Goal: Task Accomplishment & Management: Manage account settings

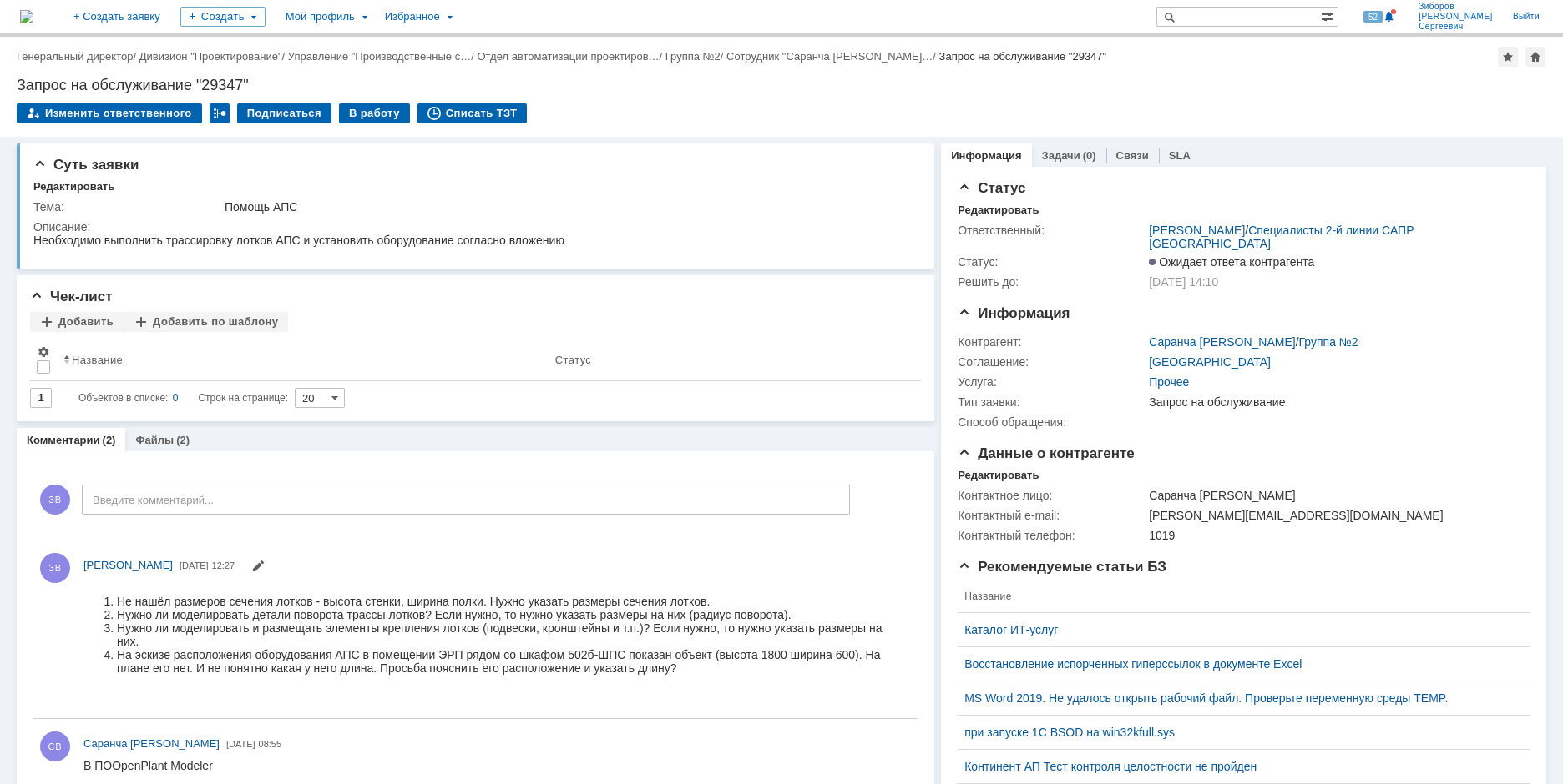
click at [34, 15] on img at bounding box center [27, 16] width 14 height 14
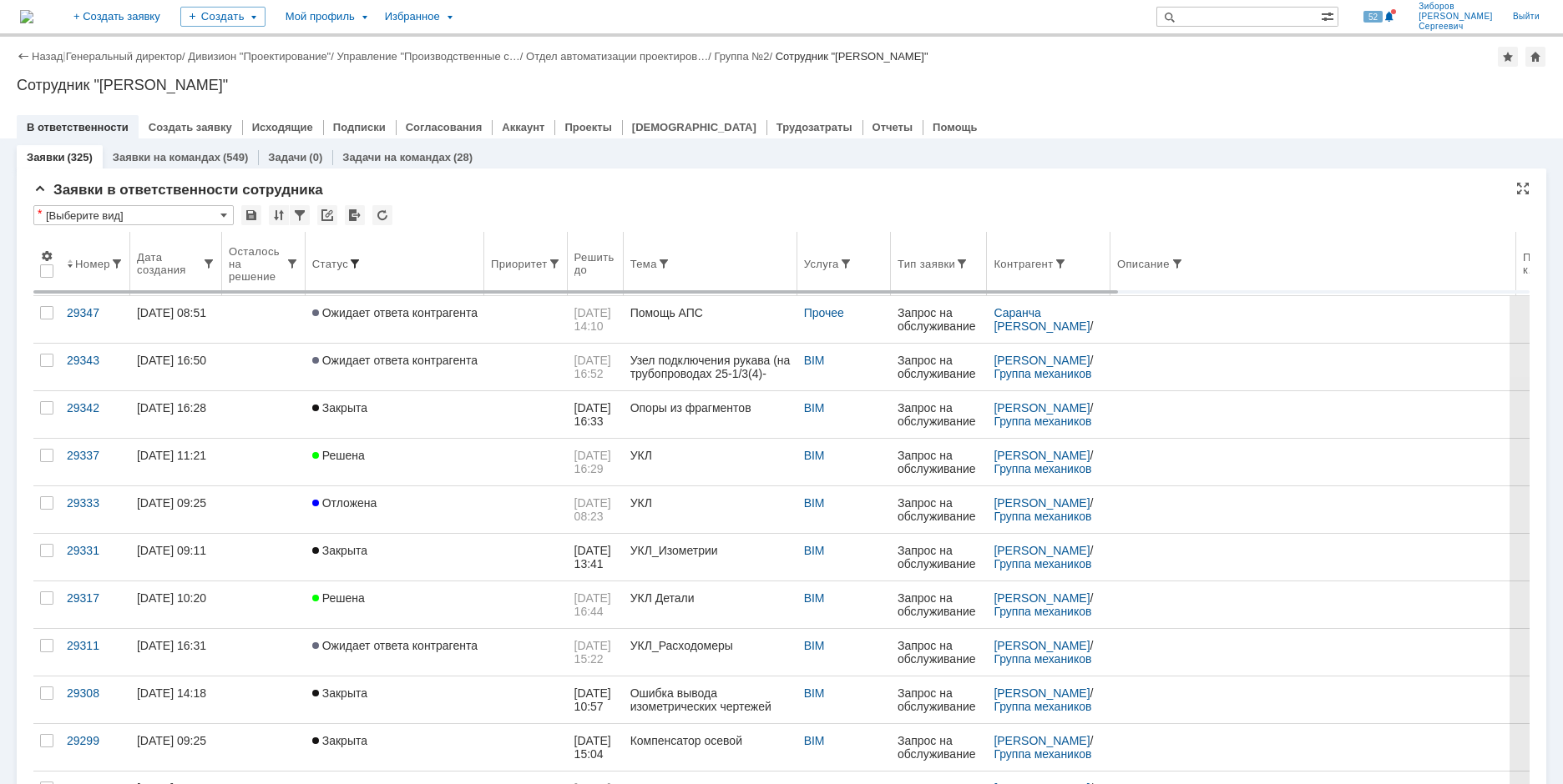
click at [357, 260] on span at bounding box center [355, 264] width 14 height 14
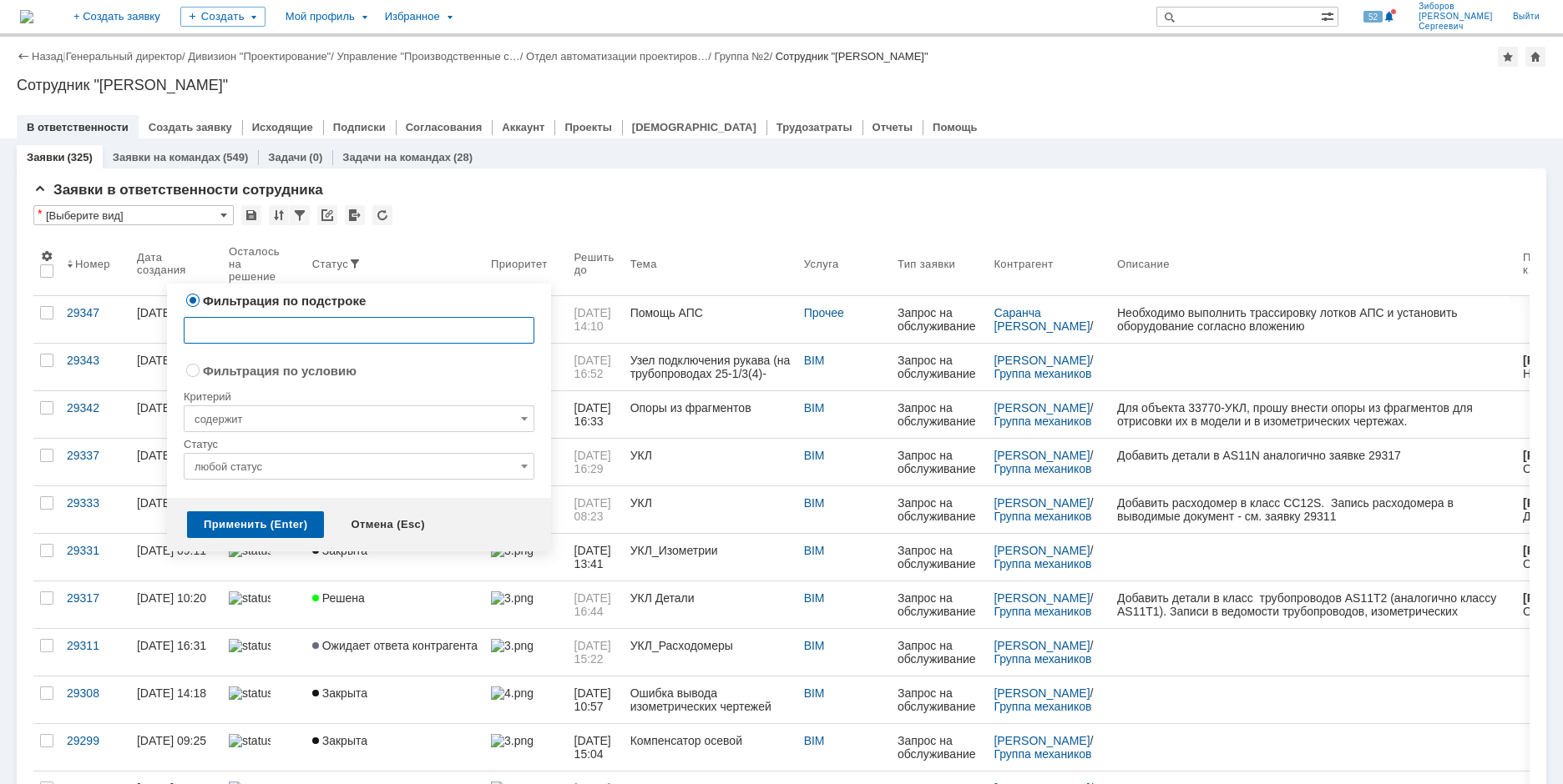
click at [284, 473] on input "любой статус" at bounding box center [358, 467] width 350 height 27
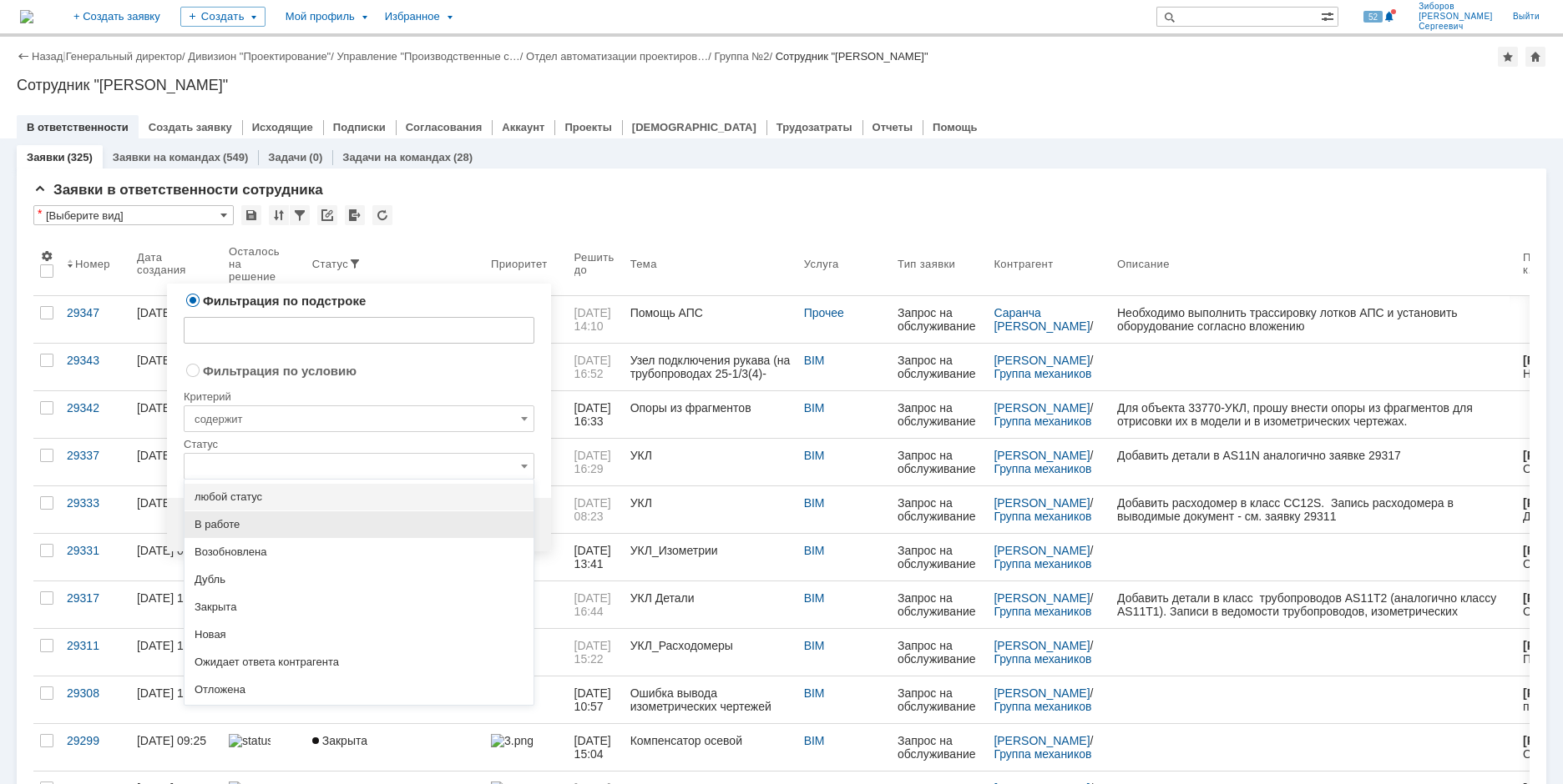
click at [231, 528] on span "В работе" at bounding box center [359, 525] width 329 height 14
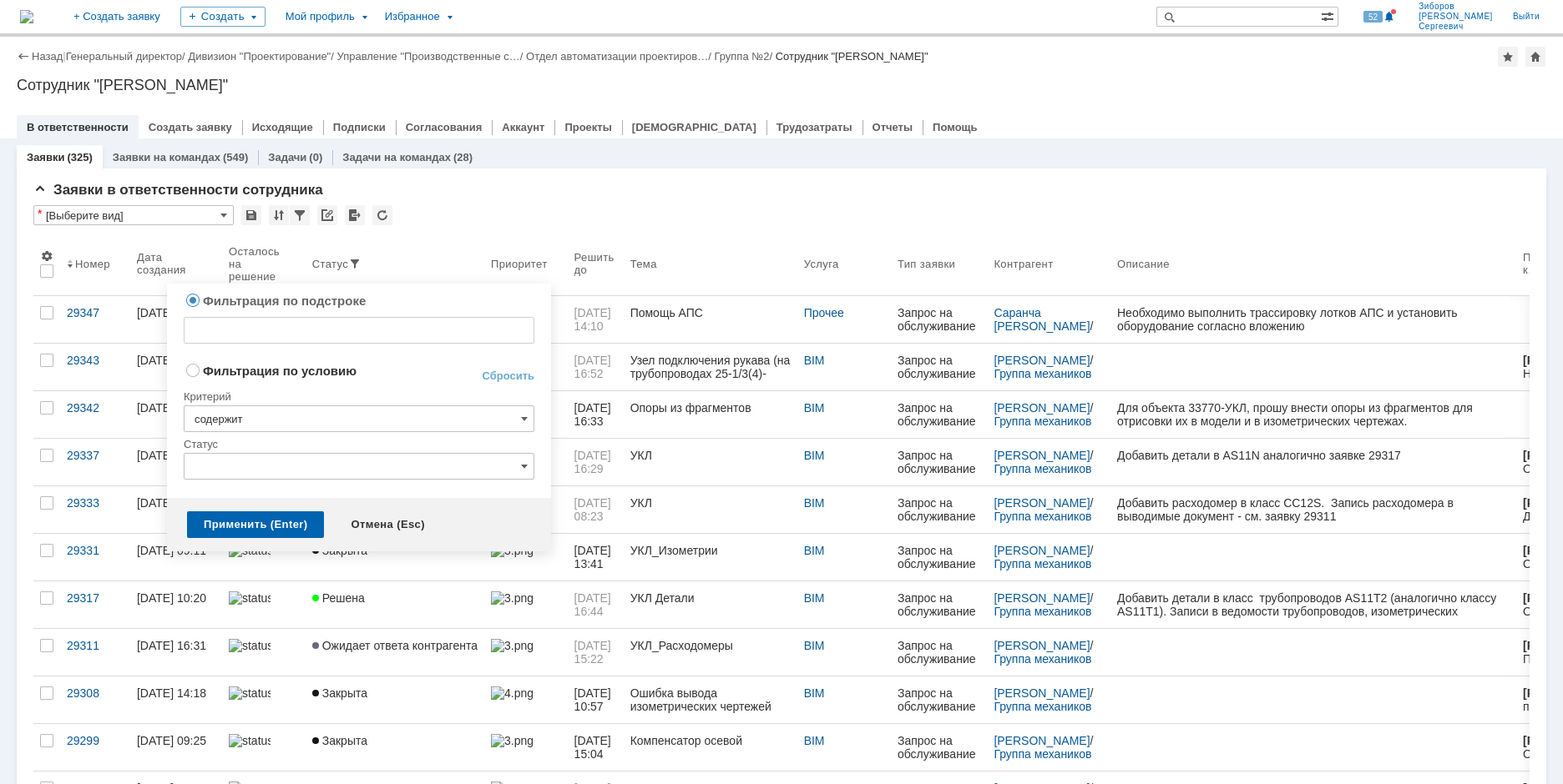
radio input "false"
radio input "true"
click at [519, 467] on input "В работе" at bounding box center [358, 467] width 350 height 27
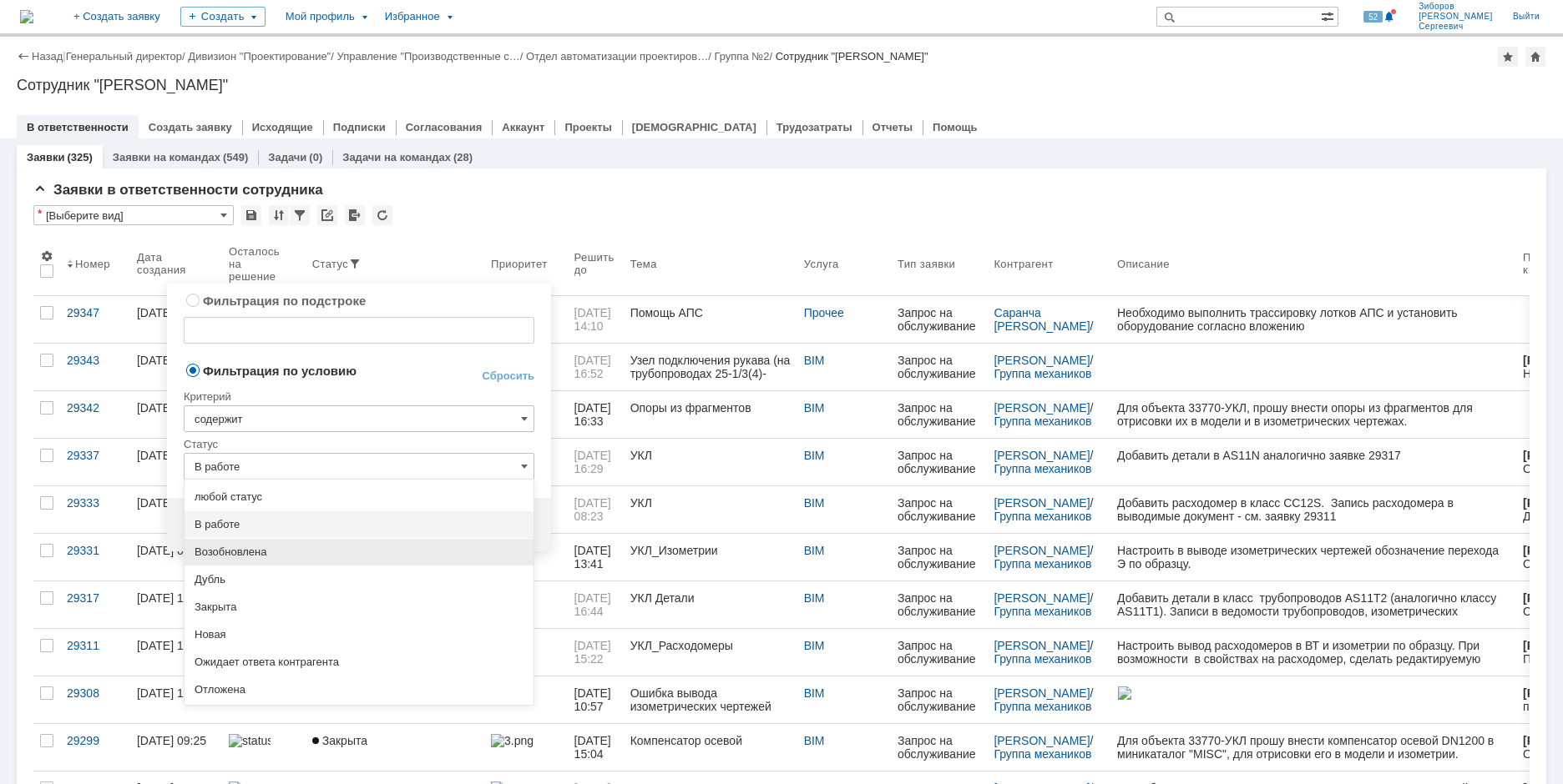
click at [227, 554] on span "Возобновлена" at bounding box center [359, 553] width 329 height 14
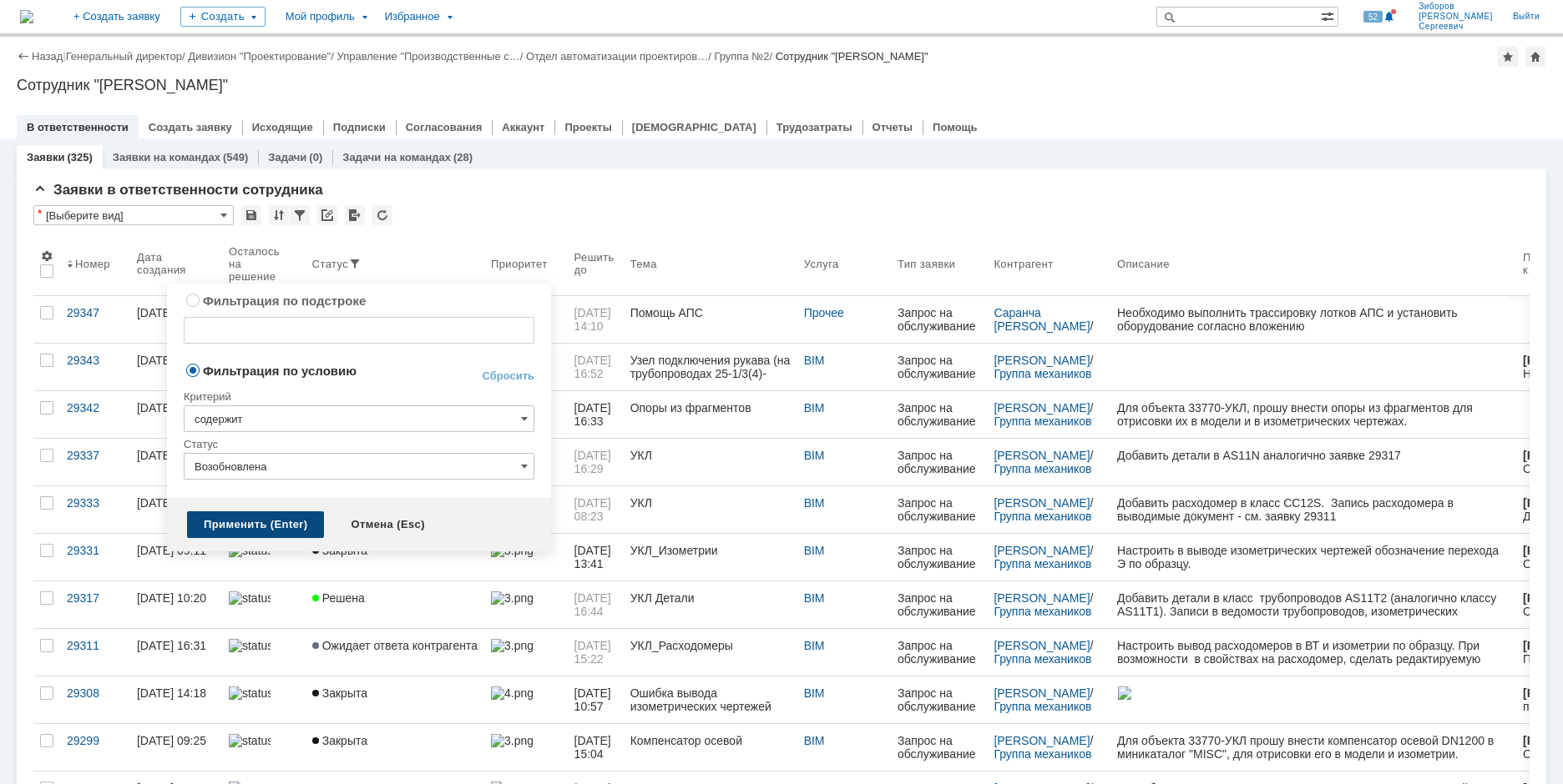
type input "Возобновлена"
click at [263, 517] on div "Применить (Enter)" at bounding box center [256, 525] width 137 height 27
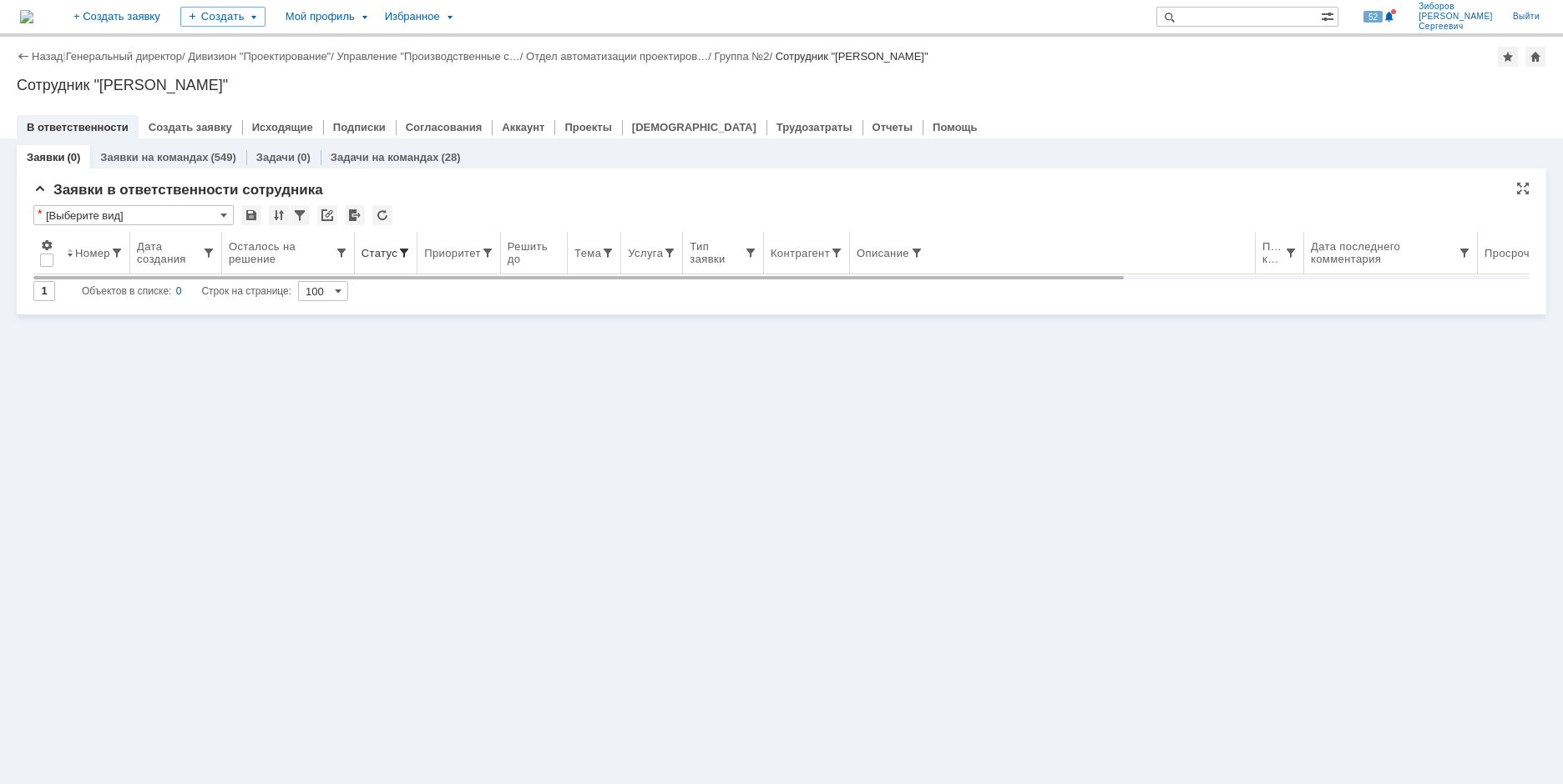
click at [400, 248] on span at bounding box center [404, 253] width 14 height 14
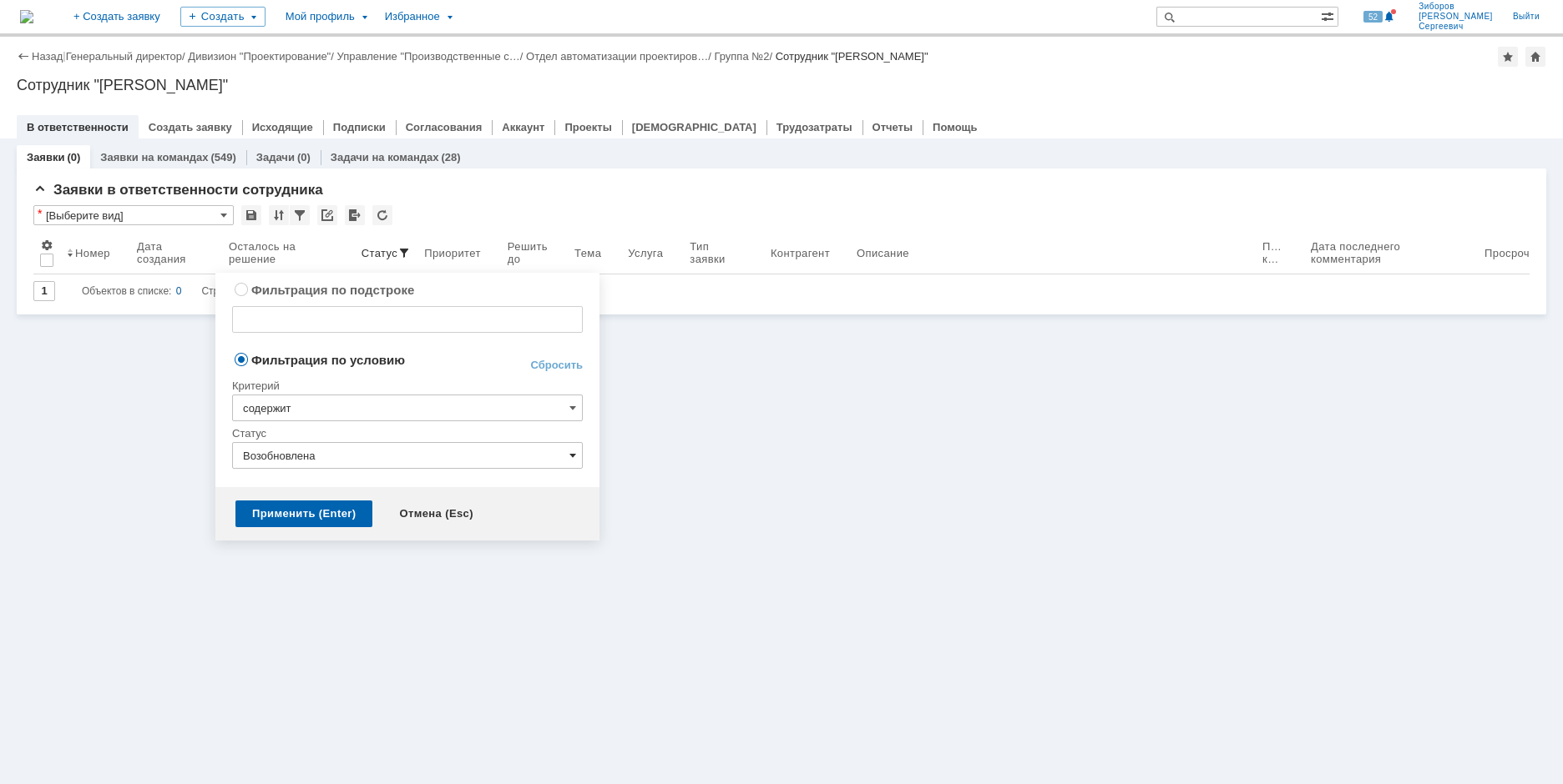
click at [574, 454] on span at bounding box center [572, 456] width 7 height 14
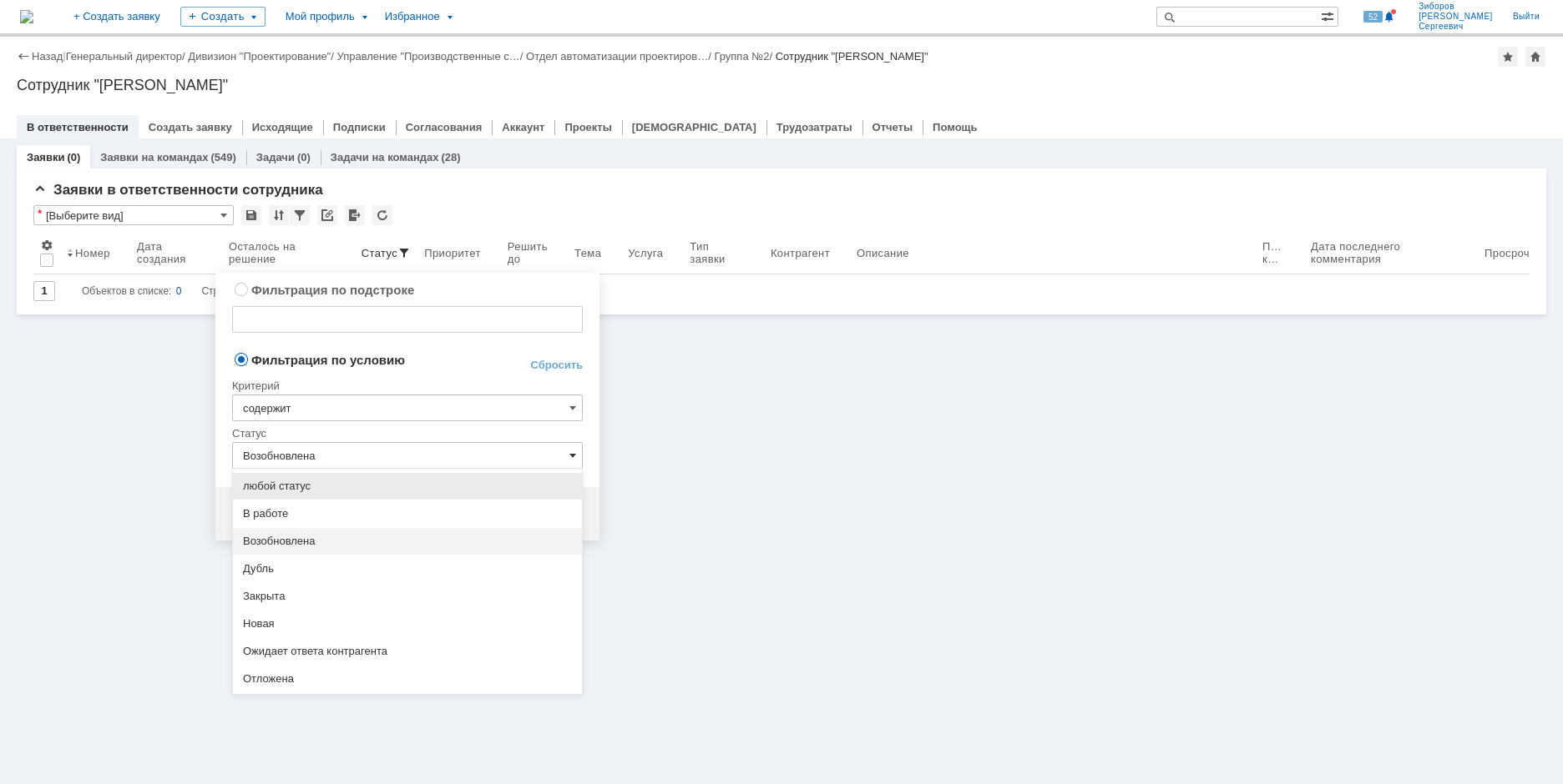
click at [574, 454] on span at bounding box center [572, 456] width 7 height 14
radio input "true"
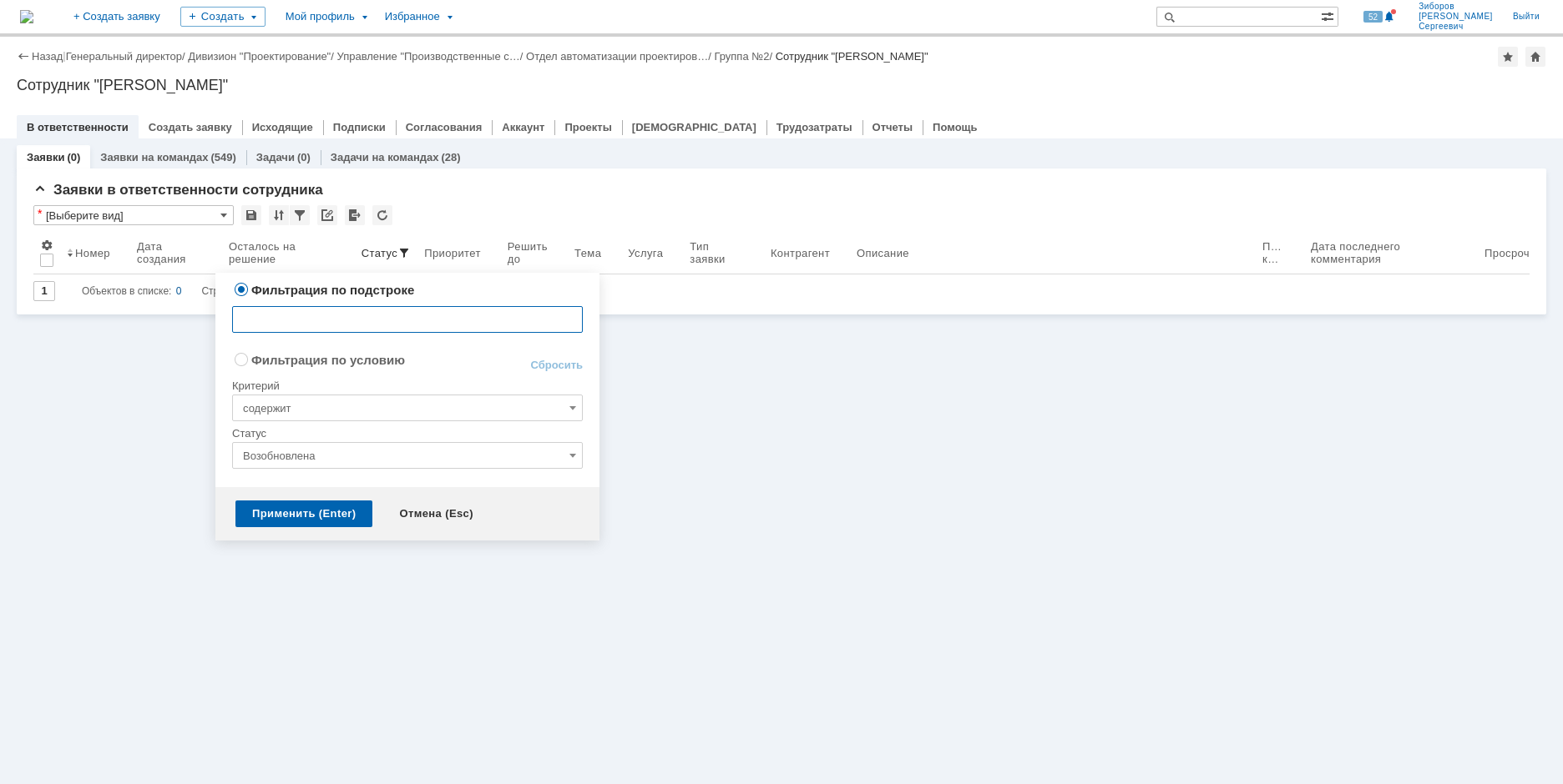
click at [428, 329] on input "text" at bounding box center [407, 320] width 350 height 27
type input "Возобновлена"
click at [284, 324] on input "text" at bounding box center [407, 320] width 350 height 27
click at [251, 363] on label "Фильтрация по условию" at bounding box center [327, 360] width 153 height 14
click at [243, 363] on input "Фильтрация по условию" at bounding box center [241, 359] width 11 height 11
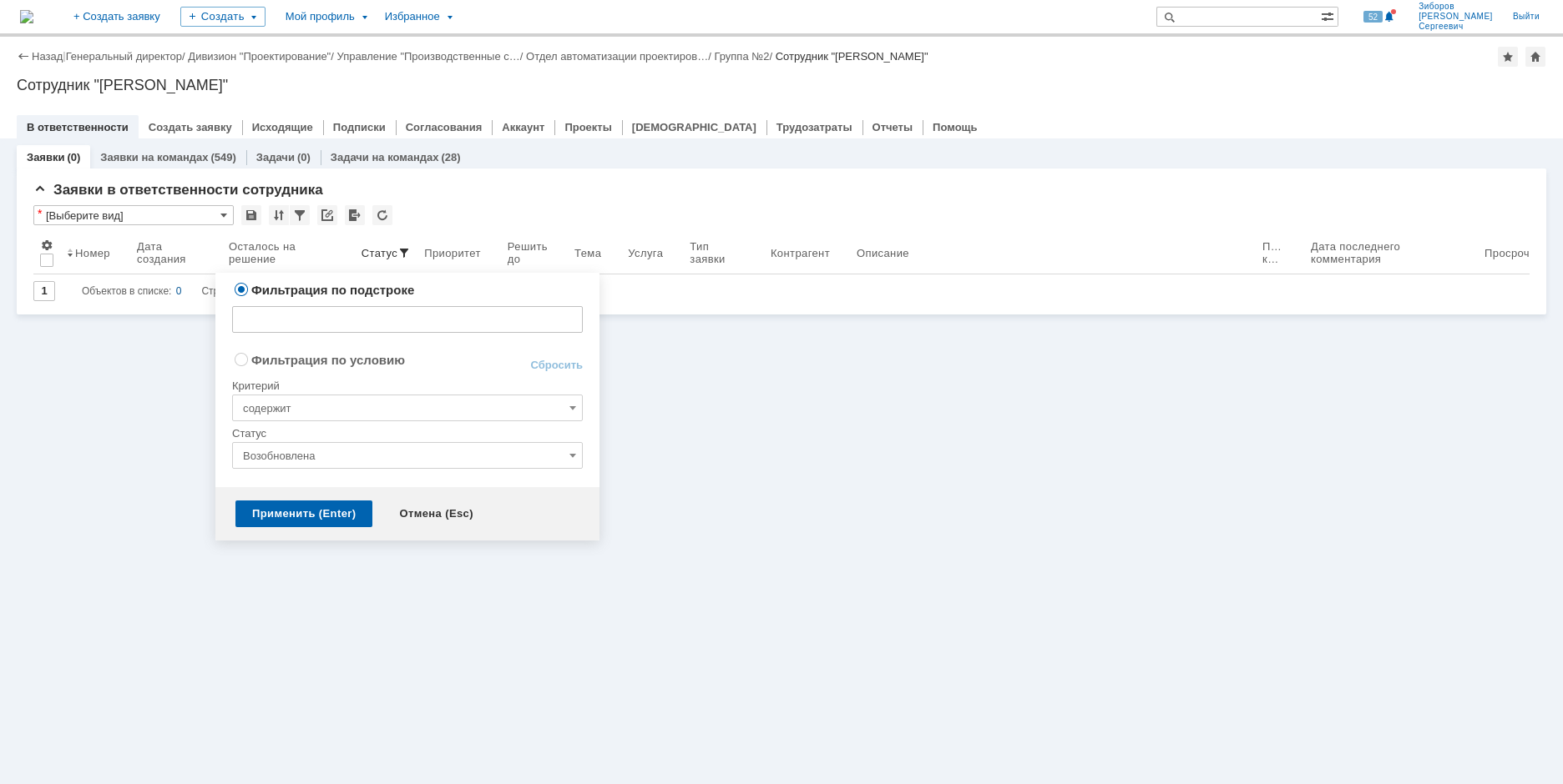
radio input "true"
click at [561, 453] on input "Возобновлена" at bounding box center [407, 456] width 350 height 27
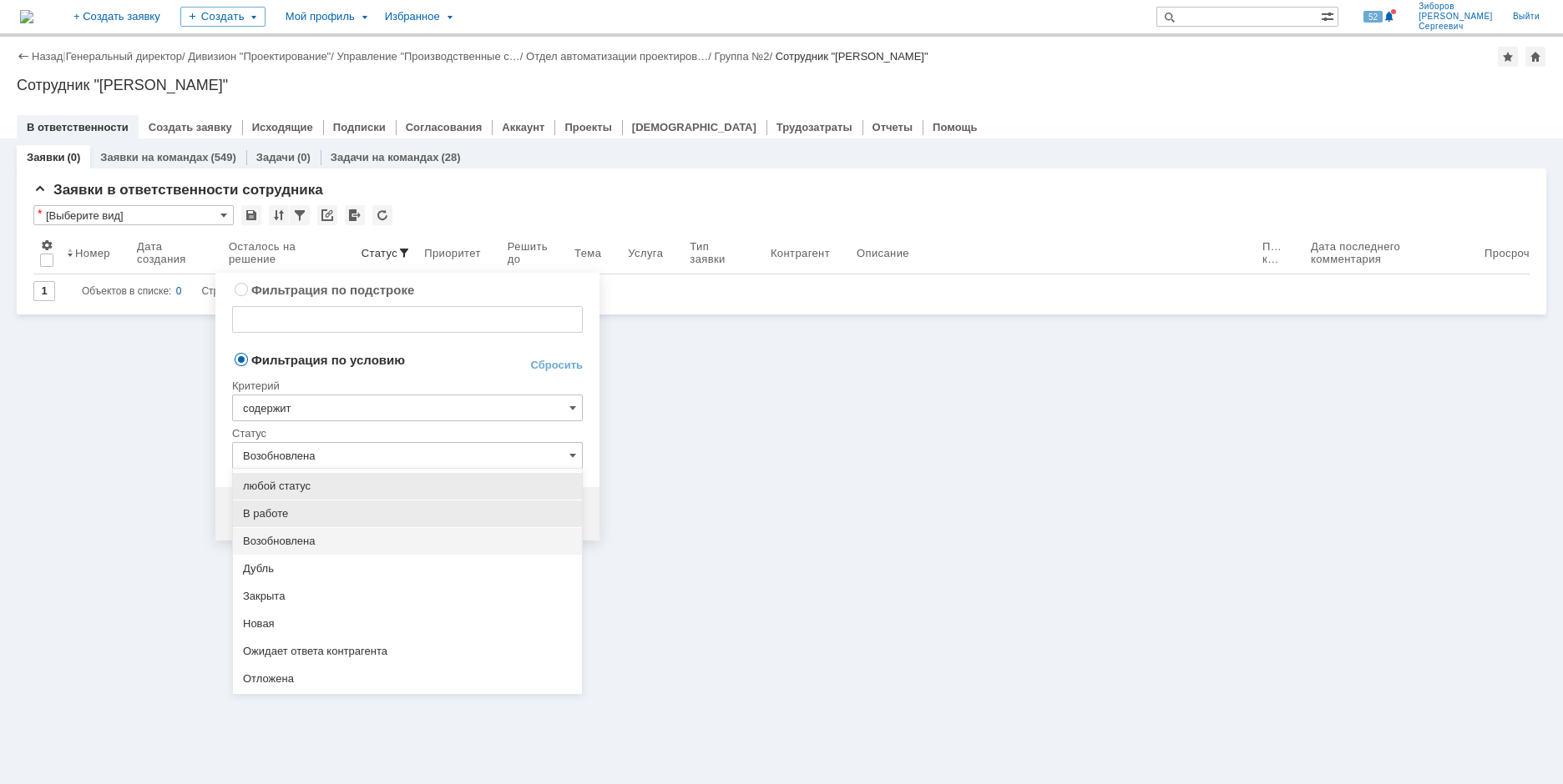
click at [274, 506] on div "В работе" at bounding box center [407, 514] width 349 height 27
type input "В работе"
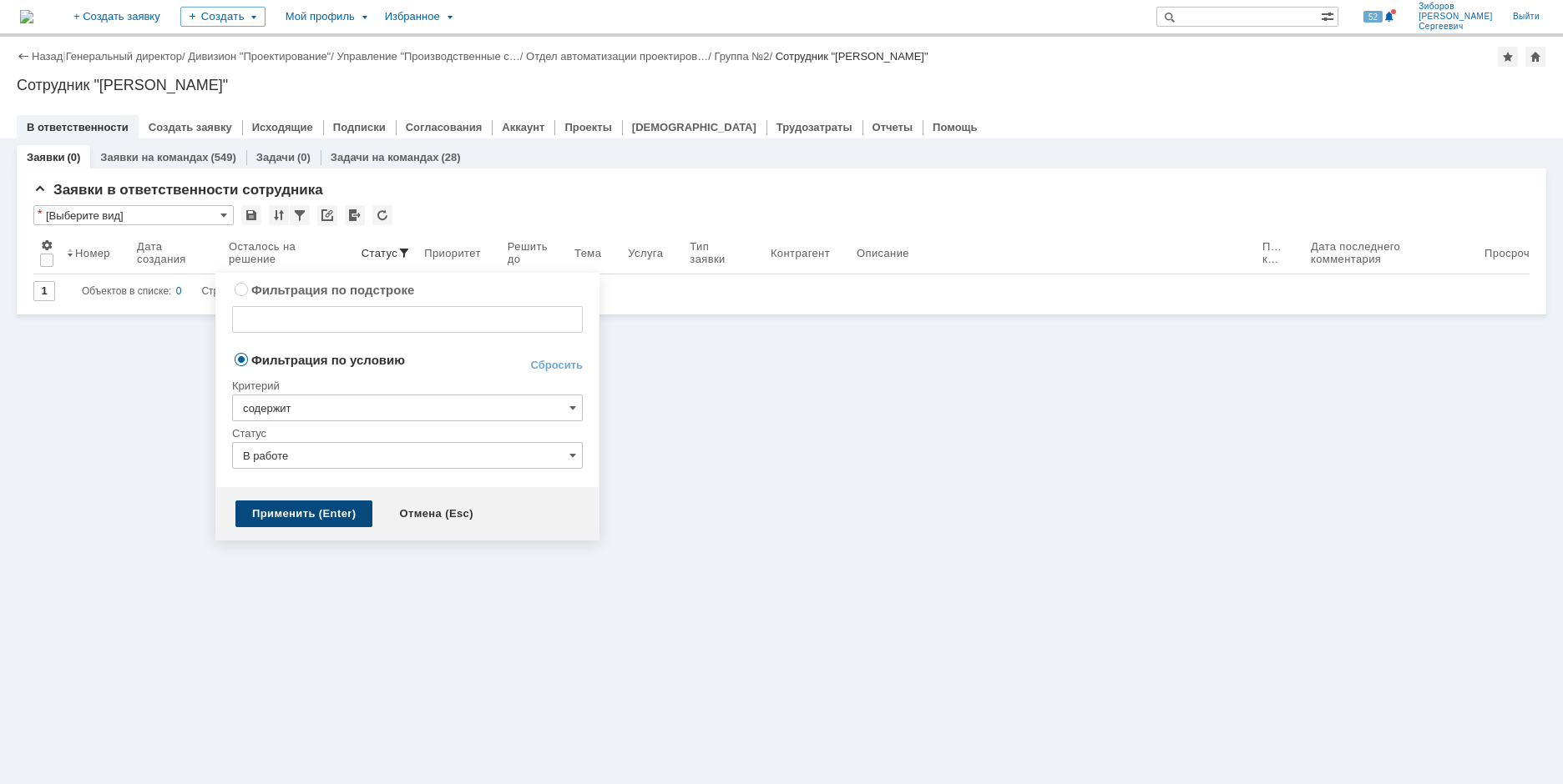
click at [288, 510] on div "Применить (Enter)" at bounding box center [304, 514] width 137 height 27
click at [398, 252] on span at bounding box center [404, 253] width 14 height 14
click at [426, 461] on input "В работе" at bounding box center [407, 456] width 350 height 27
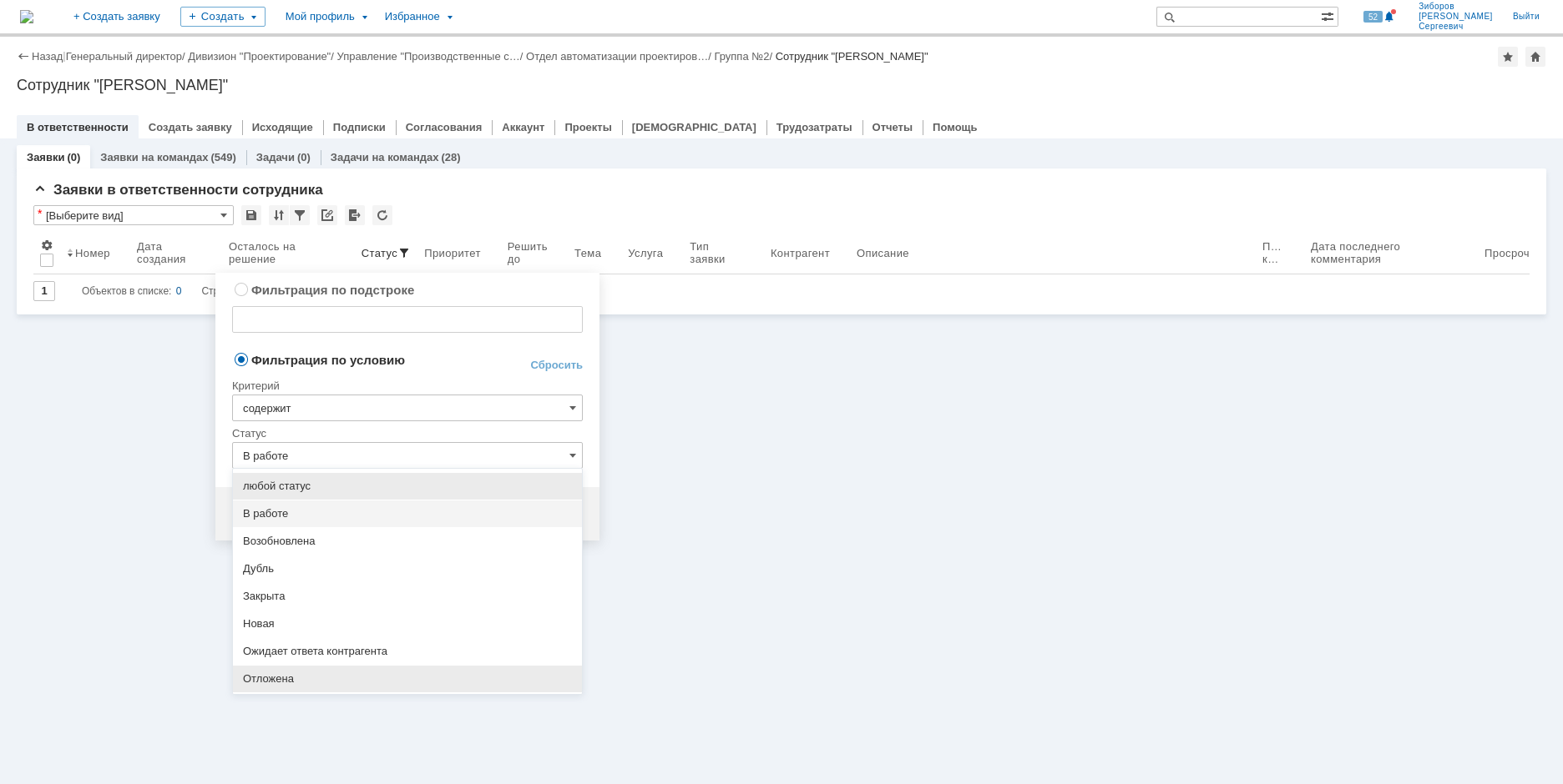
click at [273, 680] on span "Отложена" at bounding box center [407, 679] width 329 height 14
type input "Отложена"
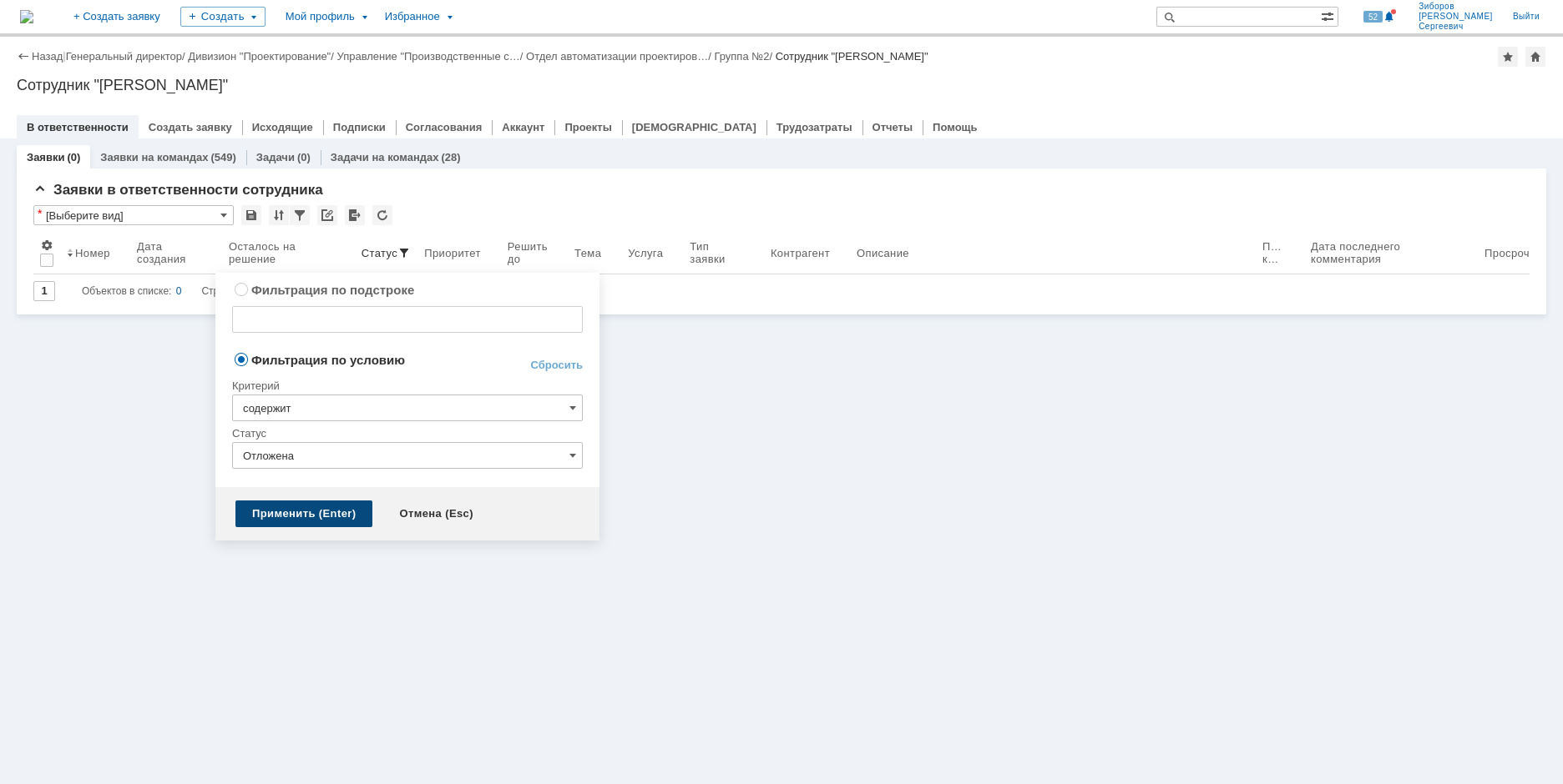
click at [307, 500] on div "Применить (Enter)" at bounding box center [304, 514] width 137 height 27
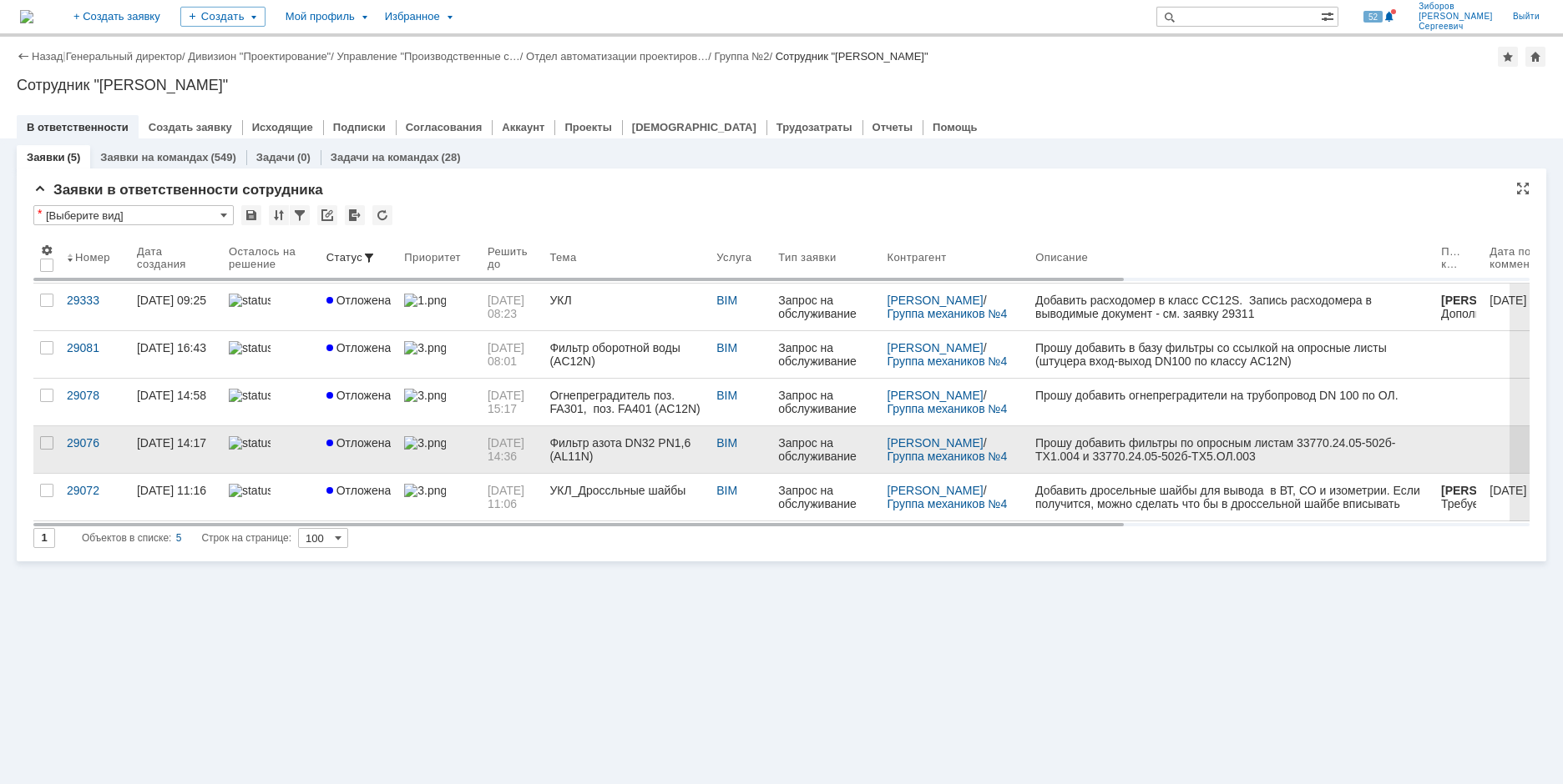
click at [376, 446] on span "Отложена" at bounding box center [358, 444] width 65 height 14
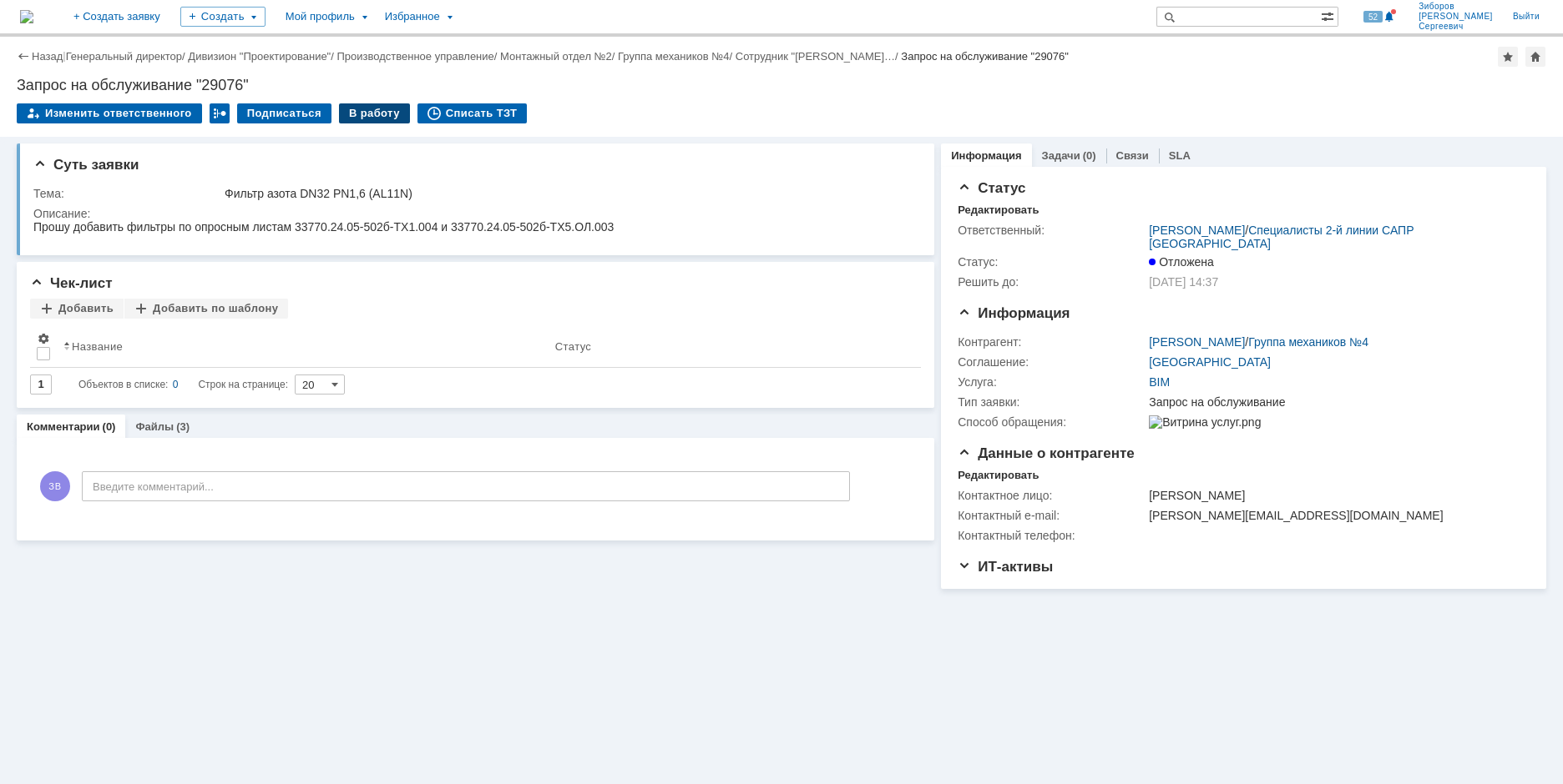
click at [349, 113] on div "В работу" at bounding box center [374, 113] width 71 height 20
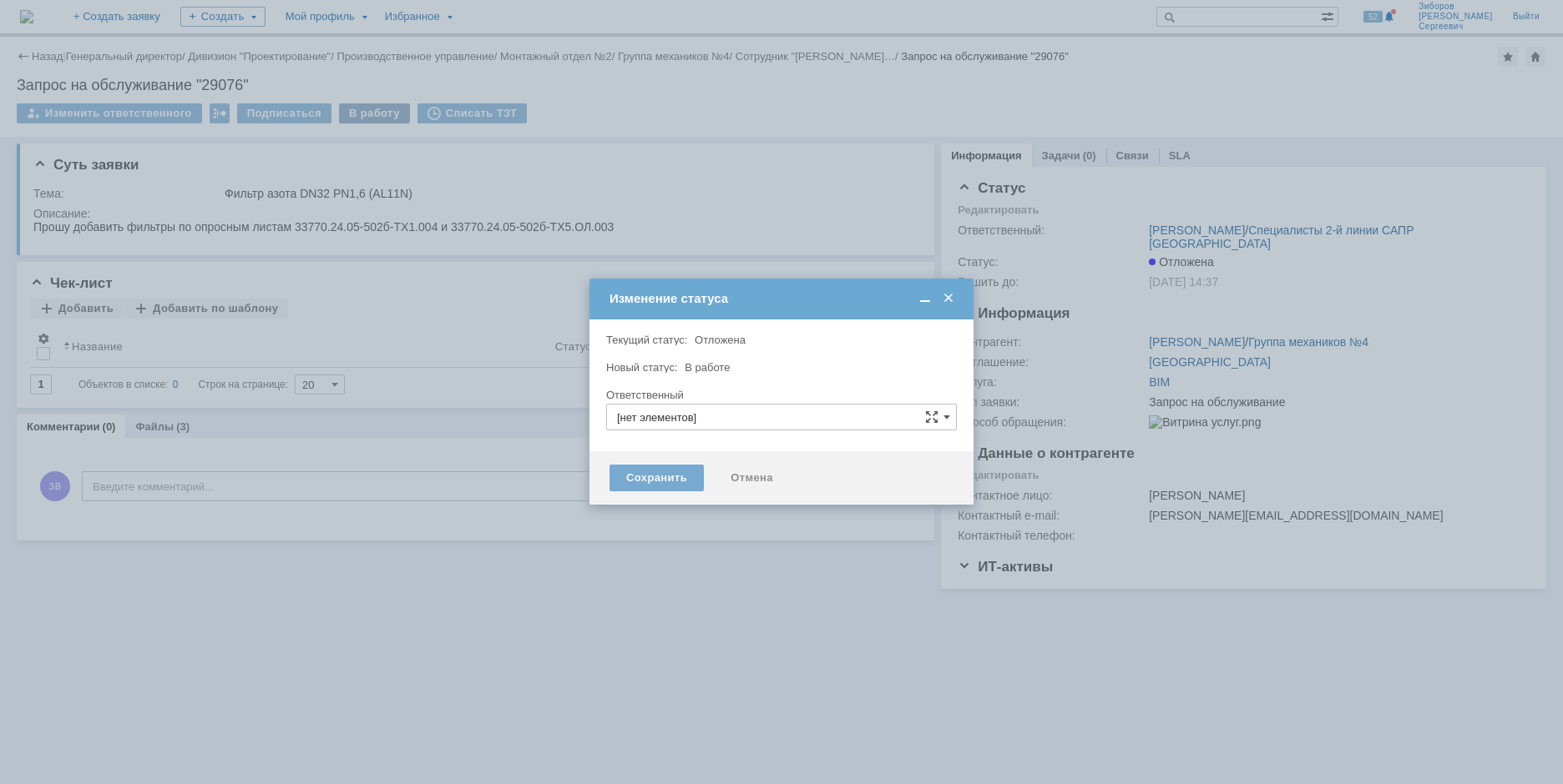
type input "[PERSON_NAME] [PERSON_NAME]"
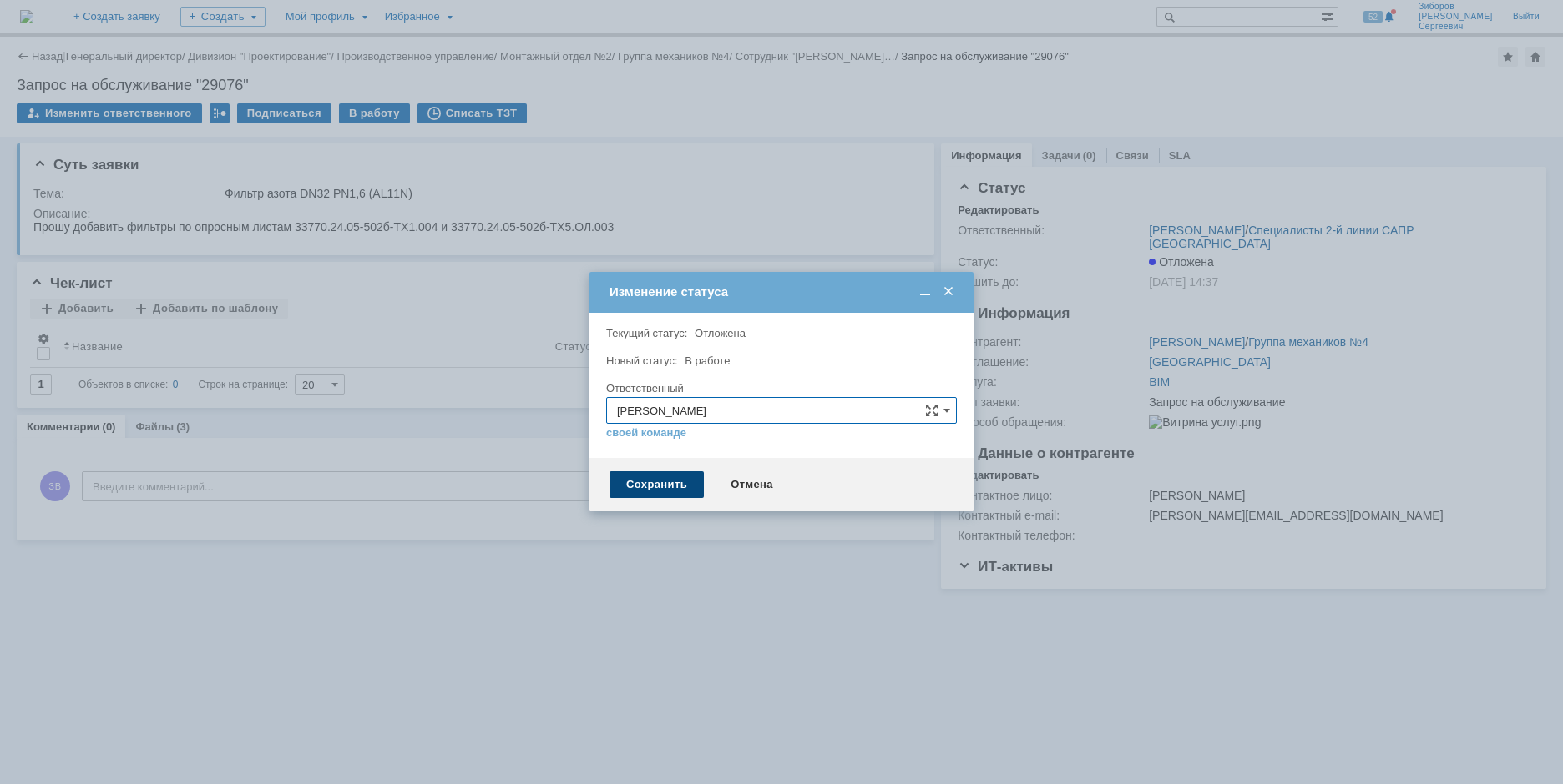
click at [670, 489] on div "Сохранить" at bounding box center [657, 485] width 95 height 27
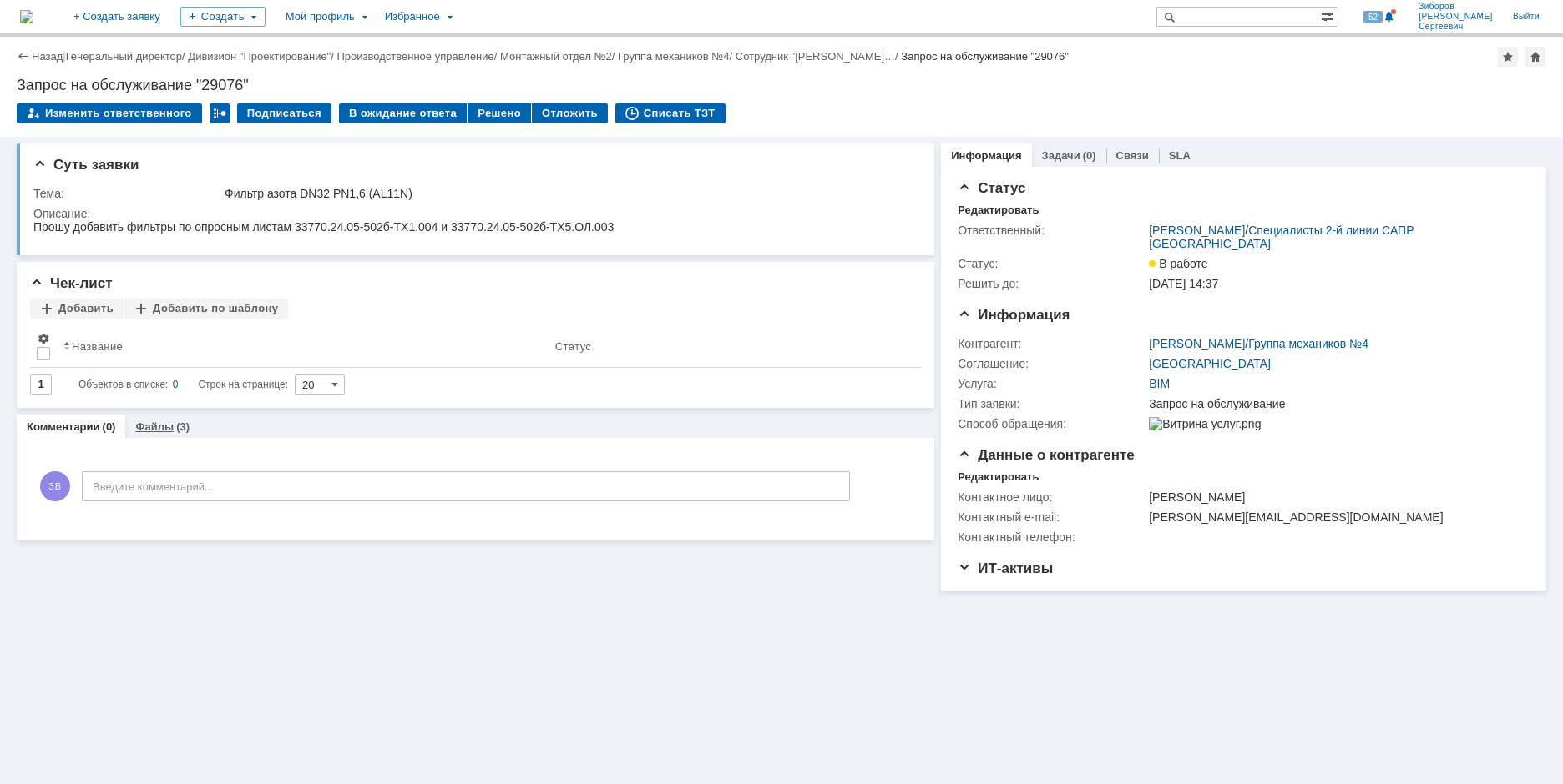
click at [154, 424] on link "Файлы" at bounding box center [154, 426] width 39 height 13
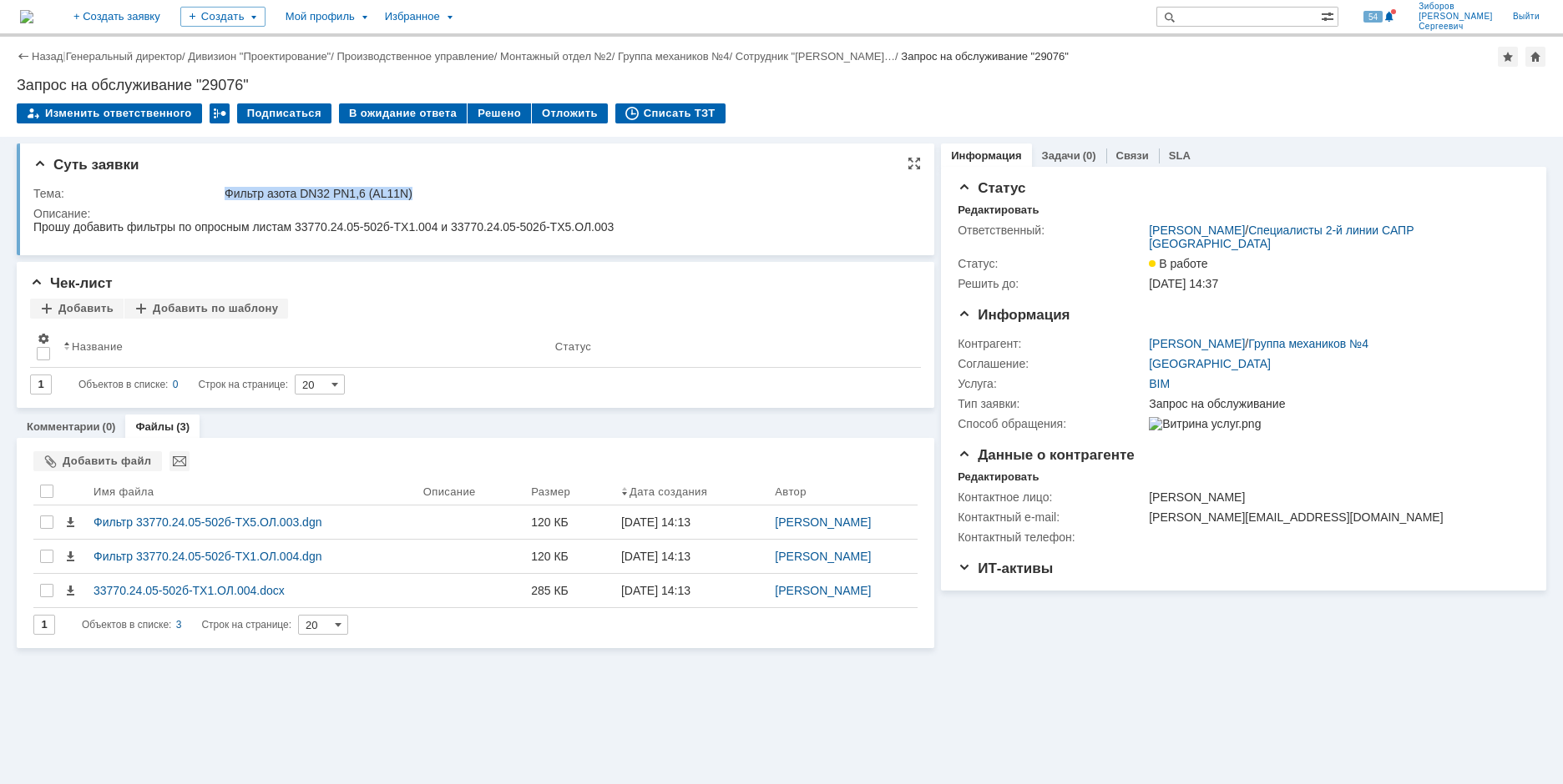
drag, startPoint x: 226, startPoint y: 195, endPoint x: 434, endPoint y: 197, distance: 208.0
click at [434, 197] on div "Фильтр азота DN32 PN1,6 (AL11N)" at bounding box center [567, 194] width 685 height 14
click at [50, 487] on div at bounding box center [47, 492] width 14 height 14
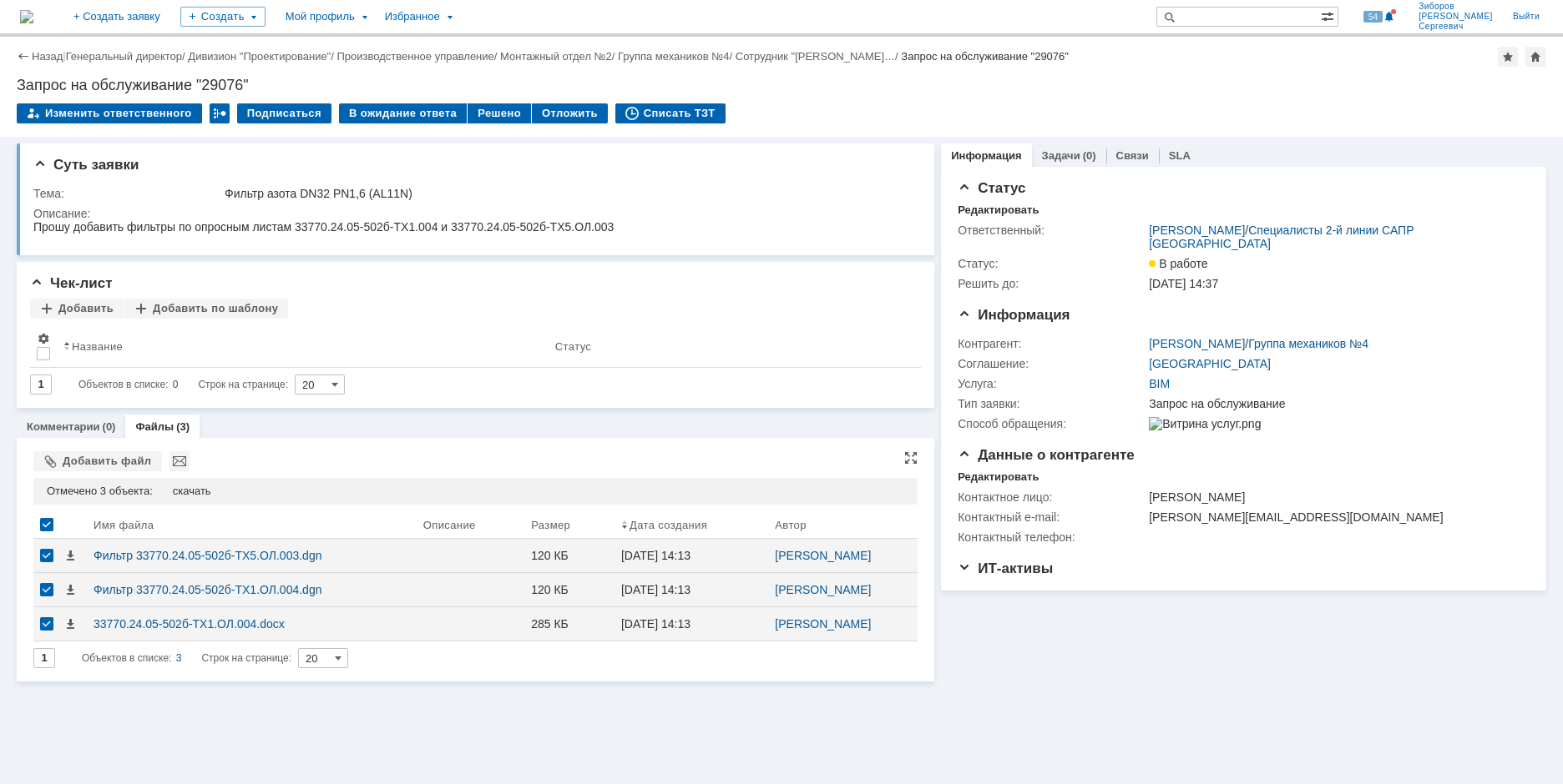
click at [200, 483] on div "Отмечено 3 объекта: редактировать удалить скачать" at bounding box center [476, 492] width 884 height 27
click at [187, 493] on div "скачать" at bounding box center [192, 492] width 39 height 14
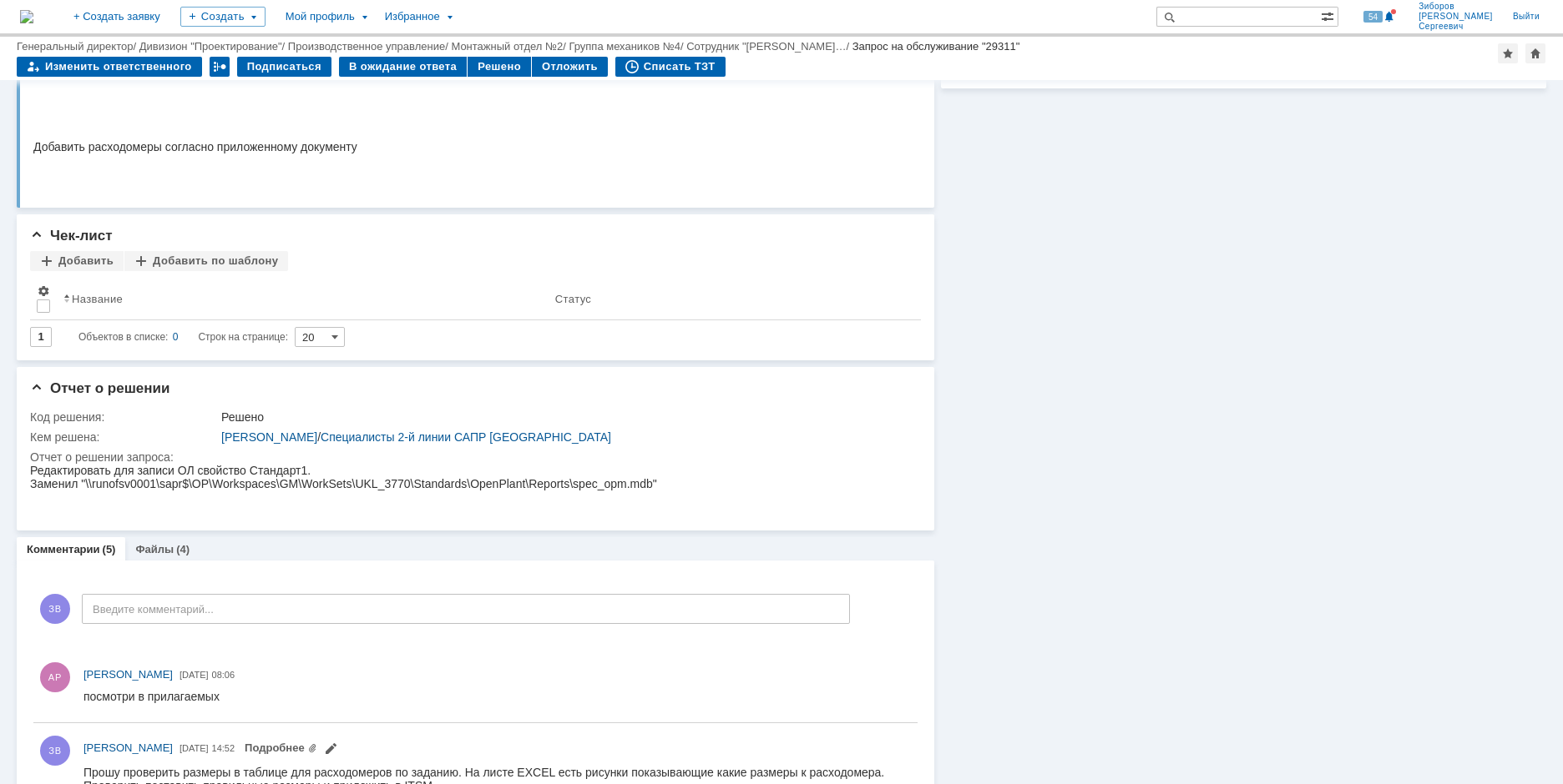
scroll to position [584, 0]
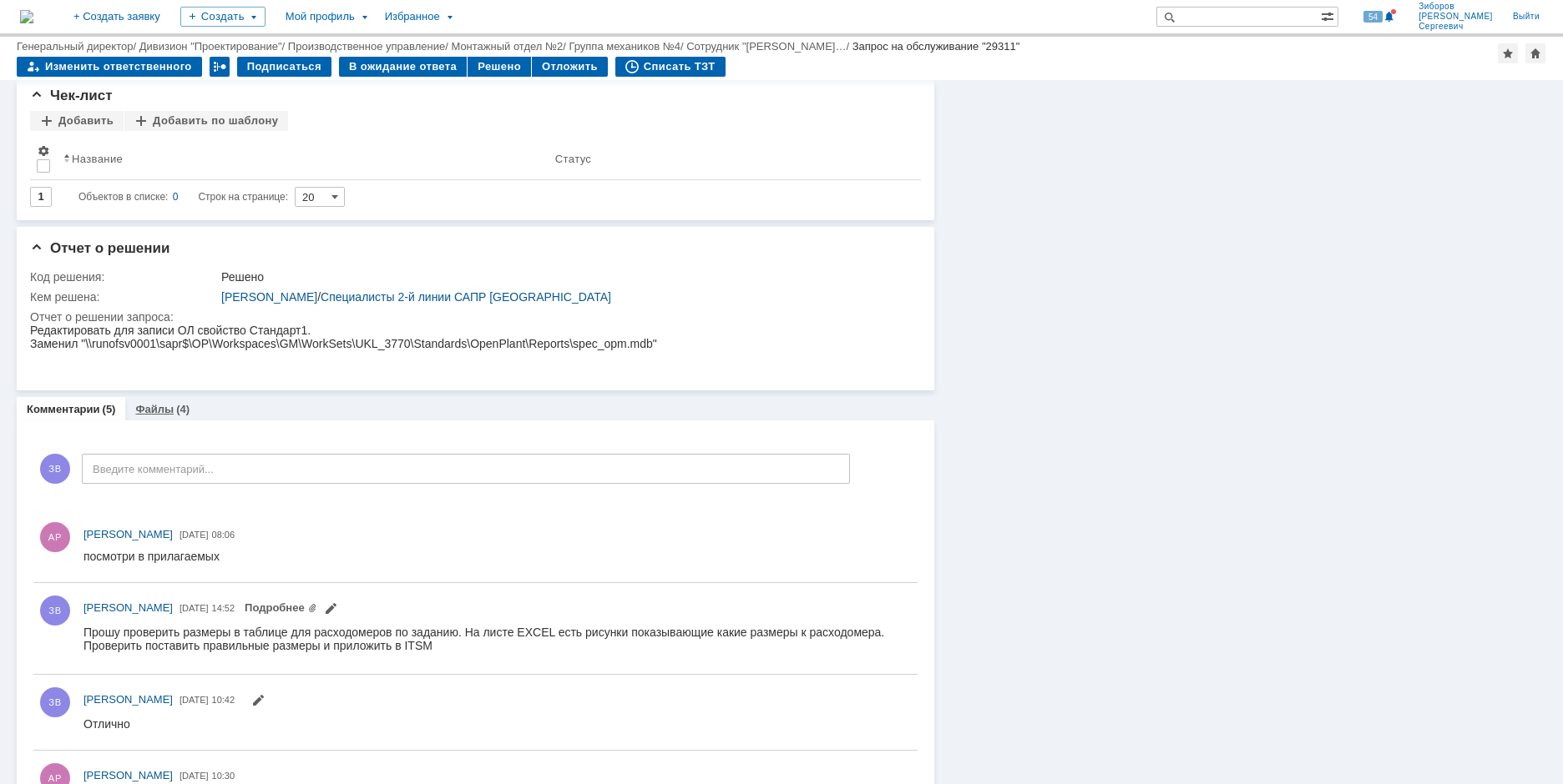
click at [180, 411] on div "(4)" at bounding box center [183, 409] width 14 height 13
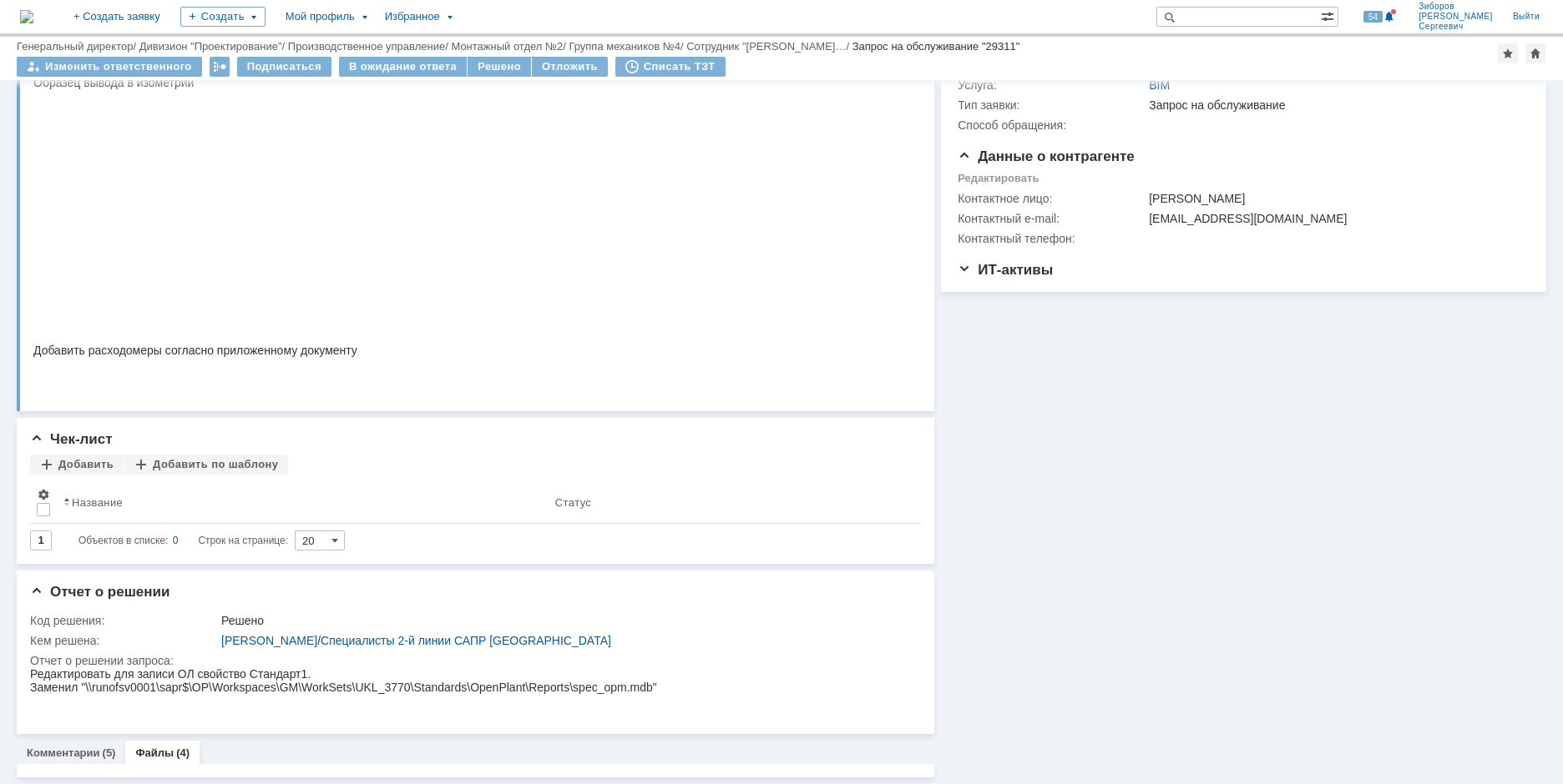
scroll to position [538, 0]
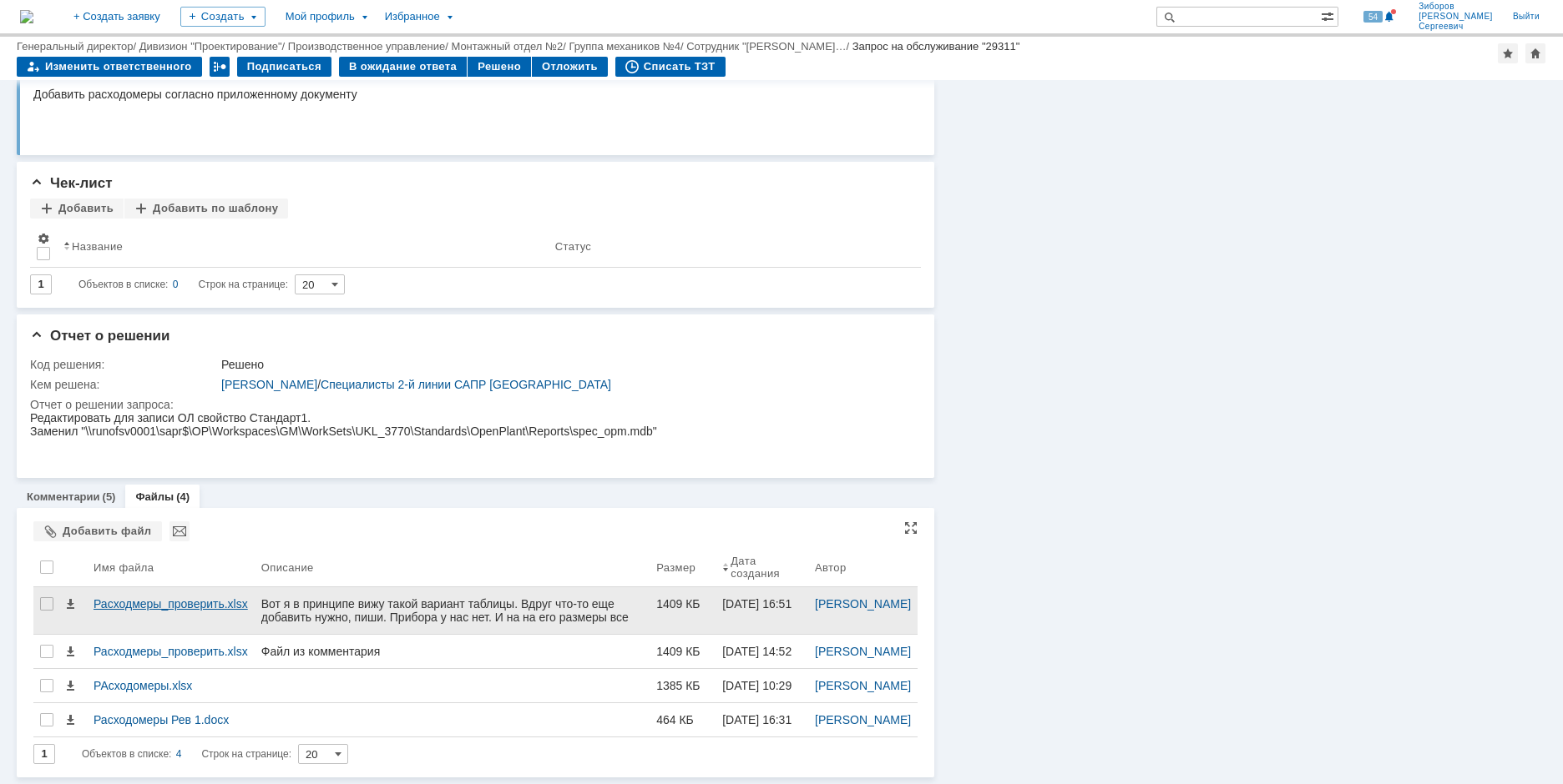
click at [145, 598] on div "Расходмеры_проверить.xlsx" at bounding box center [171, 605] width 154 height 14
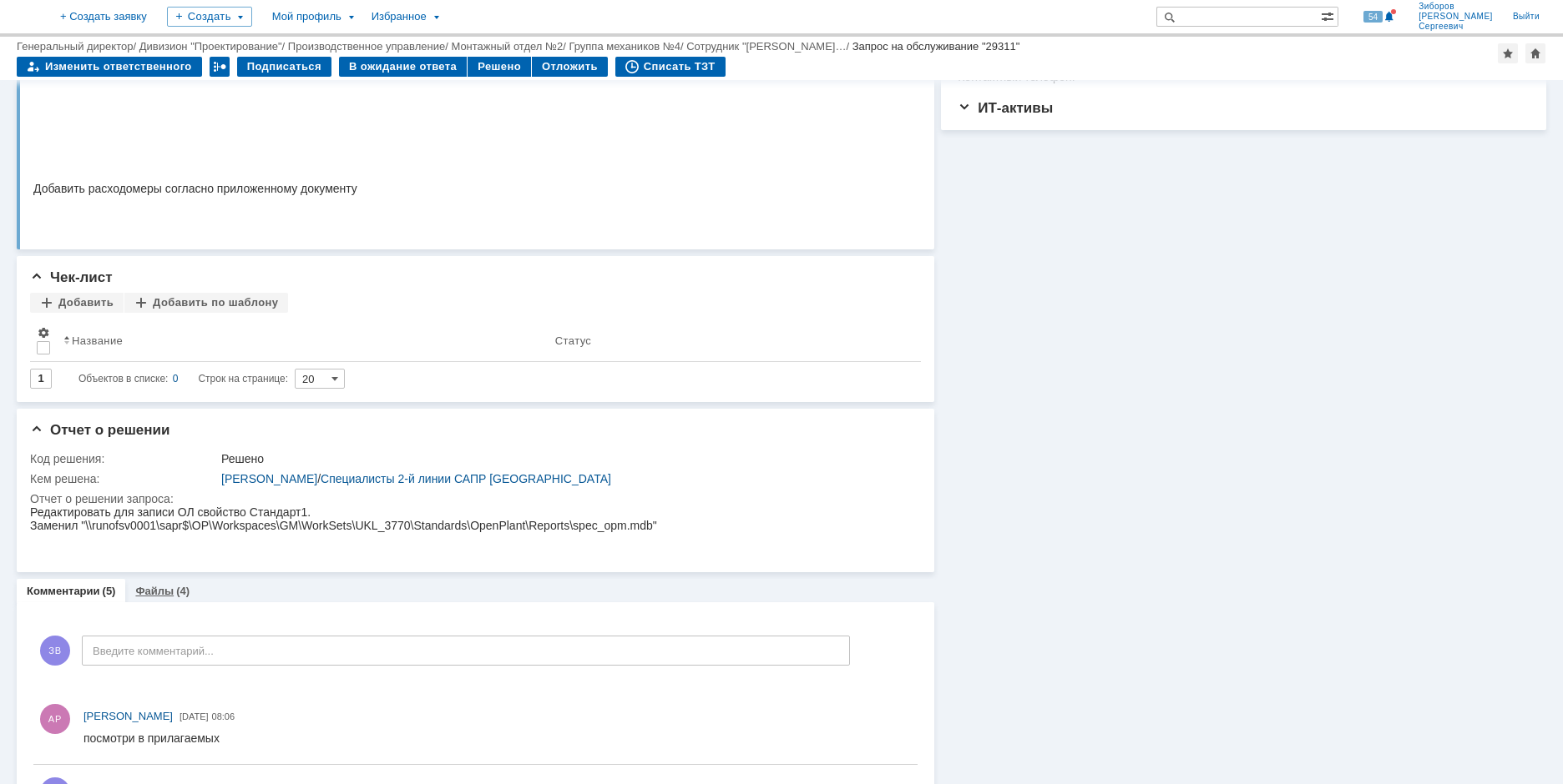
click at [148, 591] on link "Файлы" at bounding box center [154, 591] width 39 height 13
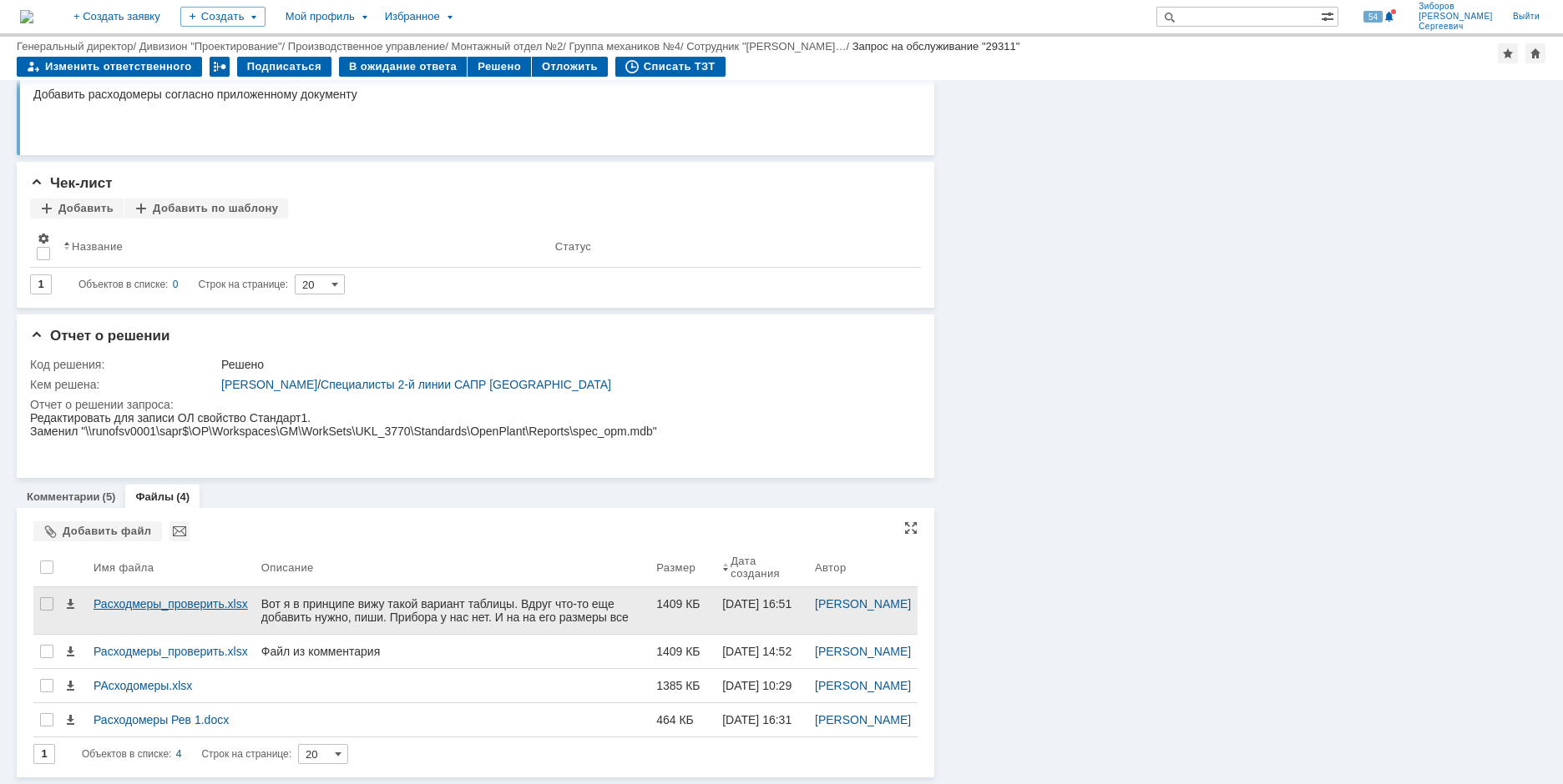
scroll to position [538, 0]
click at [70, 598] on span at bounding box center [70, 605] width 14 height 14
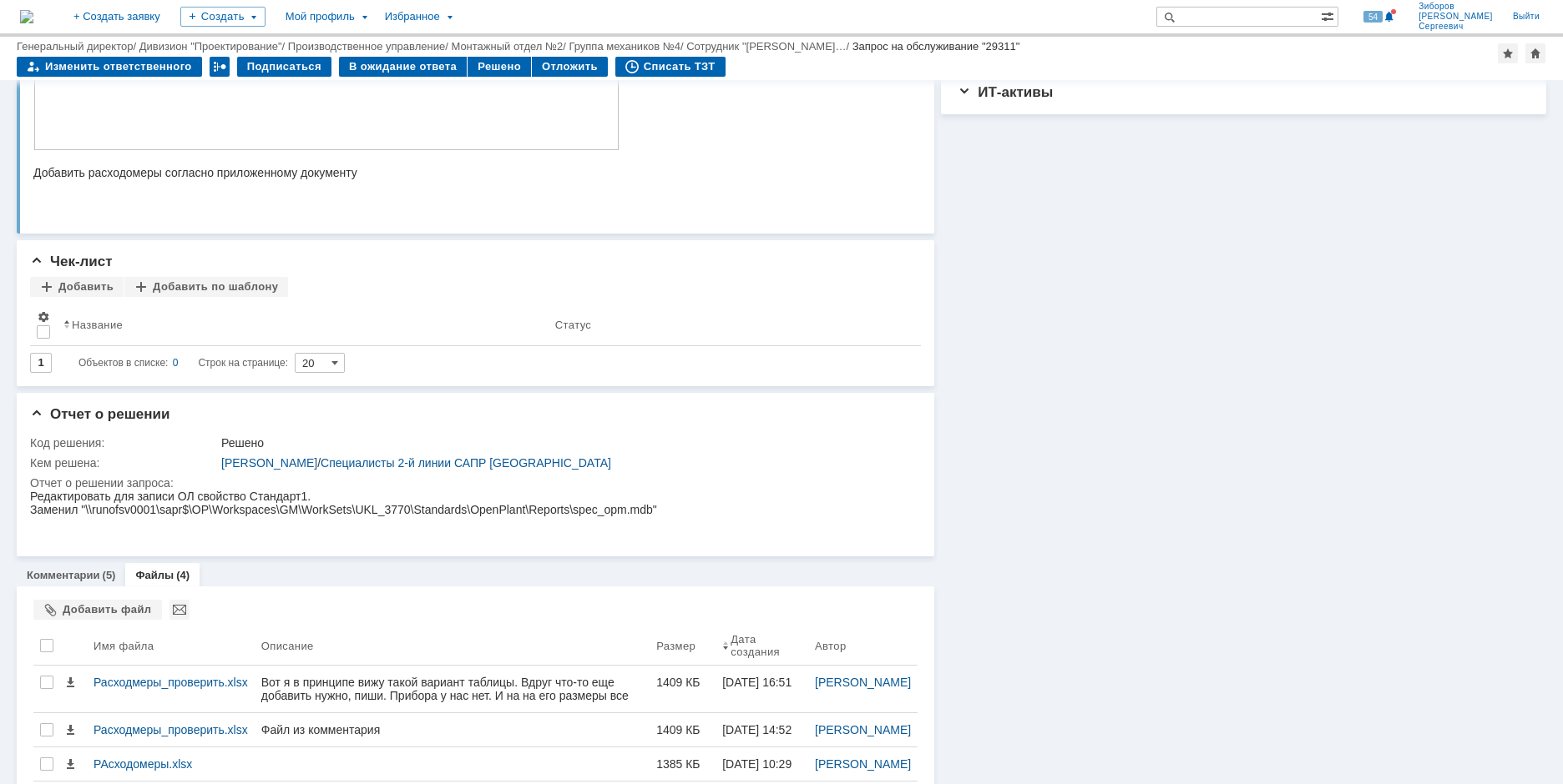
scroll to position [500, 0]
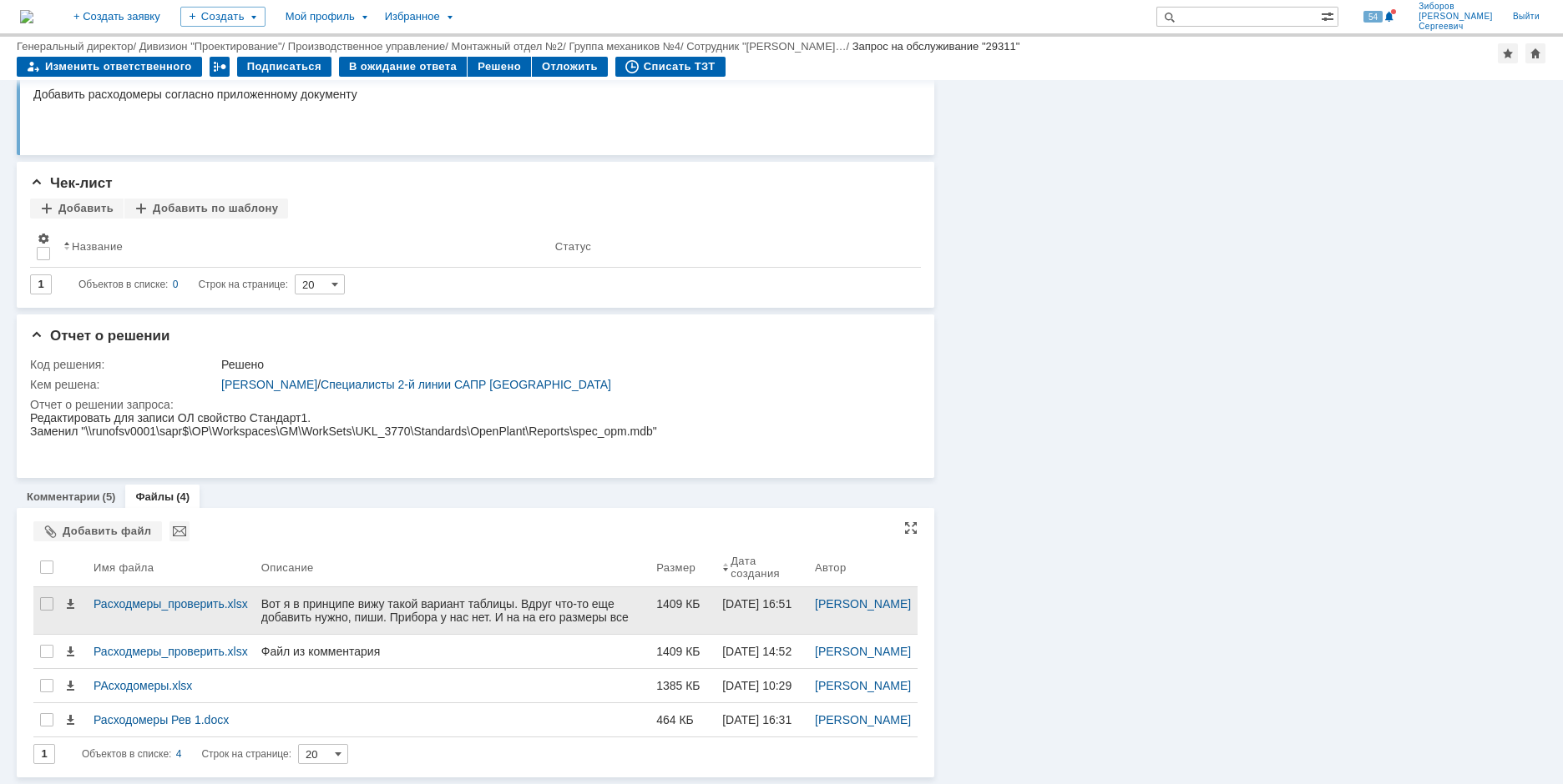
click at [431, 611] on div "Вот я в принципе вижу такой вариант таблицы. Вдруг что-то еще добавить нужно, п…" at bounding box center [452, 624] width 381 height 53
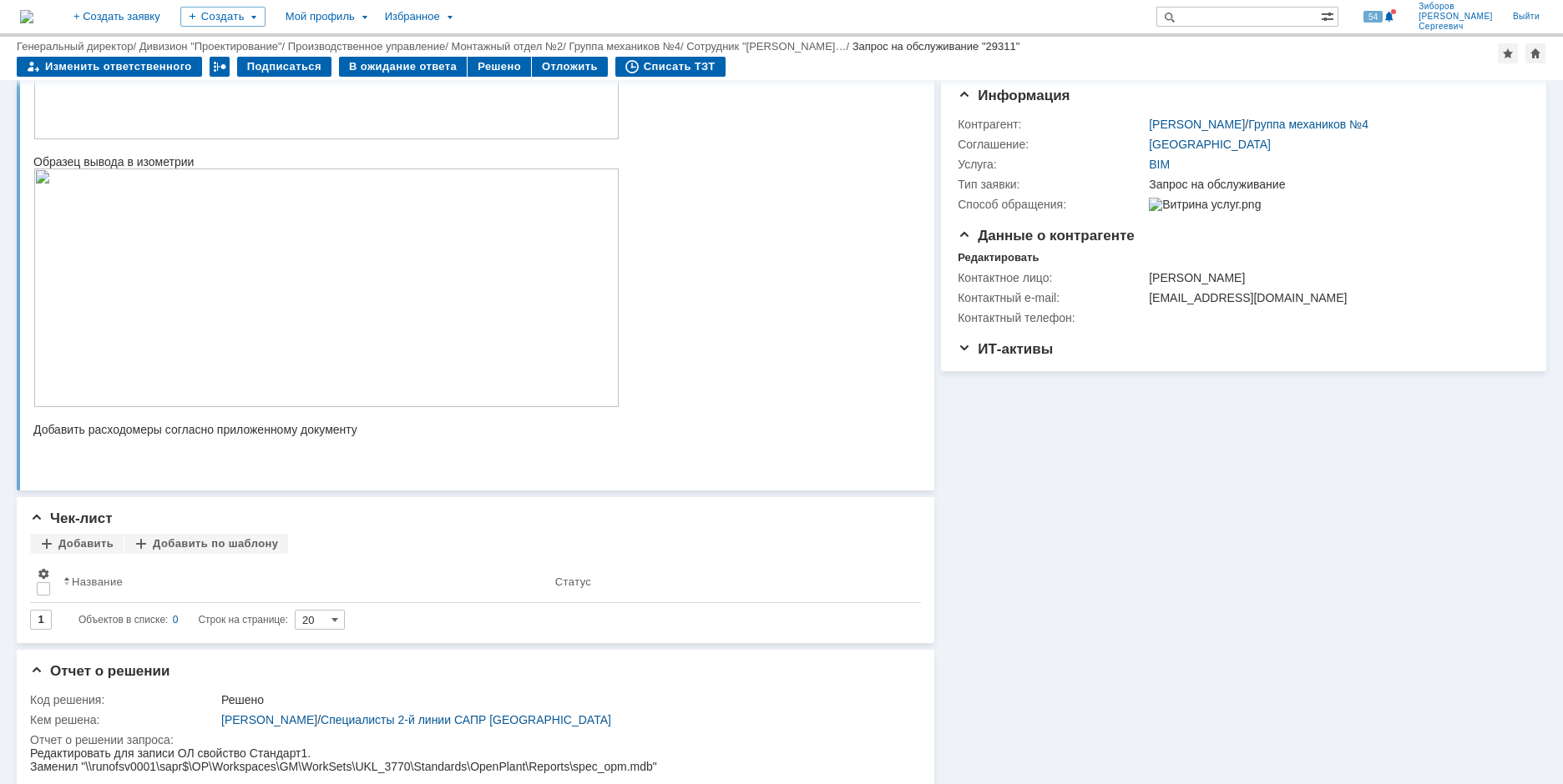
scroll to position [84, 0]
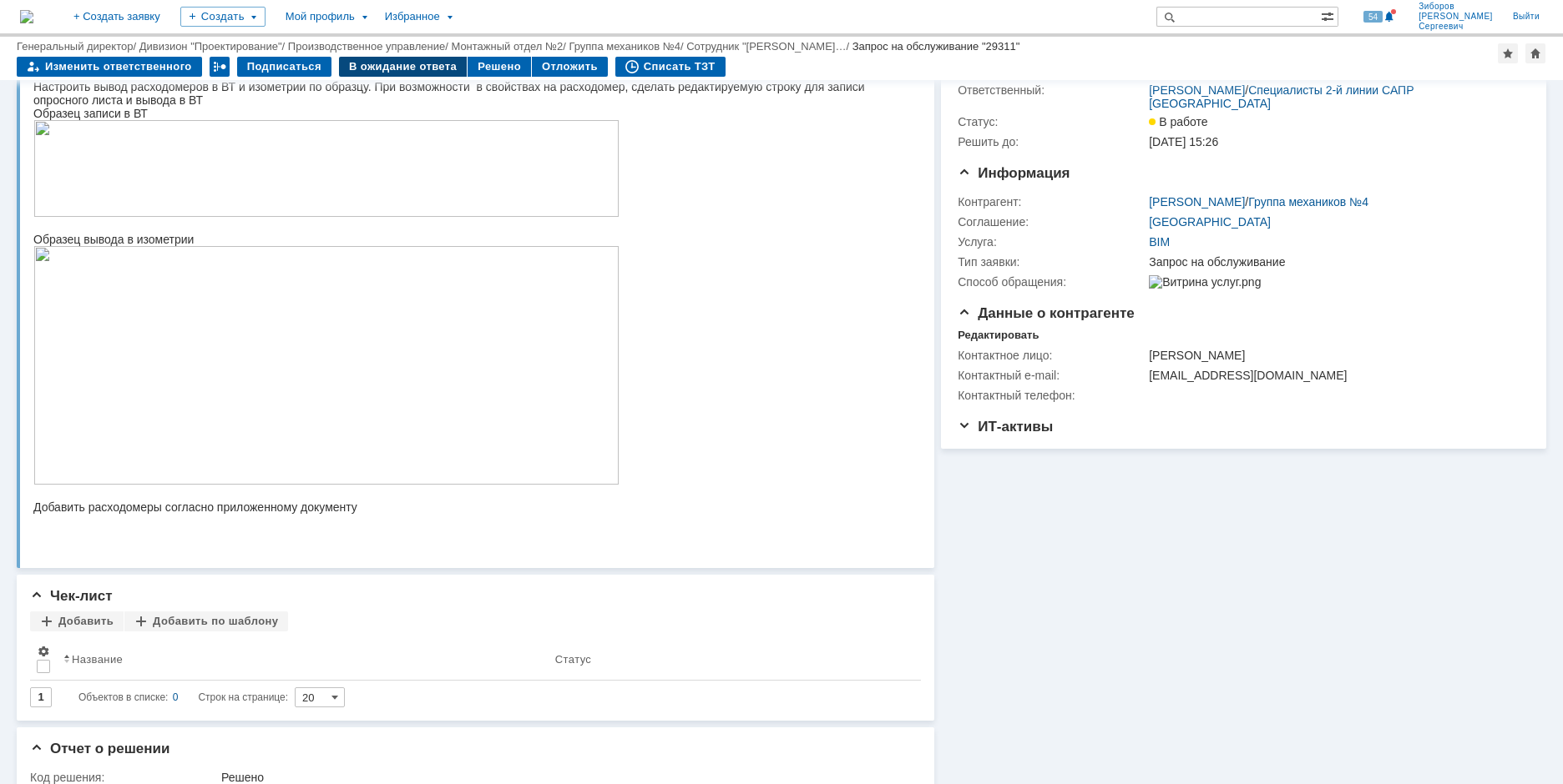
click at [395, 67] on div "В ожидание ответа" at bounding box center [402, 67] width 127 height 20
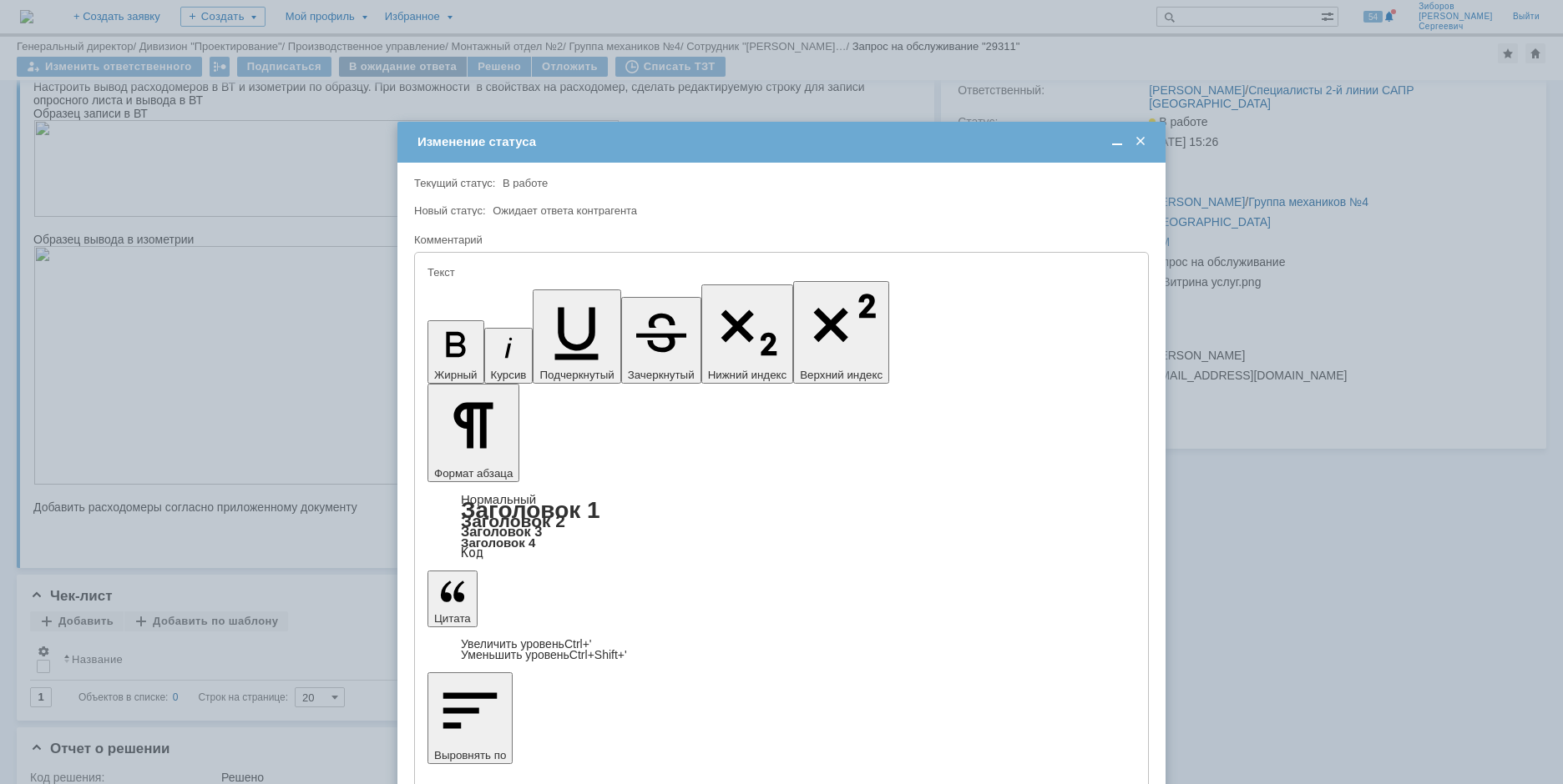
scroll to position [0, 0]
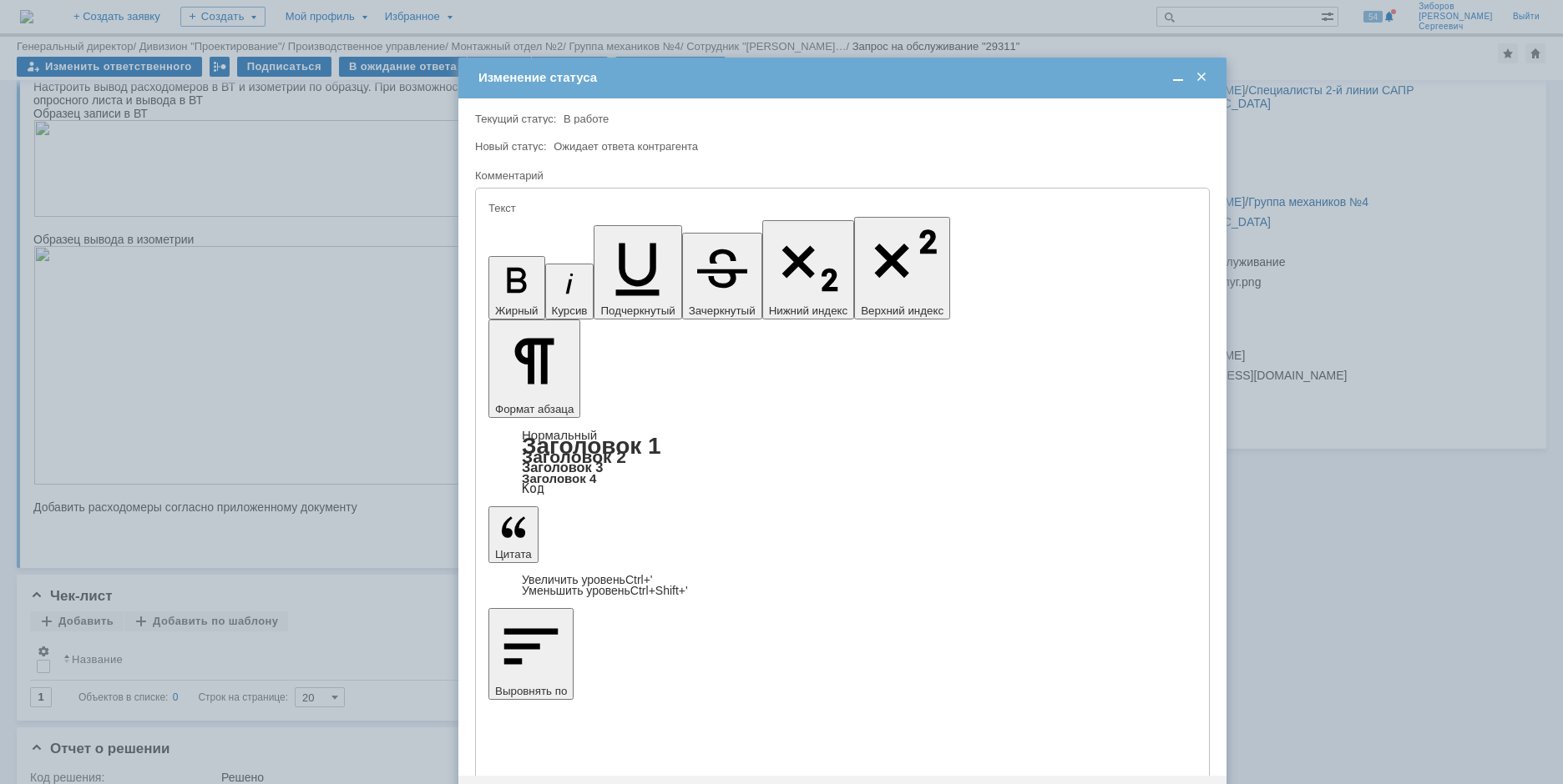
drag, startPoint x: 699, startPoint y: 143, endPoint x: 759, endPoint y: 78, distance: 88.5
click at [759, 78] on div "Изменение статуса" at bounding box center [844, 78] width 731 height 15
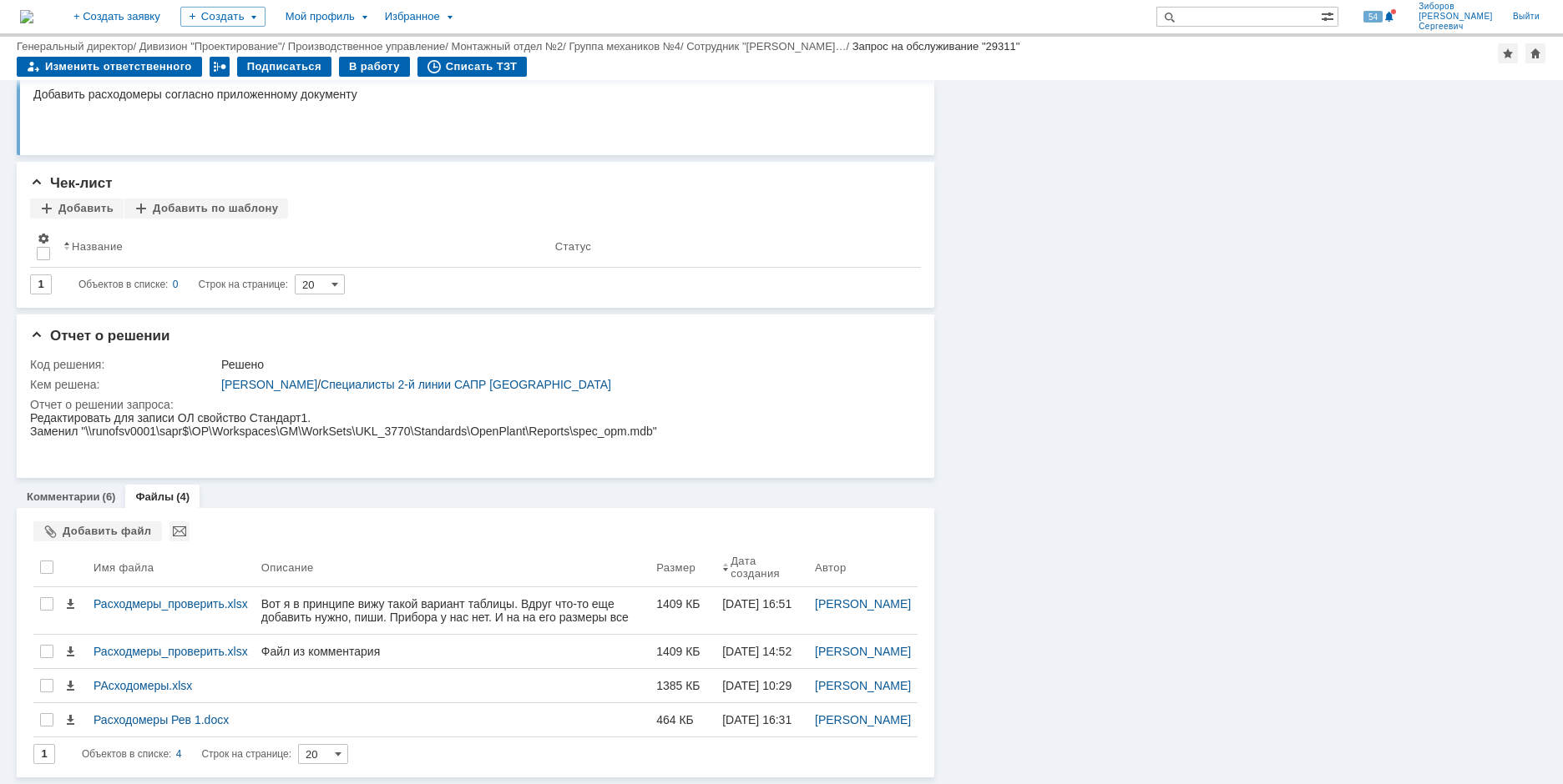
scroll to position [385, 0]
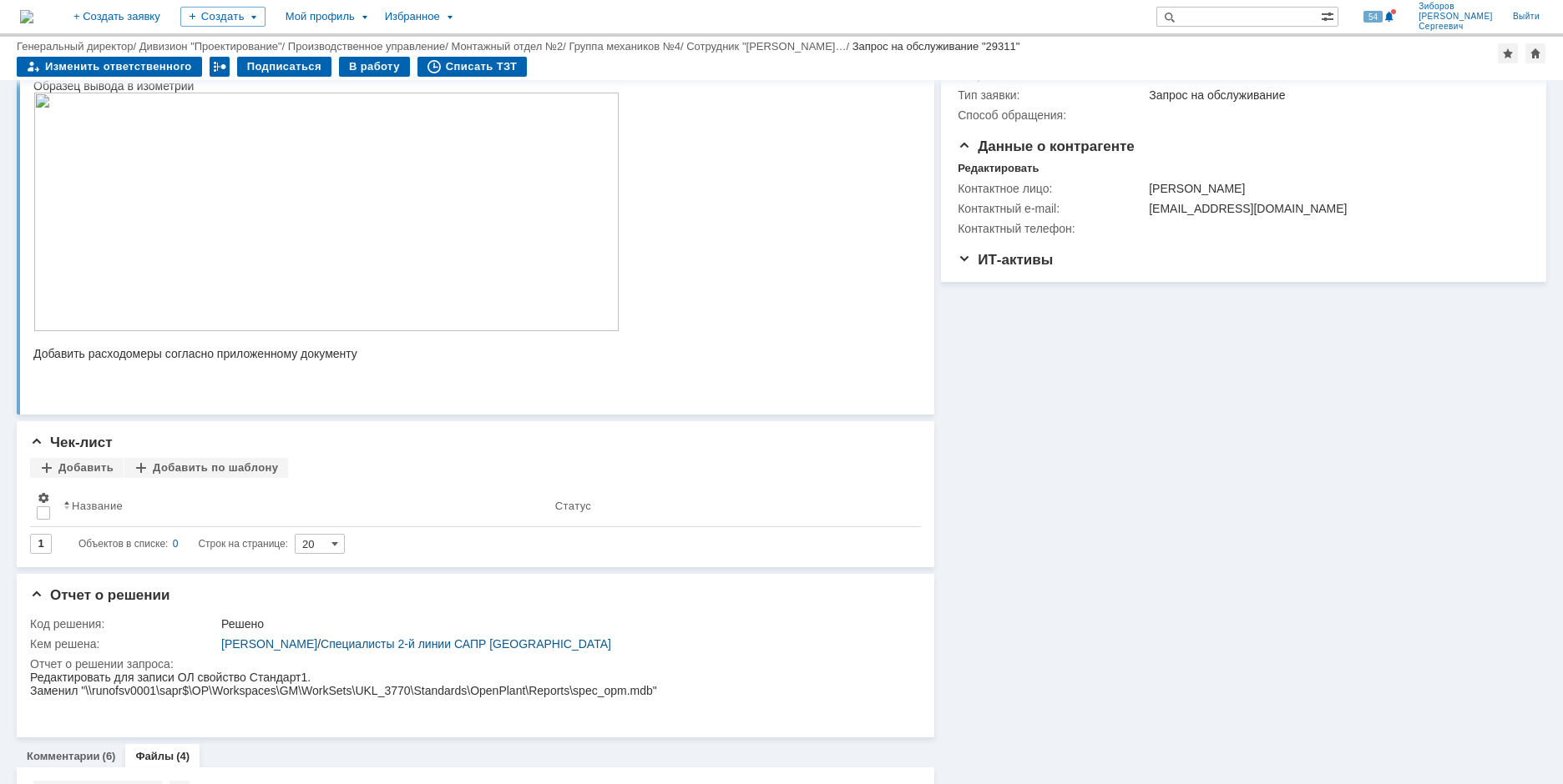
scroll to position [552, 0]
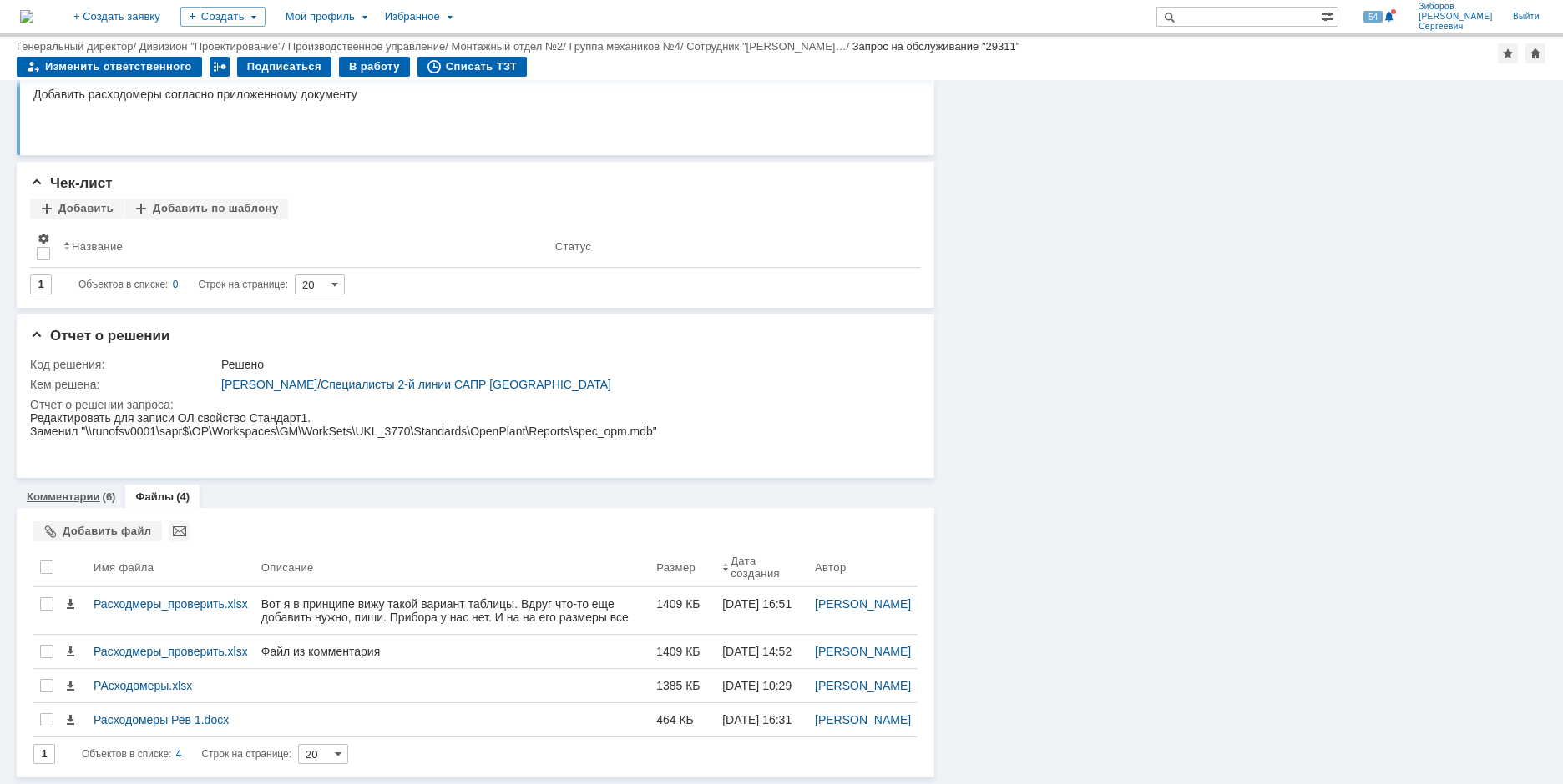
click at [73, 491] on link "Комментарии" at bounding box center [64, 497] width 73 height 13
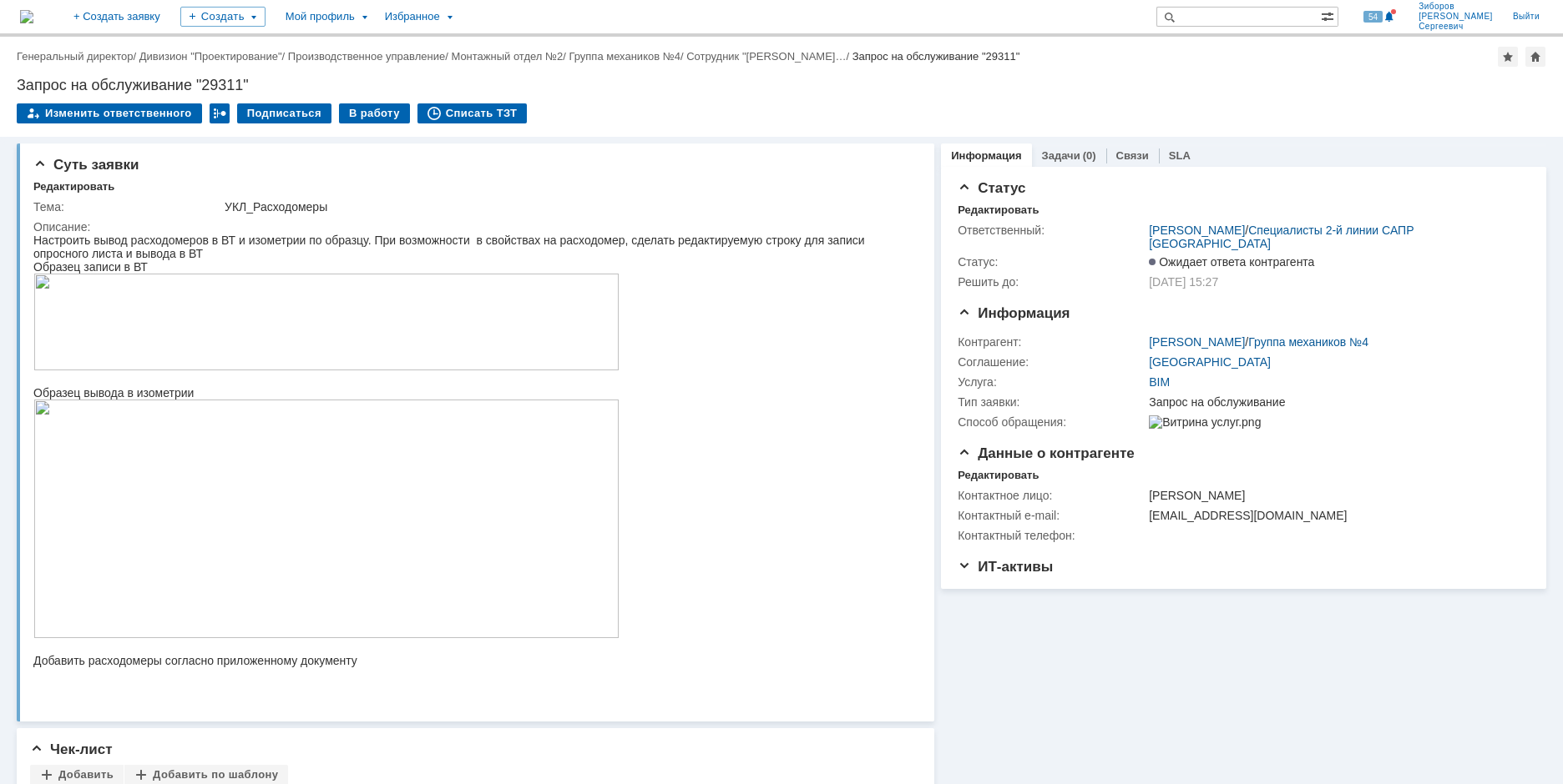
click at [34, 23] on img at bounding box center [27, 16] width 14 height 14
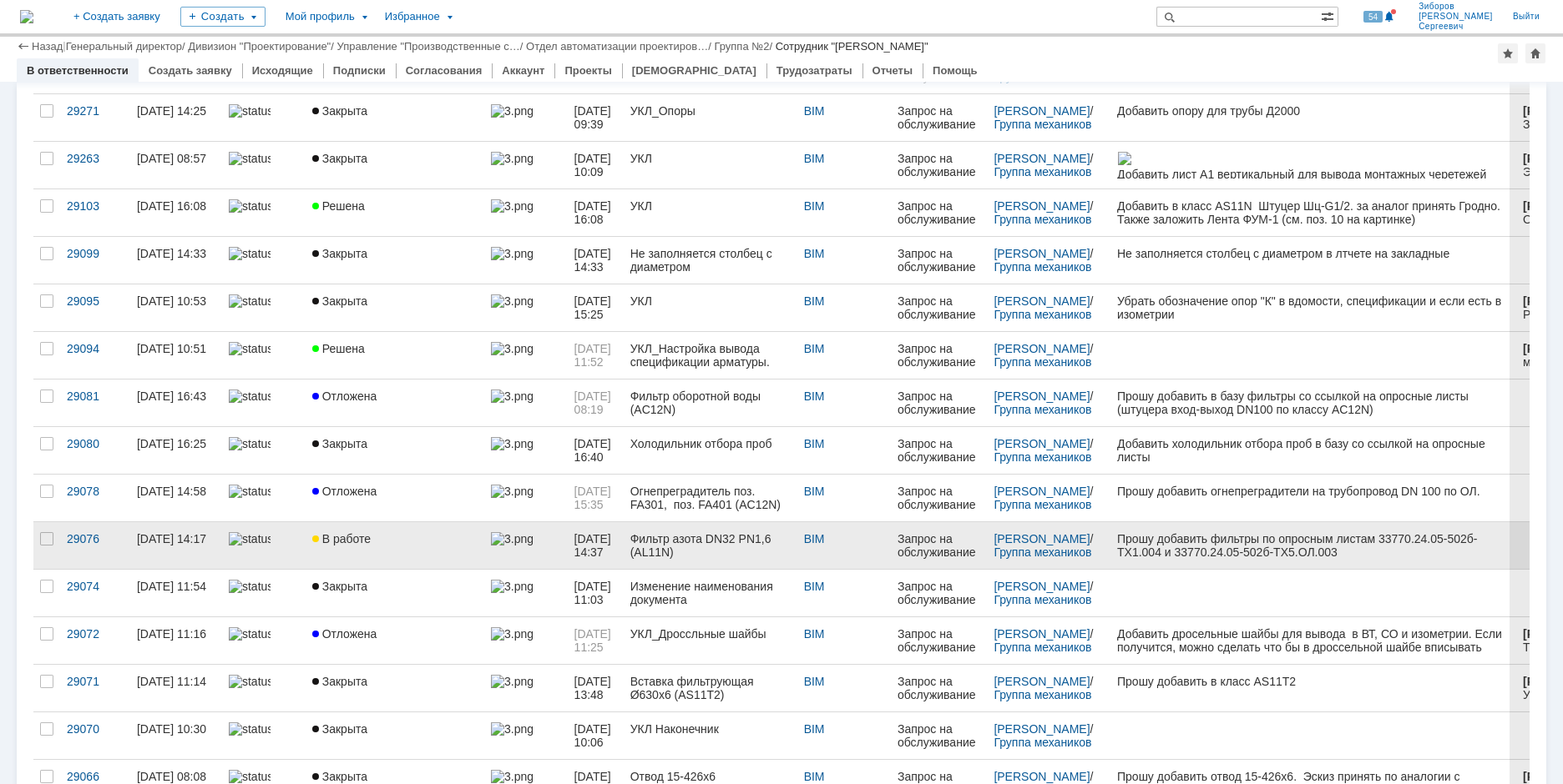
click at [373, 545] on div "В работе" at bounding box center [395, 539] width 165 height 14
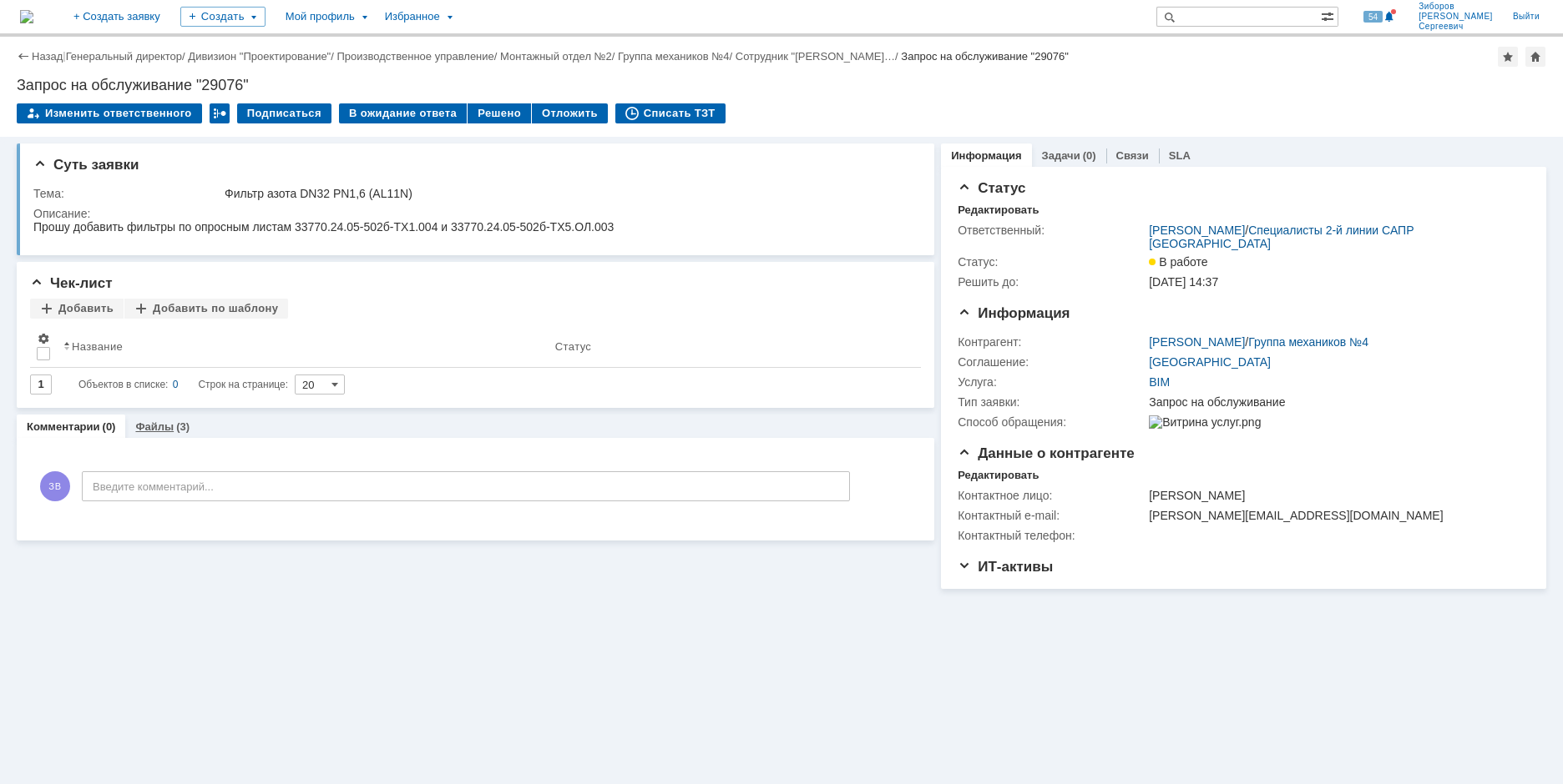
click at [178, 424] on div "(3)" at bounding box center [183, 426] width 14 height 13
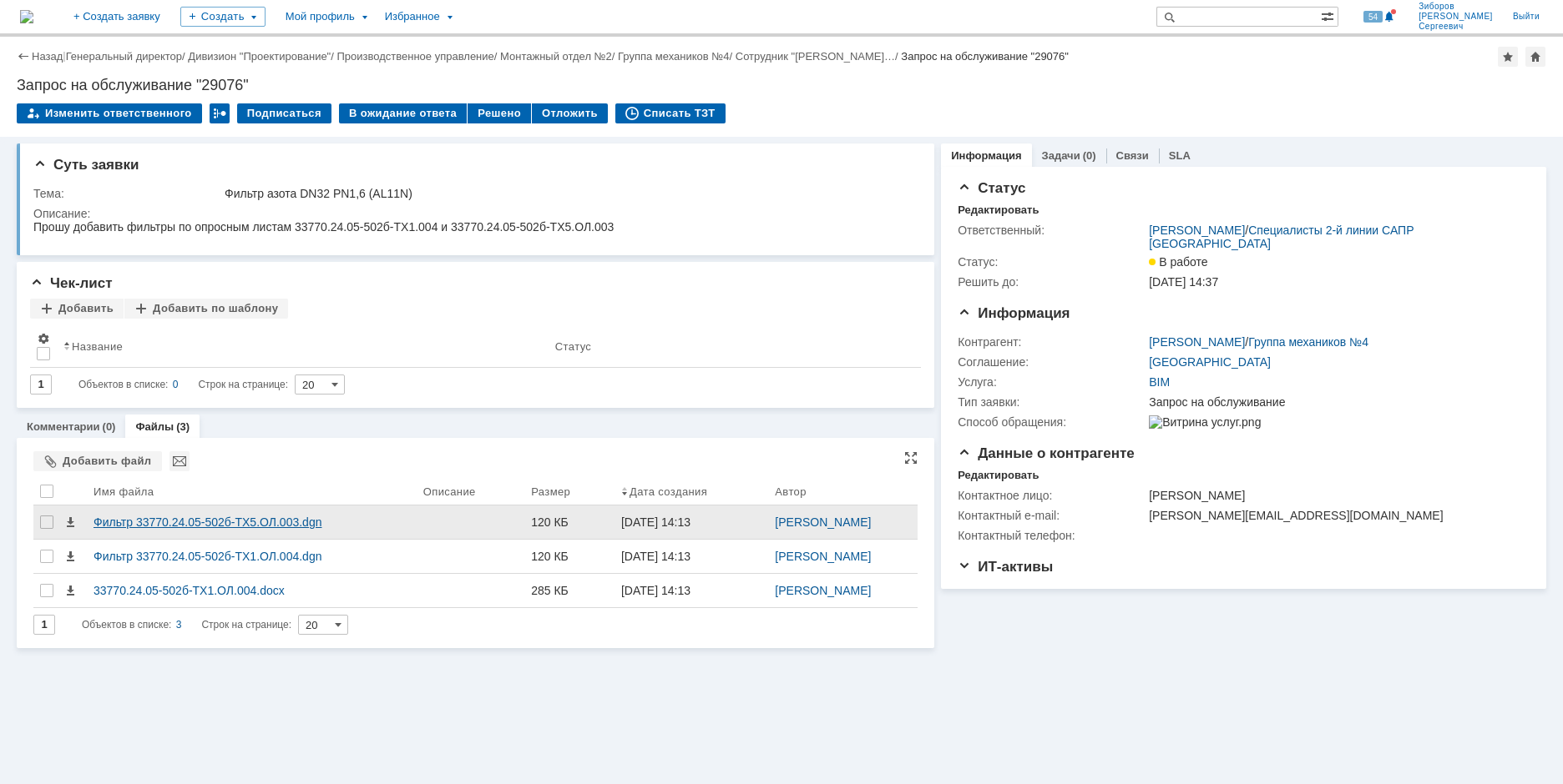
click at [123, 528] on div "Фильтр 33770.24.05-502б-ТХ5.ОЛ.003.dgn" at bounding box center [252, 523] width 316 height 14
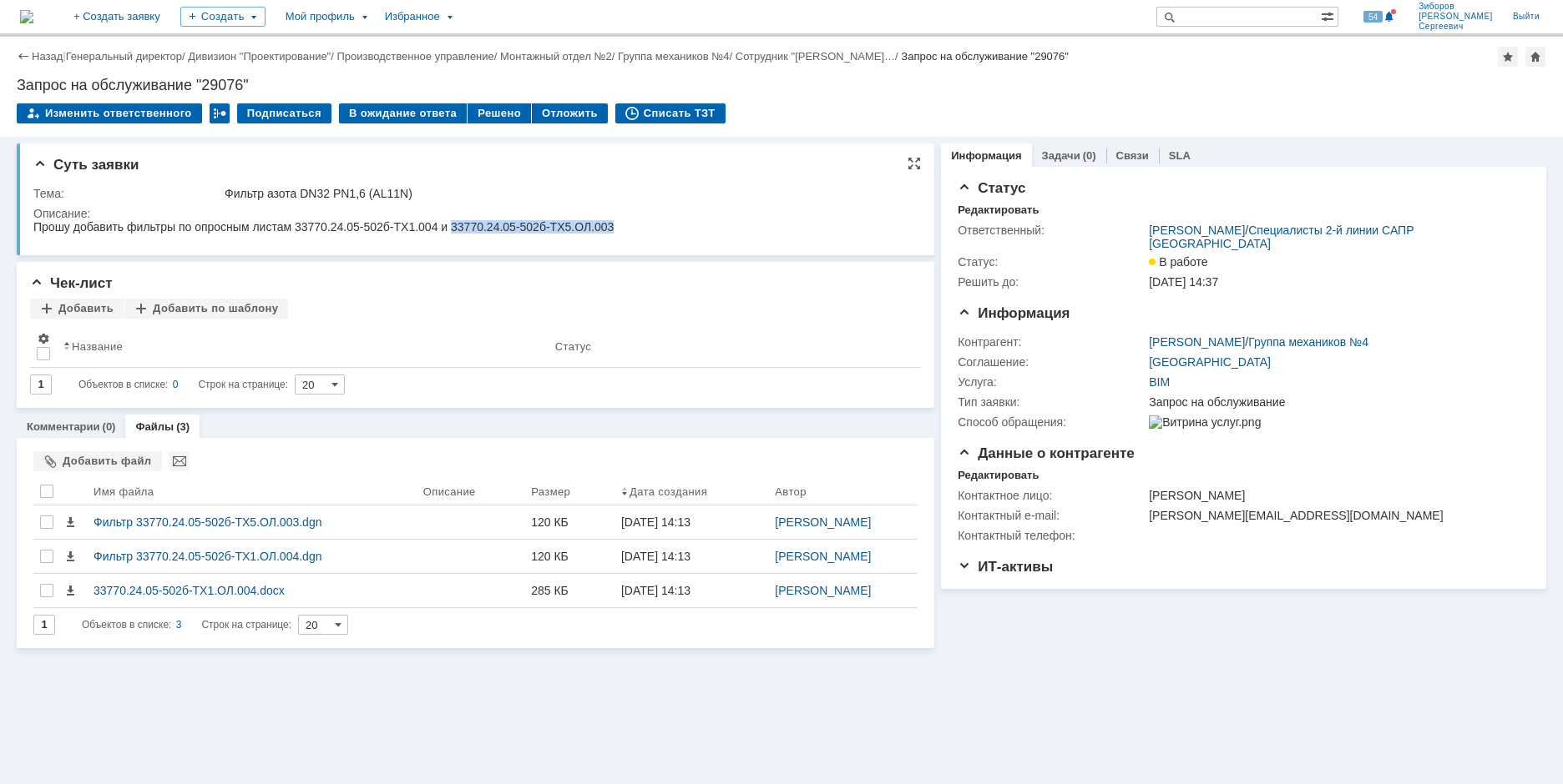
drag, startPoint x: 455, startPoint y: 227, endPoint x: 630, endPoint y: 230, distance: 175.0
click at [630, 230] on html "Прошу добавить фильтры по опросным листам 33770.24.05-502б-ТХ1.004 и 33770.24.0…" at bounding box center [473, 228] width 878 height 15
copy div "33770.24.05-502б-ТХ5.ОЛ.003"
click at [34, 11] on img at bounding box center [27, 16] width 14 height 14
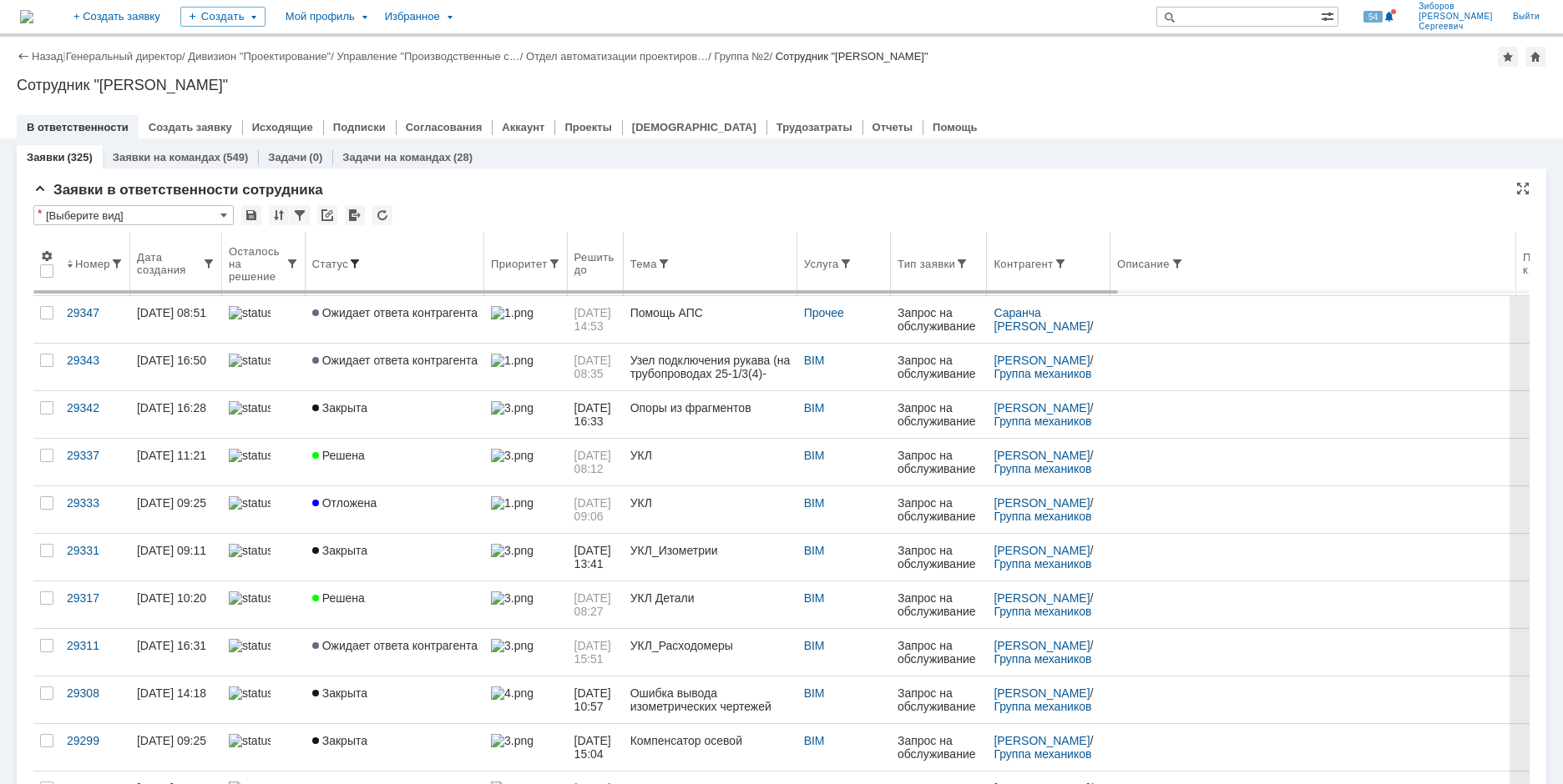
drag, startPoint x: 352, startPoint y: 258, endPoint x: 351, endPoint y: 267, distance: 9.1
click at [352, 258] on span at bounding box center [355, 264] width 14 height 14
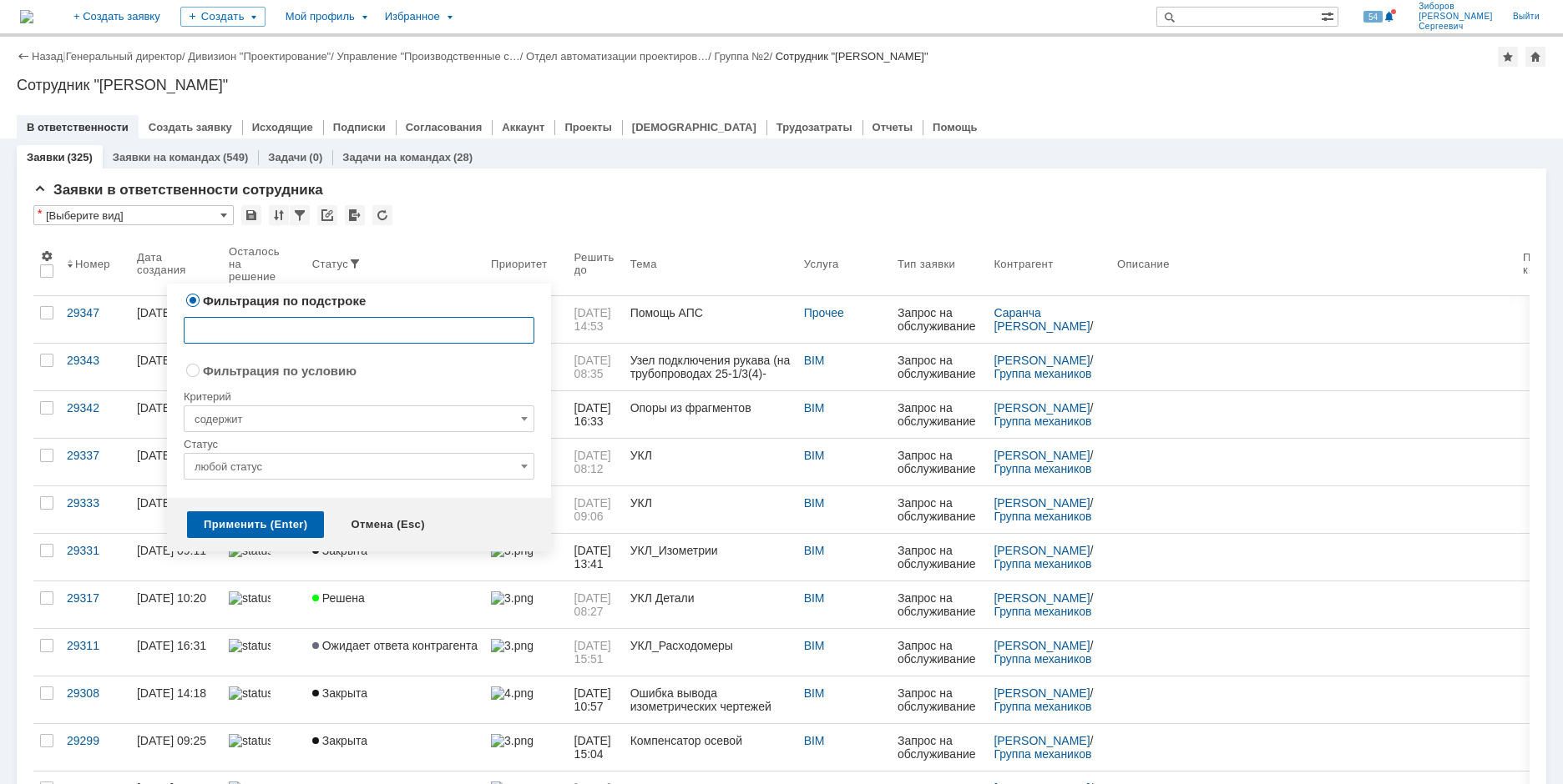
click at [500, 469] on input "любой статус" at bounding box center [358, 467] width 350 height 27
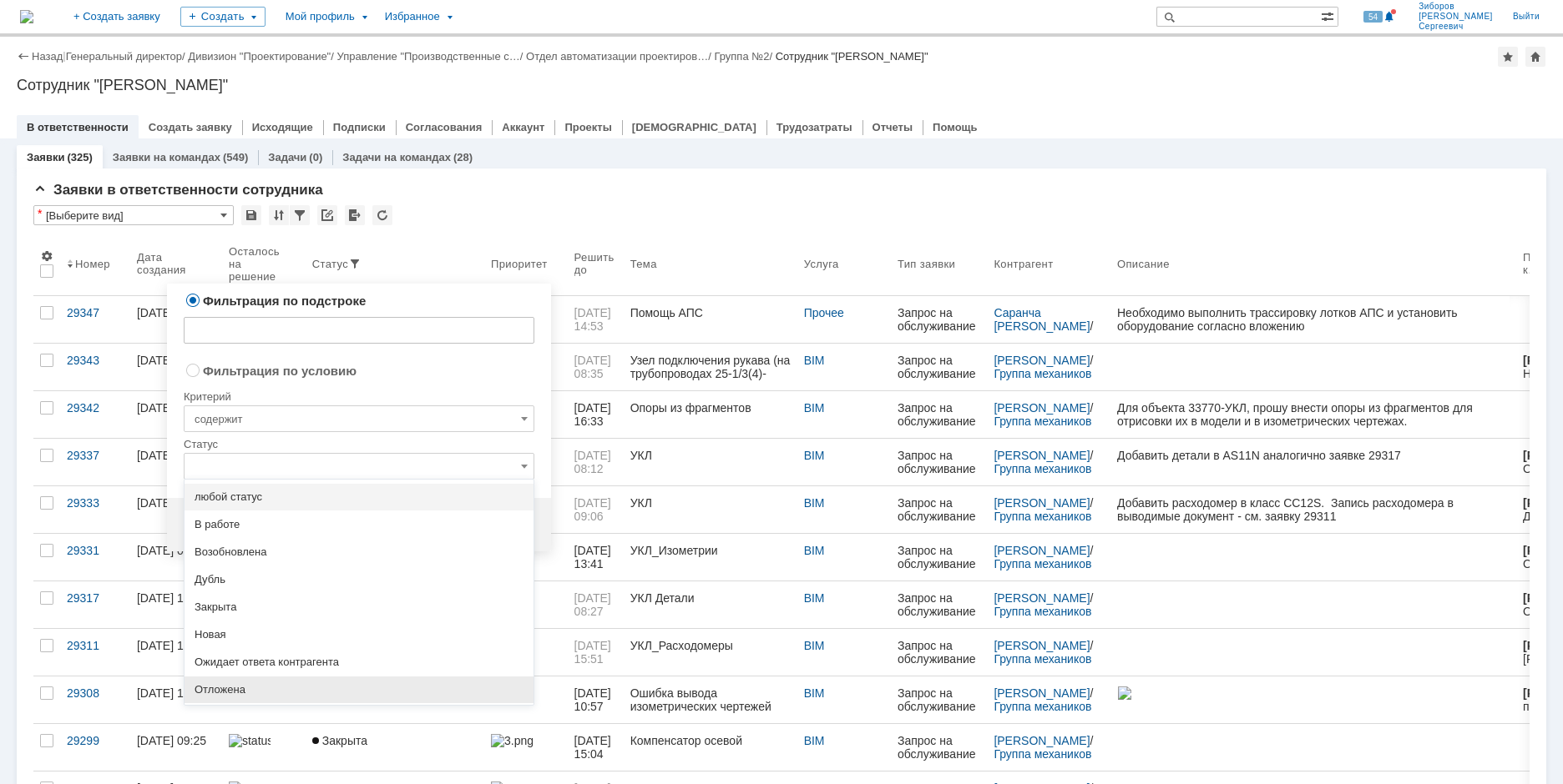
click at [238, 685] on span "Отложена" at bounding box center [359, 690] width 329 height 14
radio input "false"
radio input "true"
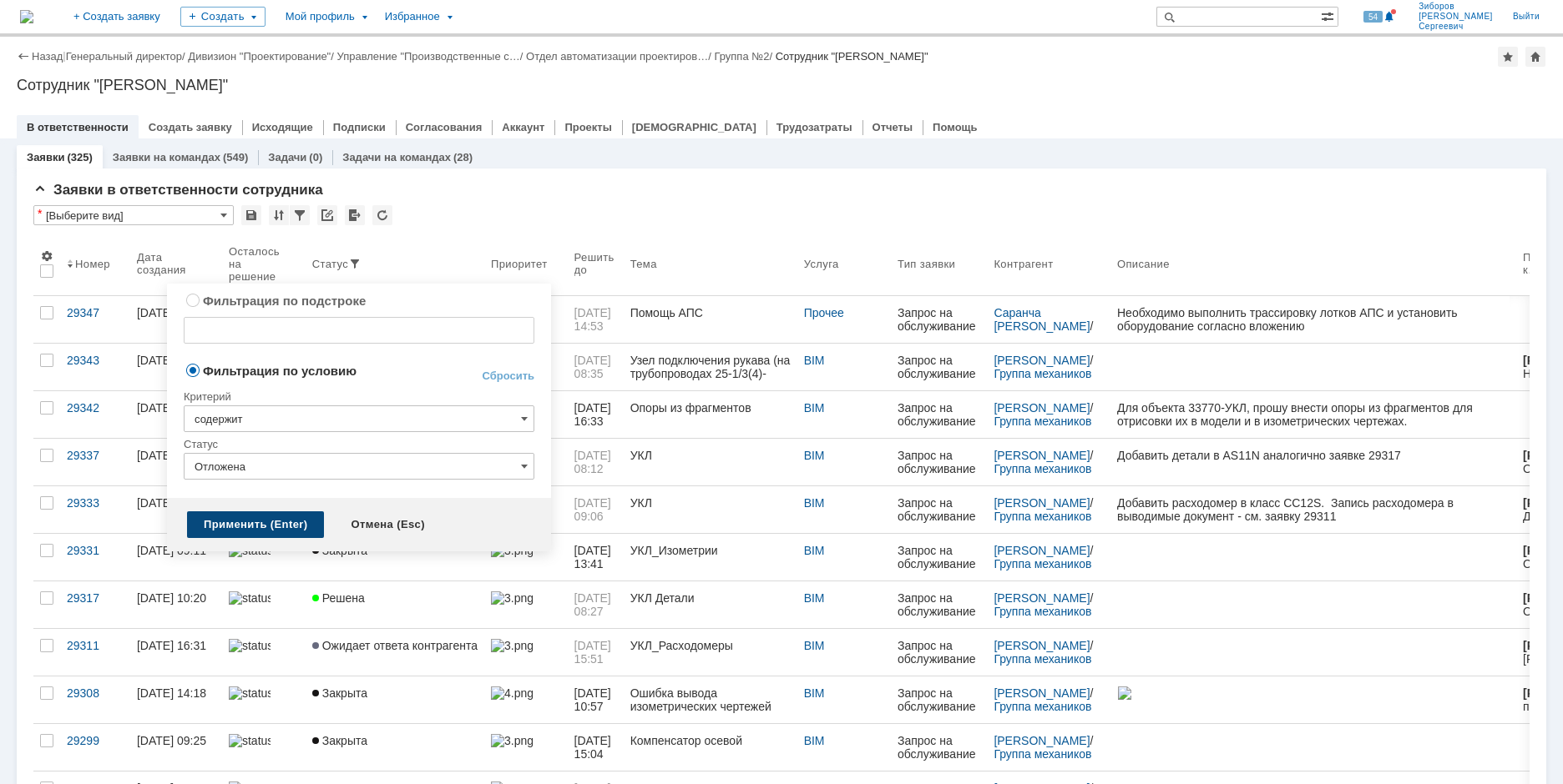
type input "Отложена"
click at [263, 524] on div "Применить (Enter)" at bounding box center [256, 525] width 137 height 27
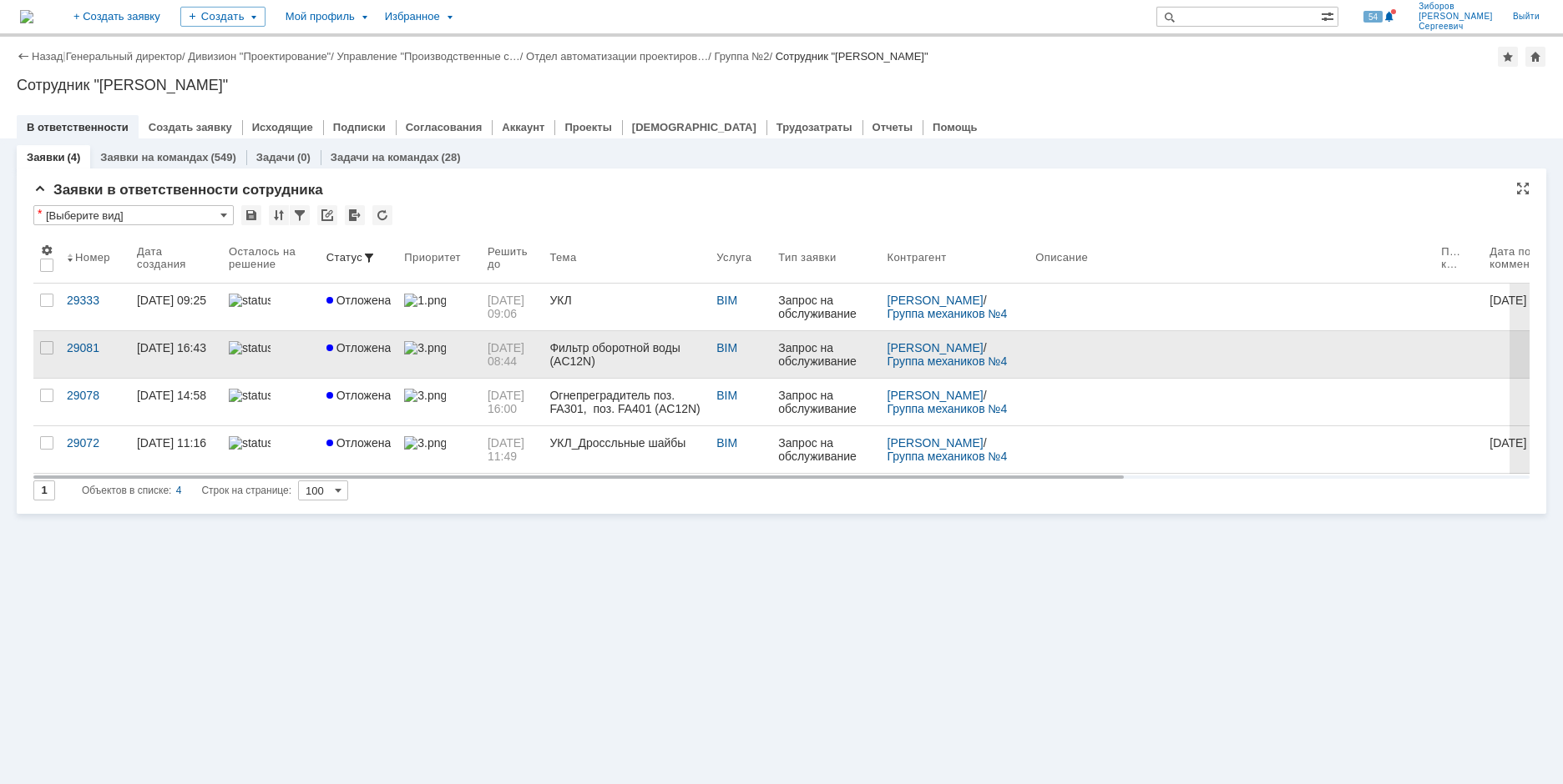
click at [369, 343] on span "Отложена" at bounding box center [358, 348] width 65 height 14
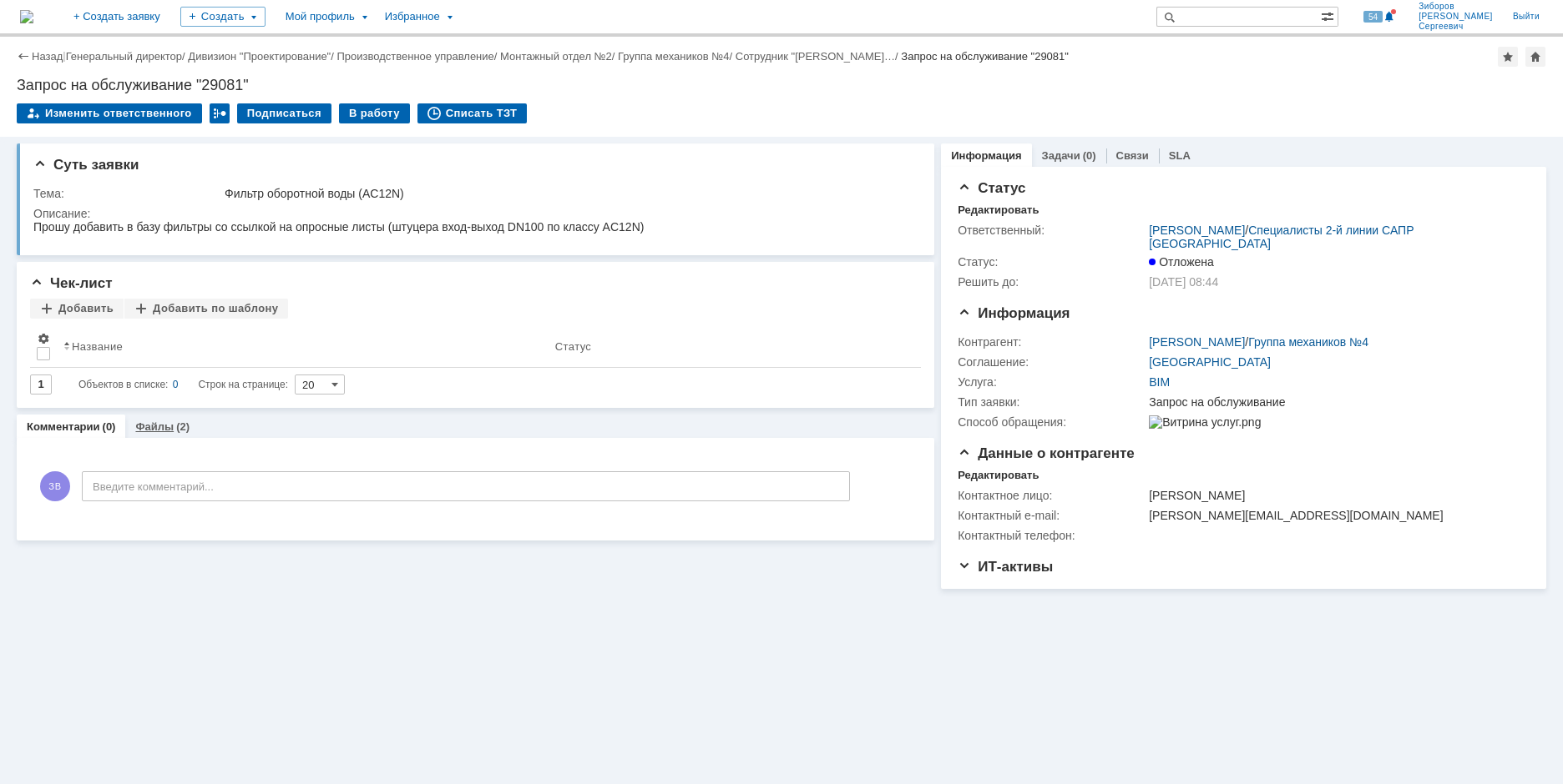
click at [155, 428] on link "Файлы" at bounding box center [154, 426] width 39 height 13
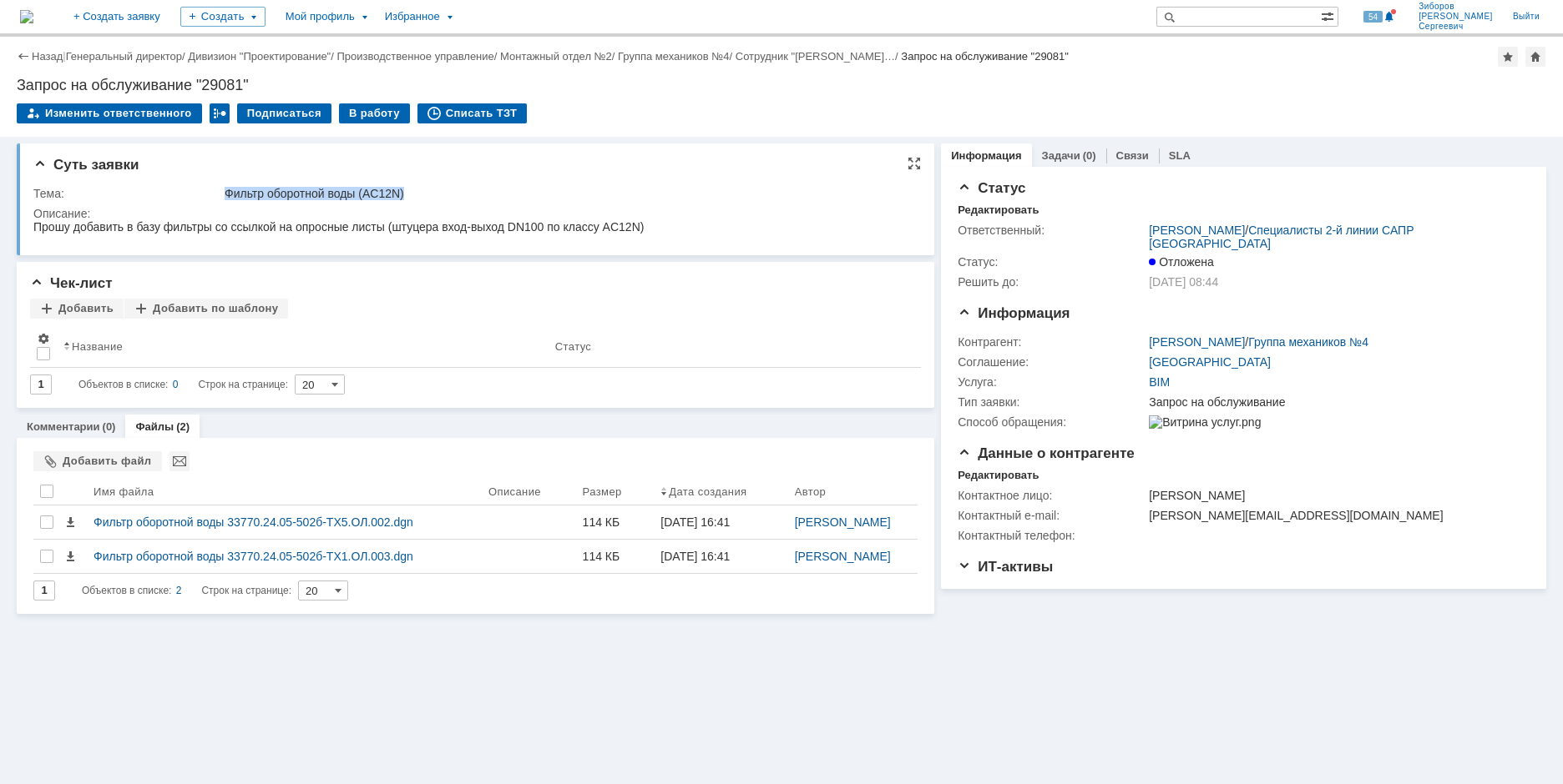
drag, startPoint x: 227, startPoint y: 190, endPoint x: 443, endPoint y: 195, distance: 216.1
click at [443, 195] on div "Фильтр оборотной воды (AC12N)" at bounding box center [567, 194] width 685 height 14
copy div "Фильтр оборотной воды (AC12N)"
click at [363, 121] on div "В работу" at bounding box center [374, 113] width 71 height 20
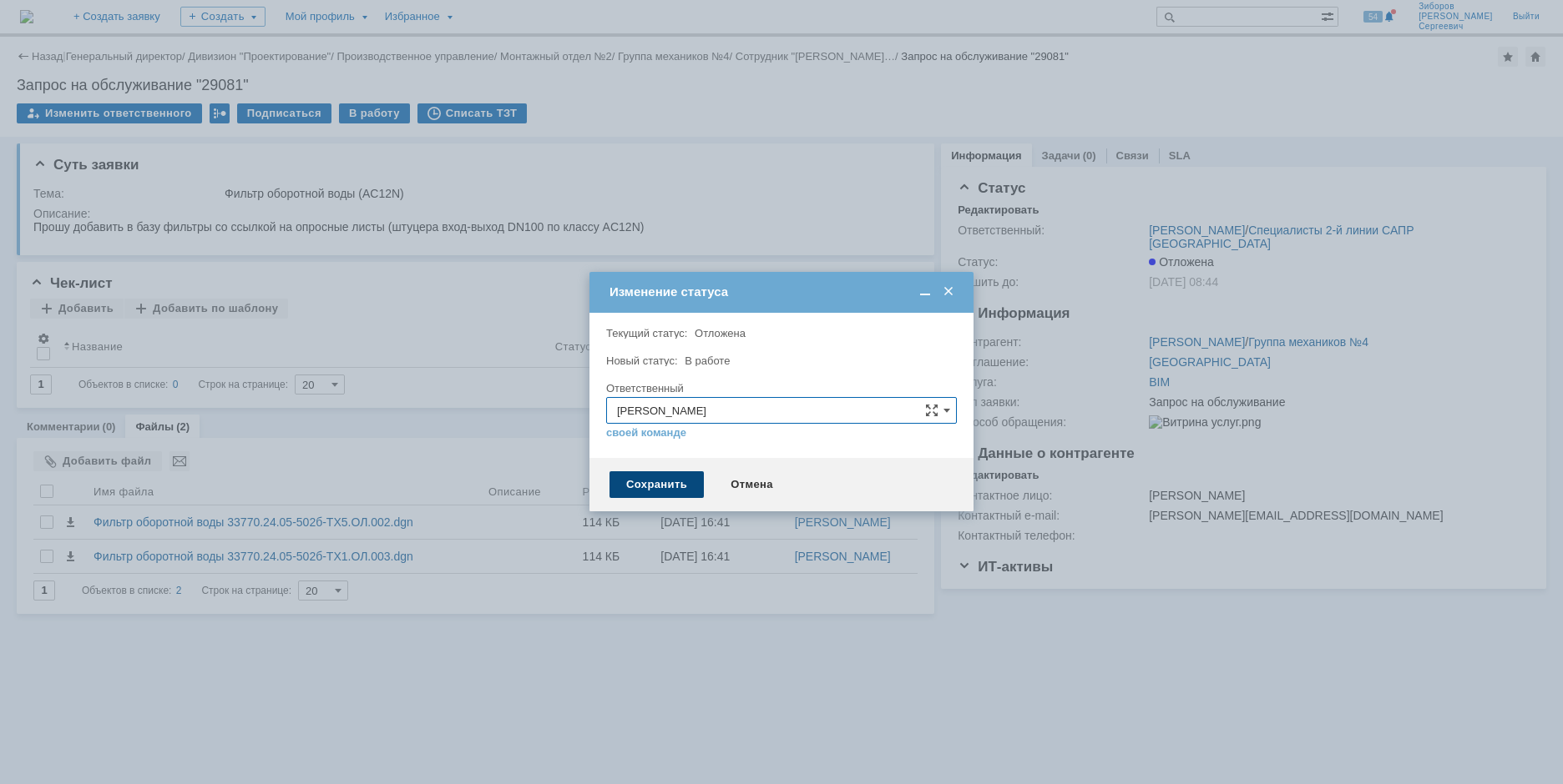
click at [659, 480] on div "Сохранить" at bounding box center [657, 485] width 95 height 27
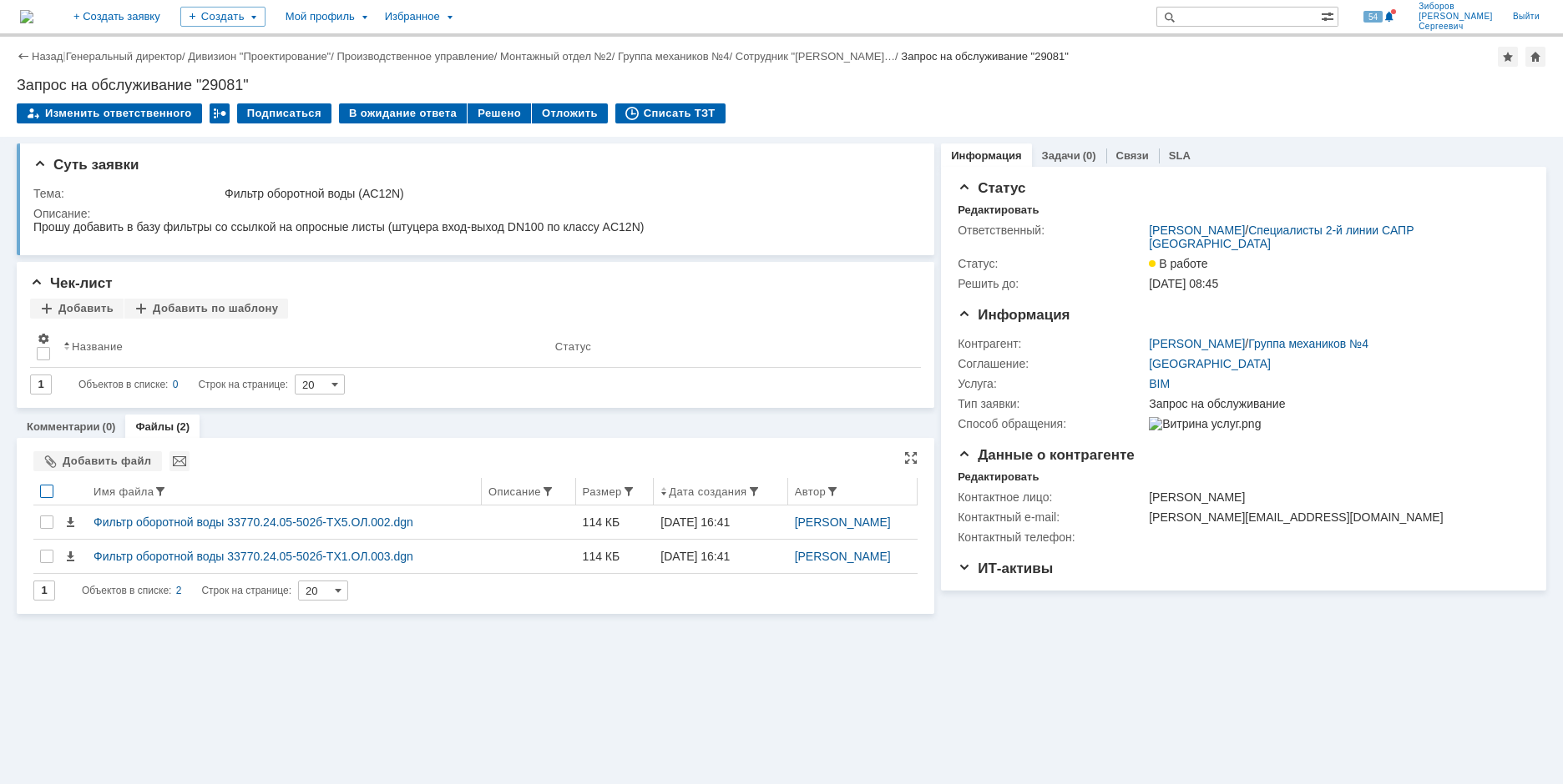
click at [49, 493] on div at bounding box center [47, 492] width 14 height 14
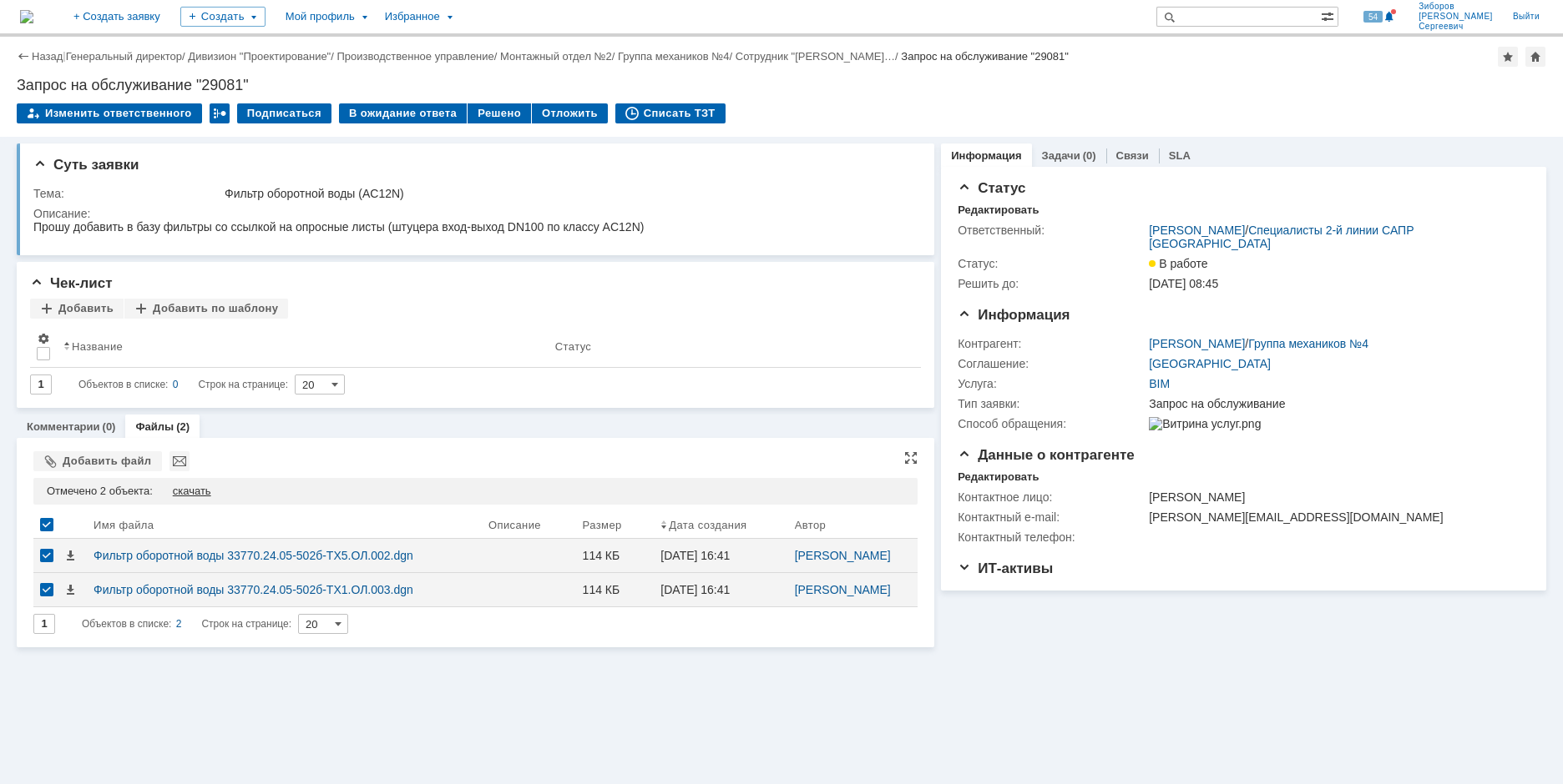
click at [203, 492] on div "скачать" at bounding box center [192, 492] width 39 height 14
click at [34, 23] on img at bounding box center [27, 16] width 14 height 14
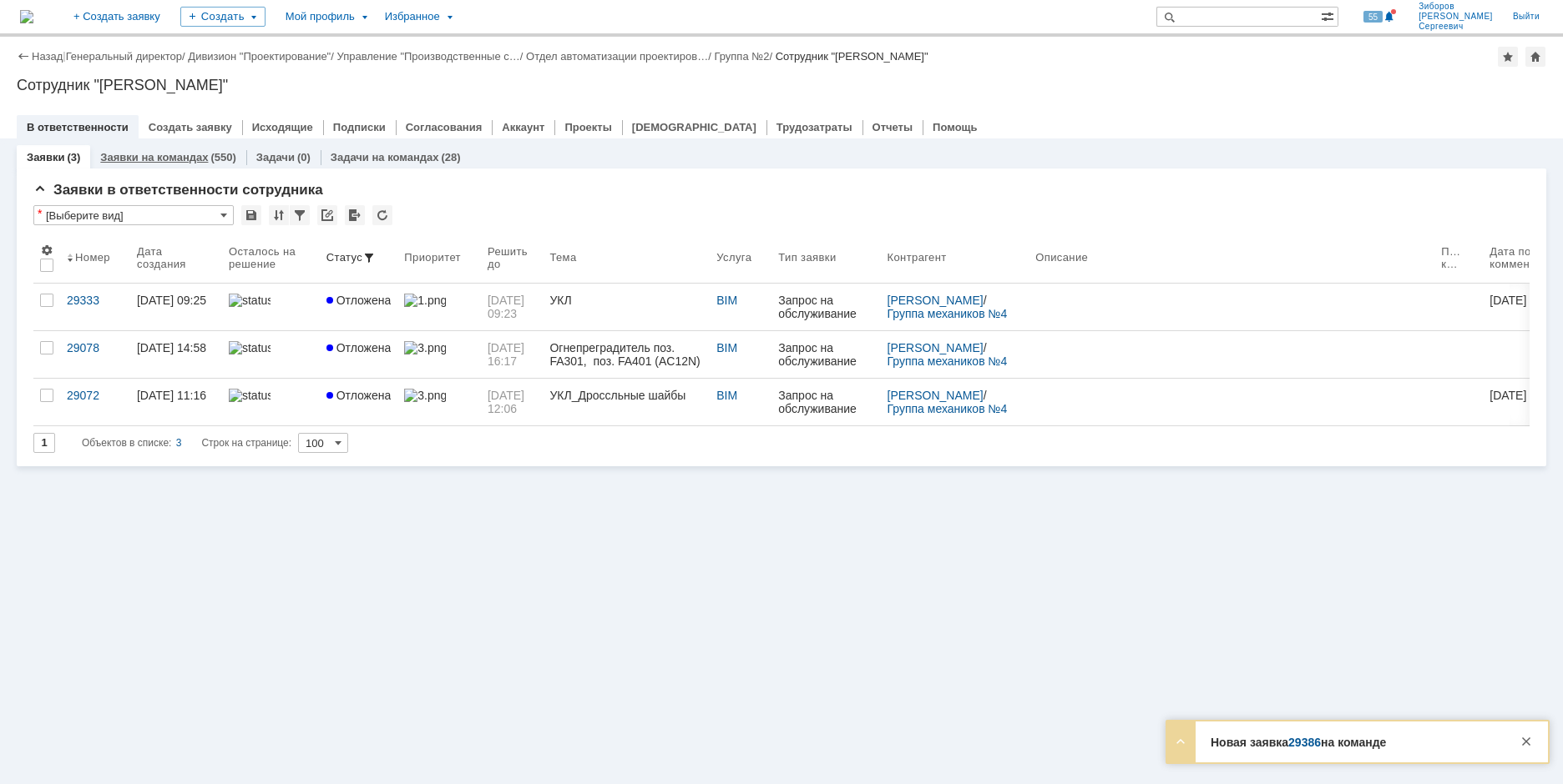
click at [185, 157] on link "Заявки на командах" at bounding box center [154, 157] width 108 height 13
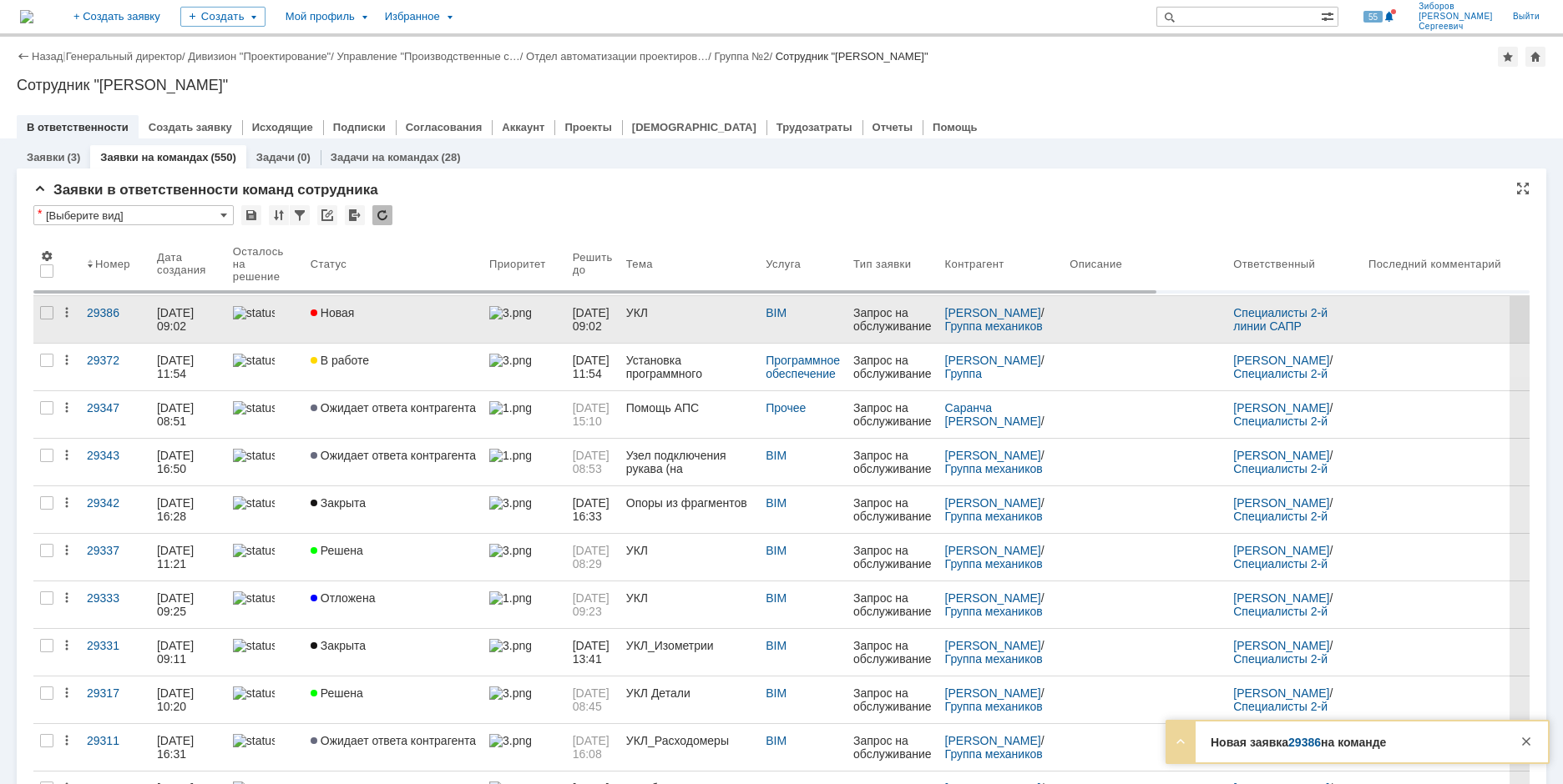
click at [430, 312] on div "Новая" at bounding box center [393, 313] width 165 height 14
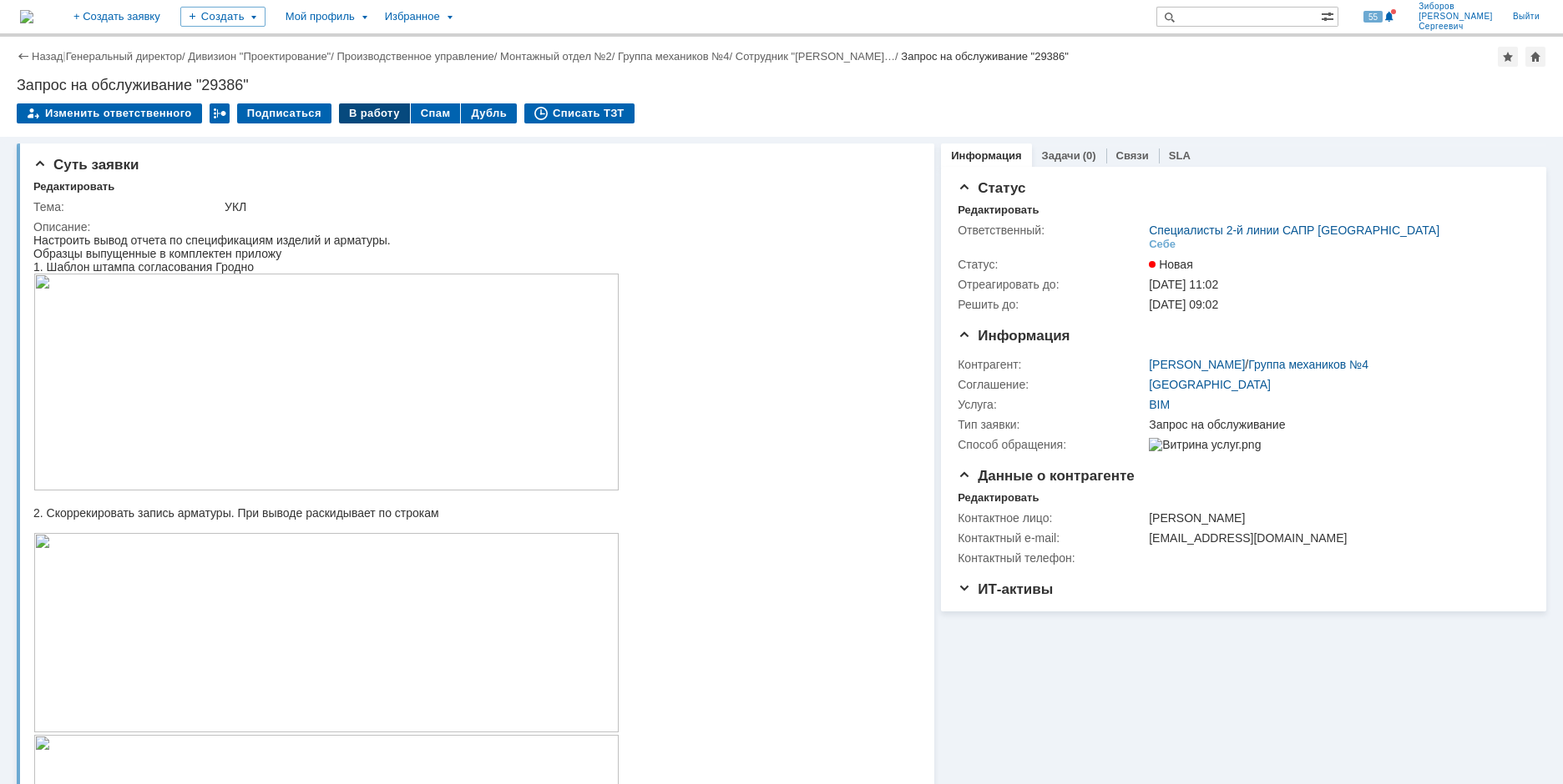
click at [378, 110] on div "В работу" at bounding box center [374, 113] width 71 height 20
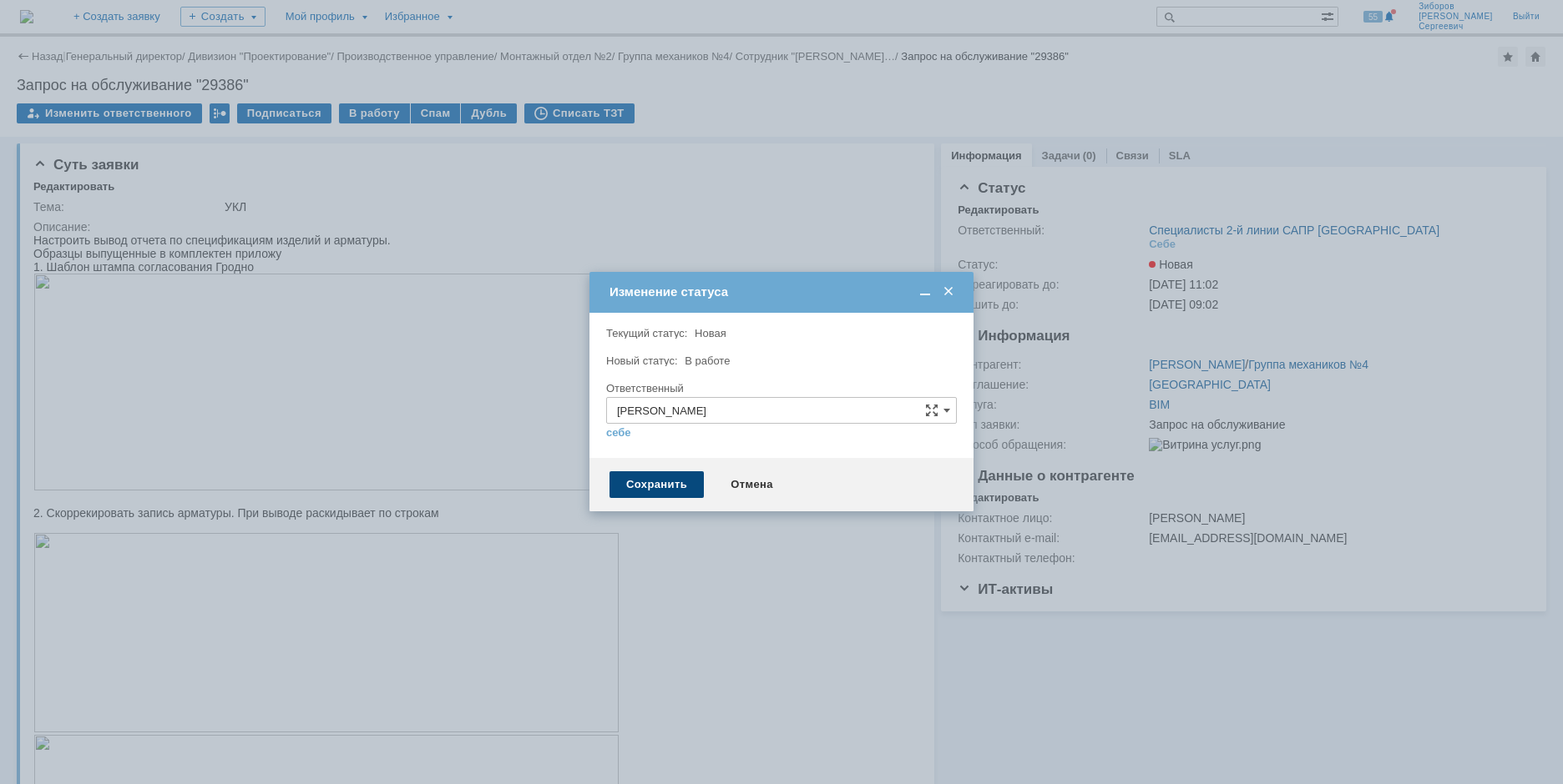
click at [660, 482] on div "Сохранить" at bounding box center [657, 485] width 95 height 27
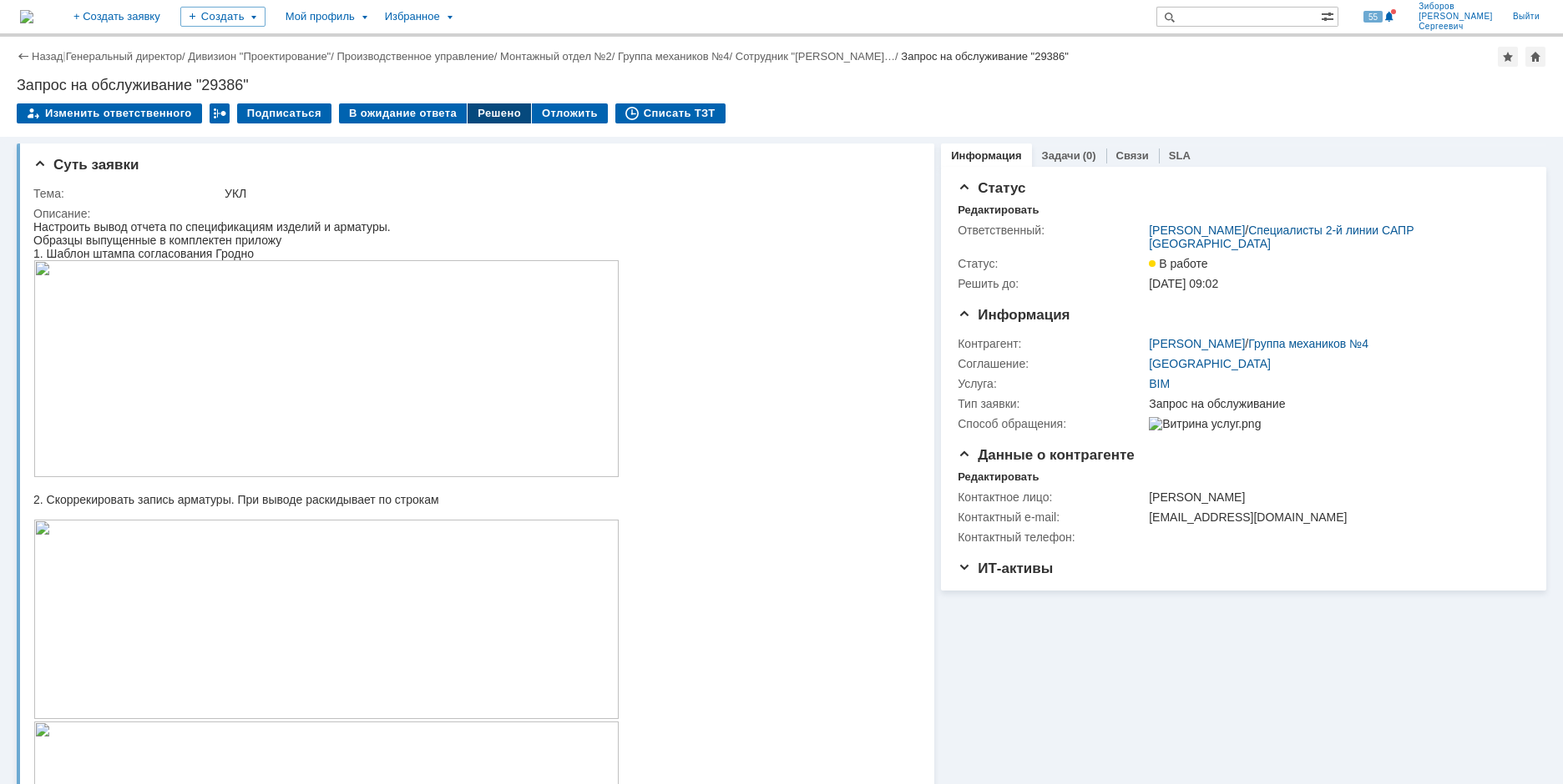
click at [493, 108] on div "Решено" at bounding box center [500, 113] width 64 height 20
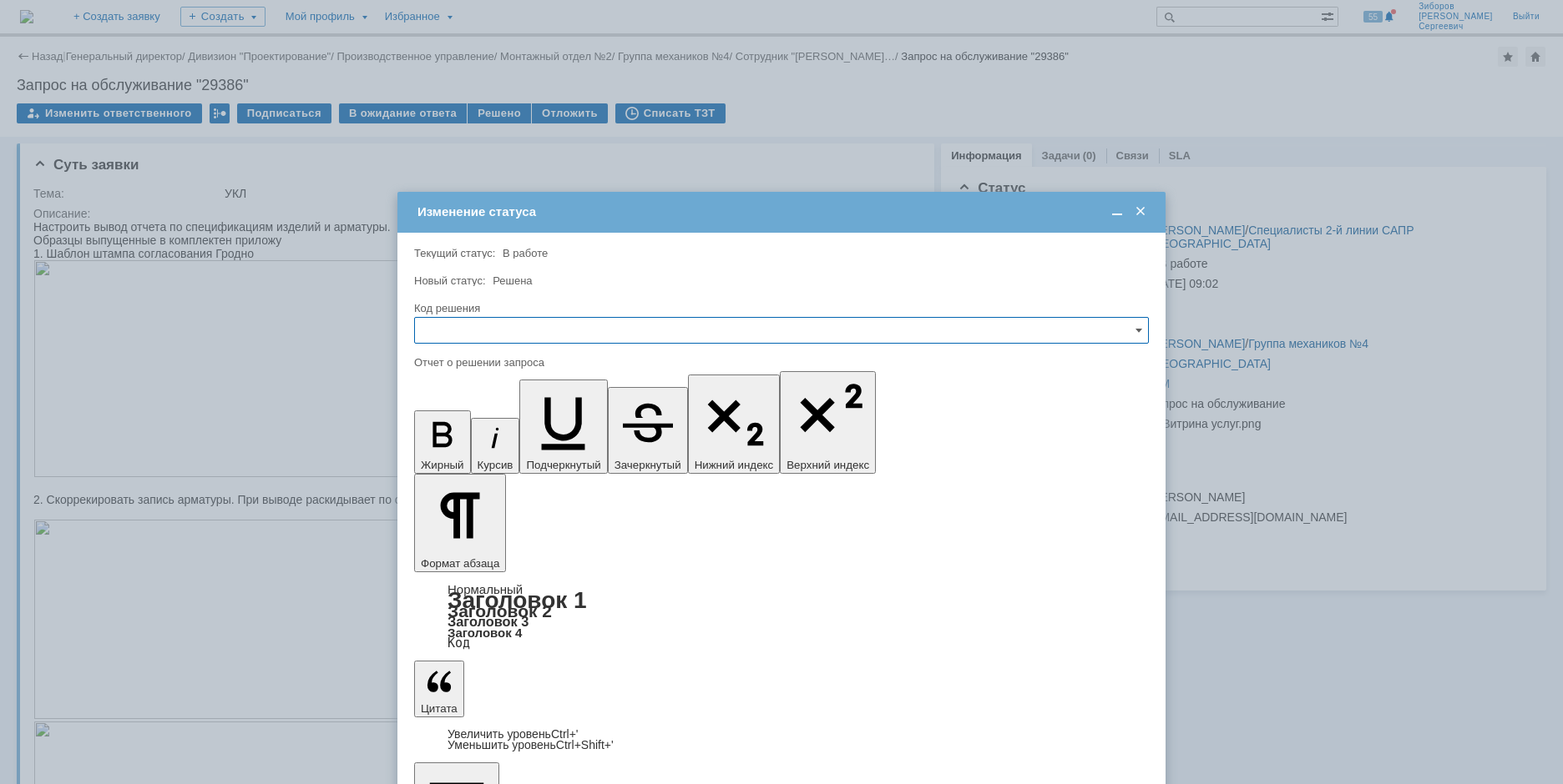
click at [527, 323] on input "text" at bounding box center [781, 331] width 734 height 27
click at [472, 440] on span "Решено" at bounding box center [781, 444] width 713 height 14
type input "Решено"
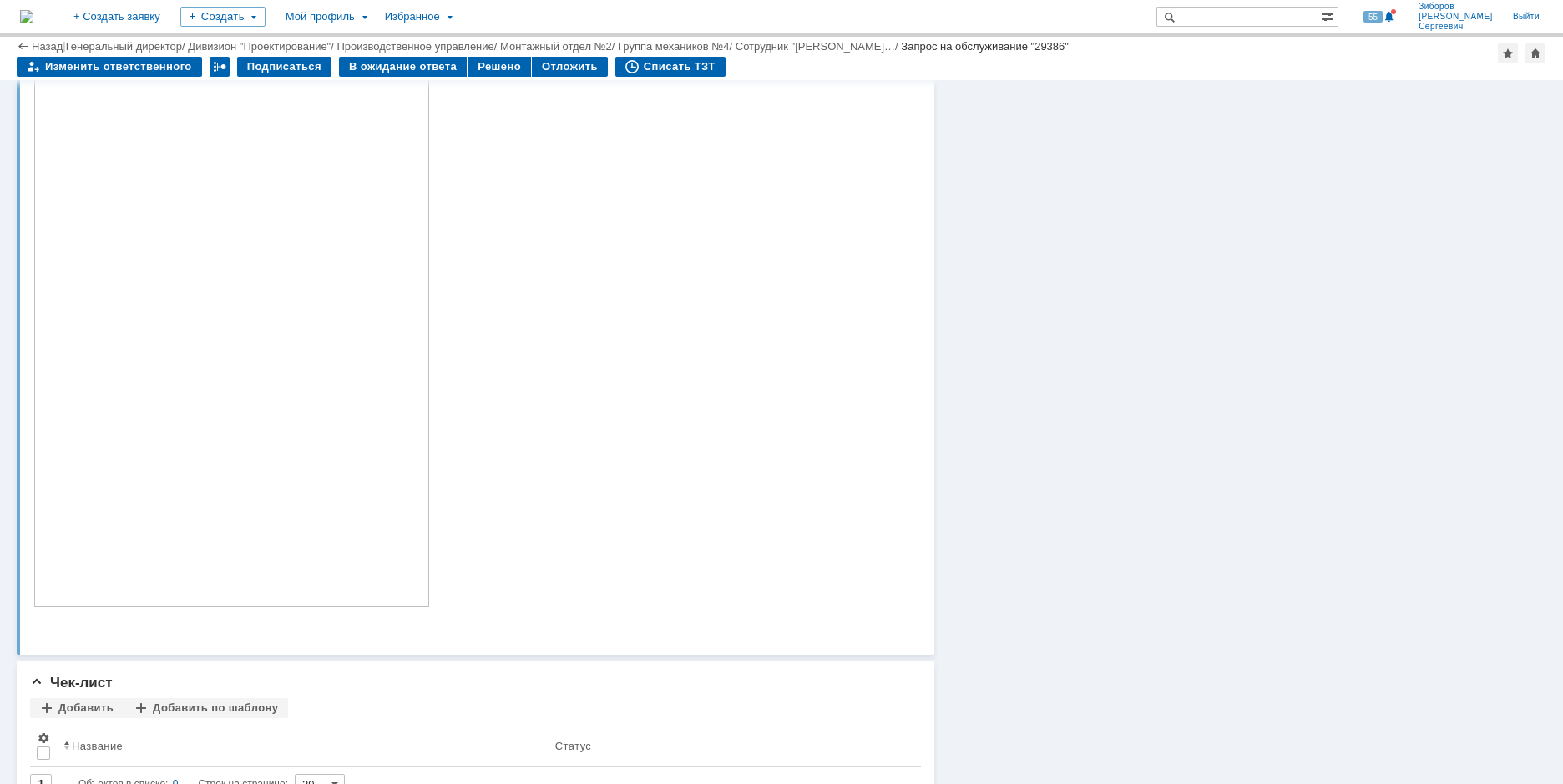
scroll to position [1572, 0]
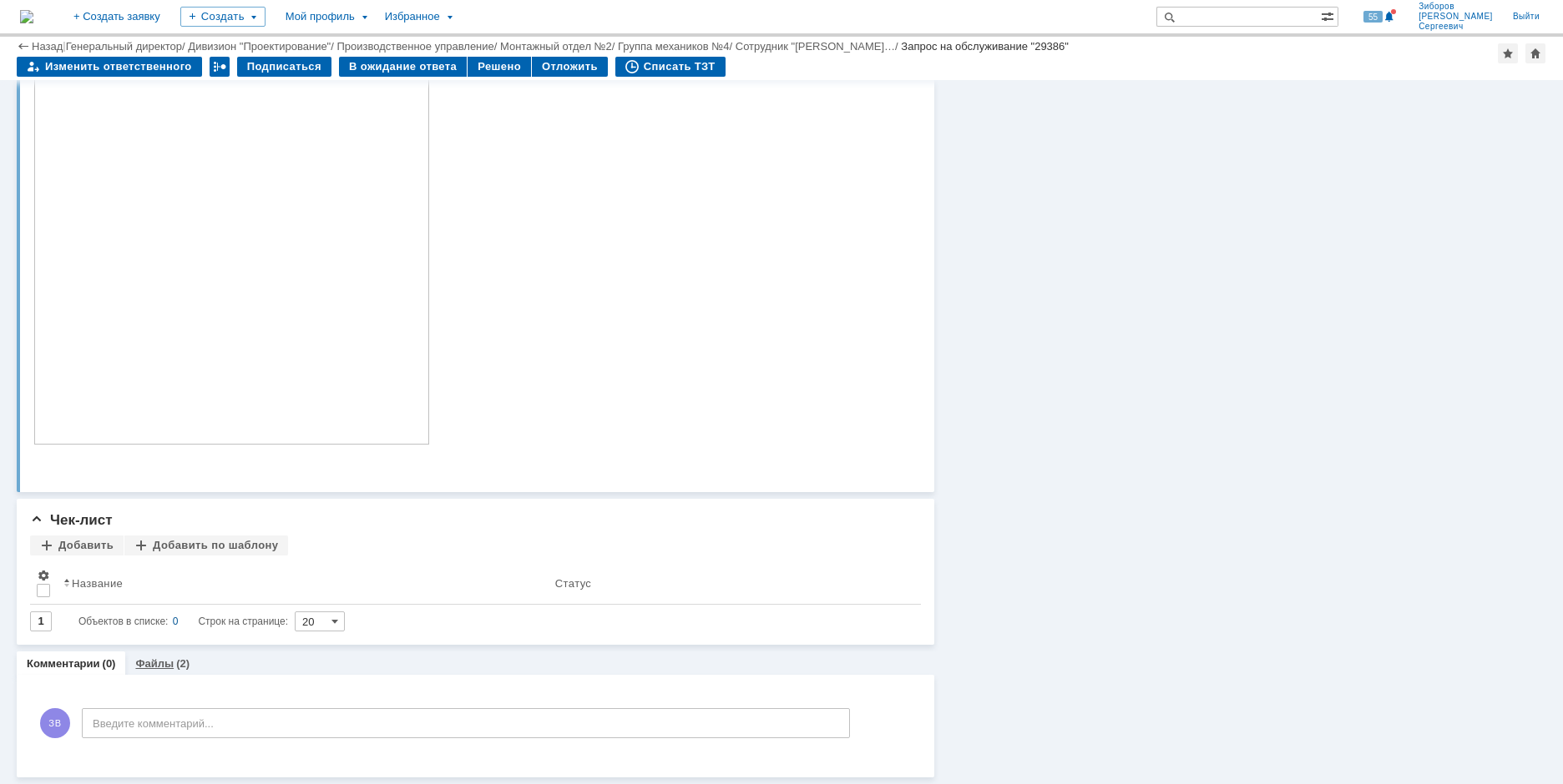
click at [158, 671] on div "Файлы (2)" at bounding box center [162, 663] width 74 height 24
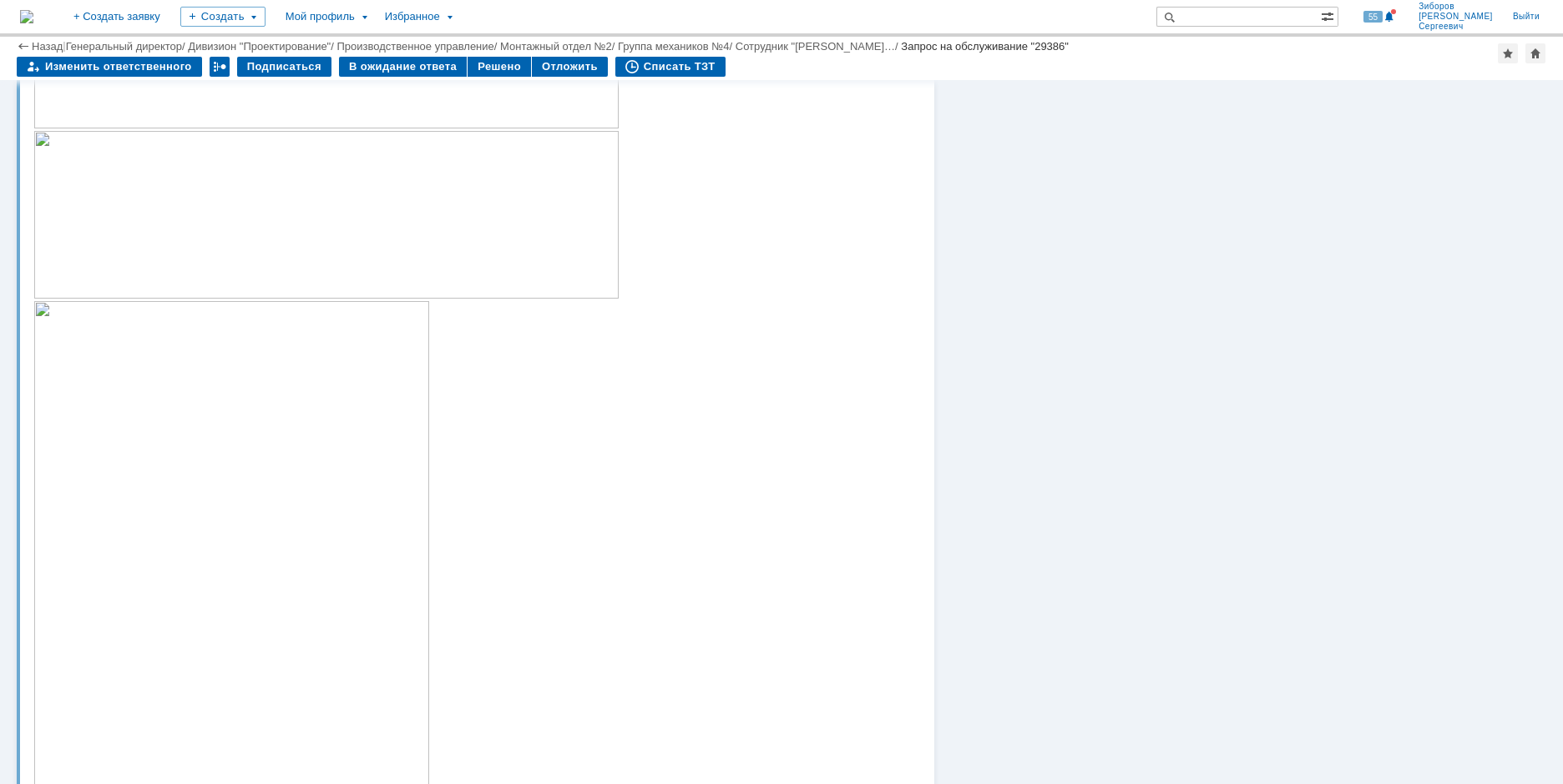
scroll to position [978, 0]
click at [567, 69] on div "Отложить" at bounding box center [569, 67] width 76 height 20
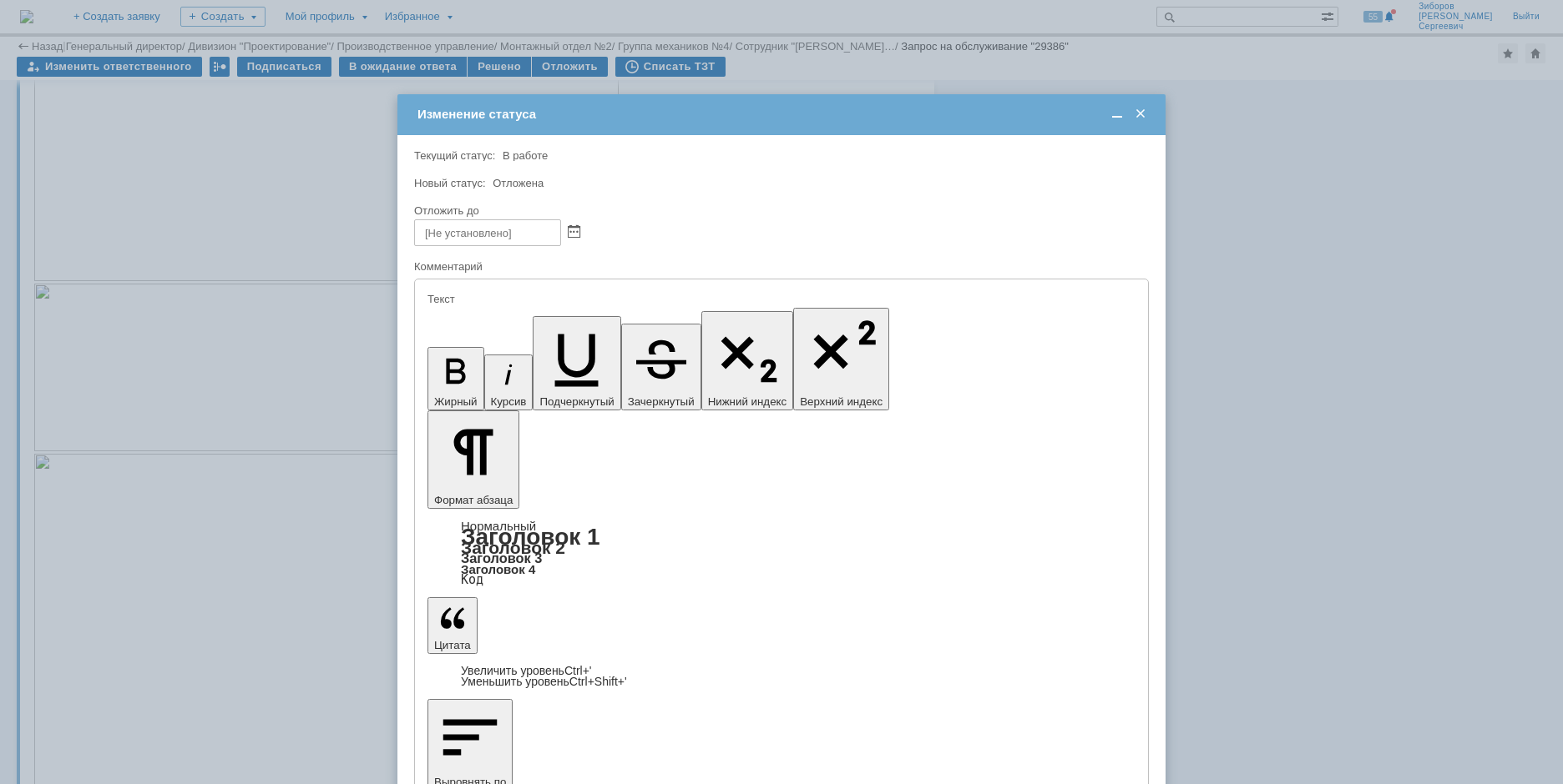
scroll to position [0, 0]
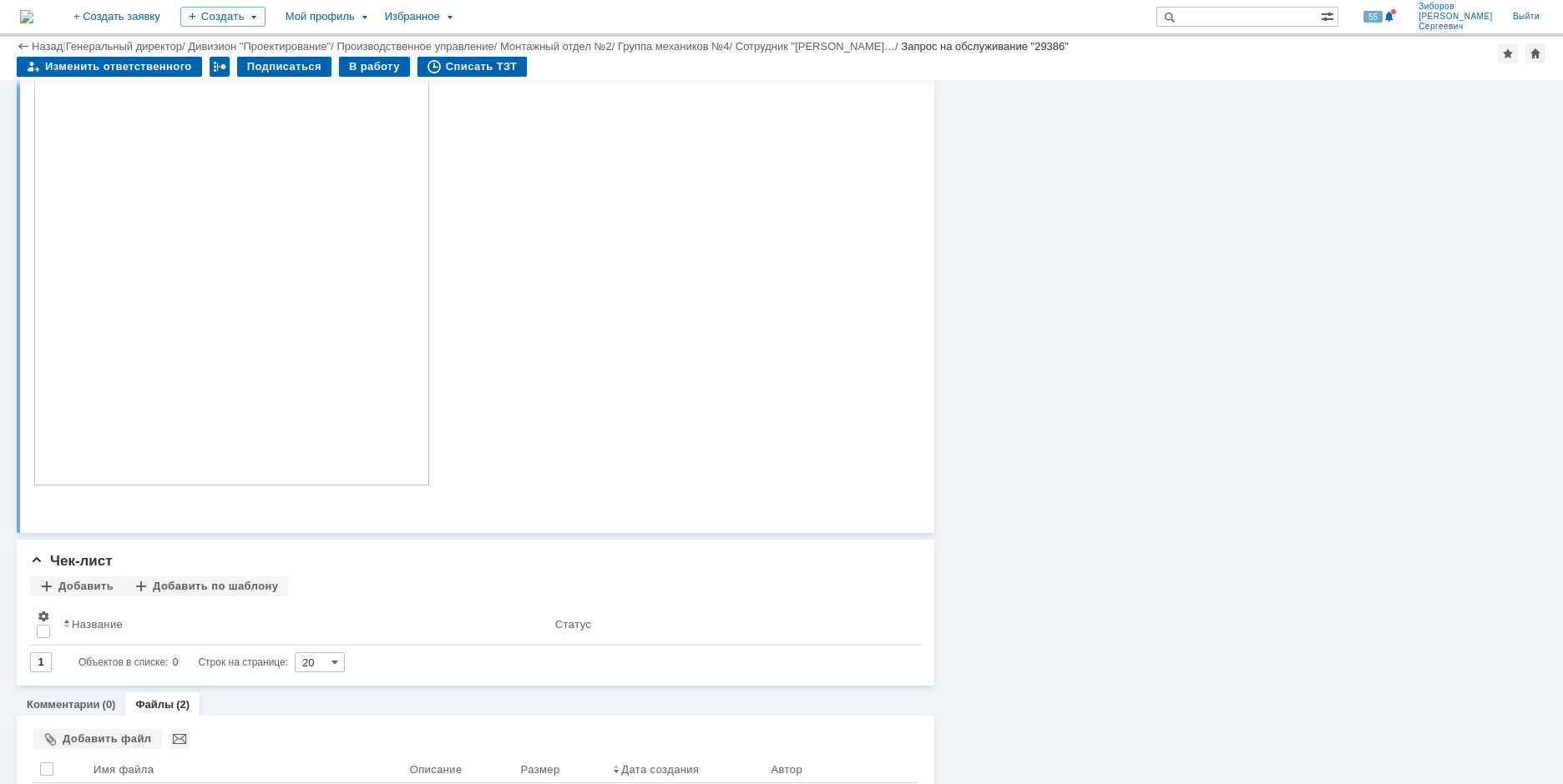
scroll to position [1645, 0]
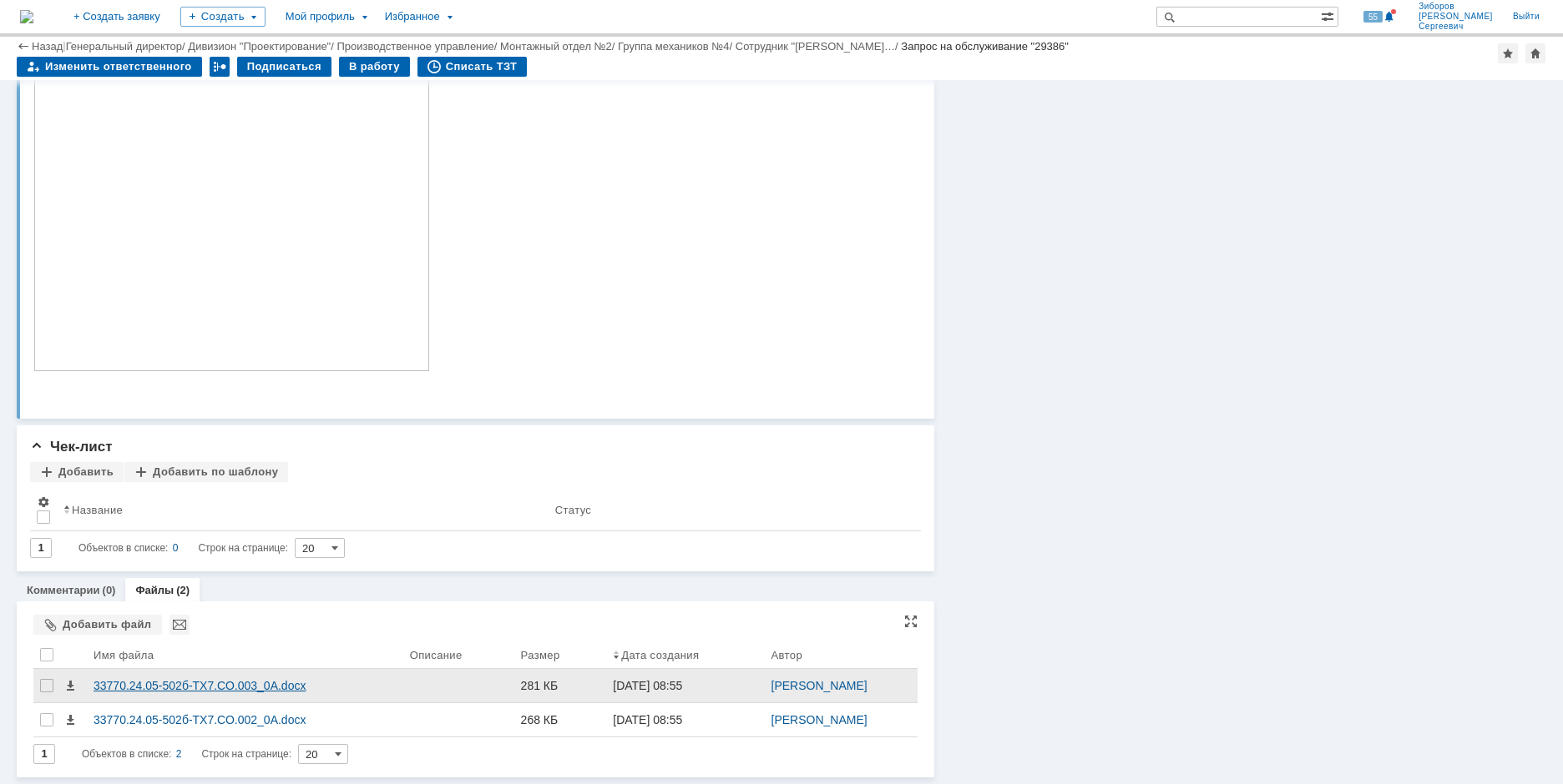
click at [188, 685] on div "33770.24.05-502б-ТХ7.СО.003_0A.docx" at bounding box center [245, 686] width 303 height 14
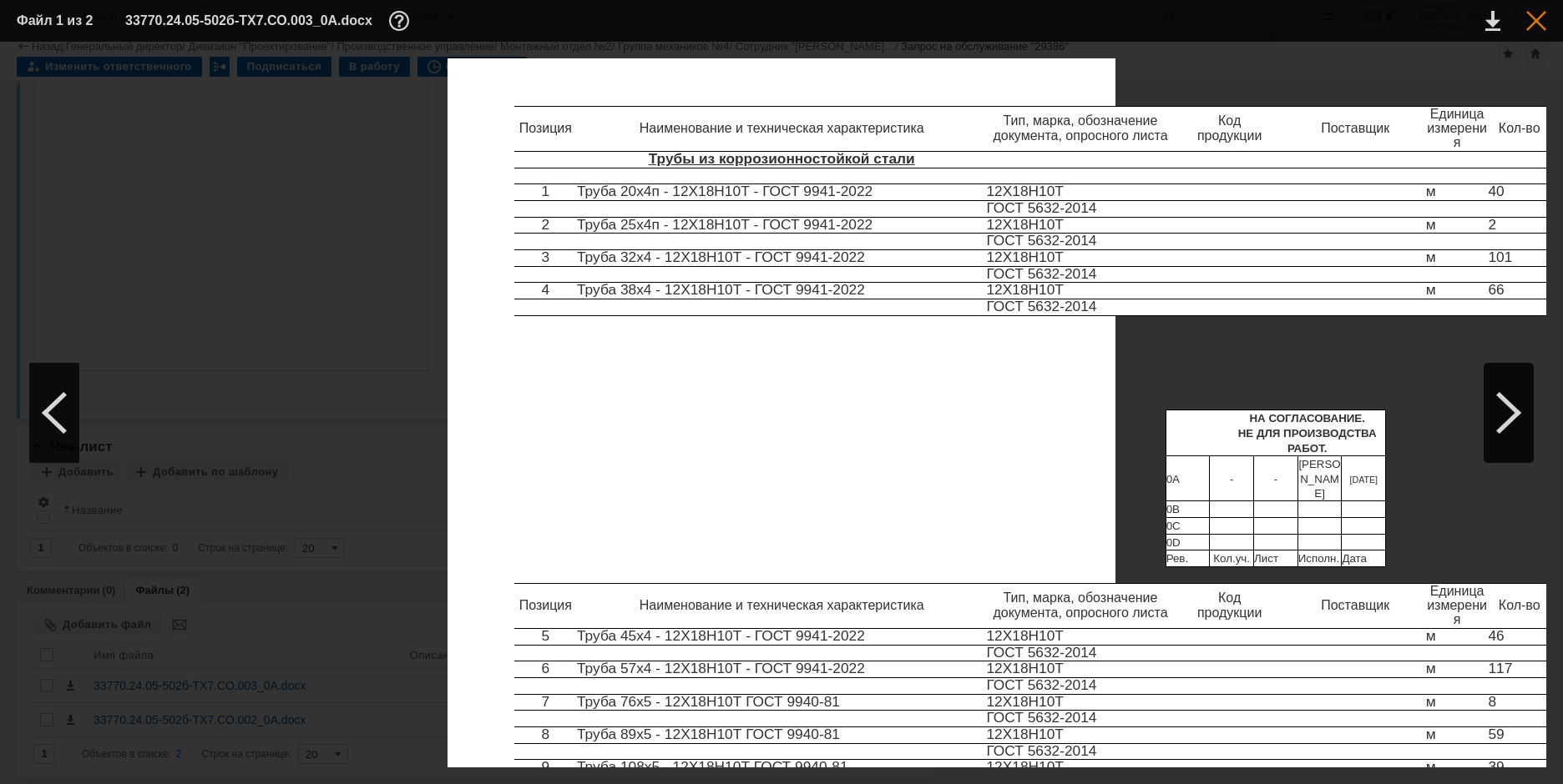
click at [1544, 14] on div at bounding box center [1536, 20] width 20 height 20
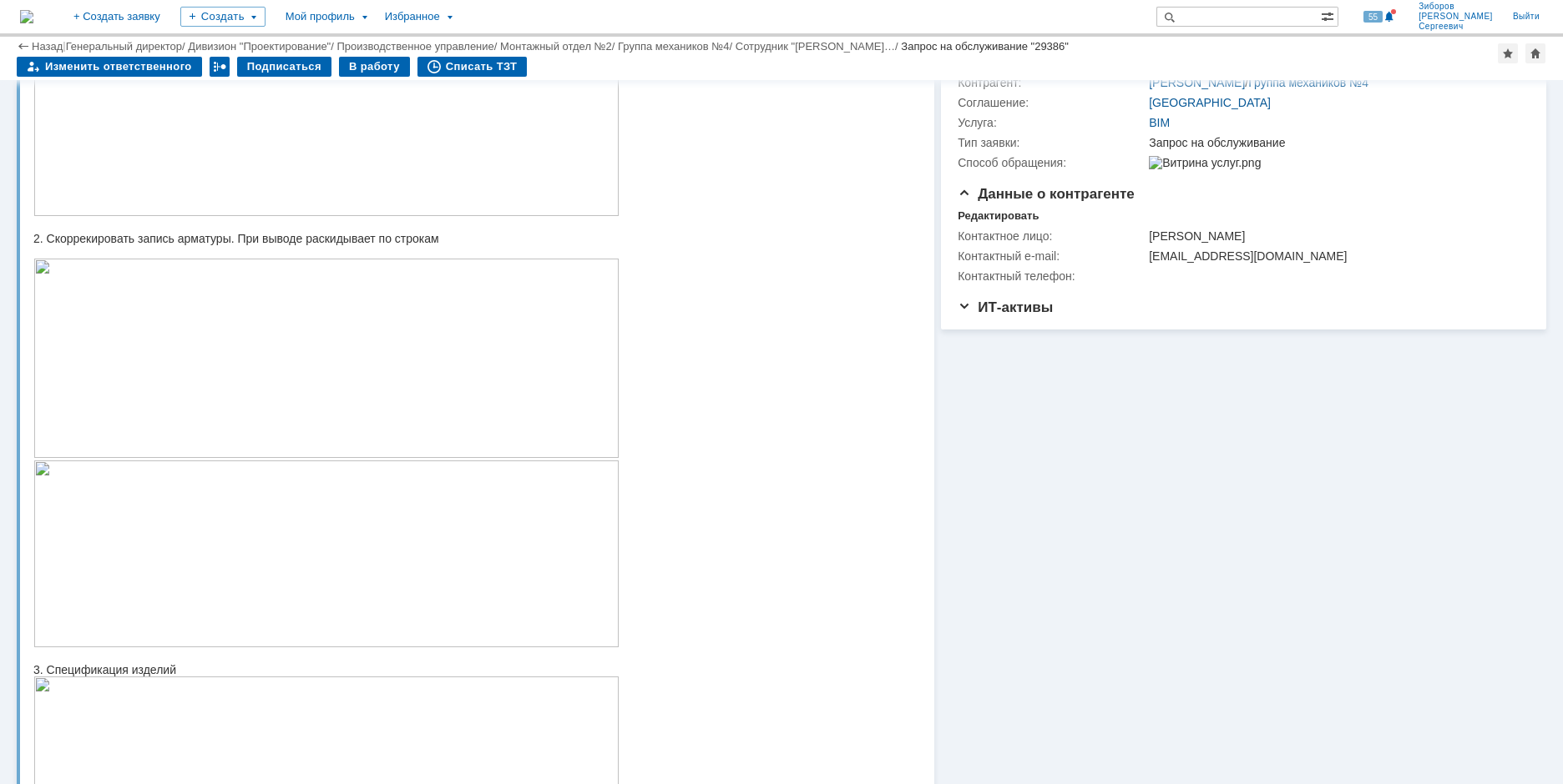
scroll to position [60, 0]
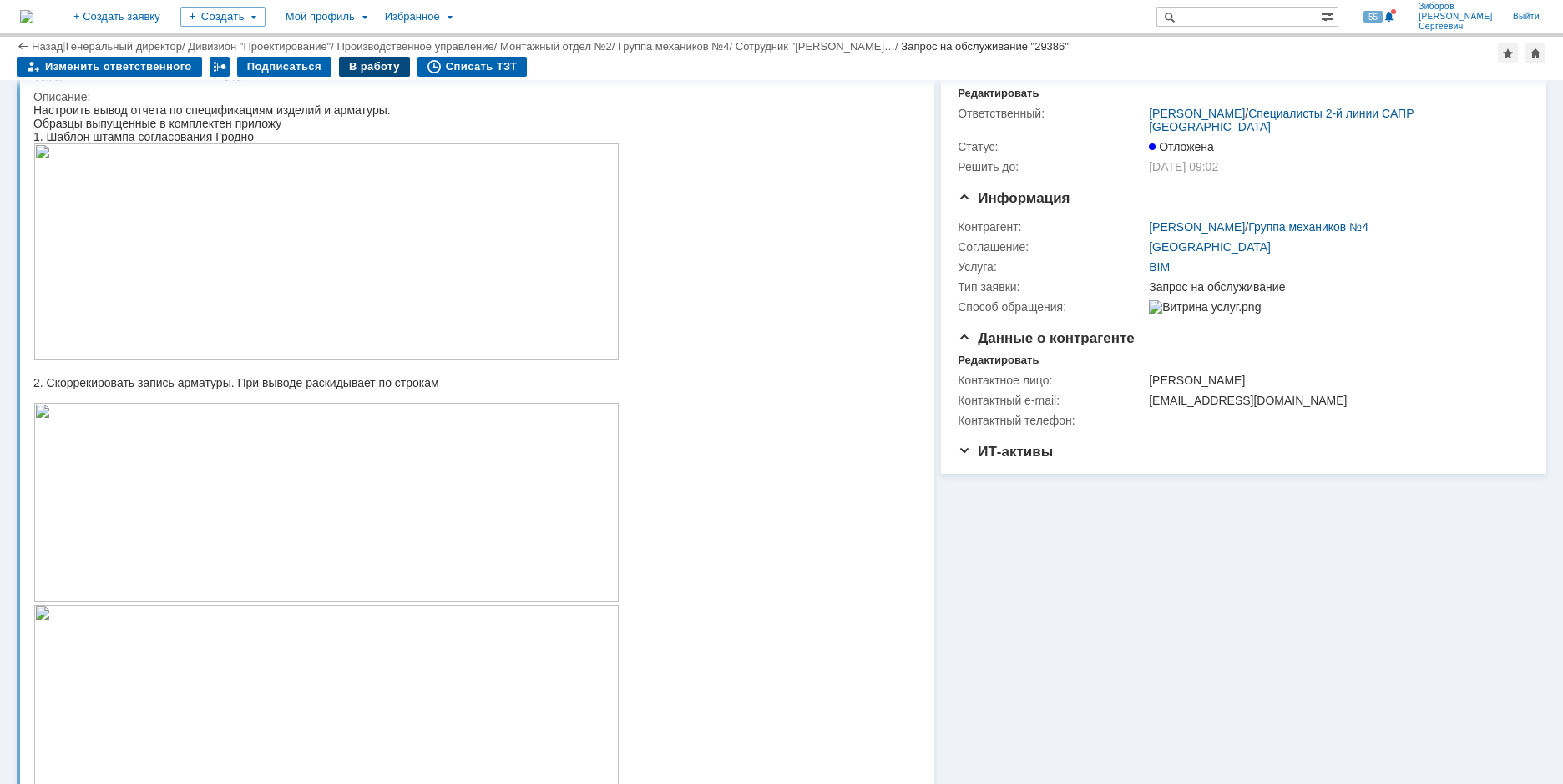
click at [370, 71] on div "В работу" at bounding box center [374, 67] width 71 height 20
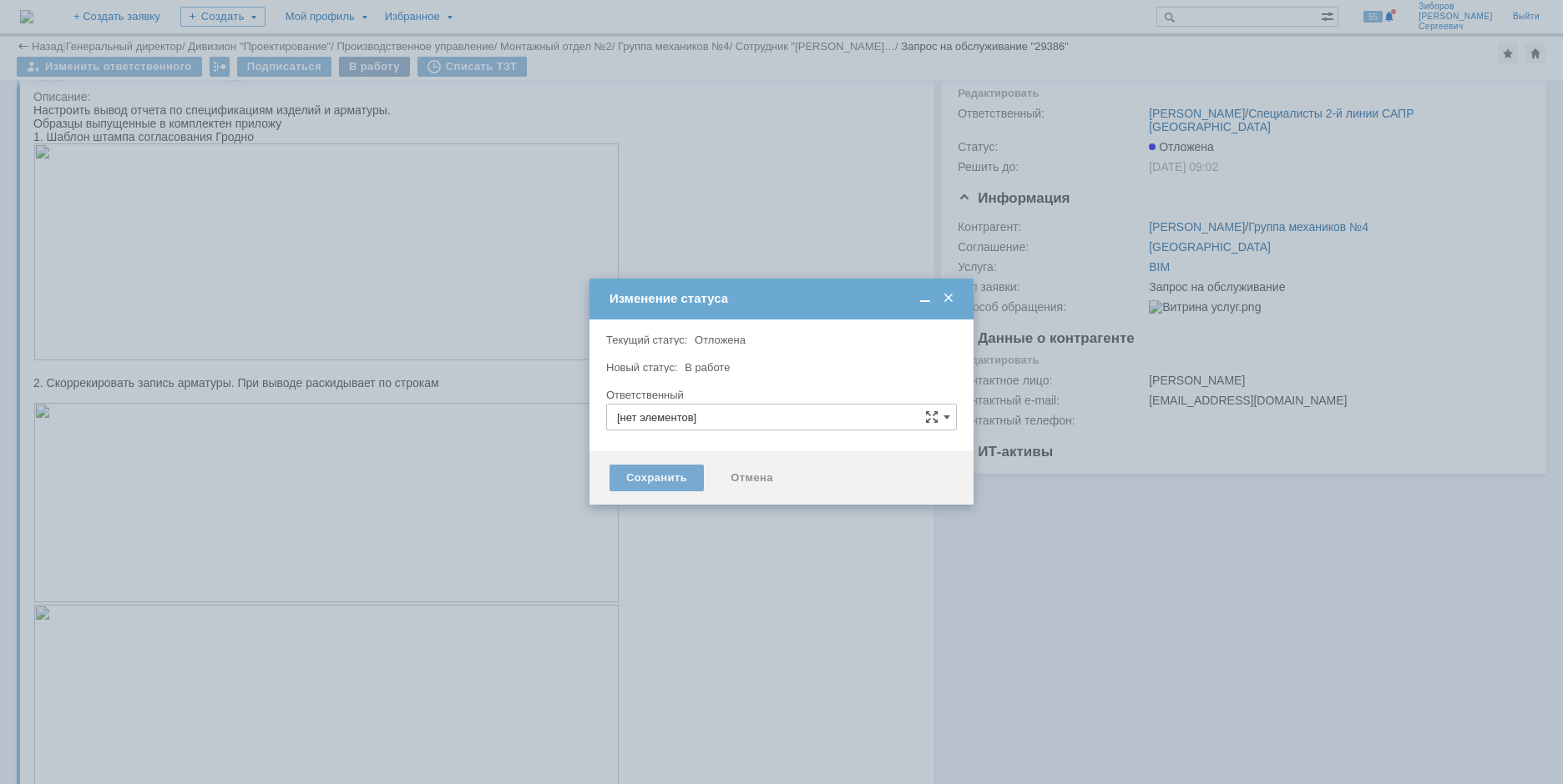
type input "[PERSON_NAME]"
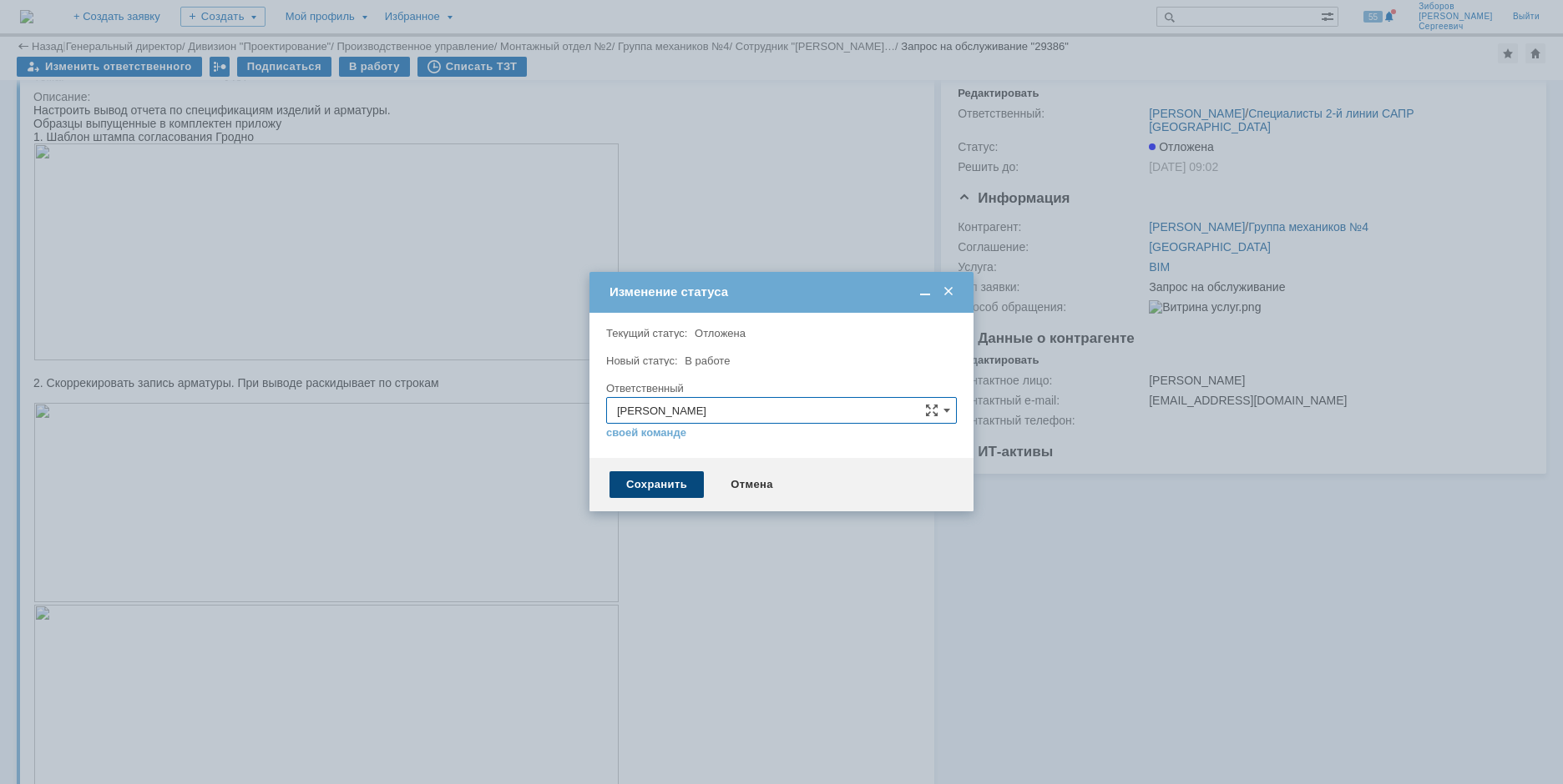
click at [668, 483] on div "Сохранить" at bounding box center [657, 485] width 95 height 27
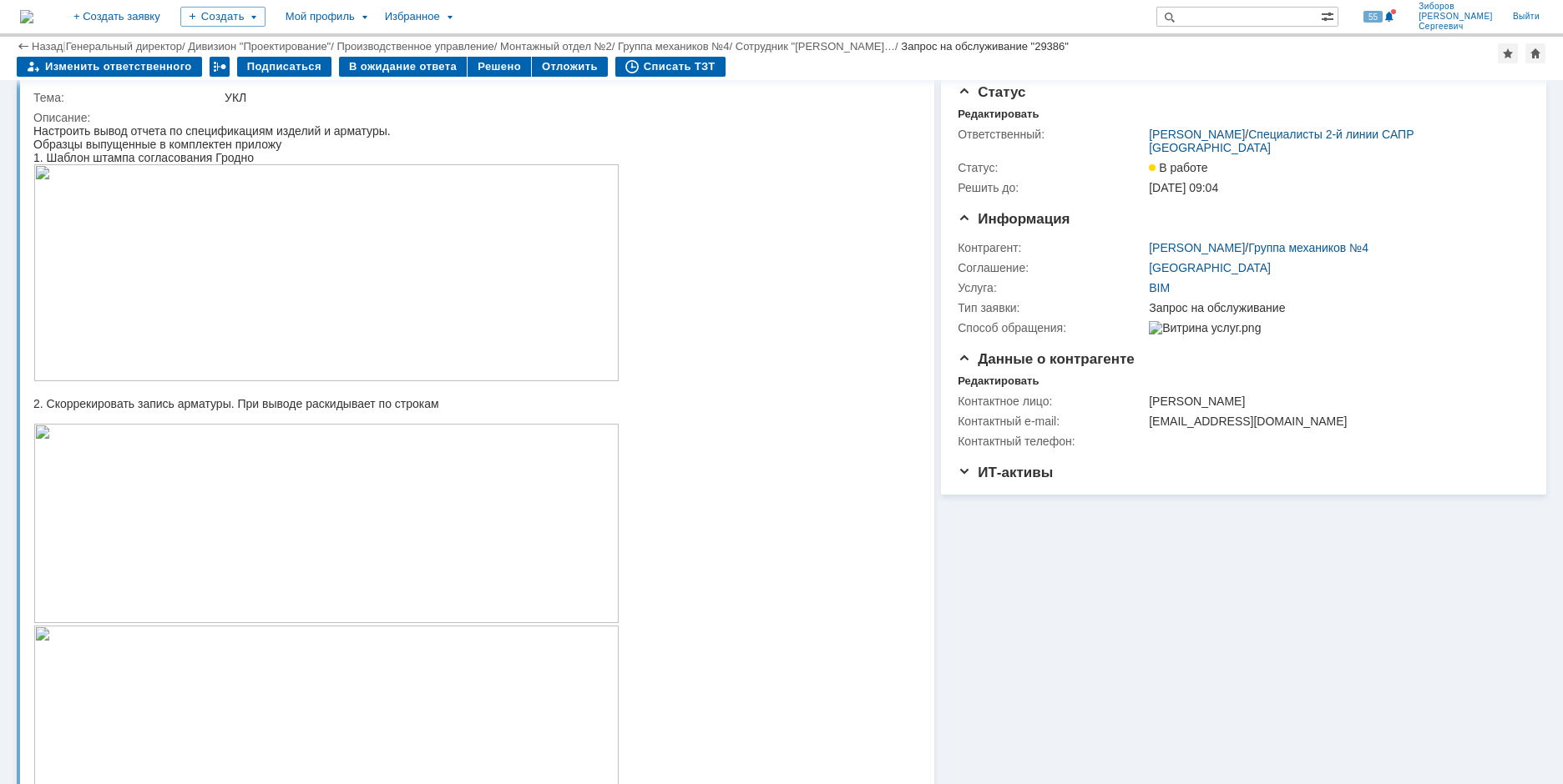
scroll to position [0, 0]
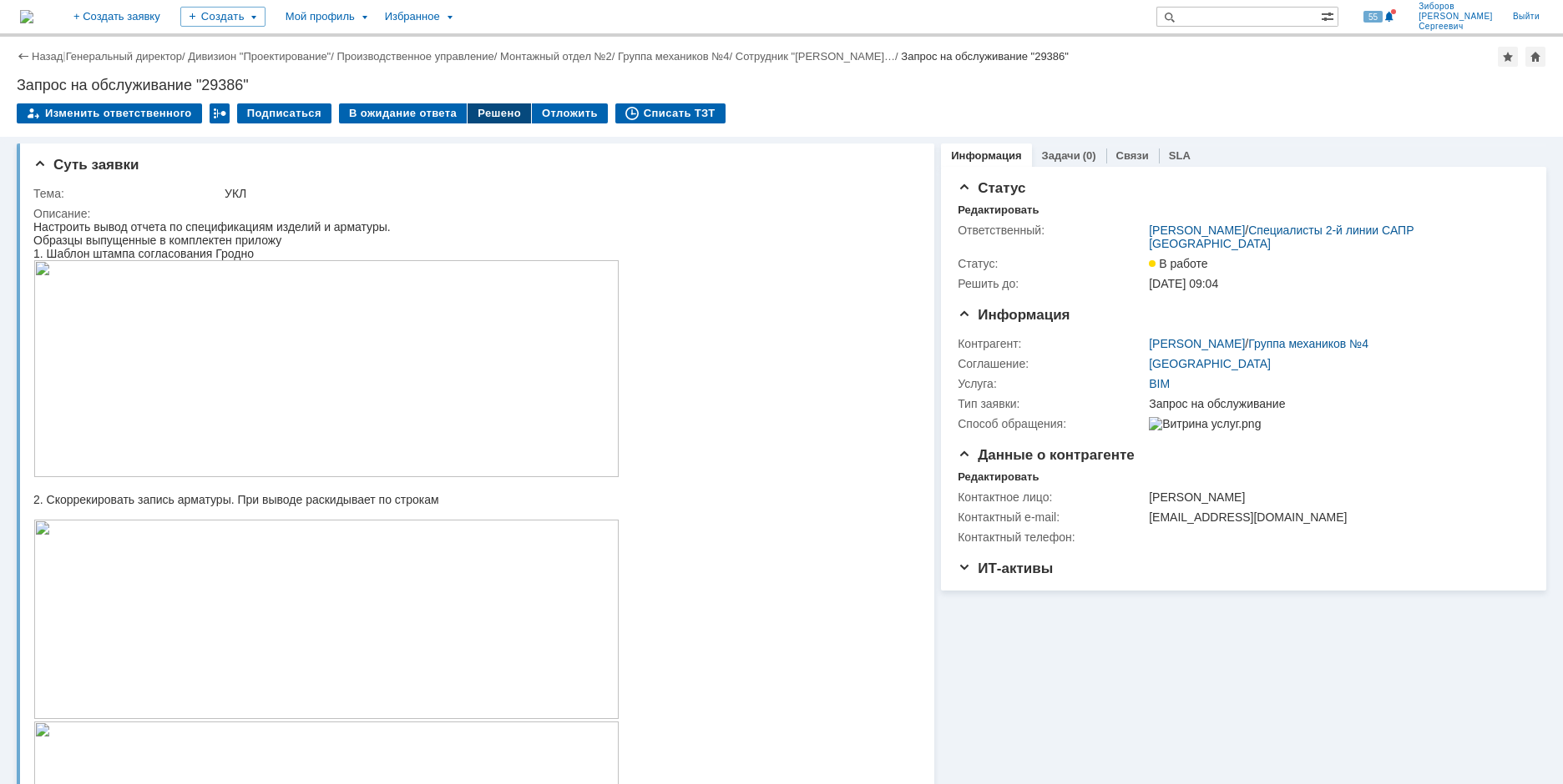
click at [489, 113] on div "Решено" at bounding box center [500, 113] width 64 height 20
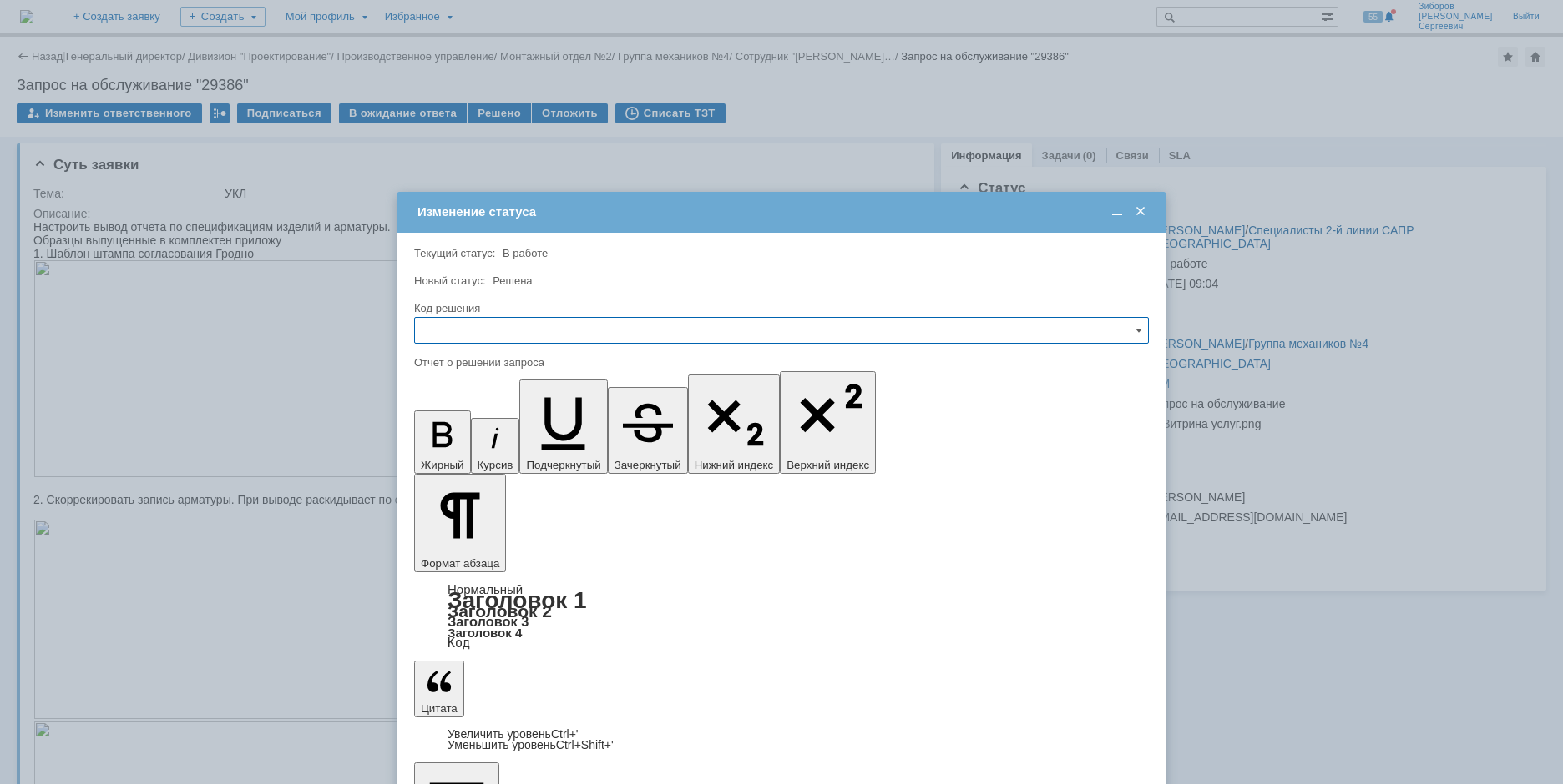
click at [710, 323] on input "text" at bounding box center [781, 331] width 734 height 27
click at [459, 451] on div "Решено" at bounding box center [782, 444] width 733 height 27
type input "Решено"
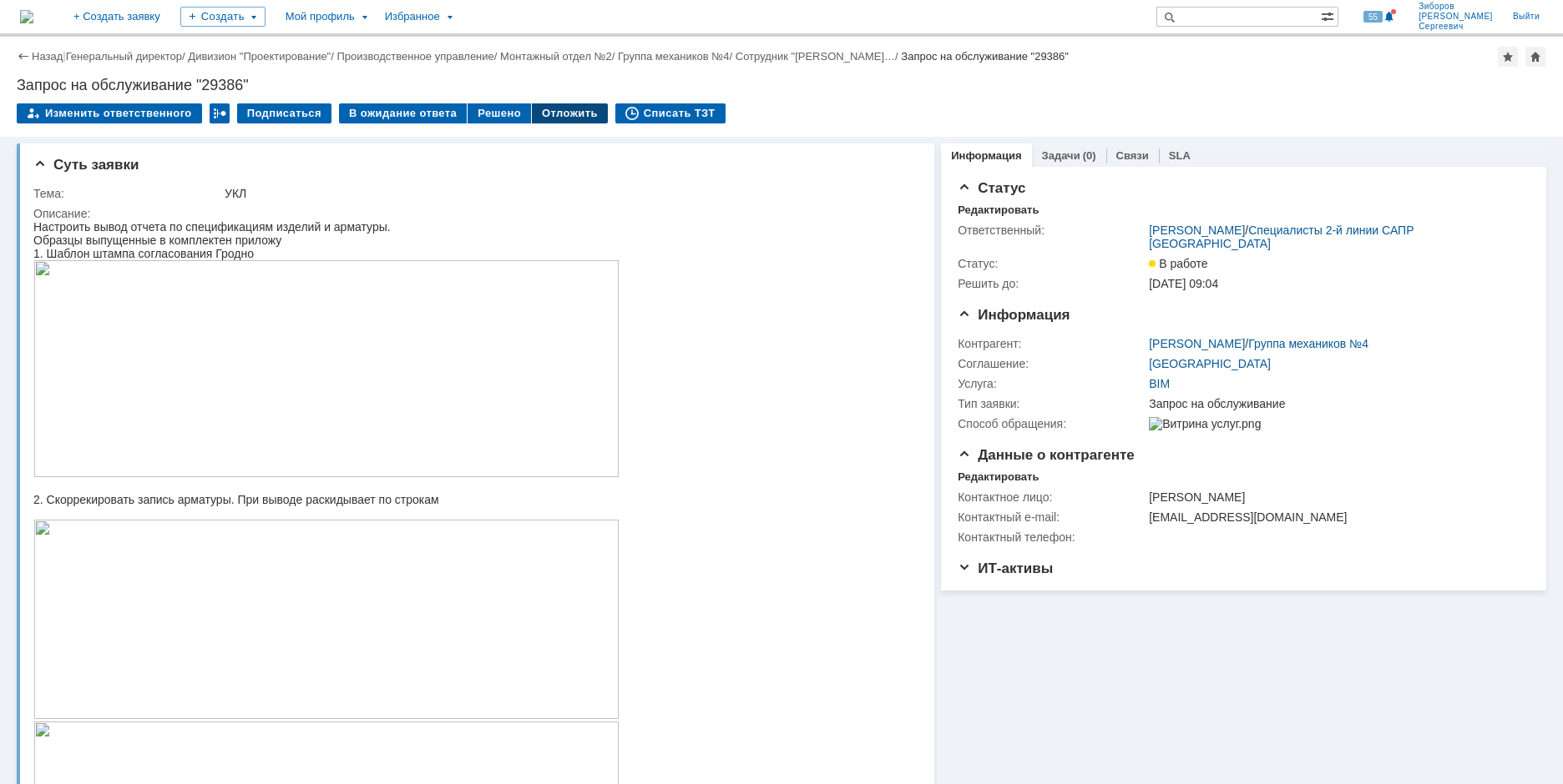
click at [539, 114] on div "Отложить" at bounding box center [569, 113] width 76 height 20
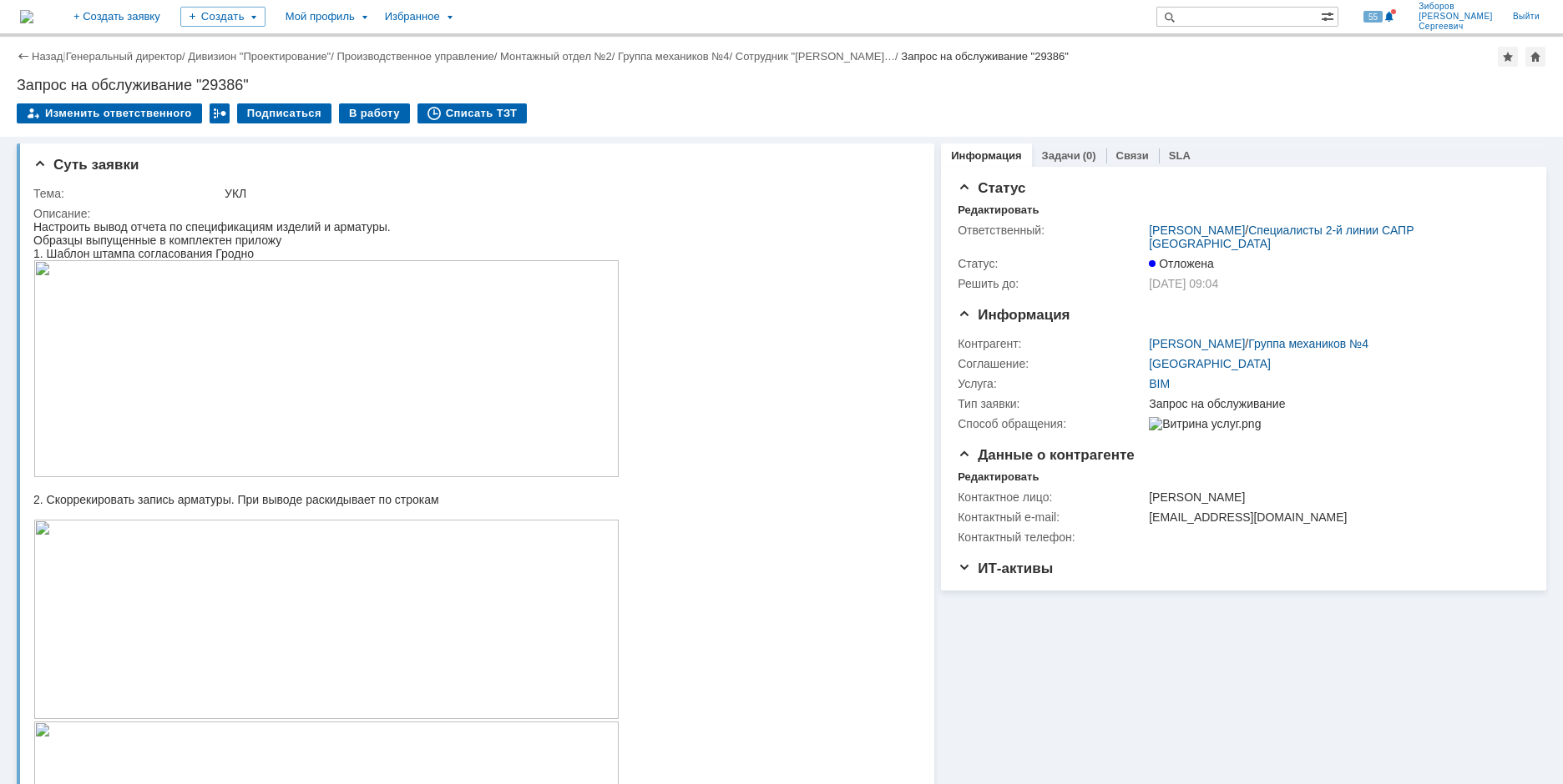
click at [34, 12] on img at bounding box center [27, 16] width 14 height 14
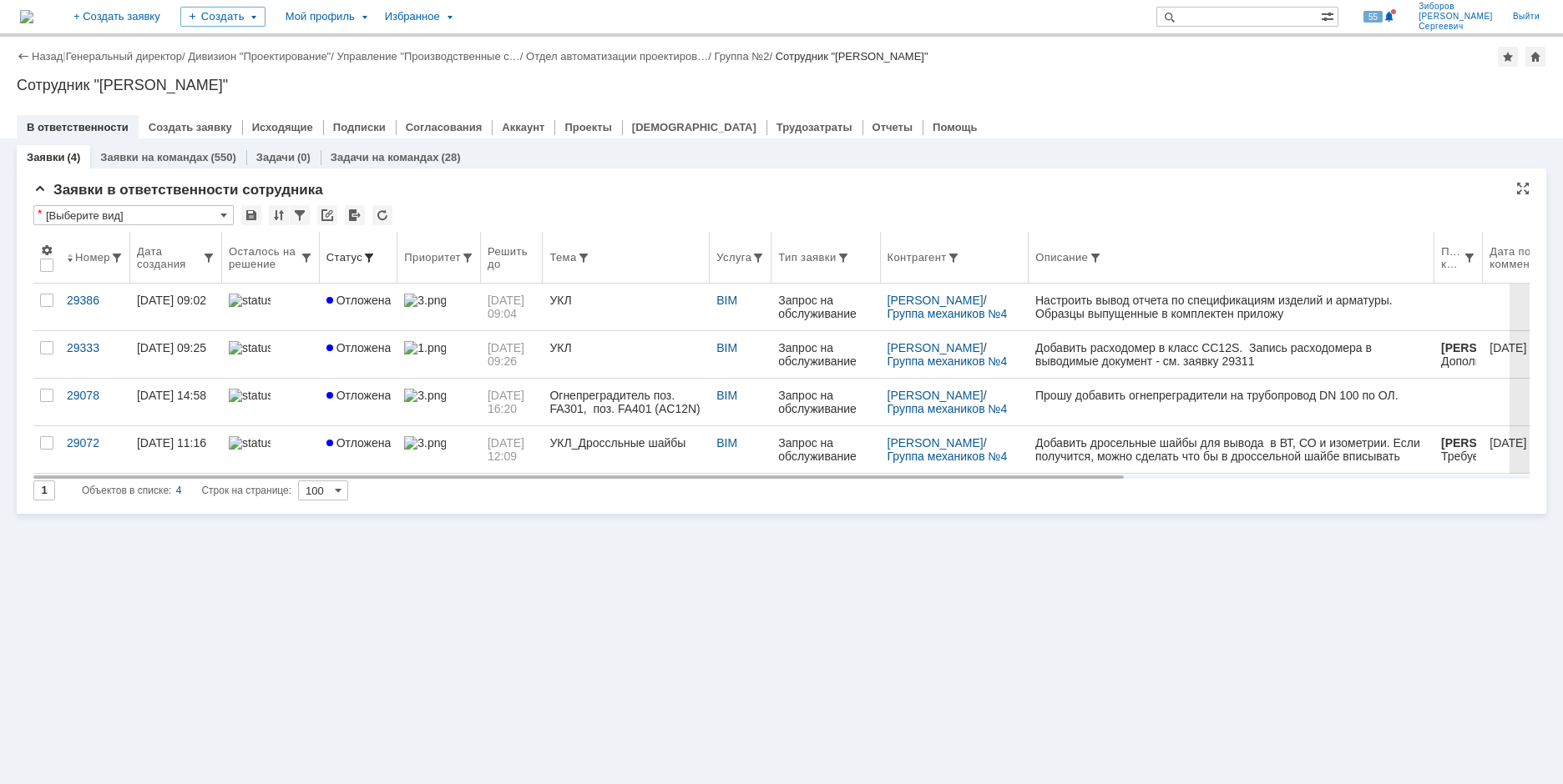
click at [364, 256] on span at bounding box center [370, 257] width 14 height 14
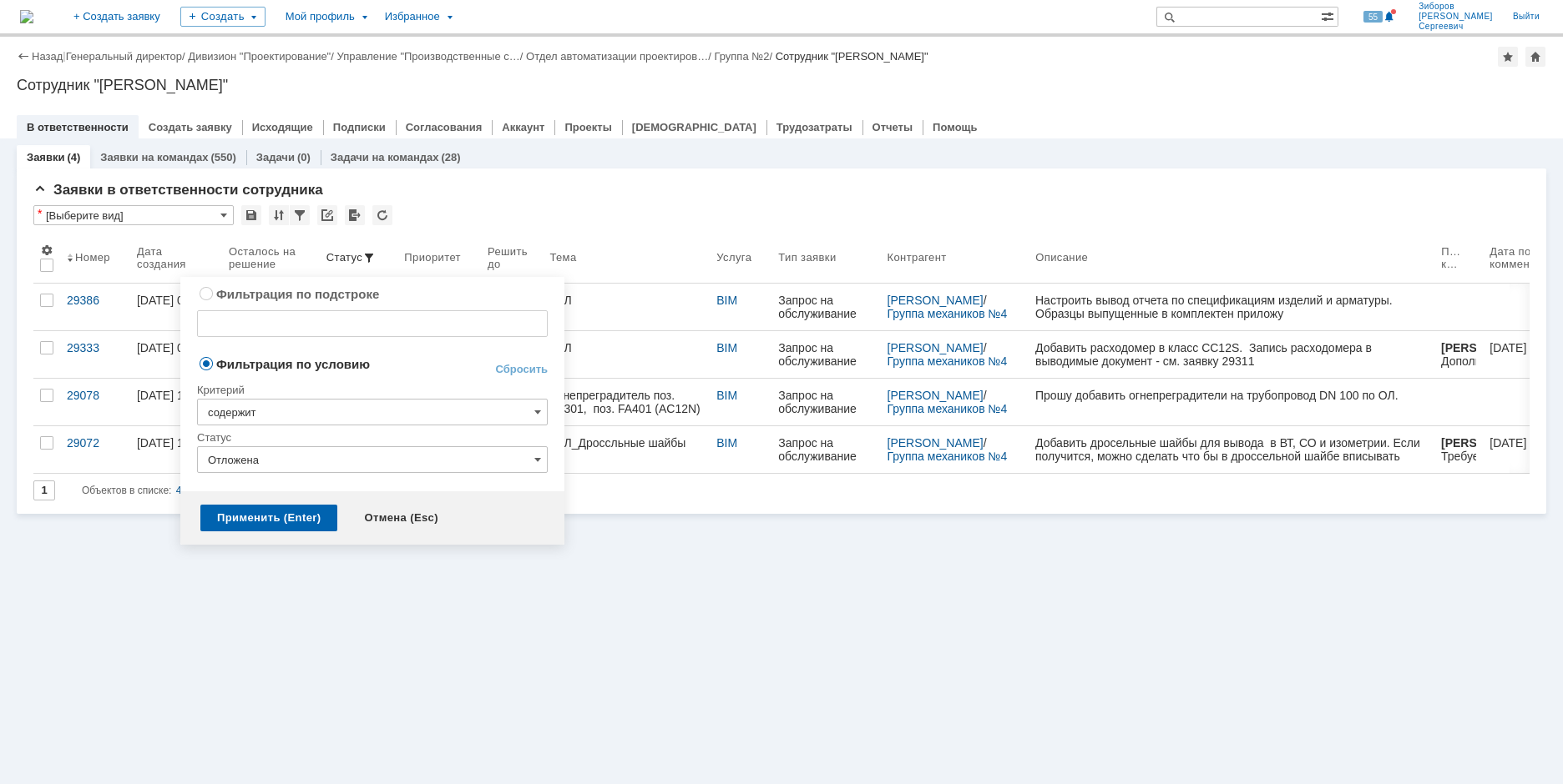
click at [543, 456] on input "Отложена" at bounding box center [371, 460] width 350 height 27
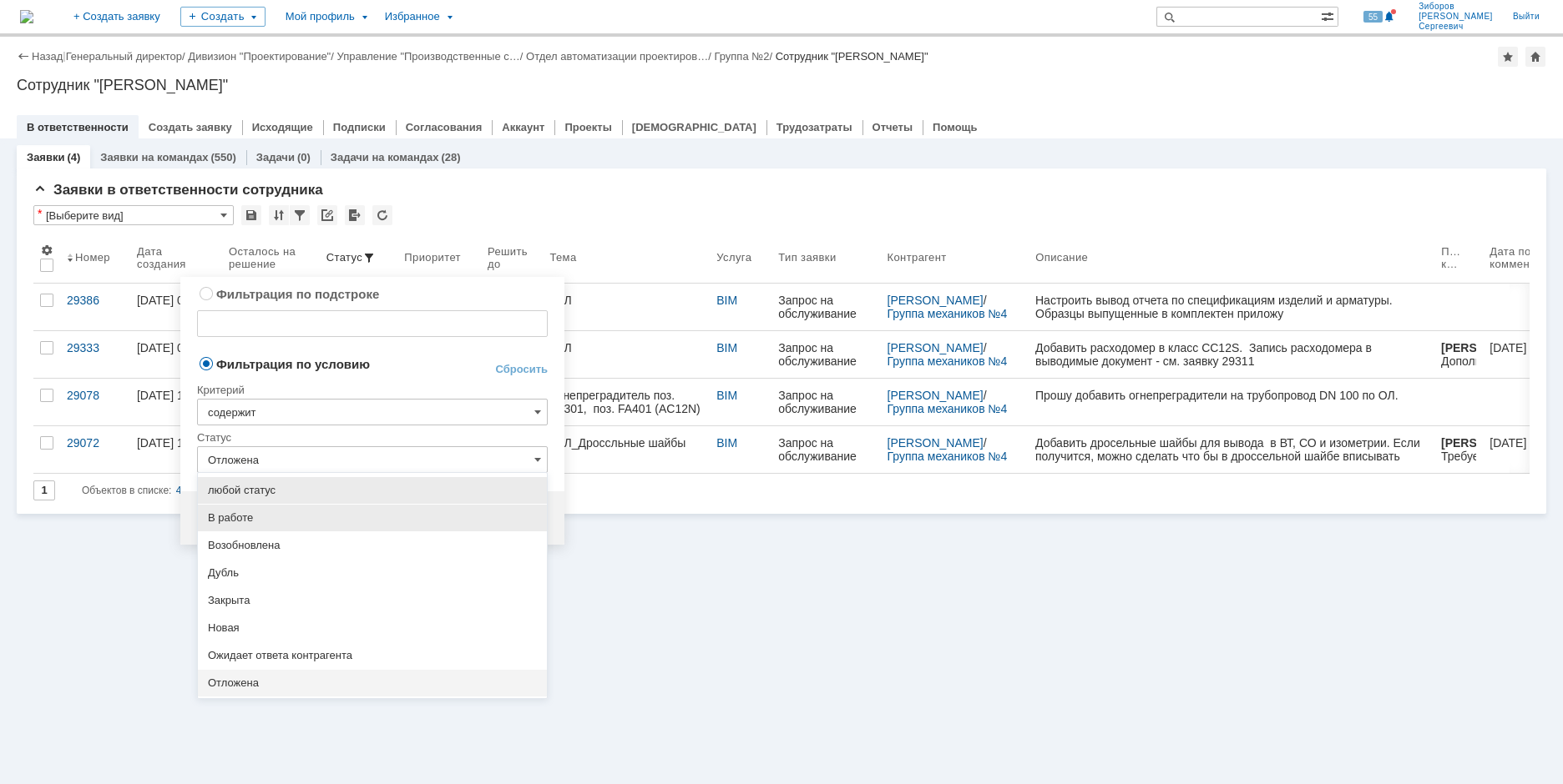
click at [245, 514] on span "В работе" at bounding box center [371, 518] width 329 height 14
type input "В работе"
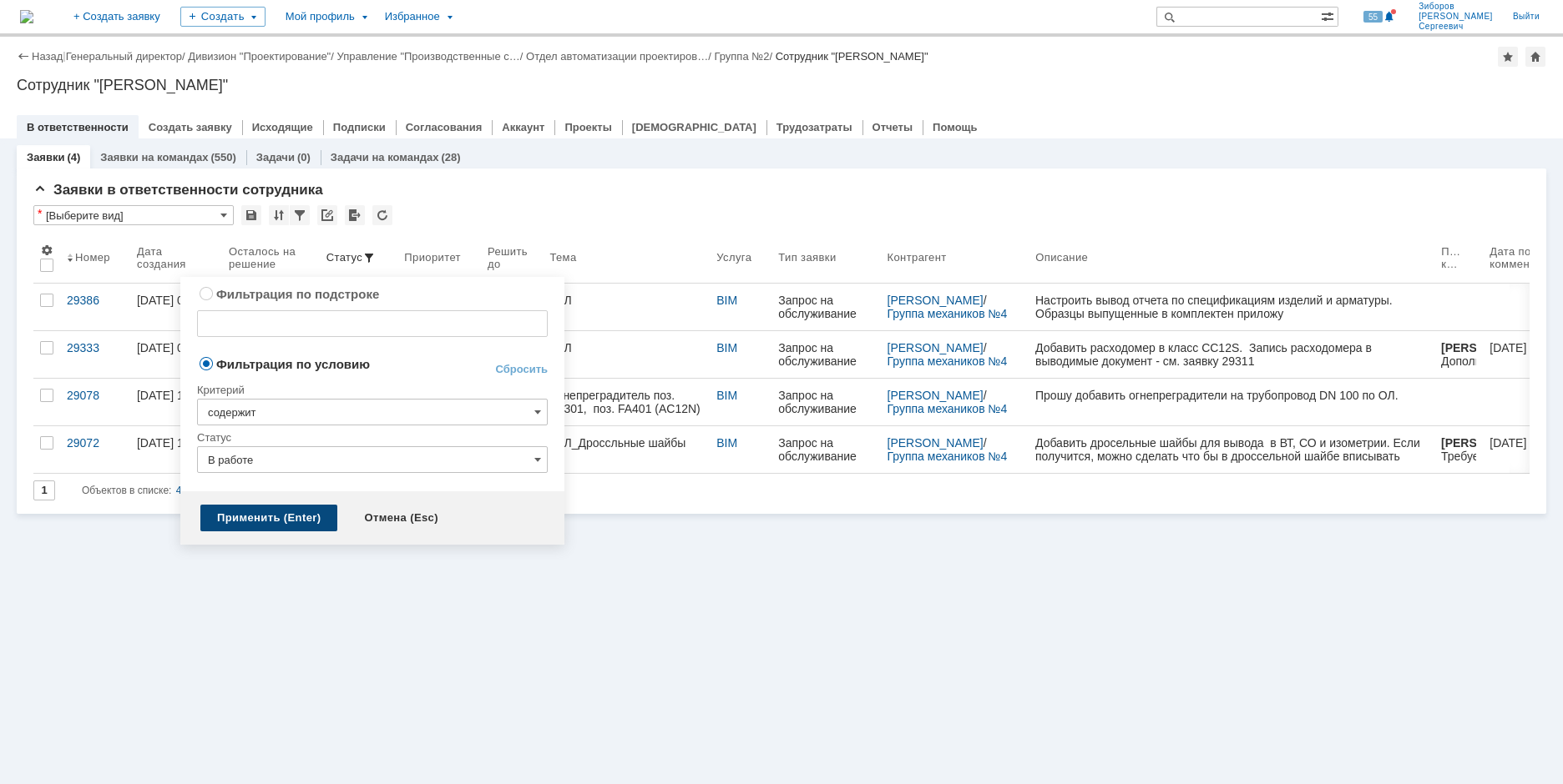
click at [261, 520] on div "Применить (Enter)" at bounding box center [269, 518] width 137 height 27
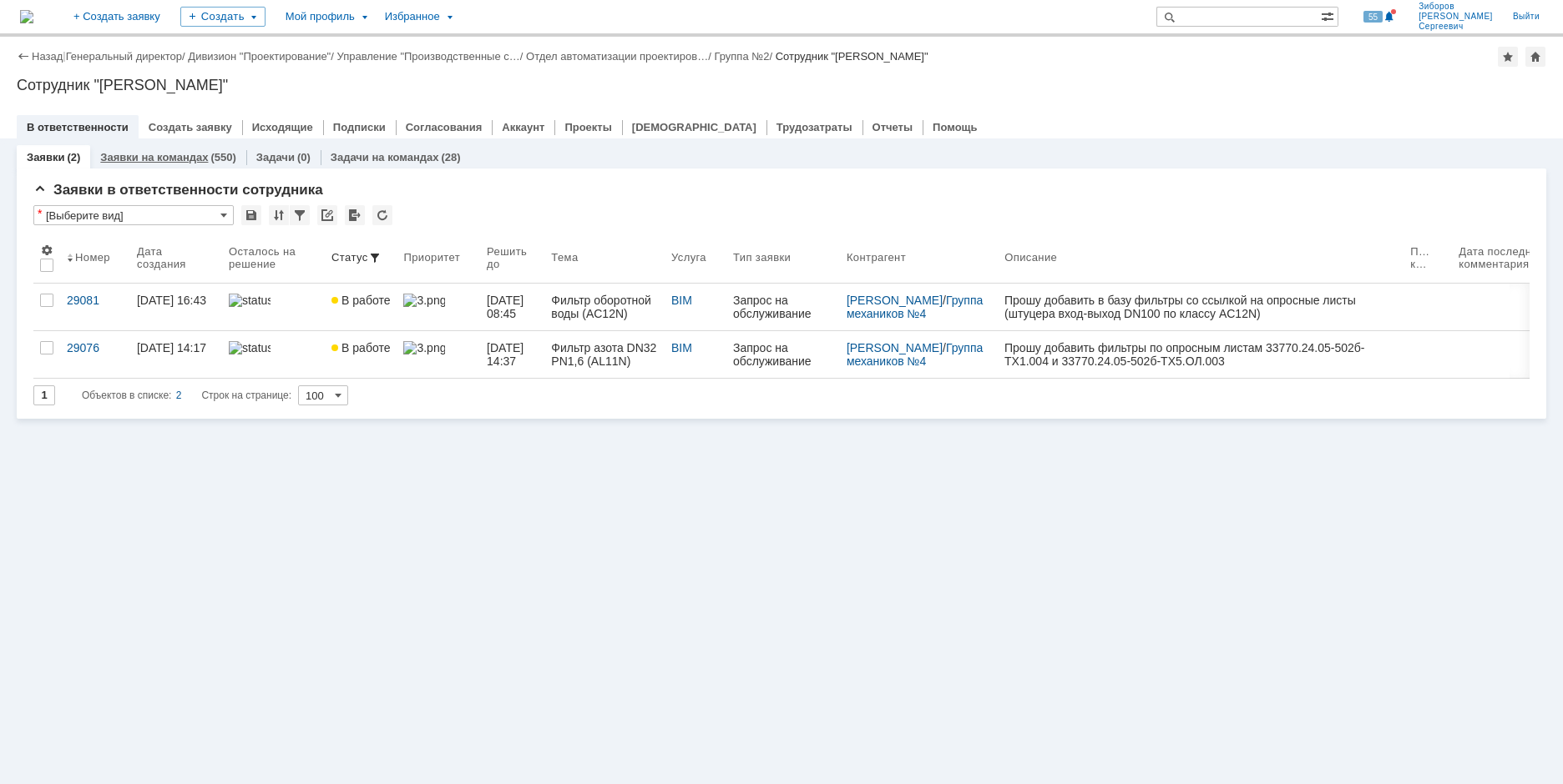
click at [158, 157] on link "Заявки на командах" at bounding box center [154, 157] width 108 height 13
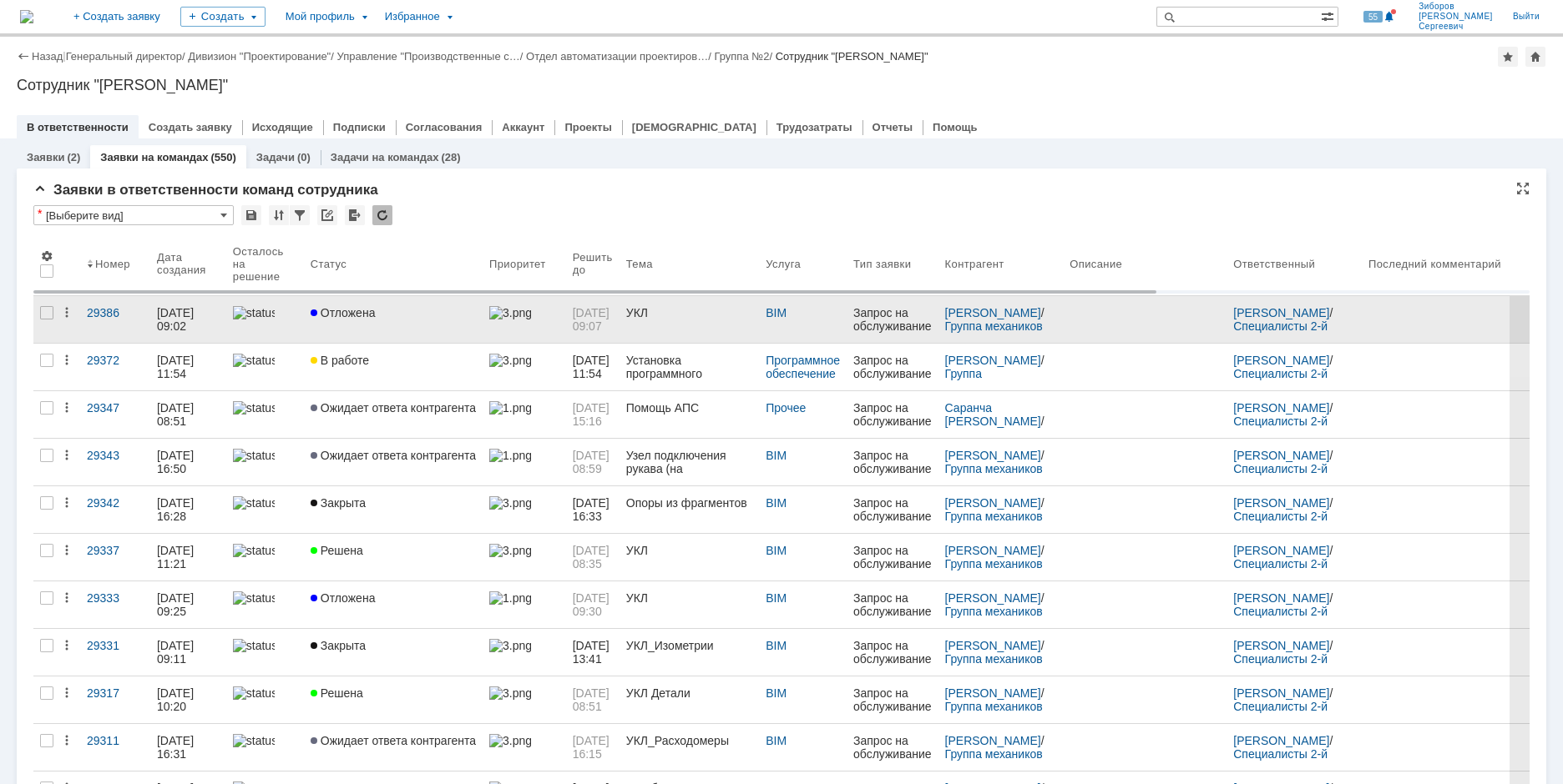
click at [363, 314] on span "Отложена" at bounding box center [343, 313] width 65 height 14
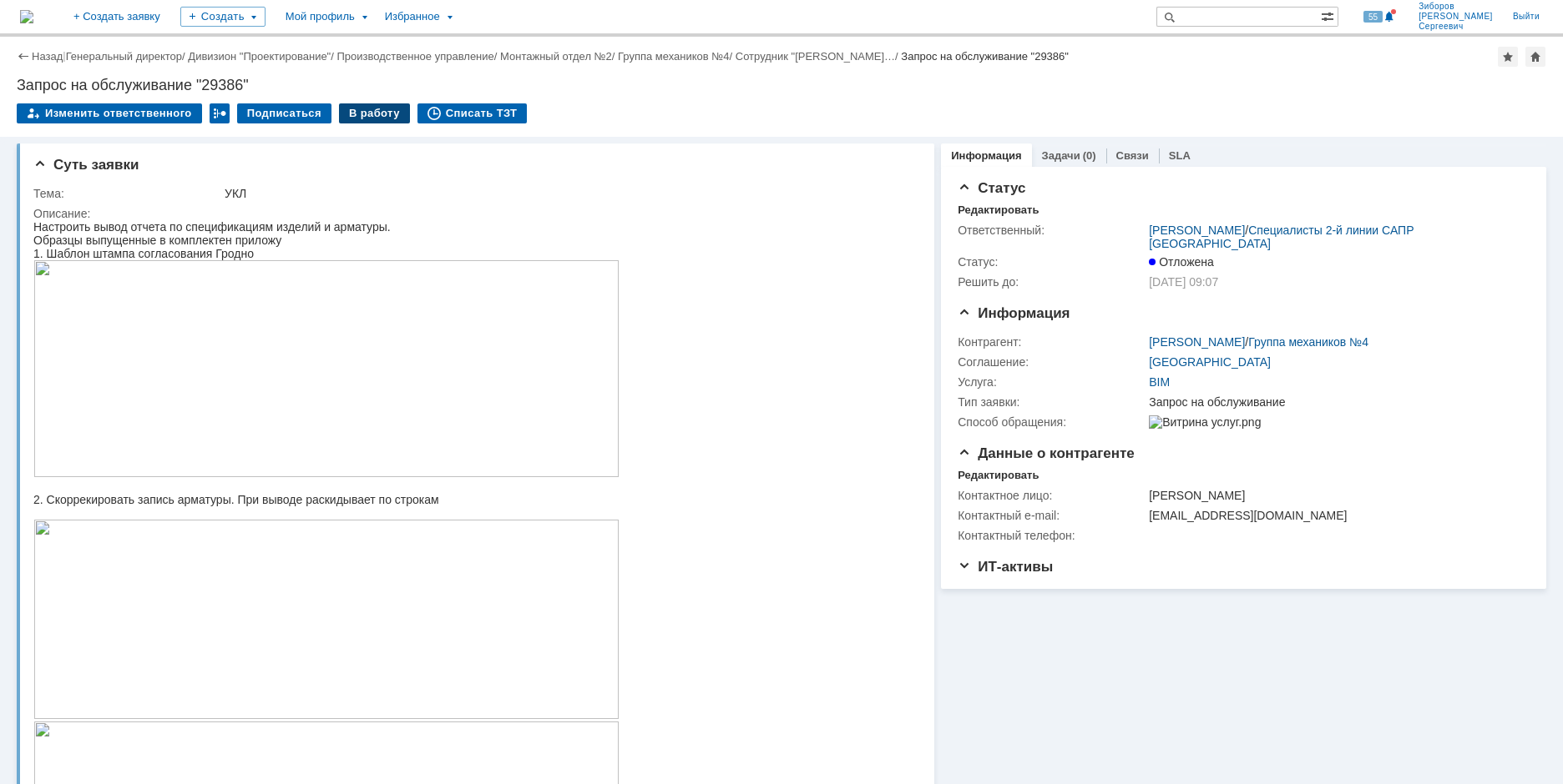
click at [362, 115] on div "В работу" at bounding box center [374, 113] width 71 height 20
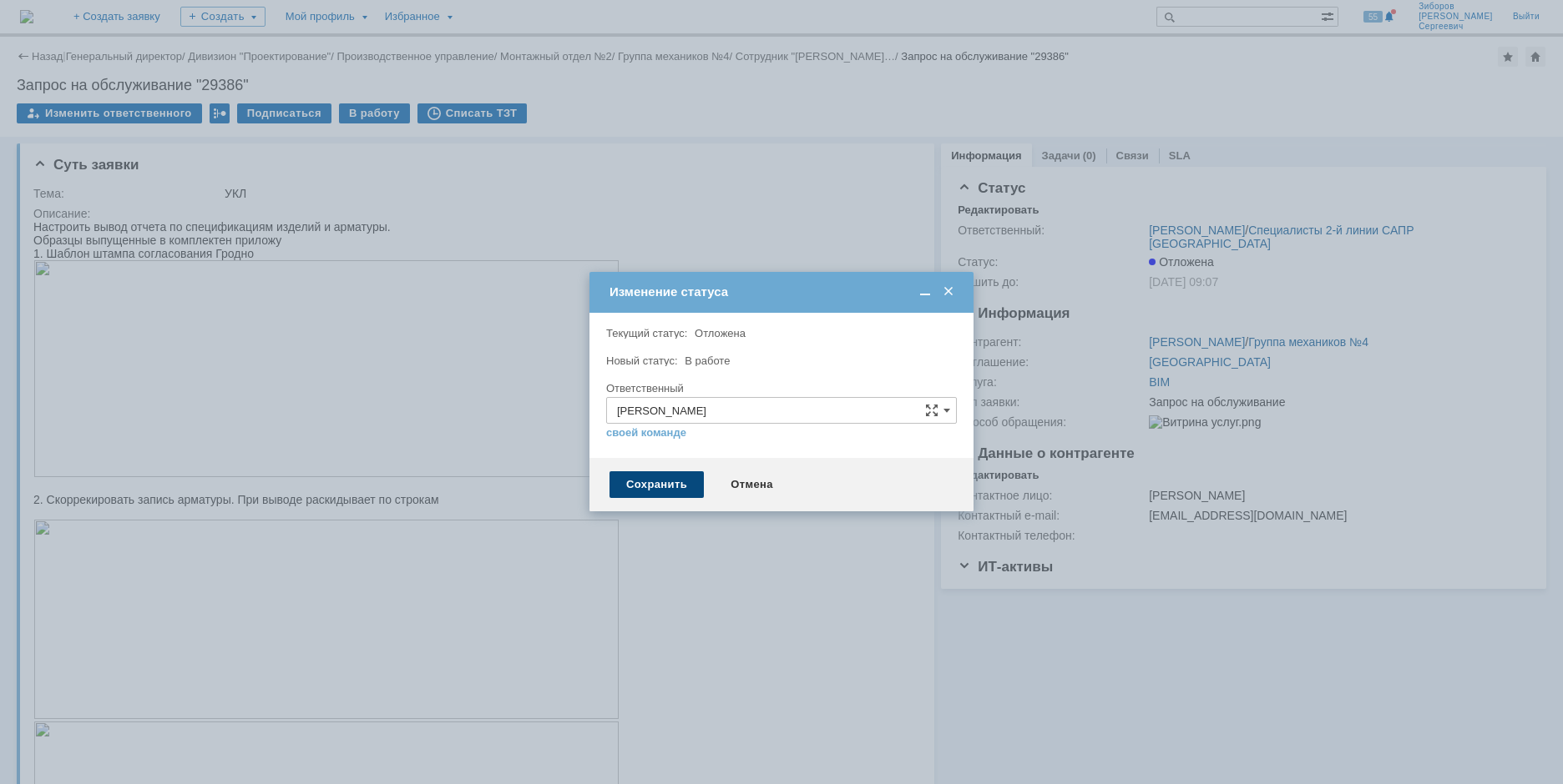
click at [665, 481] on div "Сохранить" at bounding box center [657, 485] width 95 height 27
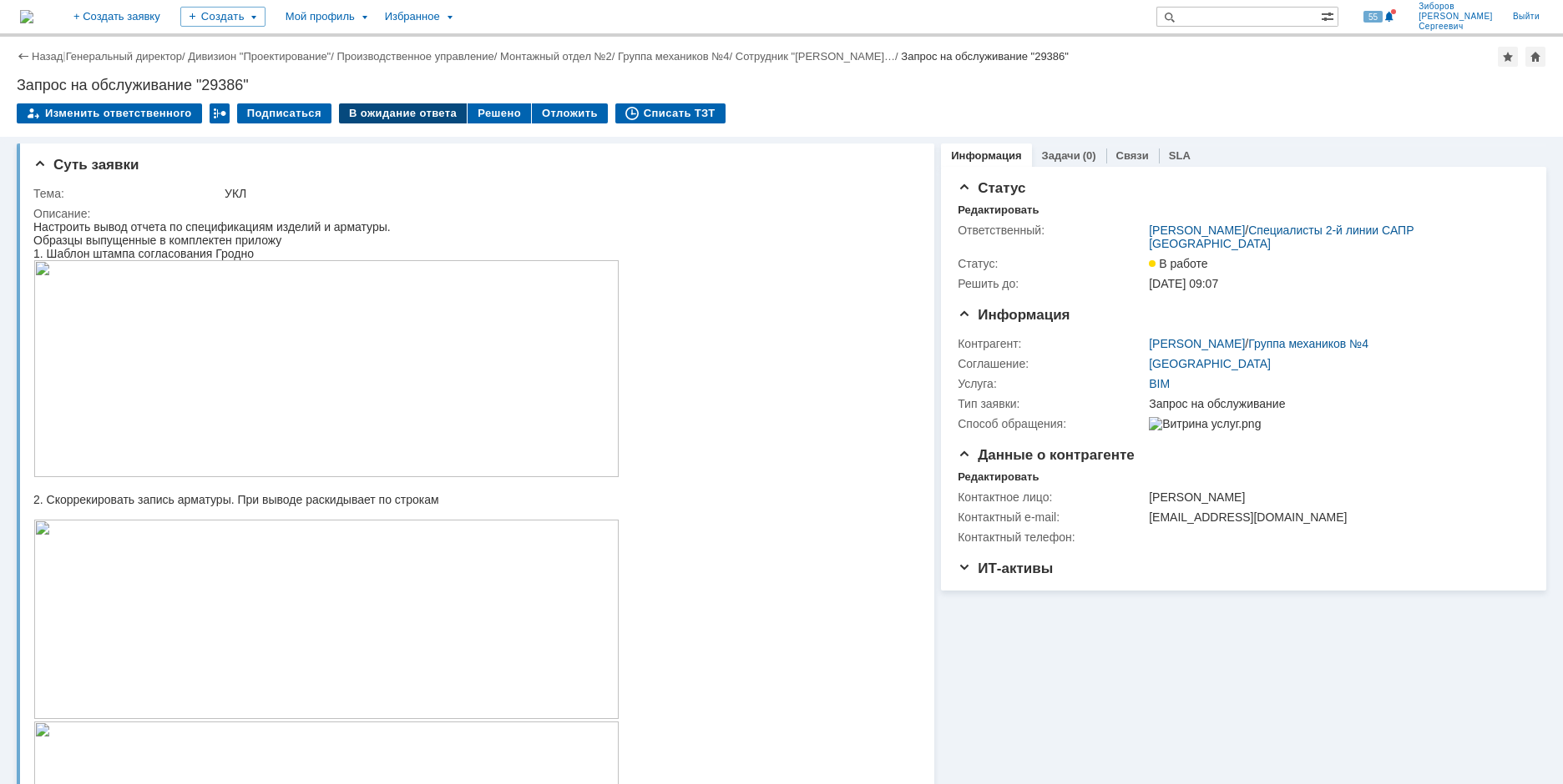
click at [380, 112] on div "В ожидание ответа" at bounding box center [402, 113] width 127 height 20
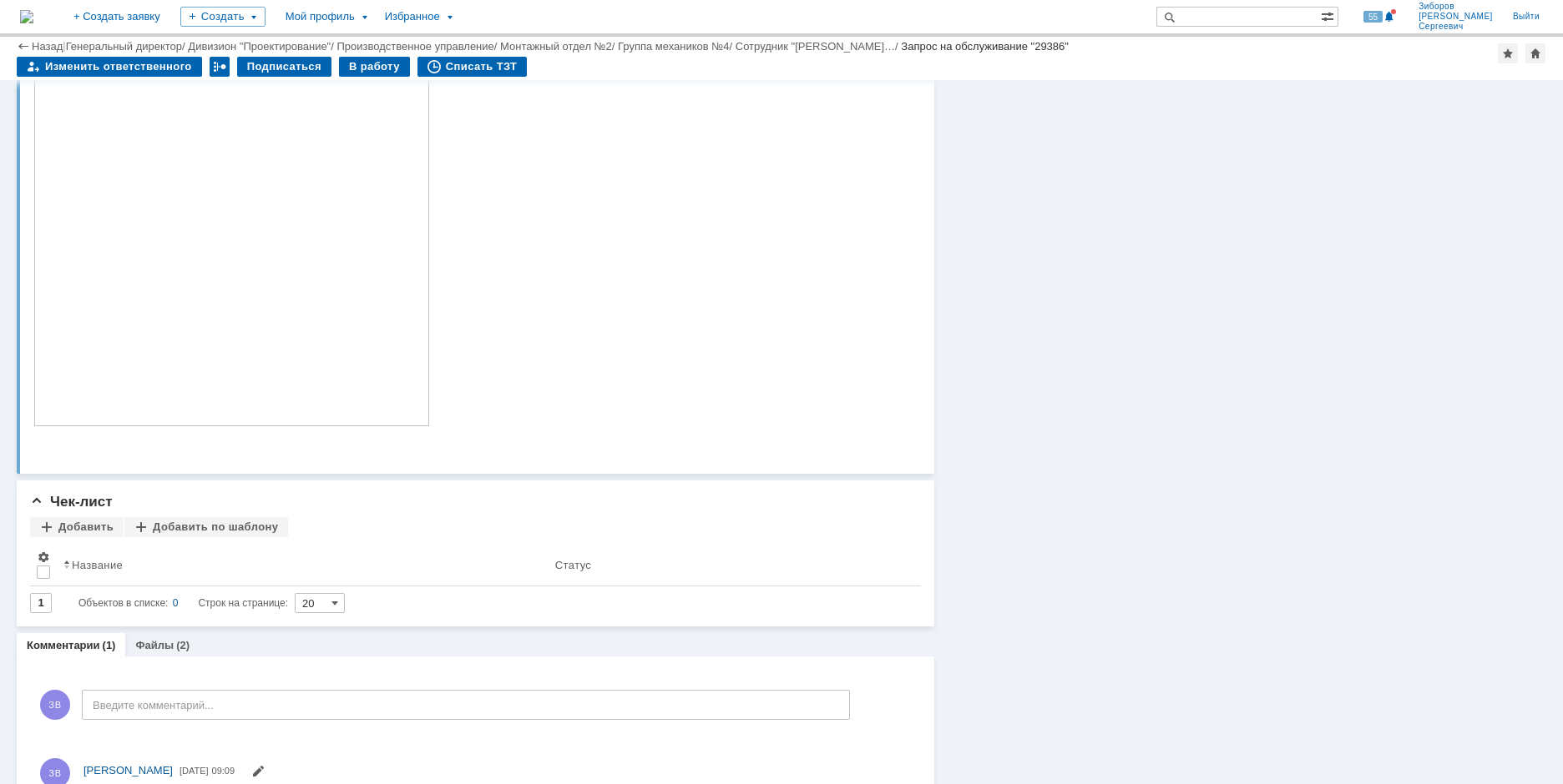
scroll to position [1661, 0]
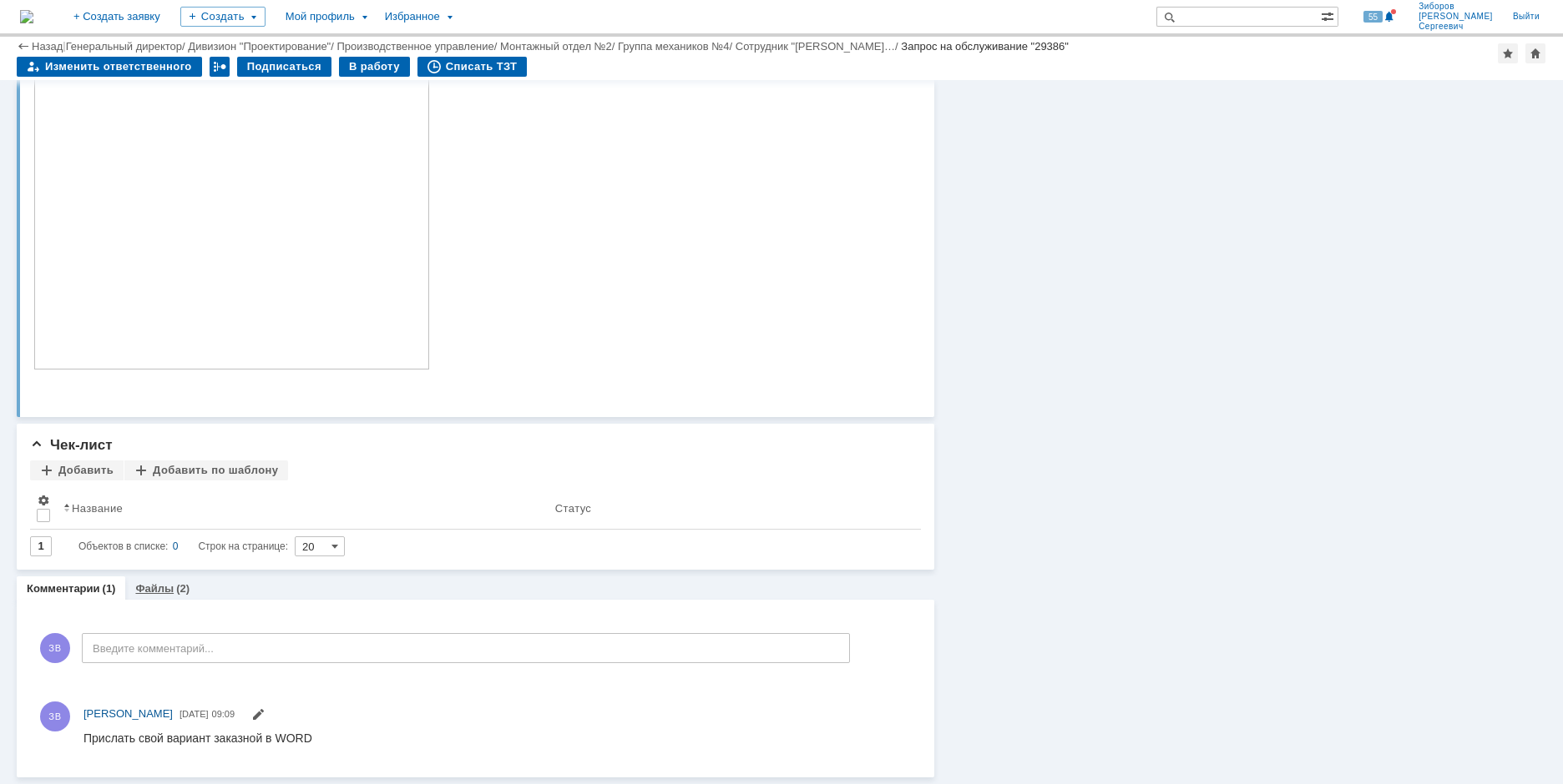
click at [156, 595] on div "Файлы (2)" at bounding box center [162, 588] width 74 height 24
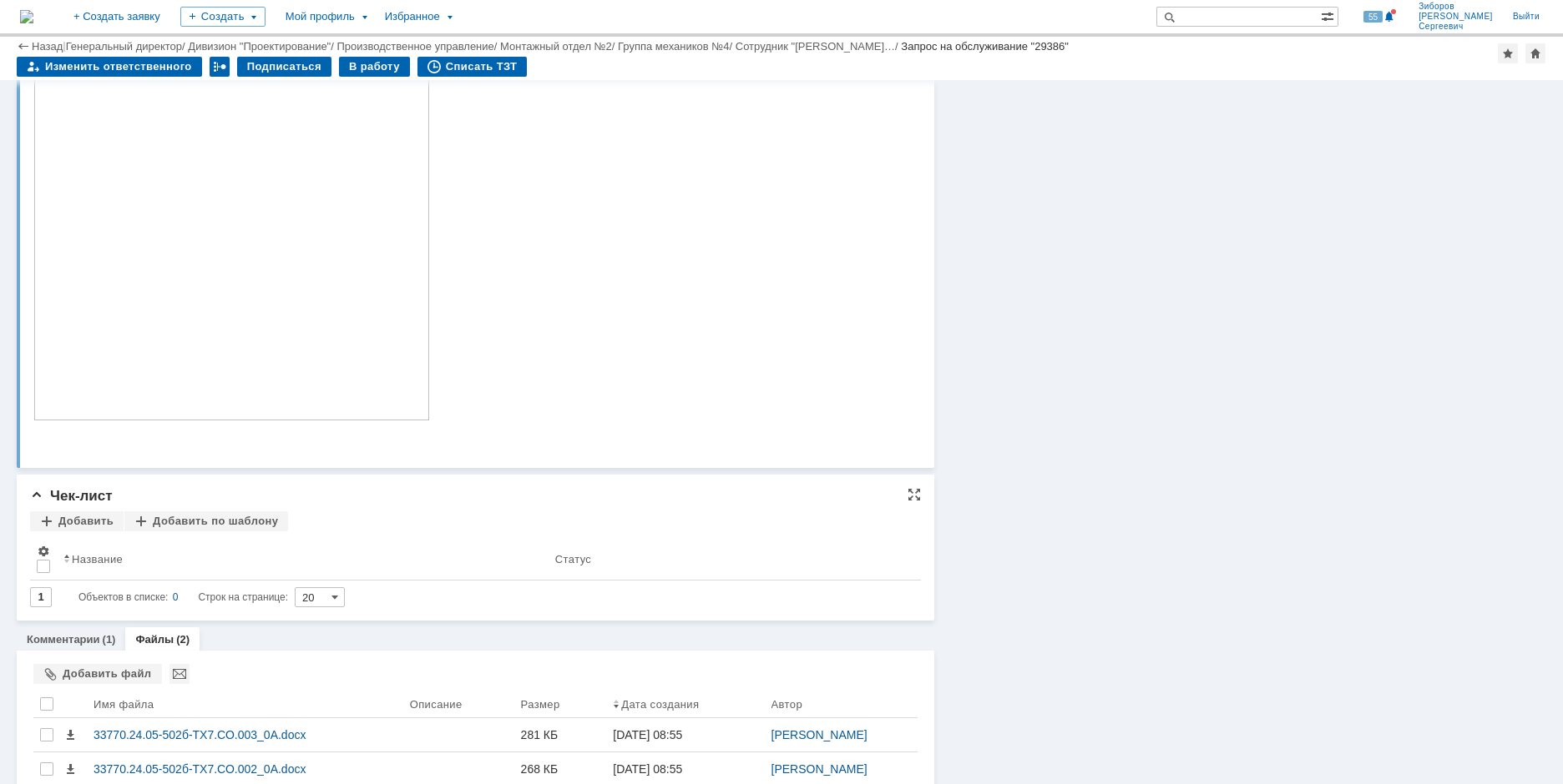
scroll to position [1659, 0]
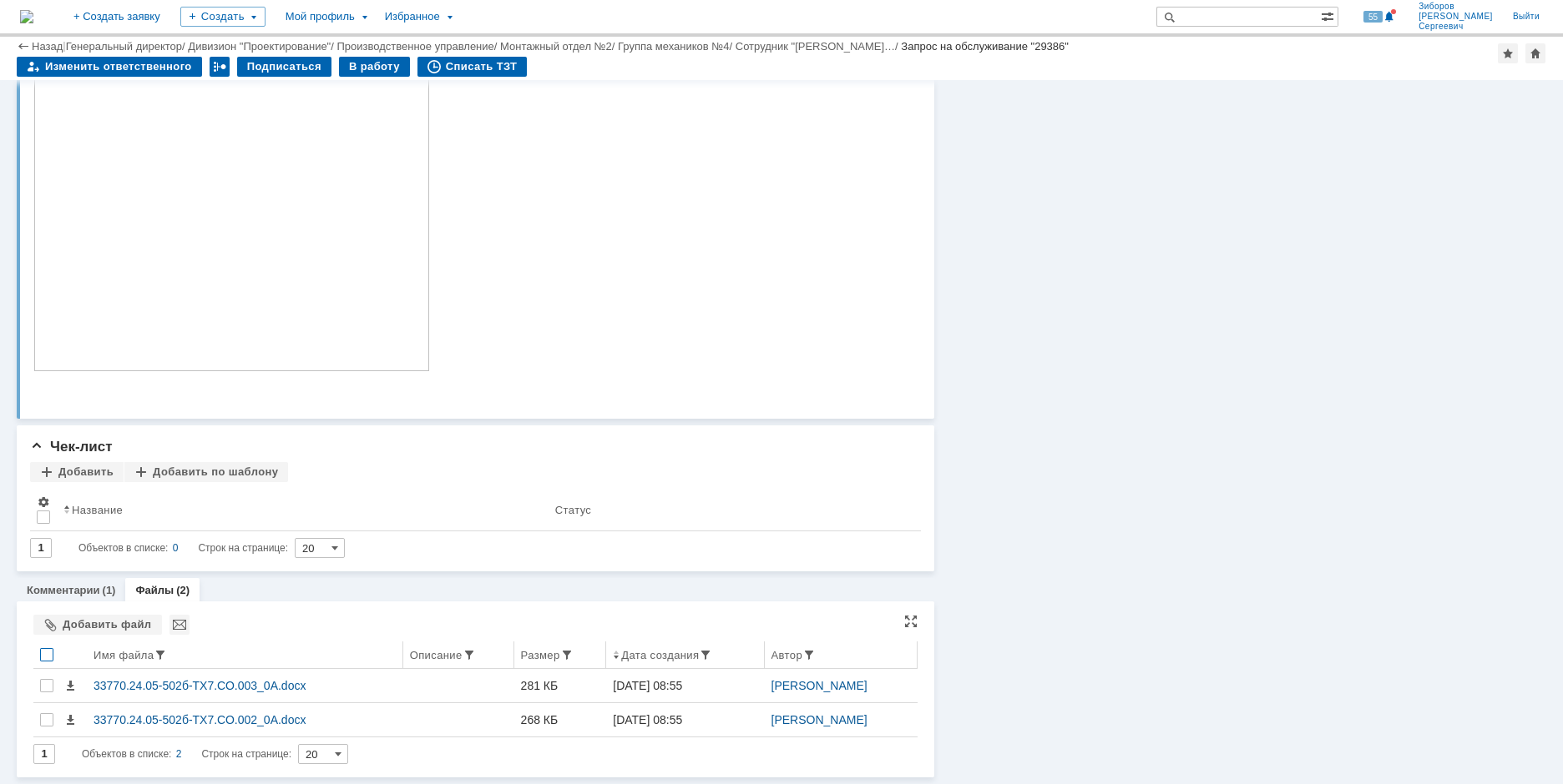
click at [46, 656] on div at bounding box center [47, 655] width 14 height 14
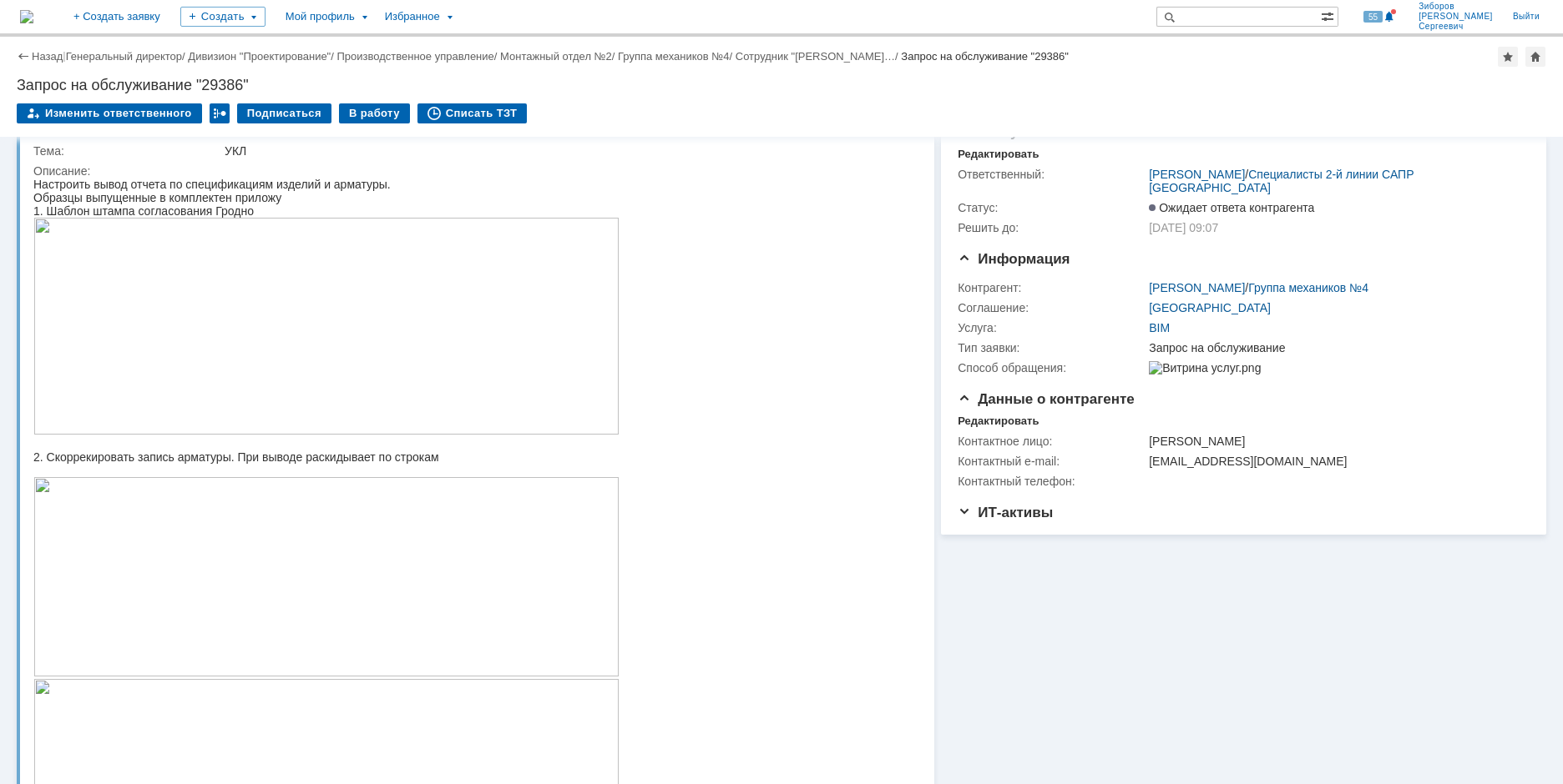
scroll to position [0, 0]
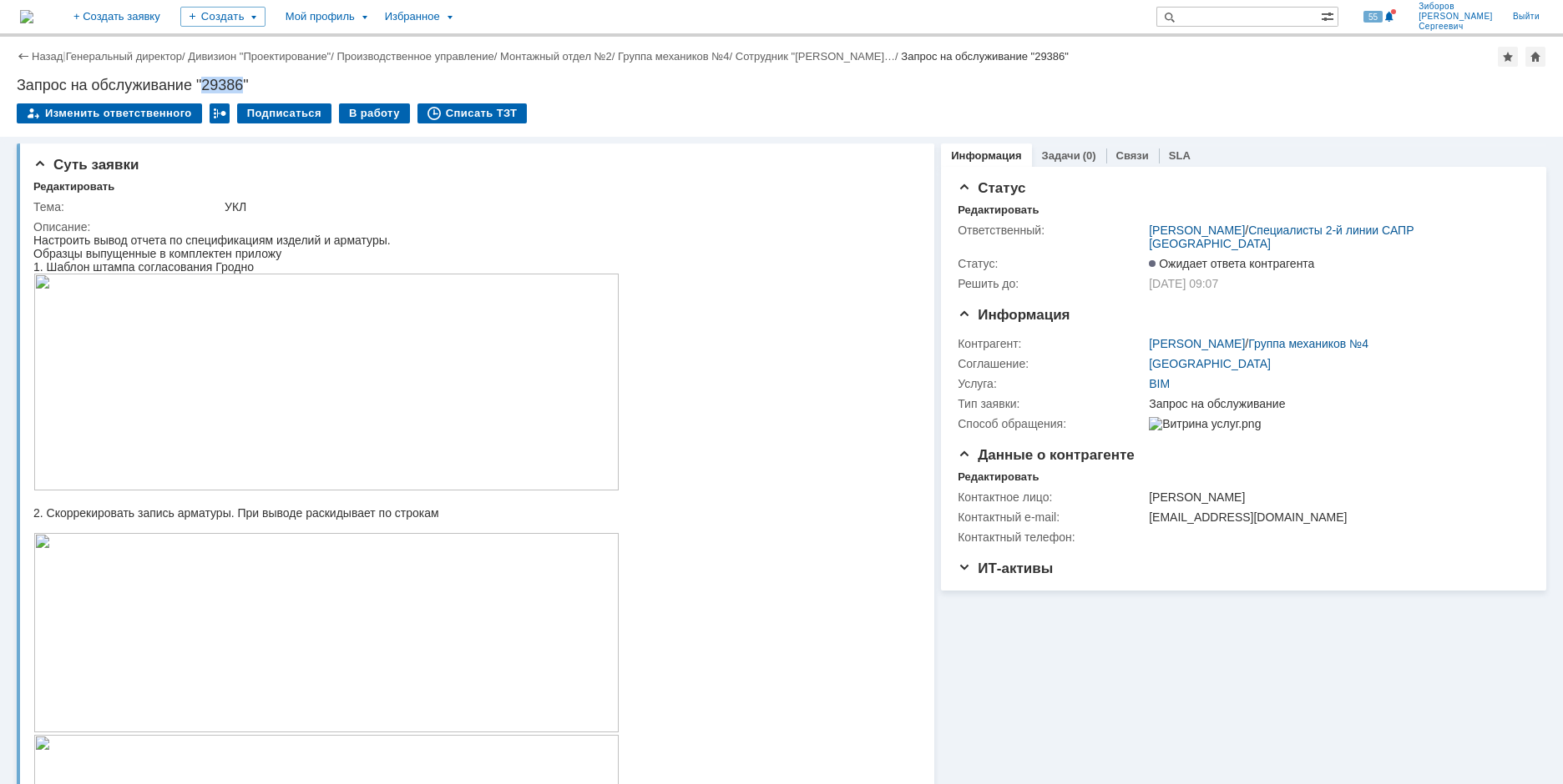
drag, startPoint x: 203, startPoint y: 82, endPoint x: 245, endPoint y: 82, distance: 42.0
click at [245, 82] on div "Запрос на обслуживание "29386"" at bounding box center [781, 85] width 1529 height 16
copy div "29386"
click at [139, 234] on div "Настроить вывод отчета по спецификациям изделий и арматуры." at bounding box center [326, 240] width 586 height 14
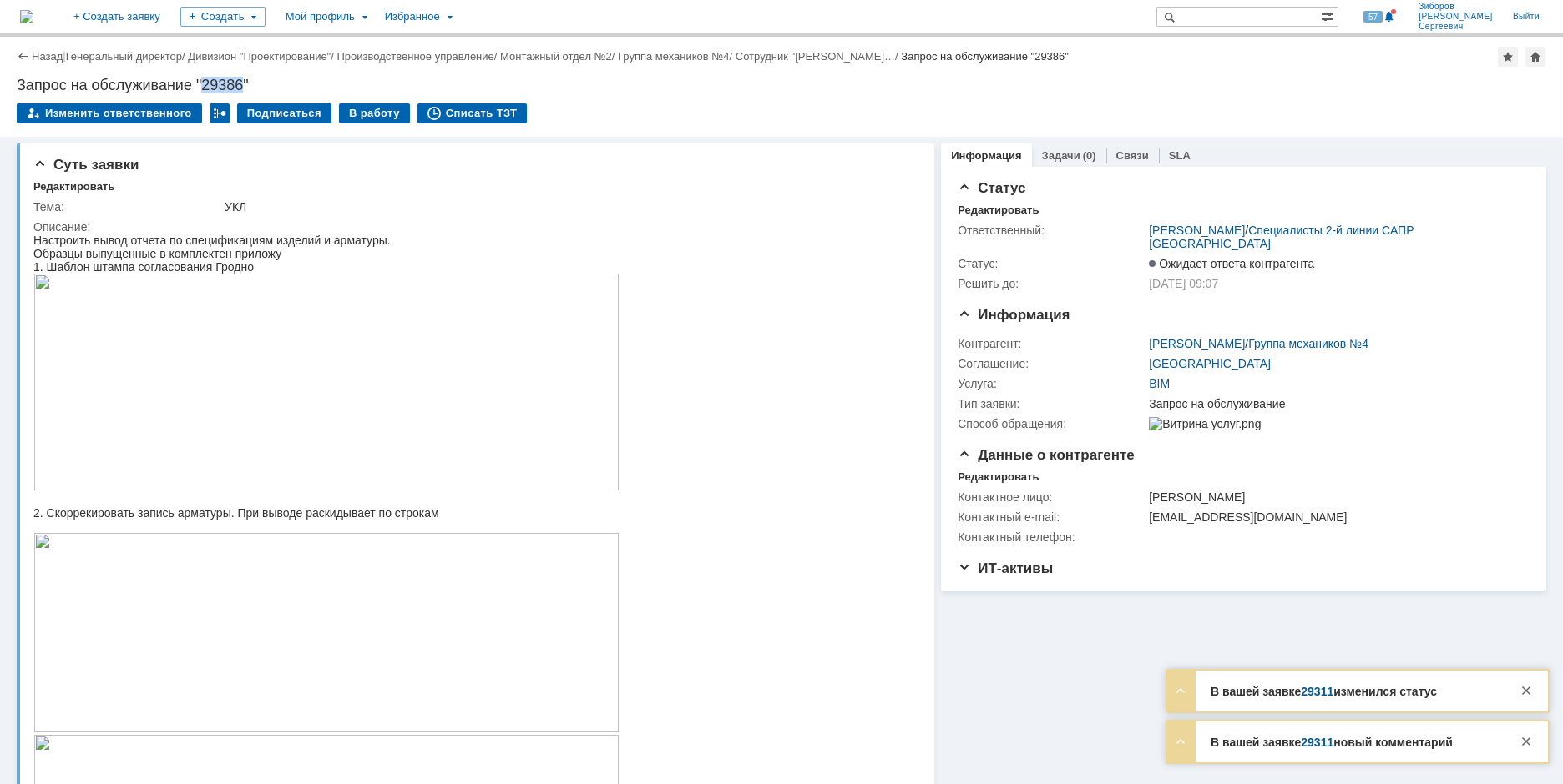
click at [1318, 691] on link "29311" at bounding box center [1317, 691] width 33 height 14
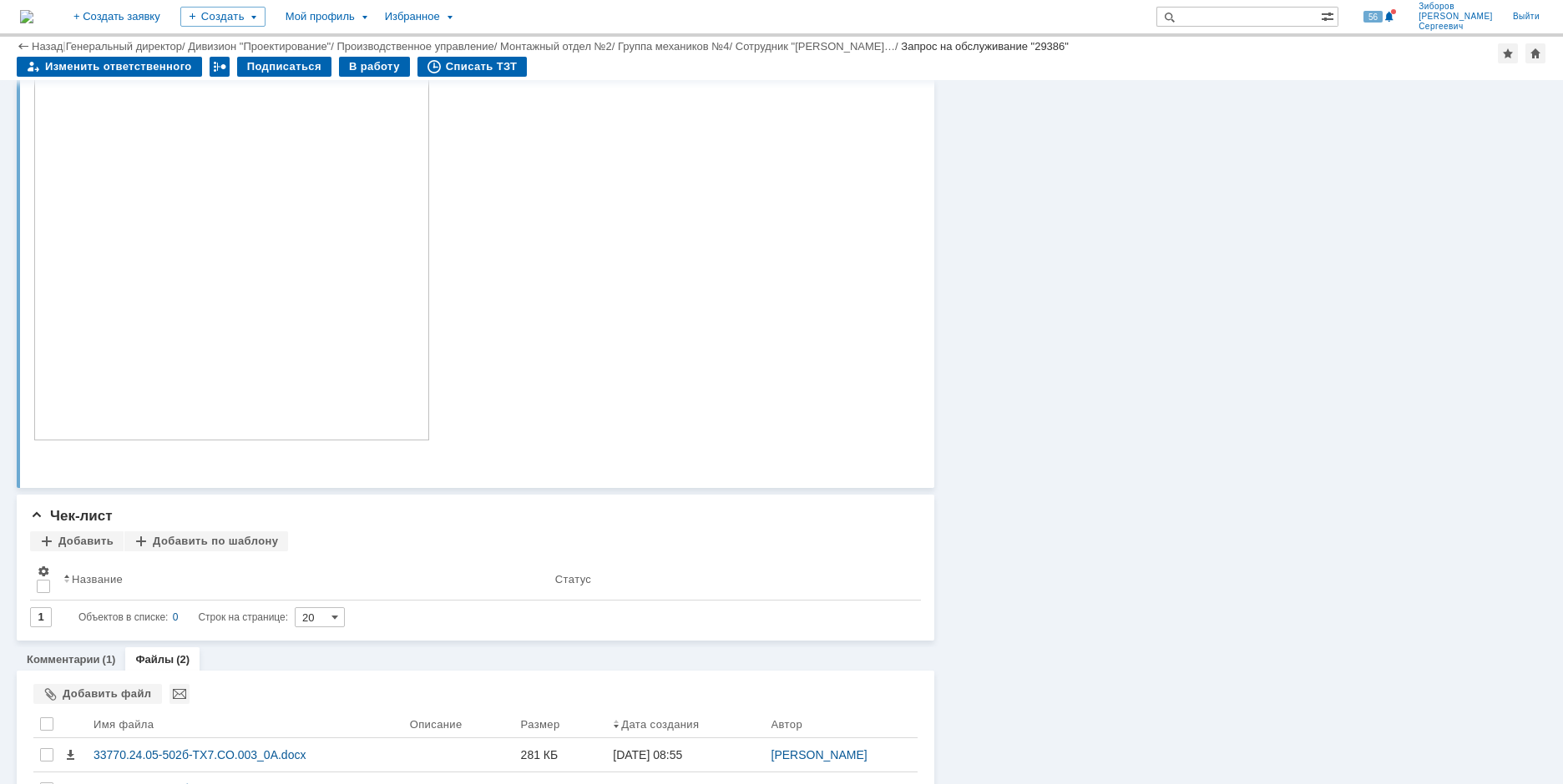
scroll to position [1659, 0]
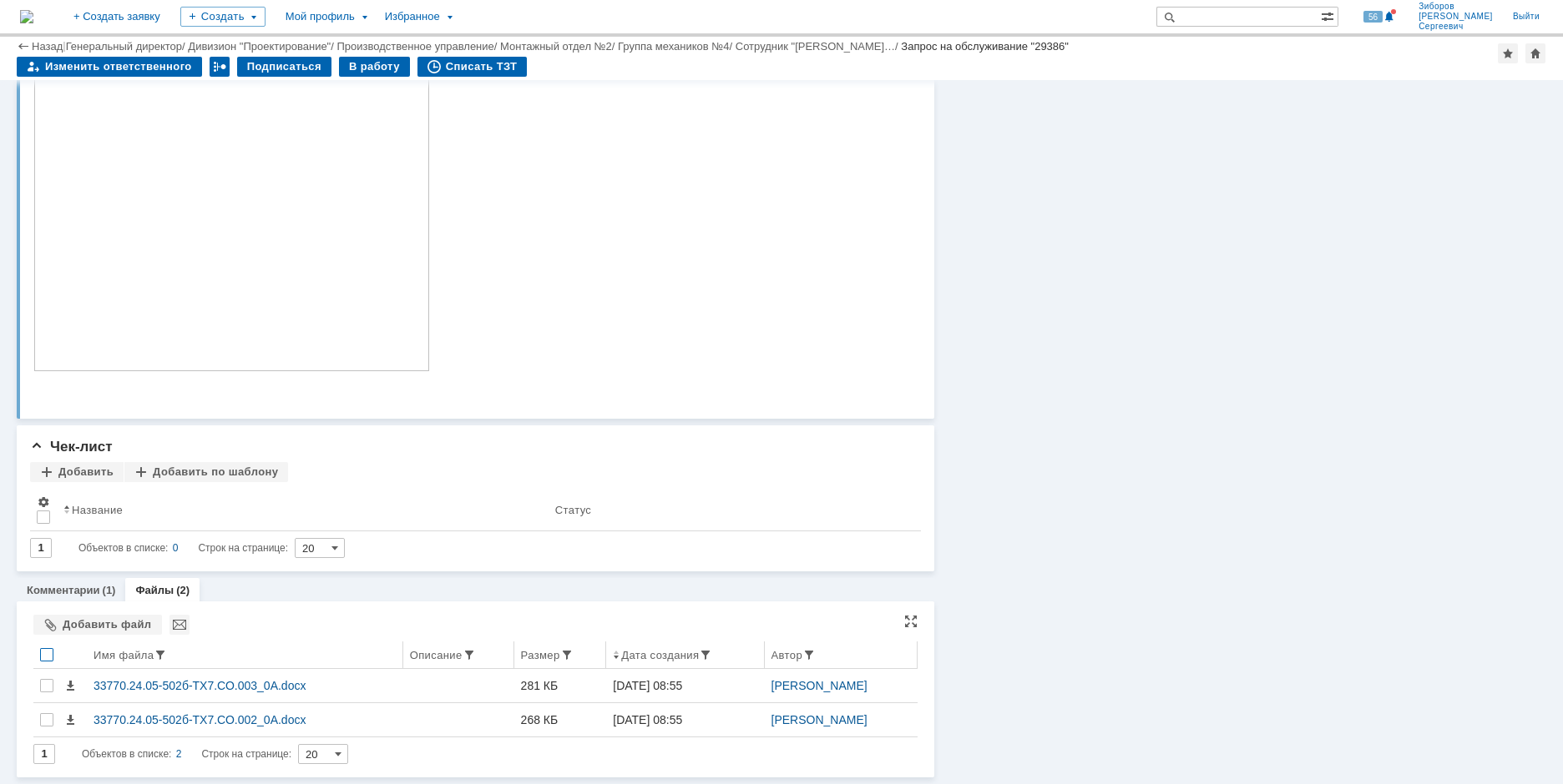
click at [48, 656] on div at bounding box center [47, 655] width 14 height 14
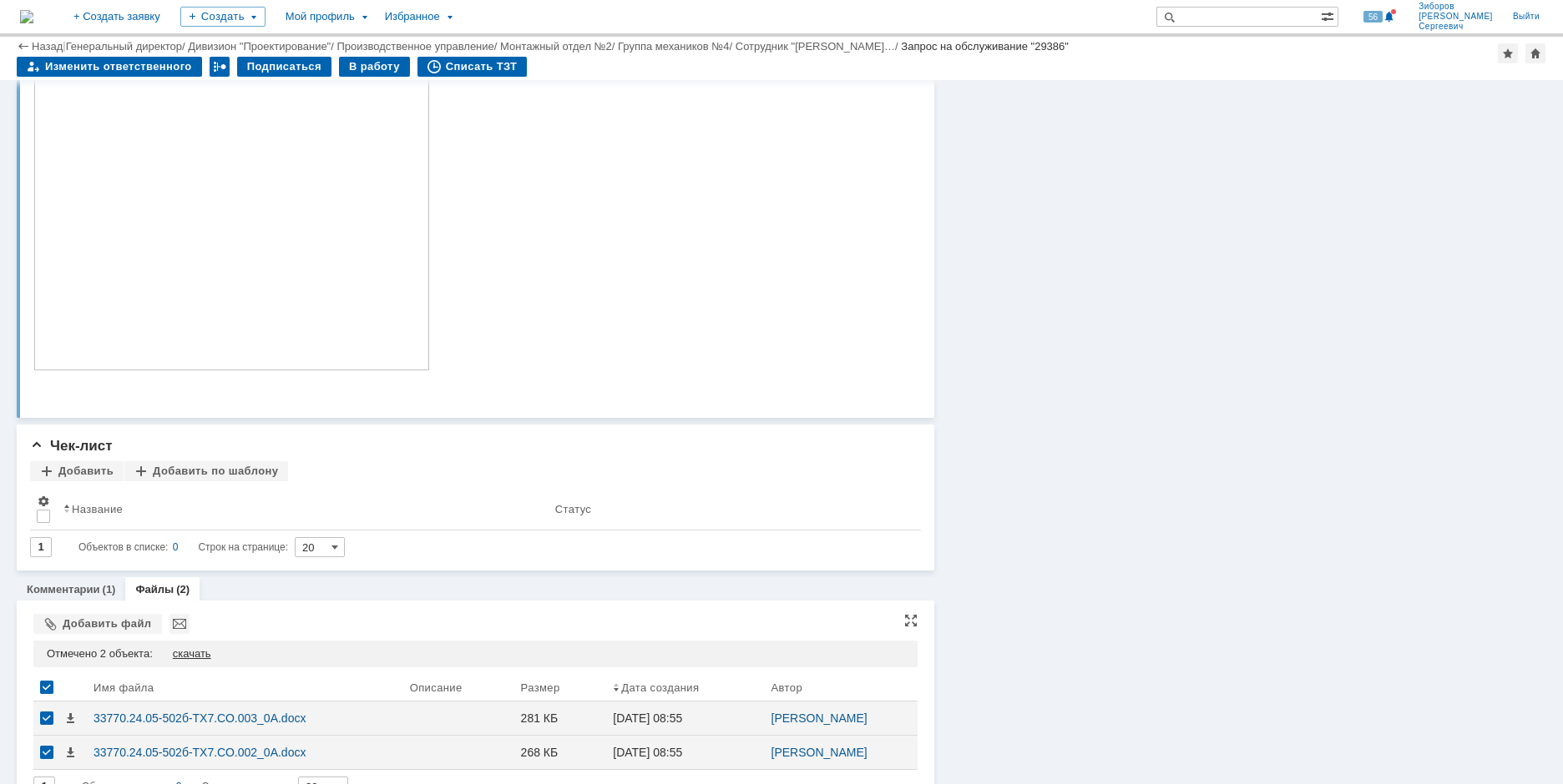
click at [195, 658] on div "скачать" at bounding box center [192, 654] width 39 height 14
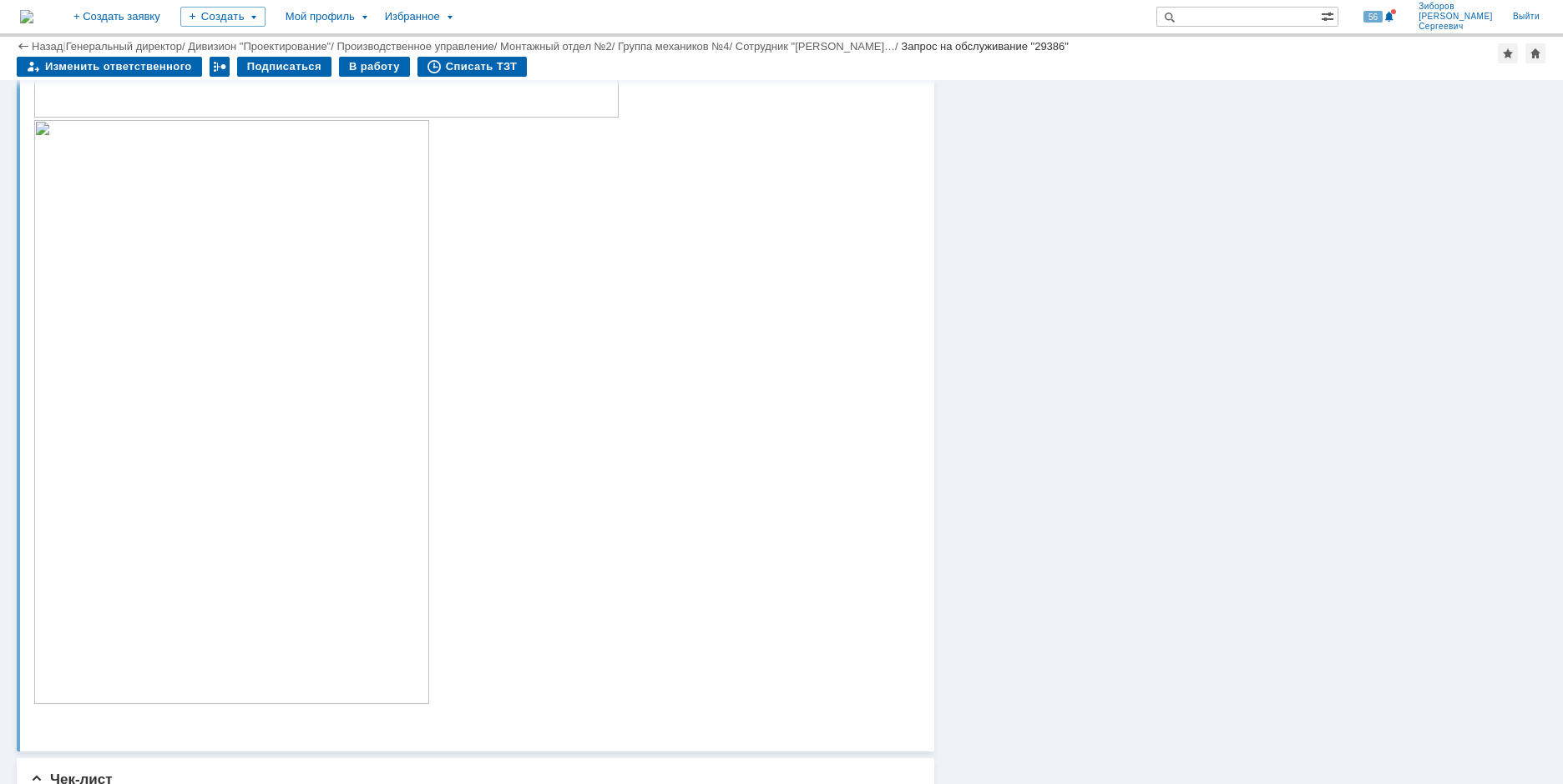
scroll to position [1158, 0]
click at [375, 59] on div "В работу" at bounding box center [374, 67] width 71 height 20
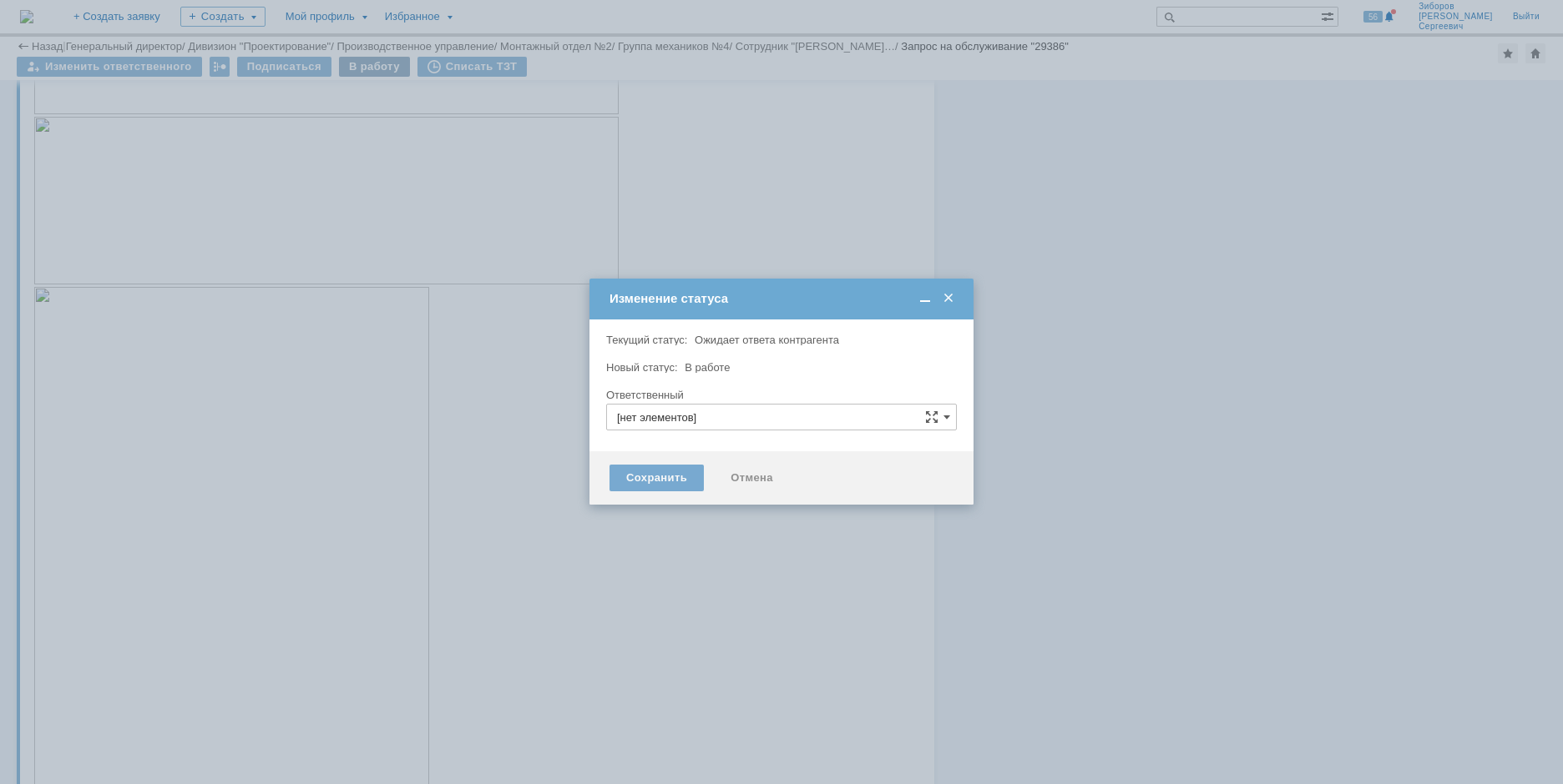
type input "[PERSON_NAME]"
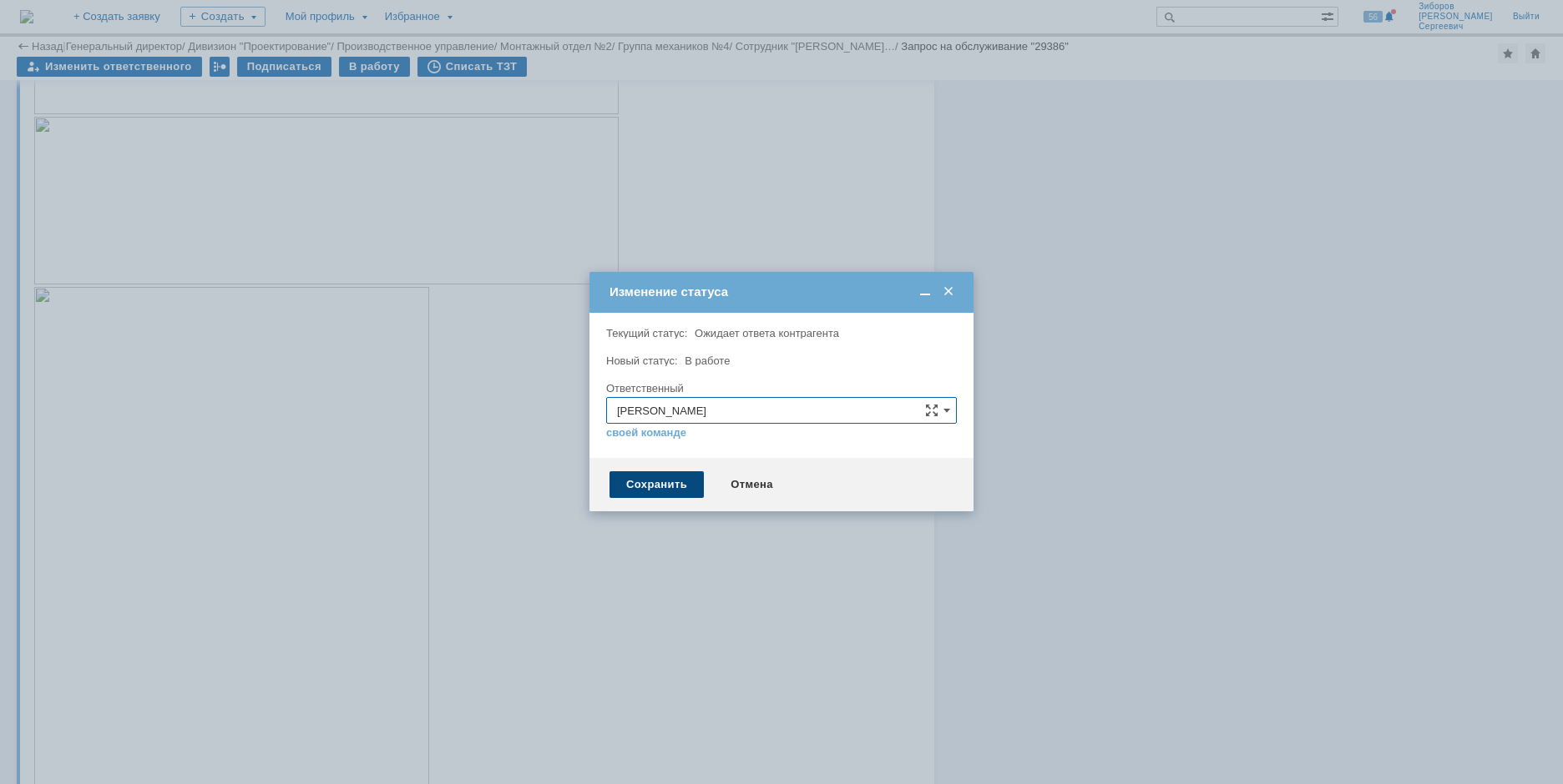
click at [637, 482] on div "Сохранить" at bounding box center [657, 485] width 95 height 27
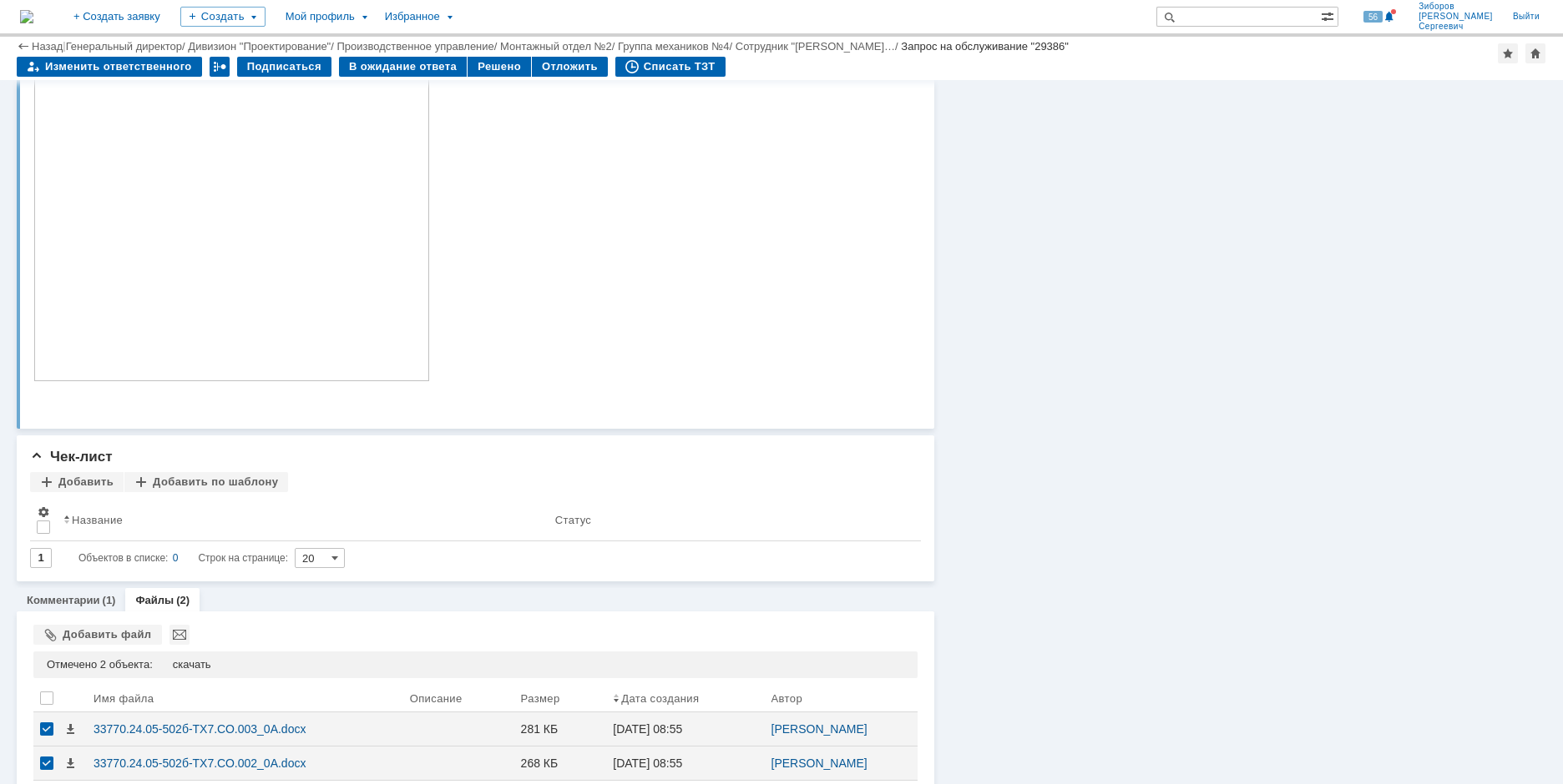
scroll to position [1679, 0]
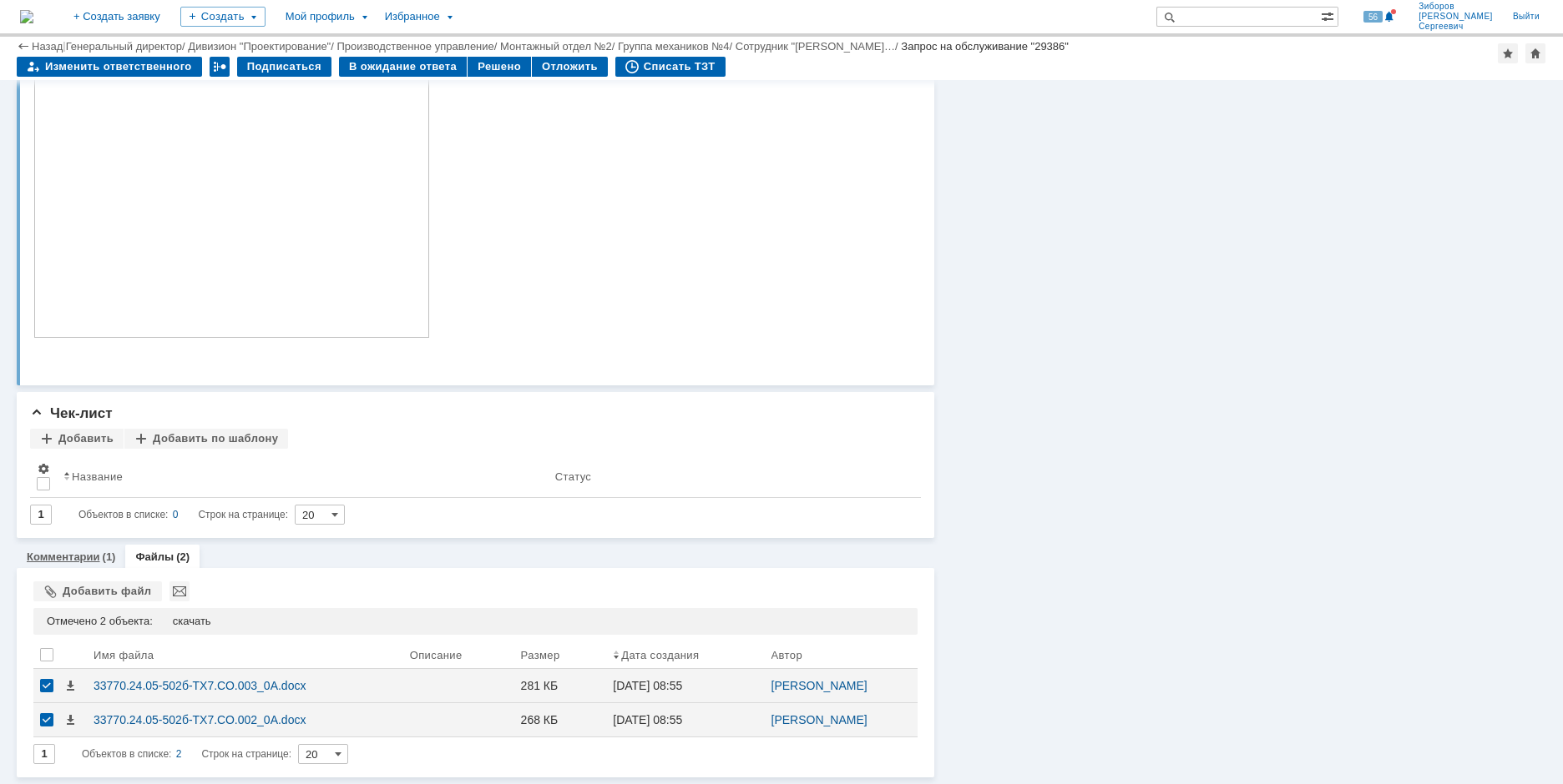
click at [48, 565] on div "Комментарии (1)" at bounding box center [70, 556] width 108 height 24
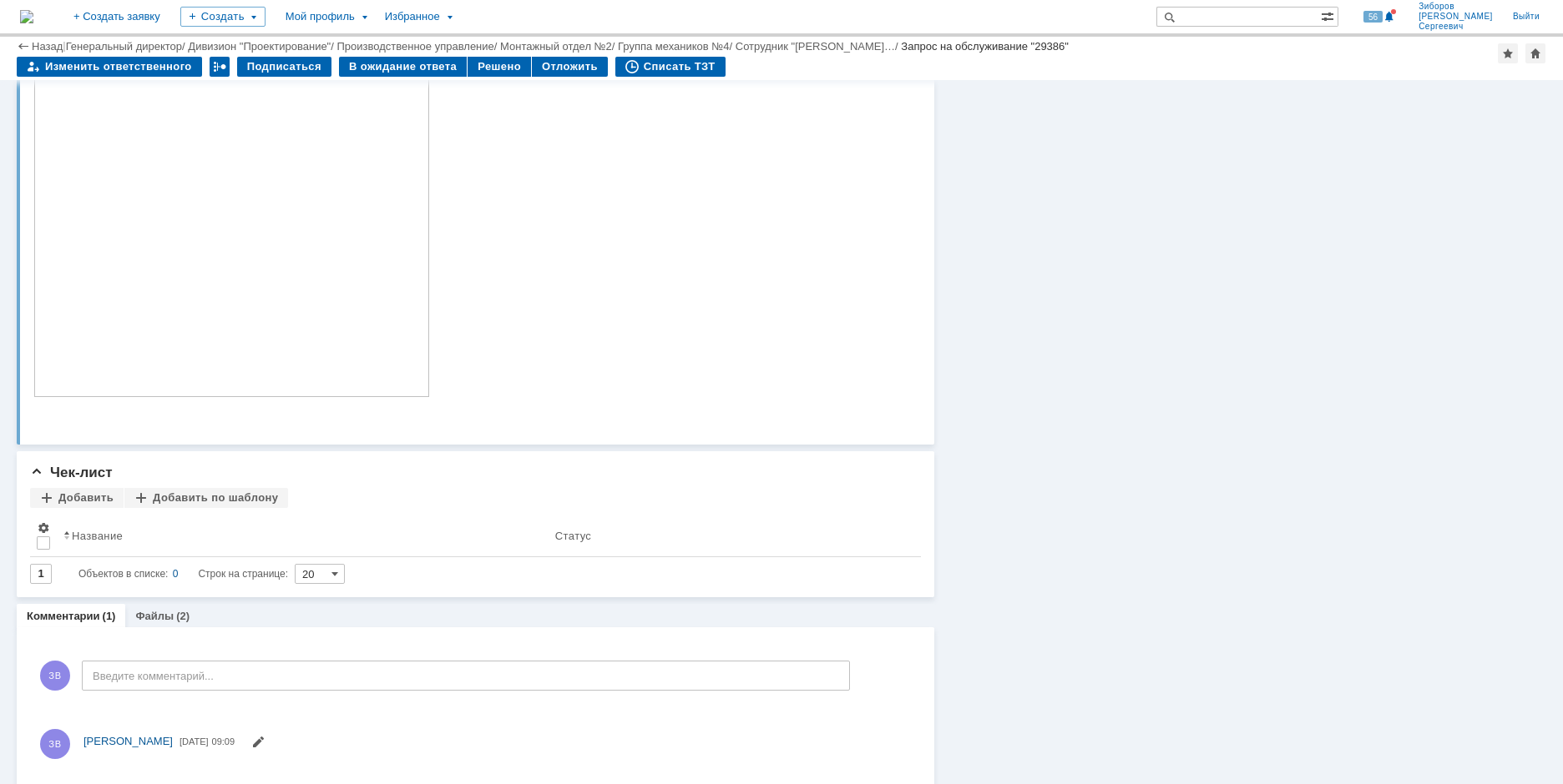
scroll to position [1647, 0]
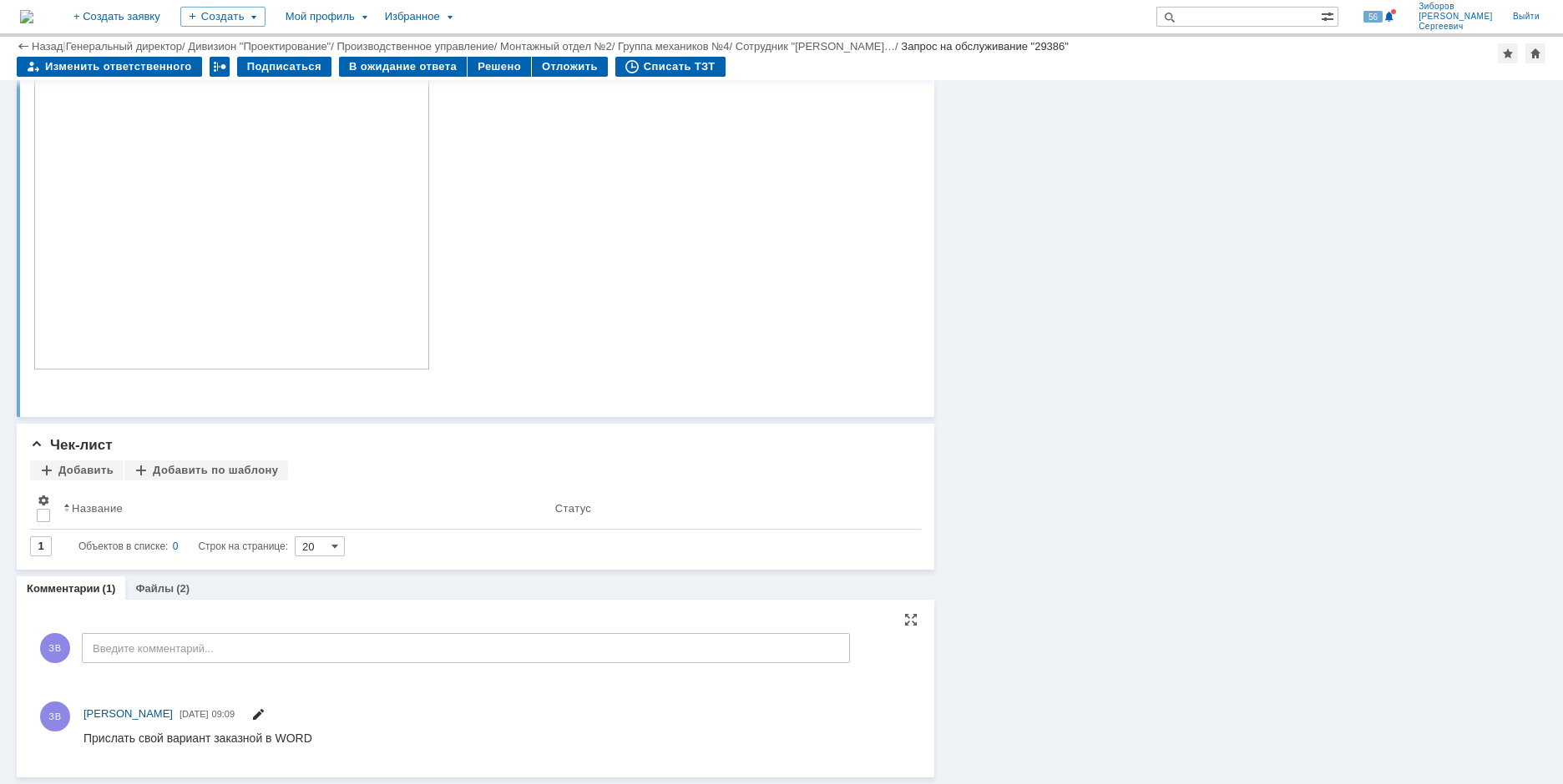
click at [264, 710] on span at bounding box center [258, 716] width 14 height 14
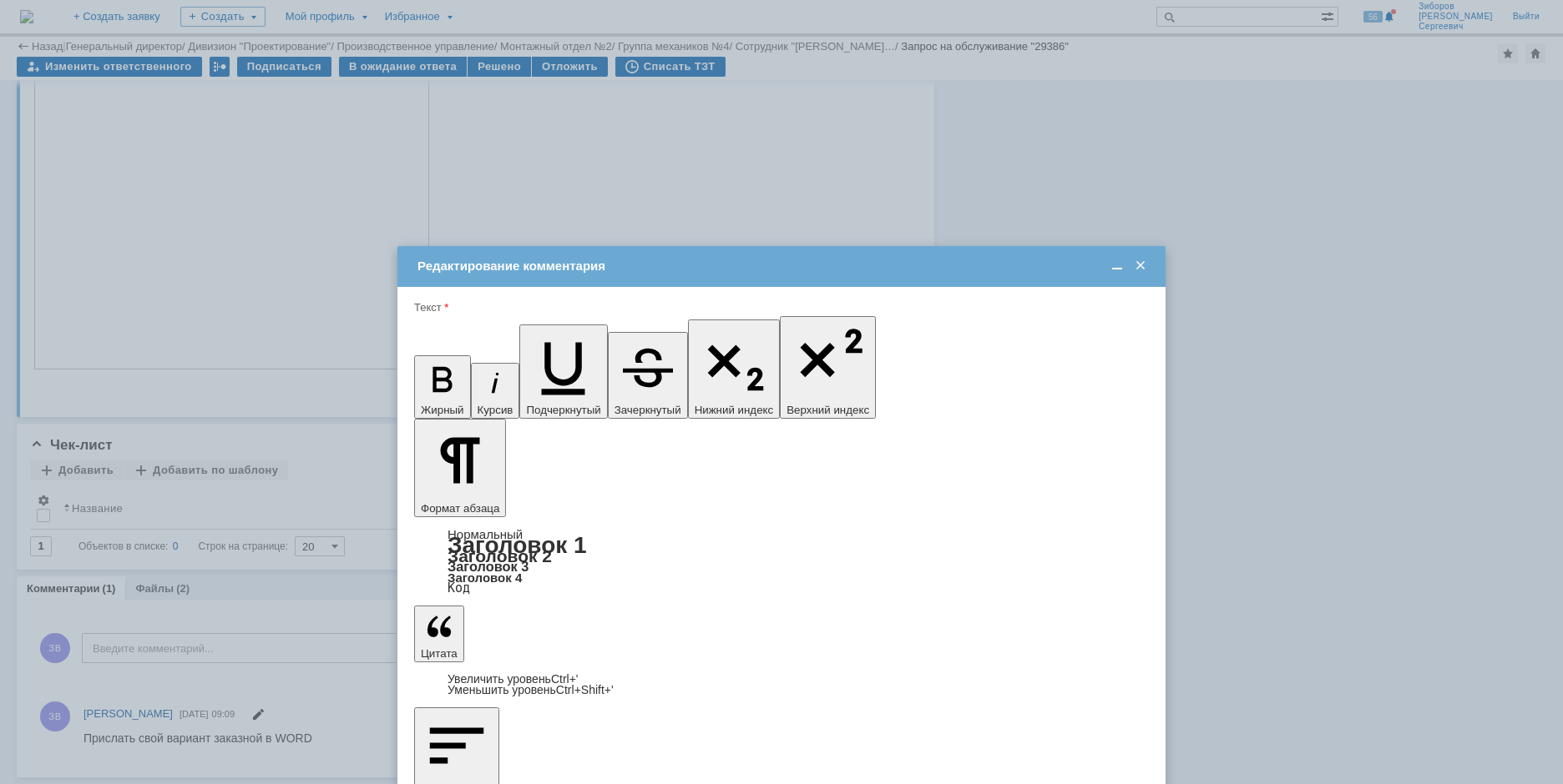
scroll to position [0, 0]
drag, startPoint x: 712, startPoint y: 4788, endPoint x: -30, endPoint y: 4763, distance: 742.4
drag, startPoint x: 542, startPoint y: 4781, endPoint x: 258, endPoint y: 4790, distance: 284.1
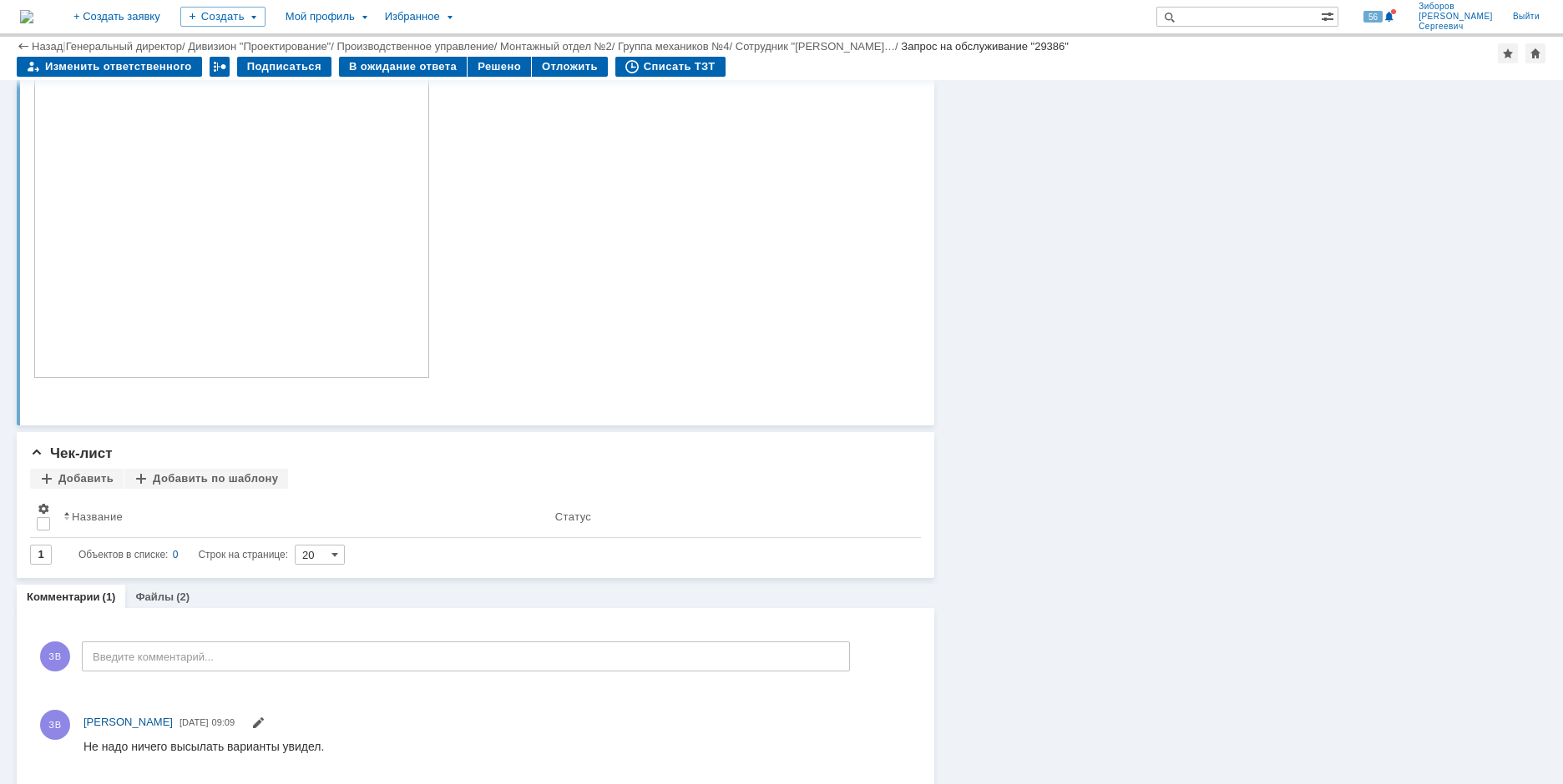
scroll to position [1647, 0]
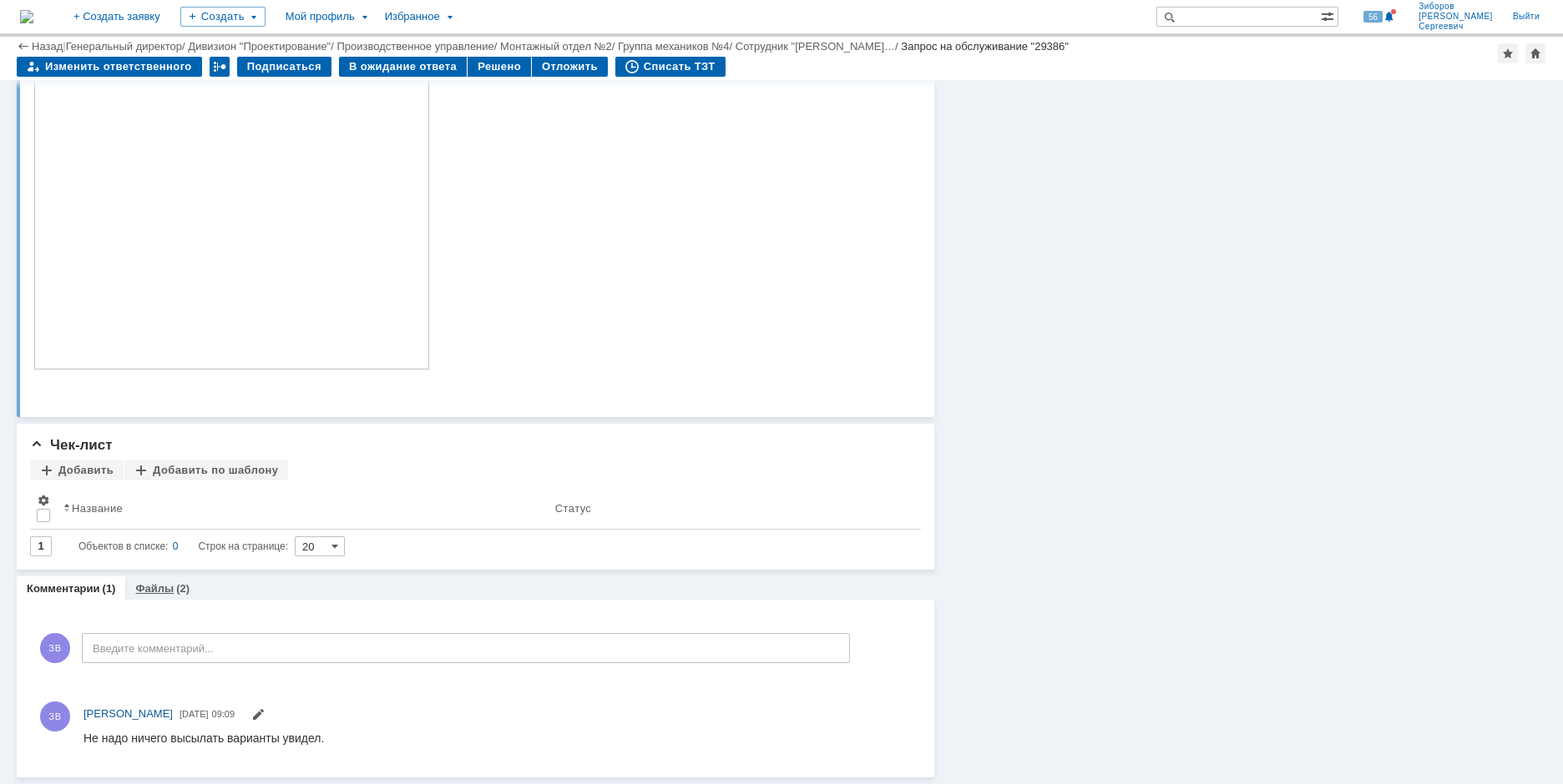
click at [172, 590] on div "Файлы (2)" at bounding box center [162, 588] width 54 height 11
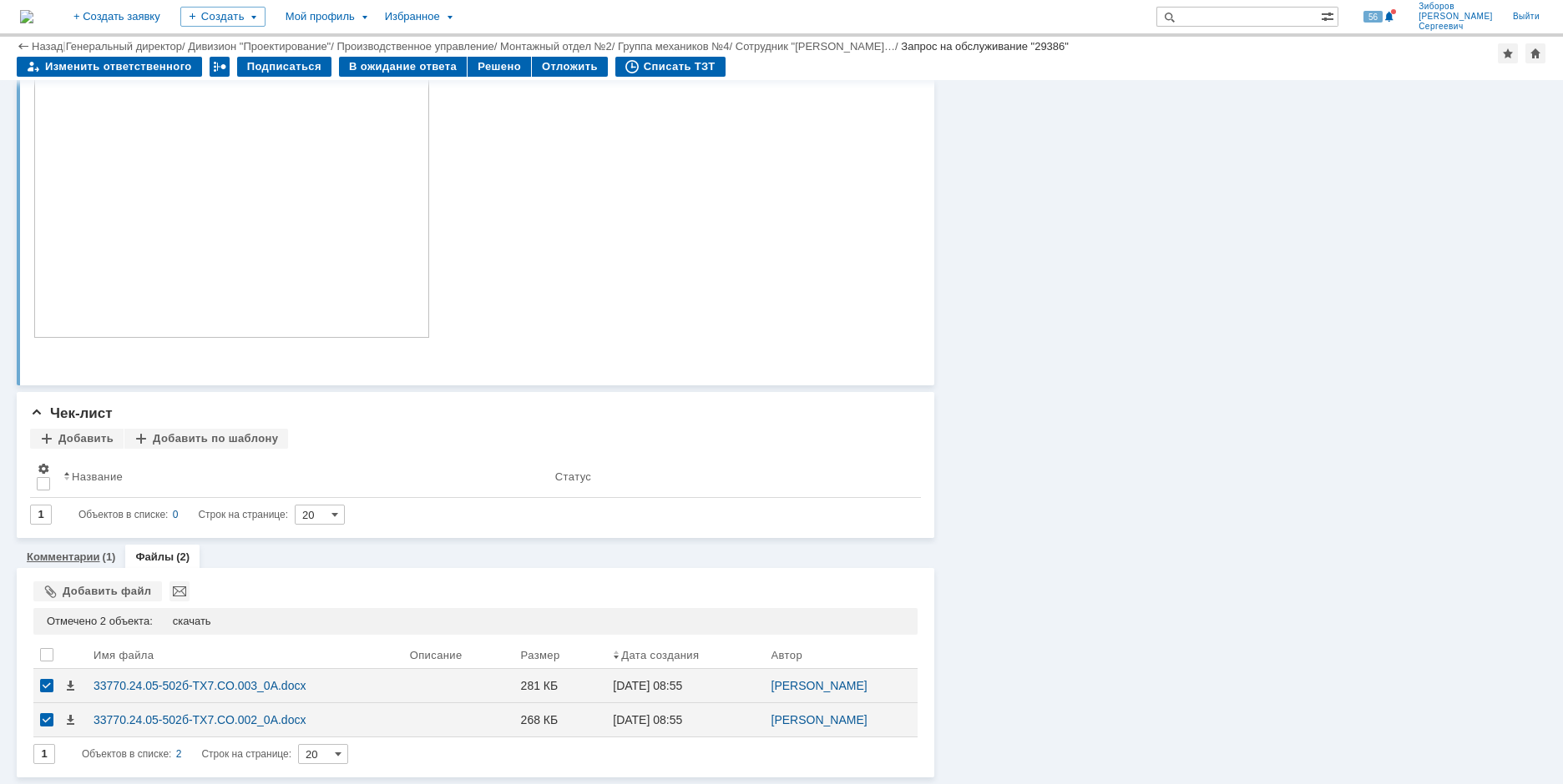
click at [65, 556] on link "Комментарии" at bounding box center [64, 556] width 73 height 13
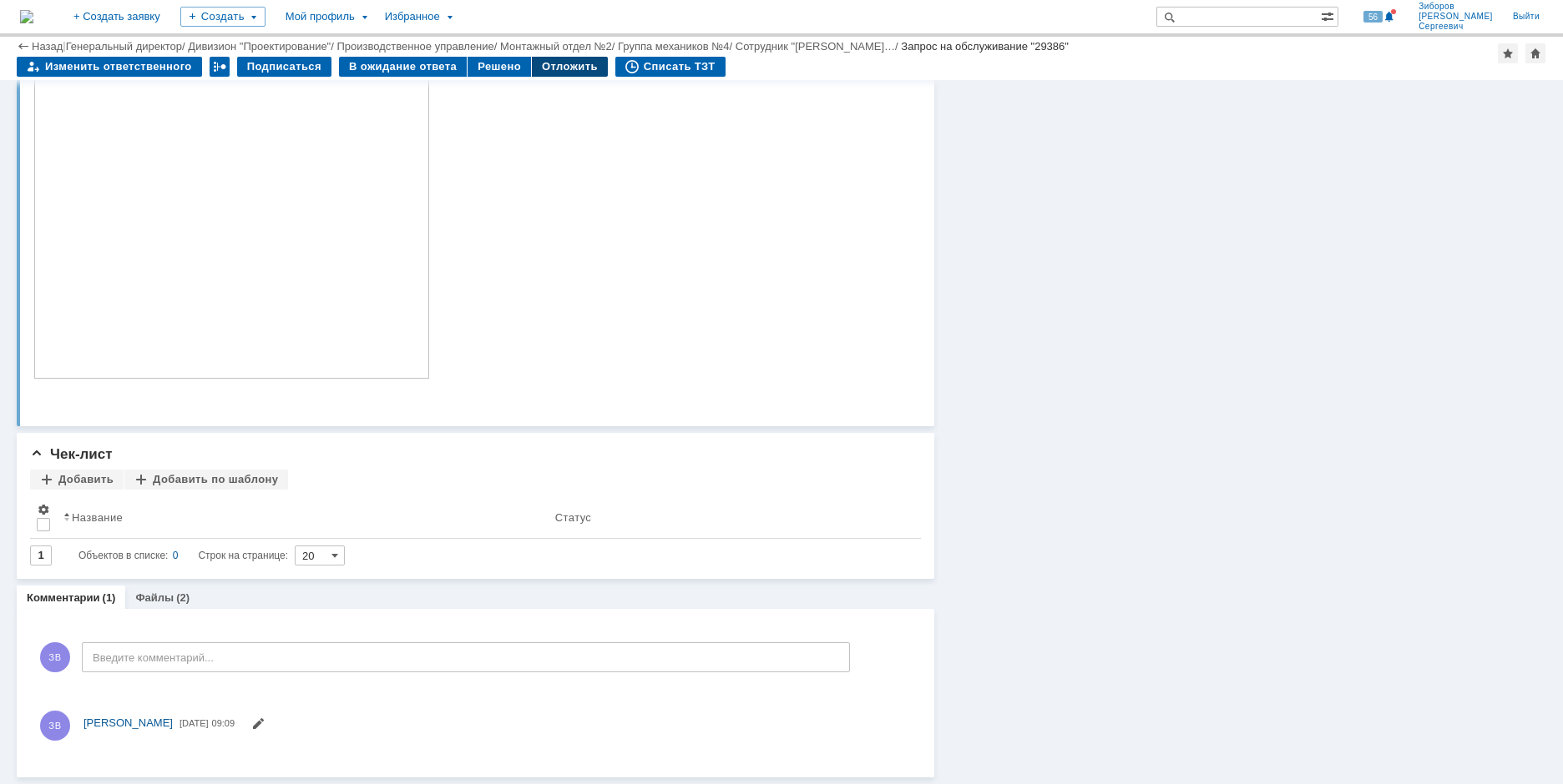
click at [551, 59] on div "Отложить" at bounding box center [569, 67] width 76 height 20
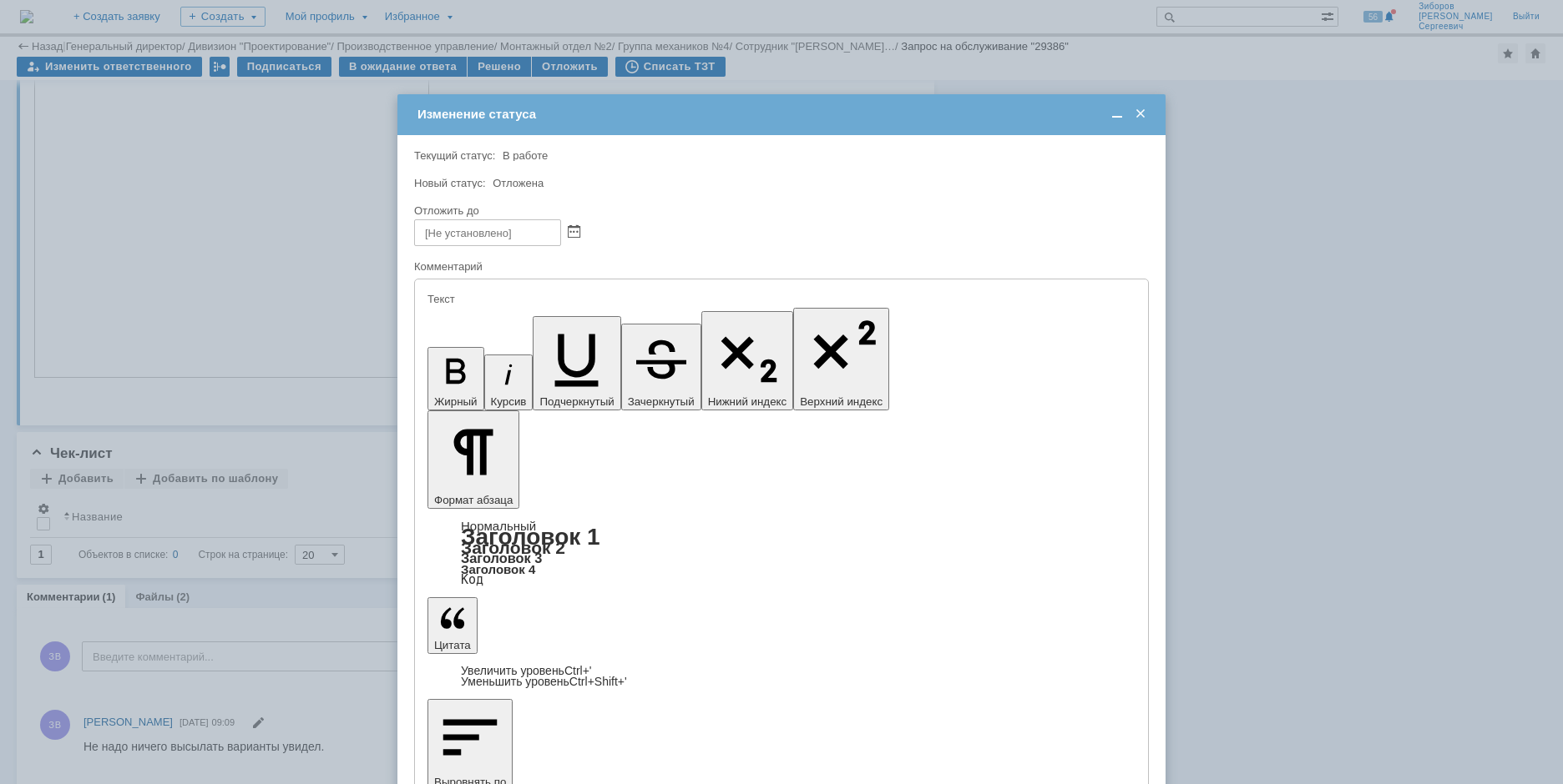
scroll to position [0, 0]
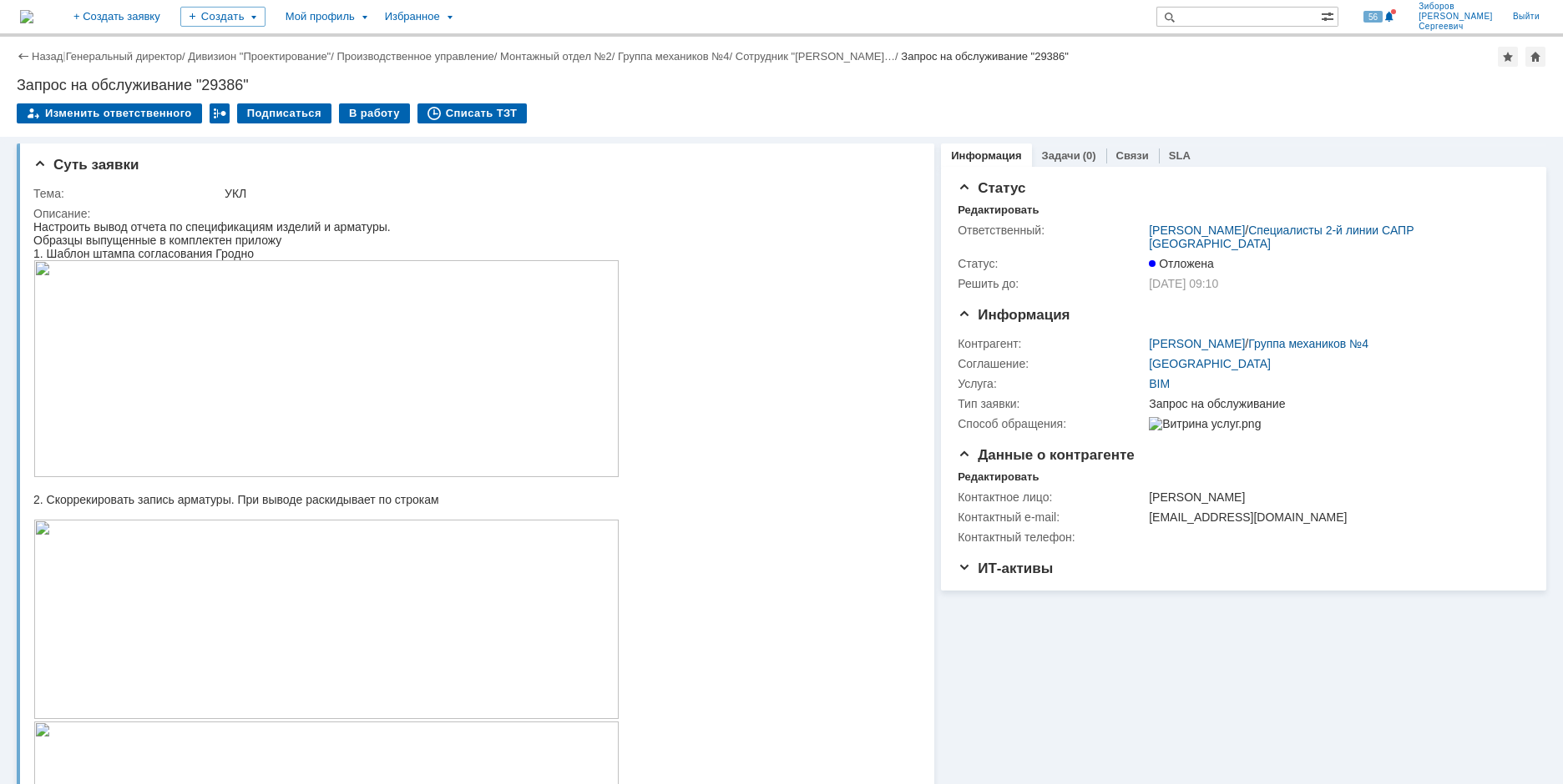
click at [34, 16] on img at bounding box center [27, 16] width 14 height 14
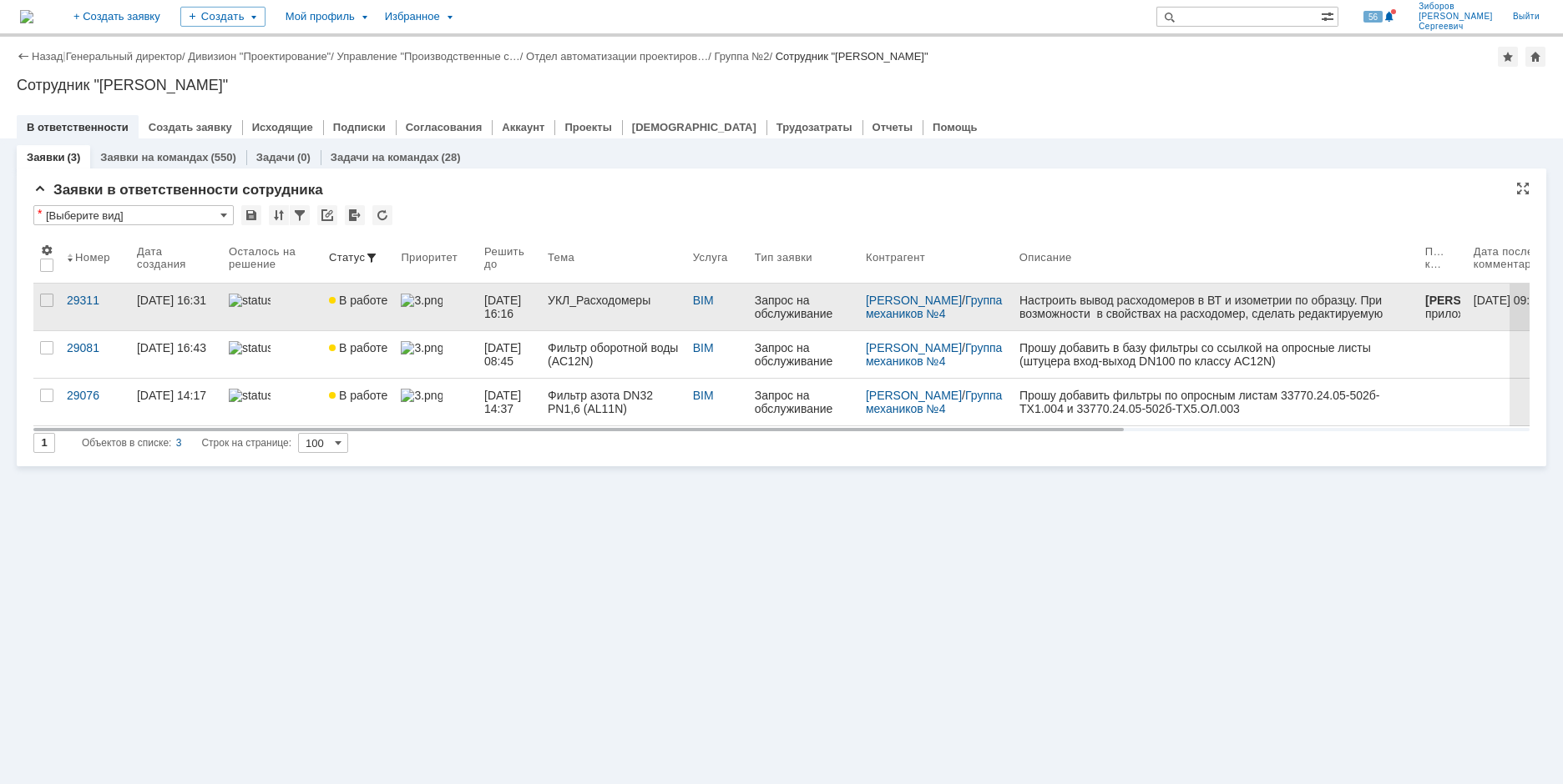
click at [382, 311] on link "В работе" at bounding box center [358, 307] width 71 height 46
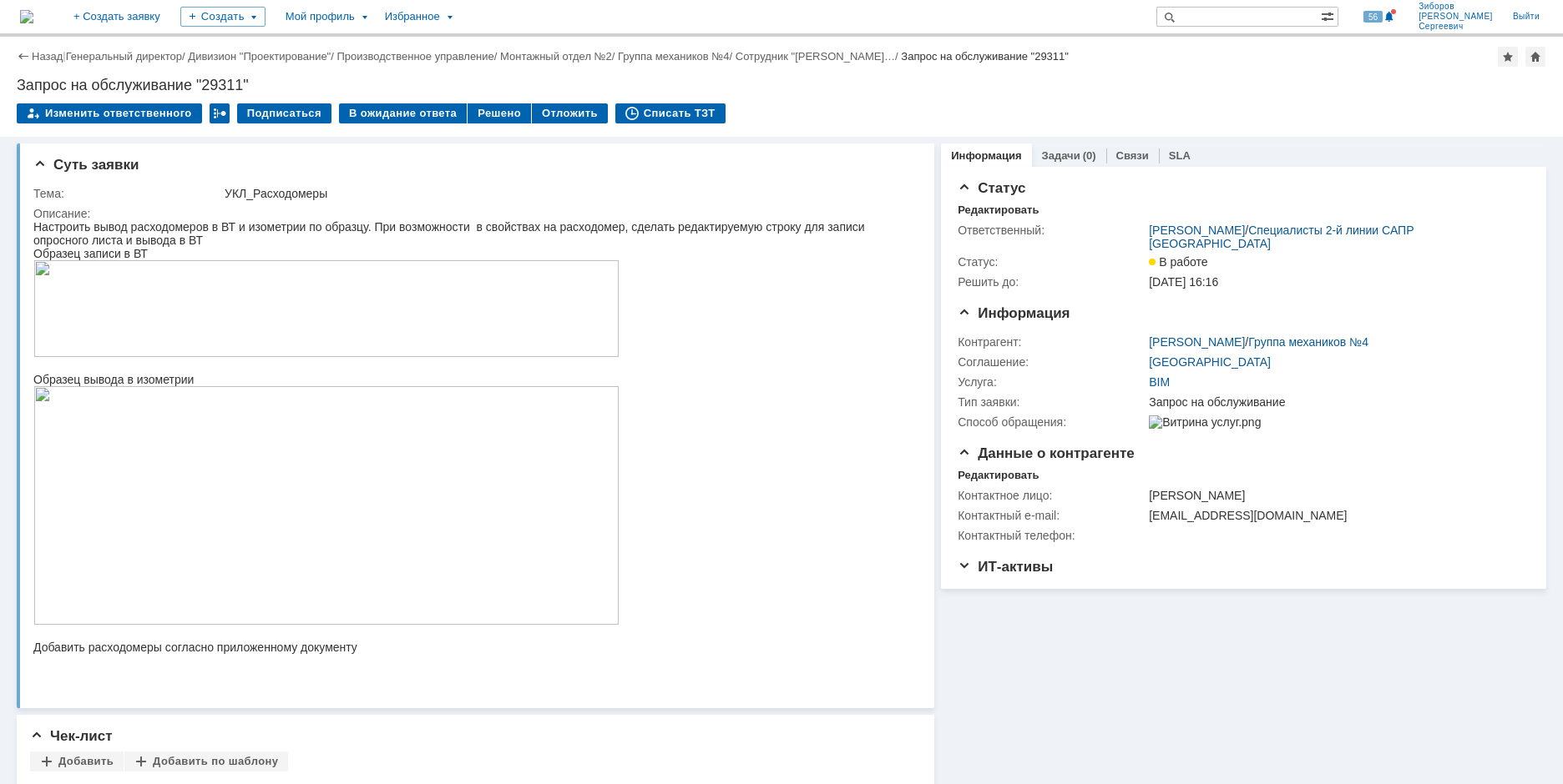
click at [34, 13] on img at bounding box center [27, 16] width 14 height 14
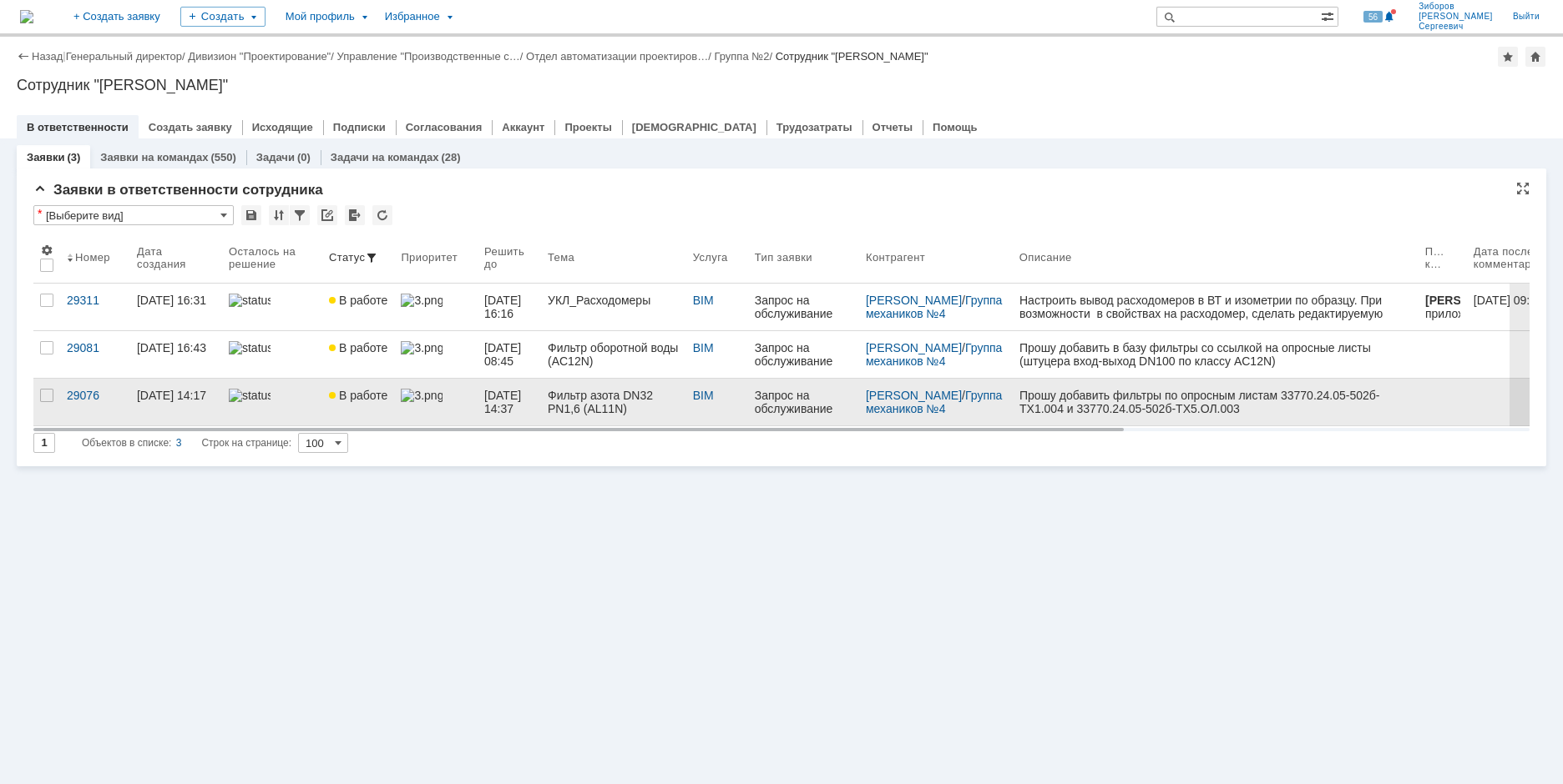
click at [592, 397] on div "Фильтр азота DN32 PN1,6 (AL11N)" at bounding box center [614, 402] width 132 height 27
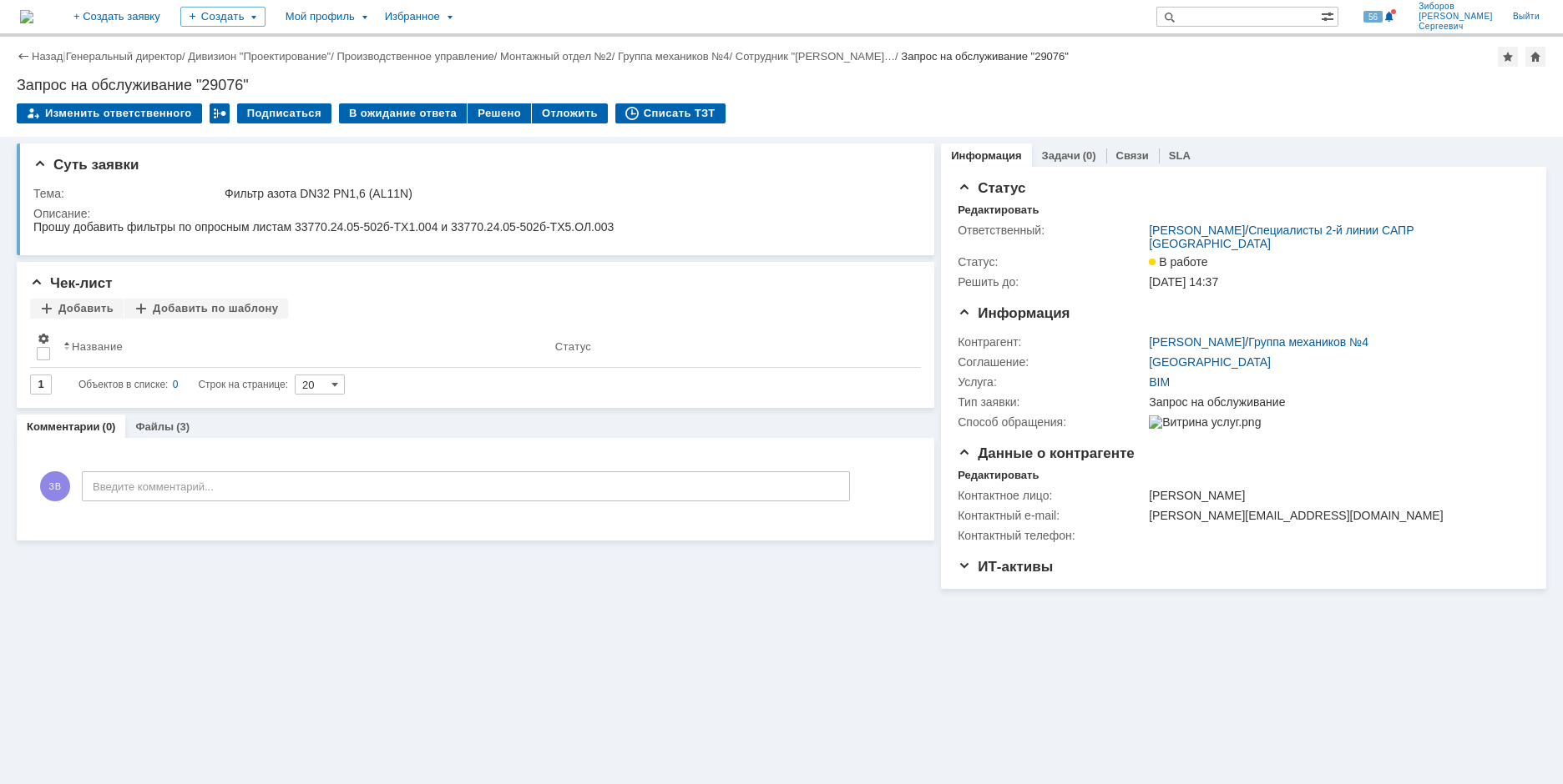
click at [34, 15] on img at bounding box center [27, 16] width 14 height 14
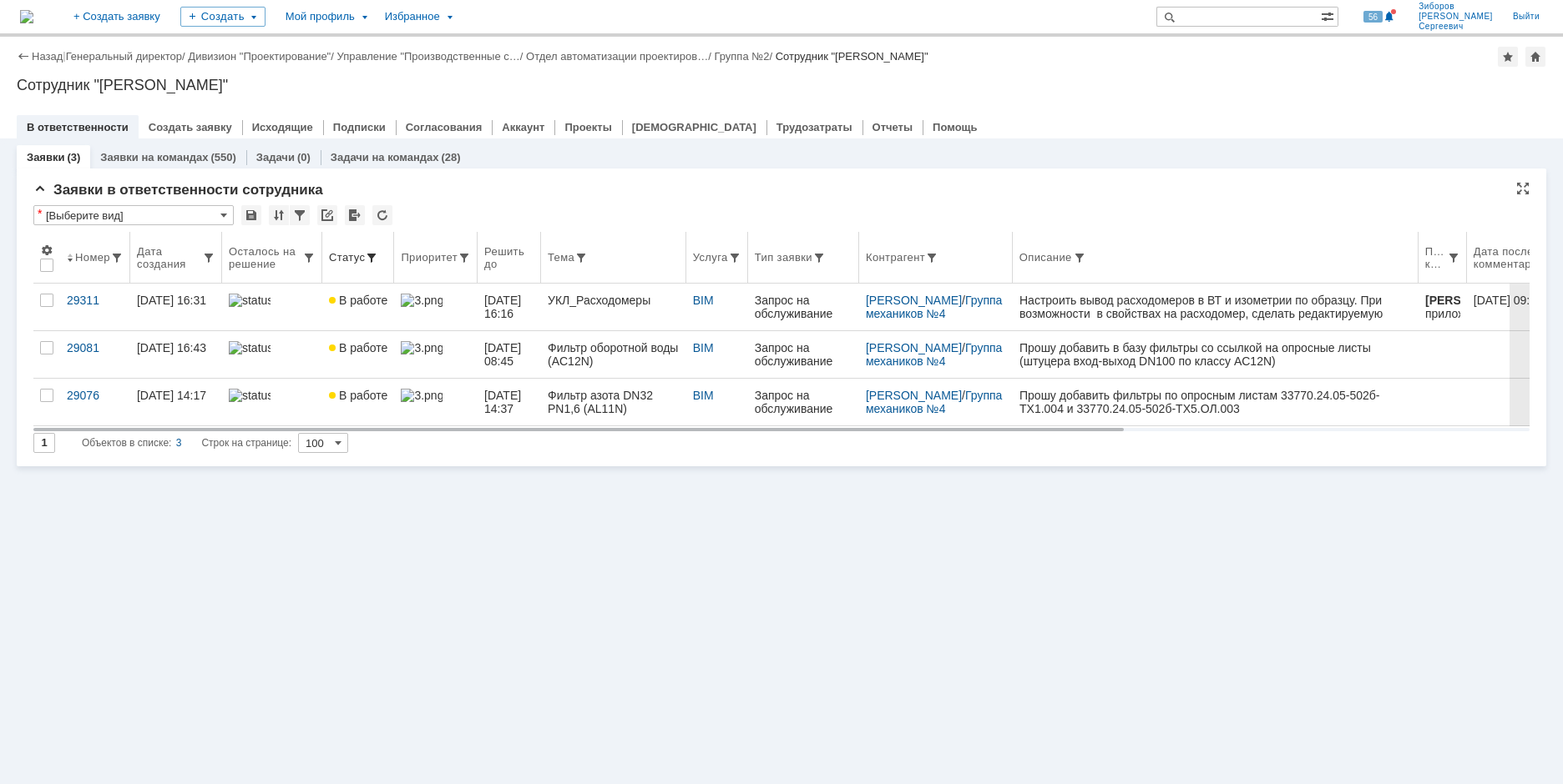
click at [373, 256] on span at bounding box center [371, 257] width 14 height 14
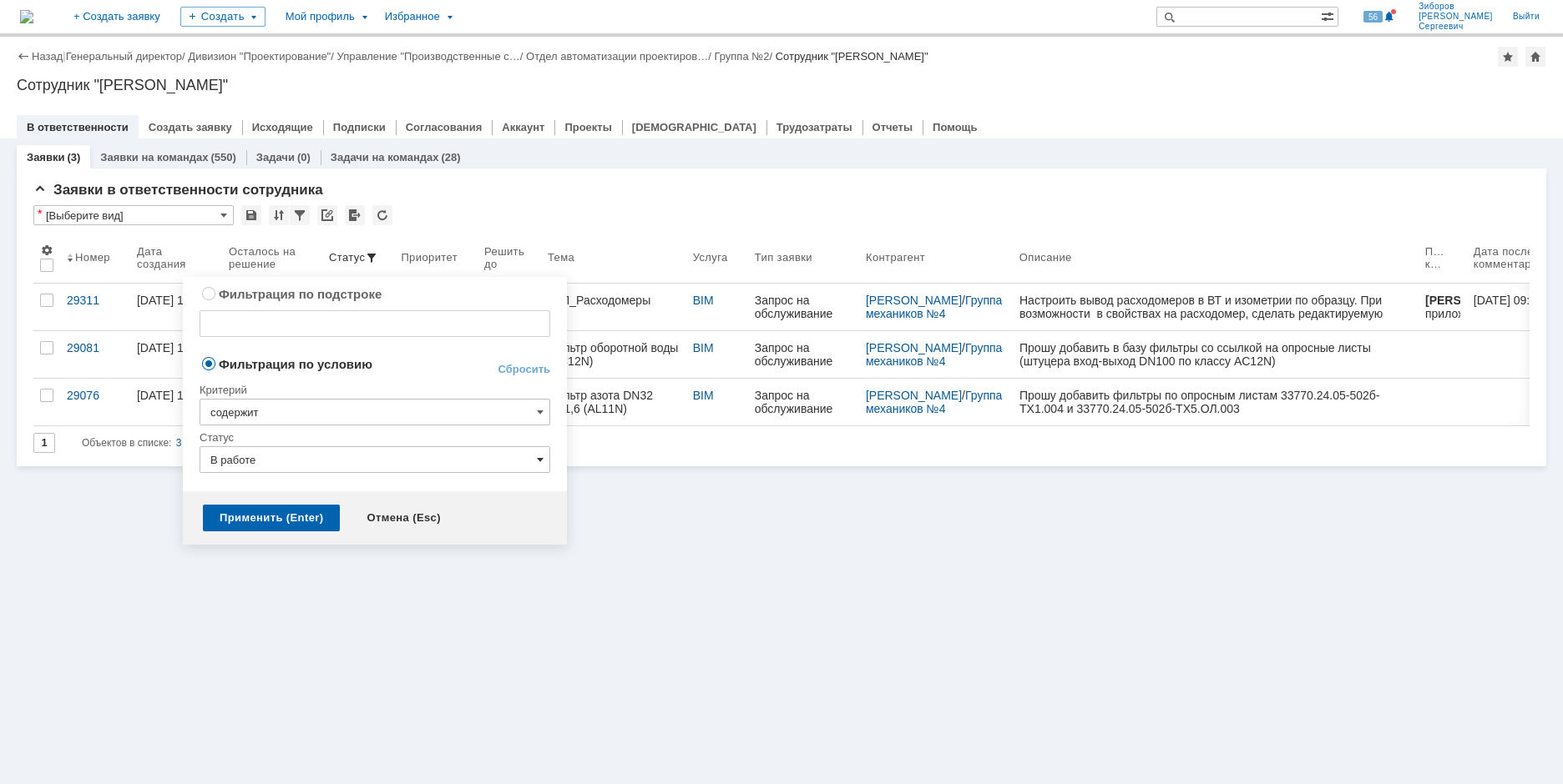
click at [537, 455] on span at bounding box center [539, 460] width 7 height 14
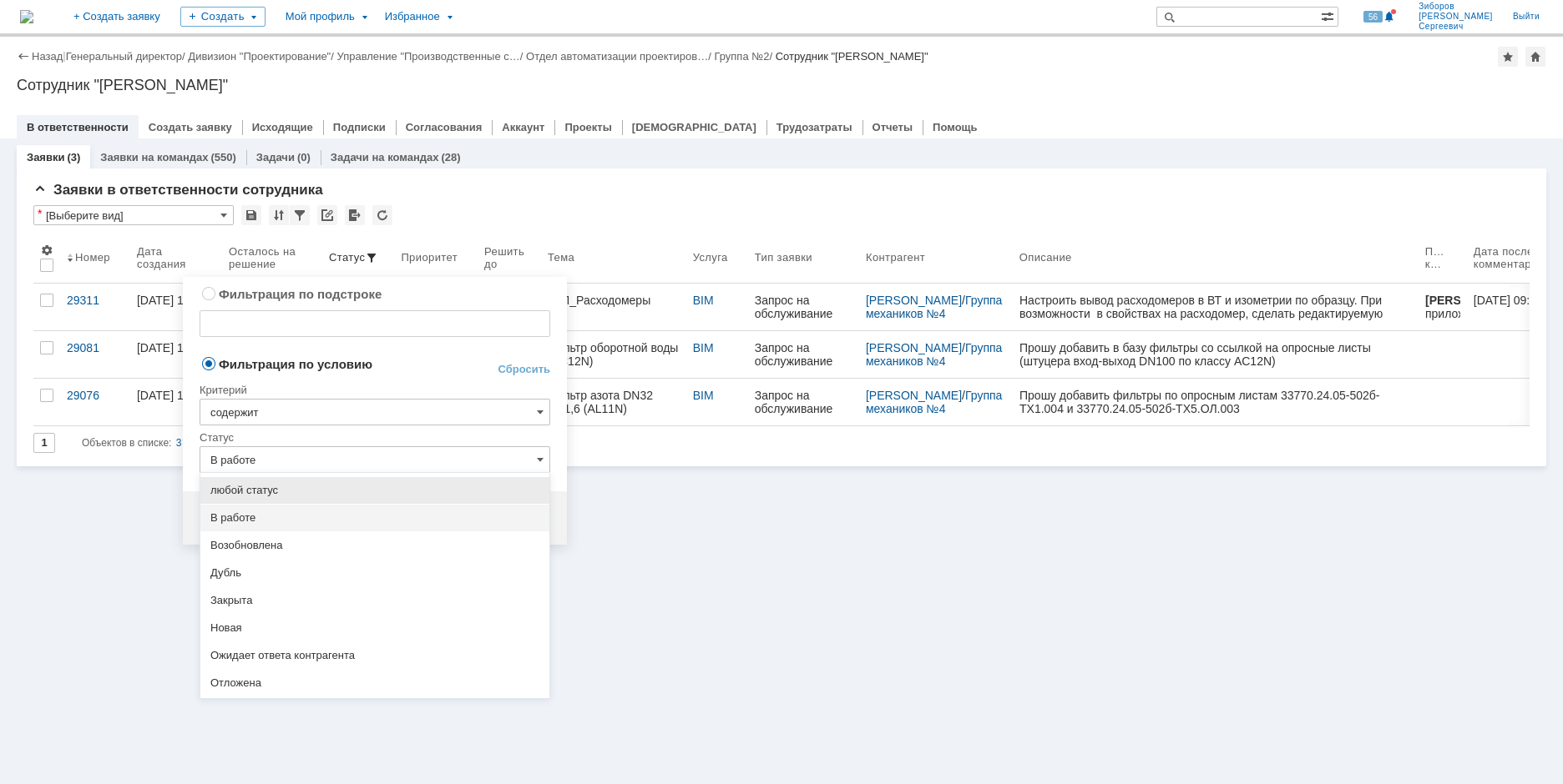
click at [321, 673] on div "Отложена" at bounding box center [375, 684] width 349 height 27
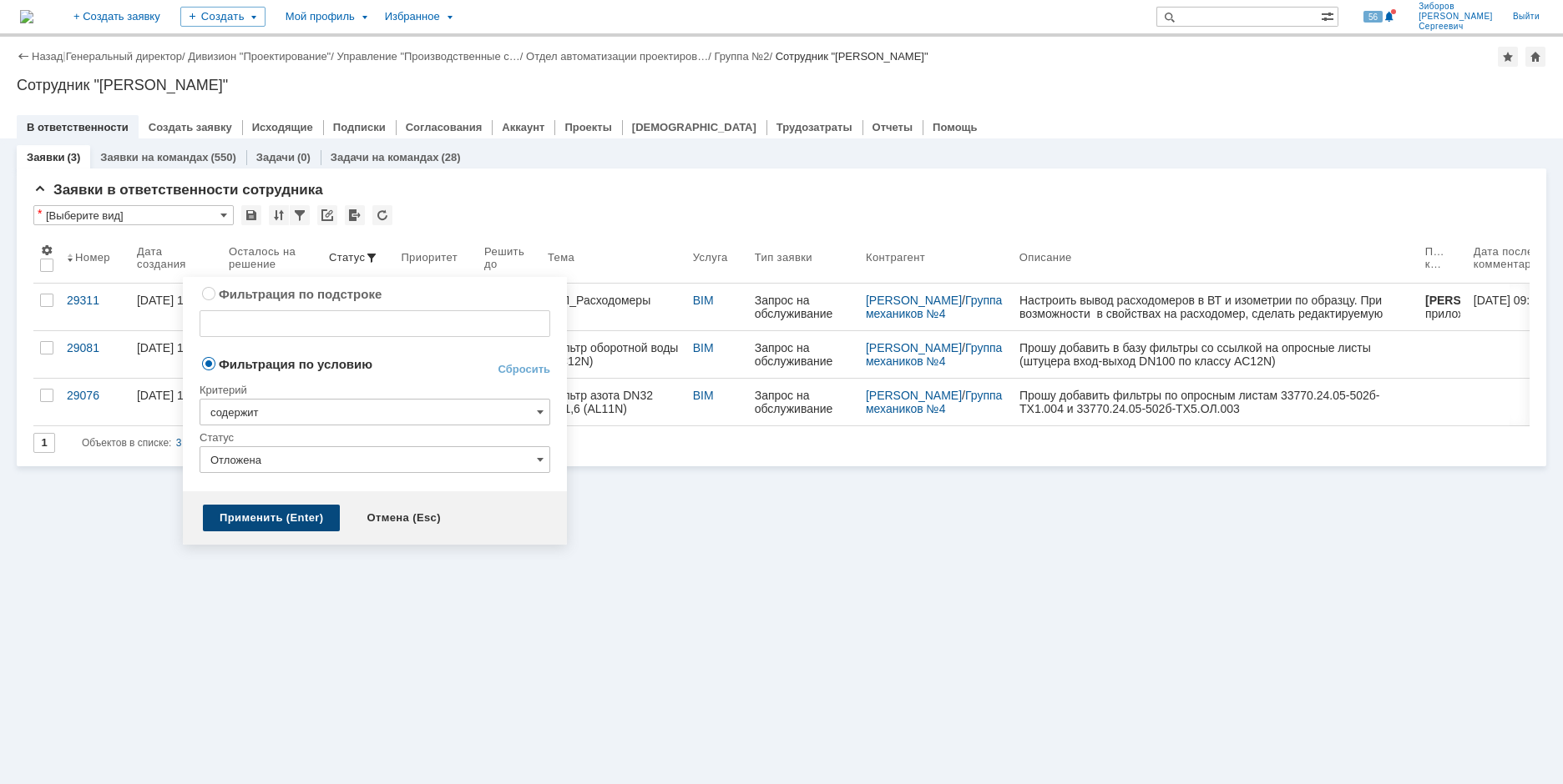
type input "Отложена"
click at [275, 517] on div "Применить (Enter)" at bounding box center [271, 518] width 137 height 27
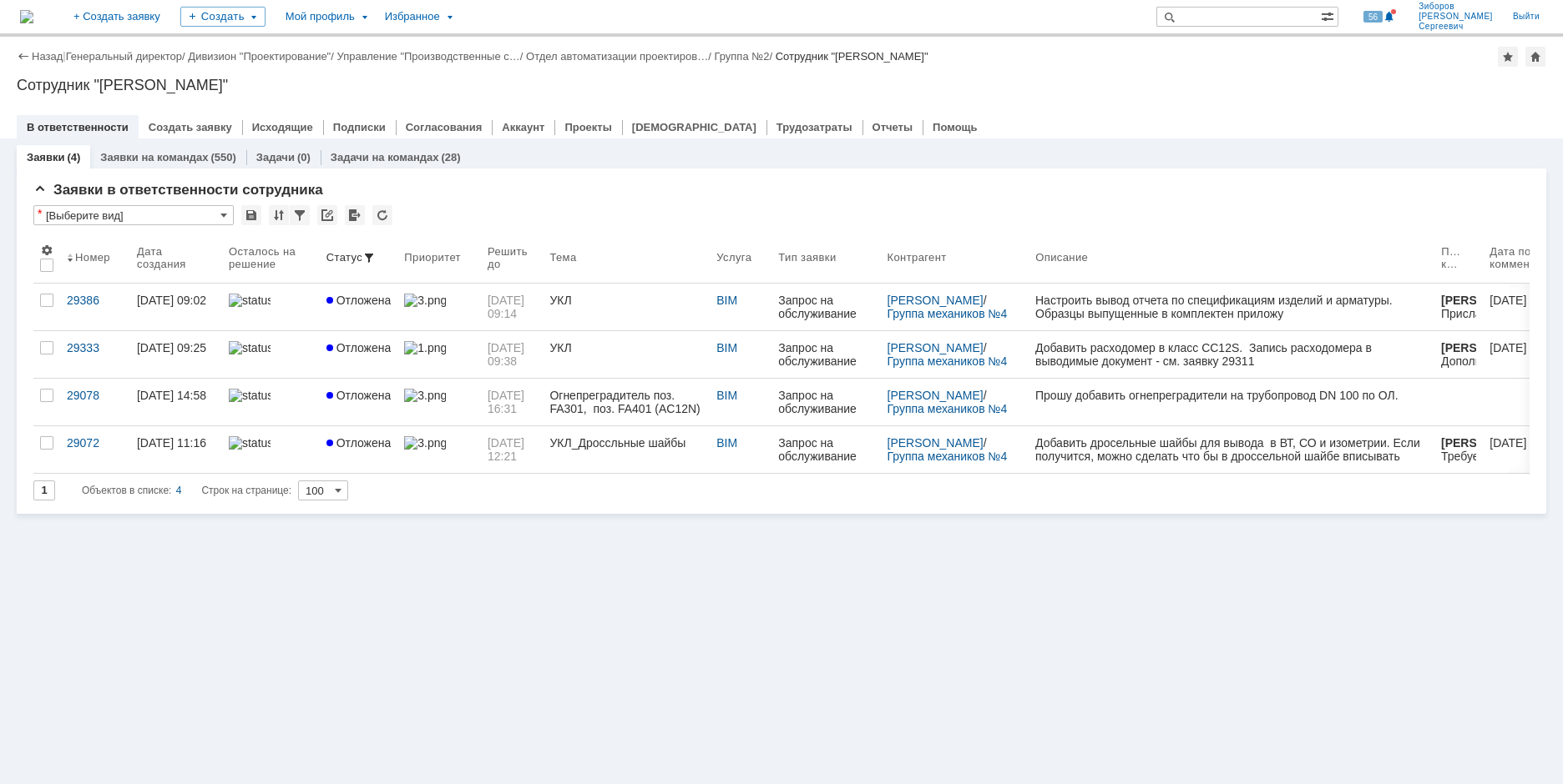
click at [34, 14] on img at bounding box center [27, 16] width 14 height 14
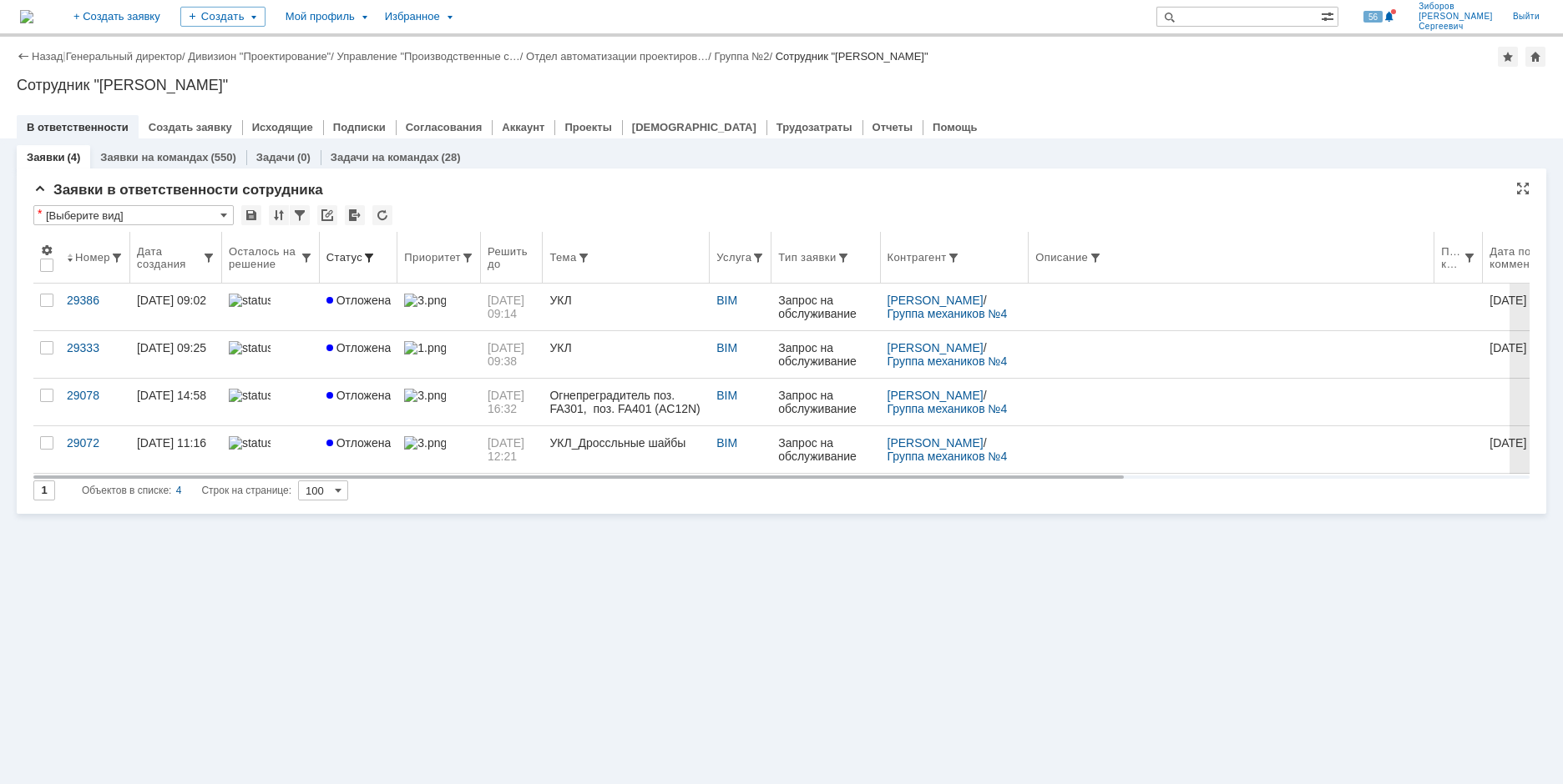
click at [368, 256] on span at bounding box center [370, 257] width 14 height 14
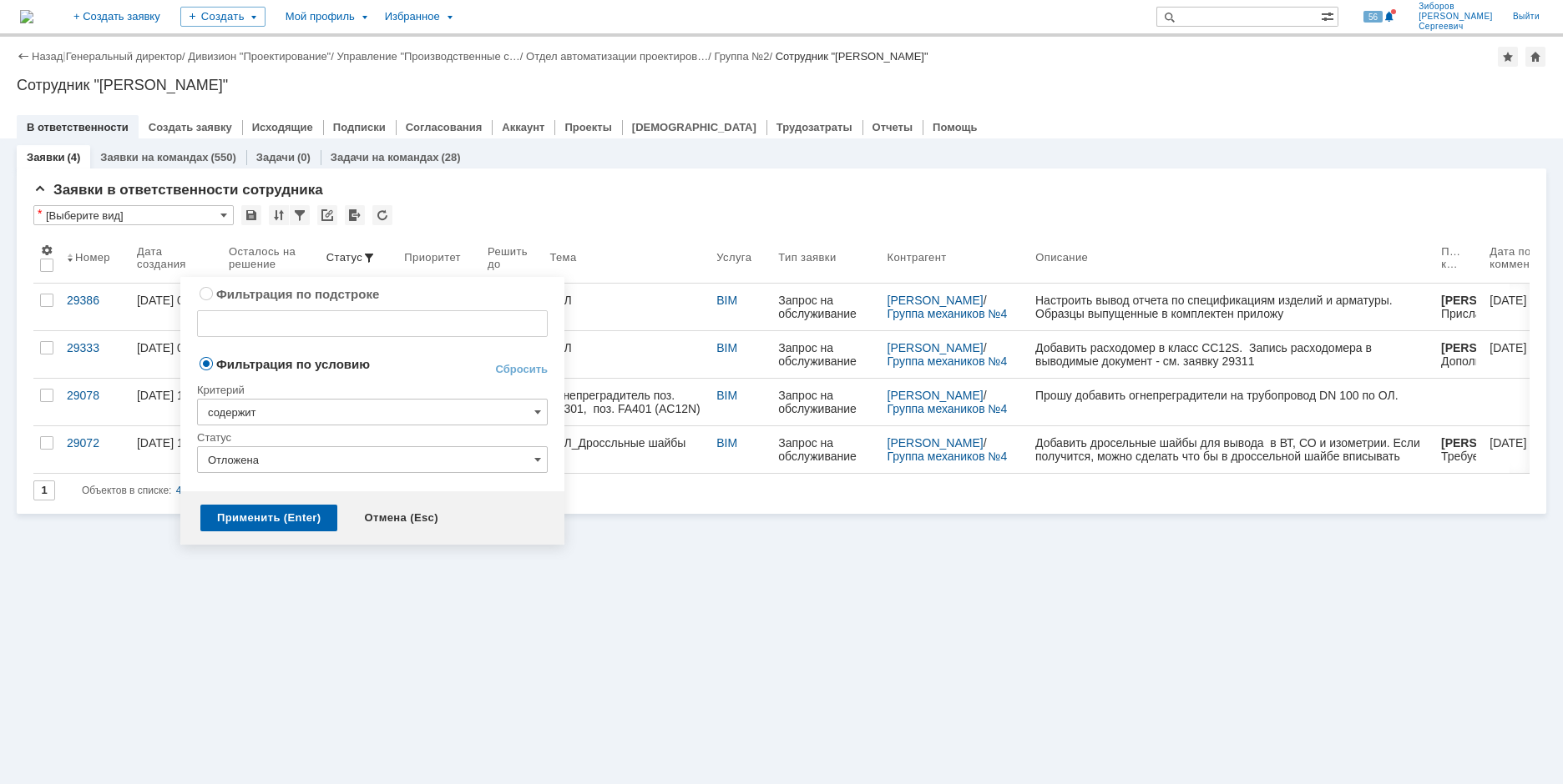
click at [535, 449] on input "Отложена" at bounding box center [371, 460] width 350 height 27
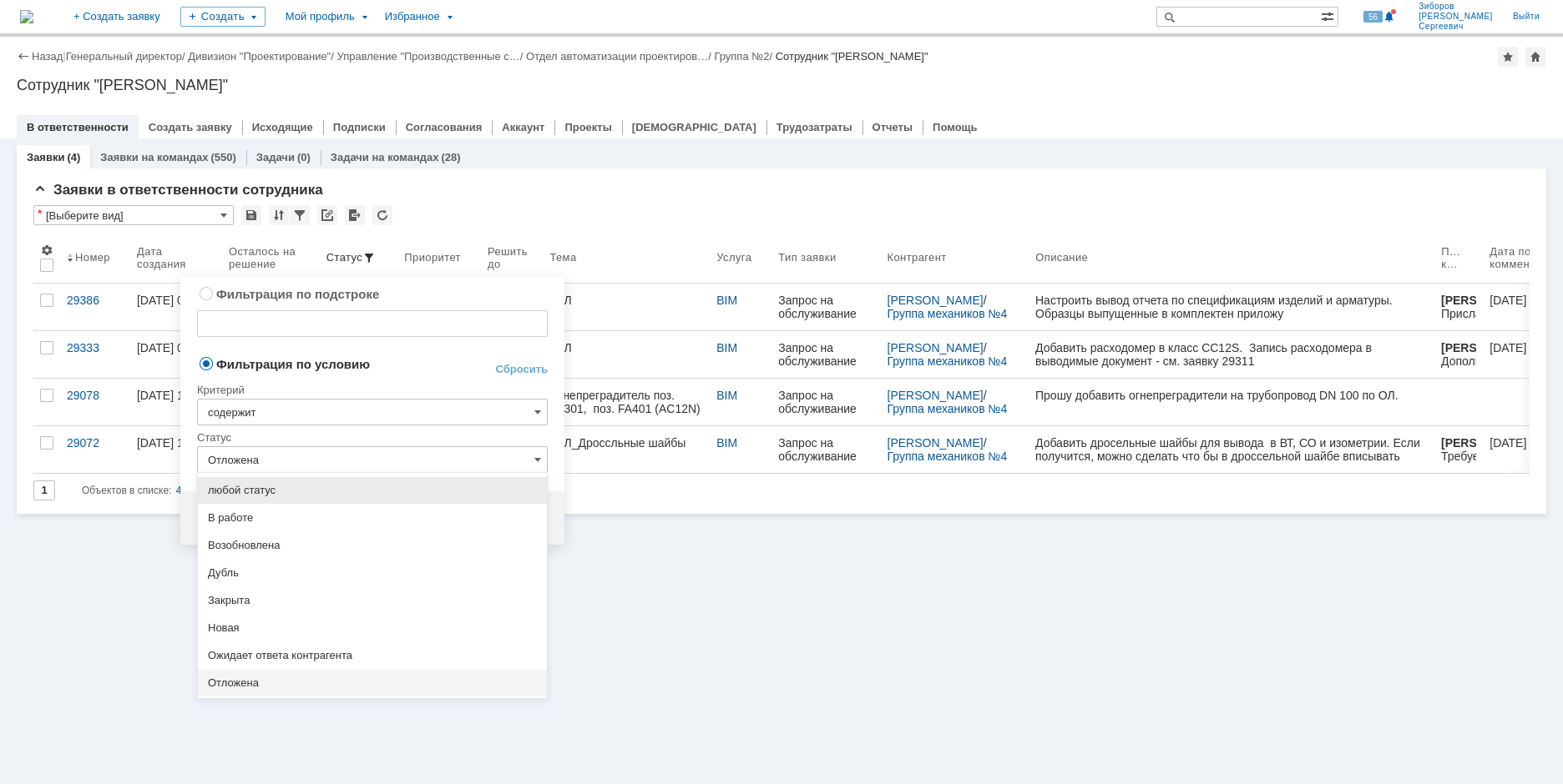
click at [283, 516] on span "В работе" at bounding box center [371, 518] width 329 height 14
type input "В работе"
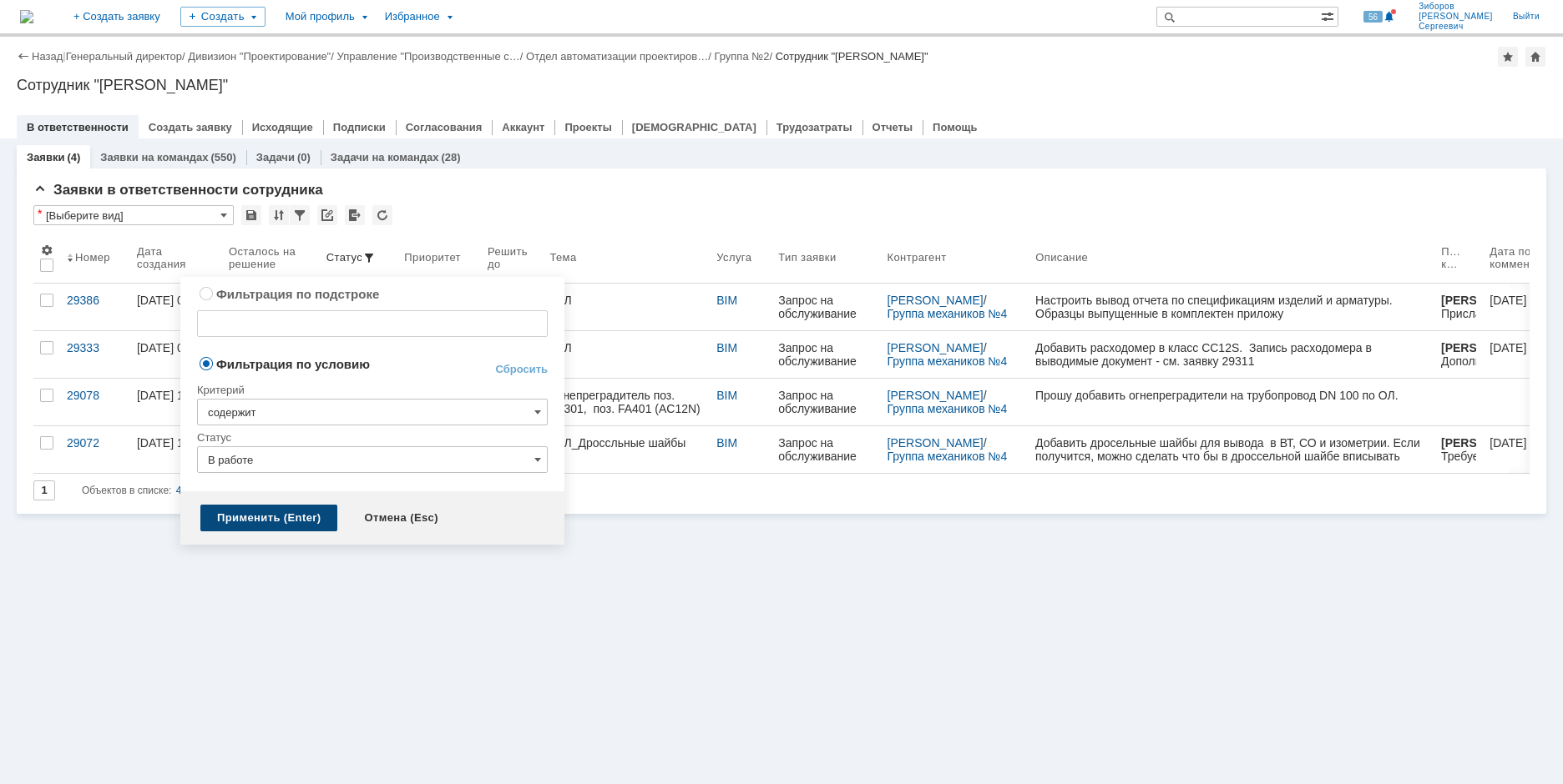
click at [283, 519] on div "Применить (Enter)" at bounding box center [269, 518] width 137 height 27
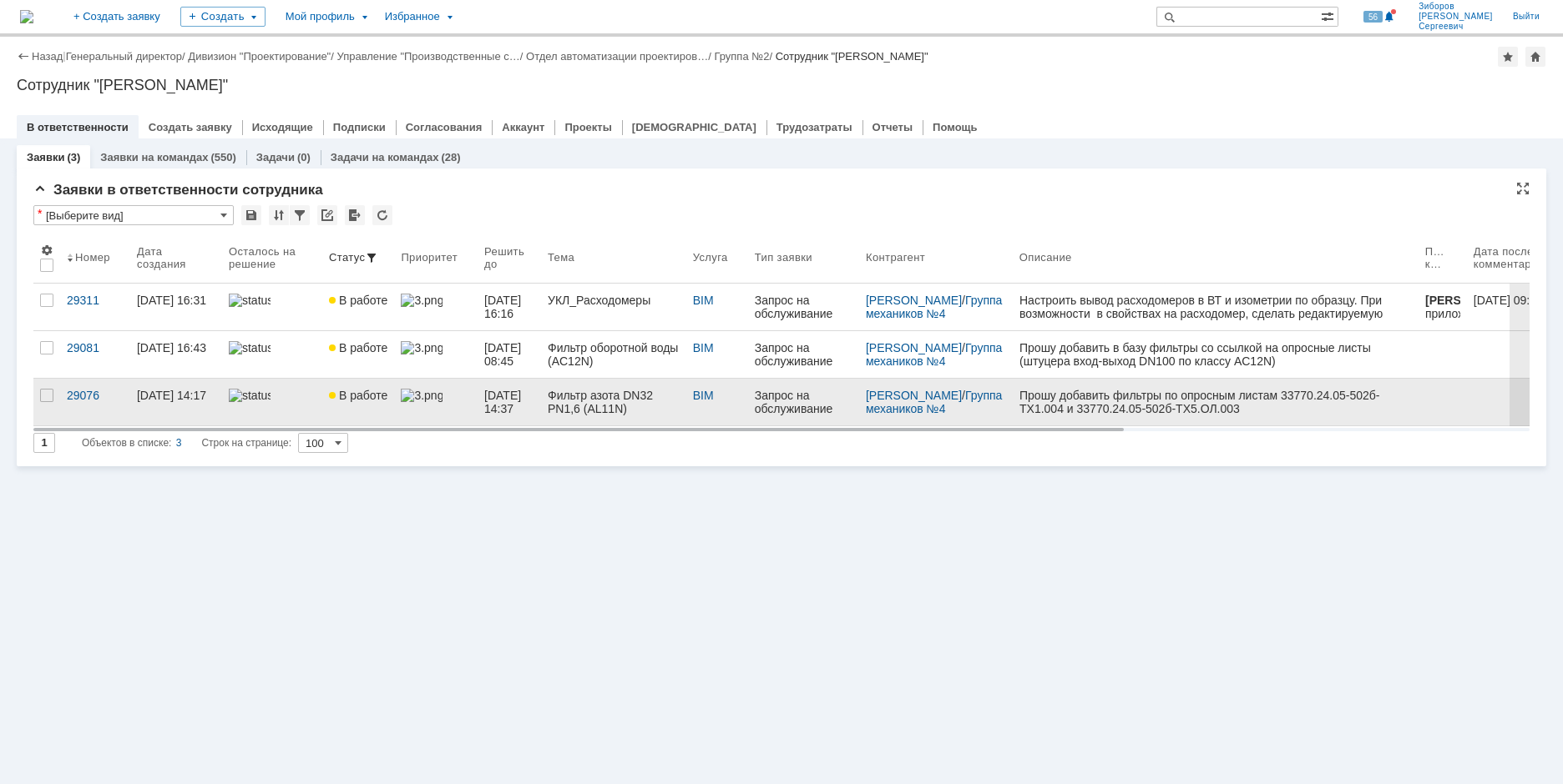
click at [541, 399] on link "10.09.2025 14:37" at bounding box center [509, 402] width 64 height 46
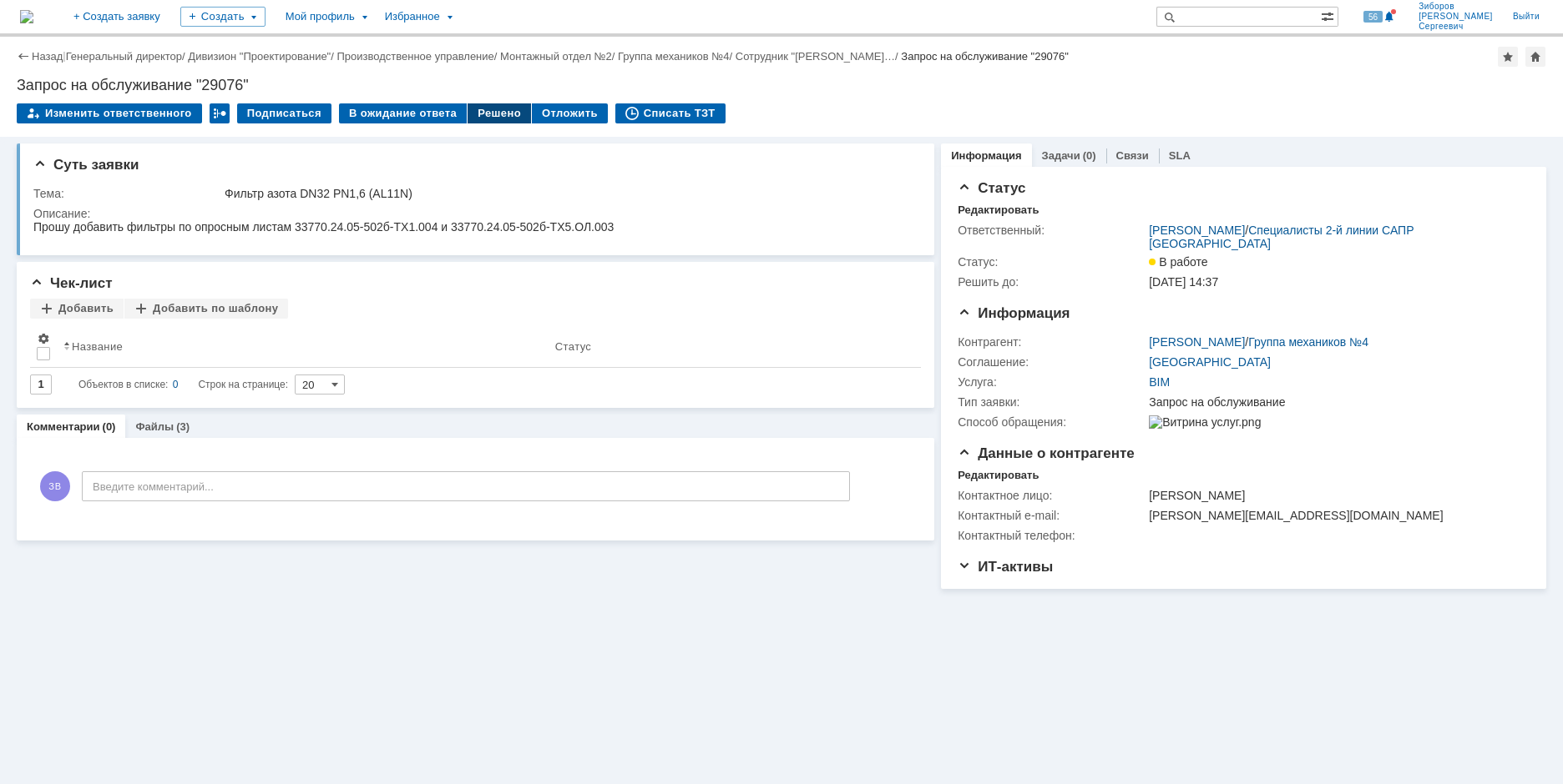
click at [499, 116] on div "Решено" at bounding box center [500, 113] width 64 height 20
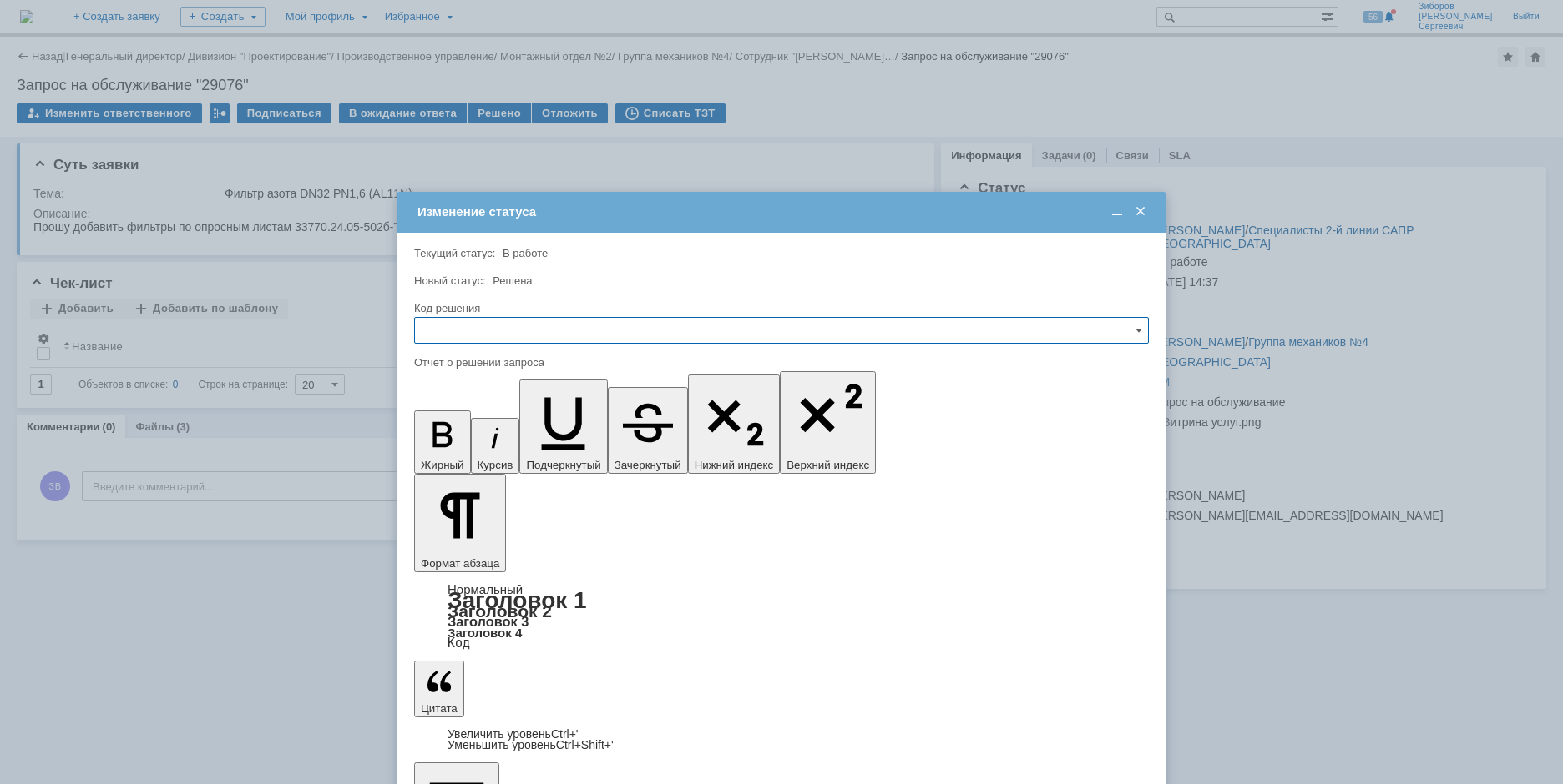
click at [448, 335] on input "text" at bounding box center [781, 331] width 734 height 27
click at [455, 440] on span "Решено" at bounding box center [781, 444] width 713 height 14
type input "Решено"
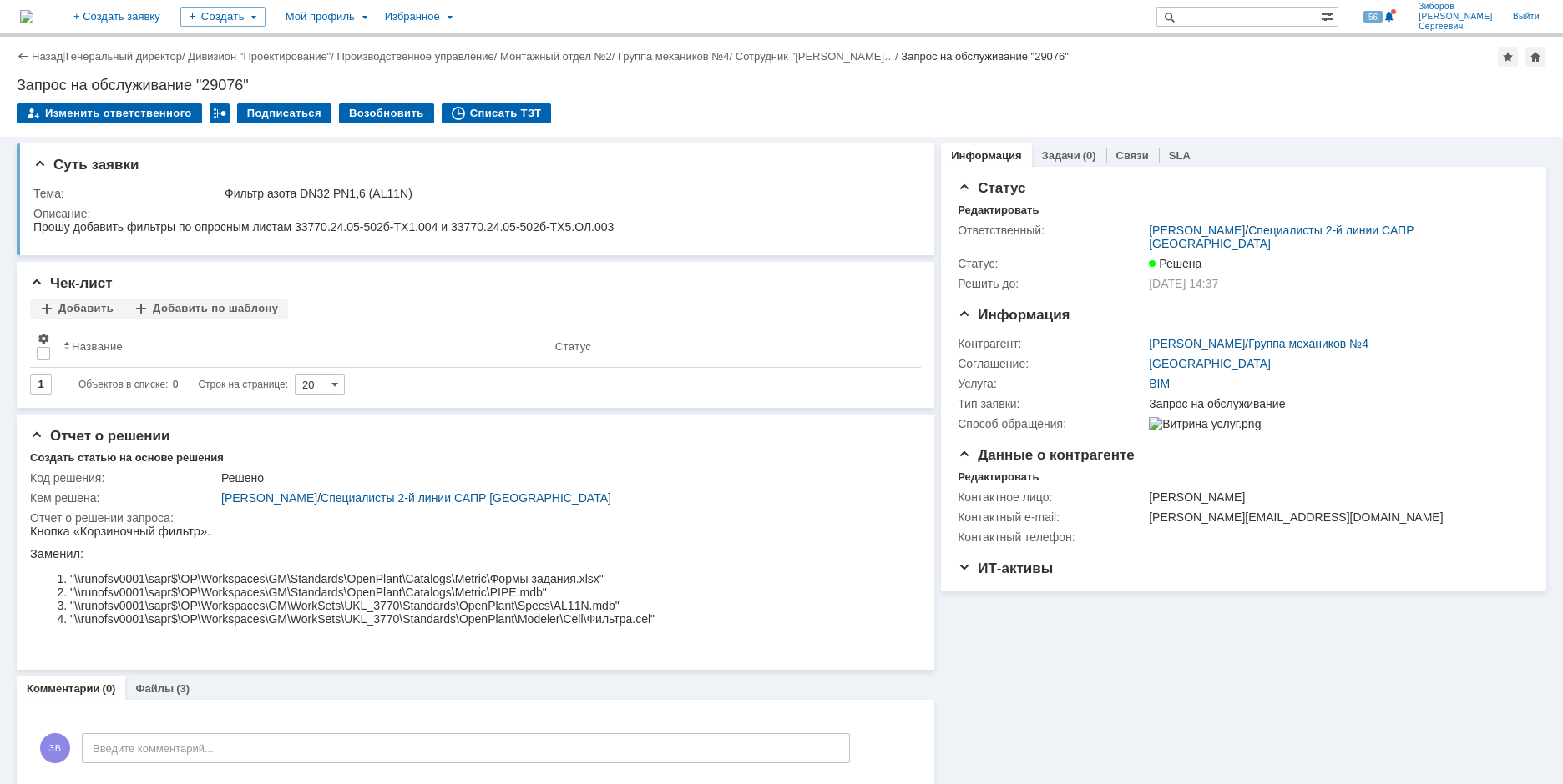
click at [34, 20] on img at bounding box center [27, 16] width 14 height 14
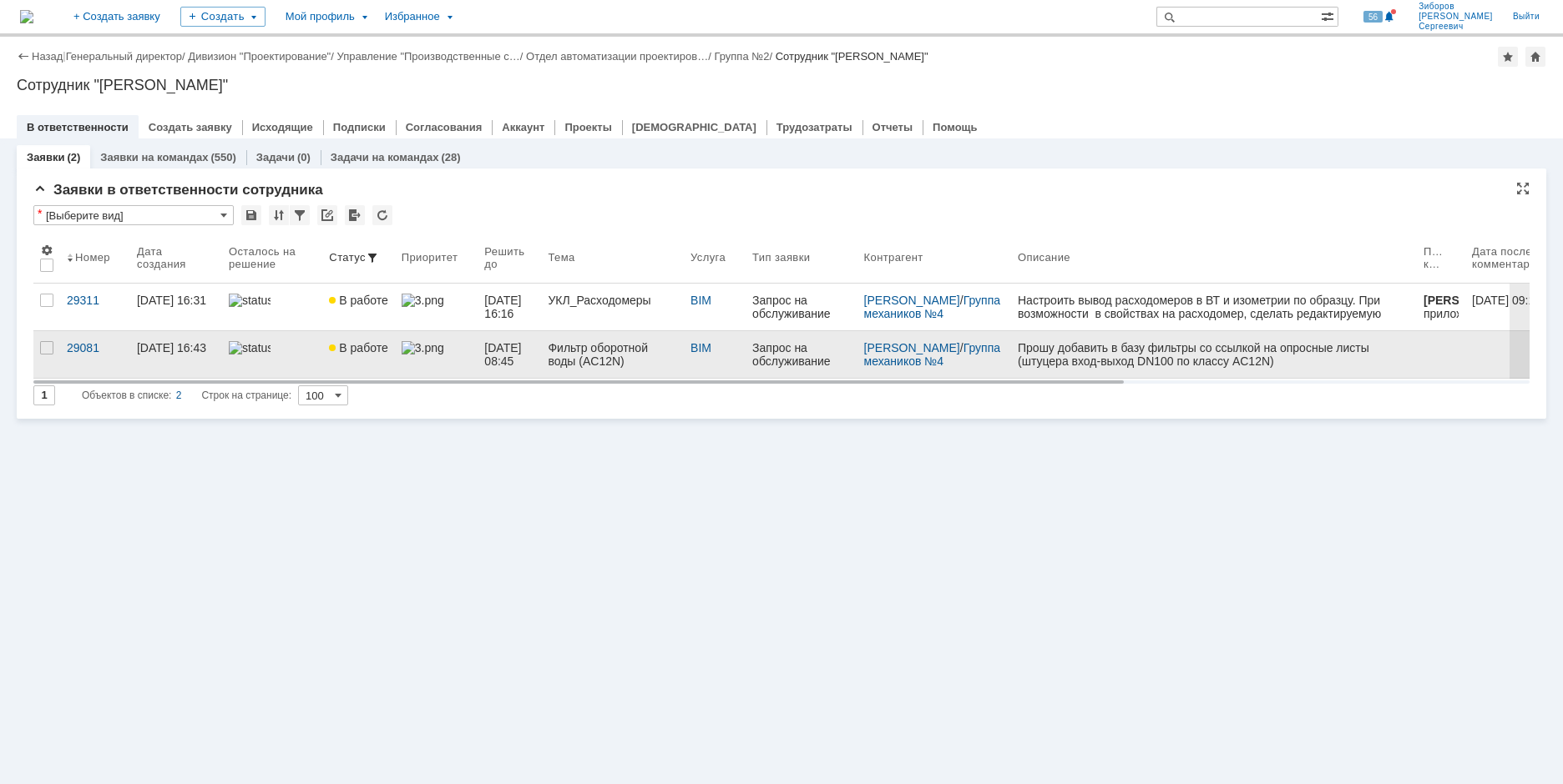
click at [361, 343] on span "В работе" at bounding box center [358, 348] width 59 height 14
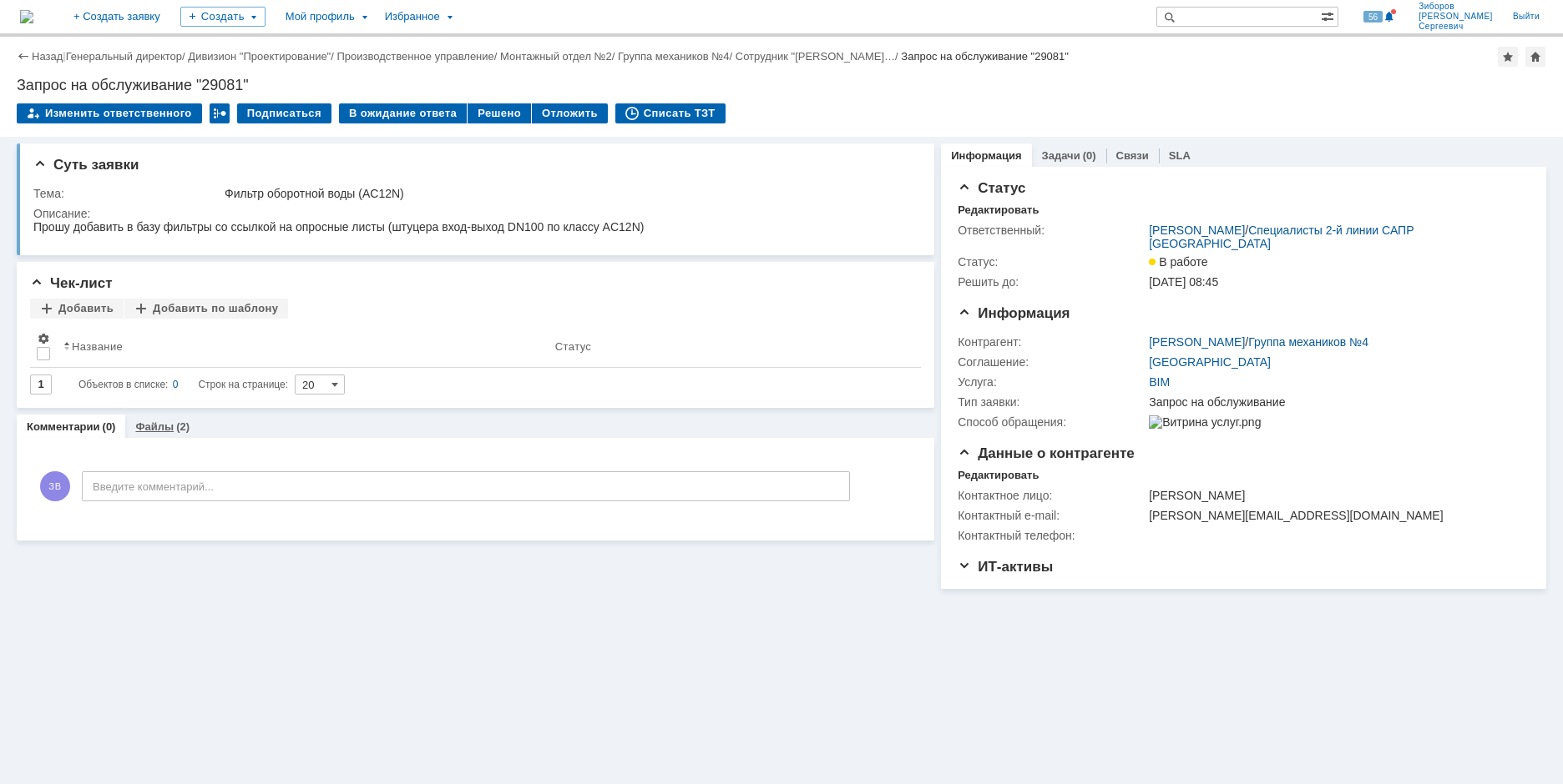
click at [171, 434] on div "Файлы (2)" at bounding box center [162, 426] width 74 height 24
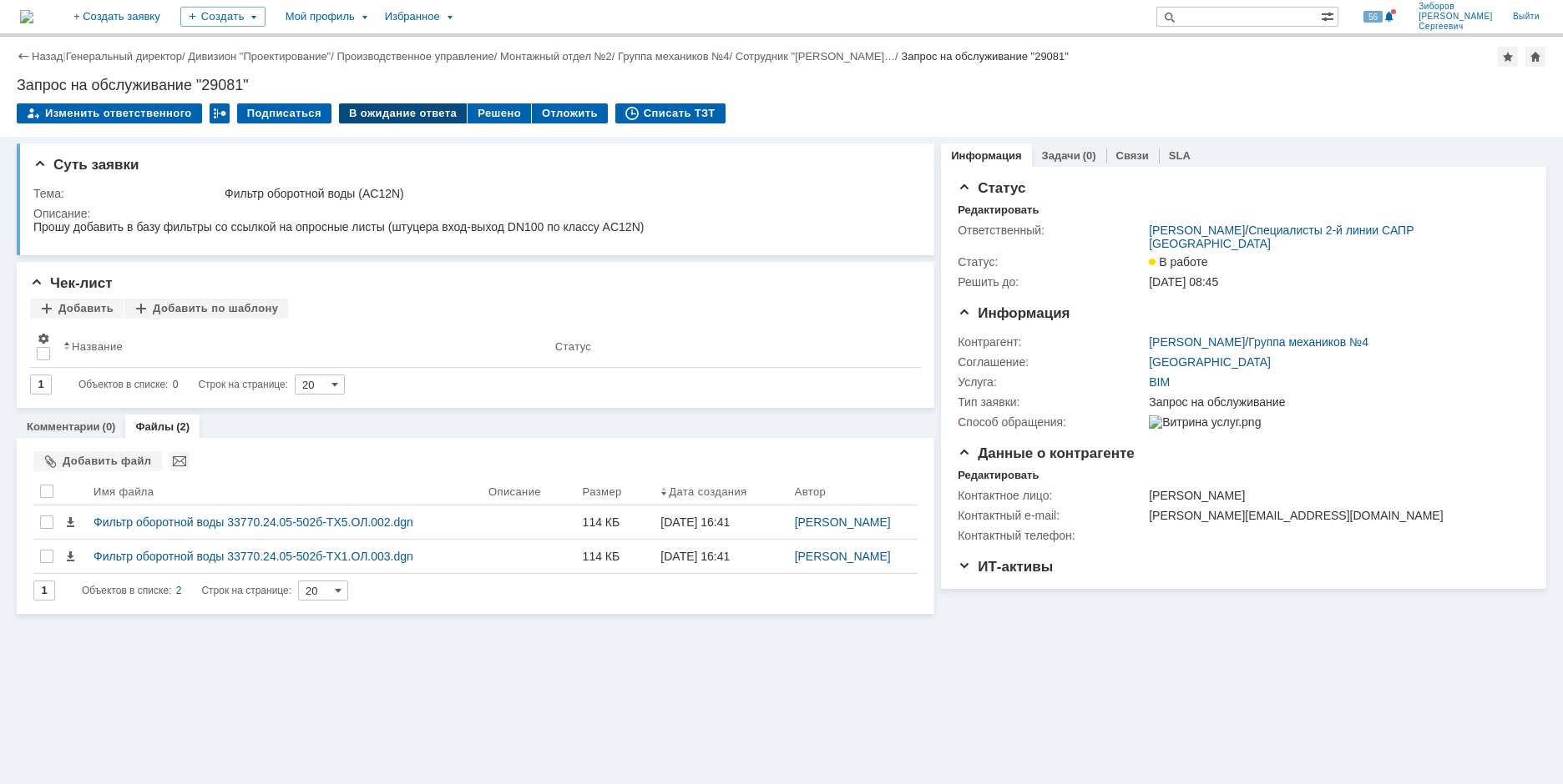
click at [415, 121] on div "В ожидание ответа" at bounding box center [402, 113] width 127 height 20
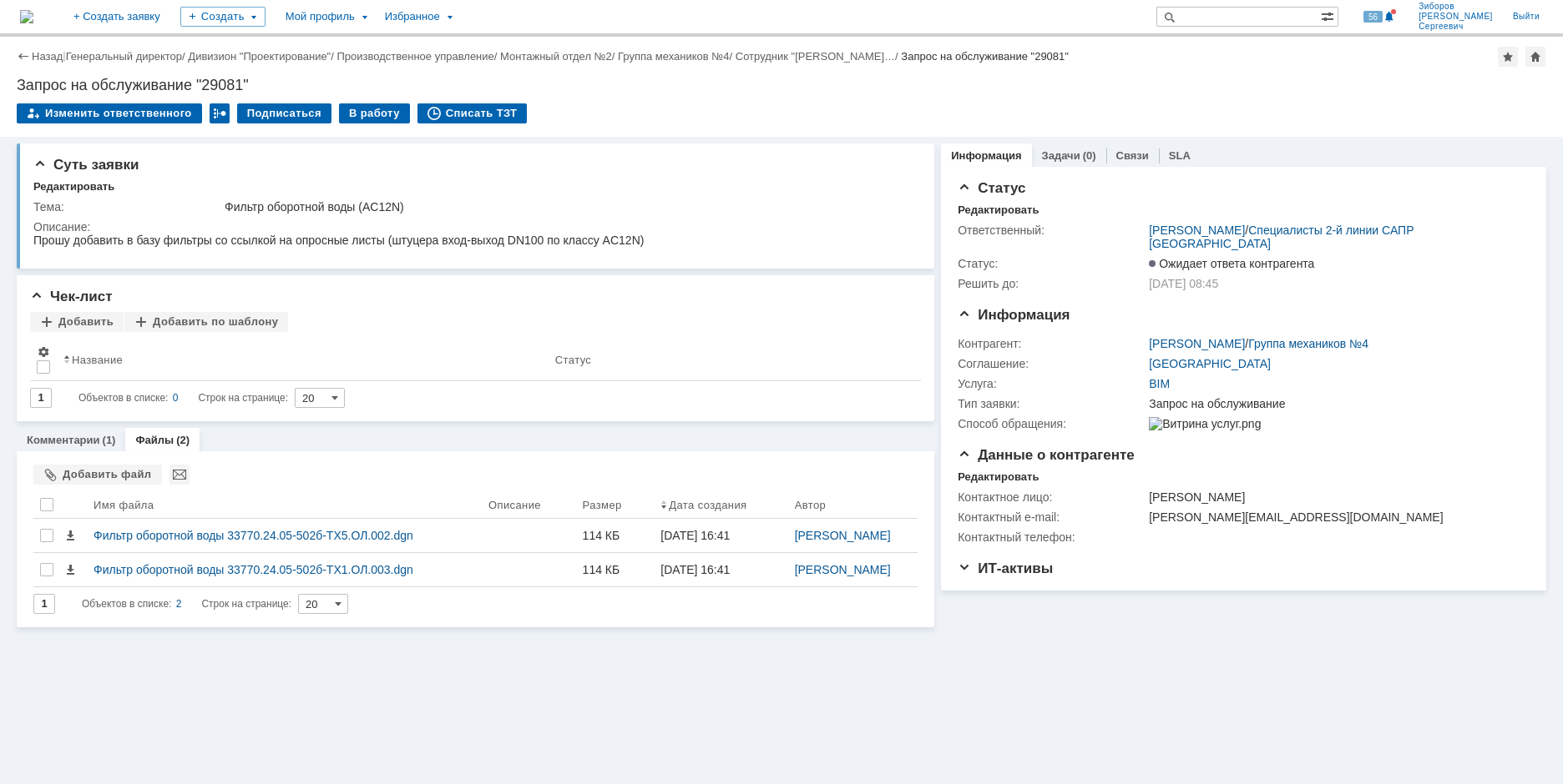
scroll to position [0, 0]
click at [34, 14] on img at bounding box center [27, 16] width 14 height 14
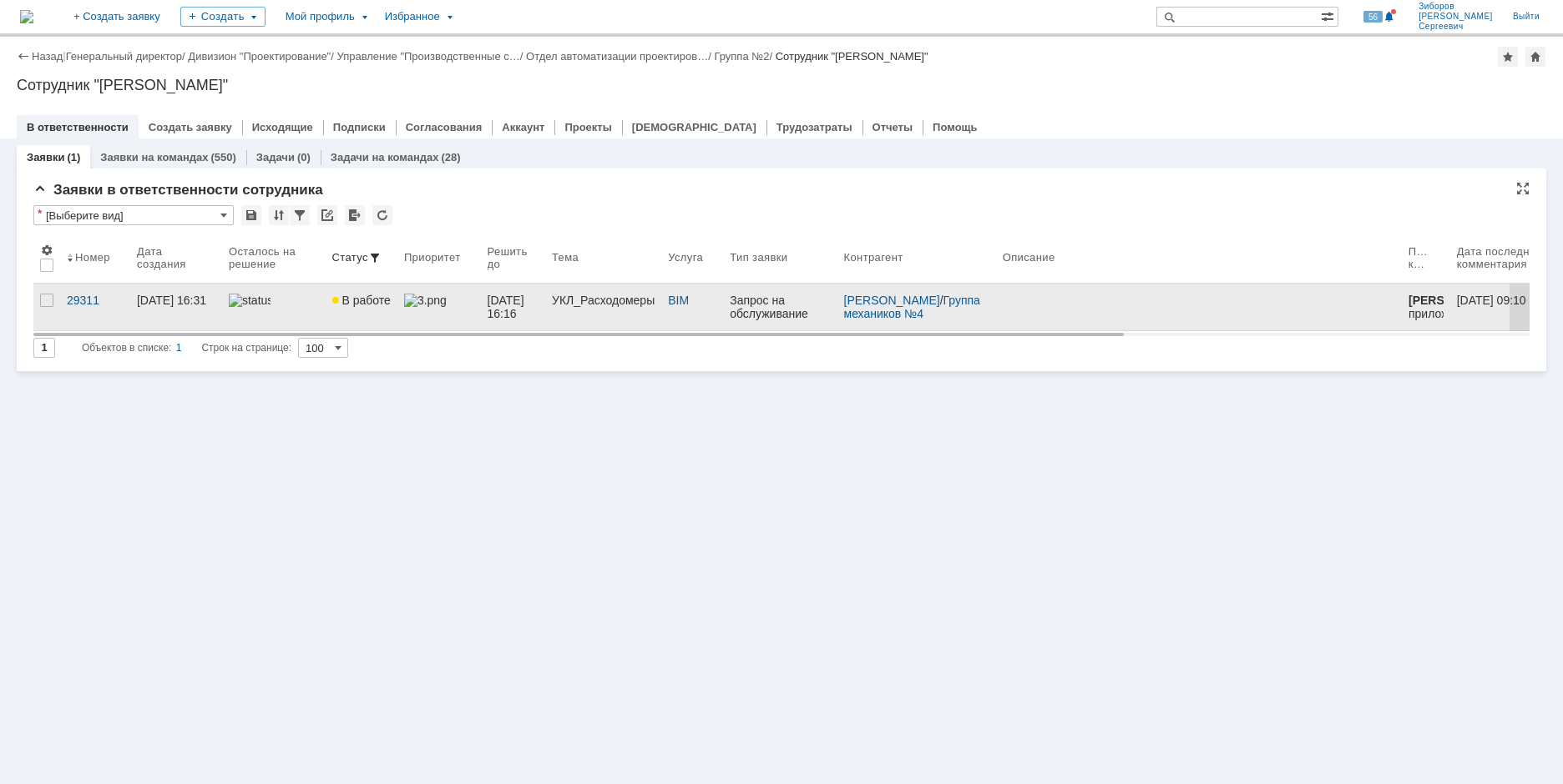
click at [389, 299] on link "В работе" at bounding box center [361, 307] width 71 height 46
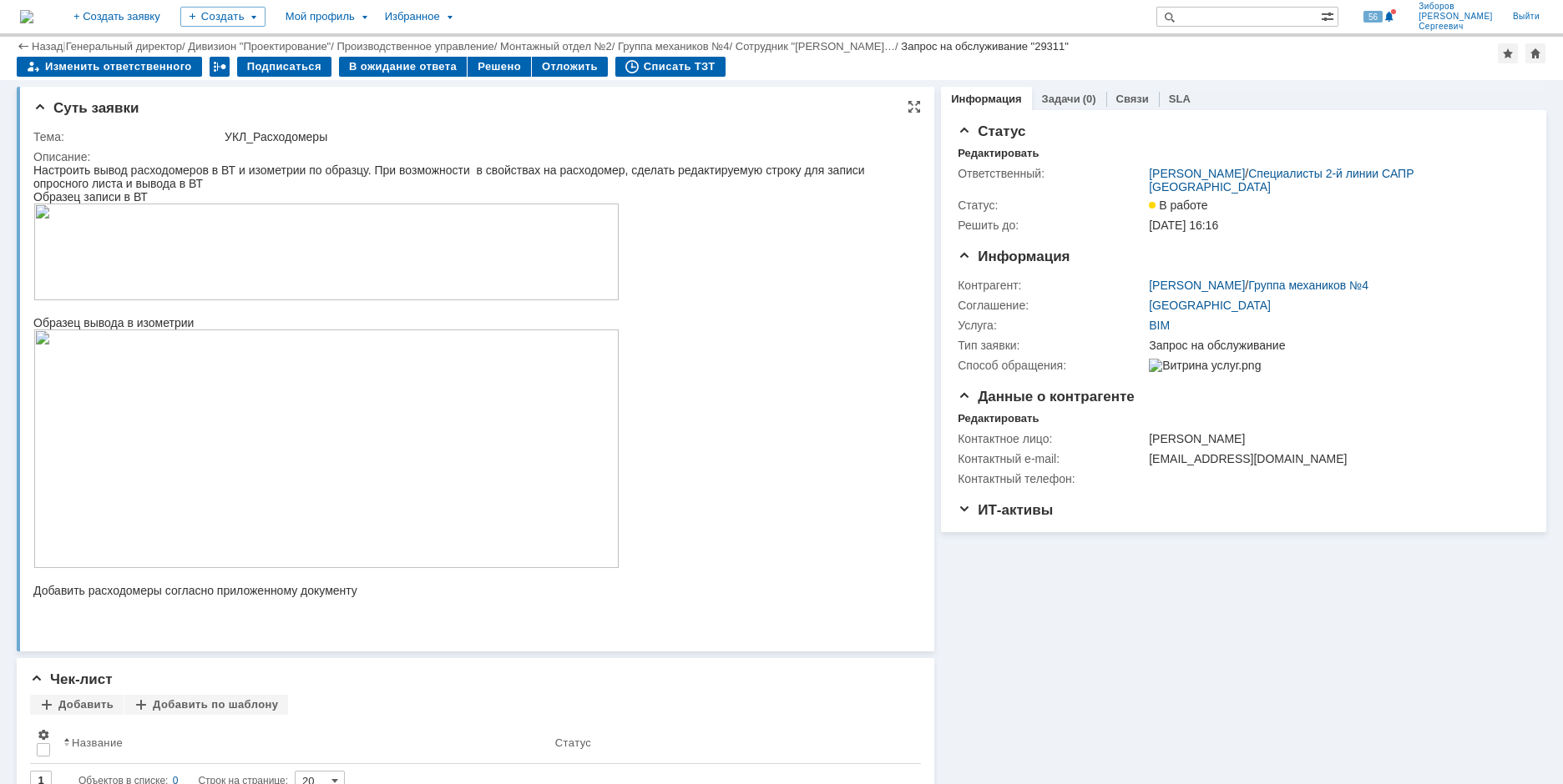
scroll to position [418, 0]
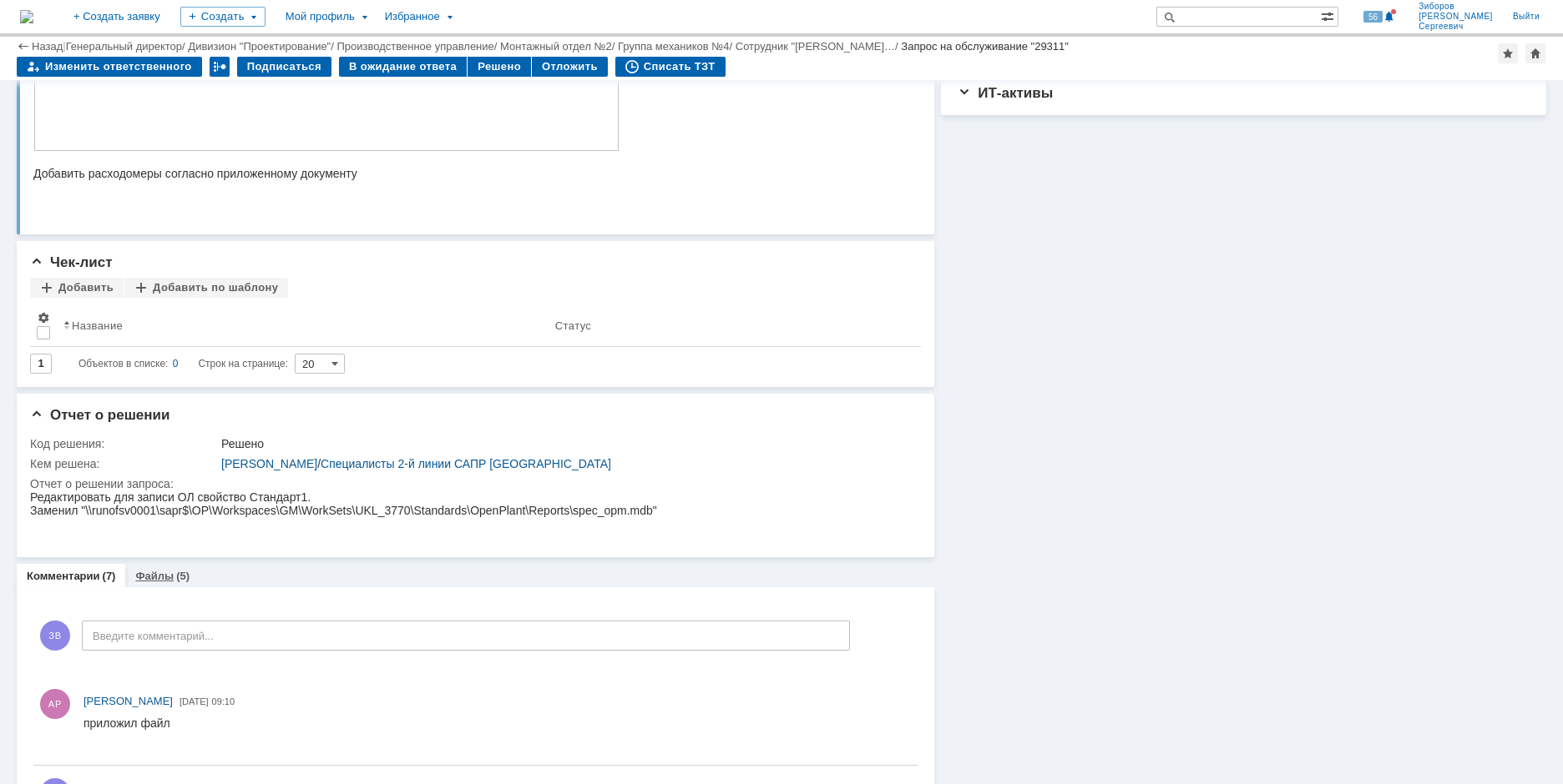
click at [171, 579] on div "Файлы (5)" at bounding box center [162, 576] width 54 height 11
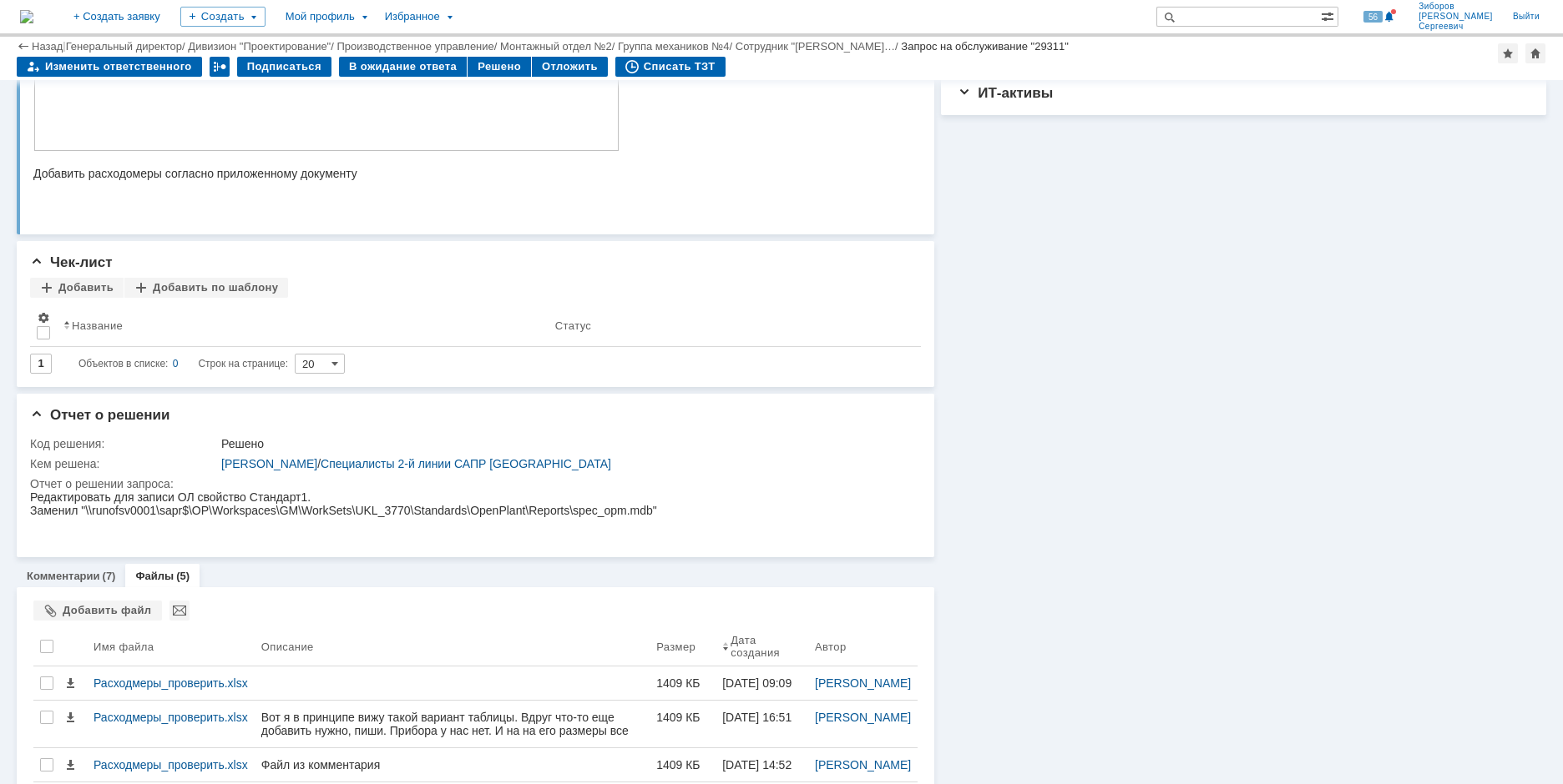
scroll to position [585, 0]
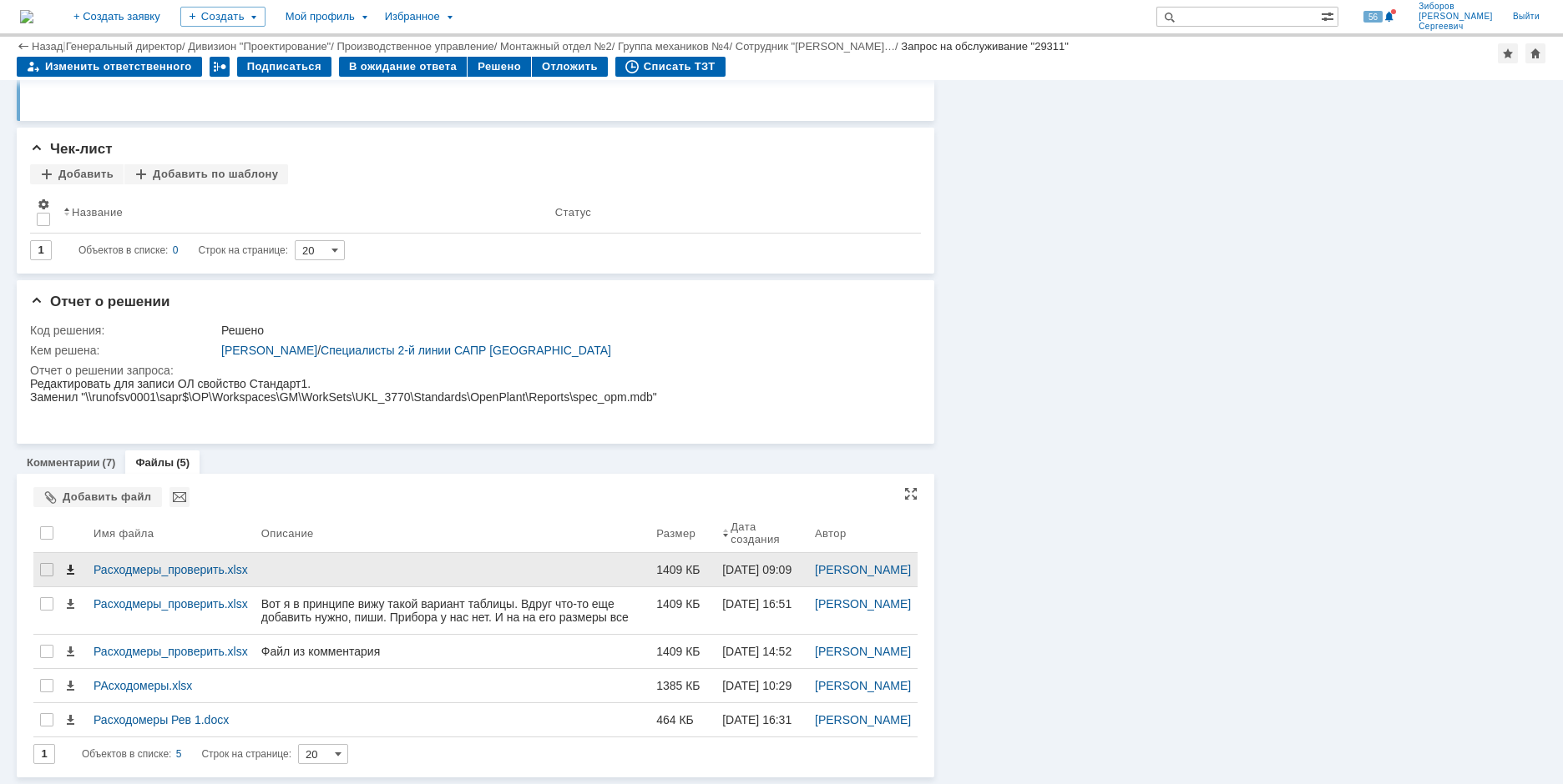
click at [72, 563] on span at bounding box center [70, 570] width 14 height 14
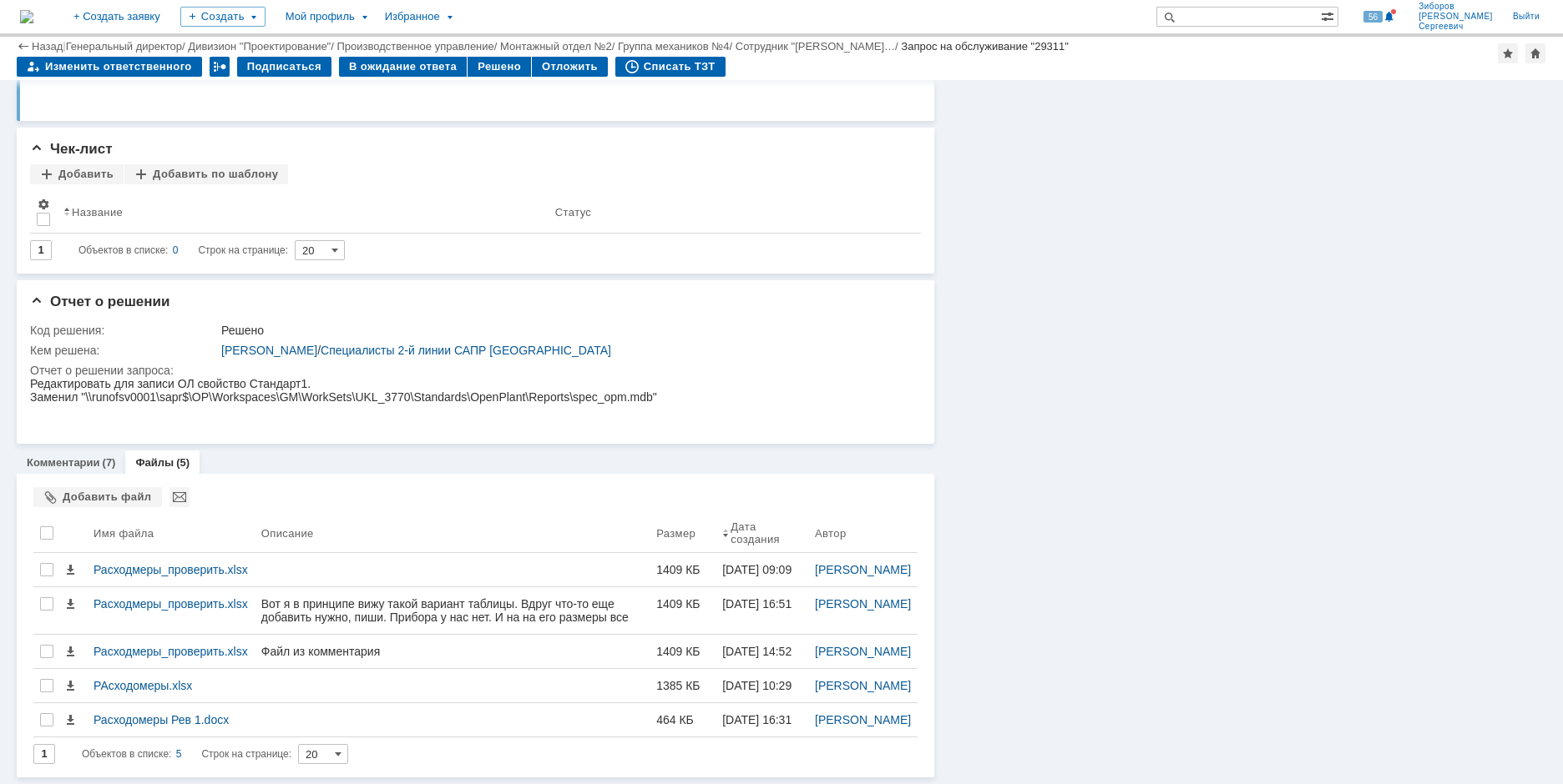
click at [34, 16] on img at bounding box center [27, 16] width 14 height 14
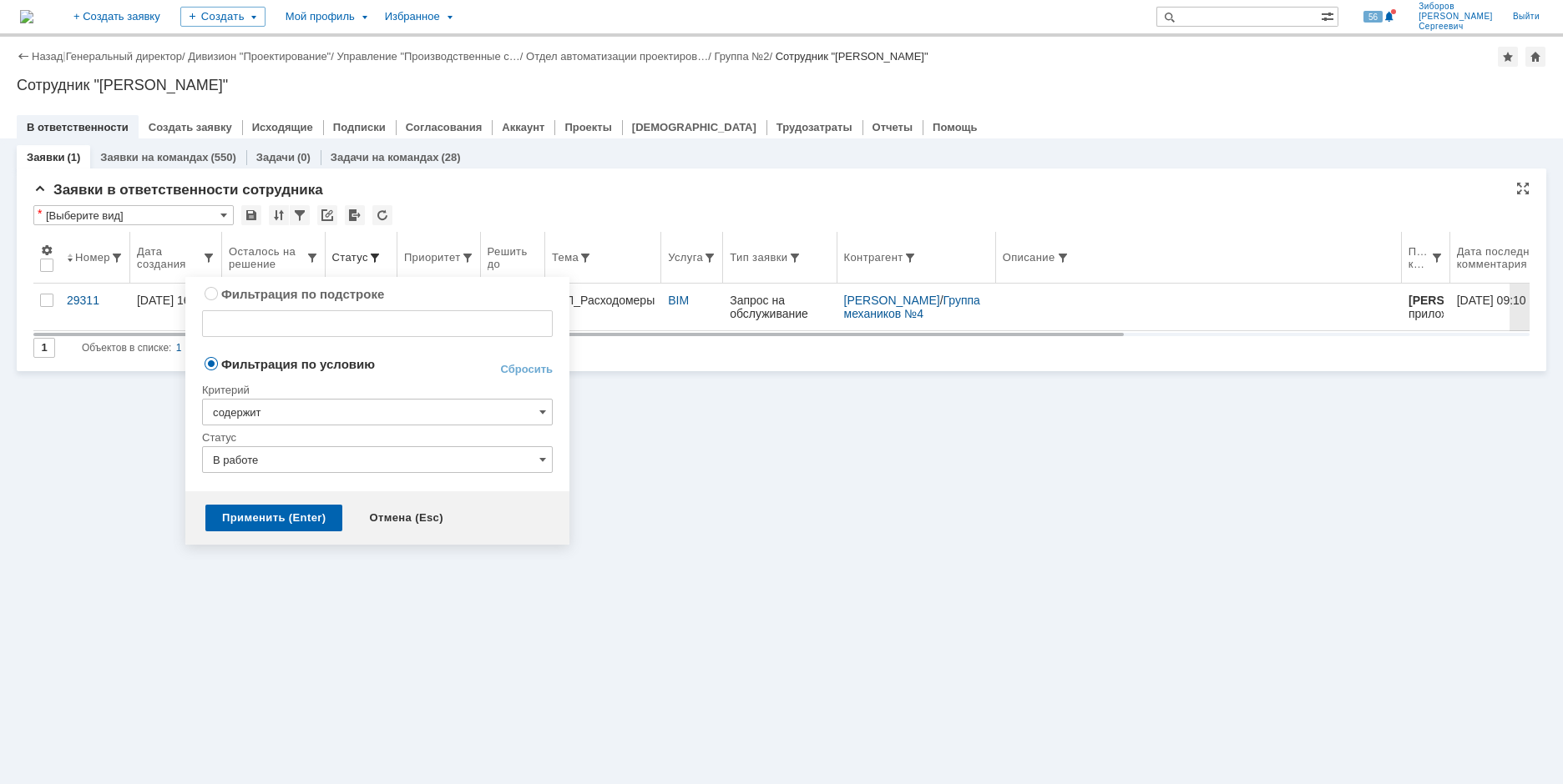
click at [369, 255] on span at bounding box center [375, 257] width 14 height 14
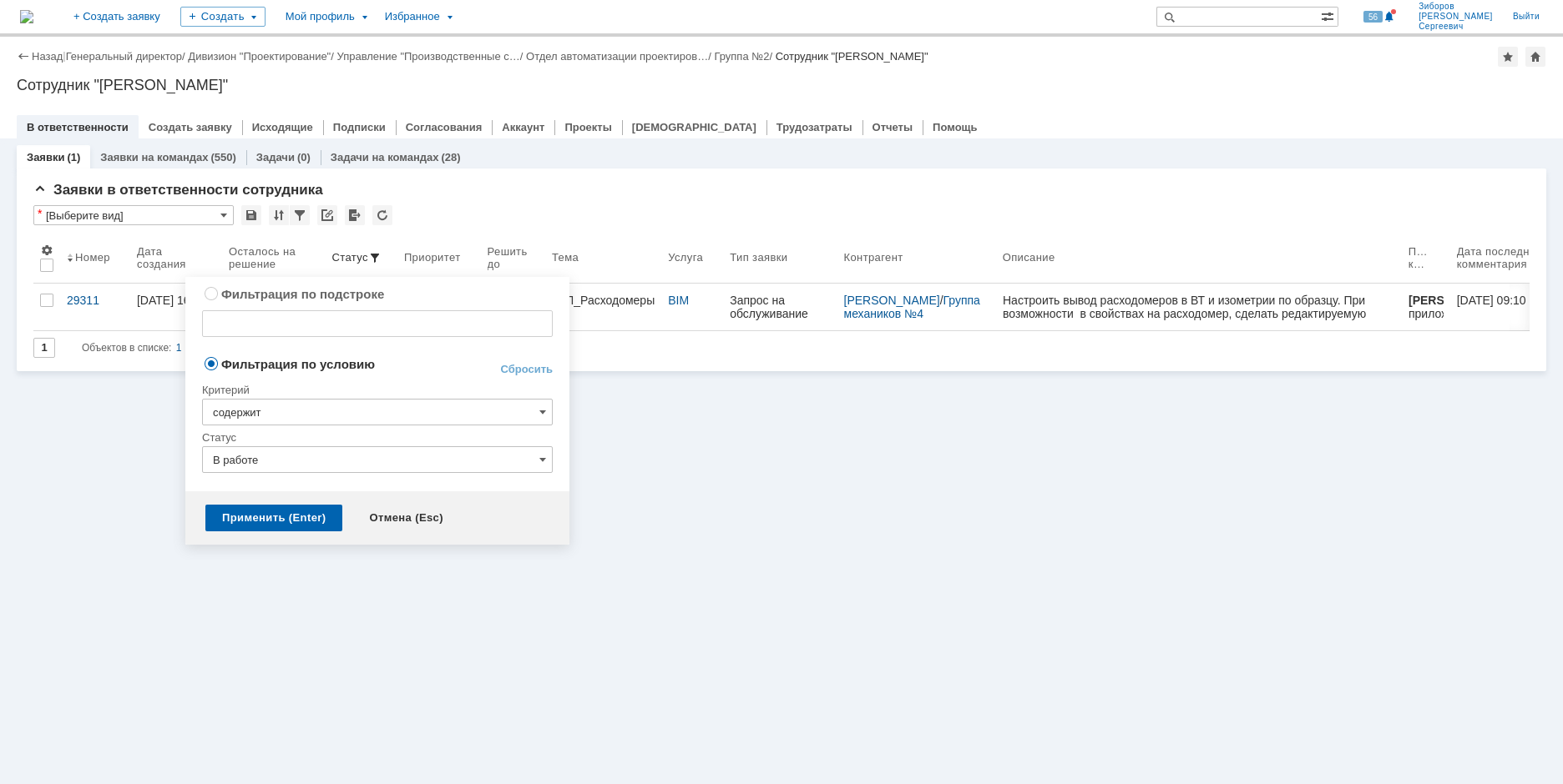
click at [442, 451] on input "В работе" at bounding box center [376, 460] width 350 height 27
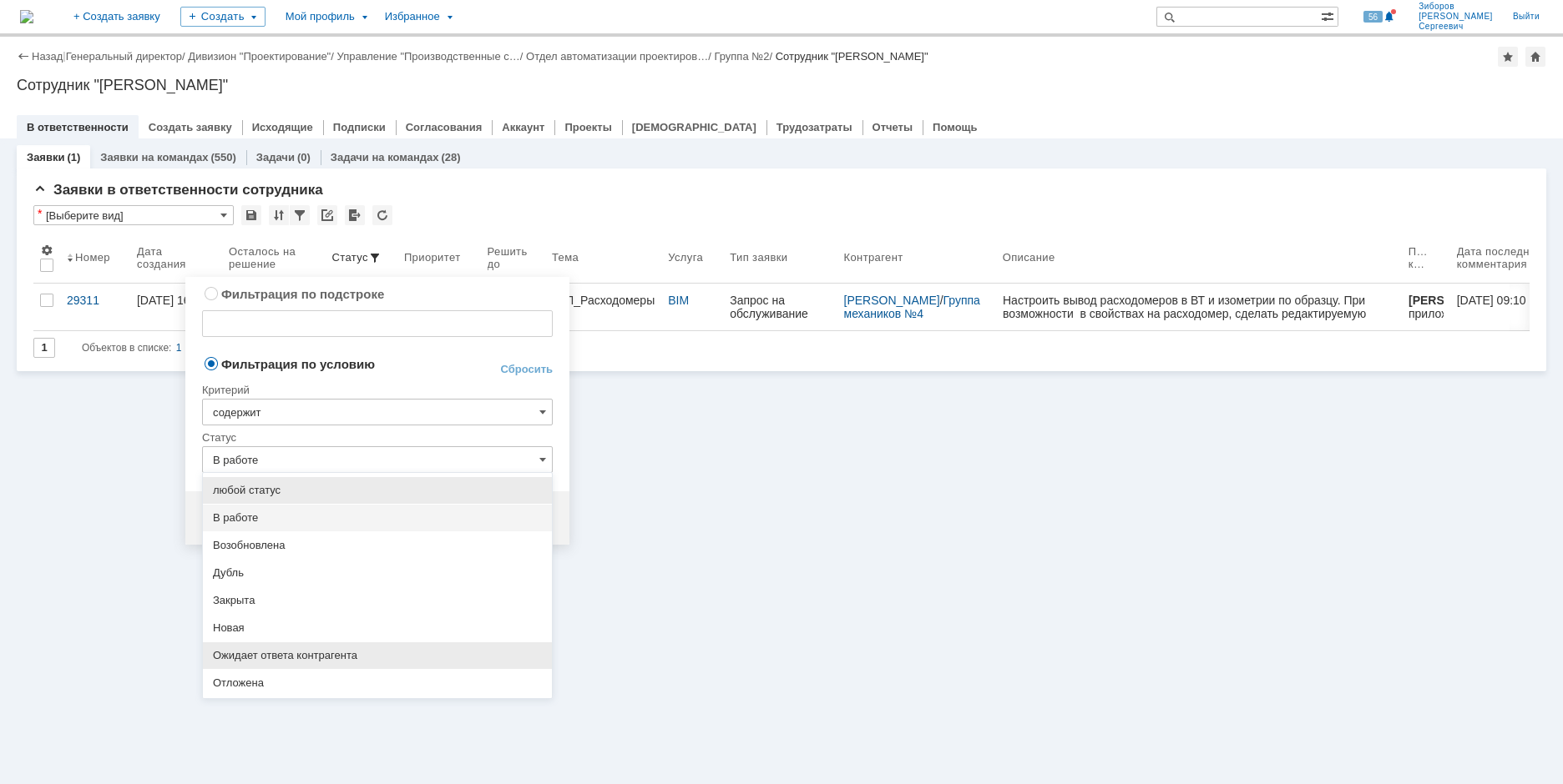
click at [309, 647] on div "Ожидает ответа контрагента" at bounding box center [377, 656] width 349 height 27
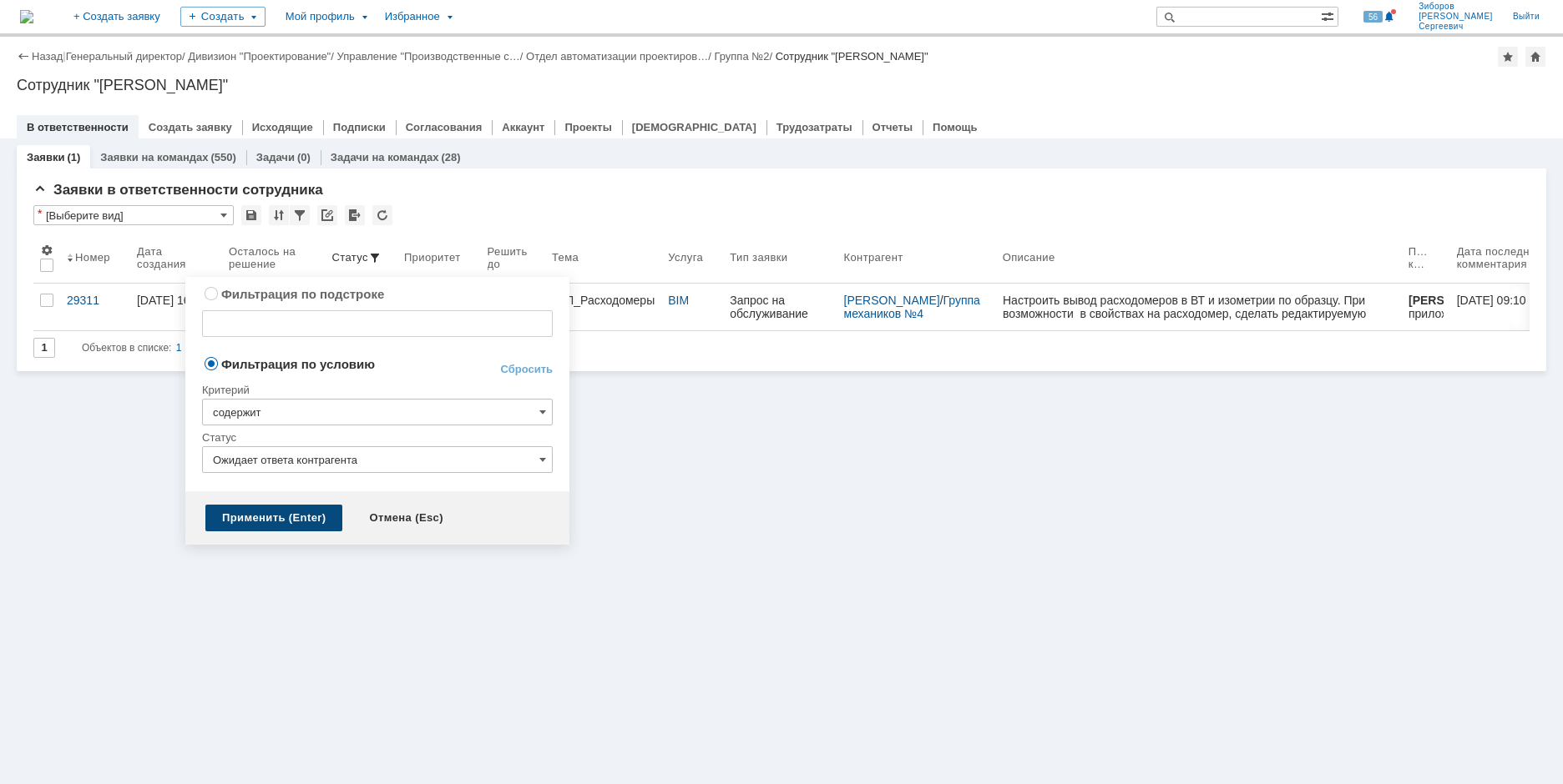
type input "Ожидает ответа контрагента"
click at [288, 520] on div "Применить (Enter)" at bounding box center [274, 518] width 137 height 27
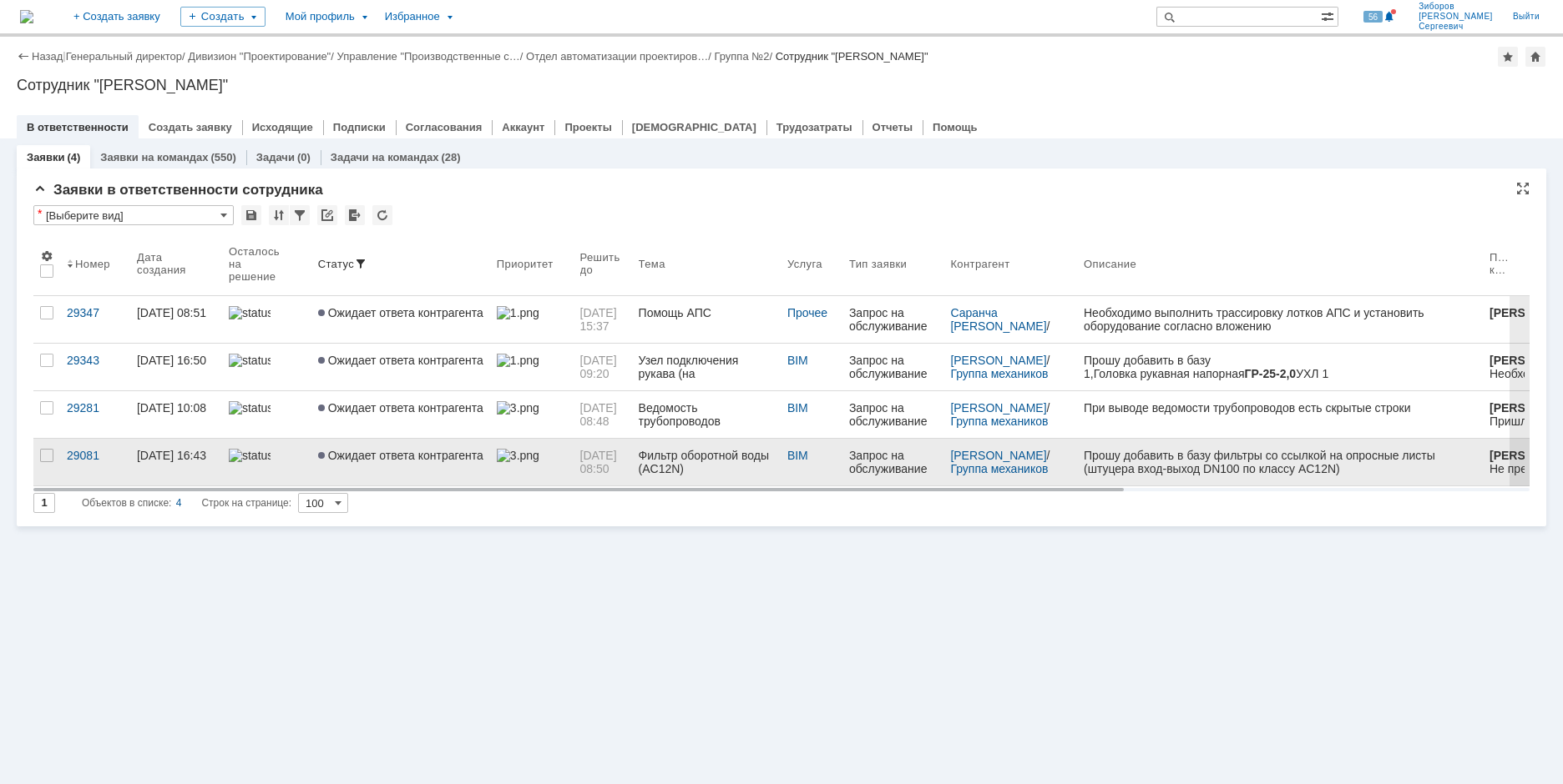
click at [399, 453] on span "Ожидает ответа контрагента" at bounding box center [400, 456] width 165 height 14
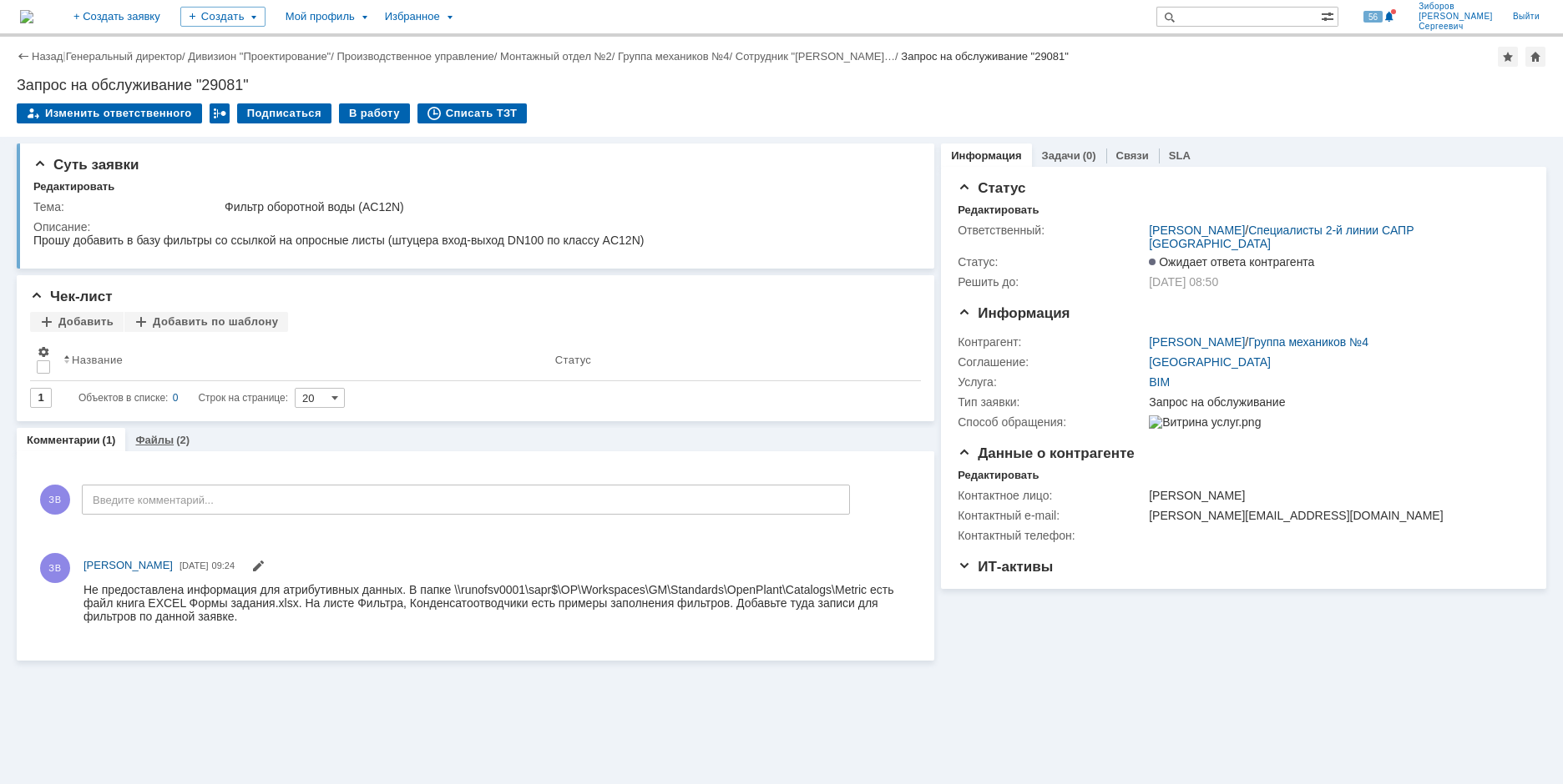
click at [161, 438] on link "Файлы" at bounding box center [154, 440] width 39 height 13
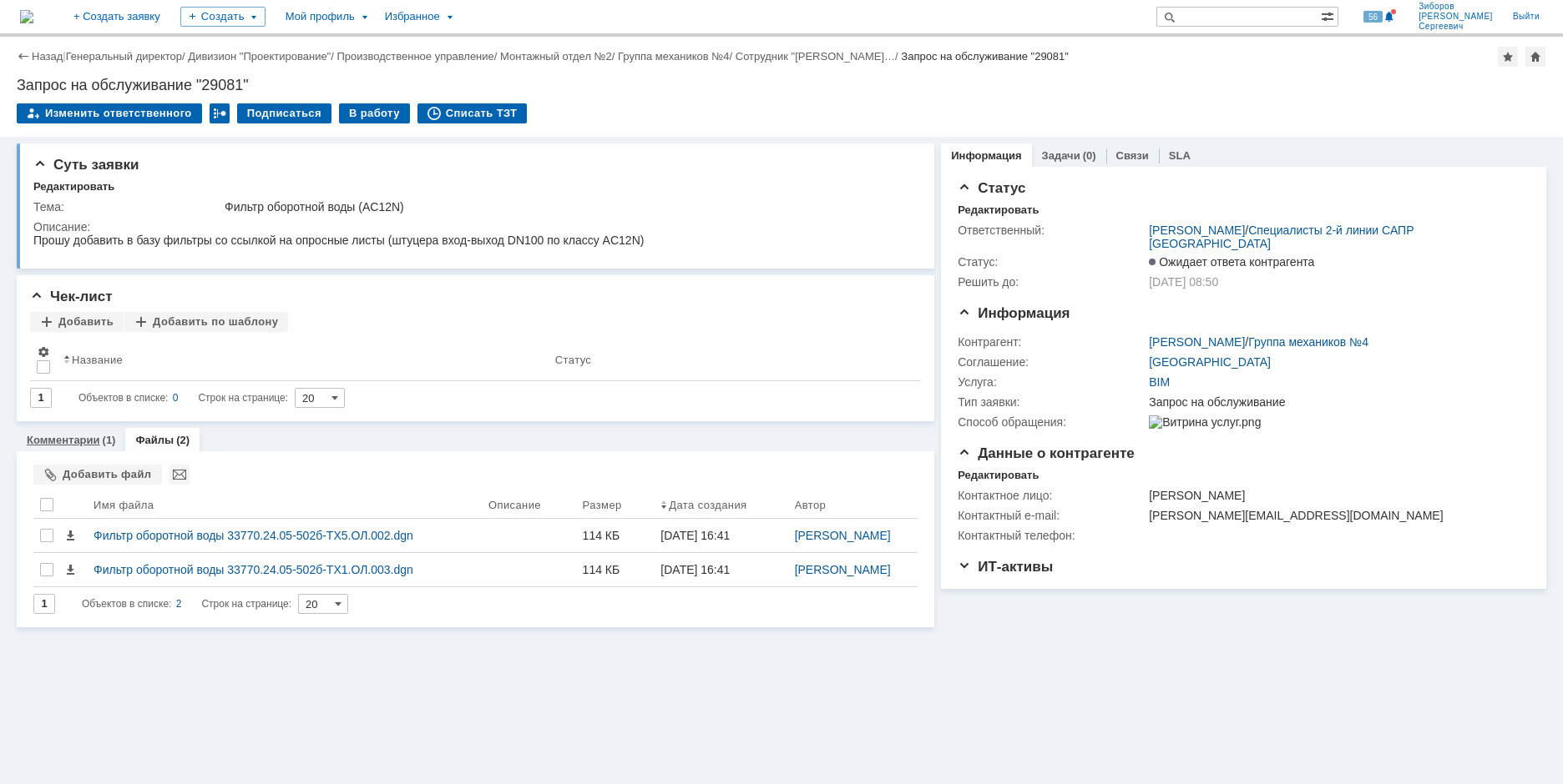
click at [76, 439] on link "Комментарии" at bounding box center [64, 440] width 73 height 13
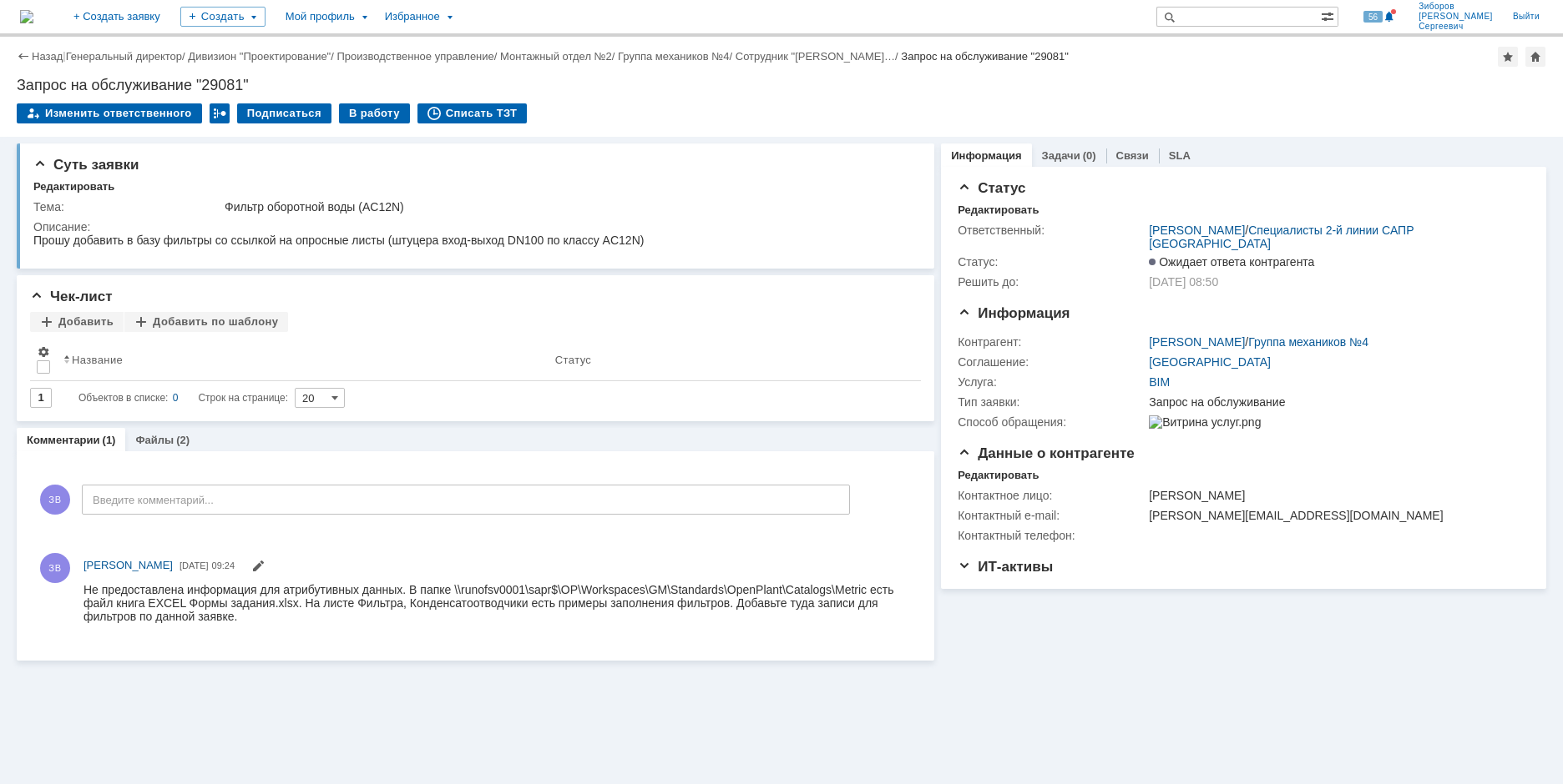
click at [34, 11] on img at bounding box center [27, 16] width 14 height 14
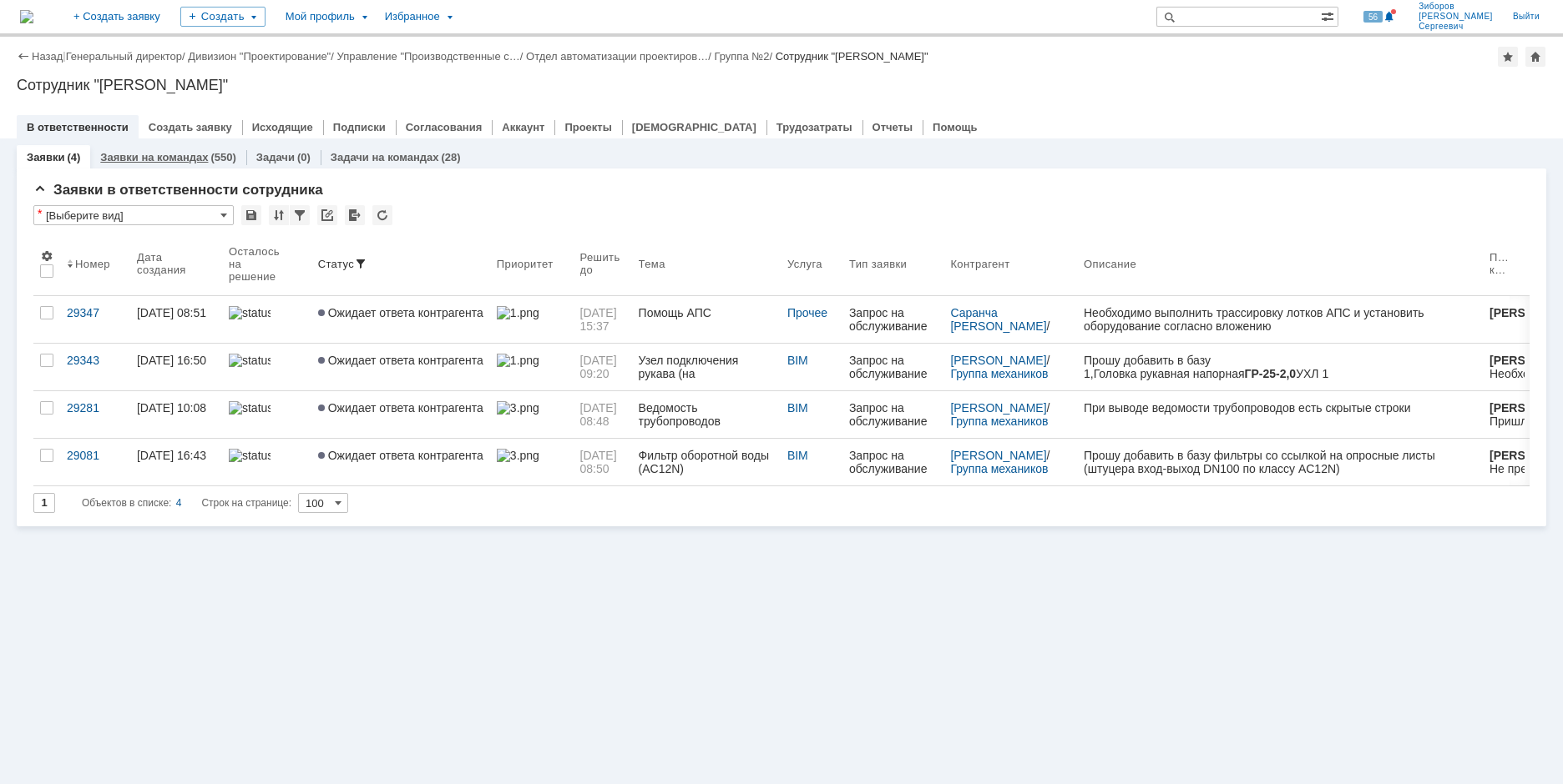
click at [205, 161] on div "Заявки на командах (550)" at bounding box center [168, 156] width 135 height 11
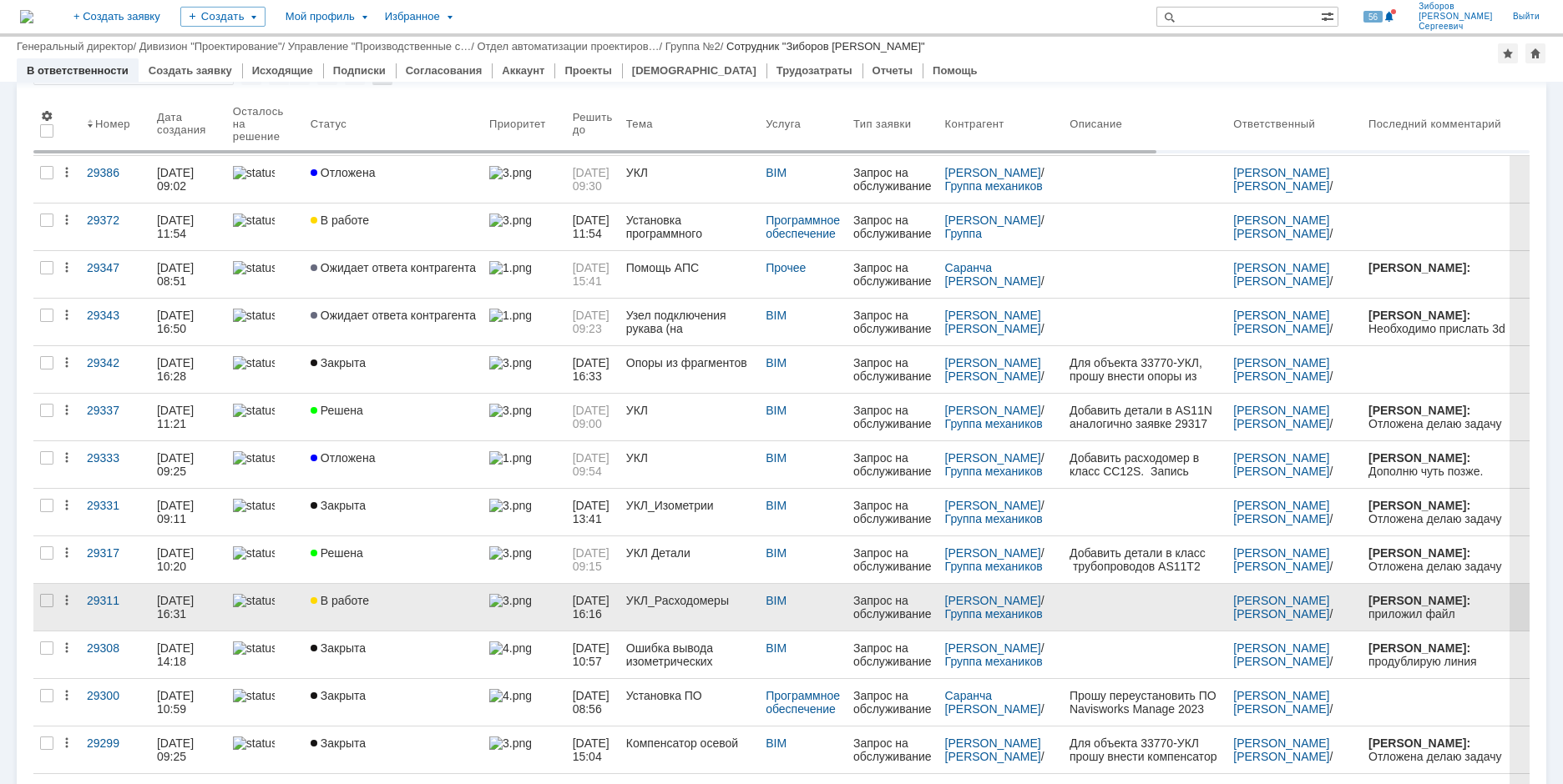
click at [368, 604] on span "В работе" at bounding box center [340, 601] width 59 height 14
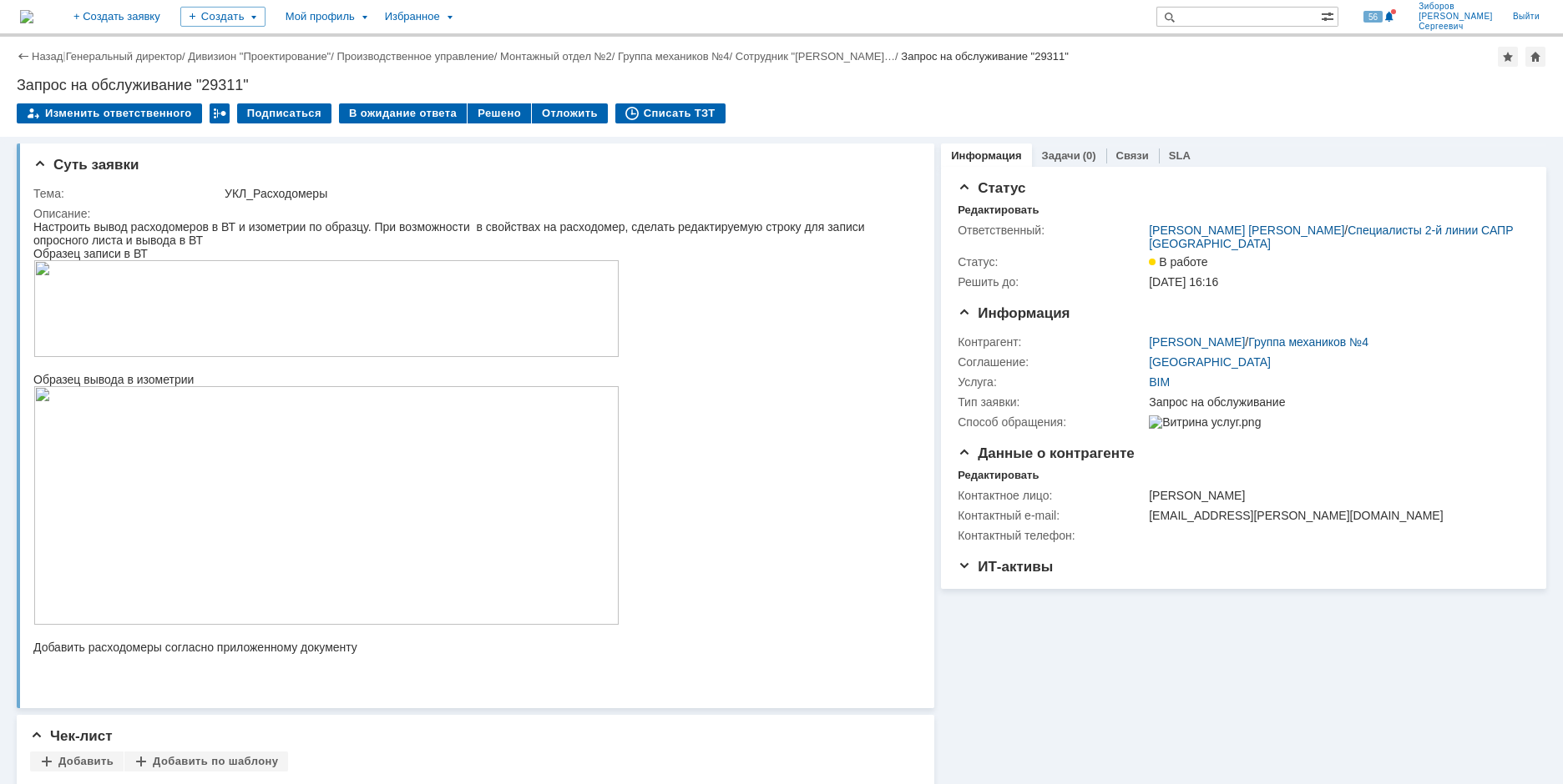
click at [34, 20] on img at bounding box center [27, 16] width 14 height 14
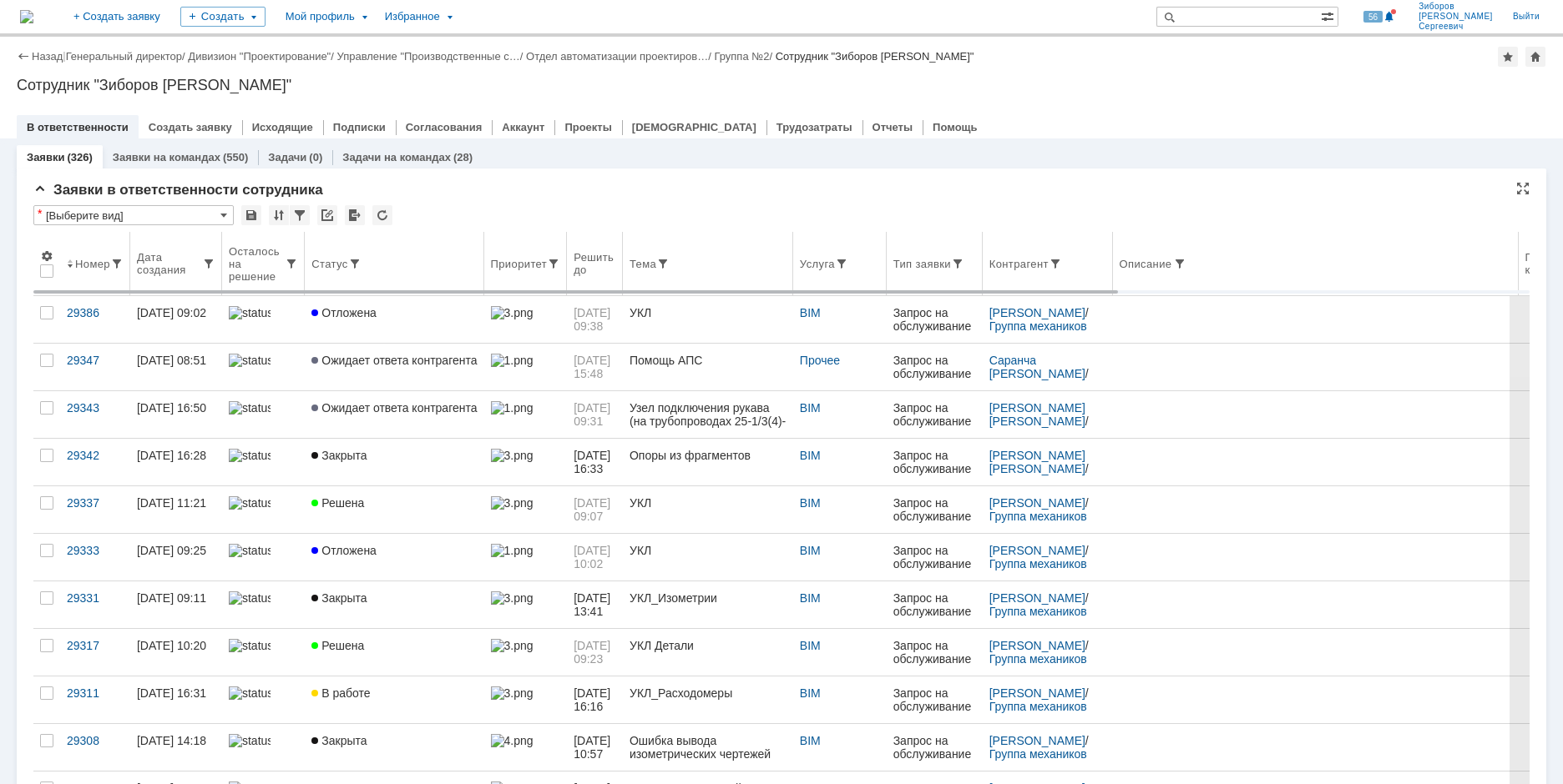
click at [351, 261] on span at bounding box center [355, 264] width 14 height 14
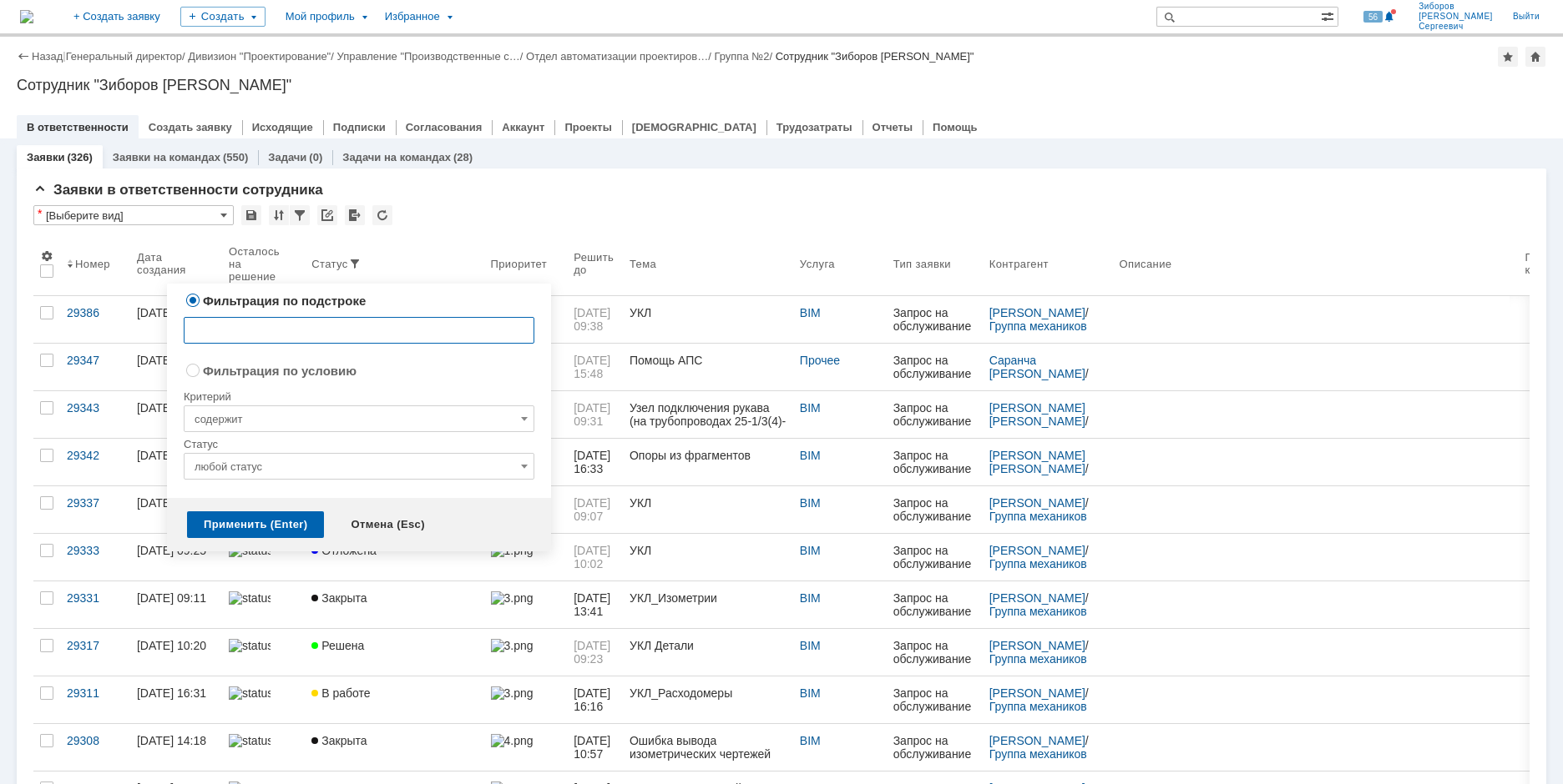
click at [399, 468] on input "любой статус" at bounding box center [358, 467] width 350 height 27
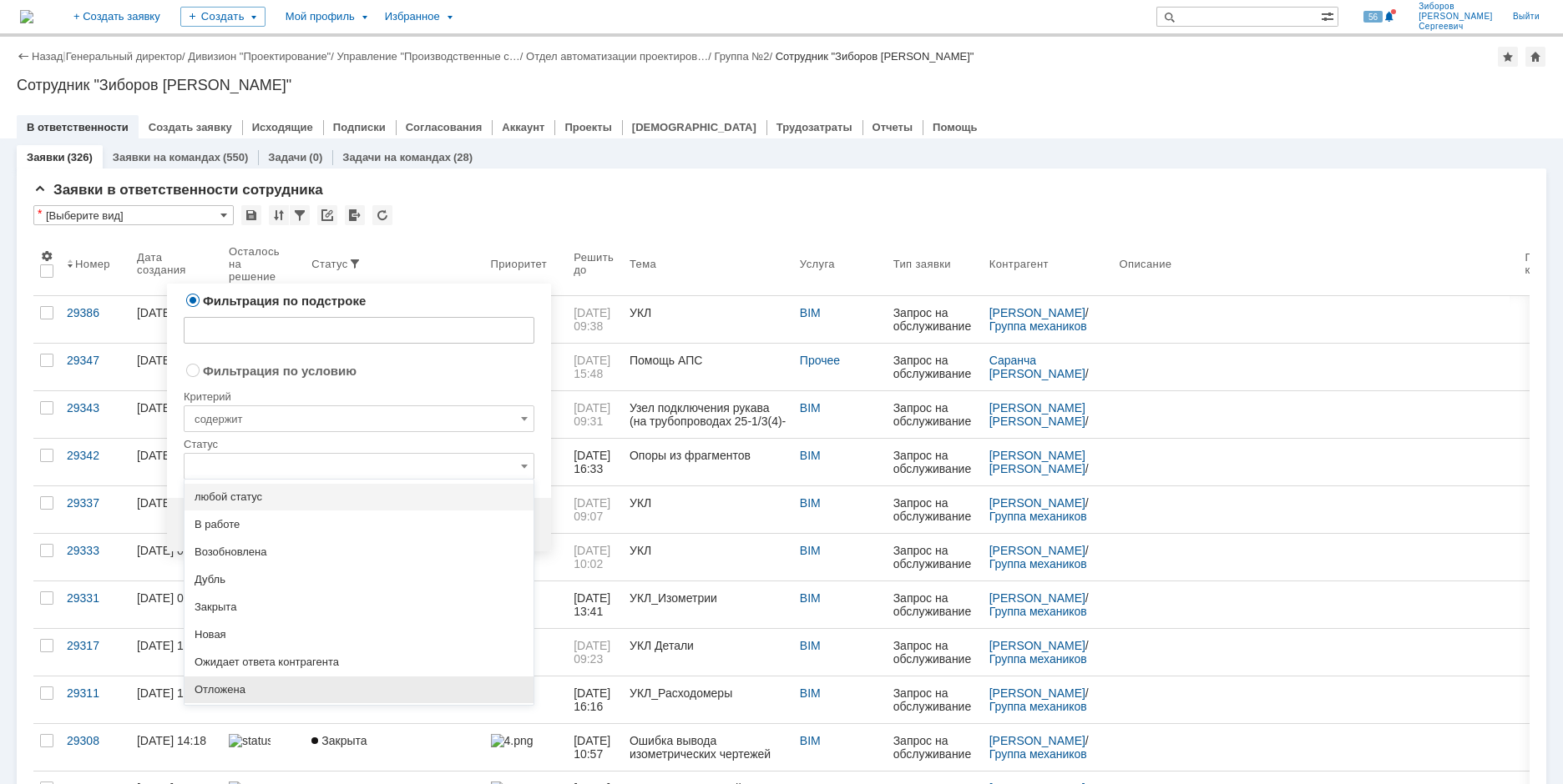
click at [218, 686] on span "Отложена" at bounding box center [359, 690] width 329 height 14
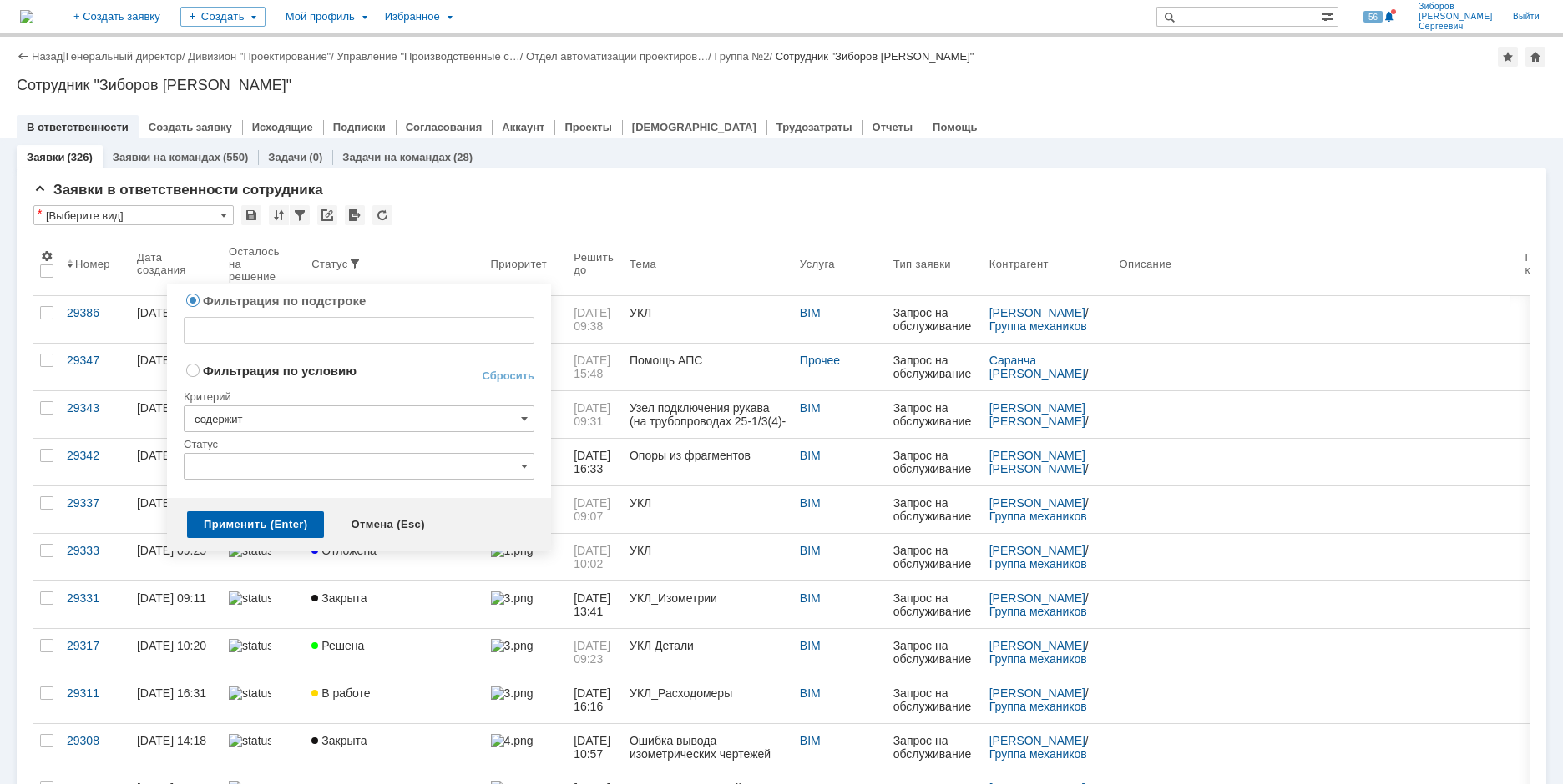
radio input "false"
radio input "true"
type input "Отложена"
click at [242, 528] on div "Применить (Enter)" at bounding box center [256, 525] width 137 height 27
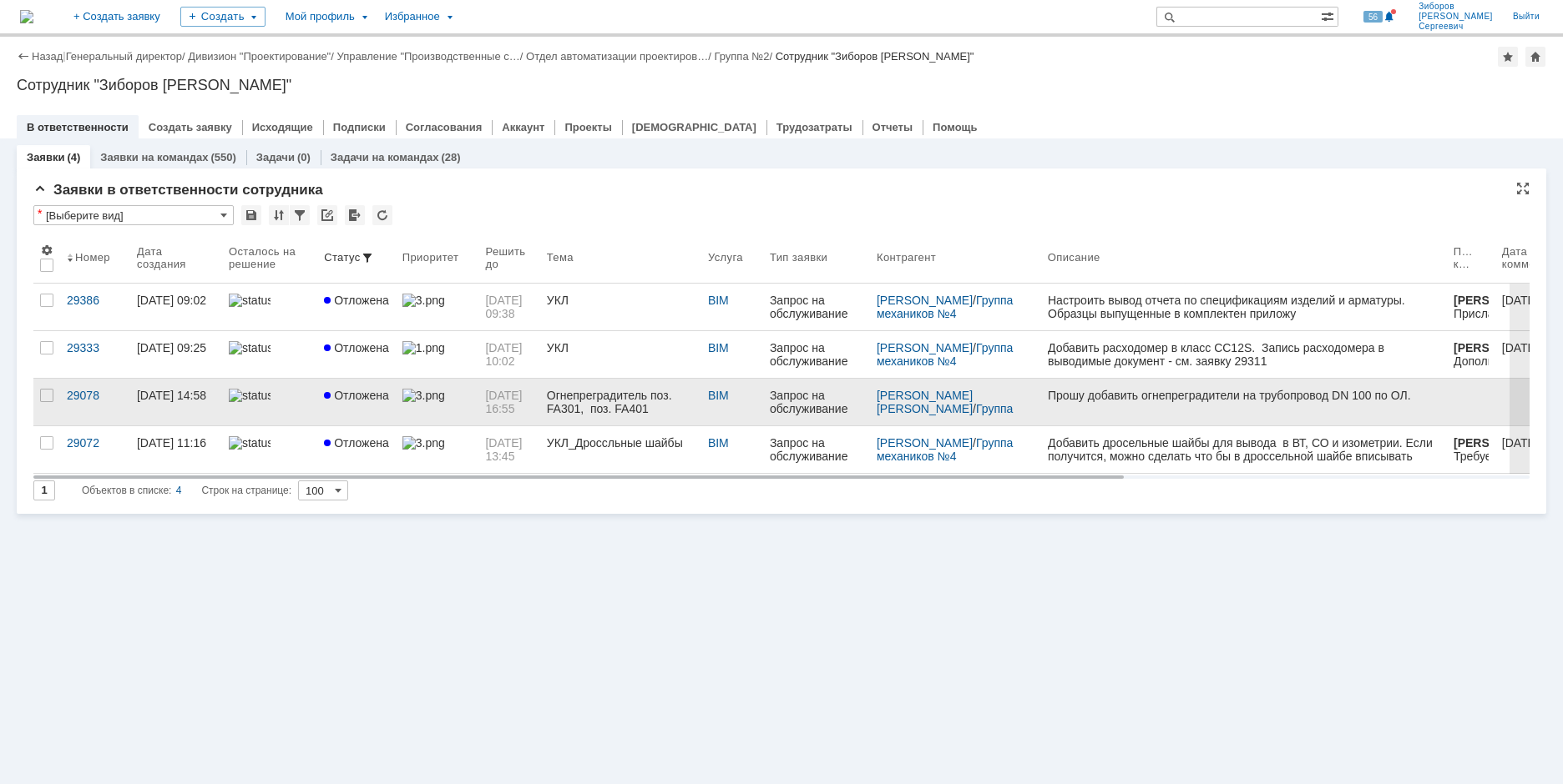
click at [338, 398] on span "Отложена" at bounding box center [356, 395] width 65 height 14
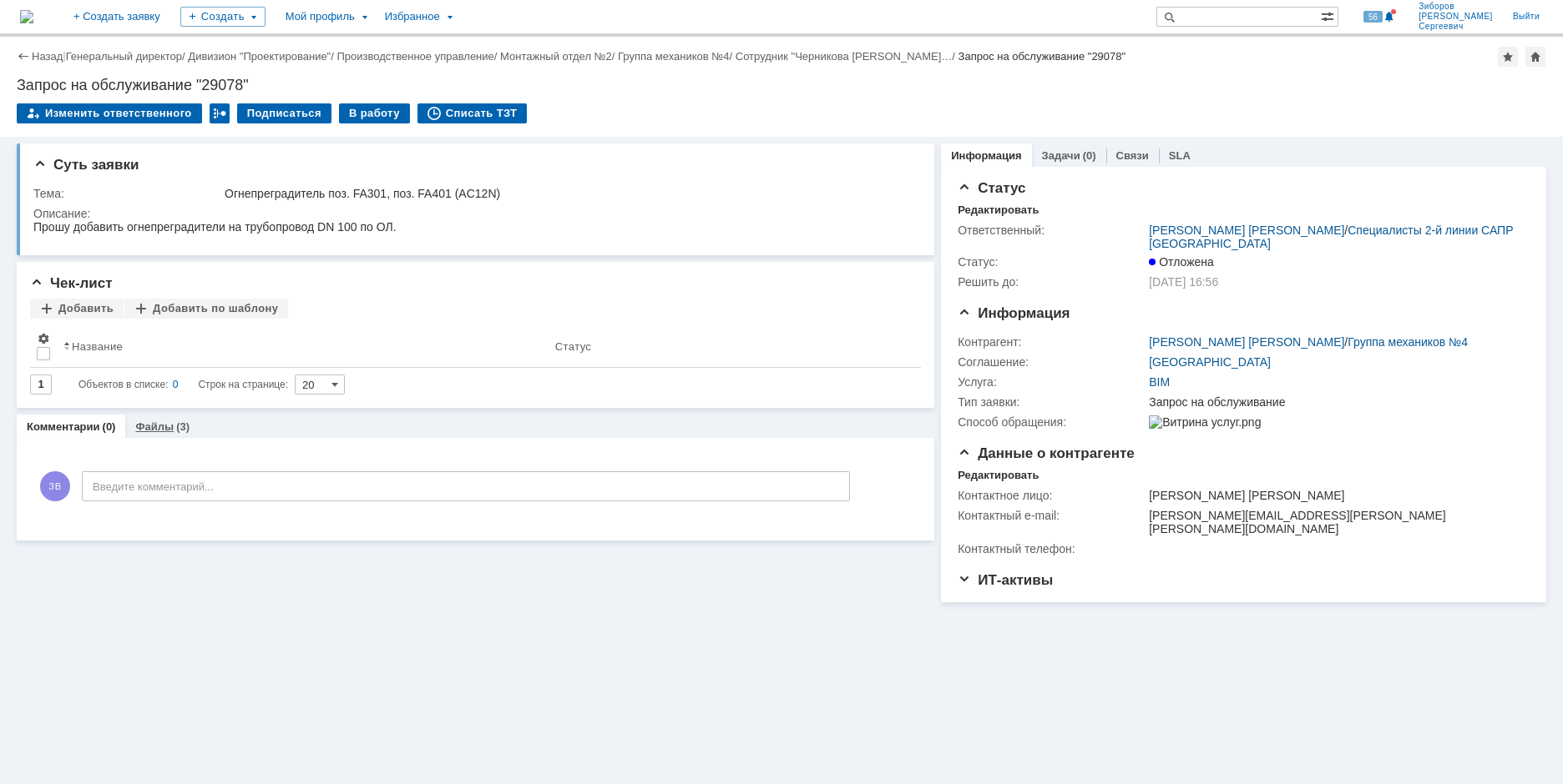
click at [163, 422] on link "Файлы" at bounding box center [154, 426] width 39 height 13
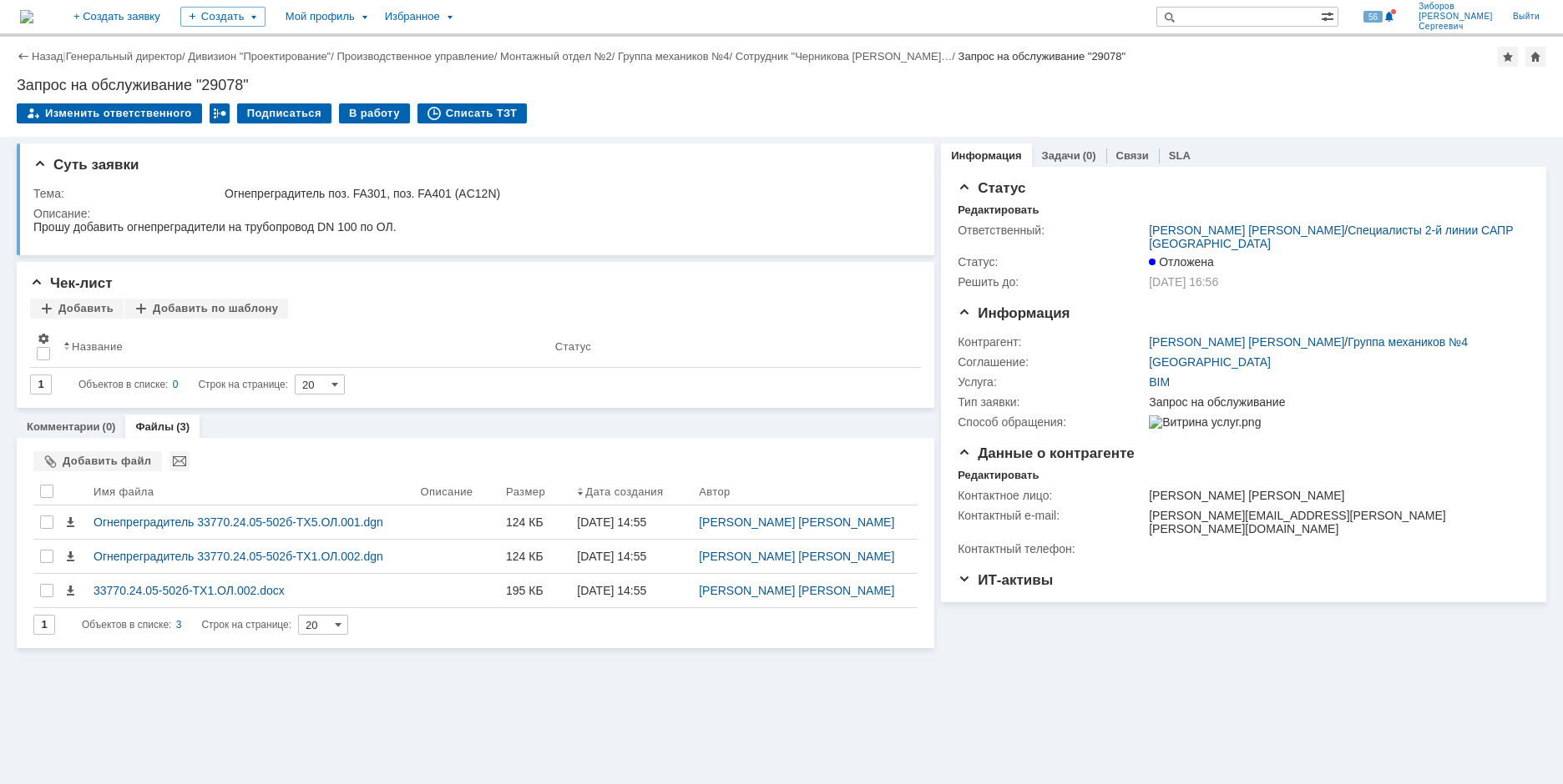
click at [34, 10] on img at bounding box center [27, 16] width 14 height 14
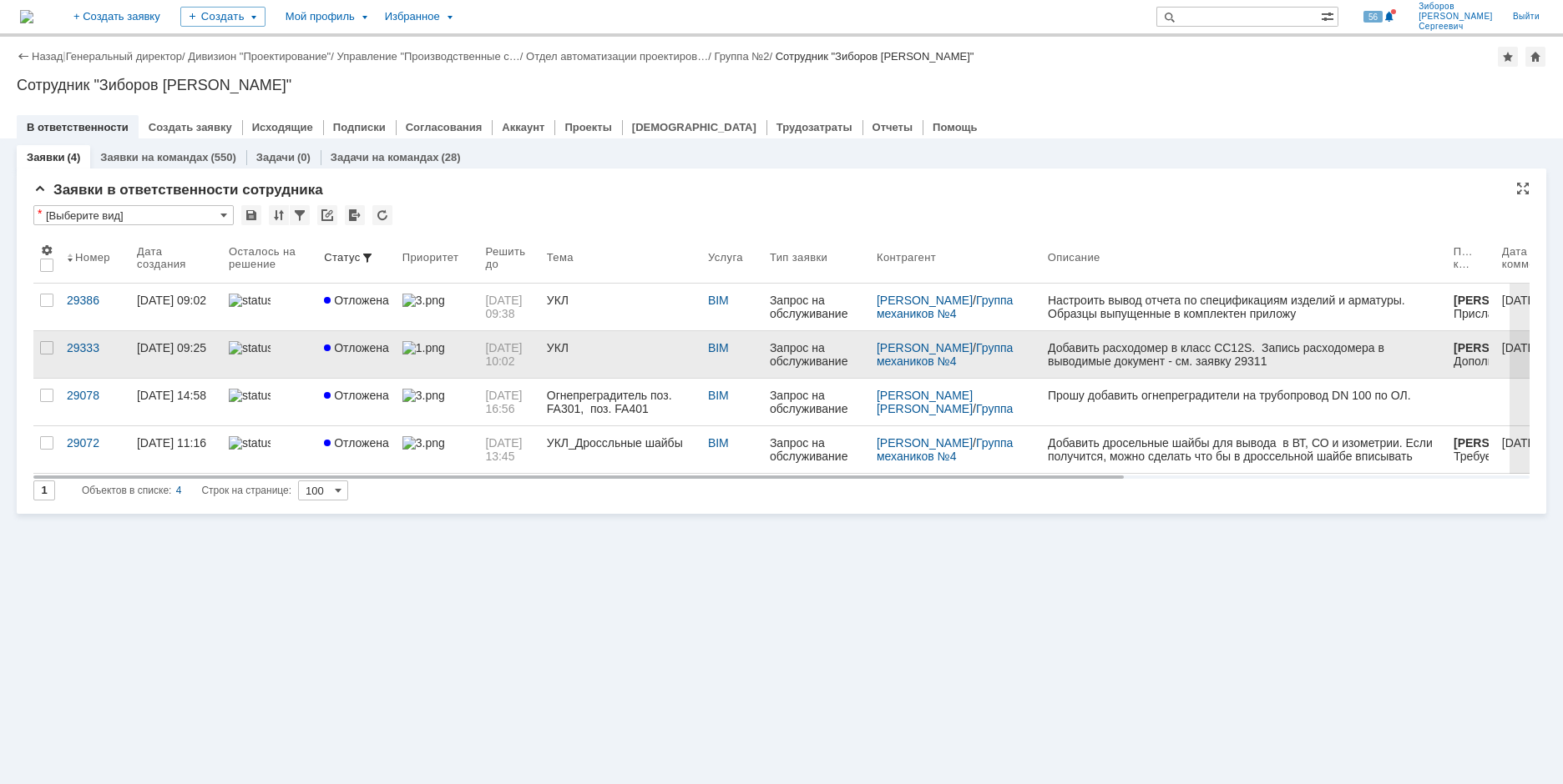
click at [396, 364] on link at bounding box center [437, 355] width 84 height 46
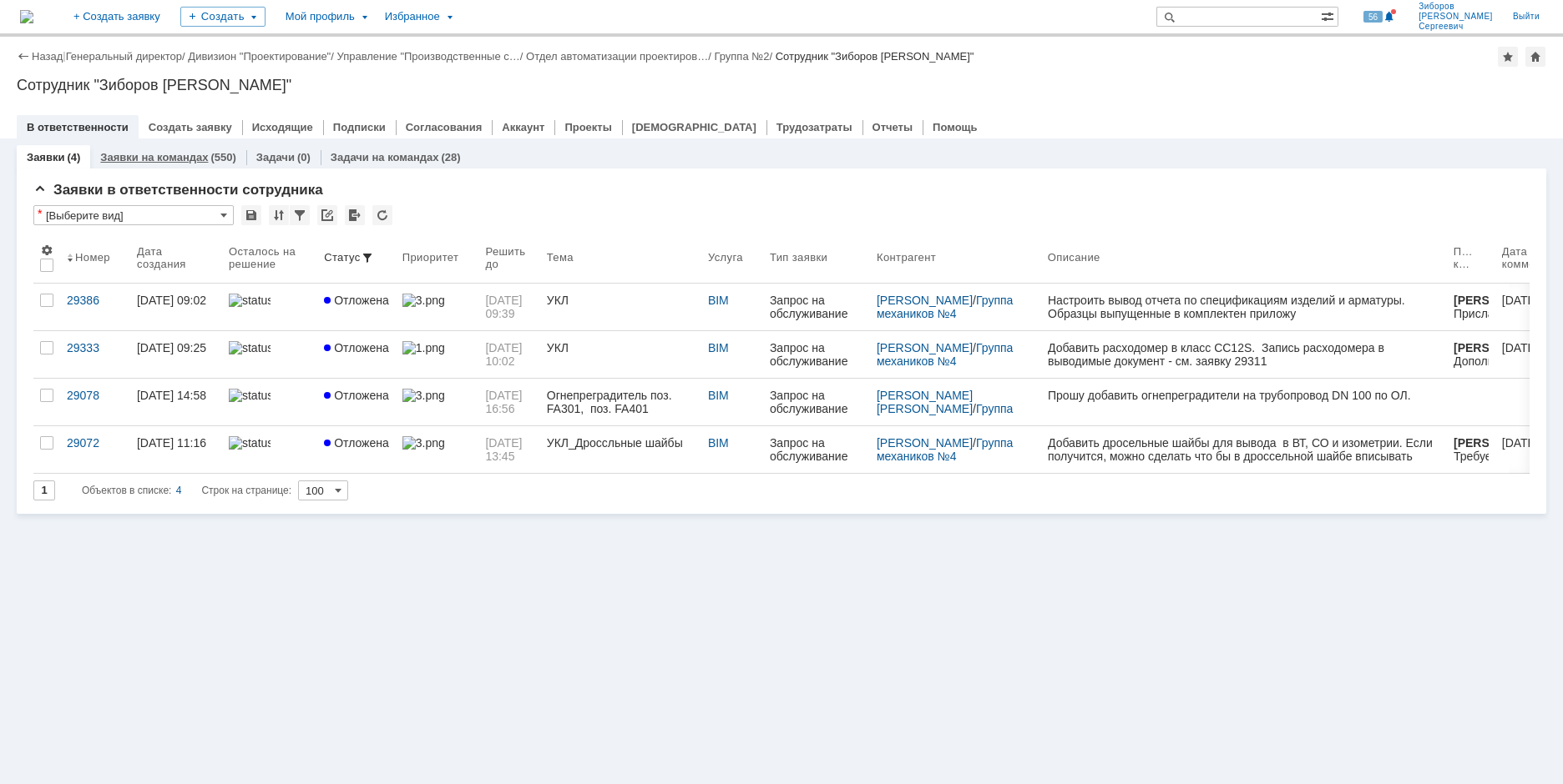
click at [146, 157] on link "Заявки на командах" at bounding box center [154, 157] width 108 height 13
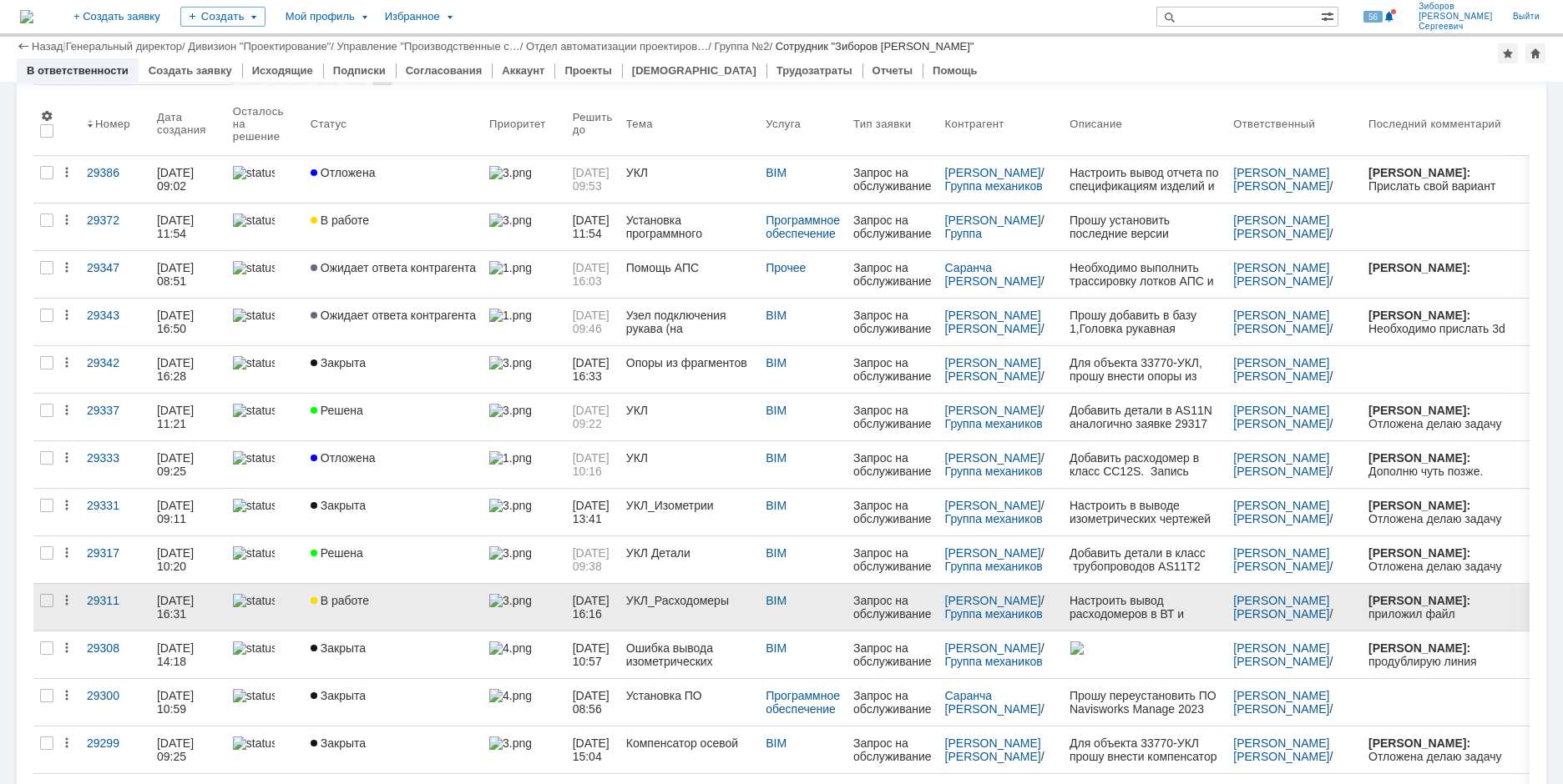
click at [375, 609] on link "В работе" at bounding box center [393, 608] width 178 height 46
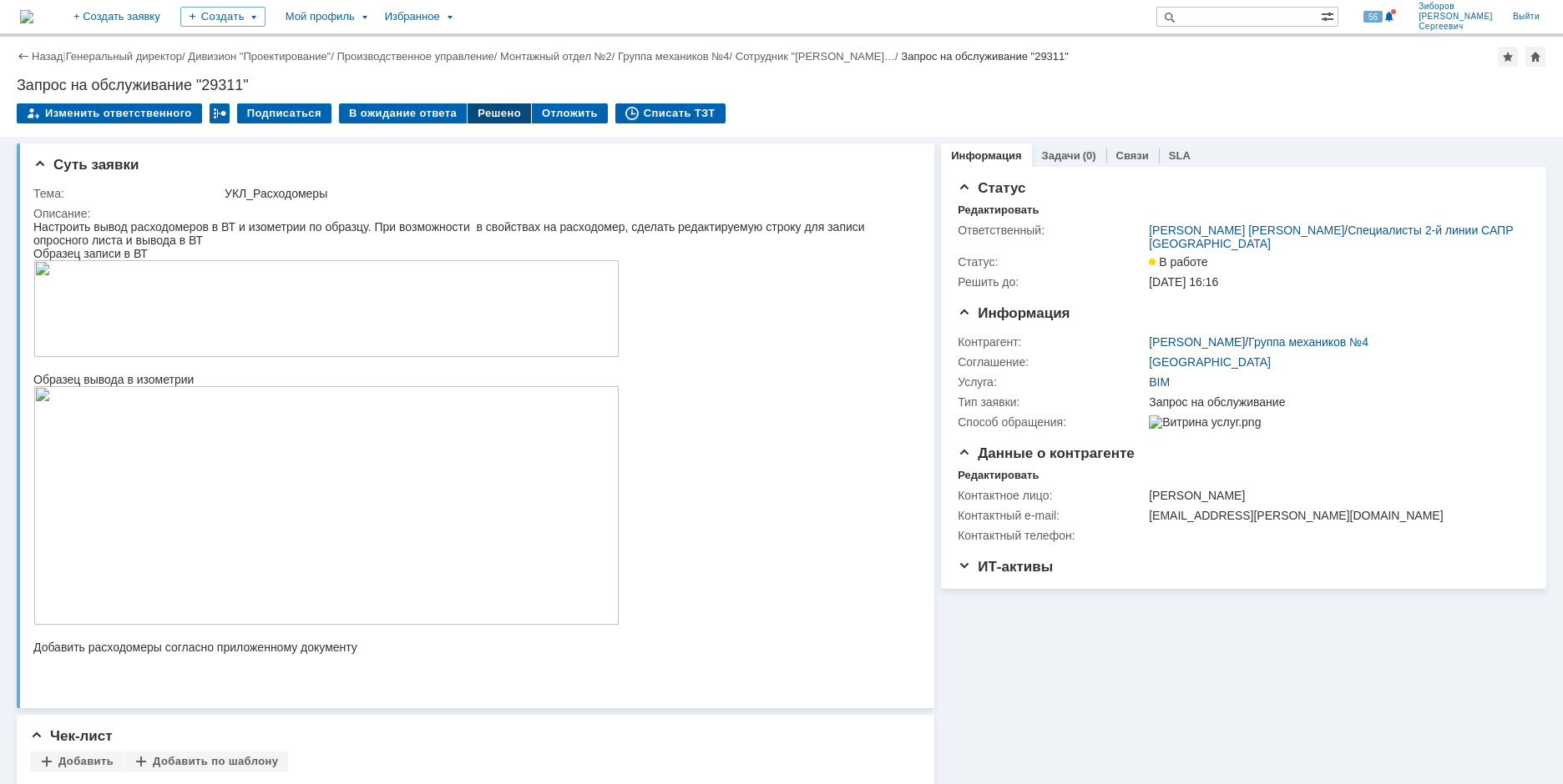
click at [486, 108] on div "Решено" at bounding box center [500, 113] width 64 height 20
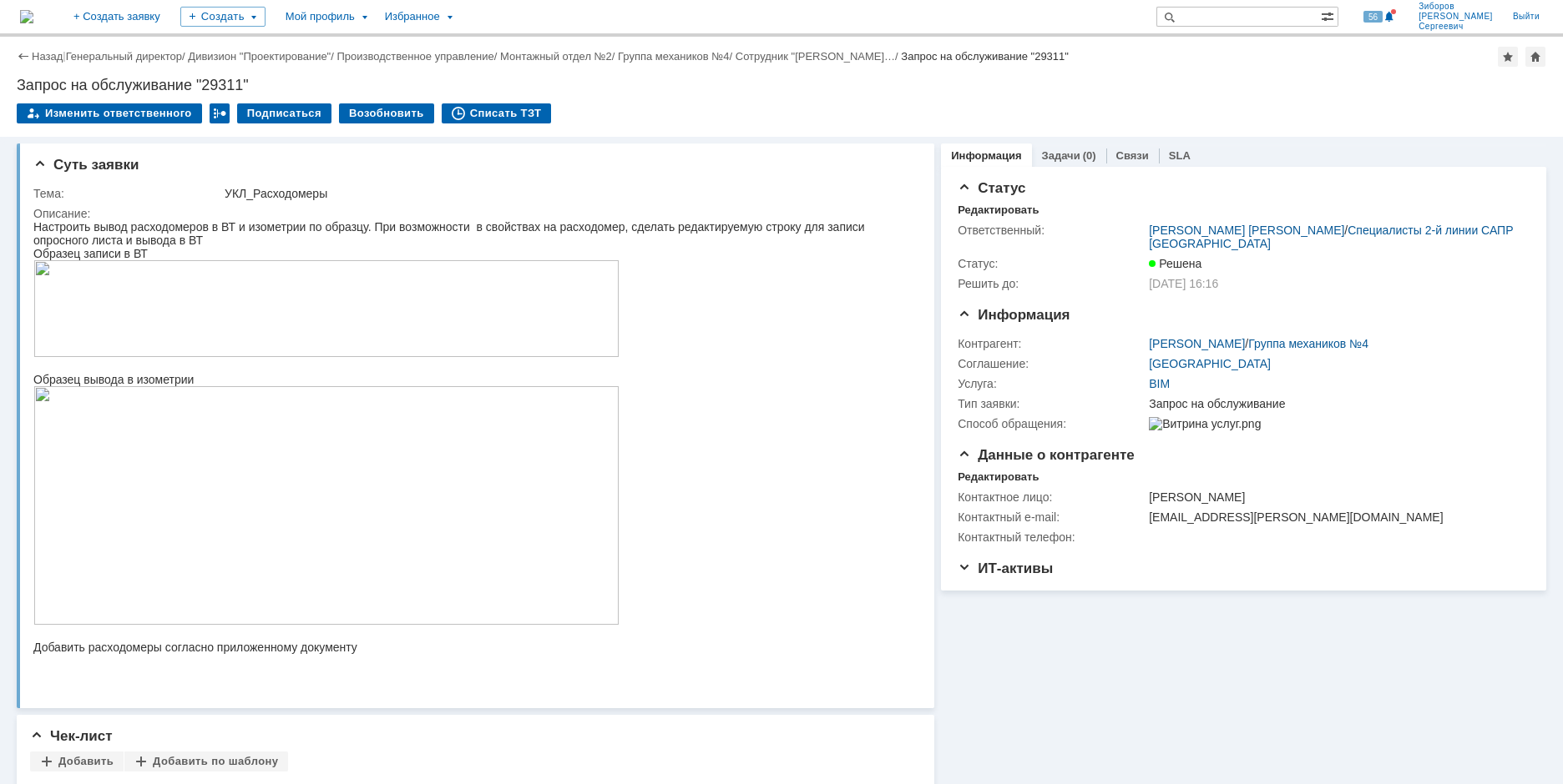
click at [34, 20] on img at bounding box center [27, 16] width 14 height 14
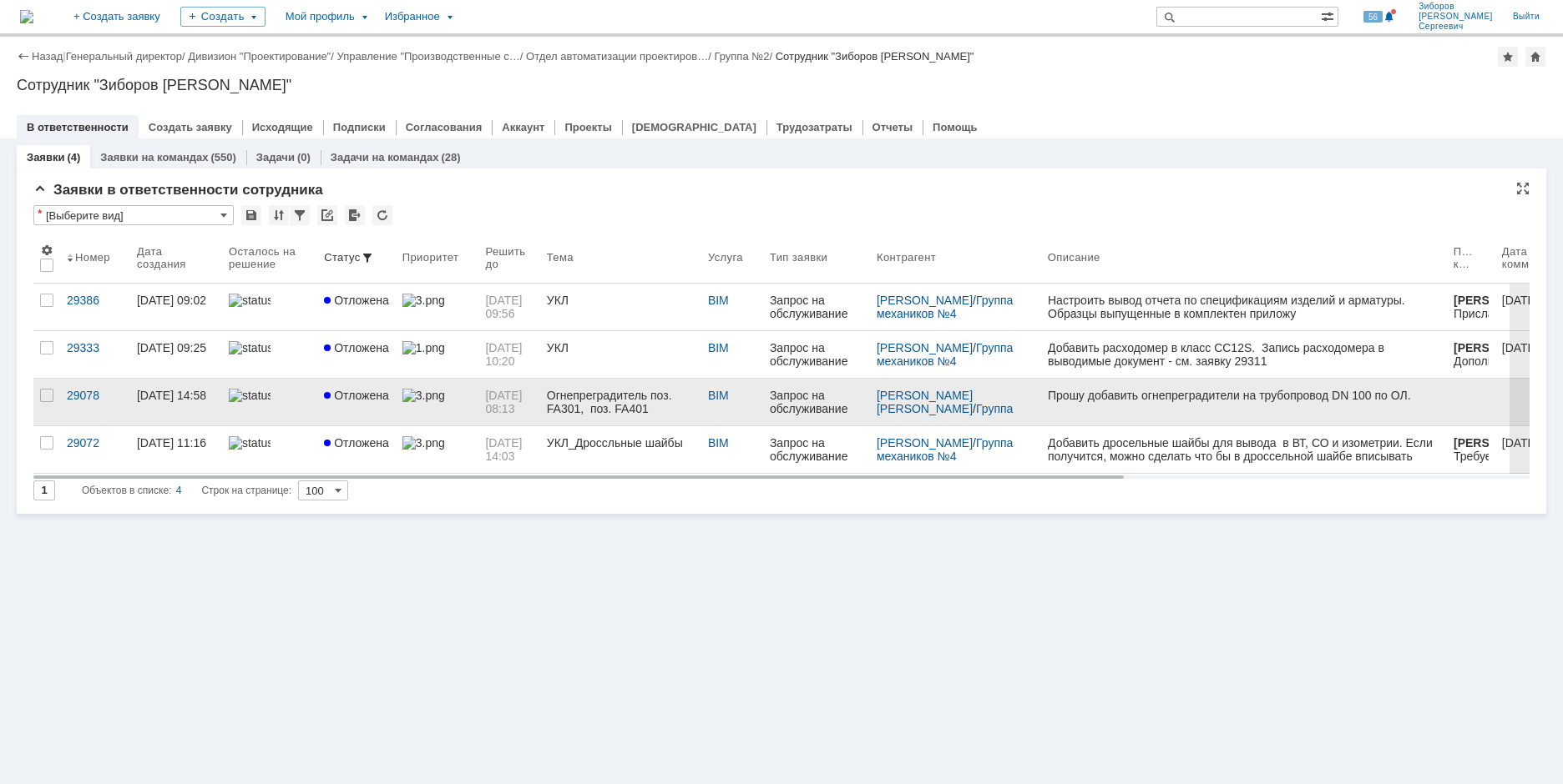
click at [357, 392] on span "Отложена" at bounding box center [356, 395] width 65 height 14
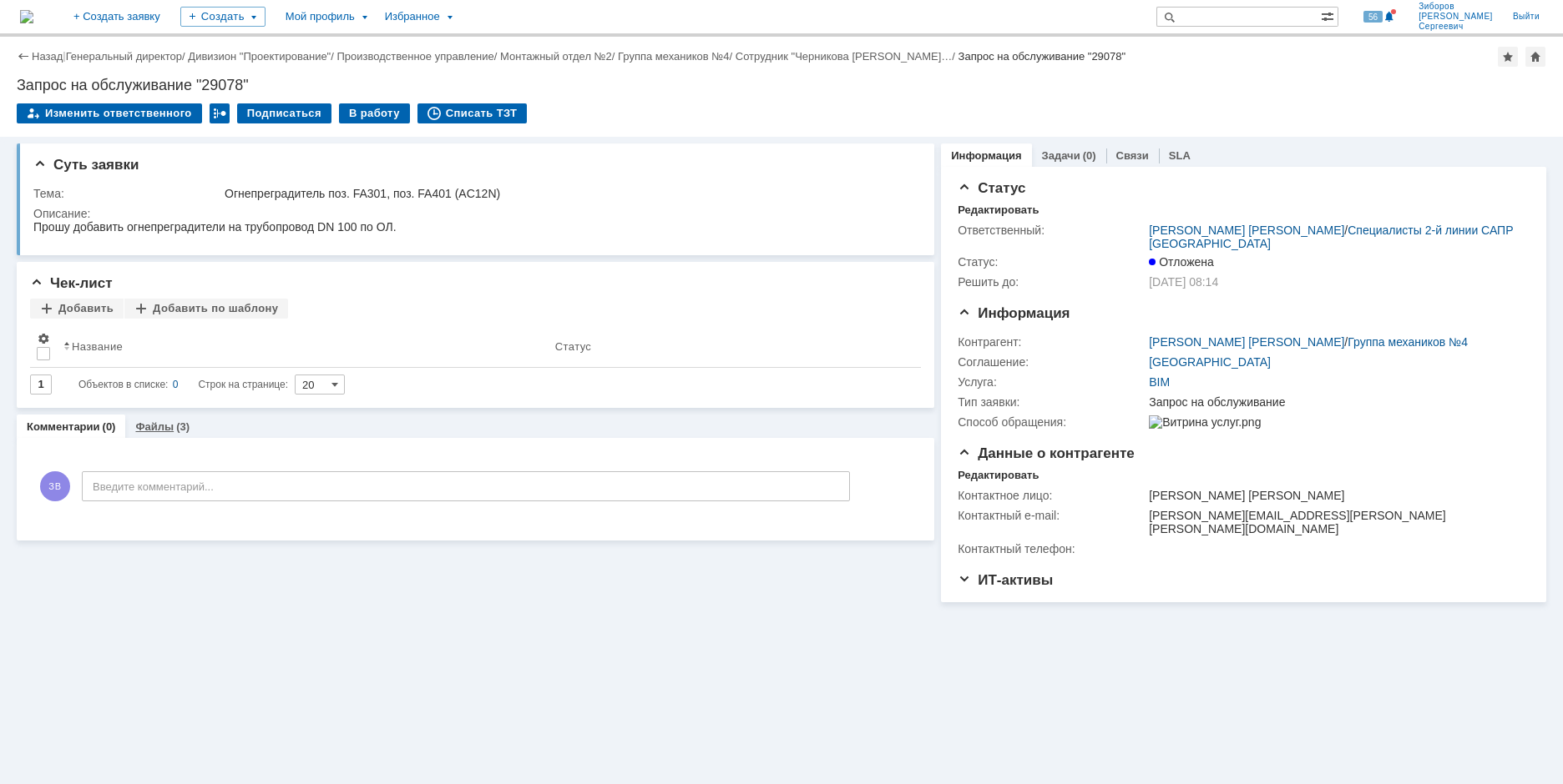
click at [177, 423] on div "(3)" at bounding box center [183, 426] width 14 height 13
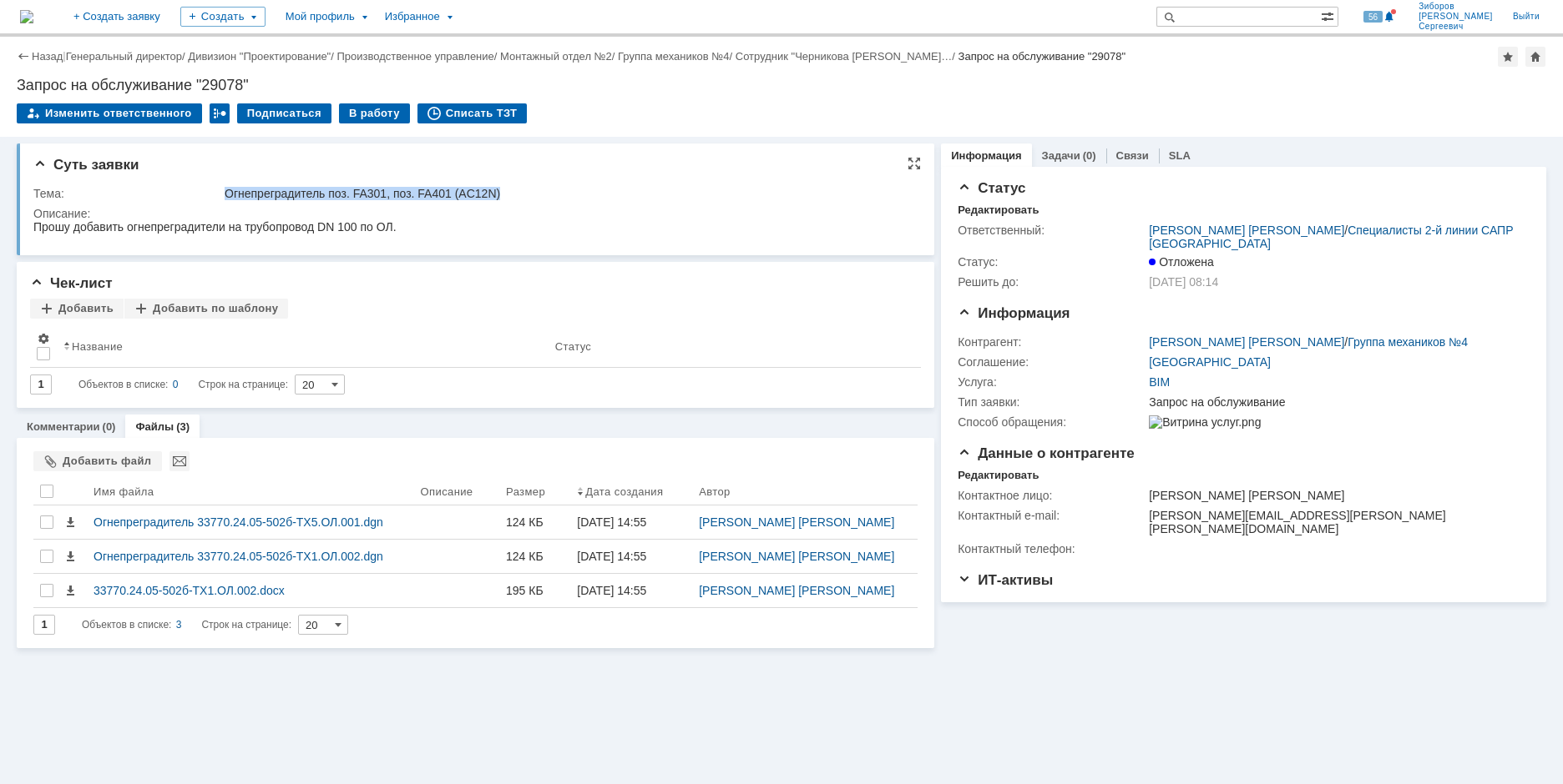
drag, startPoint x: 227, startPoint y: 188, endPoint x: 500, endPoint y: 184, distance: 273.0
click at [500, 184] on td "Огнепреградитель поз. FA301, поз. FA401 (AC12N)" at bounding box center [566, 193] width 691 height 20
copy div "Огнепреградитель поз. FA301, поз. FA401 (AC12N)"
click at [363, 110] on div "В работу" at bounding box center [374, 113] width 71 height 20
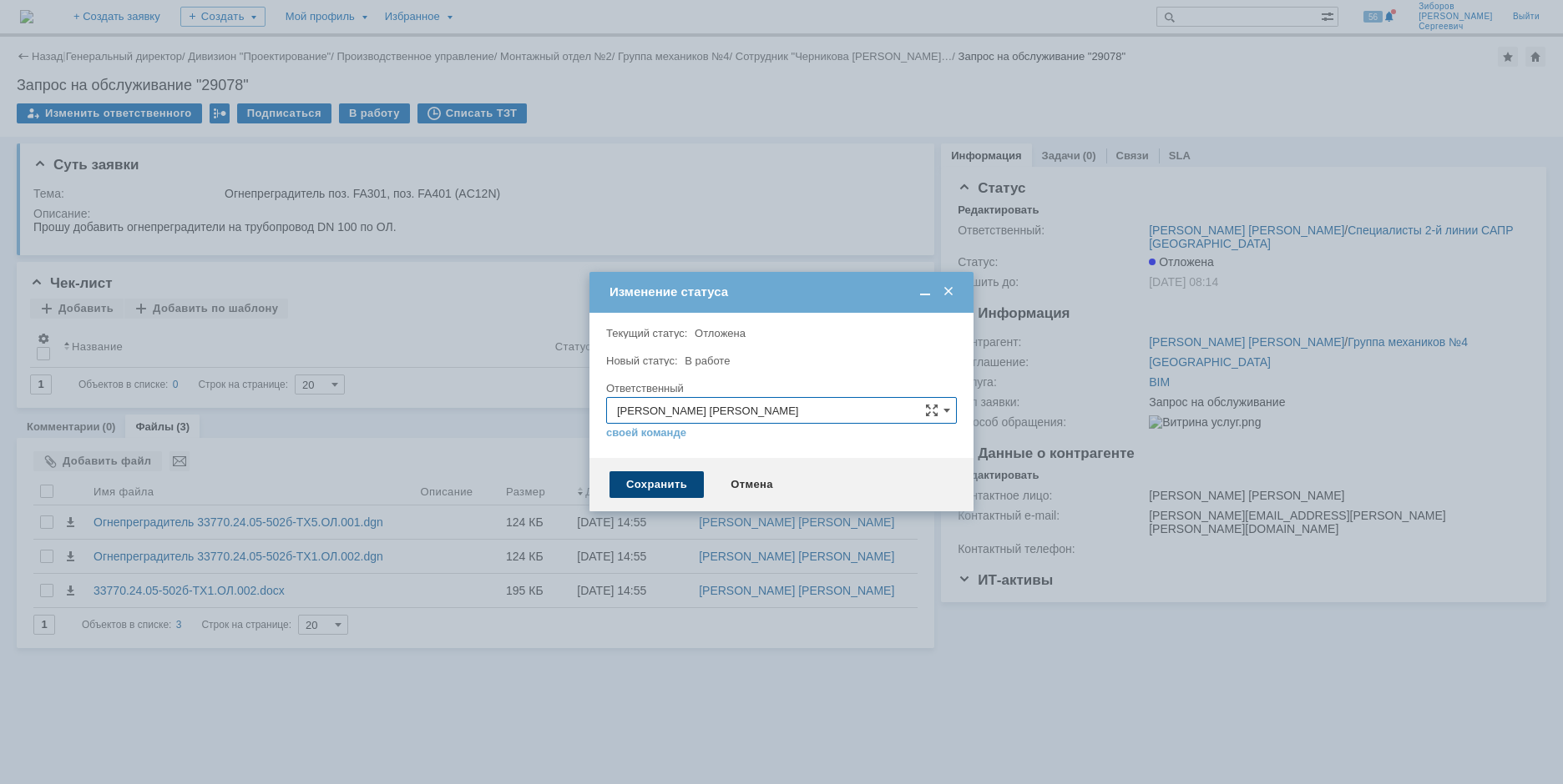
click at [654, 482] on div "Сохранить" at bounding box center [657, 485] width 95 height 27
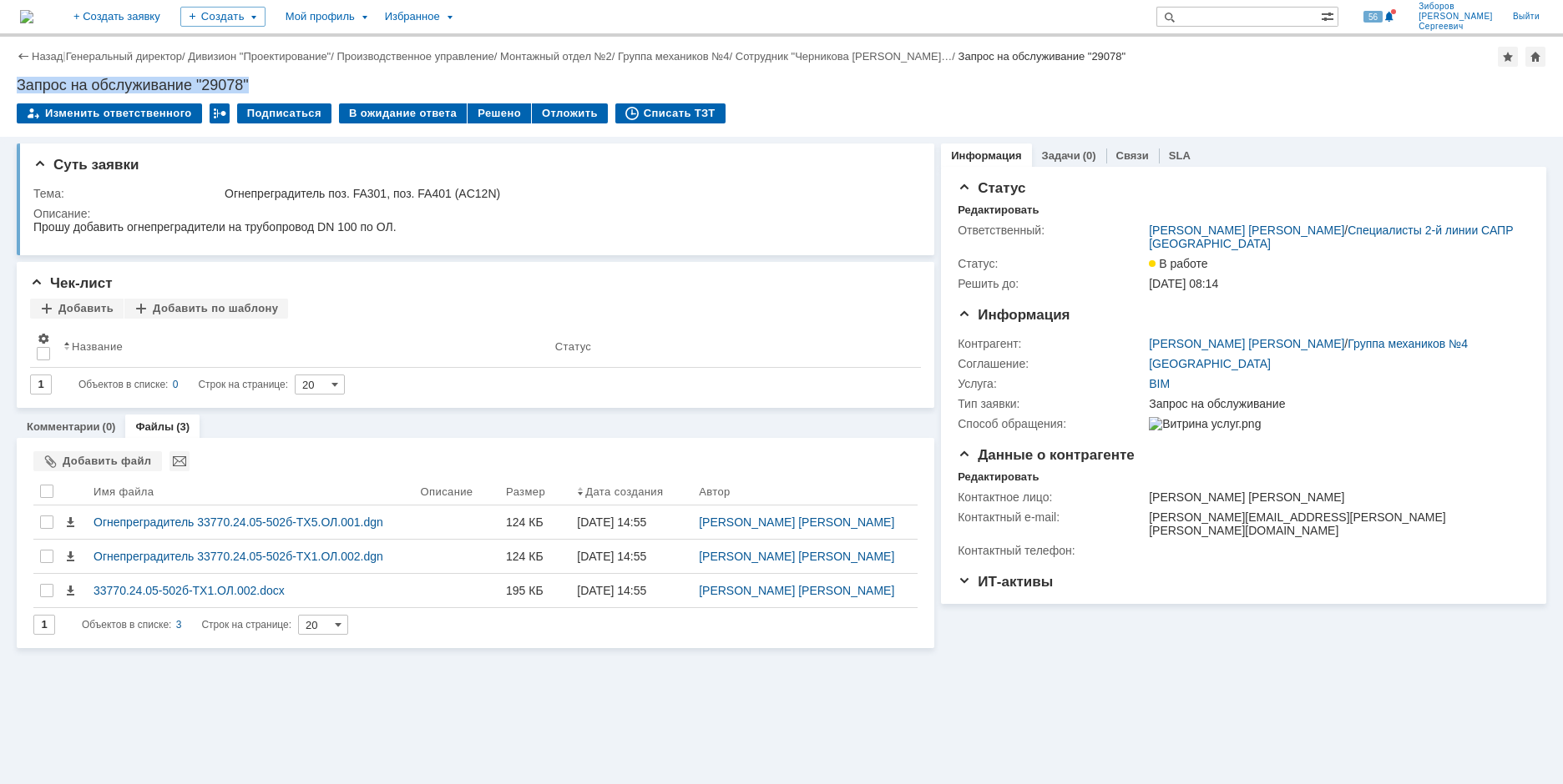
drag, startPoint x: 17, startPoint y: 84, endPoint x: 313, endPoint y: 82, distance: 296.0
click at [313, 82] on div "Запрос на обслуживание "29078"" at bounding box center [781, 85] width 1529 height 16
copy div "Запрос на обслуживание "29078""
click at [107, 187] on div "Тема:" at bounding box center [127, 194] width 188 height 14
drag, startPoint x: 36, startPoint y: 194, endPoint x: 567, endPoint y: 195, distance: 531.0
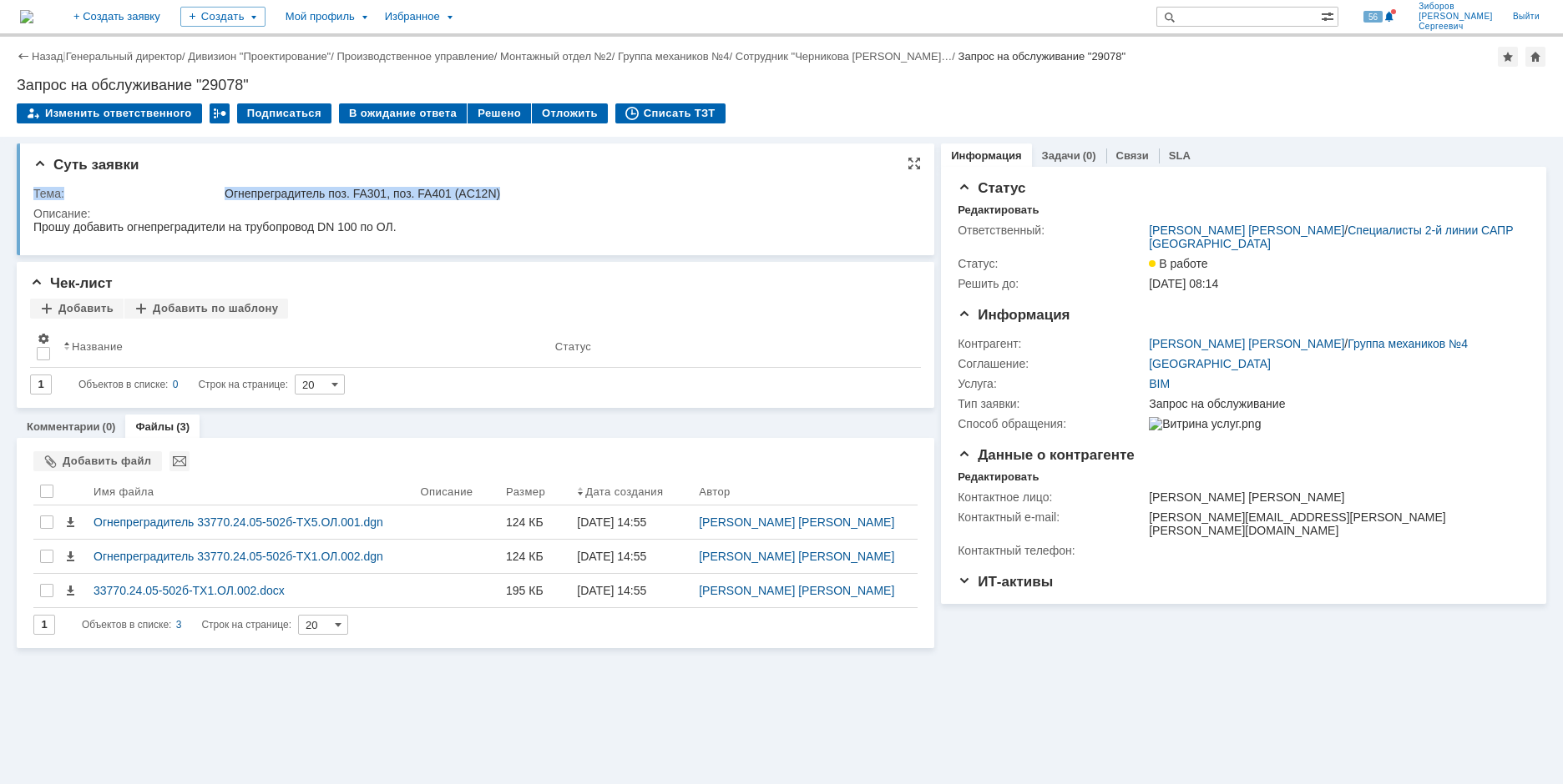
click at [567, 195] on tr "Тема: Огнепреградитель поз. FA301, поз. FA401 (AC12N)" at bounding box center [473, 193] width 879 height 20
copy tr "Тема: Огнепреградитель поз. FA301, поз. FA401 (AC12N)"
click at [46, 226] on div "Прошу добавить огнепреградители на трубопровод DN 100 по ОЛ." at bounding box center [215, 227] width 363 height 14
click at [33, 212] on div "Суть заявки Тема: Огнепреградитель поз. FA301, поз. FA401 (AC12N) Описание:" at bounding box center [475, 200] width 918 height 112
drag, startPoint x: 36, startPoint y: 211, endPoint x: 101, endPoint y: 214, distance: 65.1
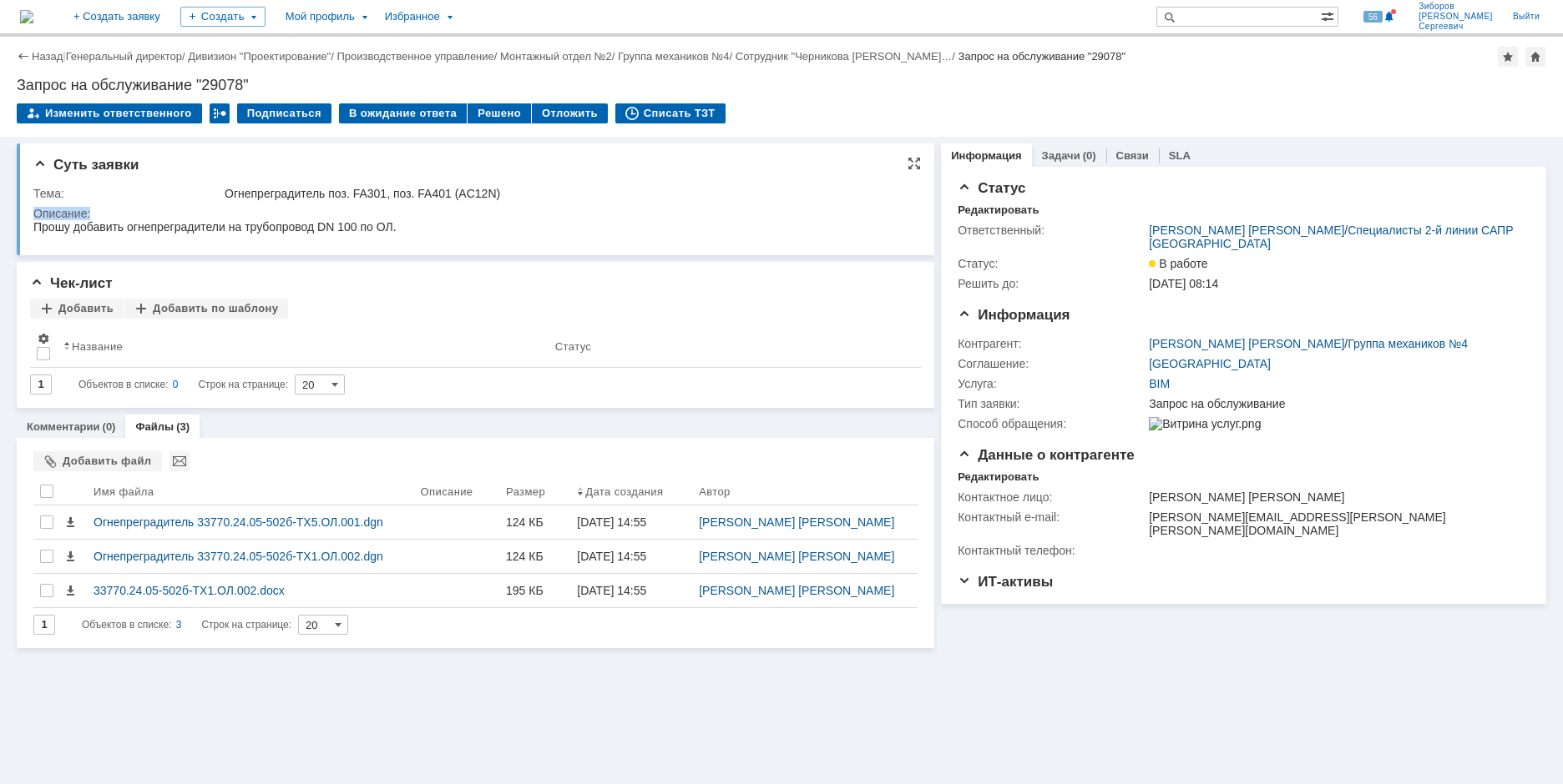
click at [101, 214] on div "Описание:" at bounding box center [473, 214] width 879 height 14
copy div "Описание:"
click at [54, 229] on div "Прошу добавить огнепреградители на трубопровод DN 100 по ОЛ." at bounding box center [215, 227] width 363 height 14
drag, startPoint x: 36, startPoint y: 229, endPoint x: 429, endPoint y: 234, distance: 393.0
click at [429, 234] on html "Прошу добавить огнепреградители на трубопровод DN 100 по ОЛ." at bounding box center [473, 228] width 878 height 15
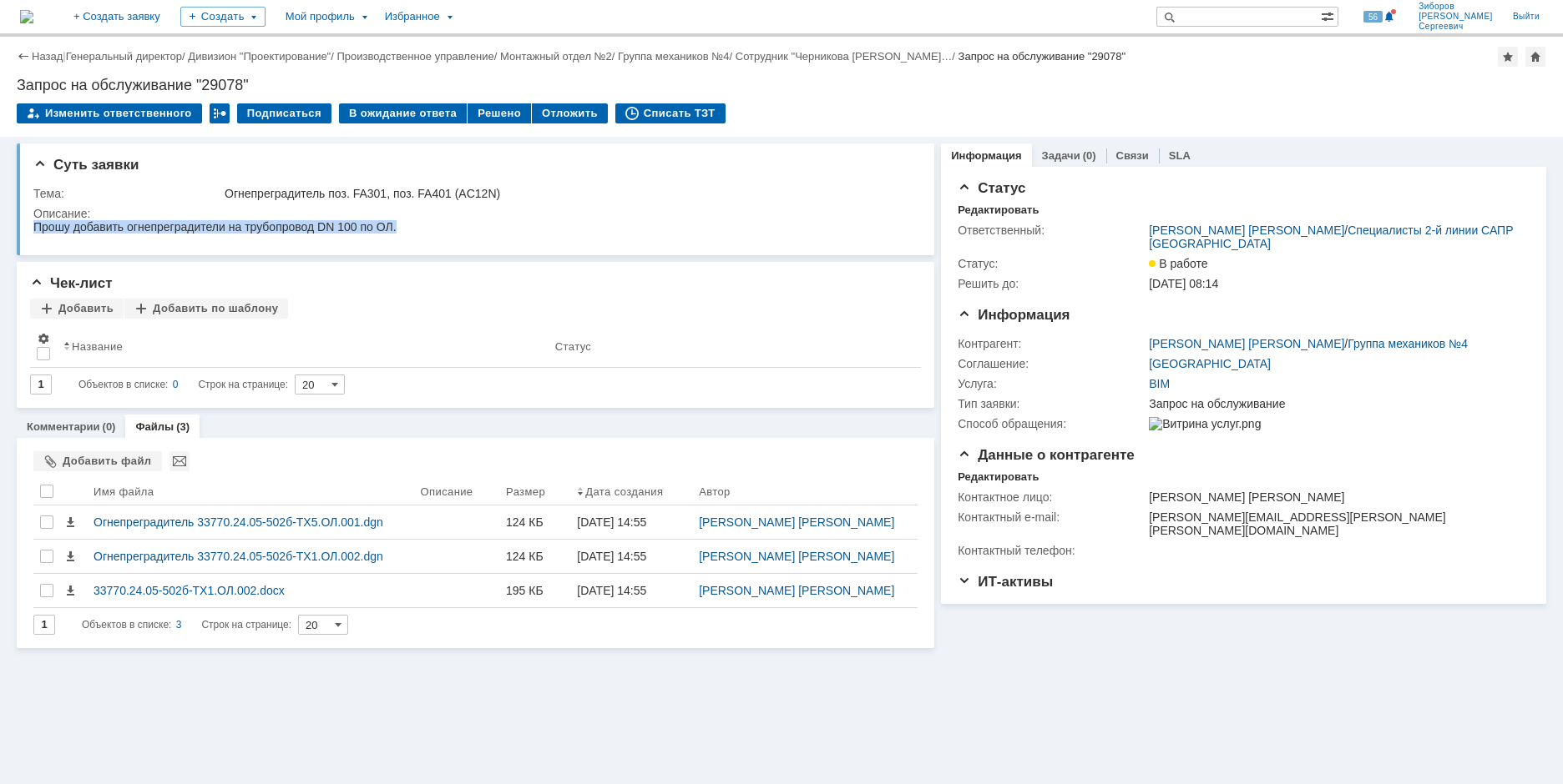
copy div "Прошу добавить огнепреградители на трубопровод DN 100 по ОЛ."
click at [41, 490] on div at bounding box center [47, 492] width 14 height 14
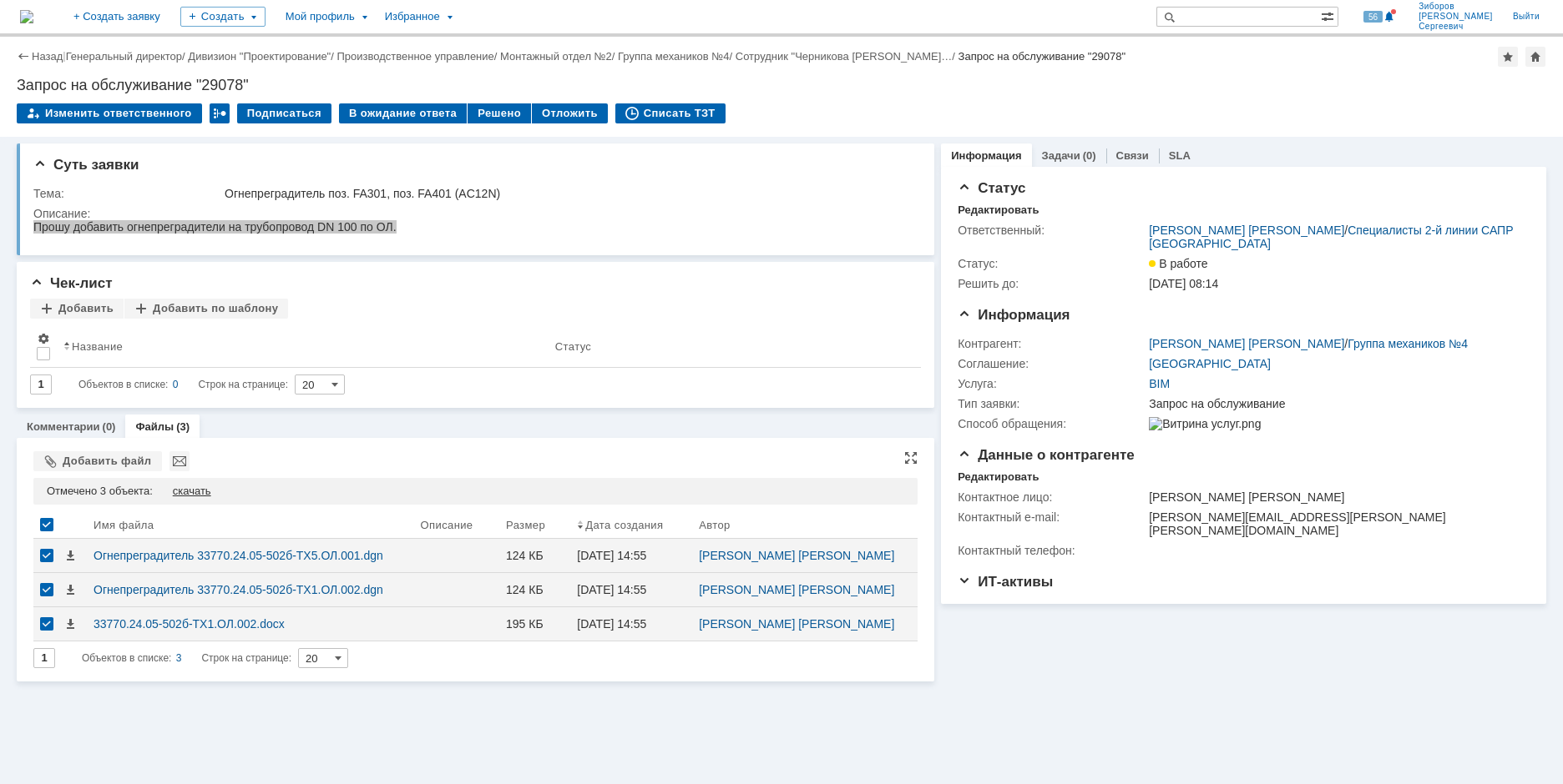
click at [201, 486] on div "скачать" at bounding box center [192, 492] width 39 height 14
click at [34, 15] on img at bounding box center [27, 16] width 14 height 14
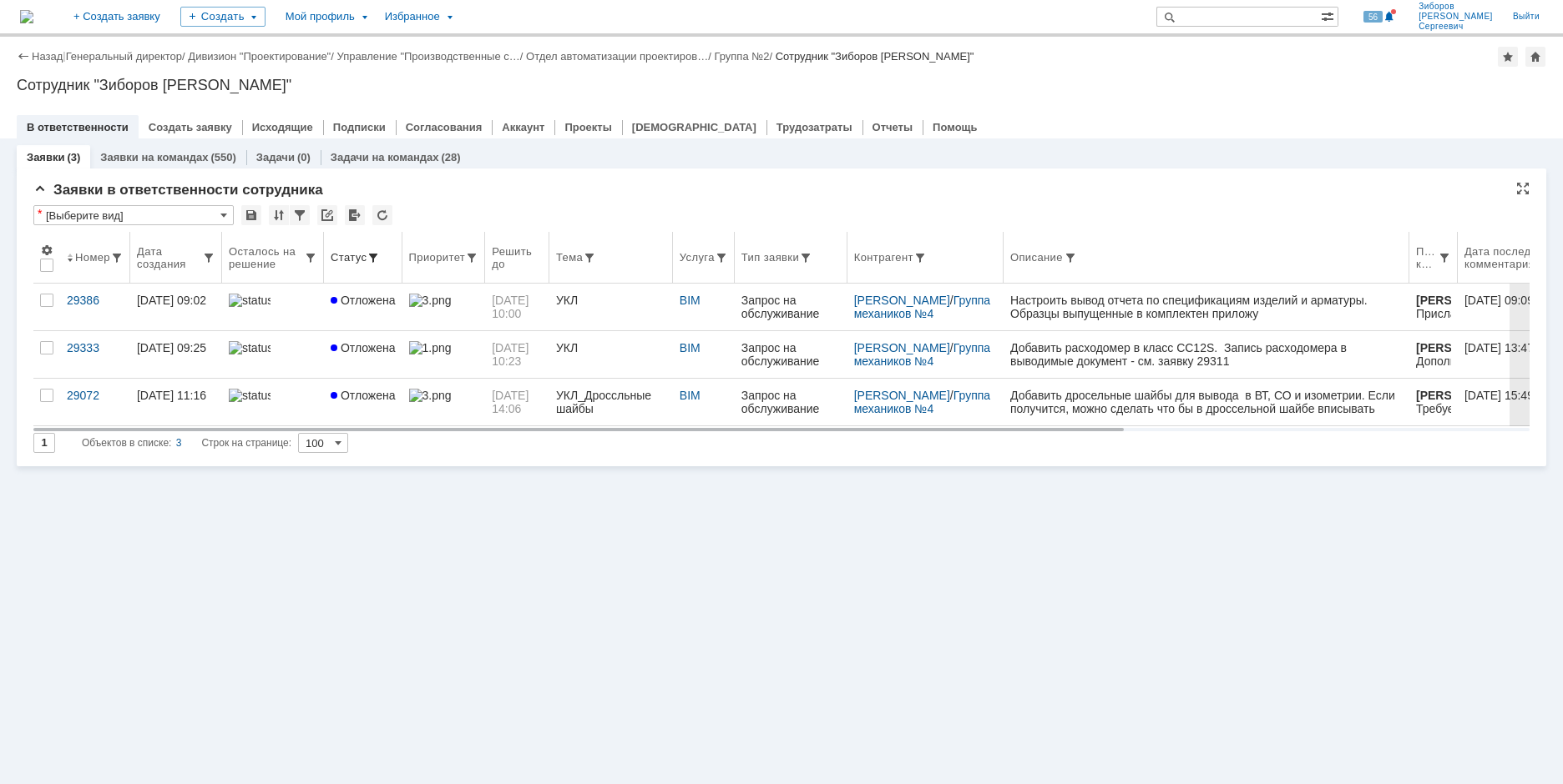
click at [373, 249] on th "Статус" at bounding box center [363, 258] width 78 height 52
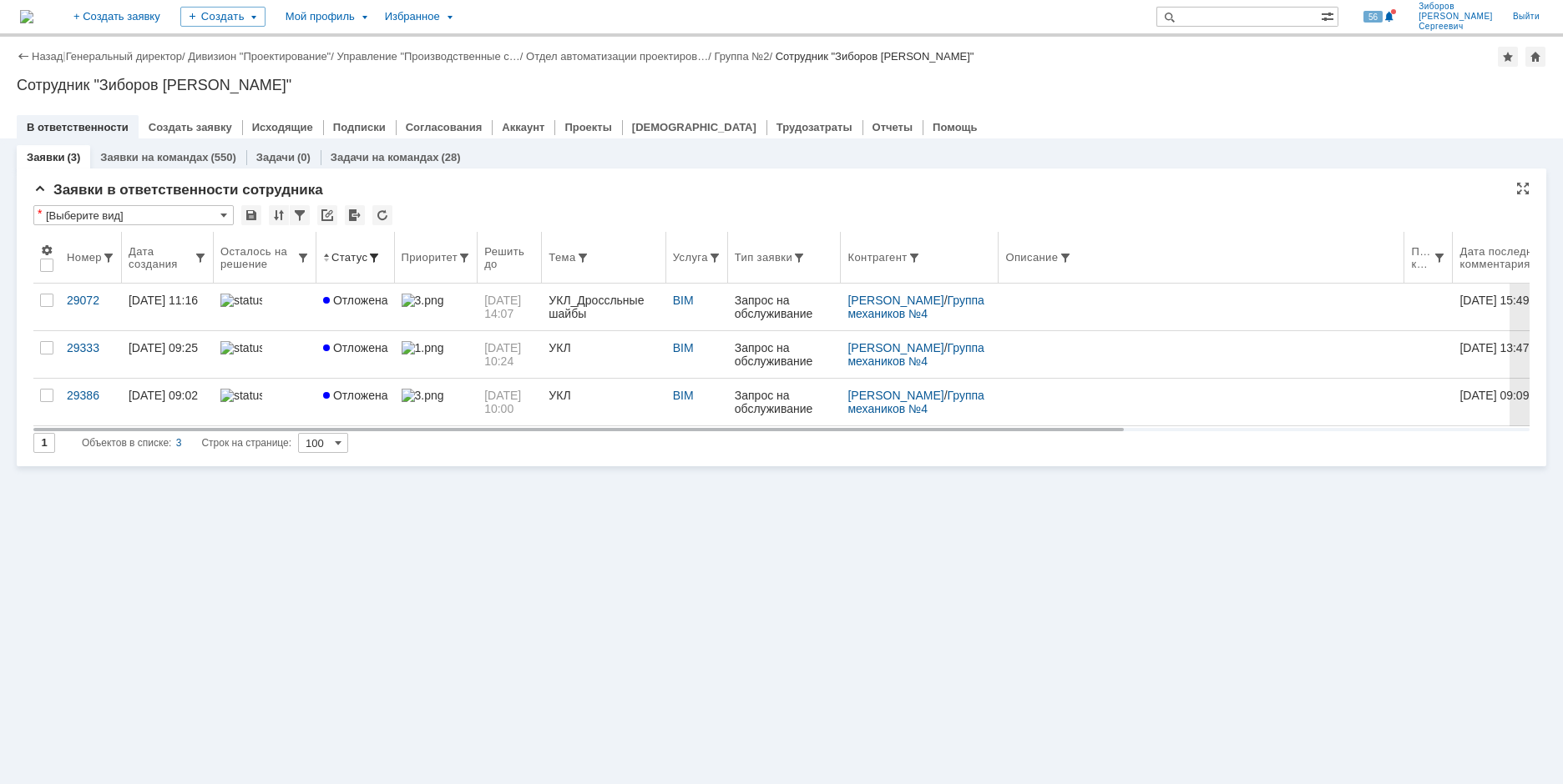
click at [373, 257] on span at bounding box center [374, 257] width 14 height 14
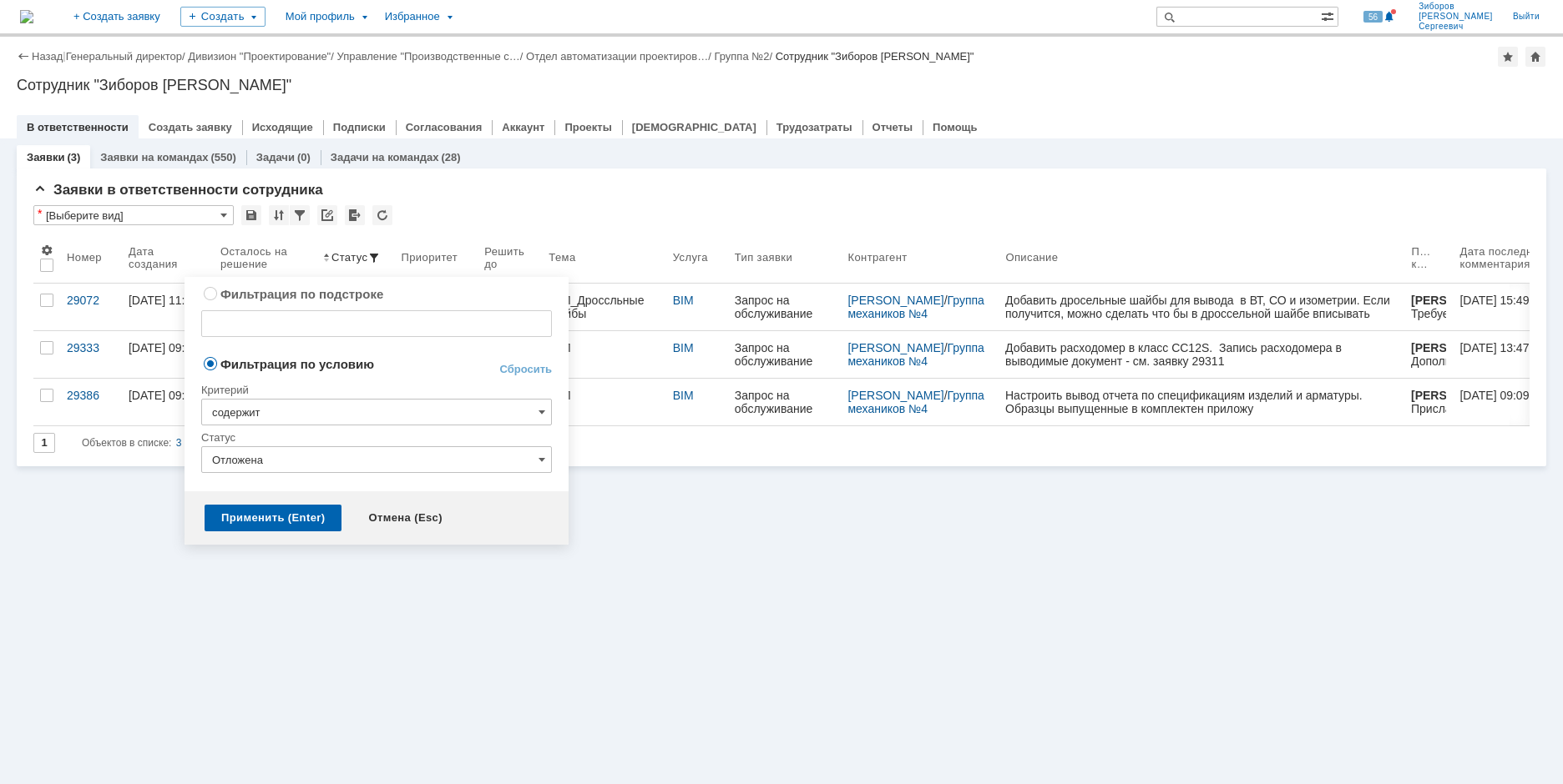
click at [530, 411] on input "содержит" at bounding box center [376, 413] width 350 height 27
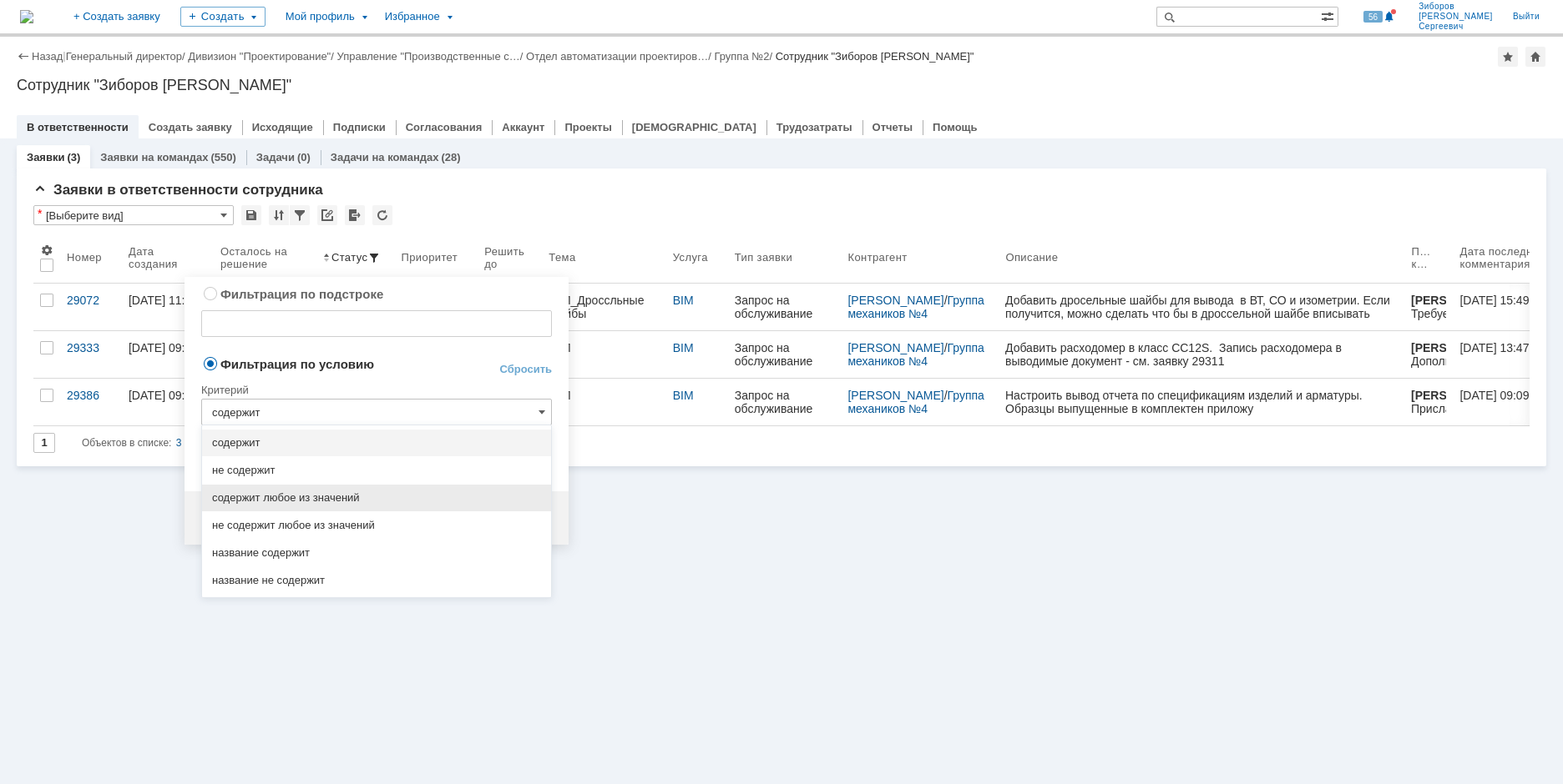
click at [297, 497] on span "содержит любое из значений" at bounding box center [376, 499] width 329 height 14
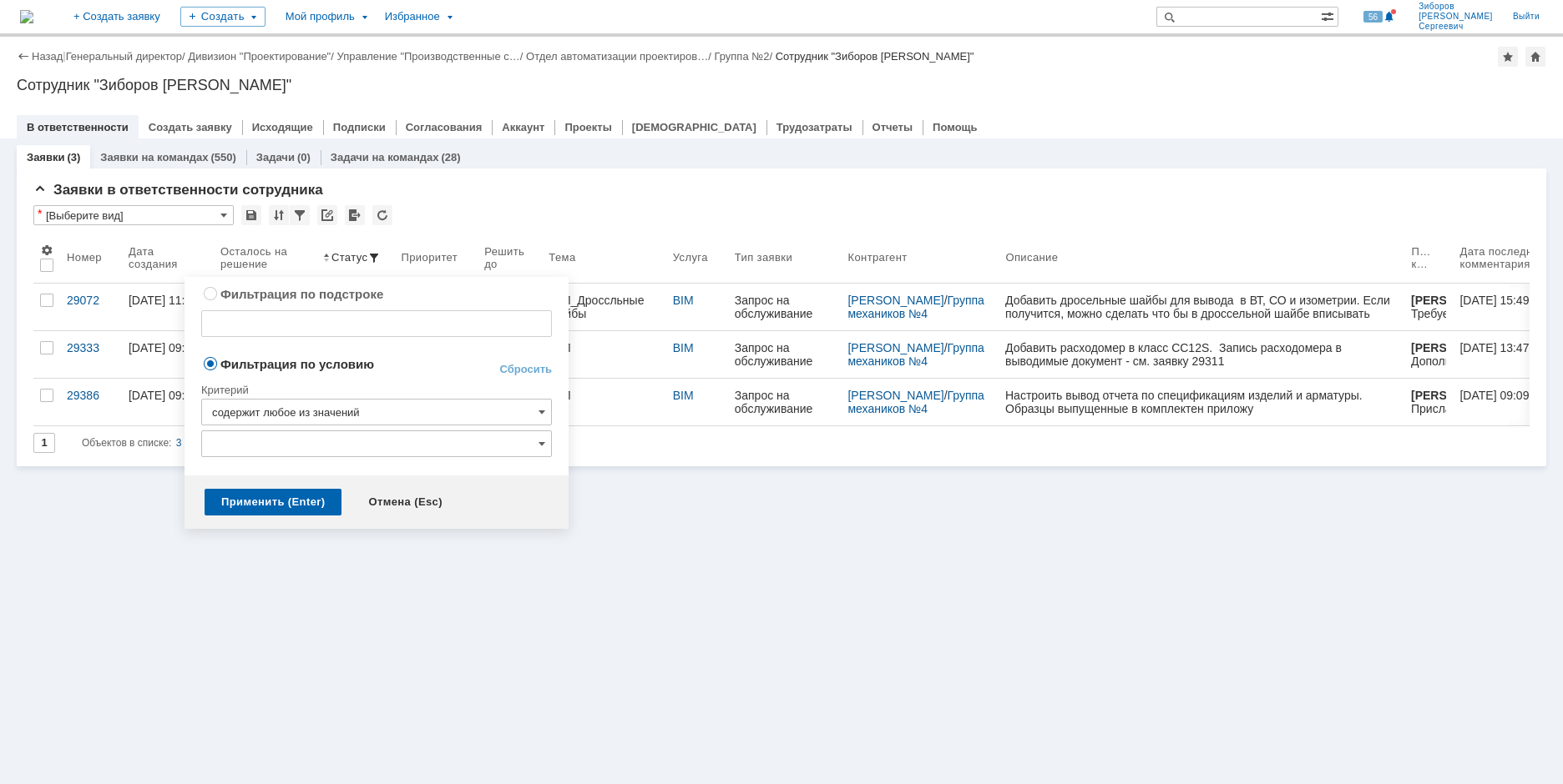
type input "содержит любое из значений"
click at [531, 435] on input "text" at bounding box center [376, 444] width 350 height 27
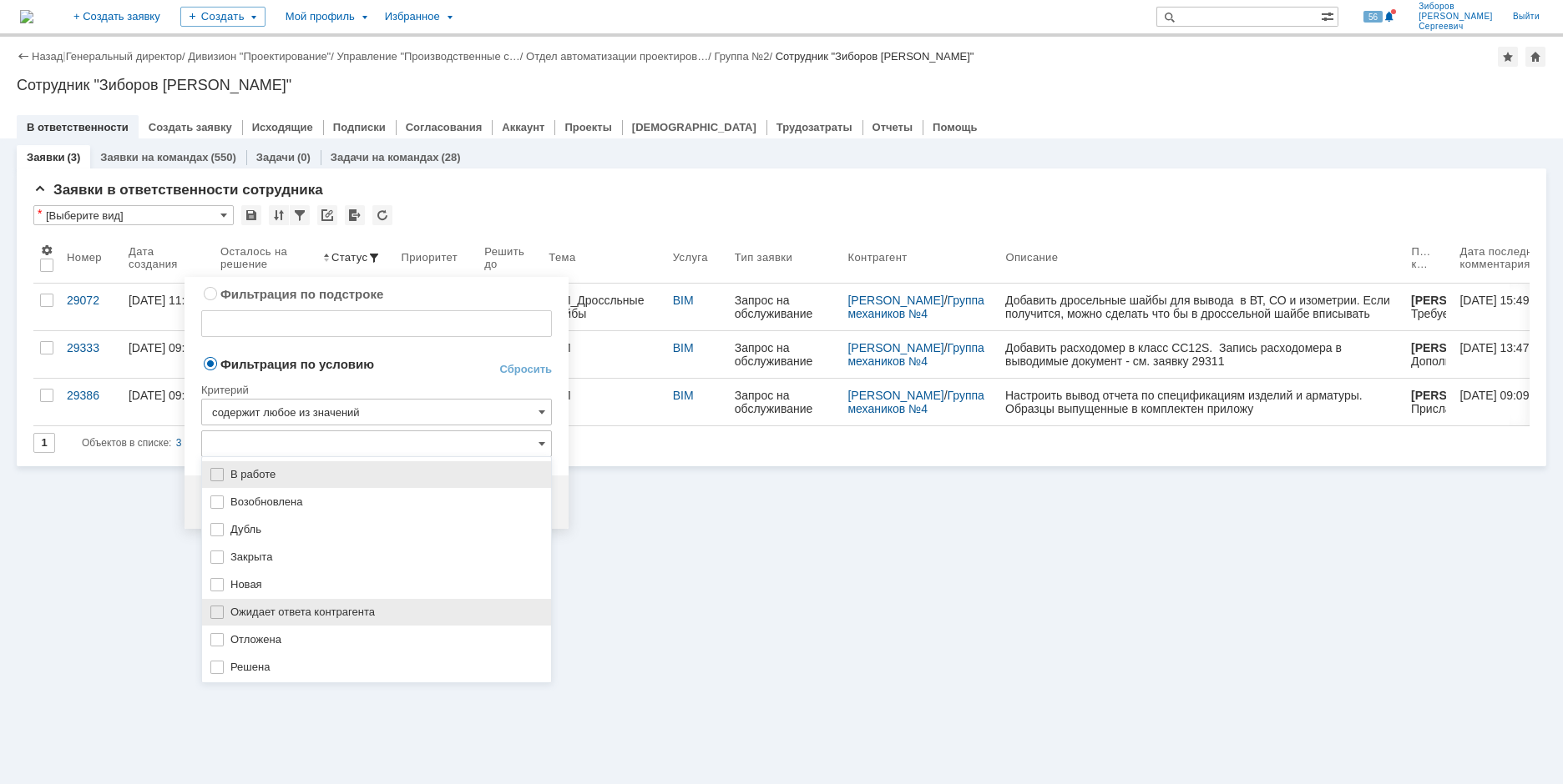
click at [219, 614] on img at bounding box center [217, 612] width 14 height 14
click at [221, 474] on img at bounding box center [217, 474] width 14 height 14
click at [223, 580] on img at bounding box center [217, 585] width 14 height 14
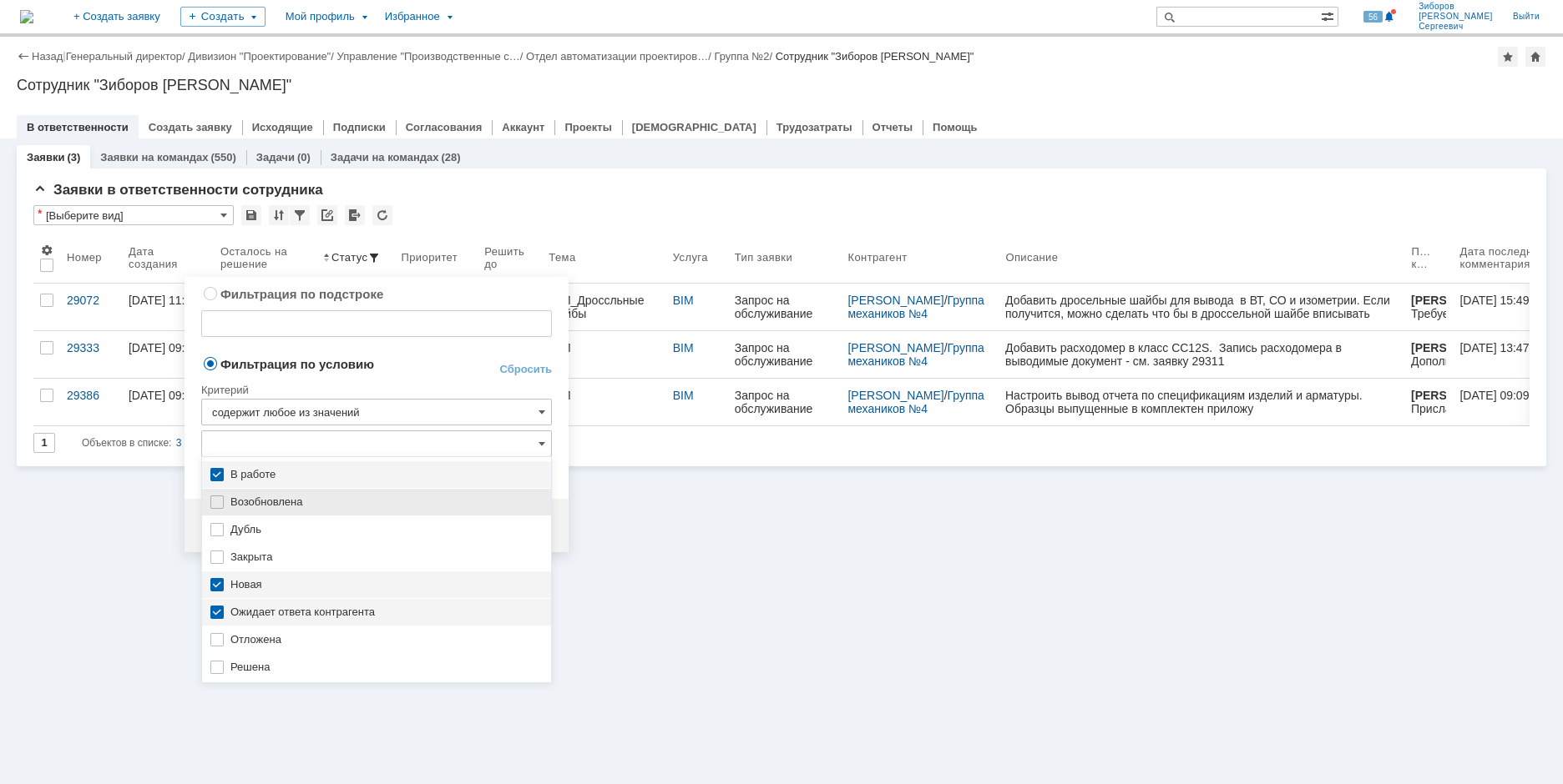
click at [216, 504] on img at bounding box center [217, 502] width 14 height 14
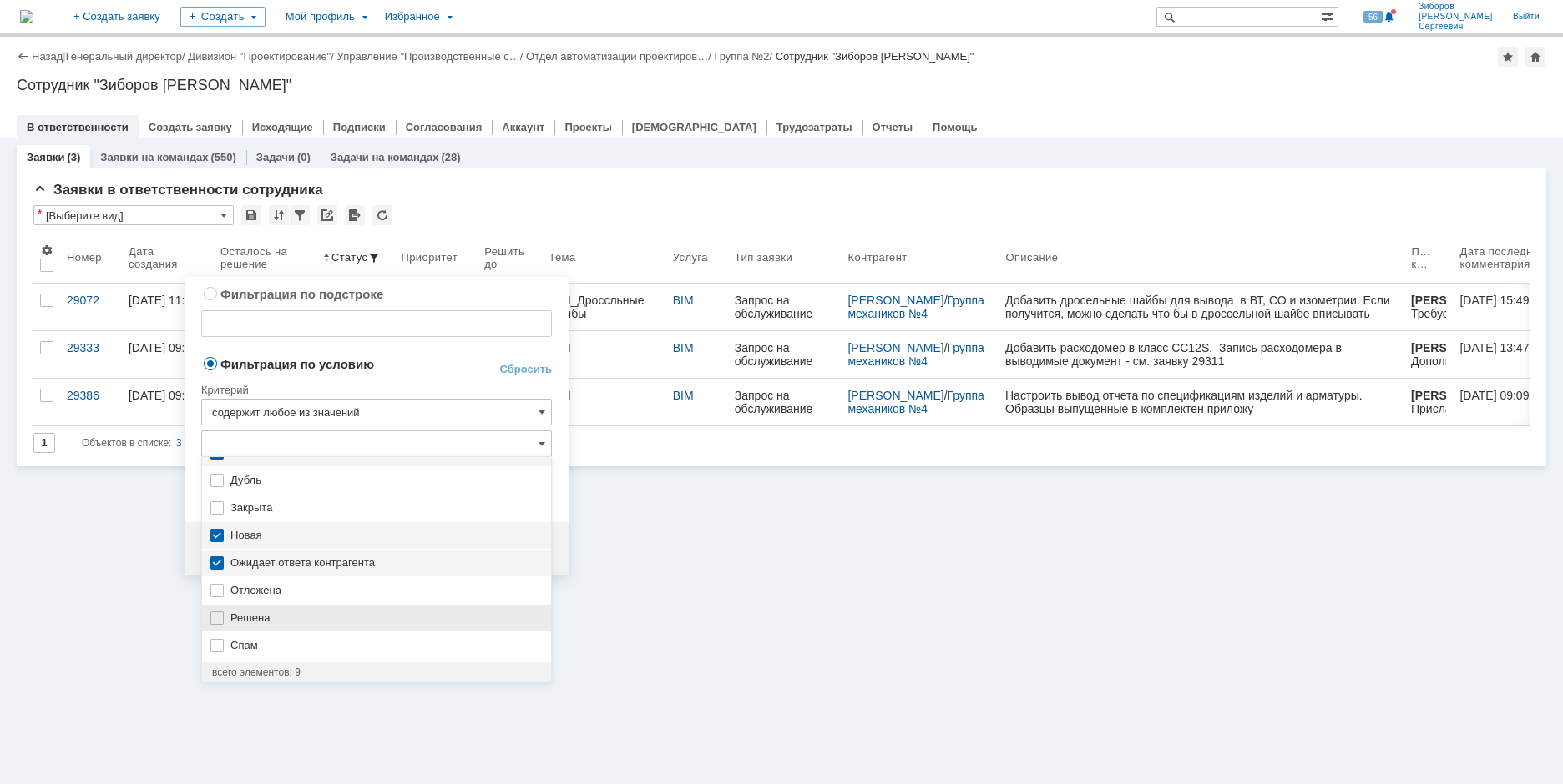
click at [218, 618] on img at bounding box center [217, 618] width 14 height 14
click at [218, 591] on img at bounding box center [217, 591] width 14 height 14
click at [649, 609] on div "Заявки (3) Заявки на командах (550) Задачи (0) Задачи на командах (28) Заявки в…" at bounding box center [782, 462] width 1563 height 646
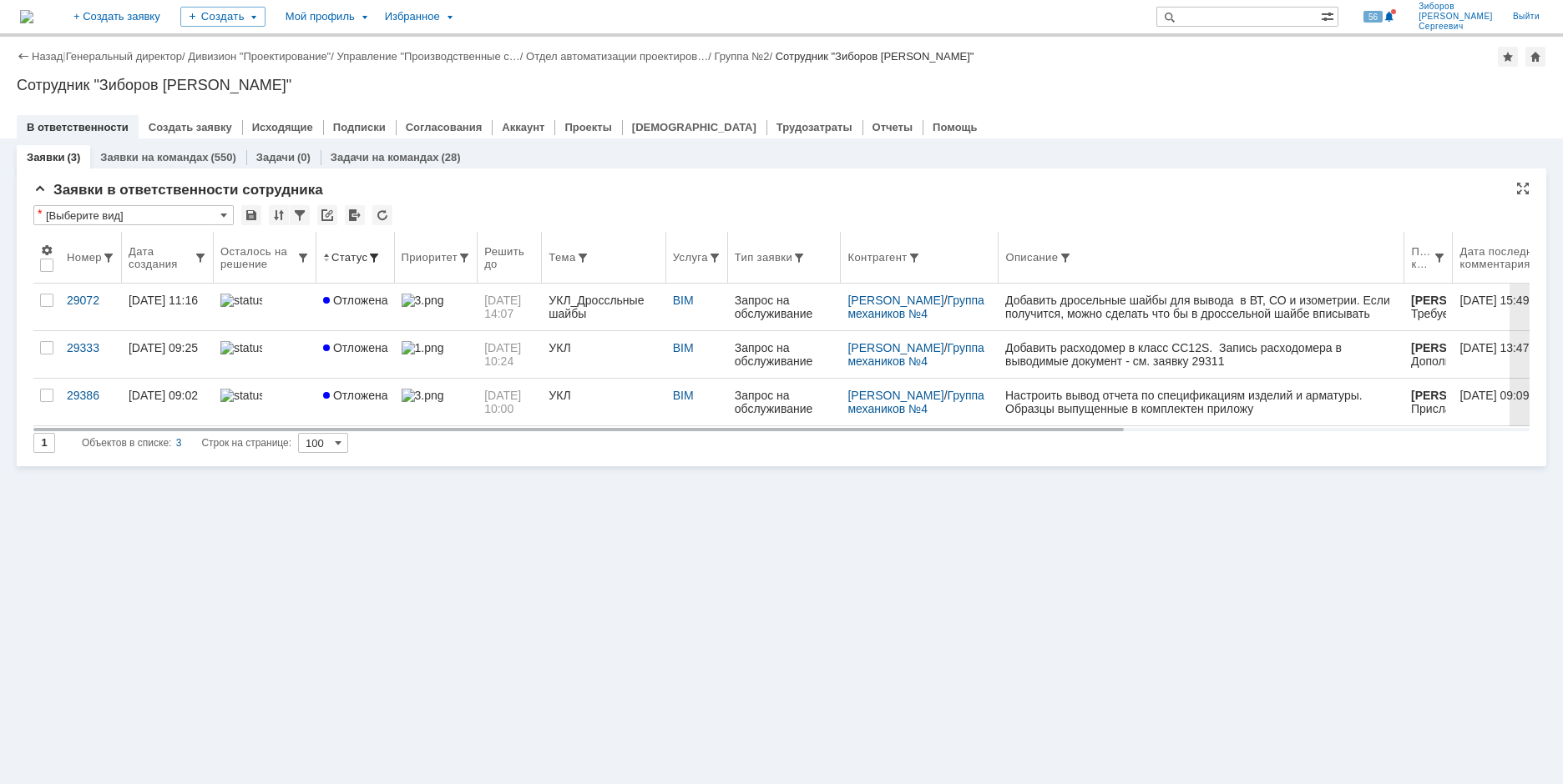
click at [373, 259] on span at bounding box center [374, 257] width 14 height 14
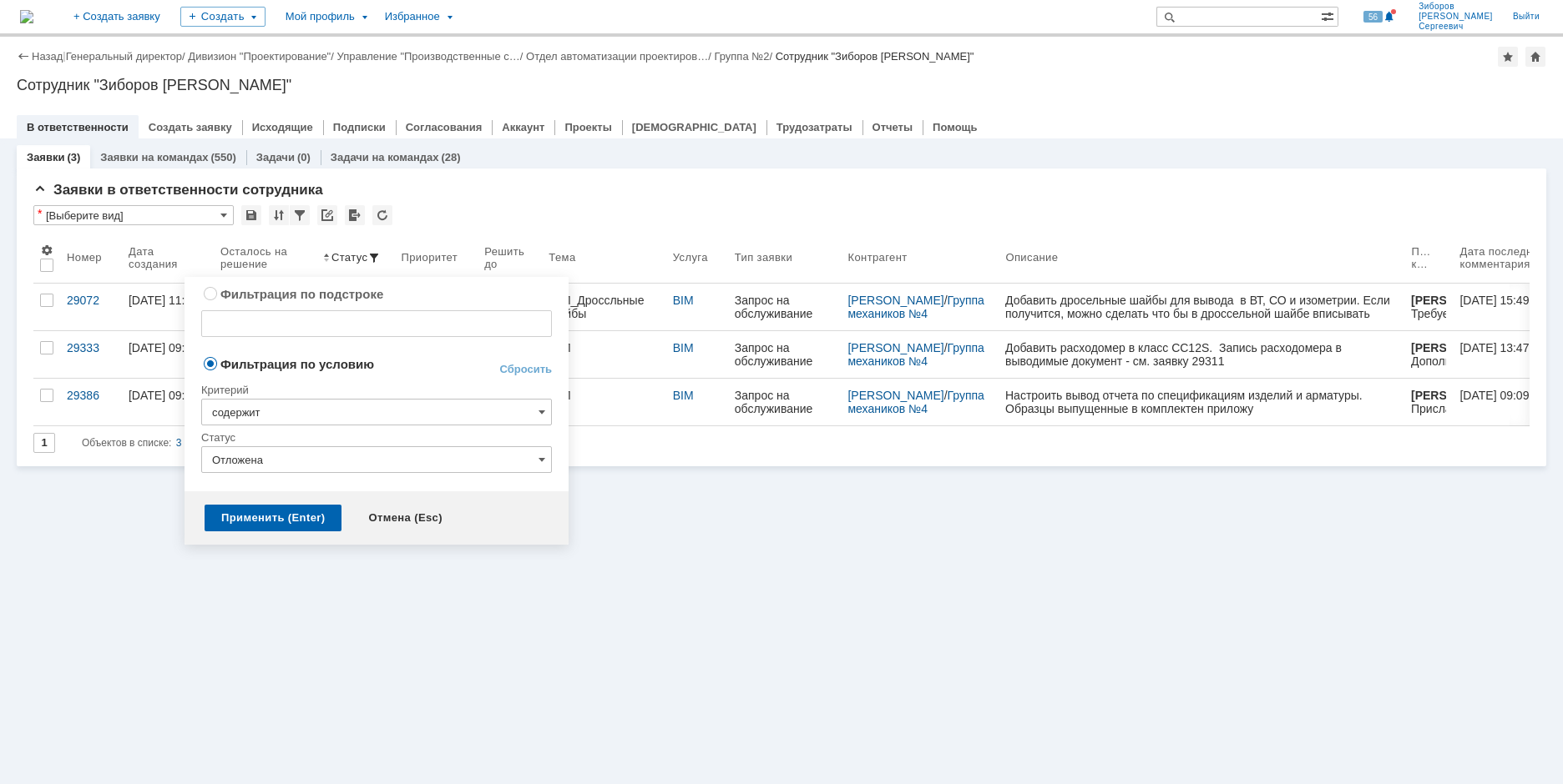
click at [535, 460] on input "Отложена" at bounding box center [376, 460] width 350 height 27
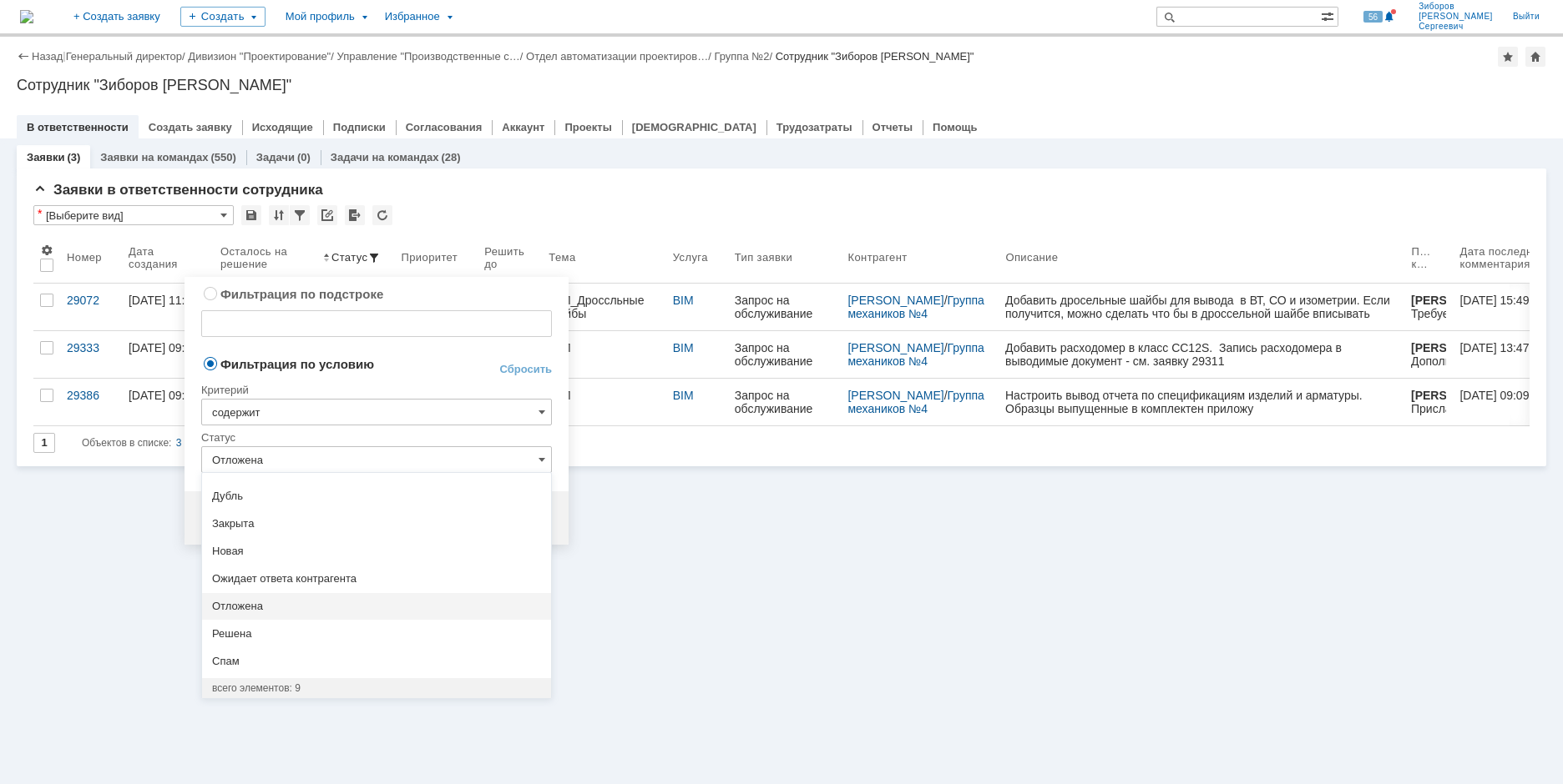
scroll to position [0, 0]
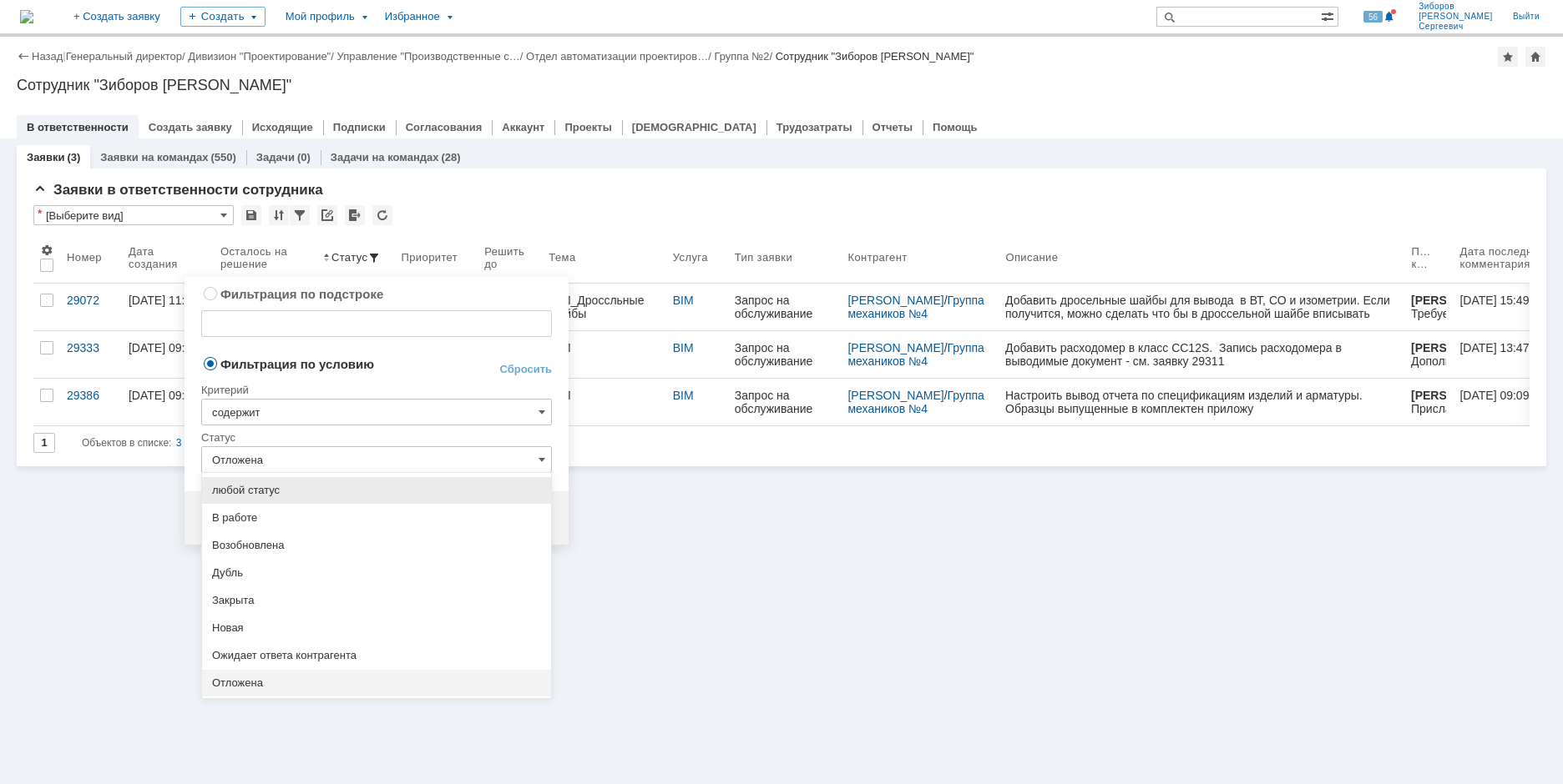
click at [296, 405] on input "содержит" at bounding box center [376, 413] width 350 height 27
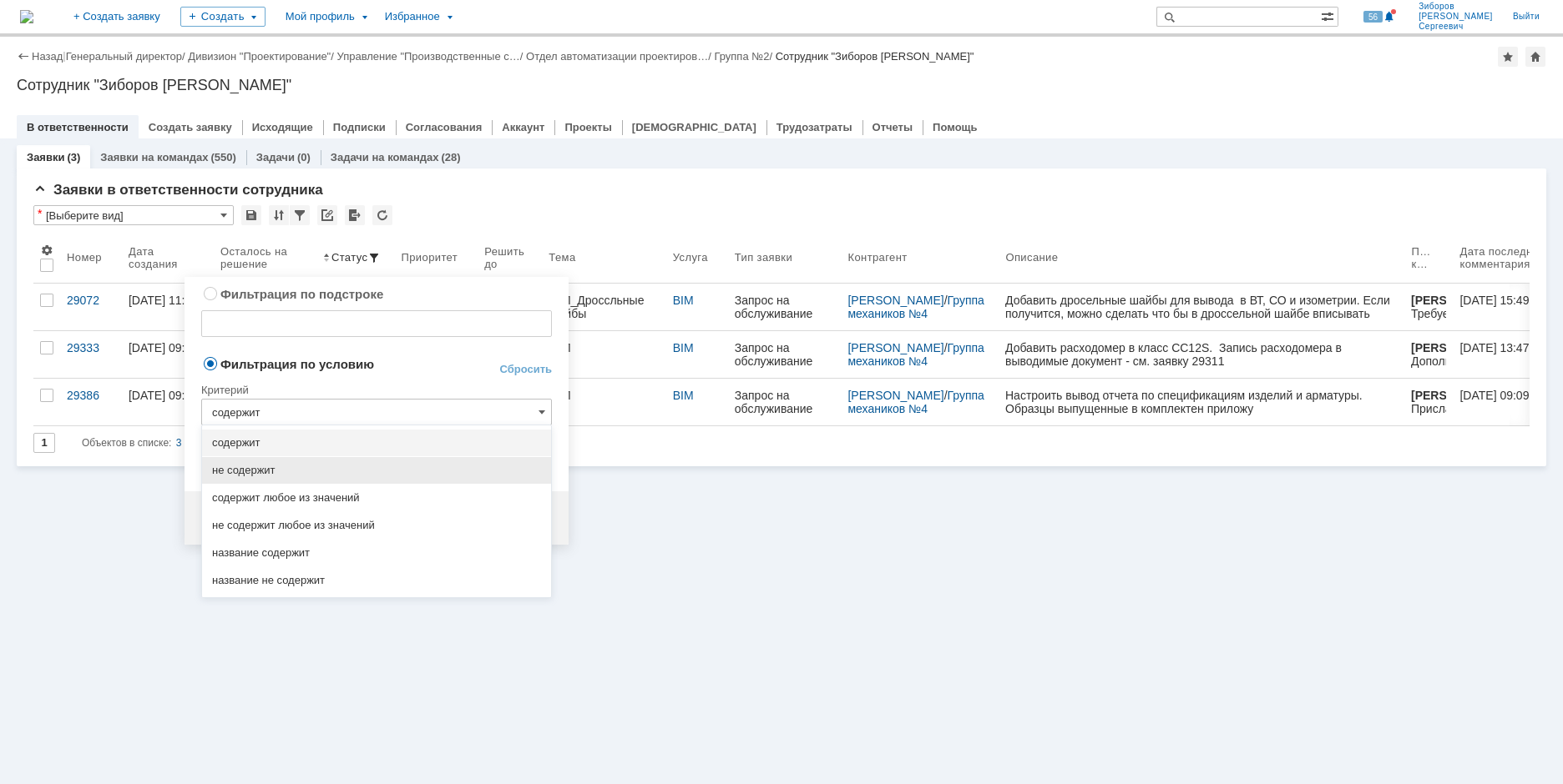
type input "Отложена"
click at [278, 501] on span "содержит любое из значений" at bounding box center [376, 499] width 329 height 14
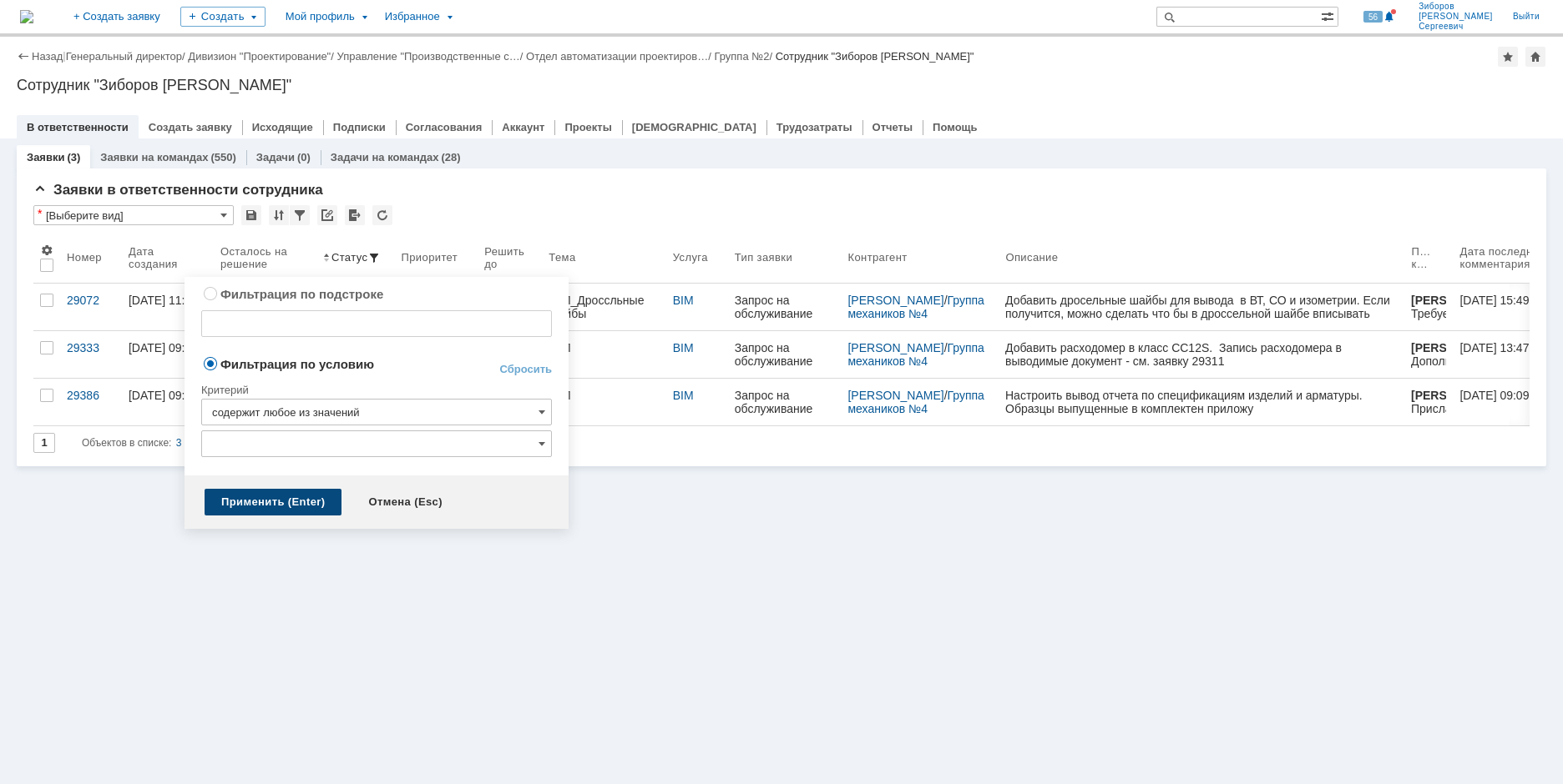
type input "содержит любое из значений"
click at [535, 447] on input "text" at bounding box center [376, 444] width 350 height 27
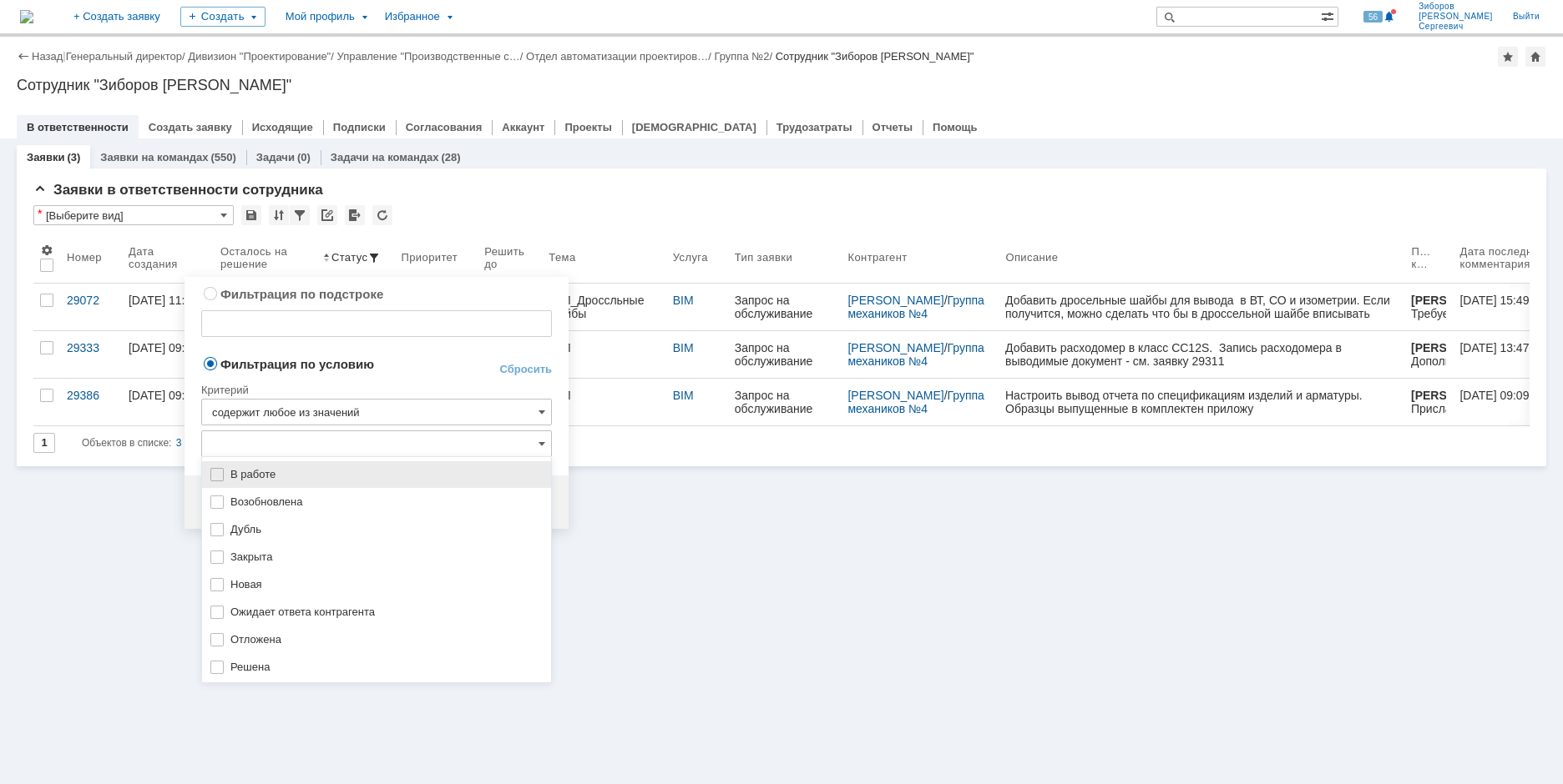
click at [214, 468] on div "В работе" at bounding box center [376, 474] width 349 height 27
click at [221, 497] on img at bounding box center [217, 502] width 14 height 14
click at [223, 582] on img at bounding box center [217, 585] width 14 height 14
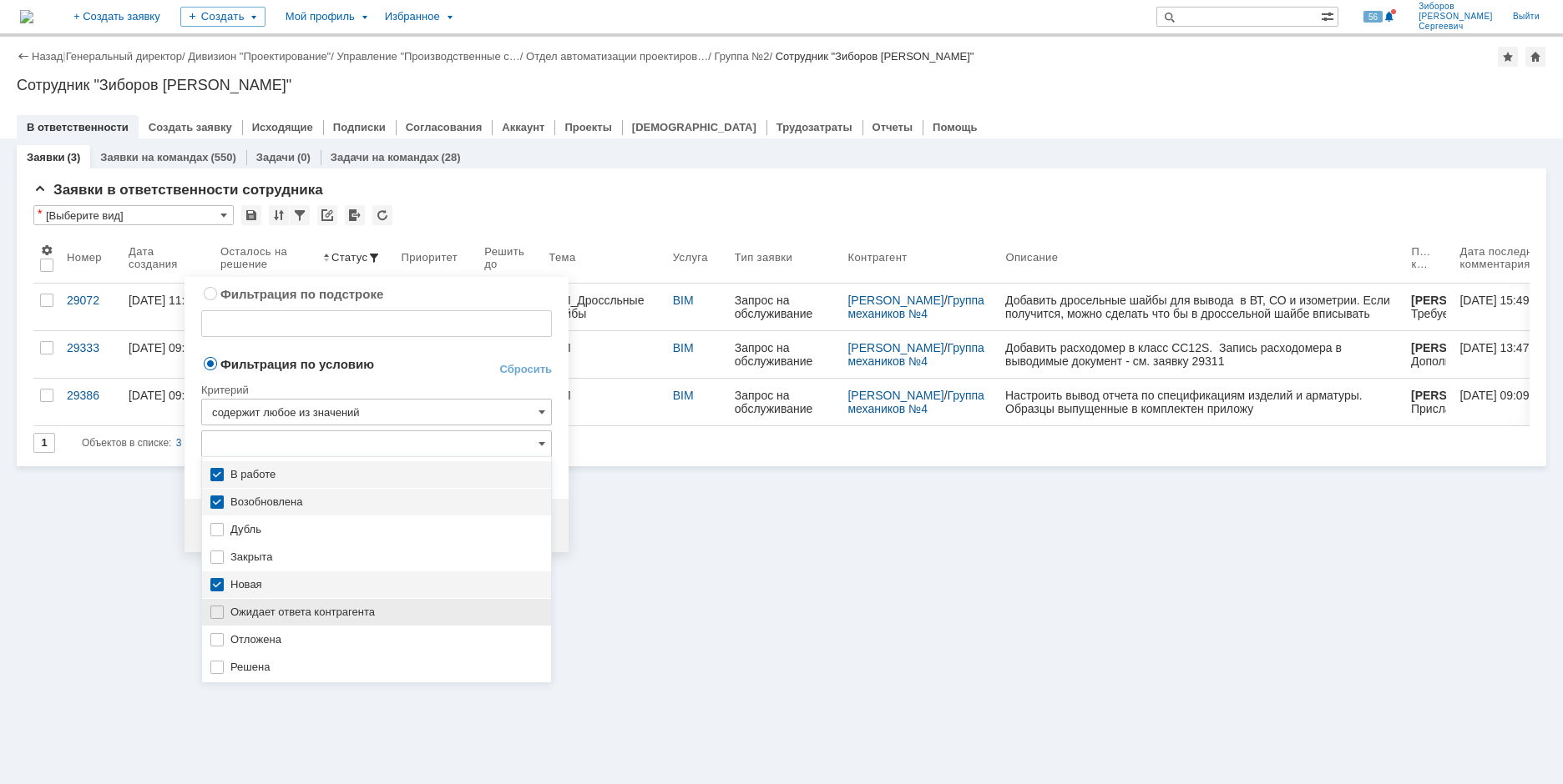
click at [220, 609] on img at bounding box center [217, 612] width 14 height 14
click at [218, 636] on img at bounding box center [217, 640] width 14 height 14
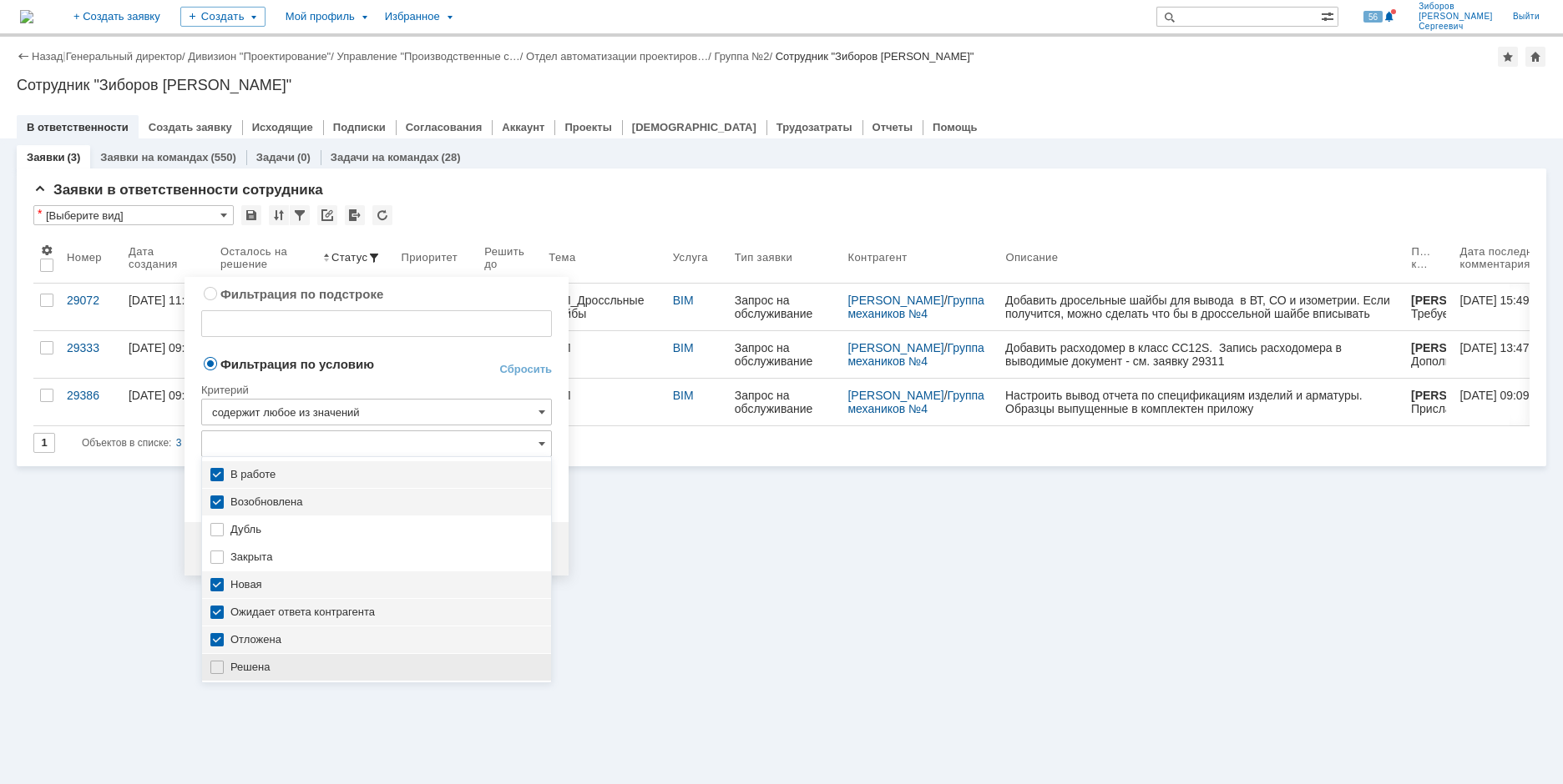
click at [220, 664] on img at bounding box center [217, 667] width 14 height 14
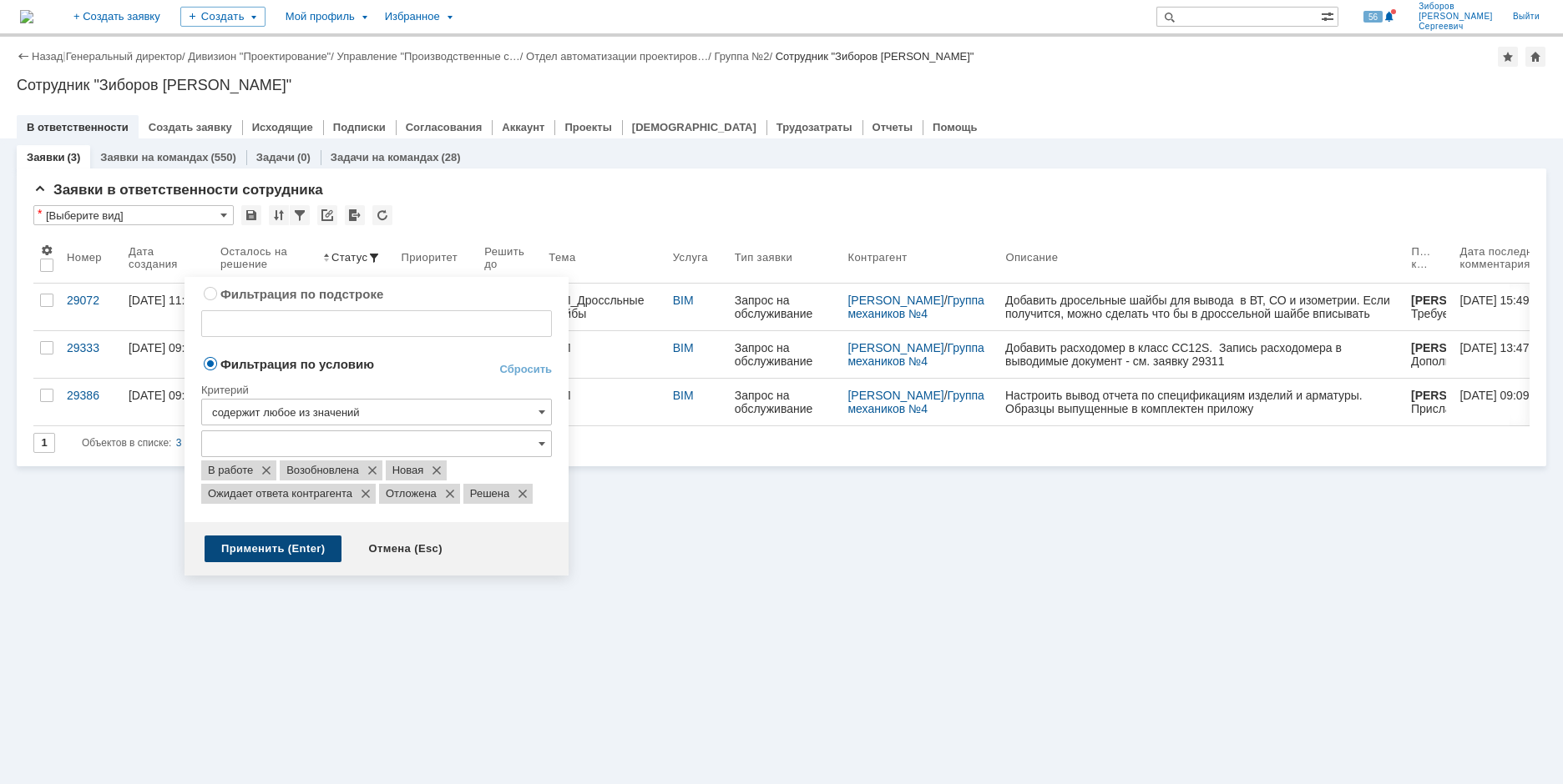
click at [259, 548] on div "Применить (Enter)" at bounding box center [273, 549] width 137 height 27
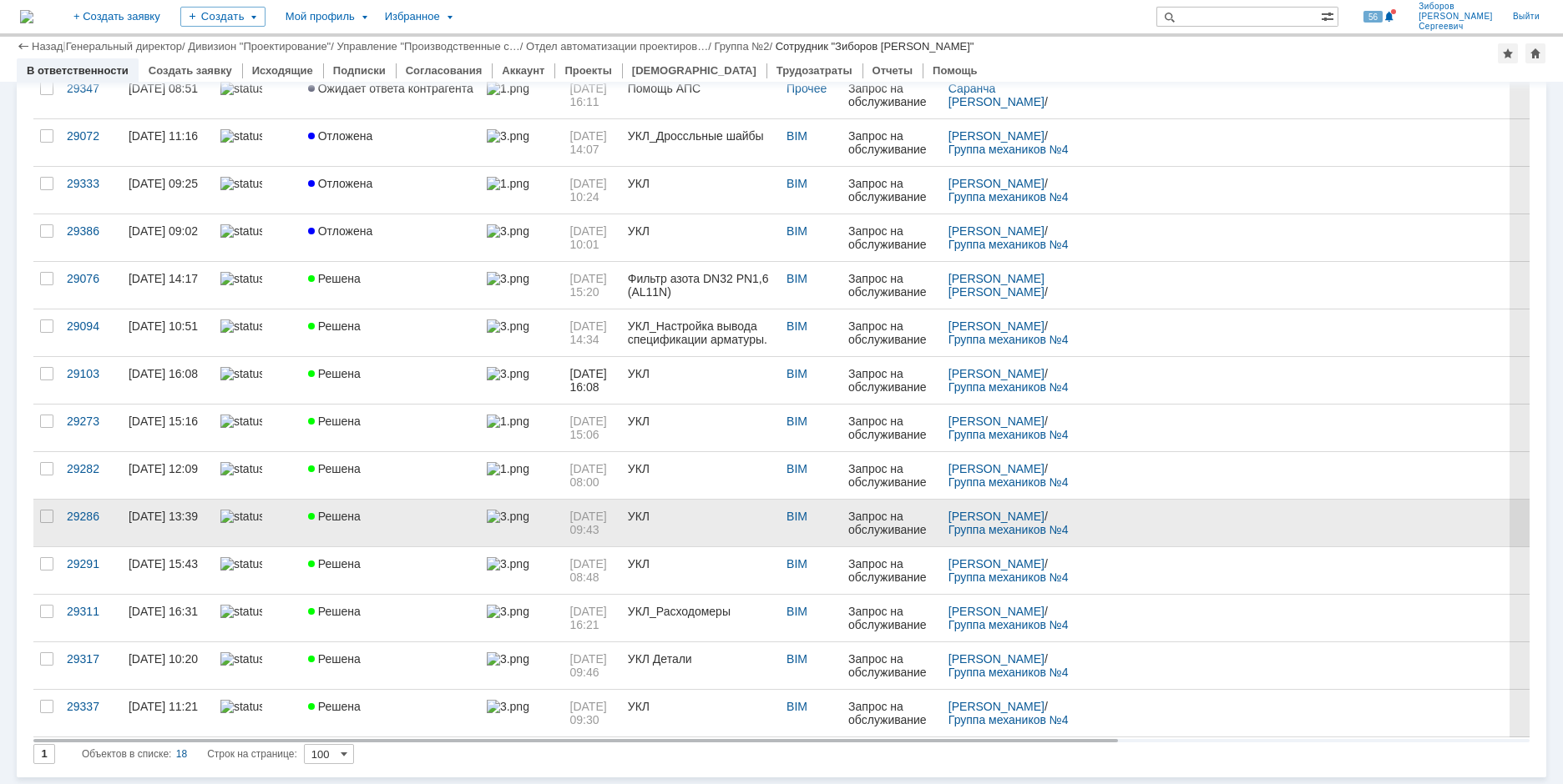
scroll to position [0, 0]
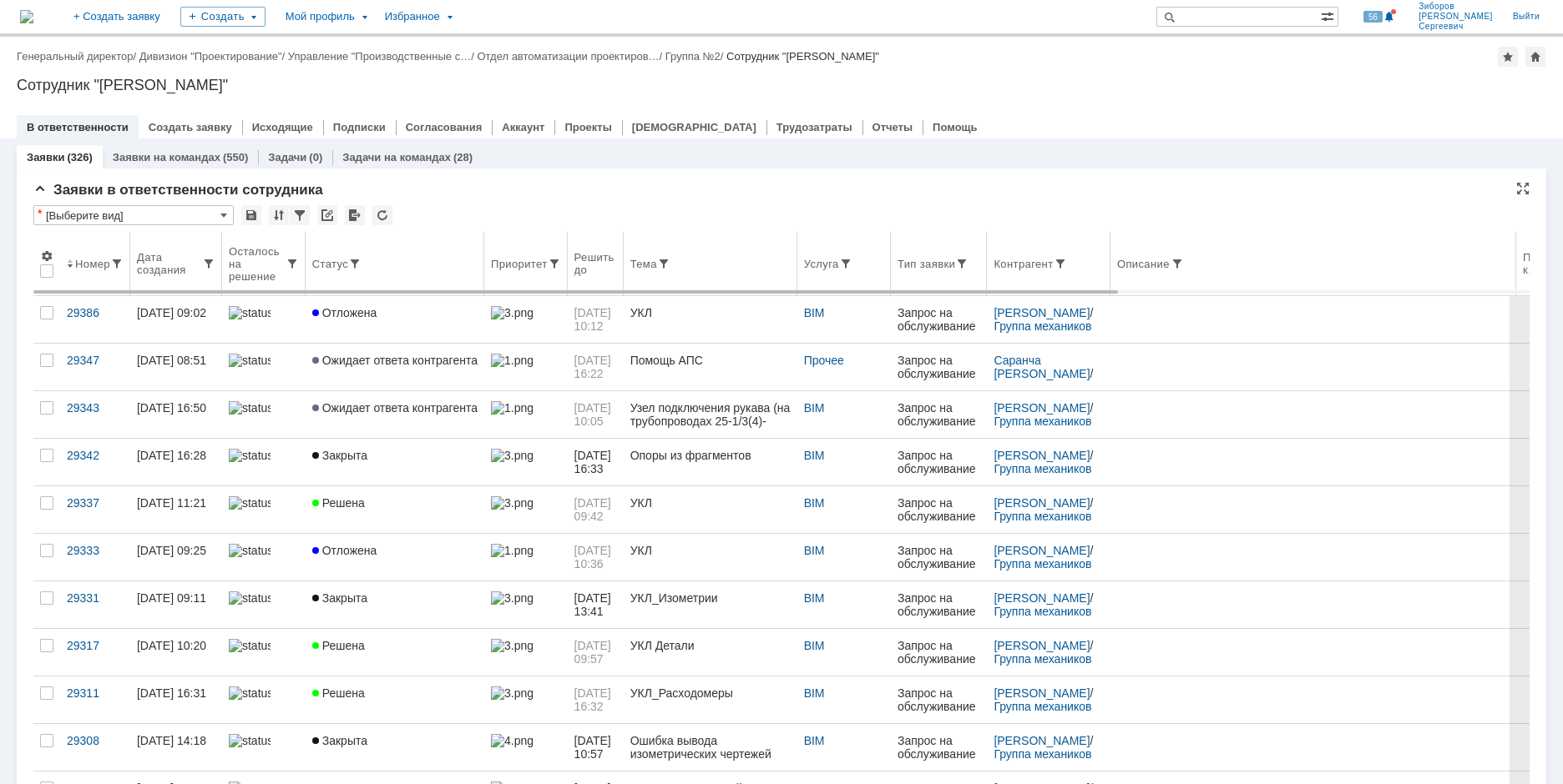
click at [355, 257] on th "Статус" at bounding box center [395, 264] width 178 height 65
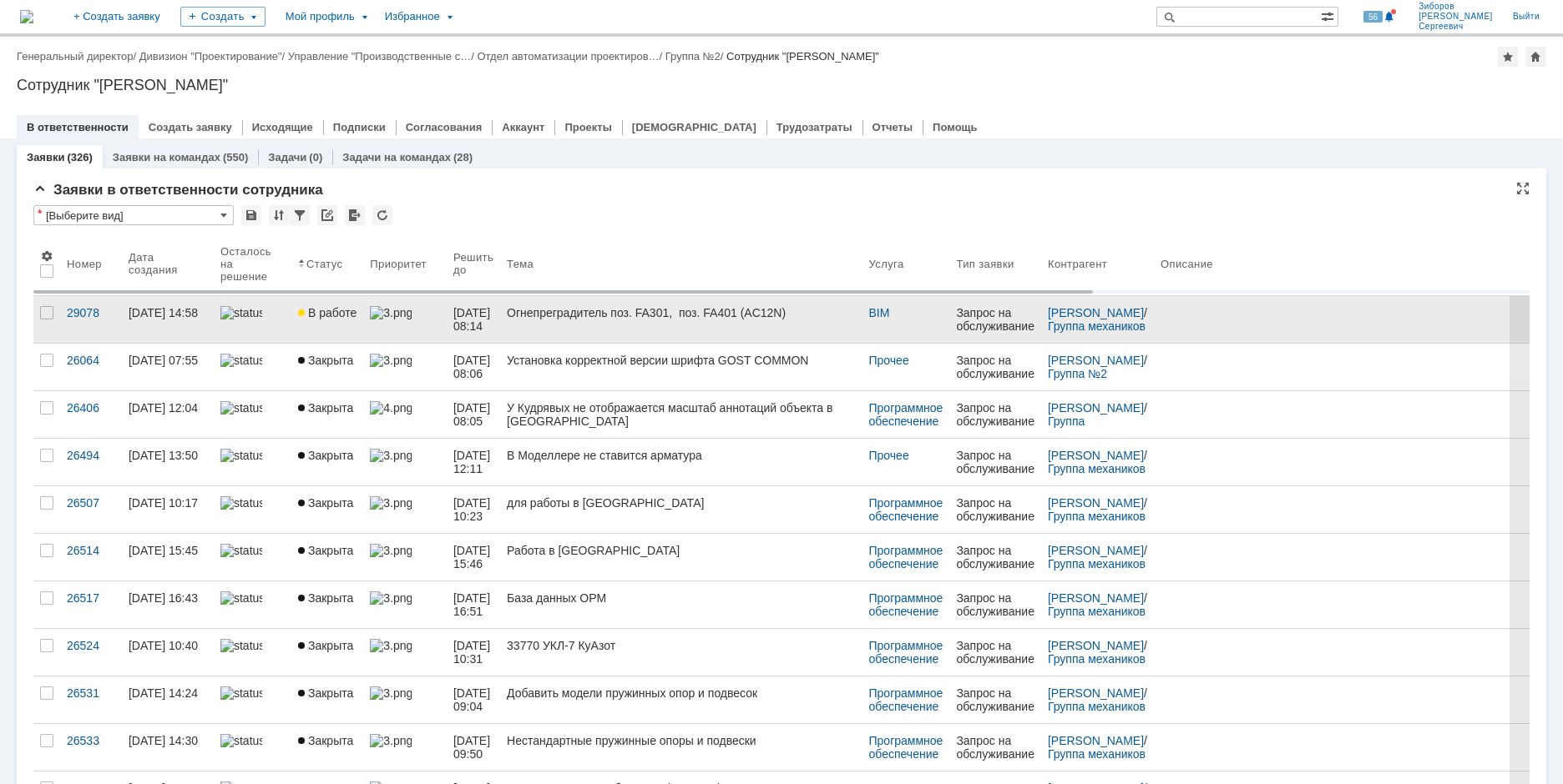
click at [340, 312] on span "В работе" at bounding box center [327, 313] width 59 height 14
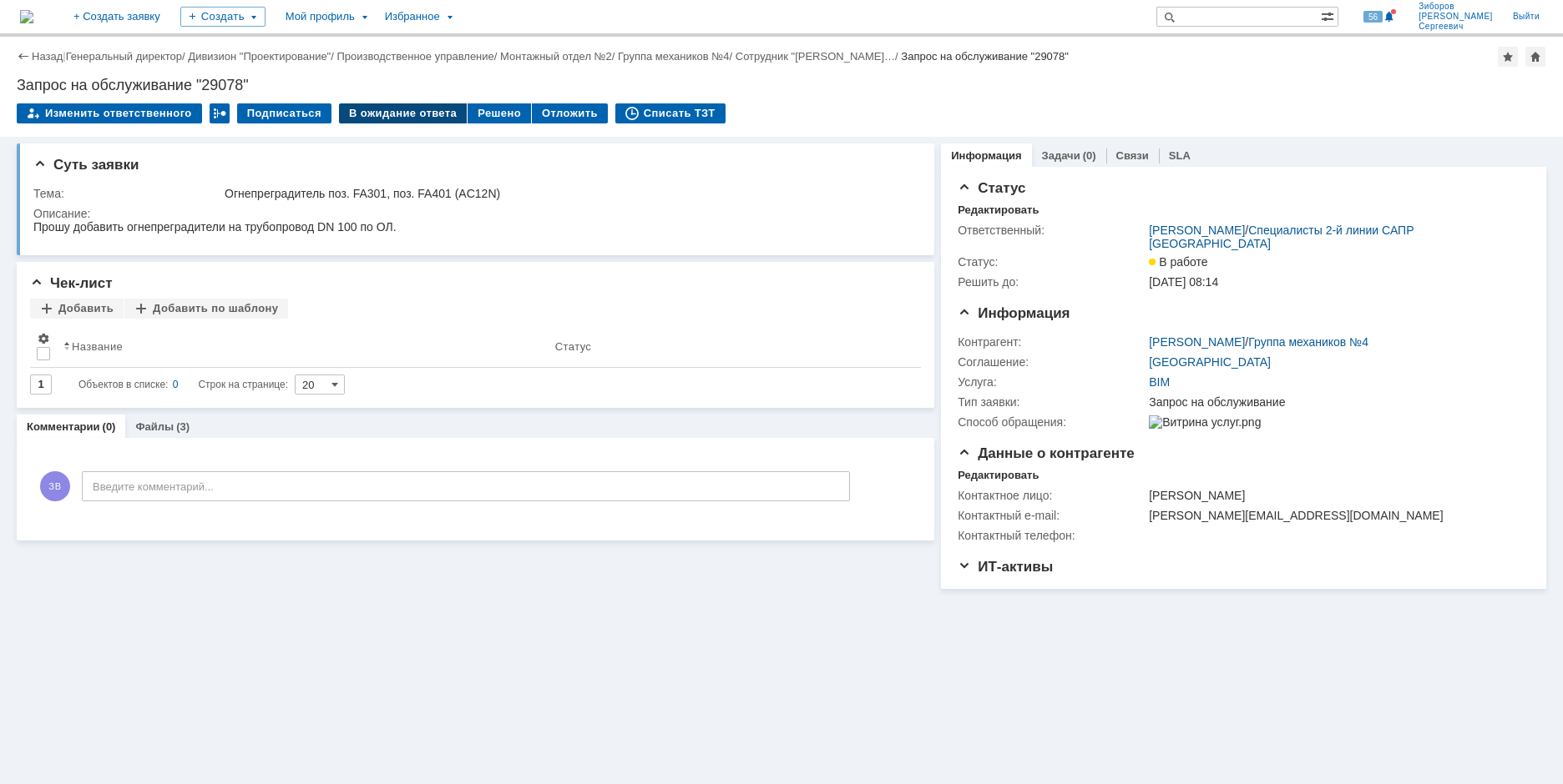
click at [396, 110] on div "В ожидание ответа" at bounding box center [402, 113] width 127 height 20
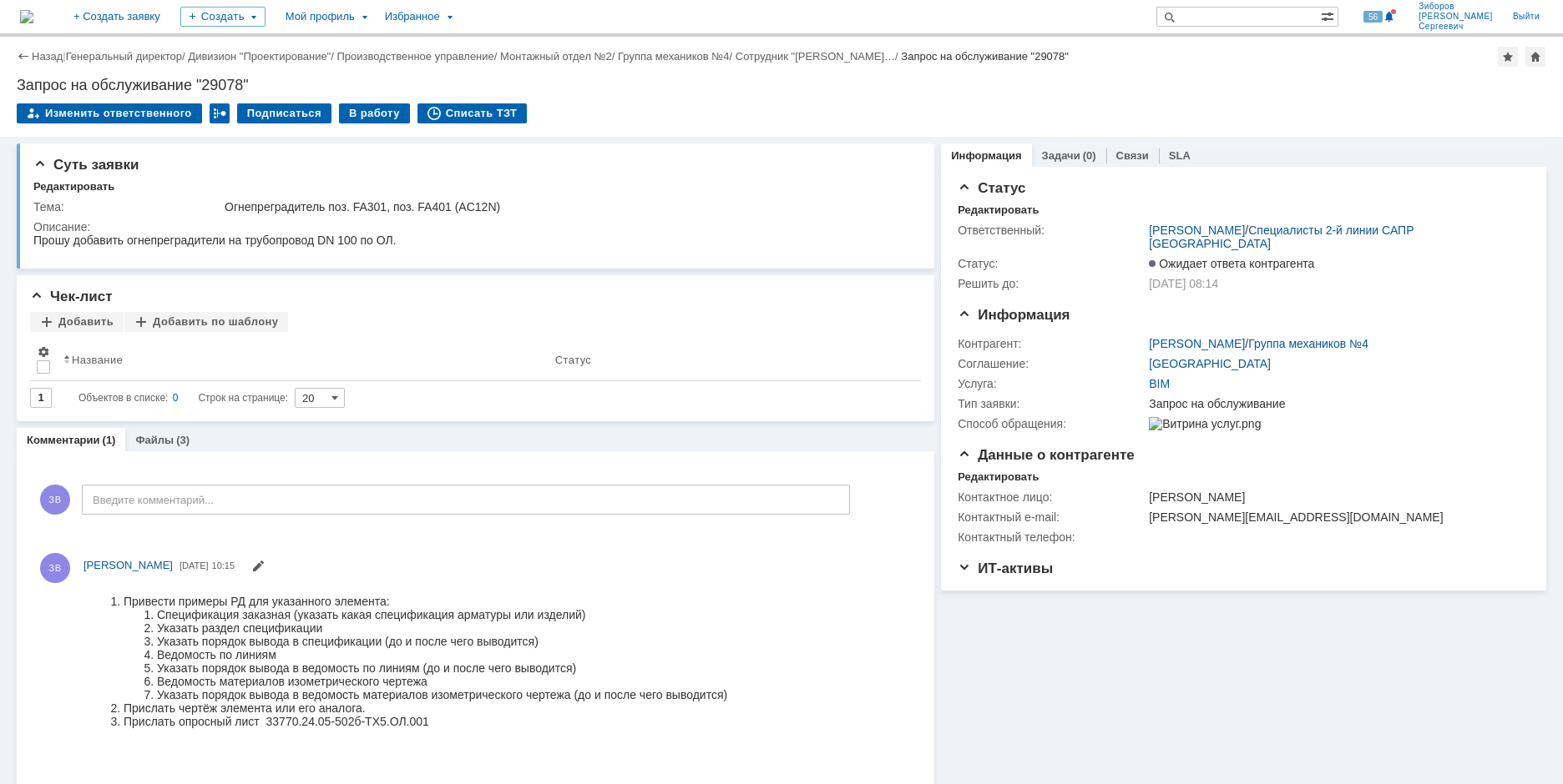
click at [34, 14] on img at bounding box center [27, 16] width 14 height 14
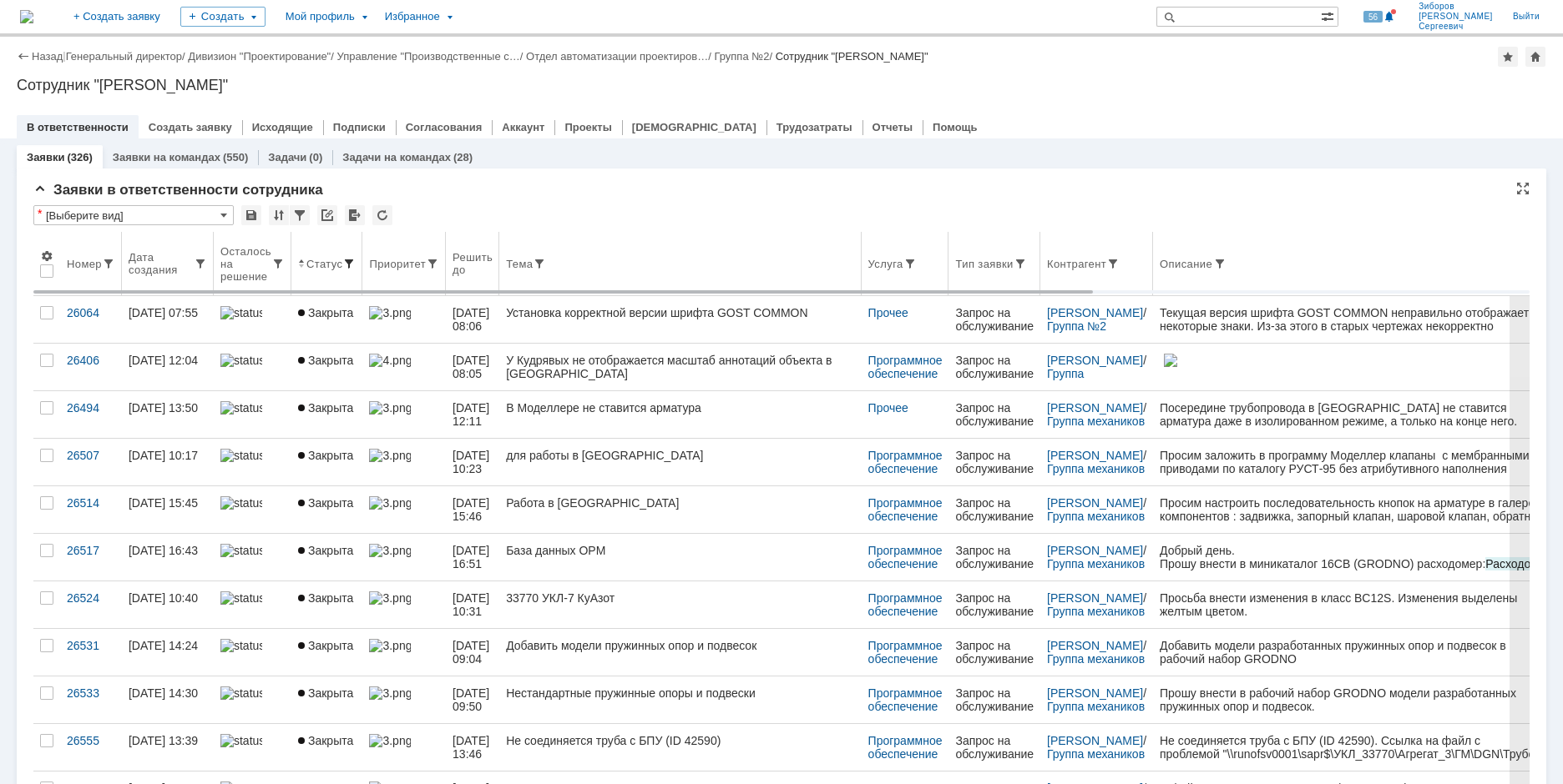
click at [352, 257] on span at bounding box center [349, 264] width 14 height 14
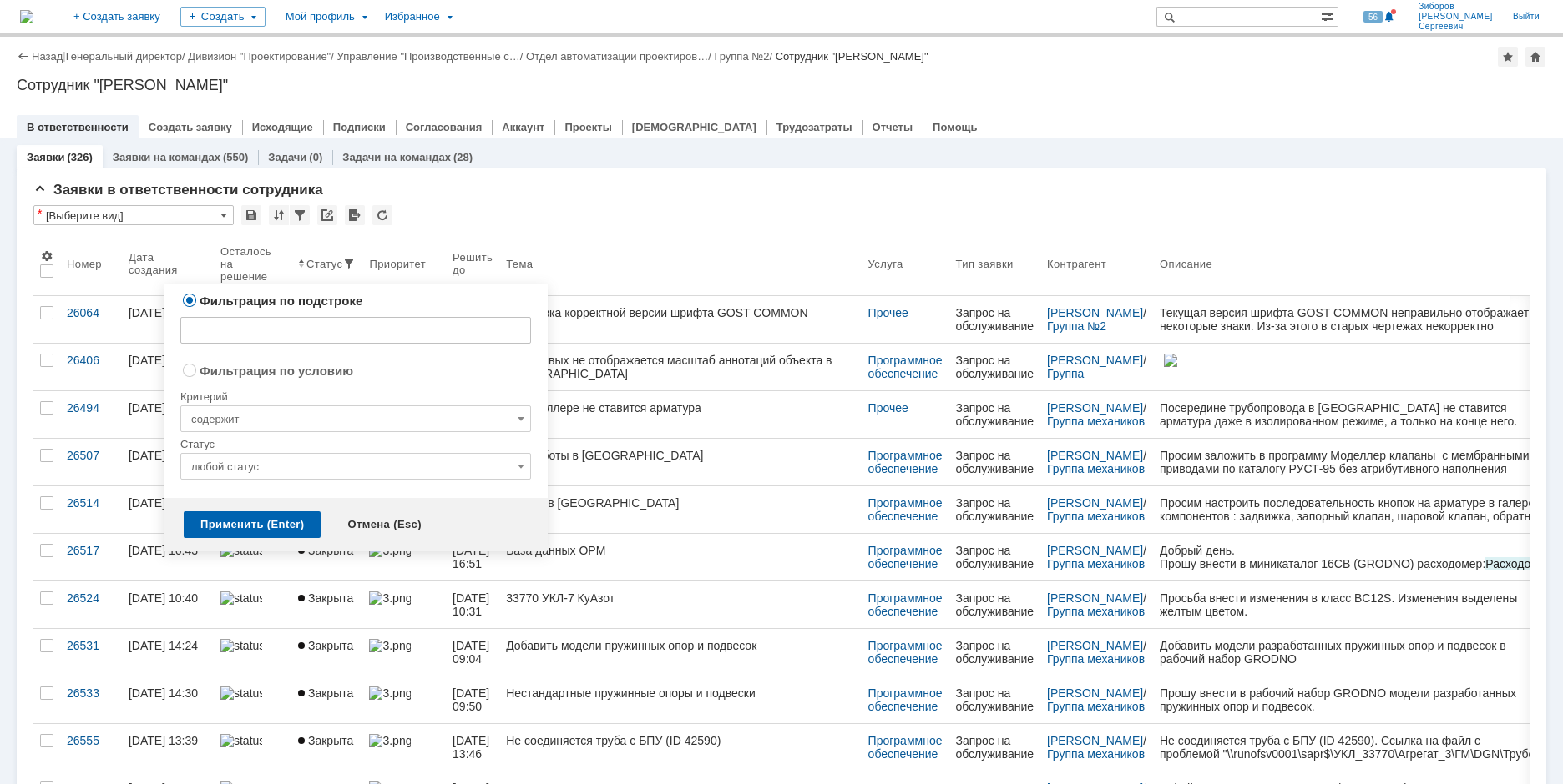
click at [291, 461] on input "любой статус" at bounding box center [355, 467] width 350 height 27
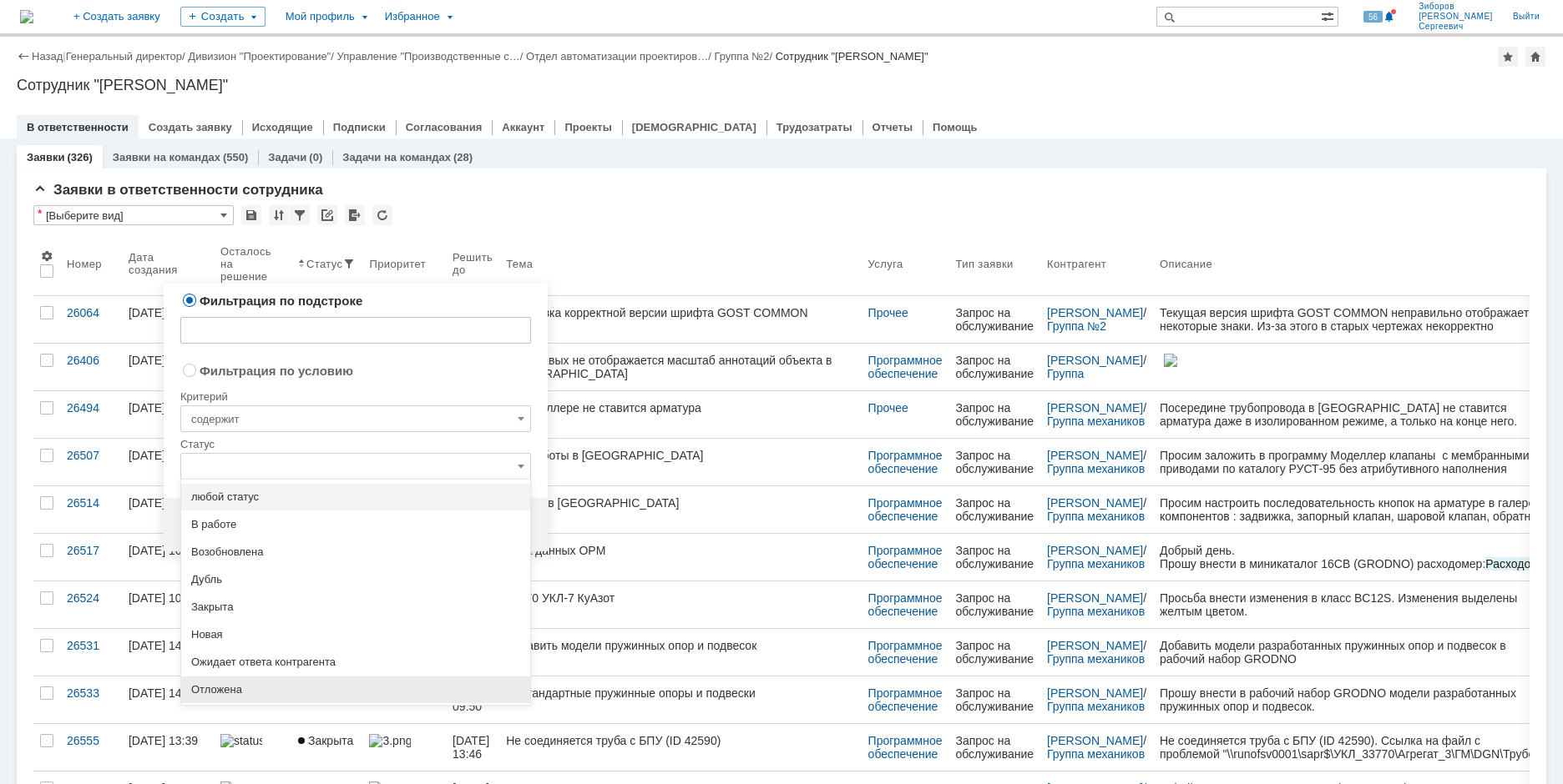
click at [231, 692] on span "Отложена" at bounding box center [355, 690] width 329 height 14
radio input "false"
radio input "true"
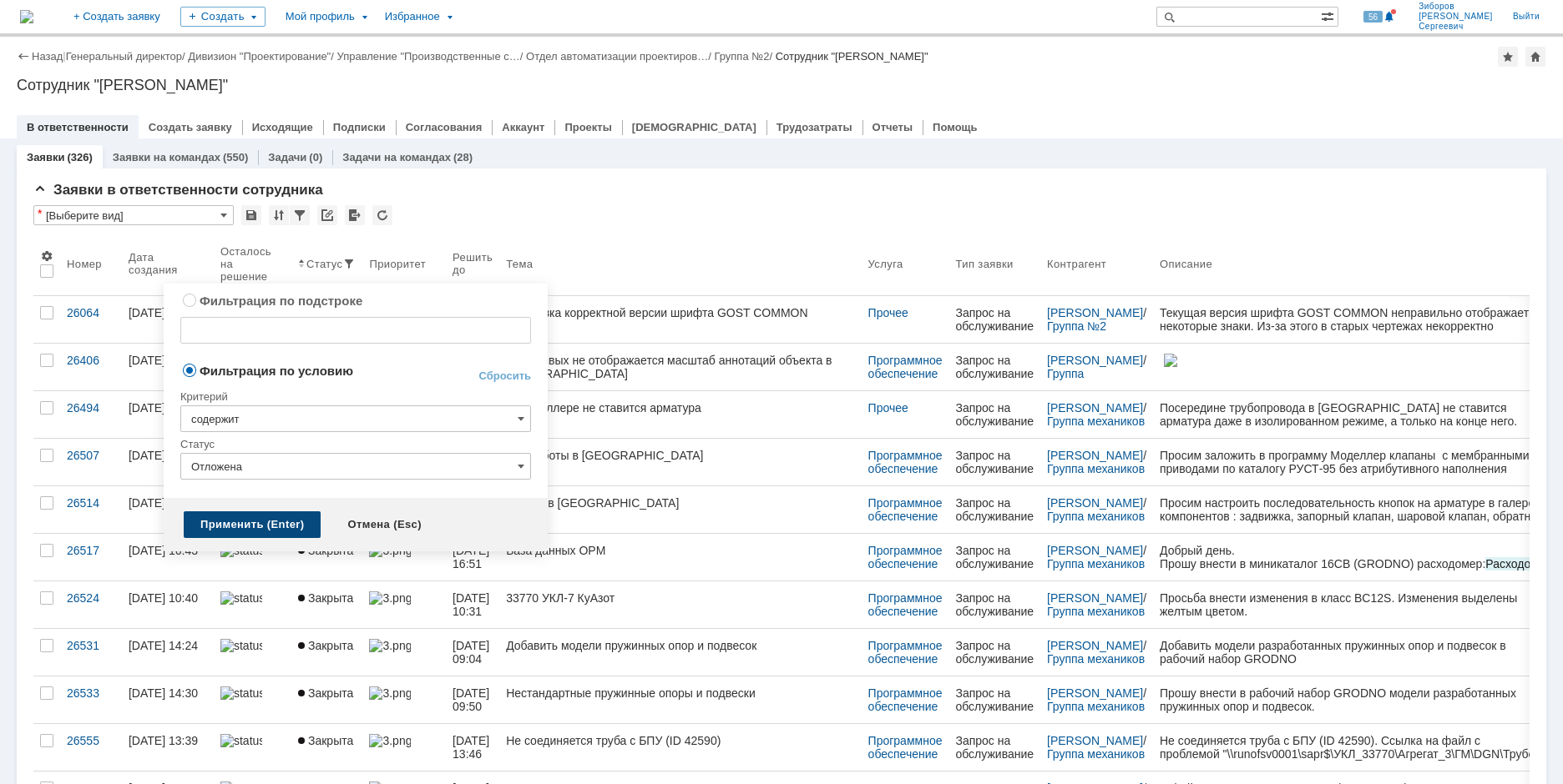
type input "Отложена"
click at [260, 522] on div "Применить (Enter)" at bounding box center [252, 525] width 137 height 27
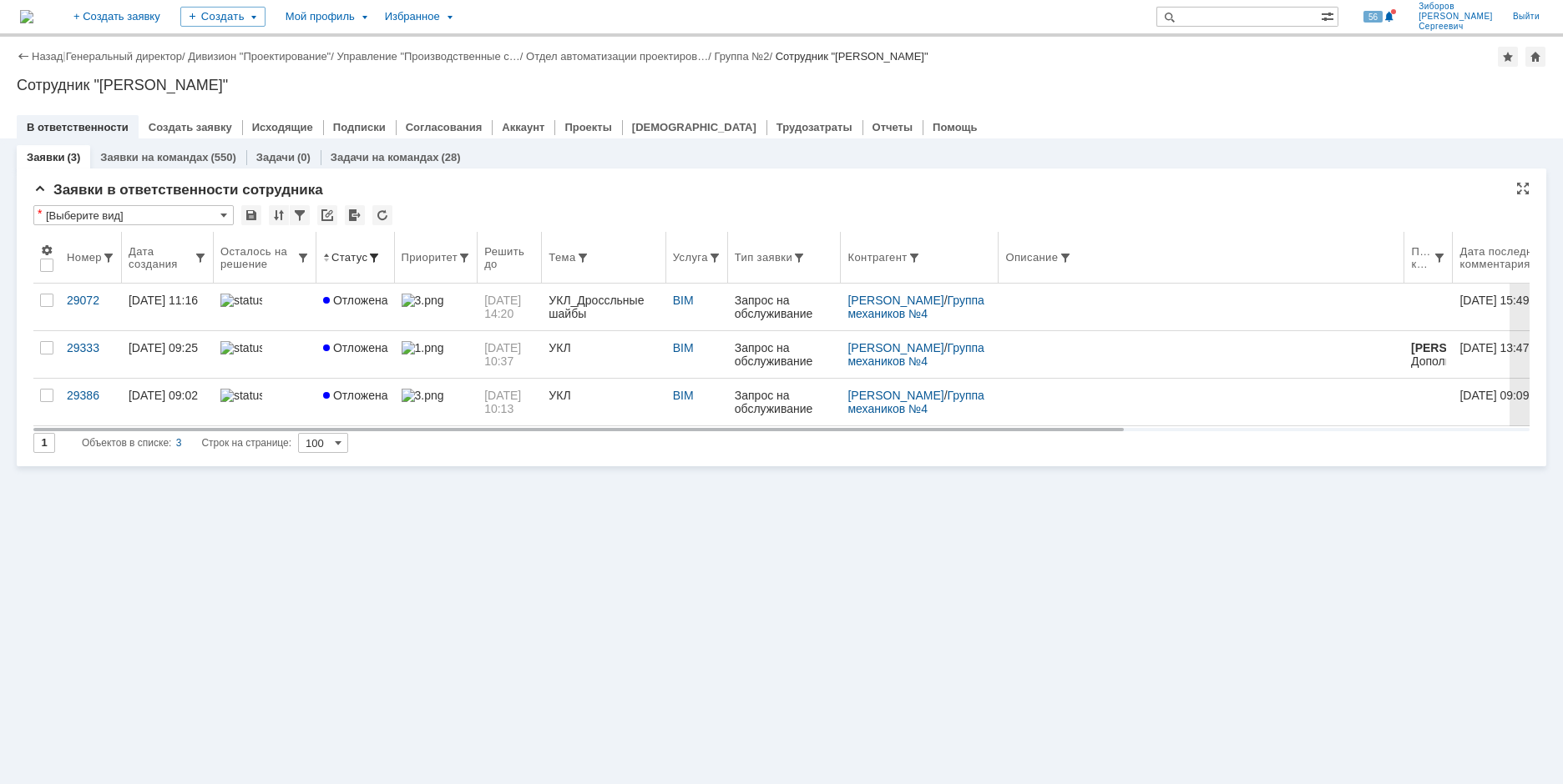
click at [368, 256] on span at bounding box center [374, 257] width 14 height 14
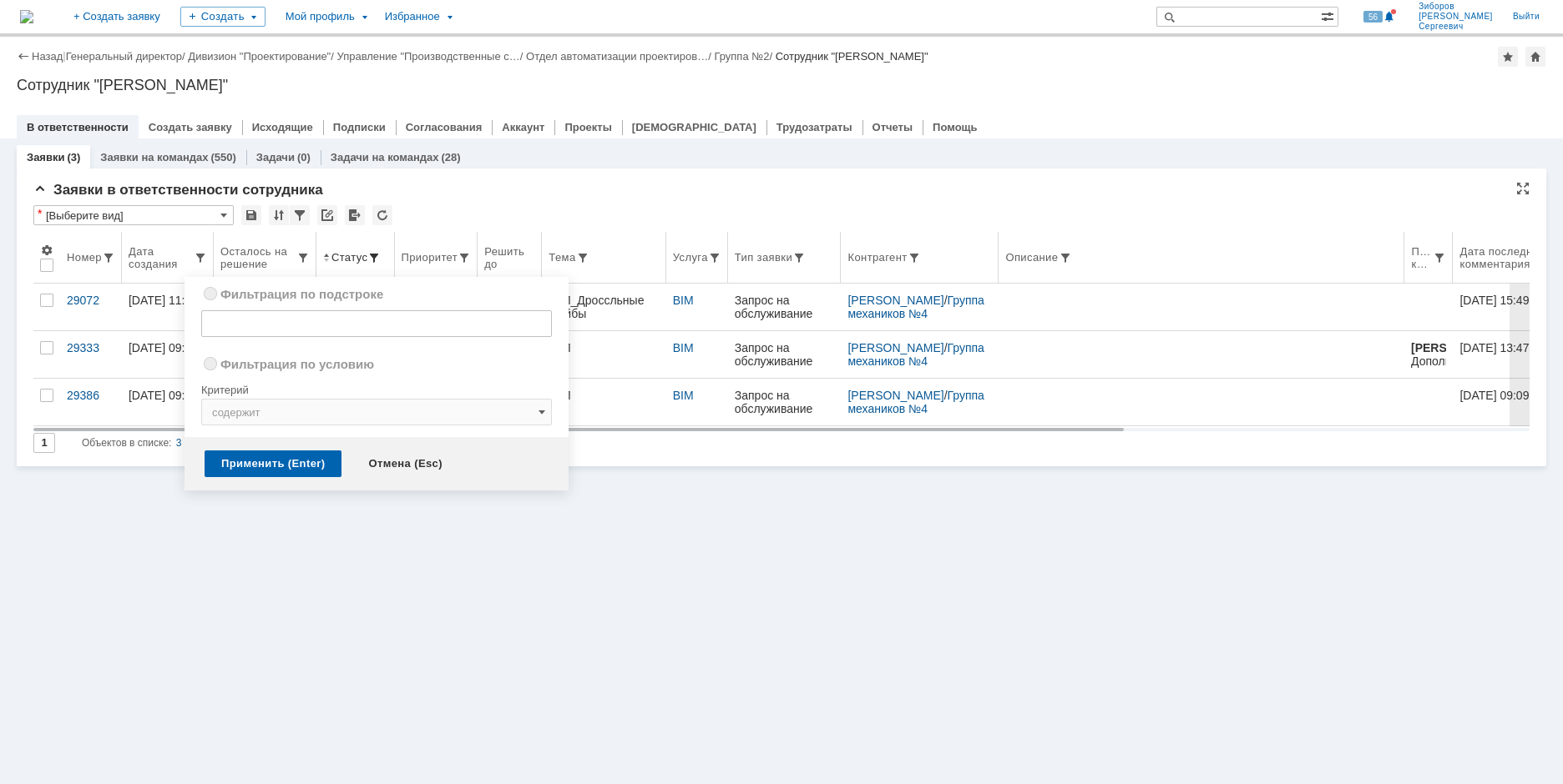
radio input "true"
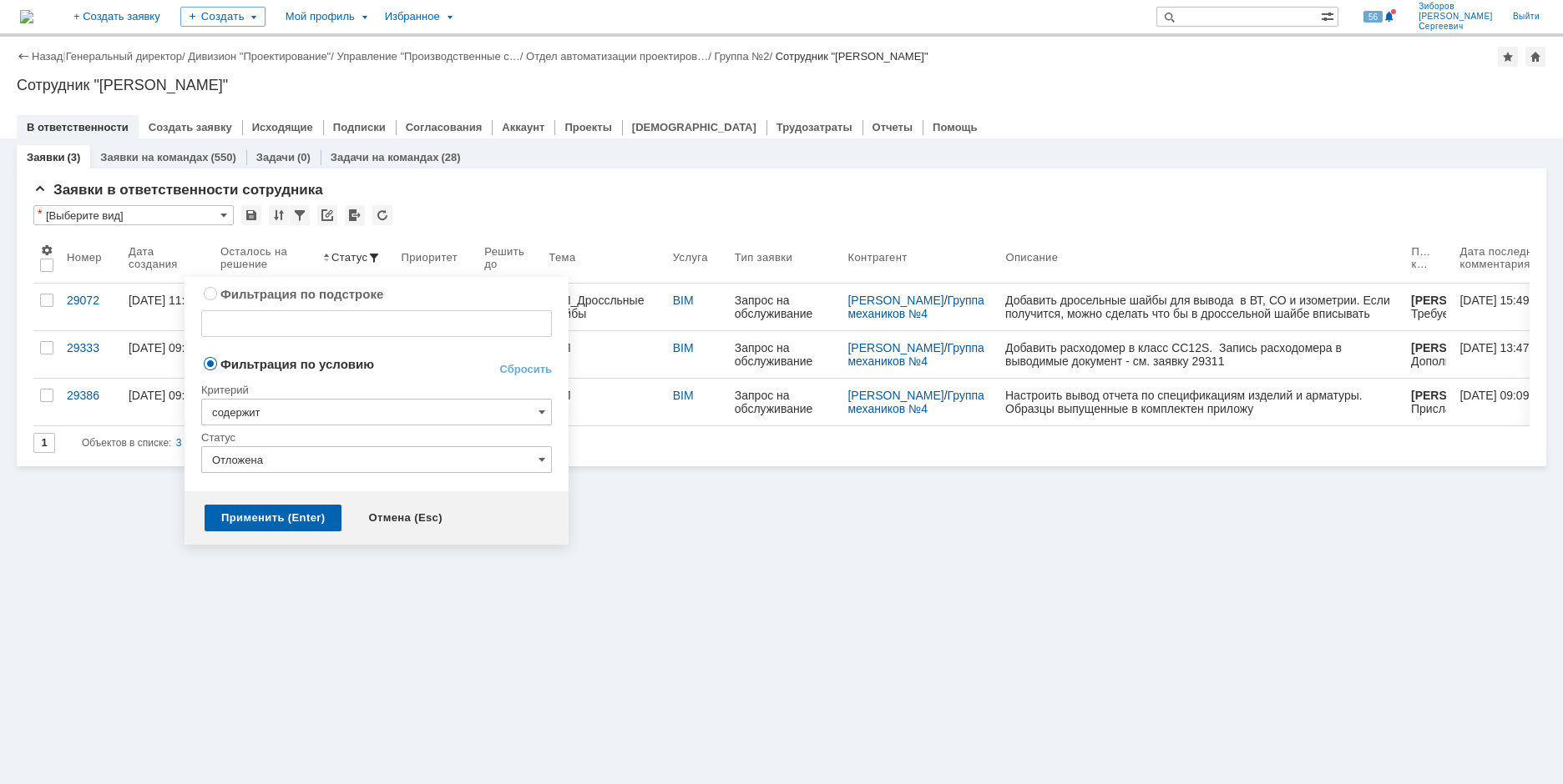
click at [381, 464] on input "Отложена" at bounding box center [376, 460] width 350 height 27
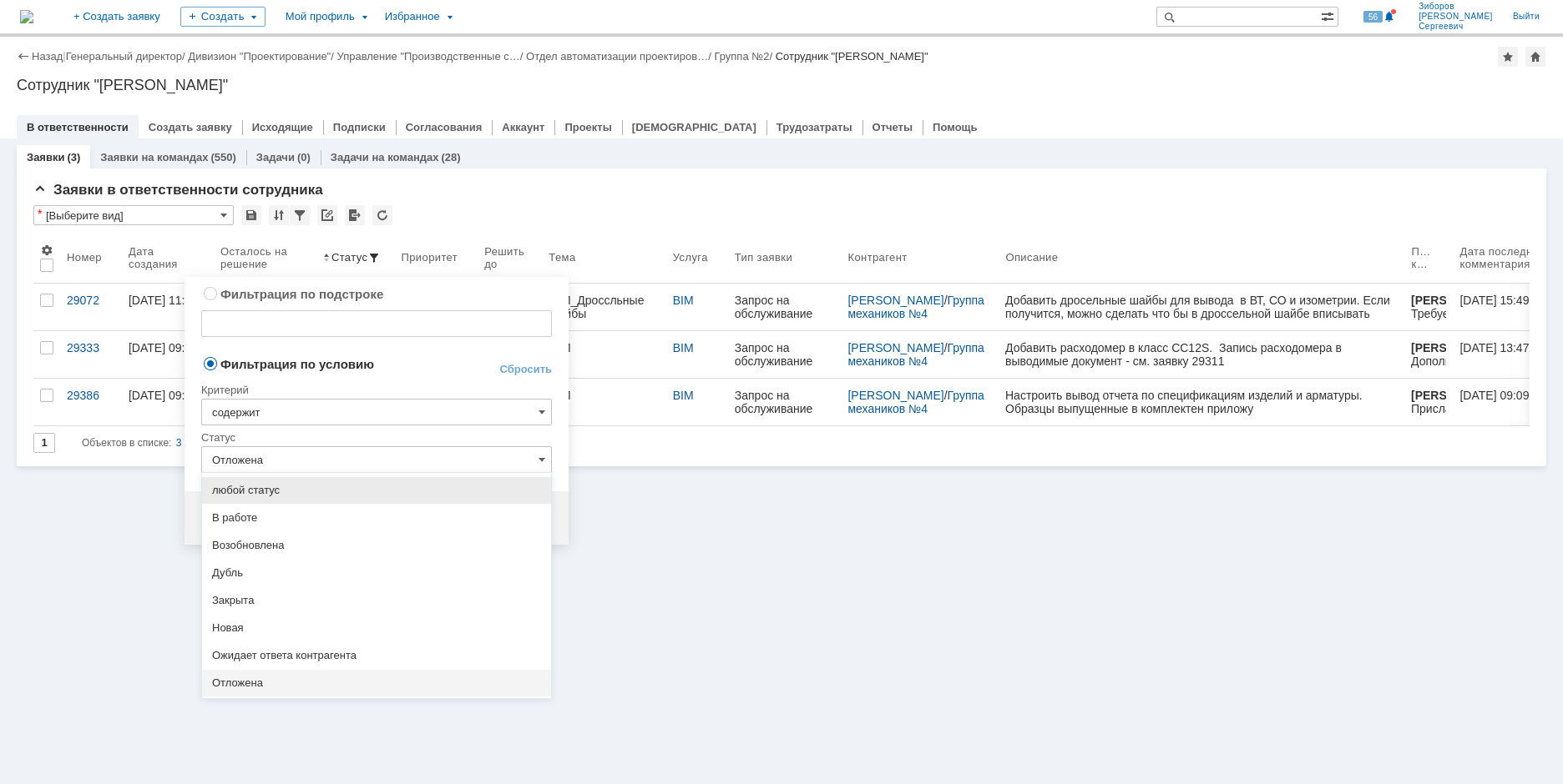
click at [259, 513] on span "В работе" at bounding box center [376, 518] width 329 height 14
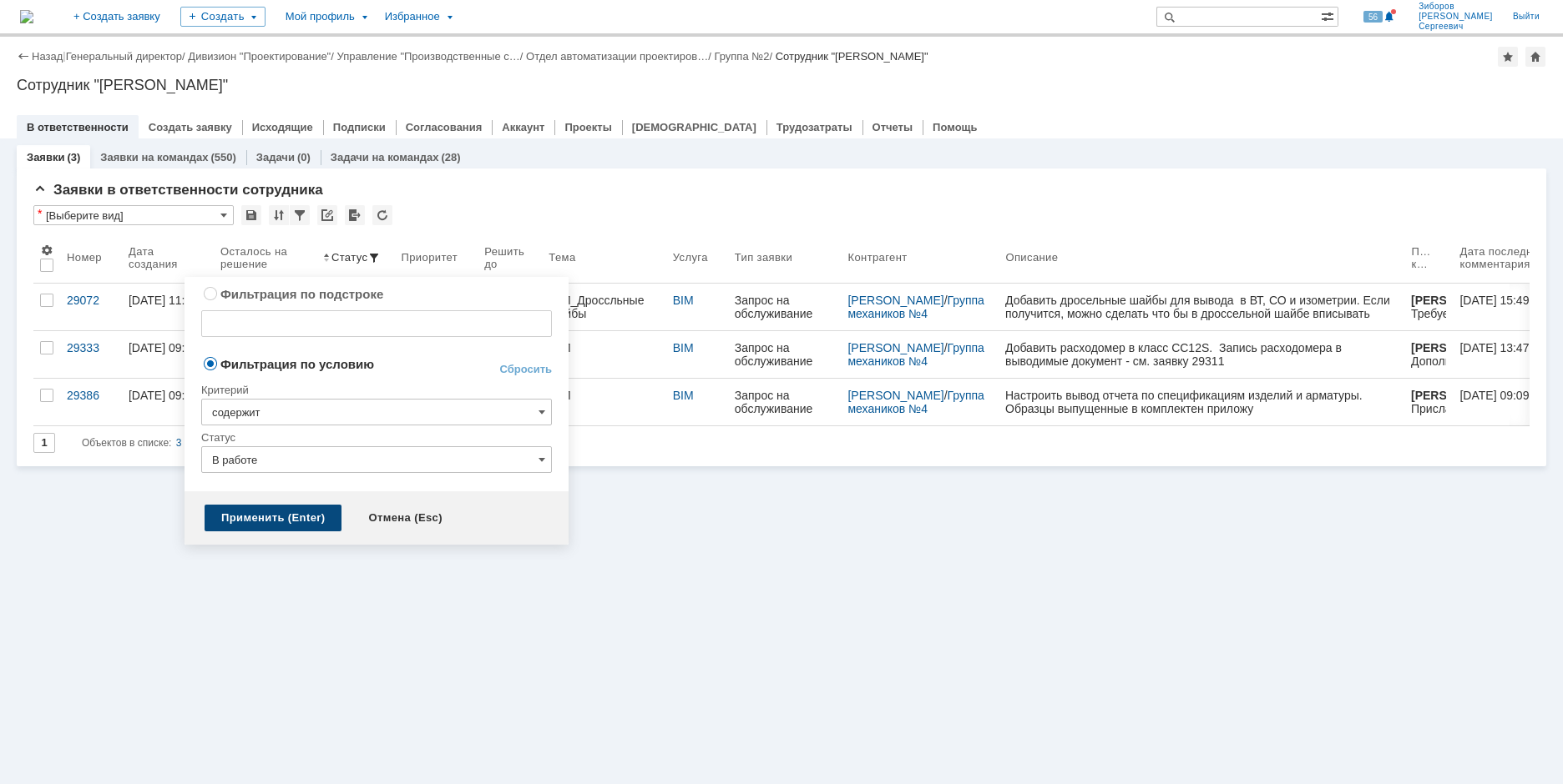
type input "В работе"
click at [271, 512] on div "Применить (Enter)" at bounding box center [273, 518] width 137 height 27
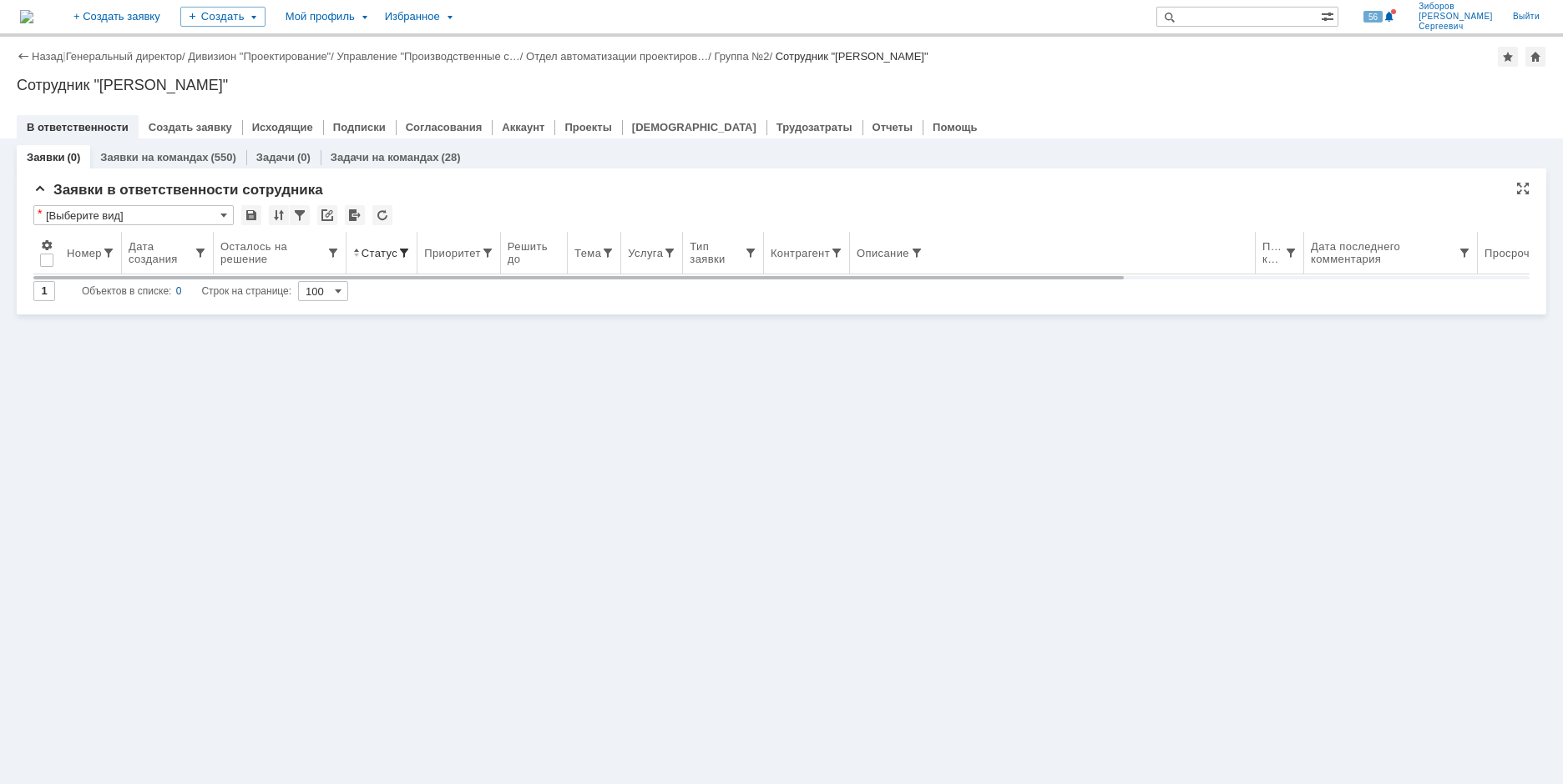
click at [399, 254] on span at bounding box center [404, 253] width 14 height 14
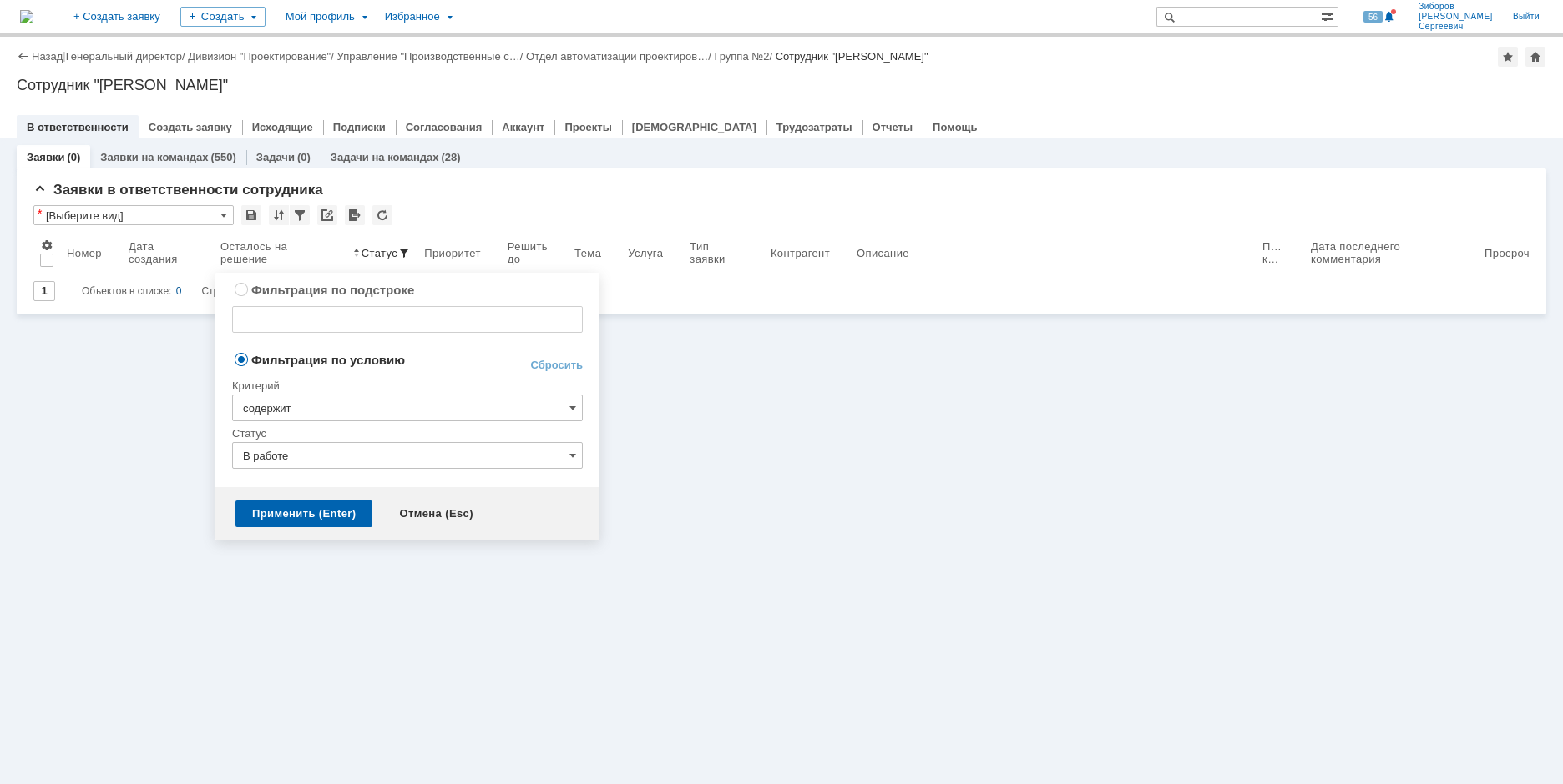
click at [384, 455] on input "В работе" at bounding box center [407, 456] width 350 height 27
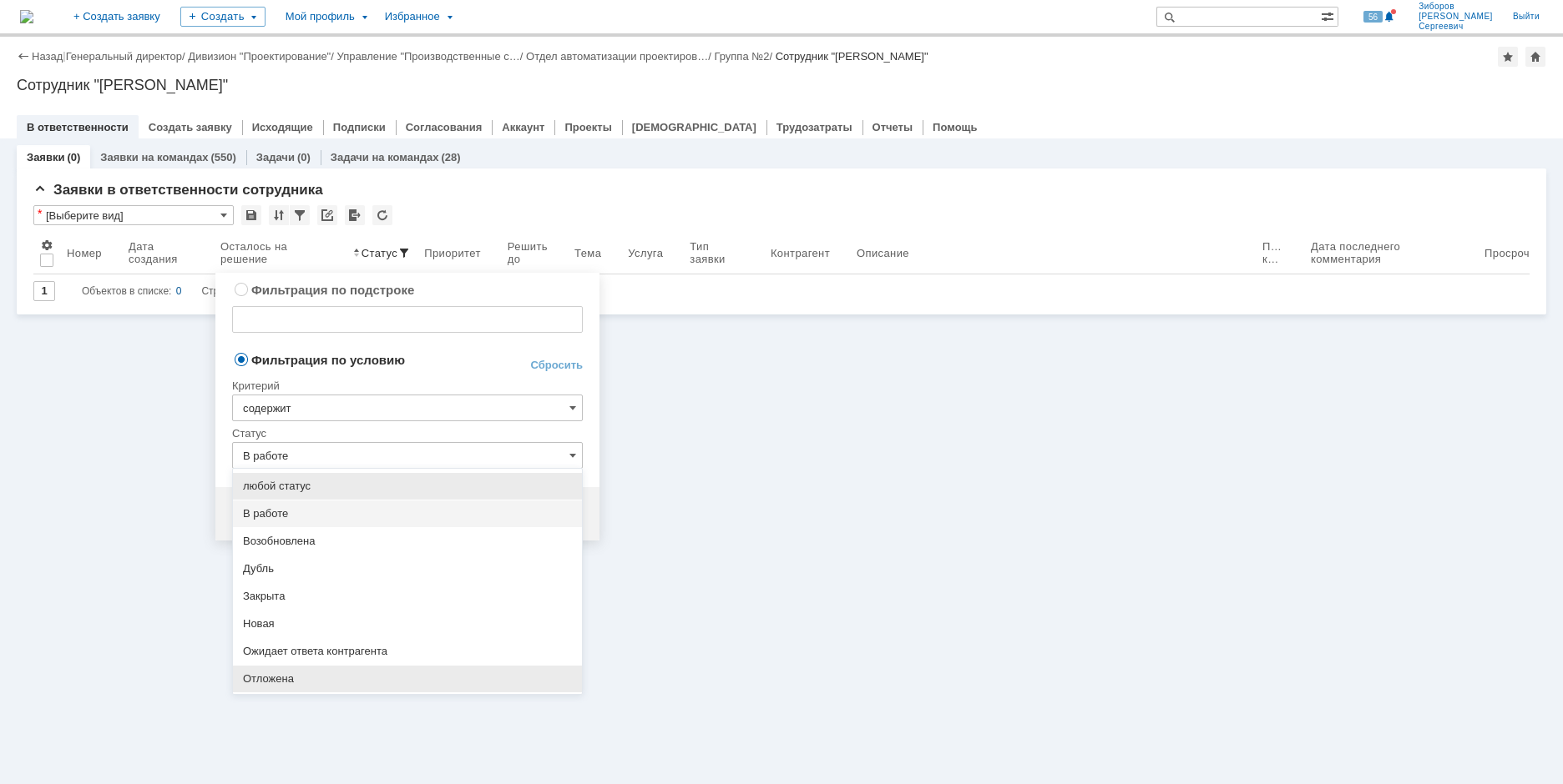
click at [294, 674] on span "Отложена" at bounding box center [407, 679] width 329 height 14
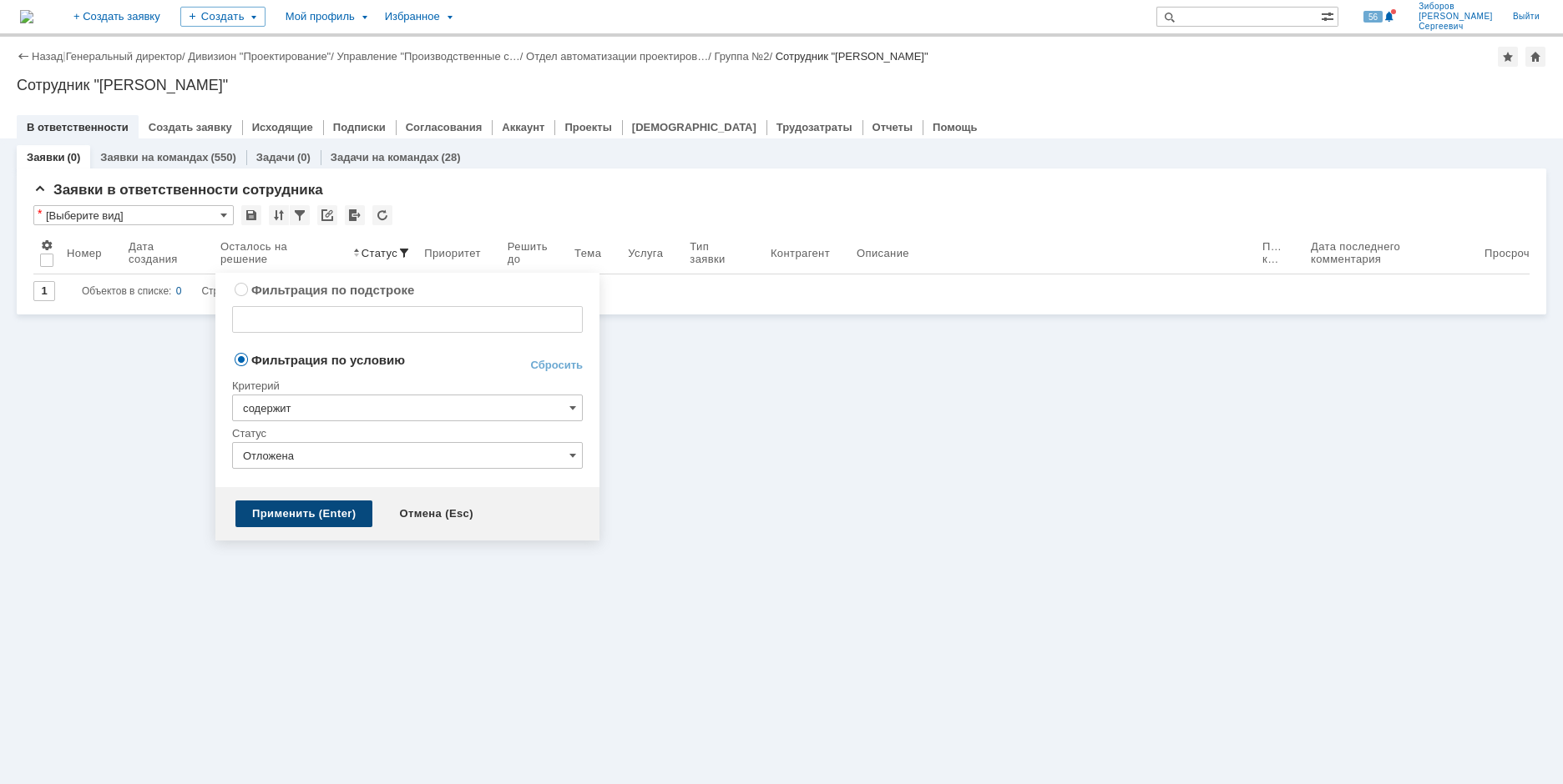
type input "Отложена"
click at [298, 516] on div "Применить (Enter)" at bounding box center [304, 514] width 137 height 27
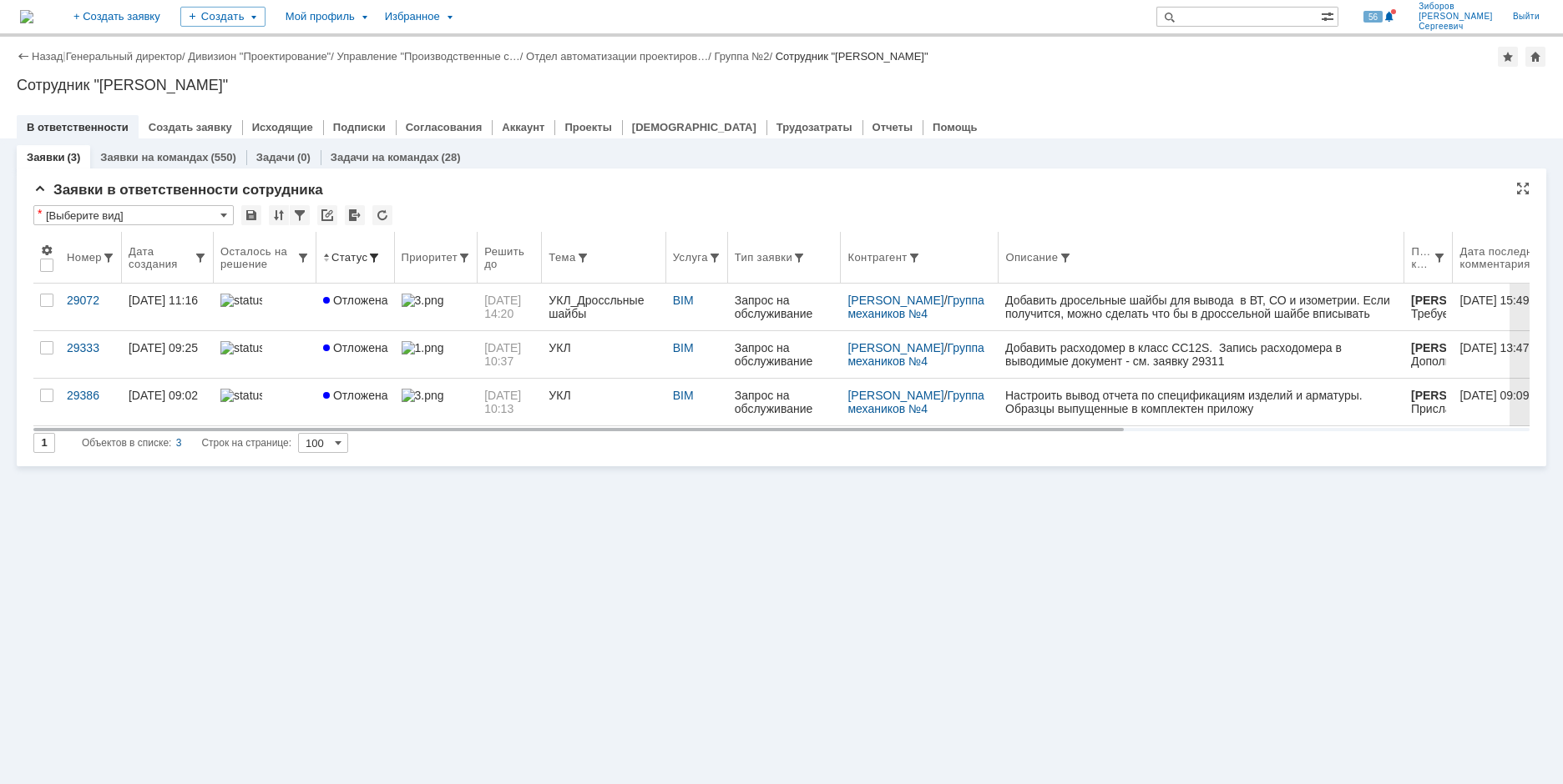
click at [158, 255] on div "Дата создания" at bounding box center [160, 257] width 65 height 25
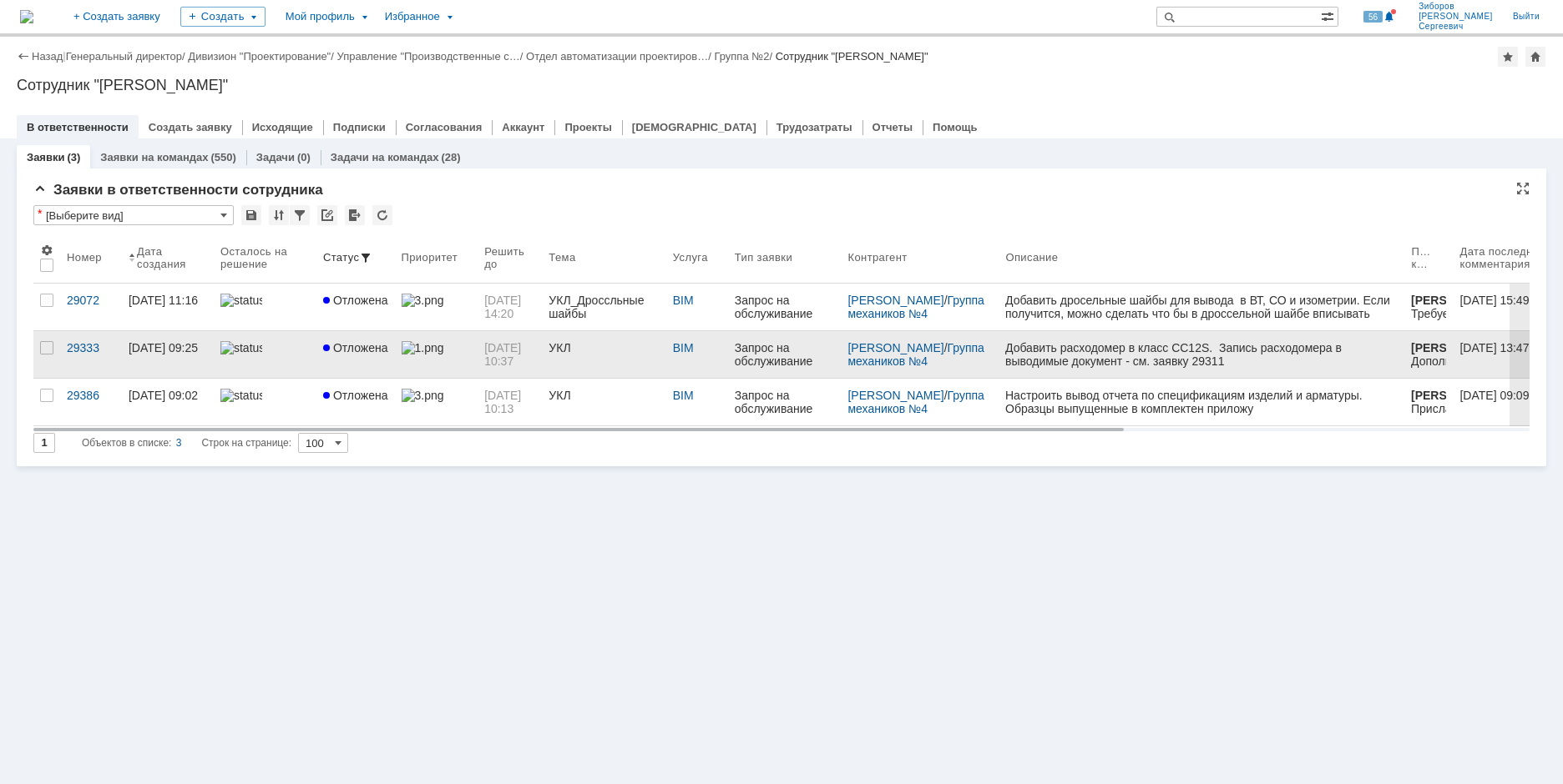
click at [382, 352] on span "Отложена" at bounding box center [355, 348] width 65 height 14
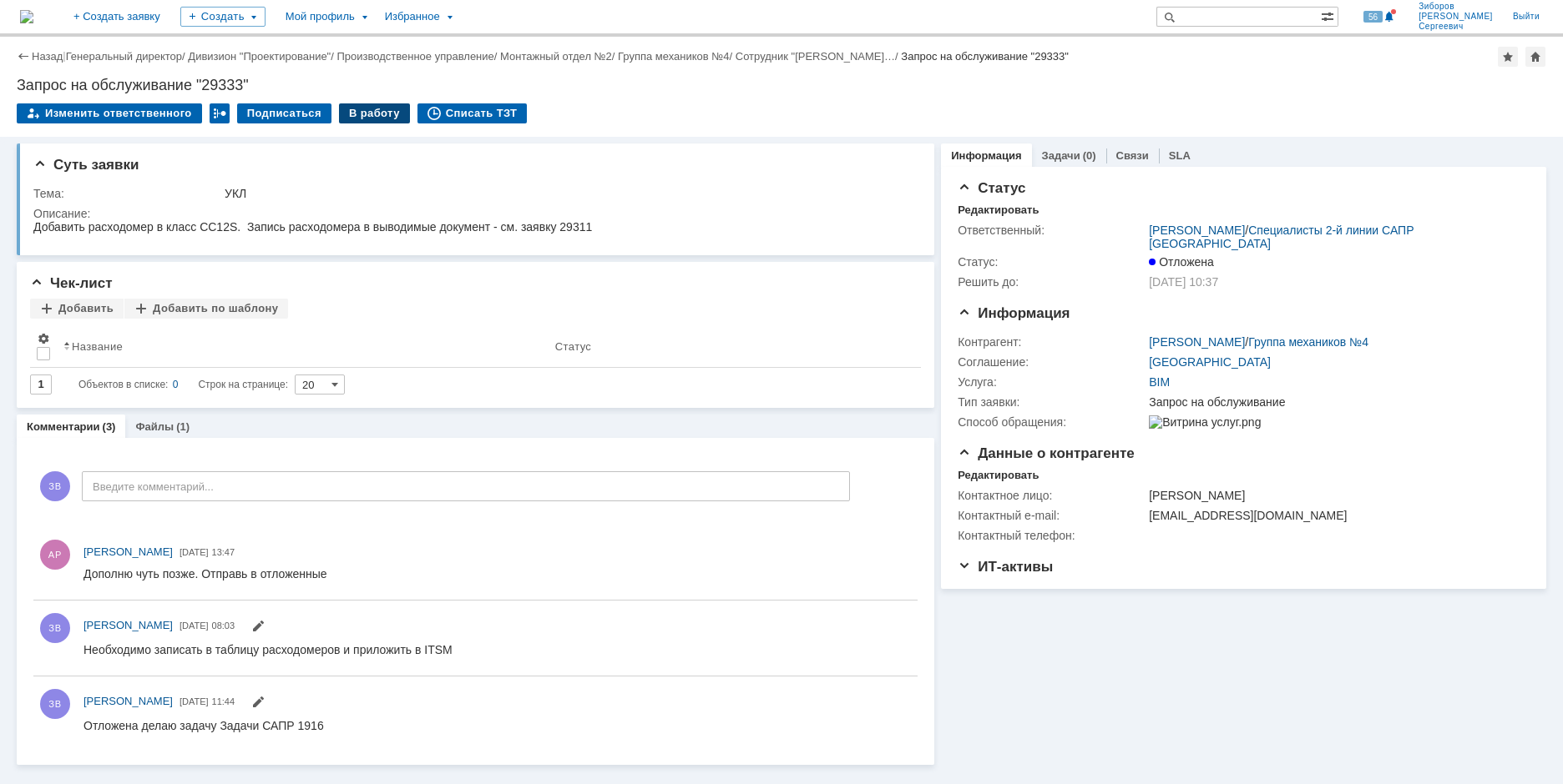
click at [375, 106] on div "В работу" at bounding box center [374, 113] width 71 height 20
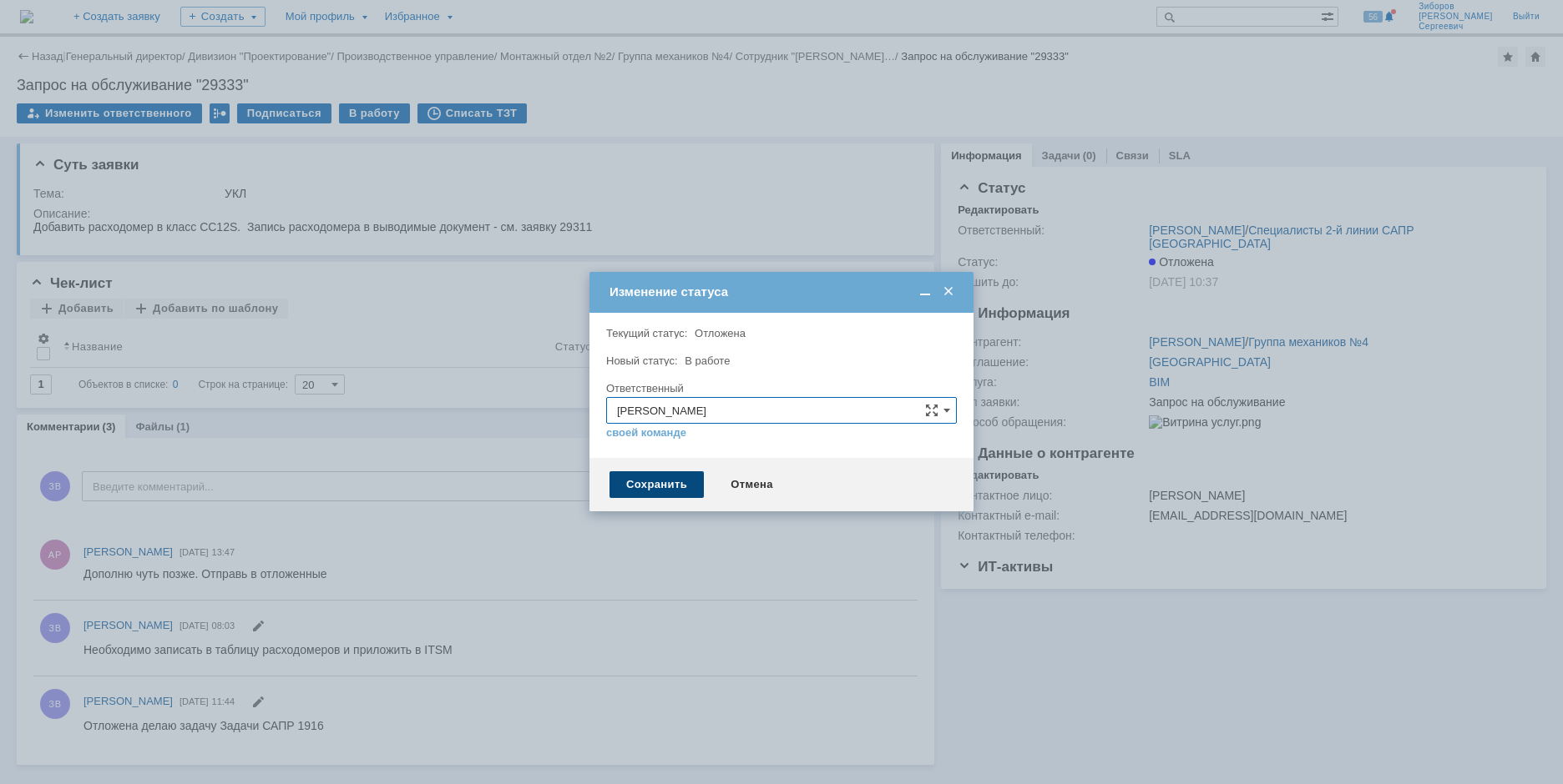
click at [642, 480] on div "Сохранить" at bounding box center [657, 485] width 95 height 27
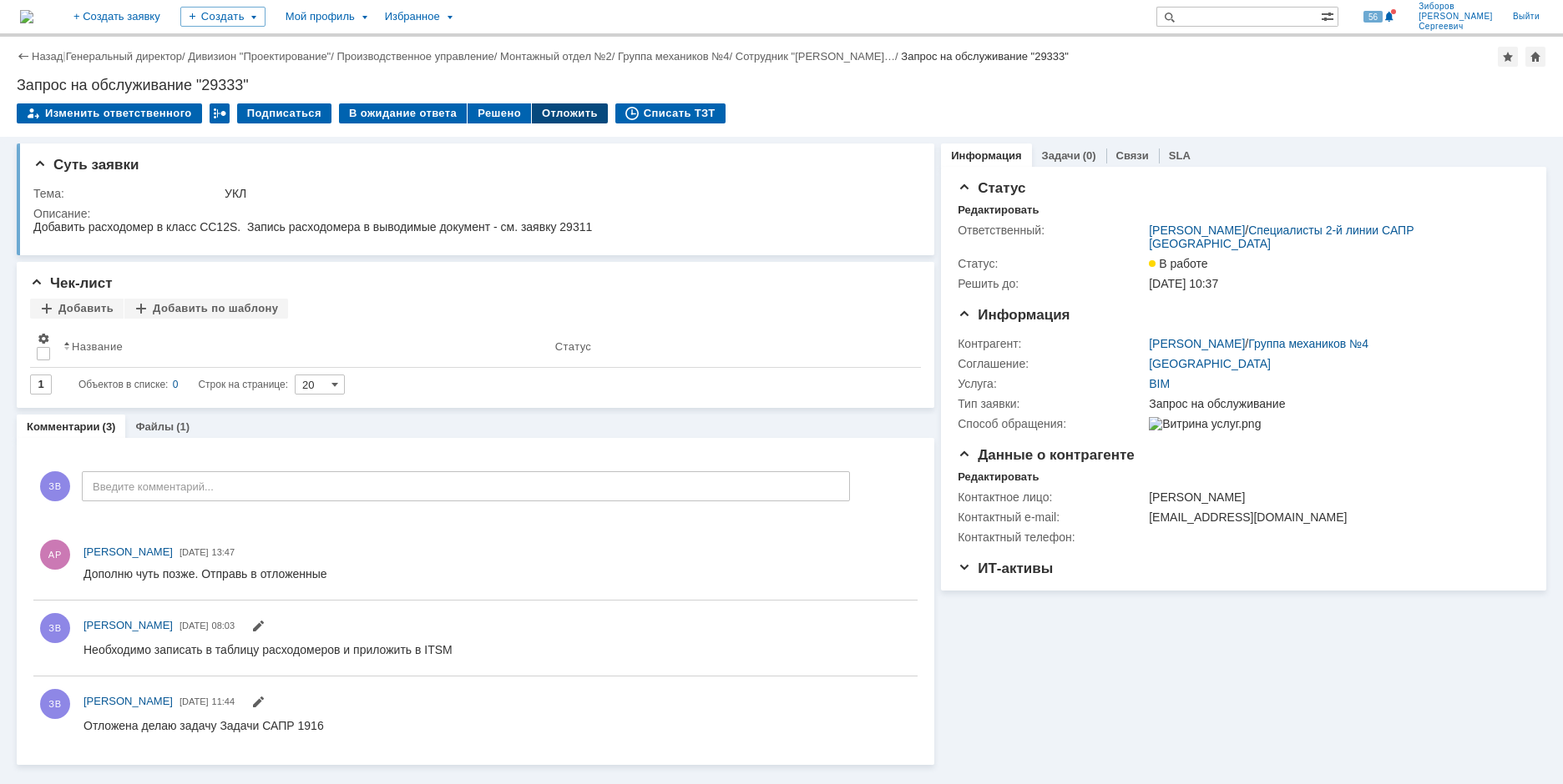
click at [565, 119] on div "Отложить" at bounding box center [569, 113] width 76 height 20
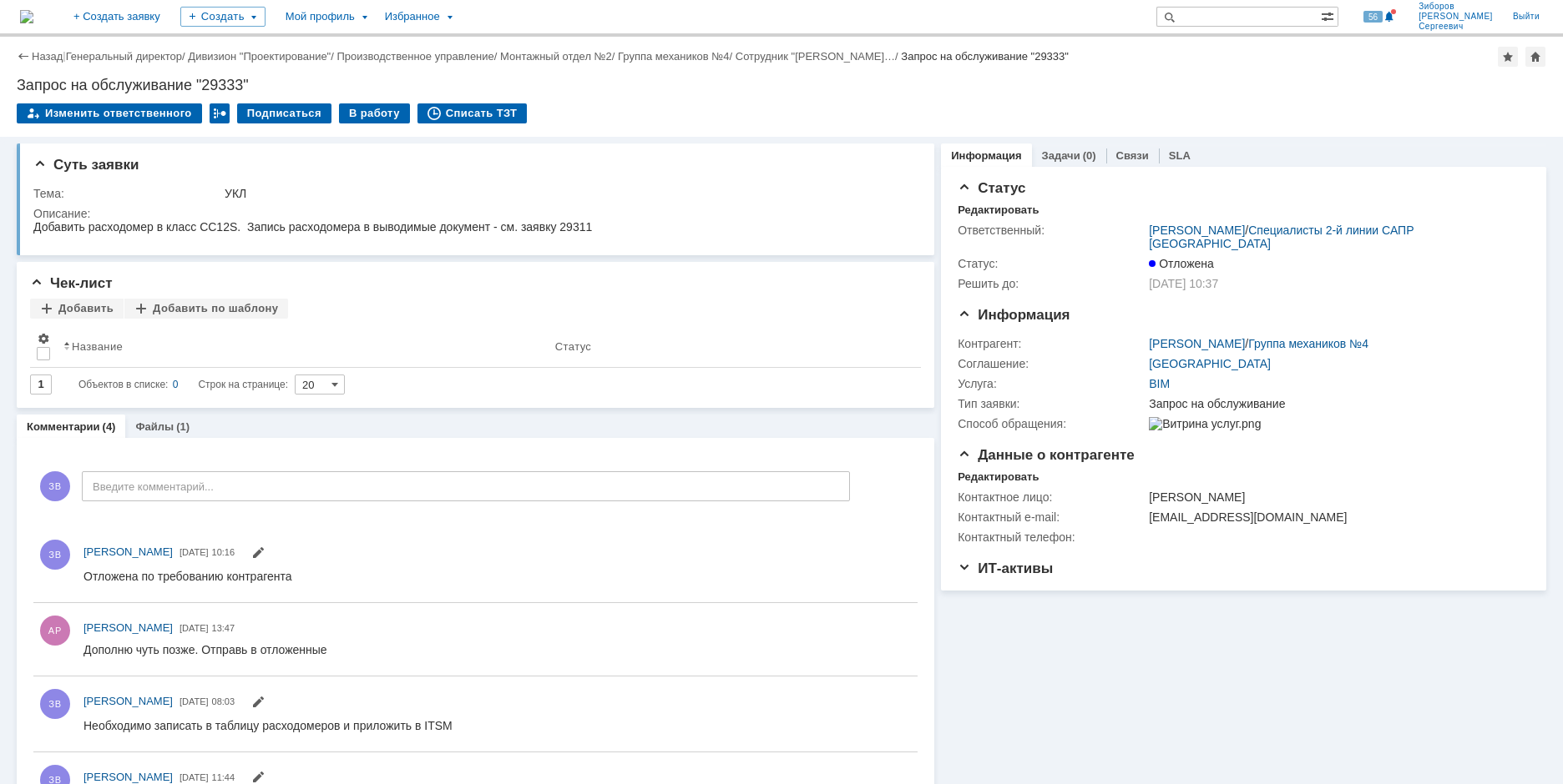
click at [34, 13] on img at bounding box center [27, 16] width 14 height 14
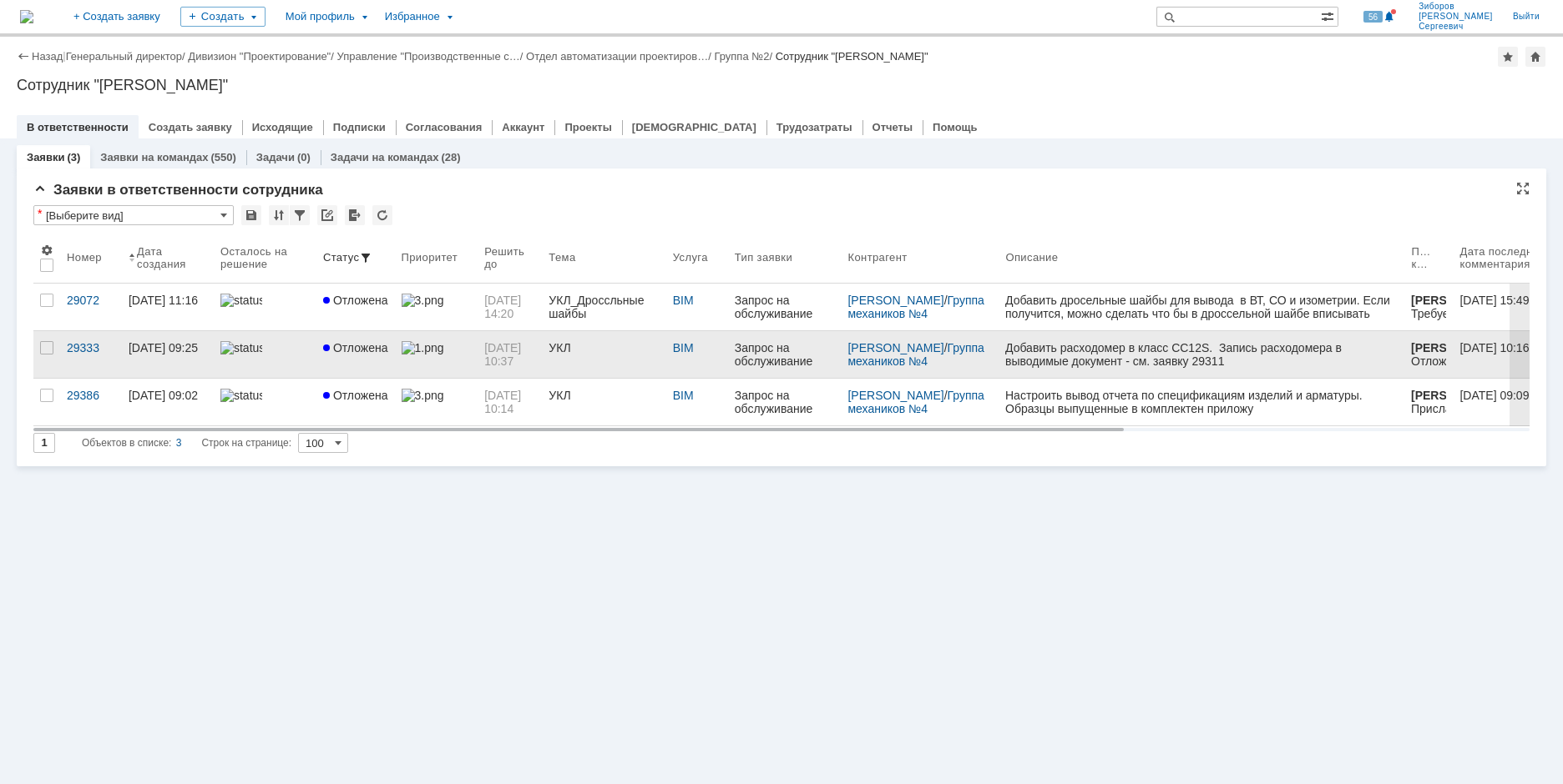
click at [356, 343] on span "Отложена" at bounding box center [355, 348] width 65 height 14
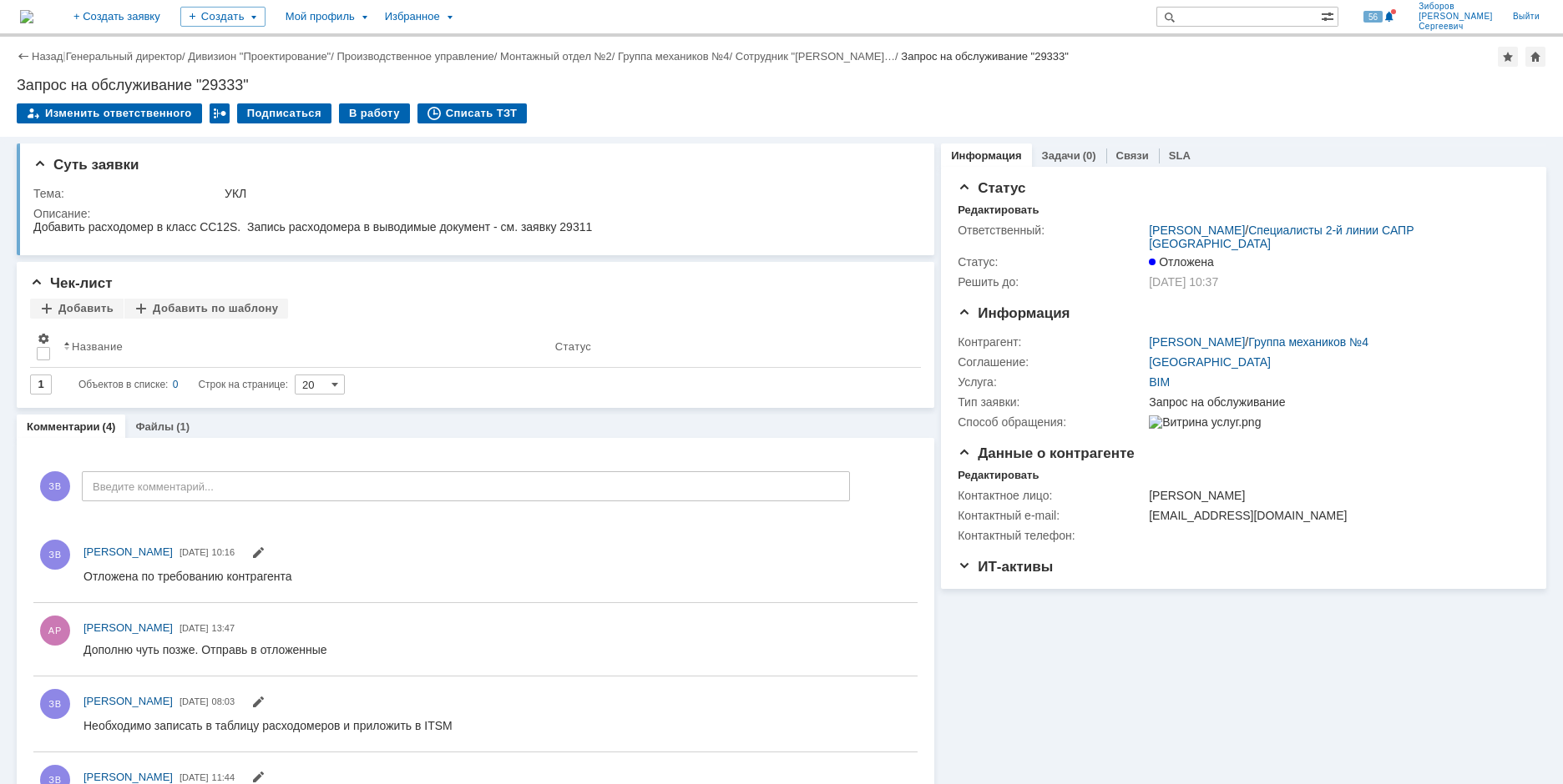
click at [34, 12] on img at bounding box center [27, 16] width 14 height 14
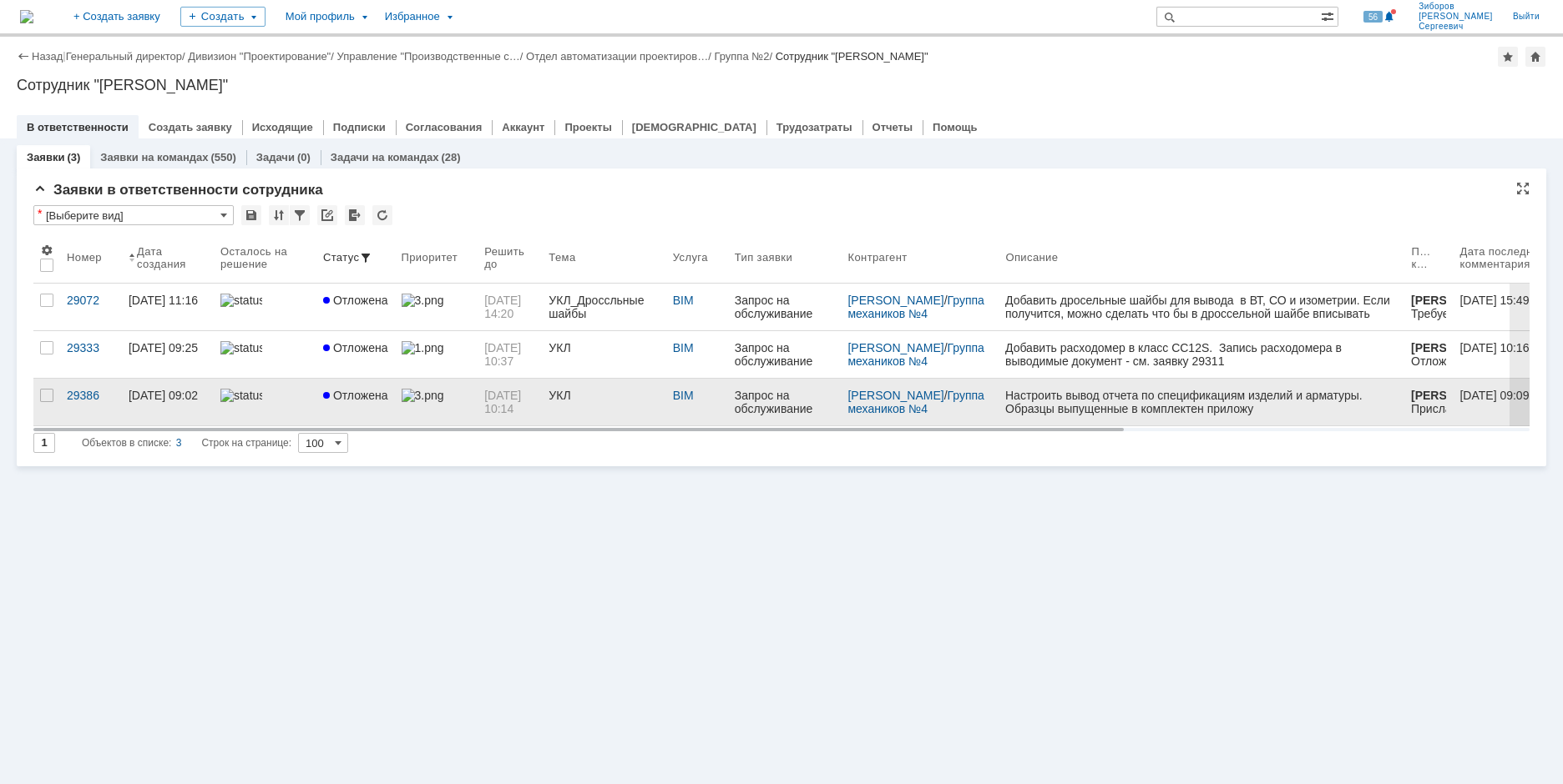
click at [802, 400] on div "Запрос на обслуживание" at bounding box center [784, 402] width 100 height 27
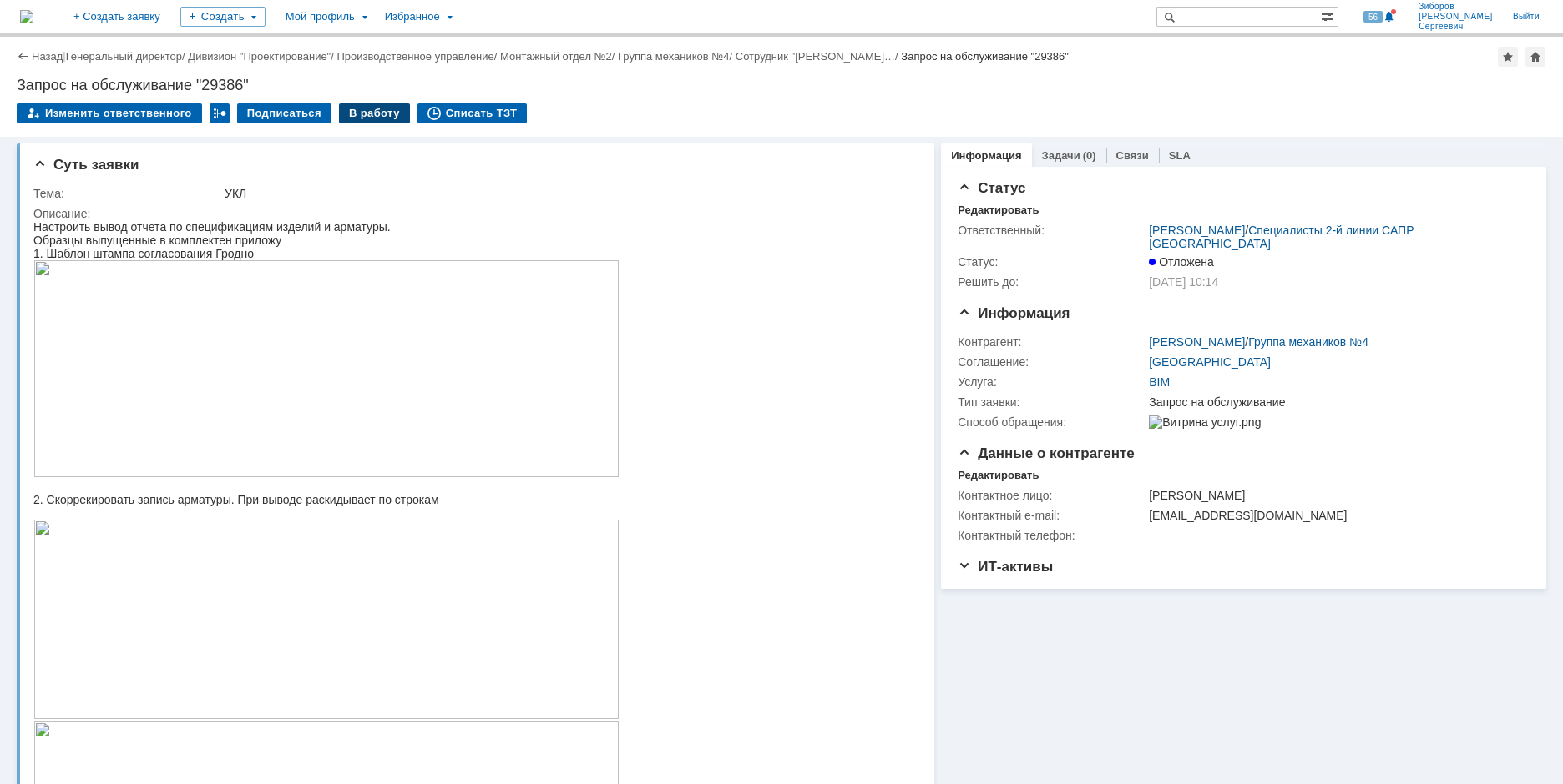
click at [358, 110] on div "В работу" at bounding box center [374, 113] width 71 height 20
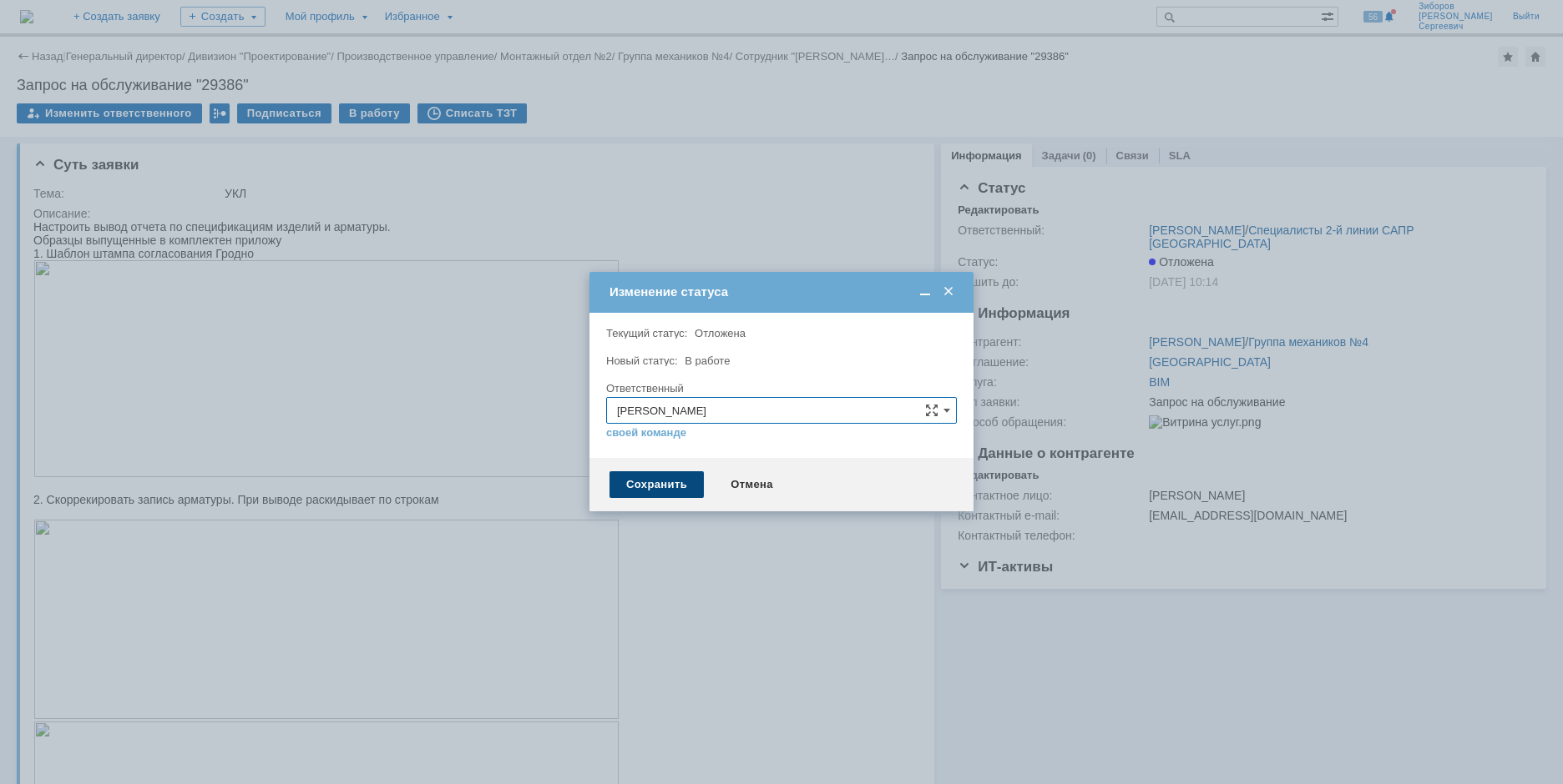
click at [642, 477] on div "Сохранить" at bounding box center [657, 485] width 95 height 27
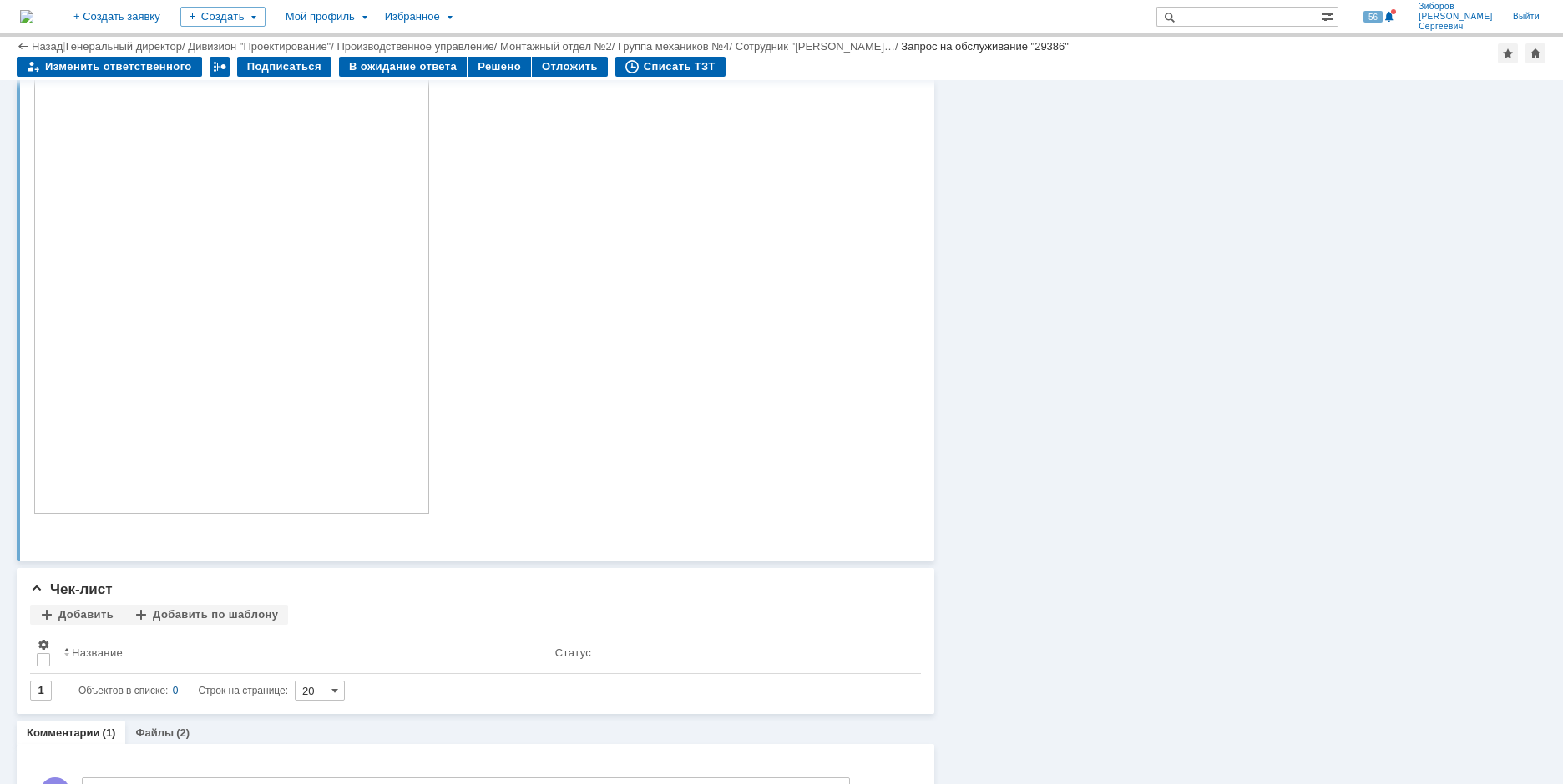
scroll to position [1647, 0]
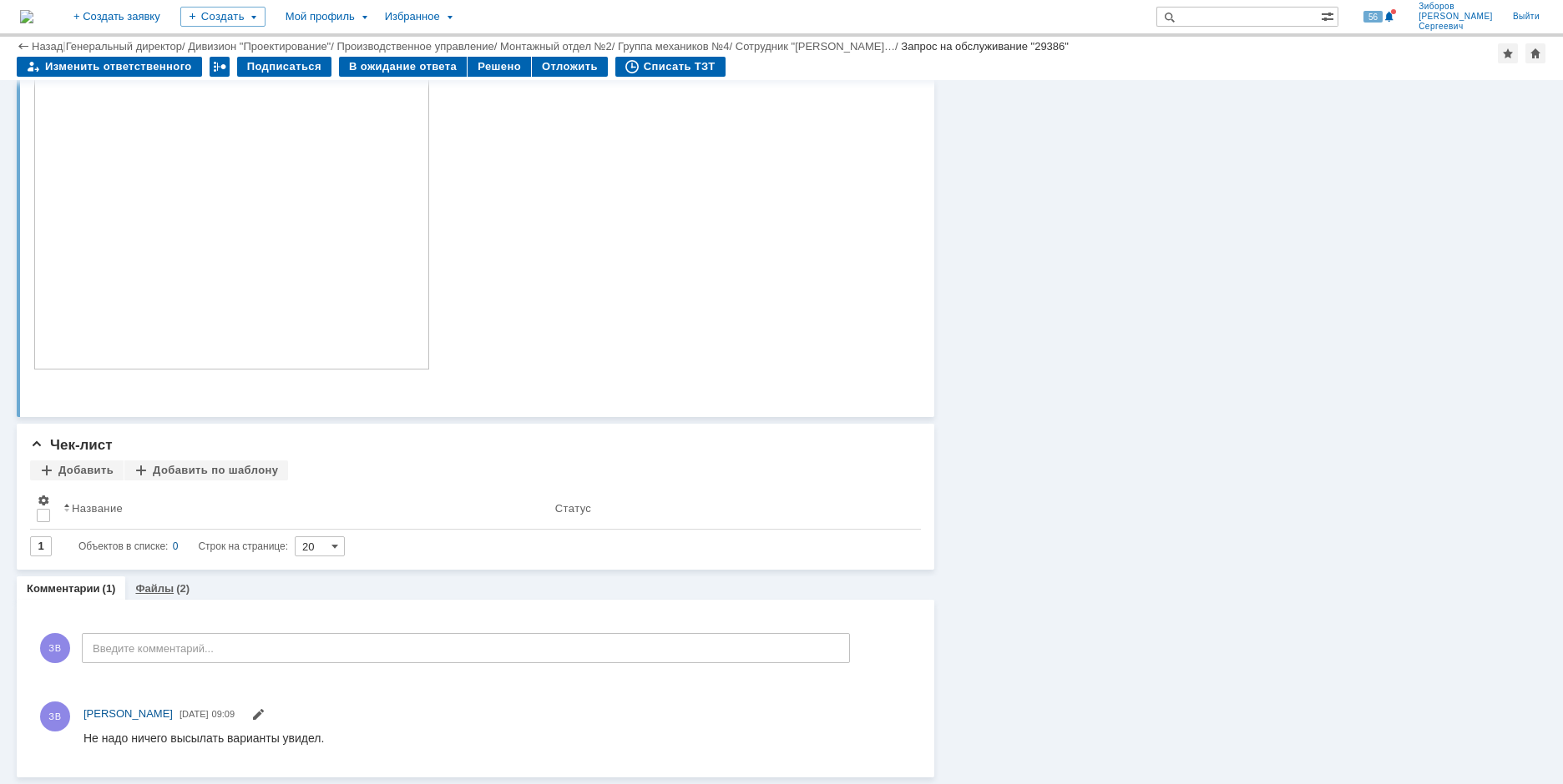
click at [157, 585] on link "Файлы" at bounding box center [154, 588] width 39 height 13
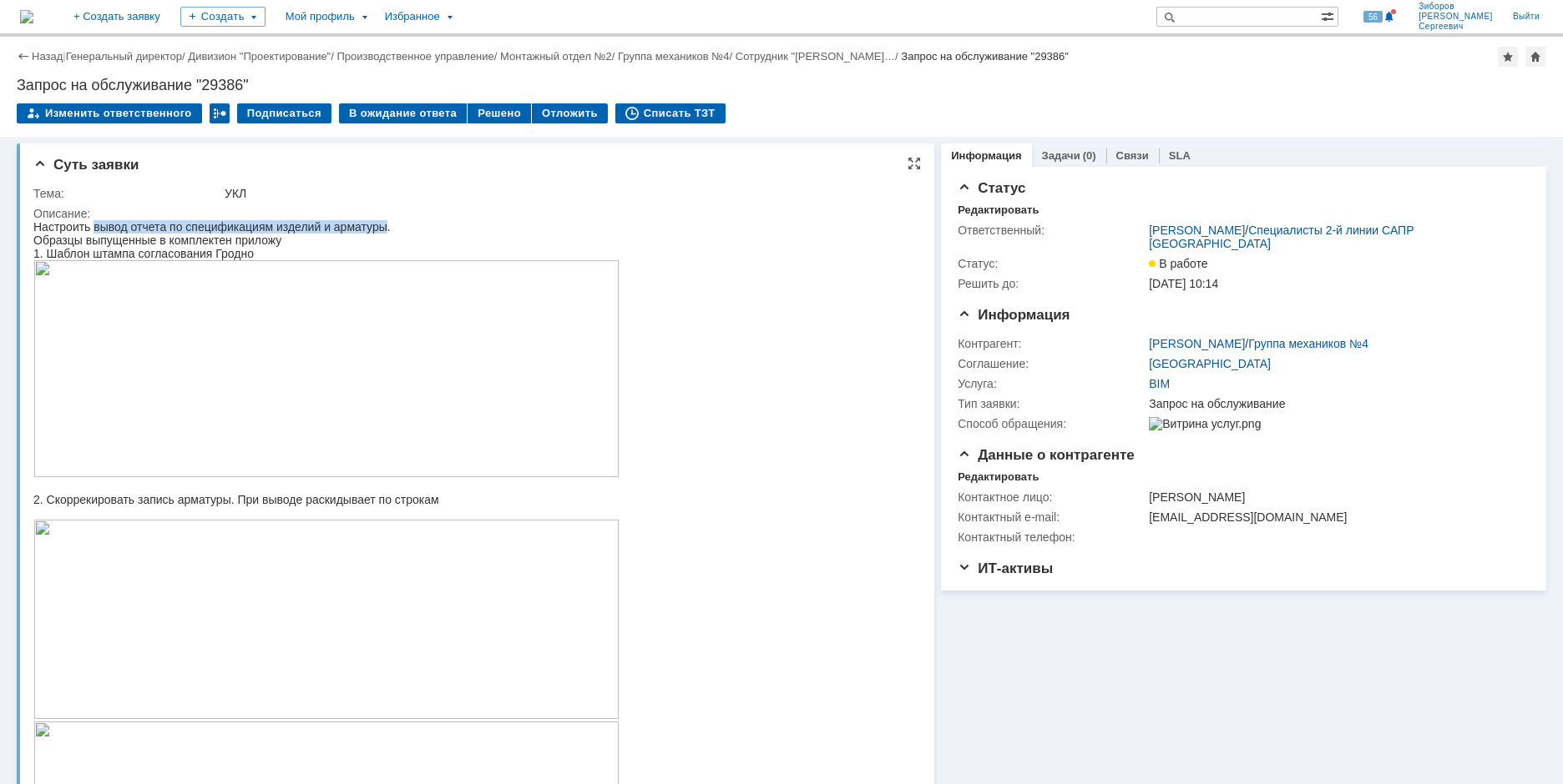
drag, startPoint x: 96, startPoint y: 228, endPoint x: 397, endPoint y: 228, distance: 301.0
click at [397, 228] on div "Настроить вывод отчета по спецификациям изделий и арматуры." at bounding box center [326, 227] width 586 height 14
copy div "вывод отчета по спецификациям изделий и арматуры"
drag, startPoint x: 17, startPoint y: 83, endPoint x: 276, endPoint y: 86, distance: 259.0
click at [276, 86] on div "Запрос на обслуживание "29386"" at bounding box center [781, 85] width 1529 height 16
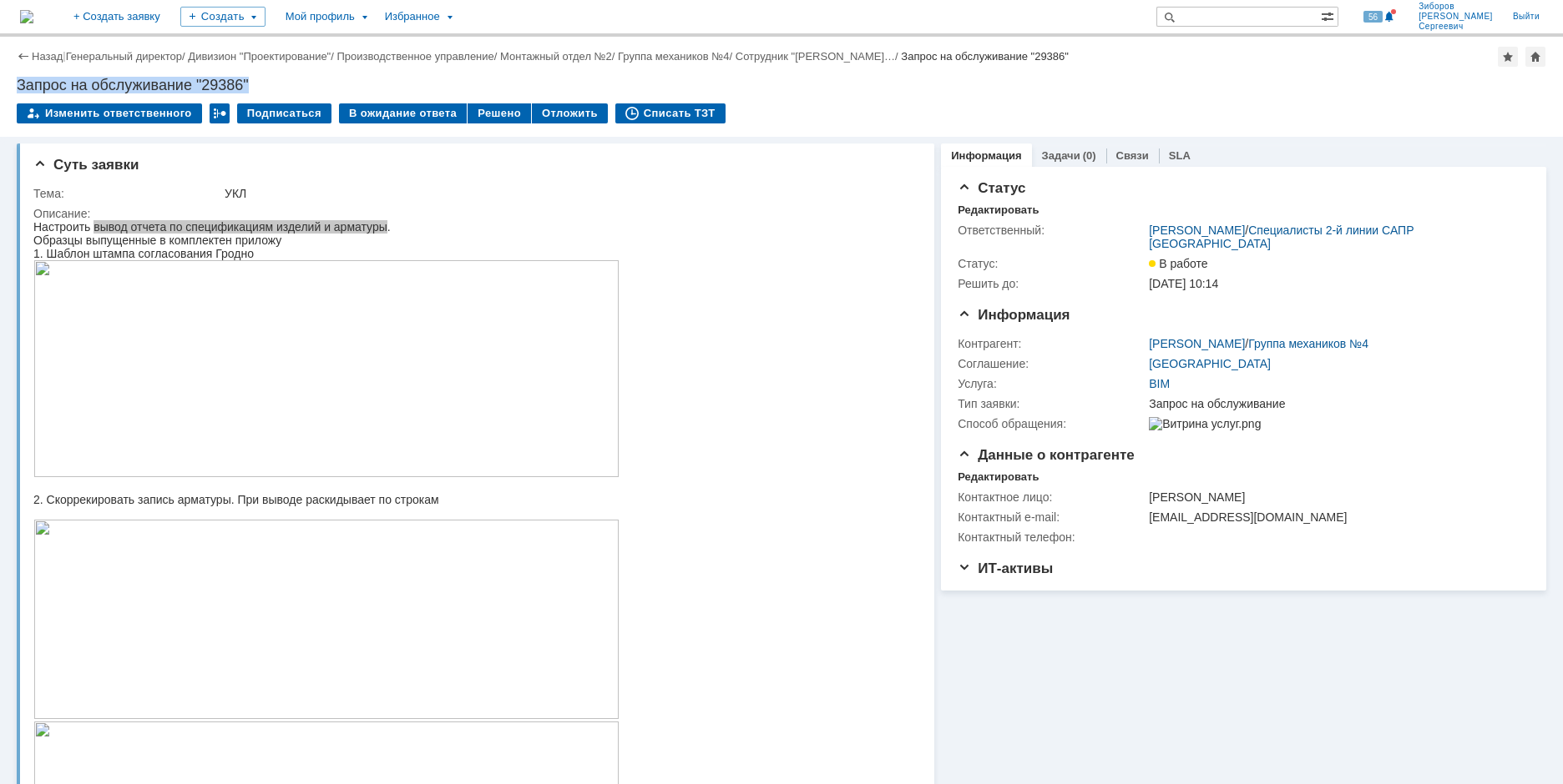
copy div "Запрос на обслуживание "29386""
click at [53, 203] on td "Тема:" at bounding box center [127, 193] width 188 height 20
click at [40, 194] on div "Тема:" at bounding box center [127, 194] width 188 height 14
drag, startPoint x: 34, startPoint y: 190, endPoint x: 279, endPoint y: 189, distance: 245.0
click at [279, 189] on tr "Тема: УКЛ" at bounding box center [473, 193] width 879 height 20
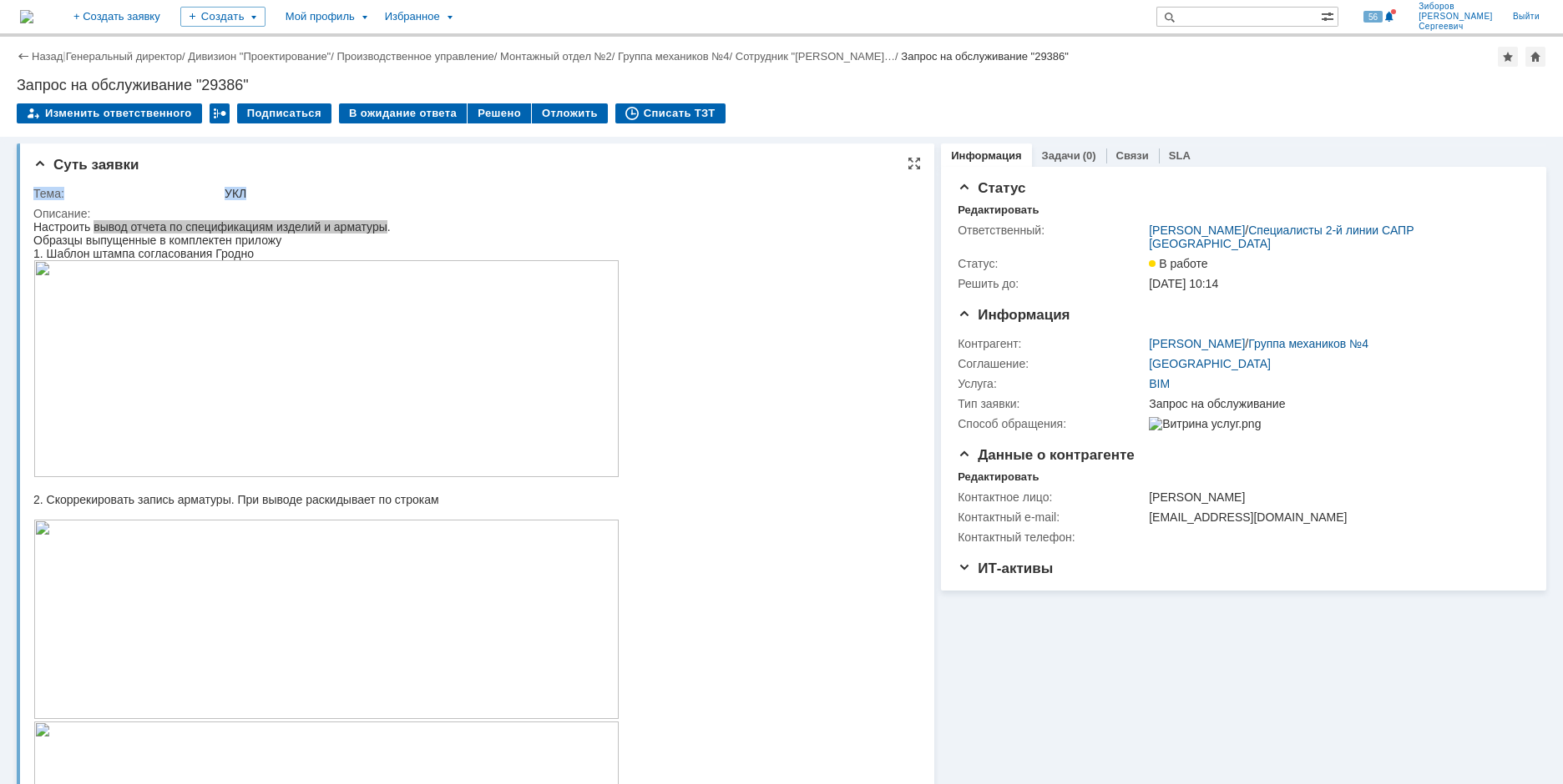
copy tr "Тема: УКЛ"
click at [96, 192] on div "Тема:" at bounding box center [127, 194] width 188 height 14
drag, startPoint x: 35, startPoint y: 191, endPoint x: 273, endPoint y: 184, distance: 238.1
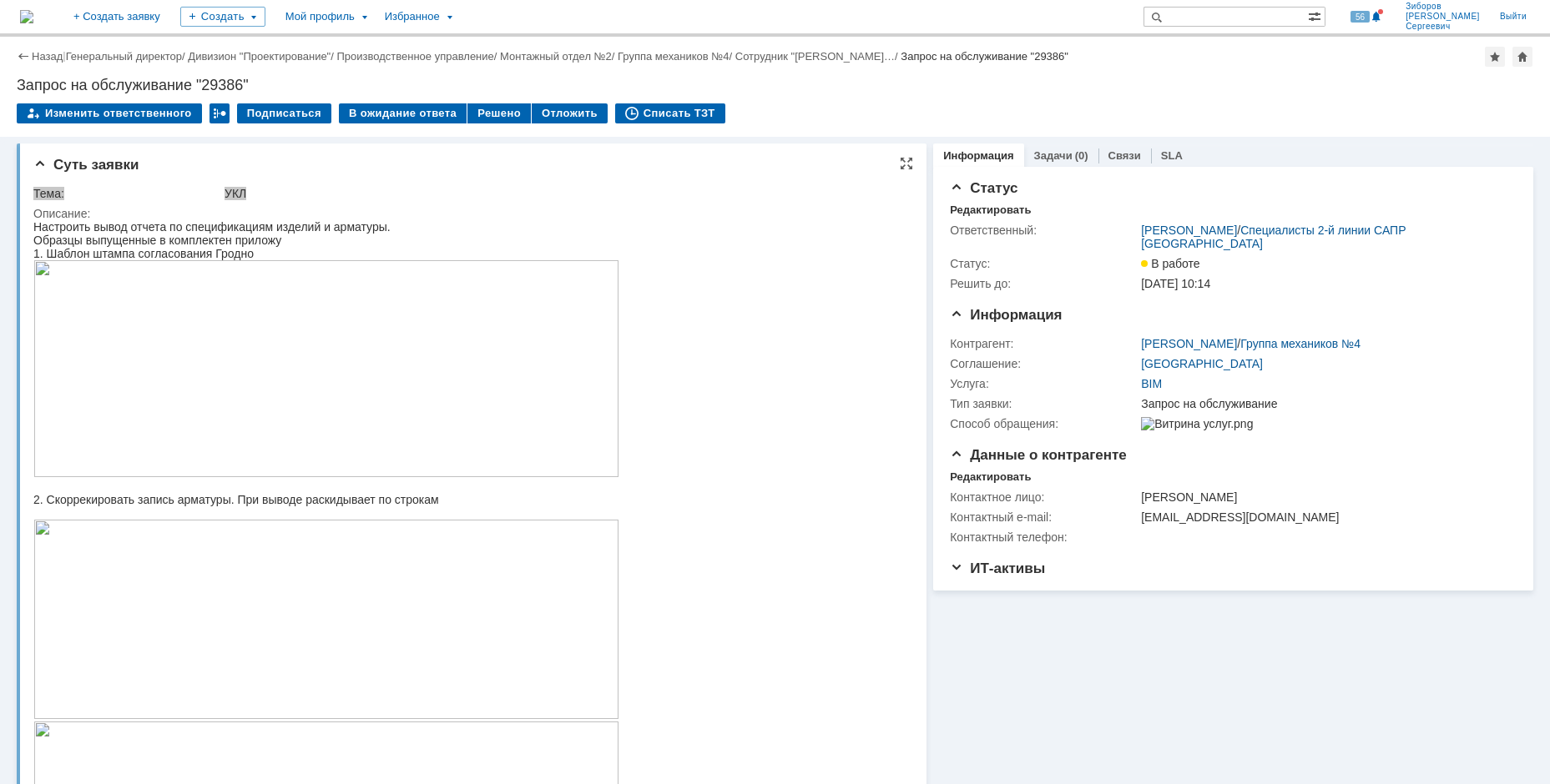
click at [129, 238] on div "Образцы выпущенные в комплектен приложу" at bounding box center [326, 240] width 585 height 14
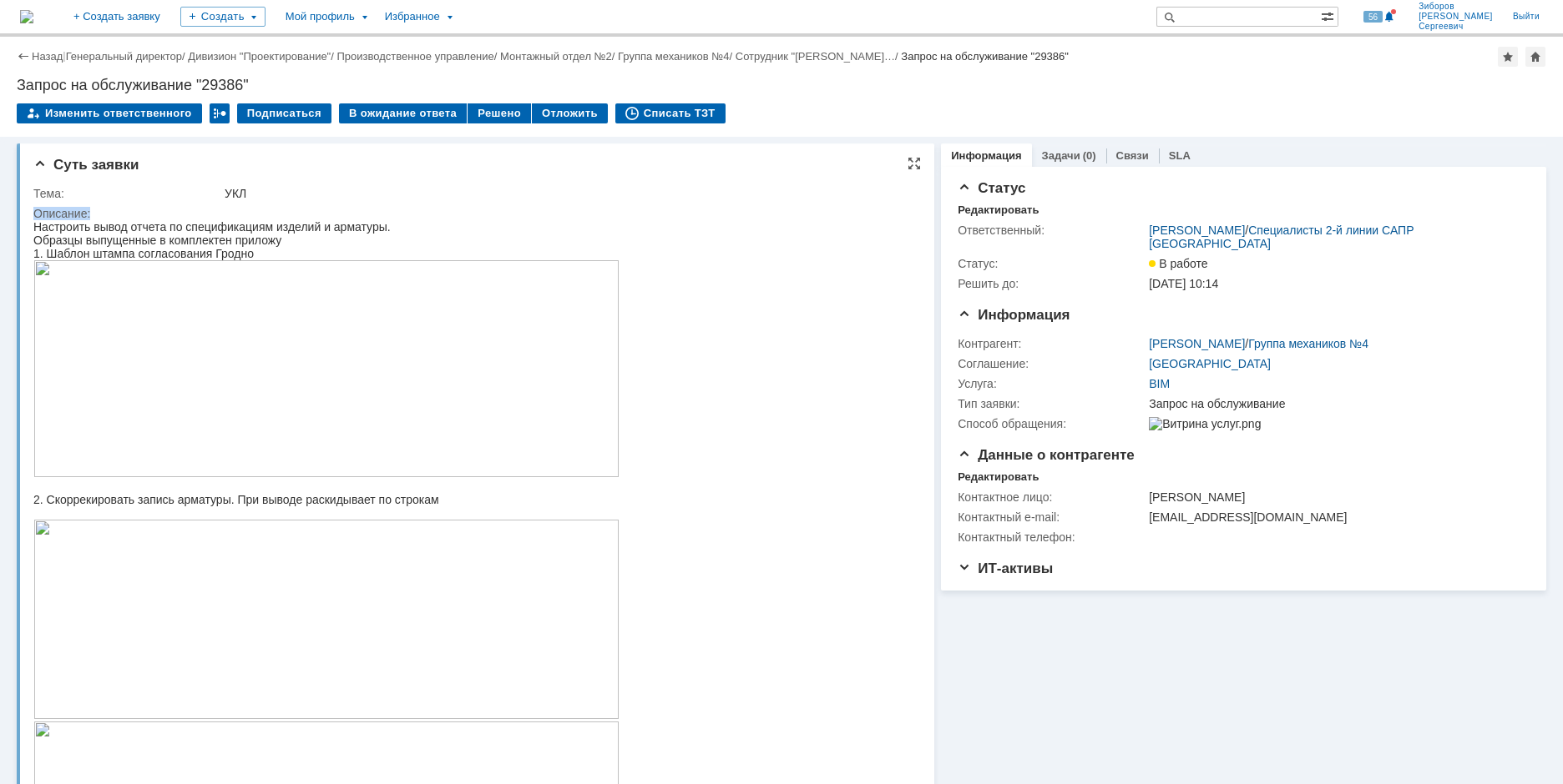
drag, startPoint x: 35, startPoint y: 214, endPoint x: 107, endPoint y: 213, distance: 72.0
click at [107, 213] on div "Описание:" at bounding box center [473, 214] width 879 height 14
copy div "Описание:"
click at [69, 237] on div "Образцы выпущенные в комплектен приложу" at bounding box center [326, 240] width 586 height 14
drag, startPoint x: 36, startPoint y: 228, endPoint x: 313, endPoint y: 262, distance: 279.1
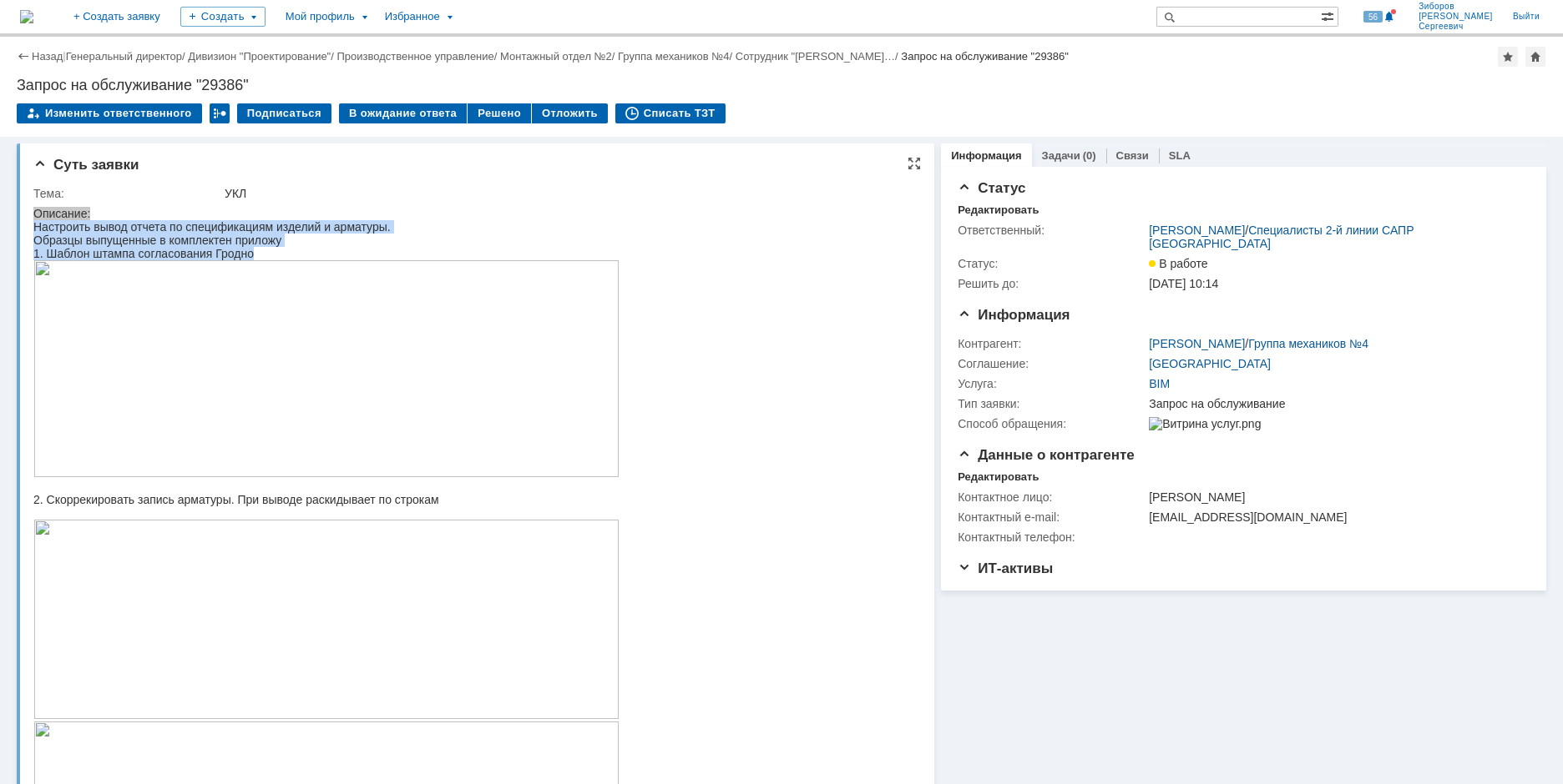
copy body "Настроить вывод отчета по спецификациям изделий и арматуры. Образцы выпущенные …"
drag, startPoint x: 34, startPoint y: 515, endPoint x: 499, endPoint y: 515, distance: 465.0
click at [499, 506] on div "2. Скоррекировать запись арматуры. При выводе раскидывает по строкам" at bounding box center [326, 500] width 586 height 14
copy div "2. Скоррекировать запись арматуры. При выводе раскидывает по строкам"
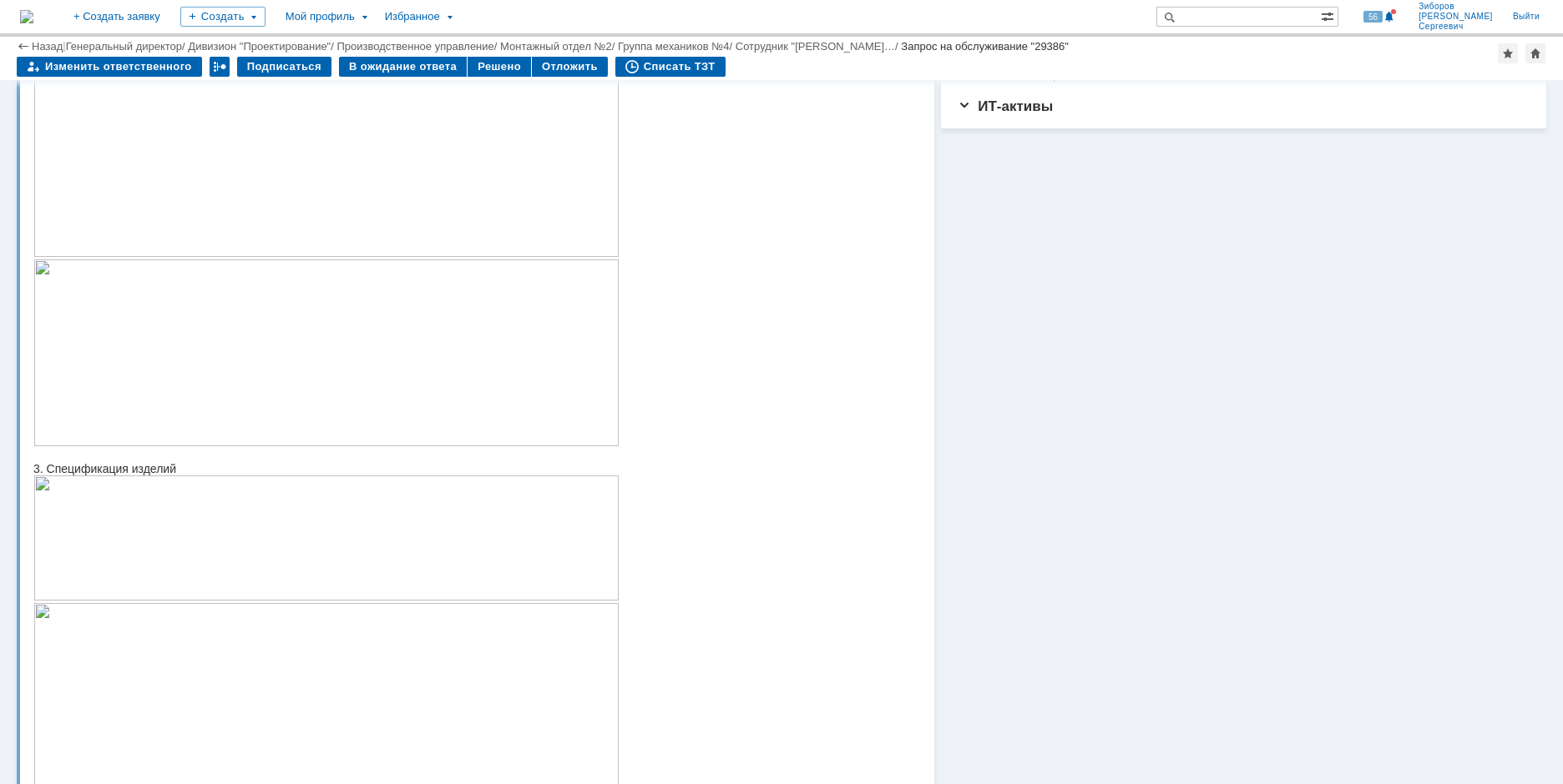
scroll to position [500, 0]
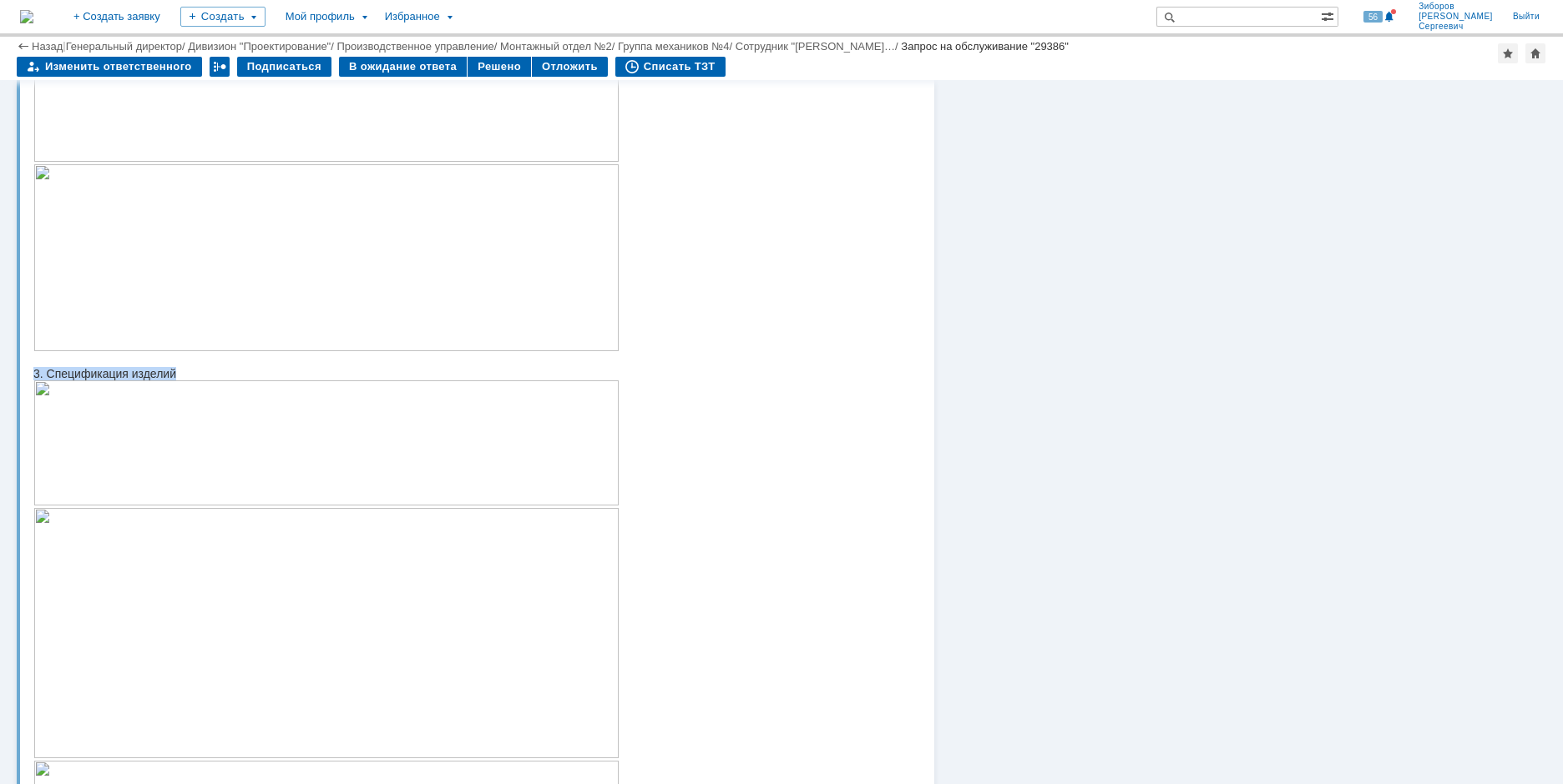
drag, startPoint x: 34, startPoint y: 392, endPoint x: 203, endPoint y: 392, distance: 169.0
click at [203, 381] on div "3. Спецификация изделий" at bounding box center [326, 374] width 586 height 14
copy div "3. Спецификация изделий"
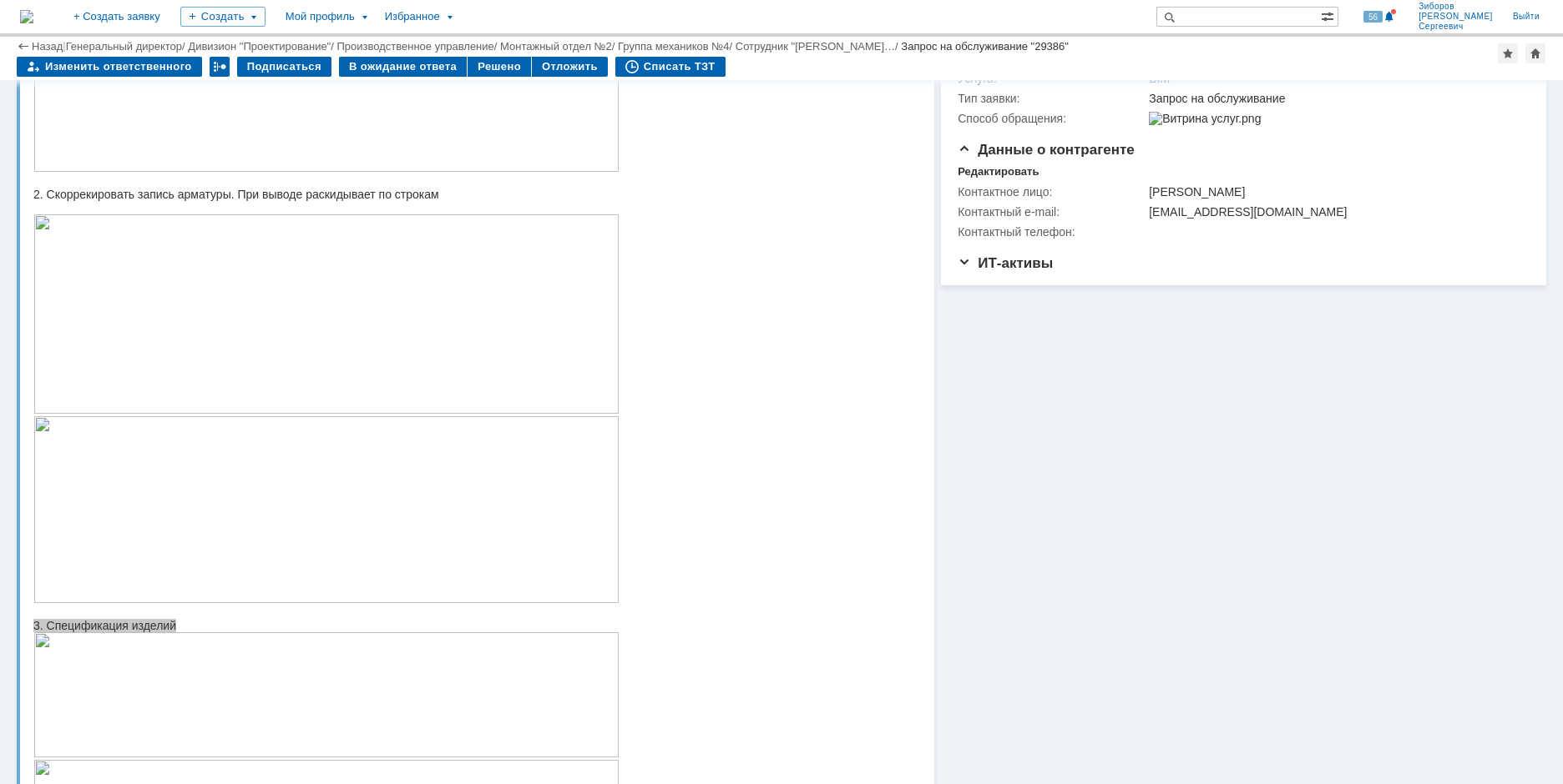
scroll to position [0, 0]
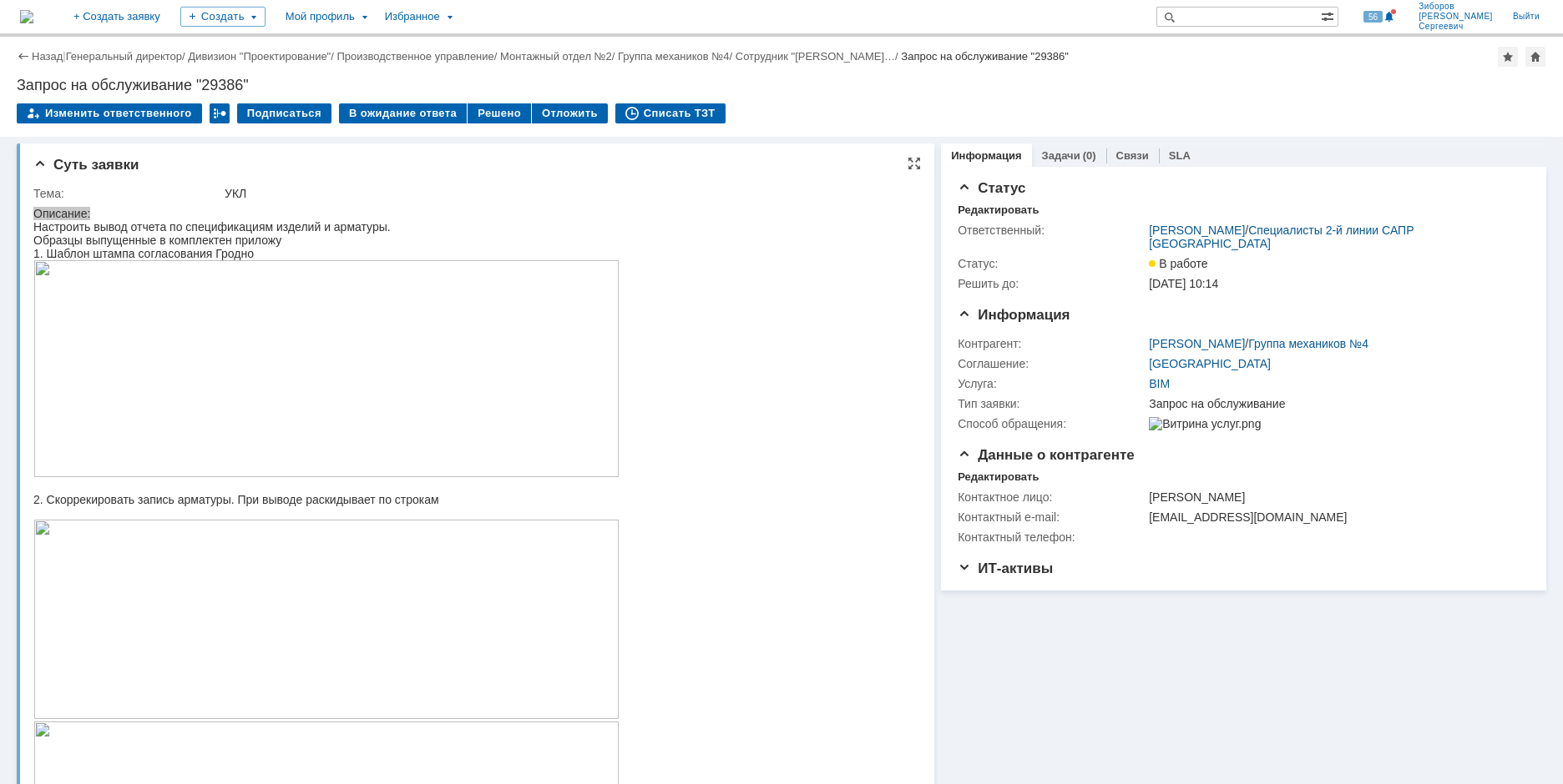
click at [340, 343] on img at bounding box center [326, 368] width 586 height 217
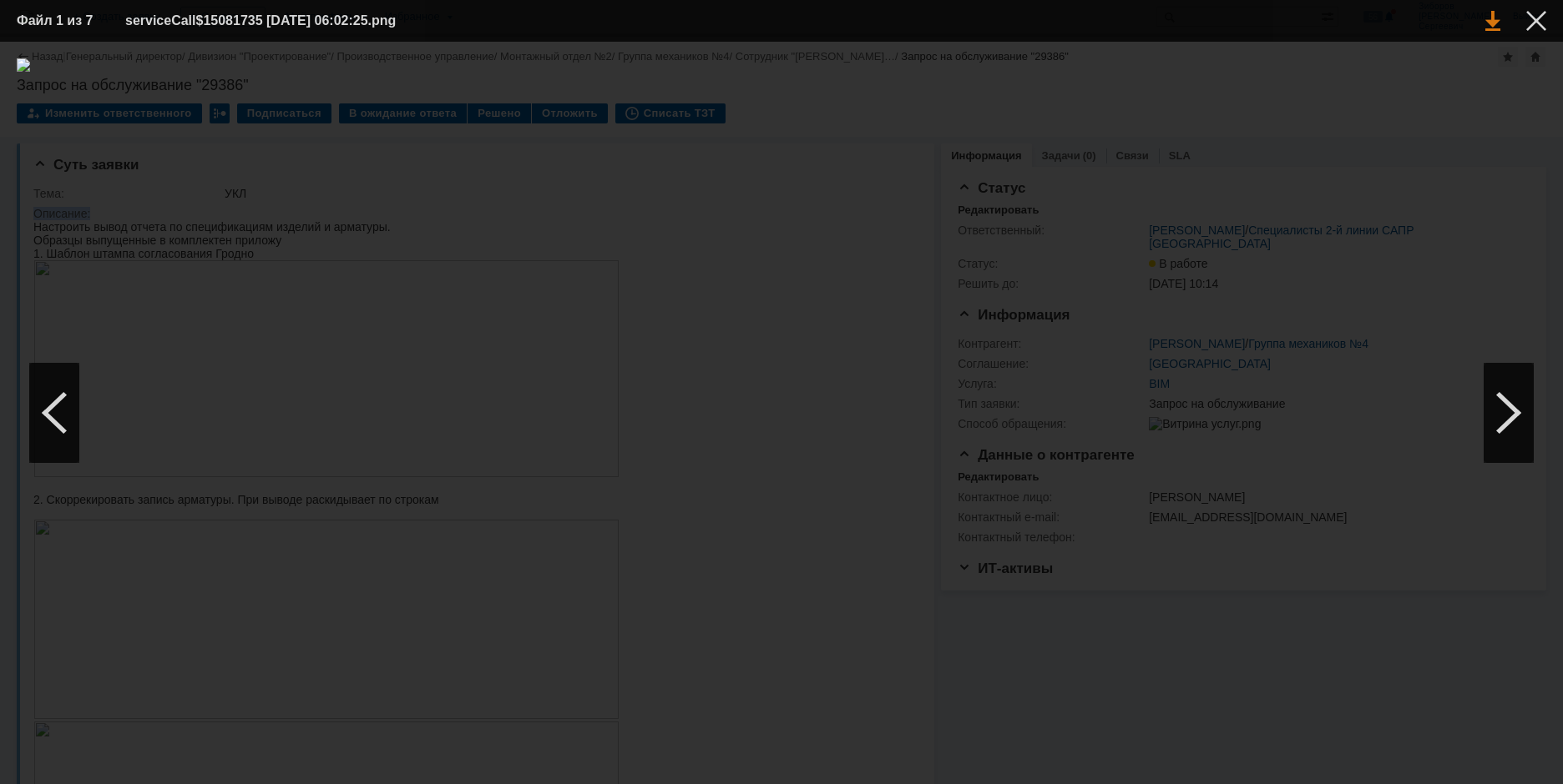
click at [1496, 17] on link at bounding box center [1493, 20] width 15 height 20
click at [1539, 13] on div at bounding box center [1536, 20] width 20 height 20
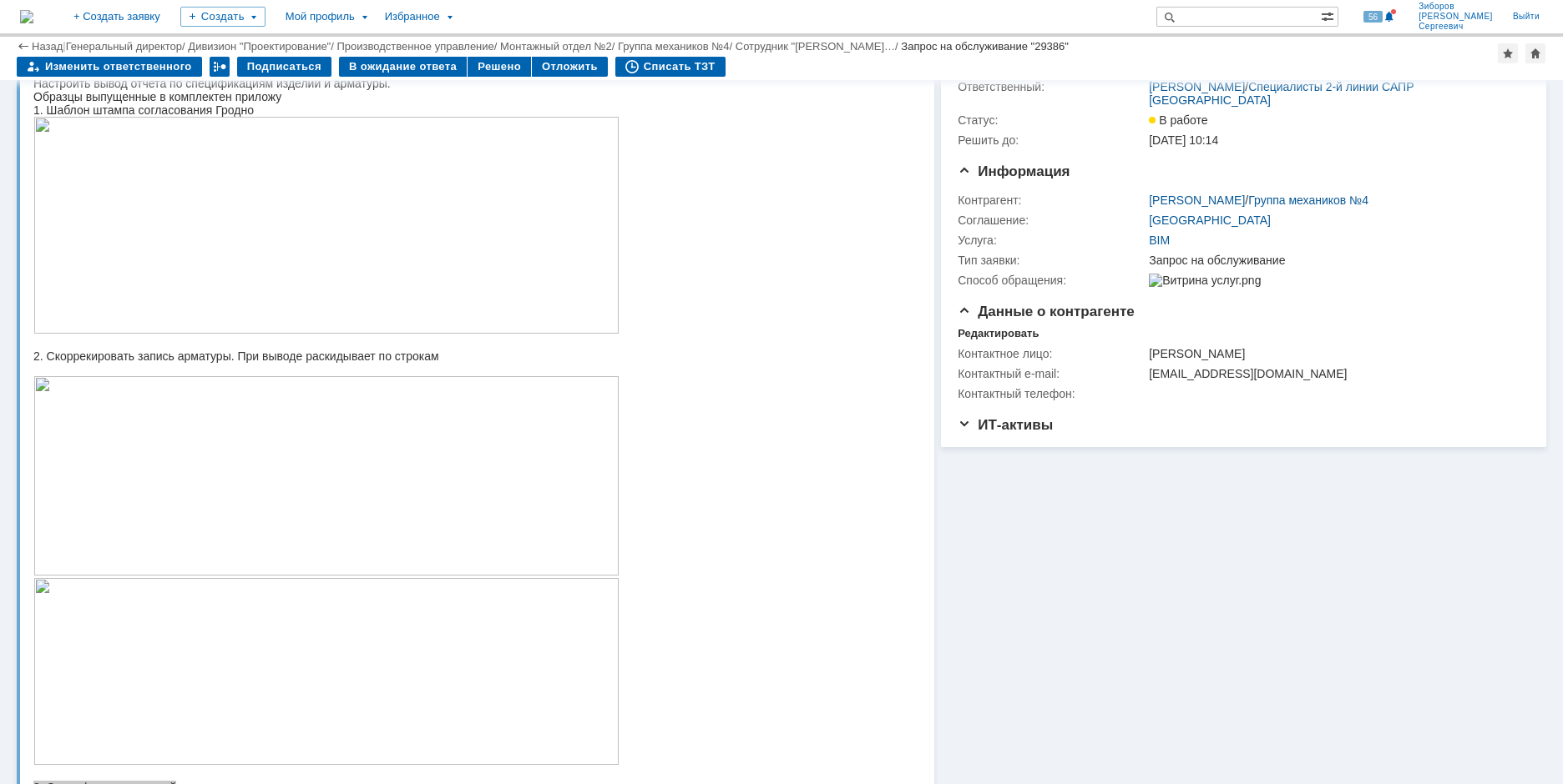
scroll to position [167, 0]
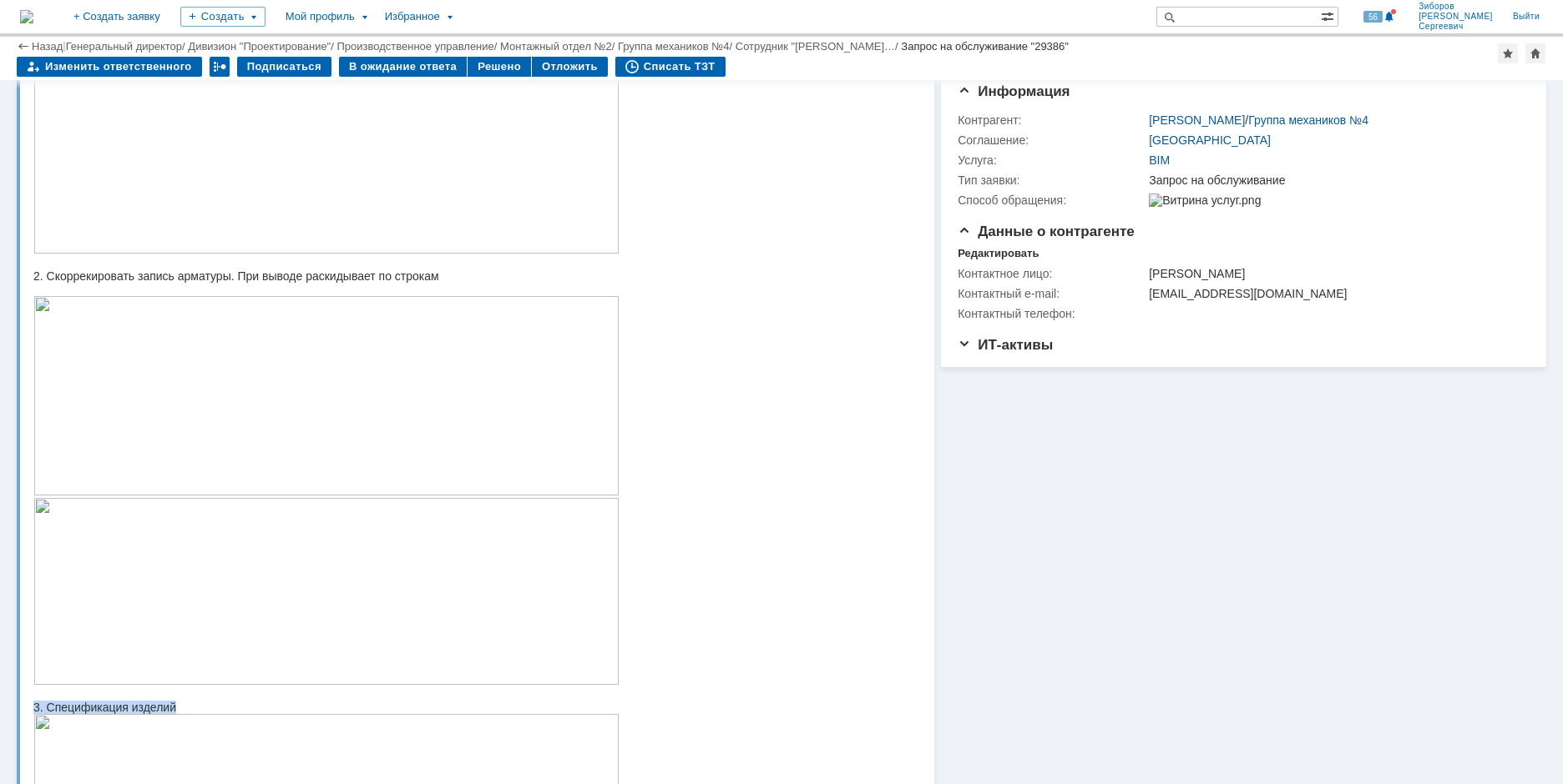
click at [338, 412] on img at bounding box center [326, 395] width 586 height 200
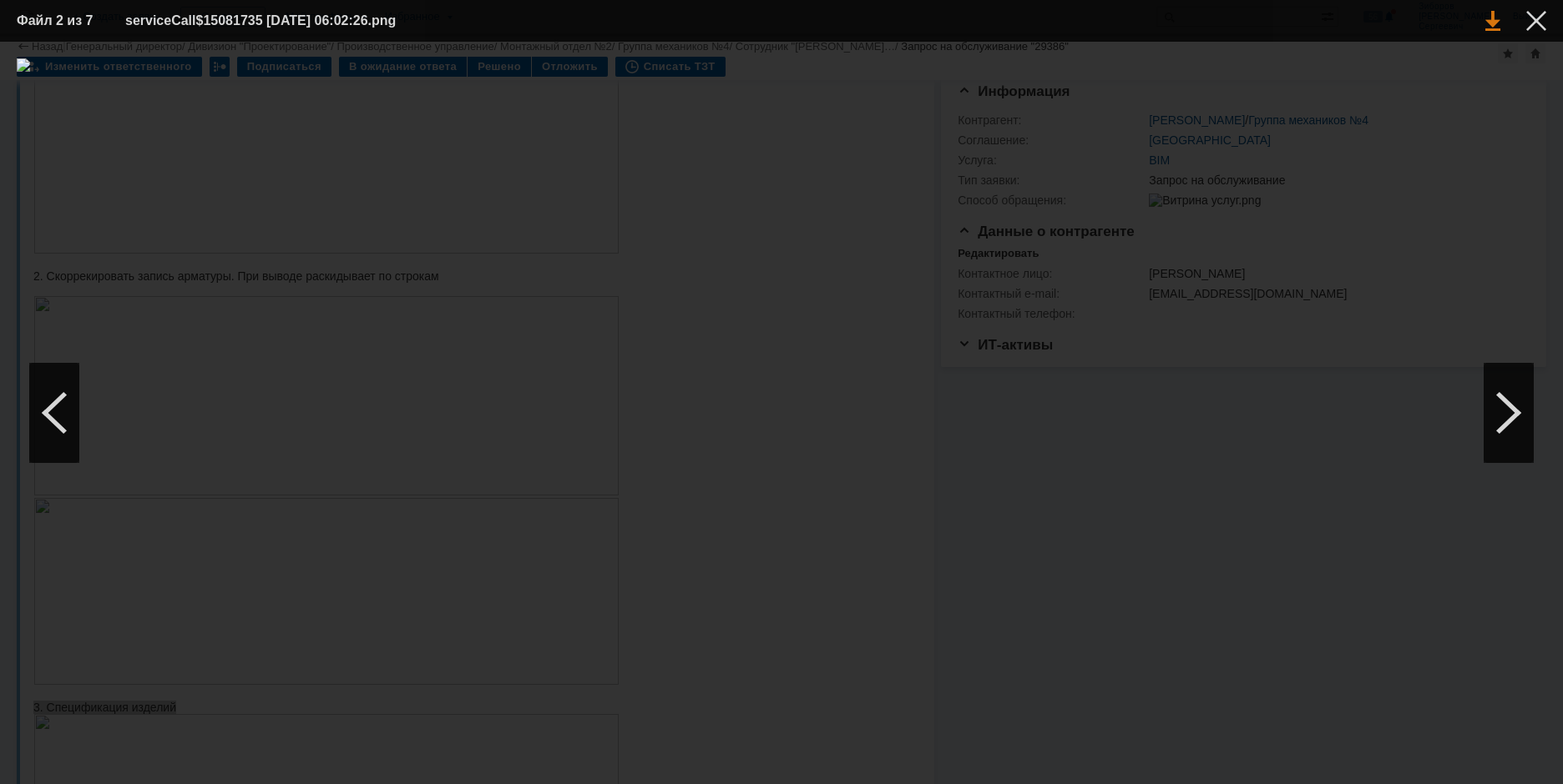
click at [1496, 26] on link at bounding box center [1493, 20] width 15 height 20
click at [1533, 21] on div at bounding box center [1536, 20] width 20 height 20
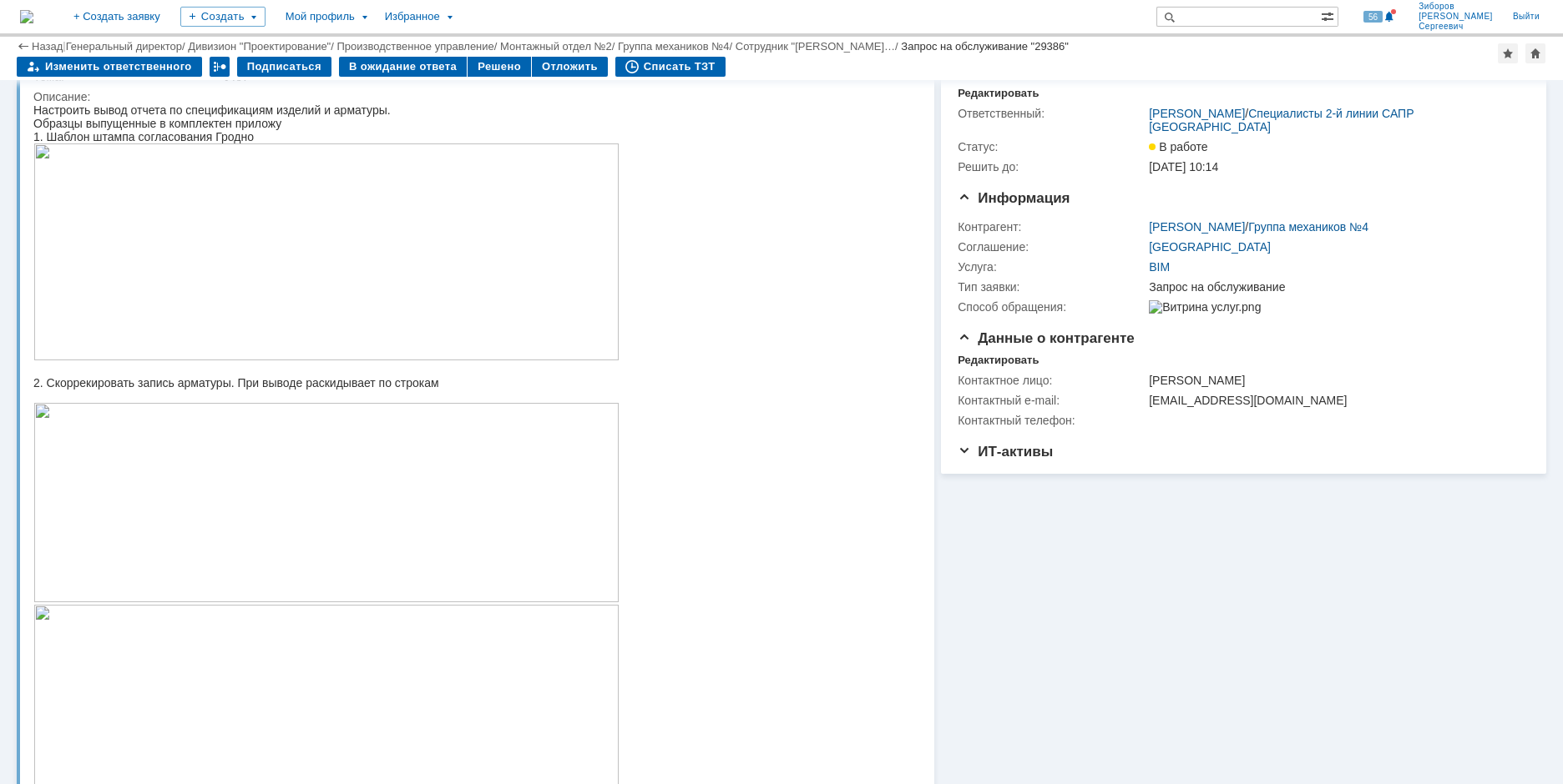
scroll to position [0, 0]
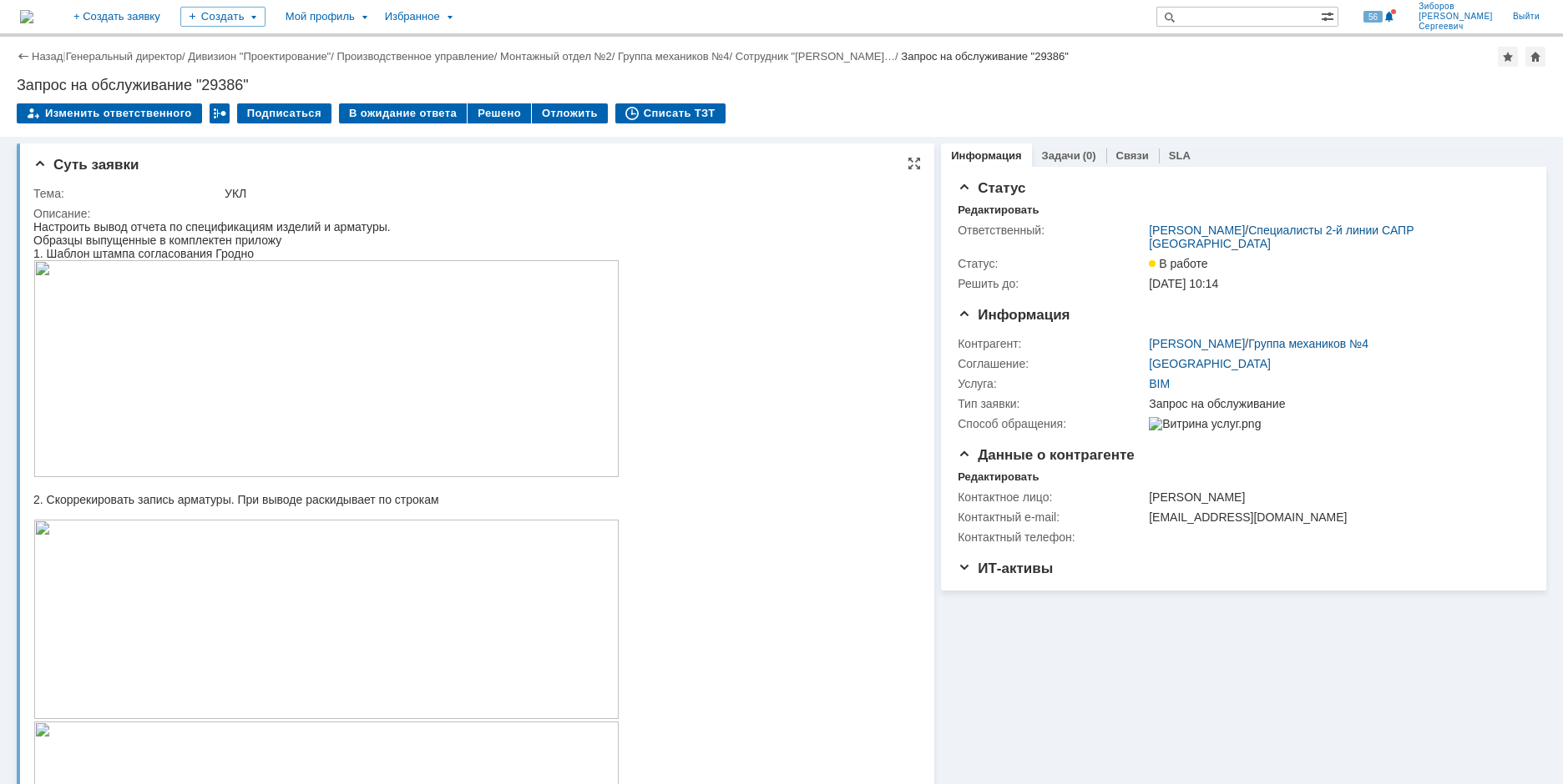
click at [424, 399] on img at bounding box center [326, 368] width 586 height 217
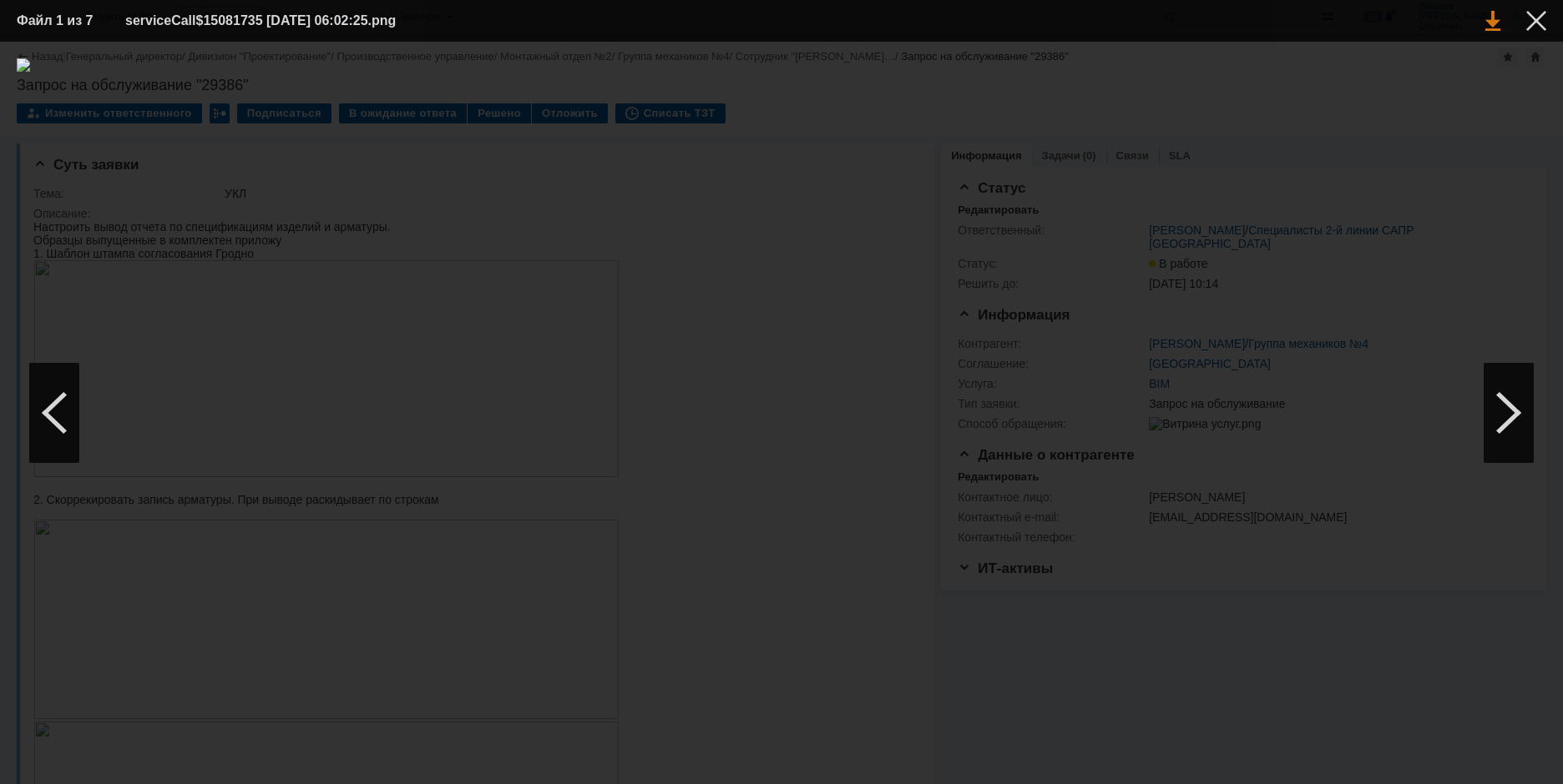
click at [1499, 14] on link at bounding box center [1493, 20] width 15 height 20
click at [1533, 14] on div at bounding box center [1536, 20] width 20 height 20
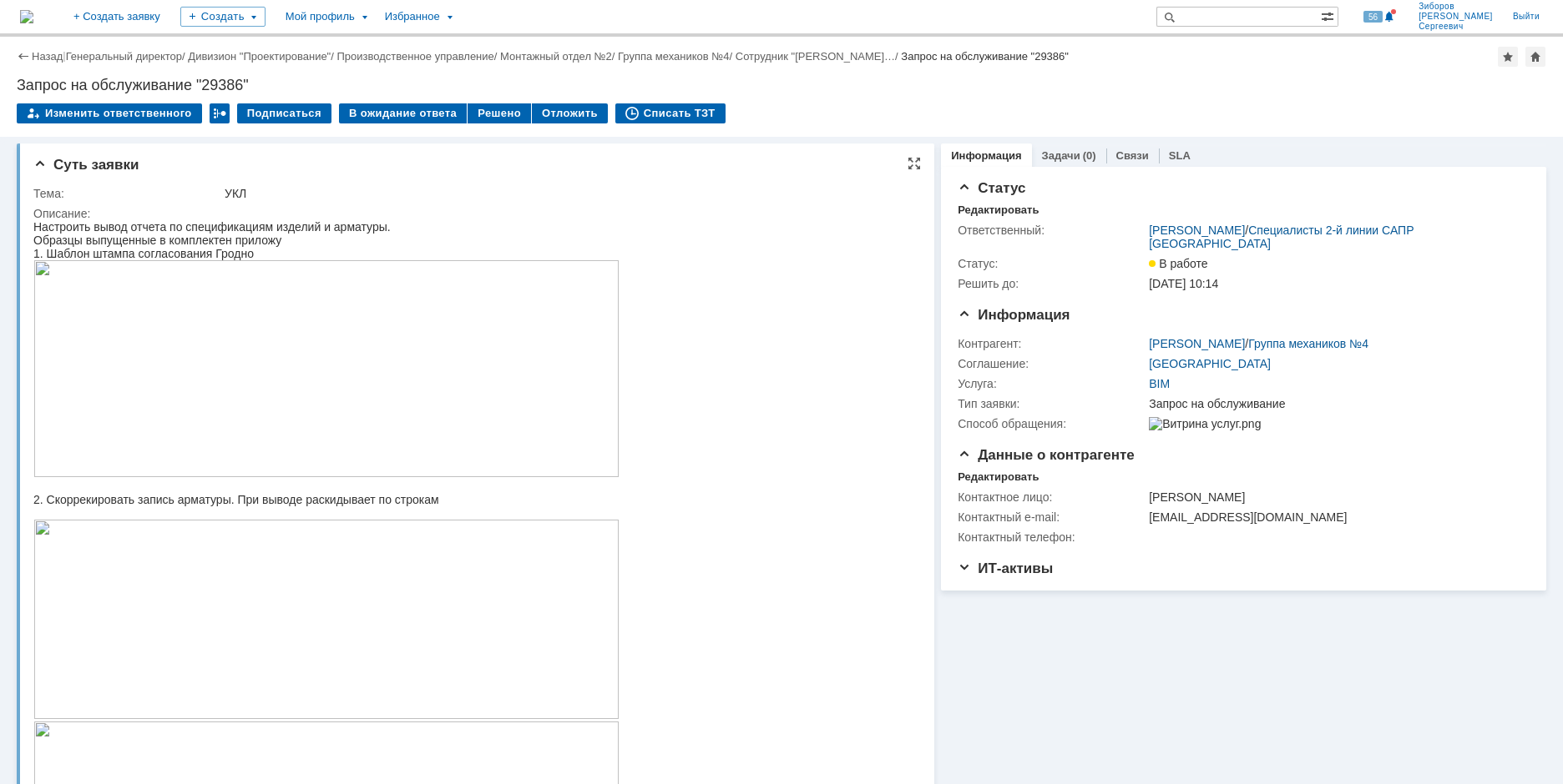
scroll to position [167, 0]
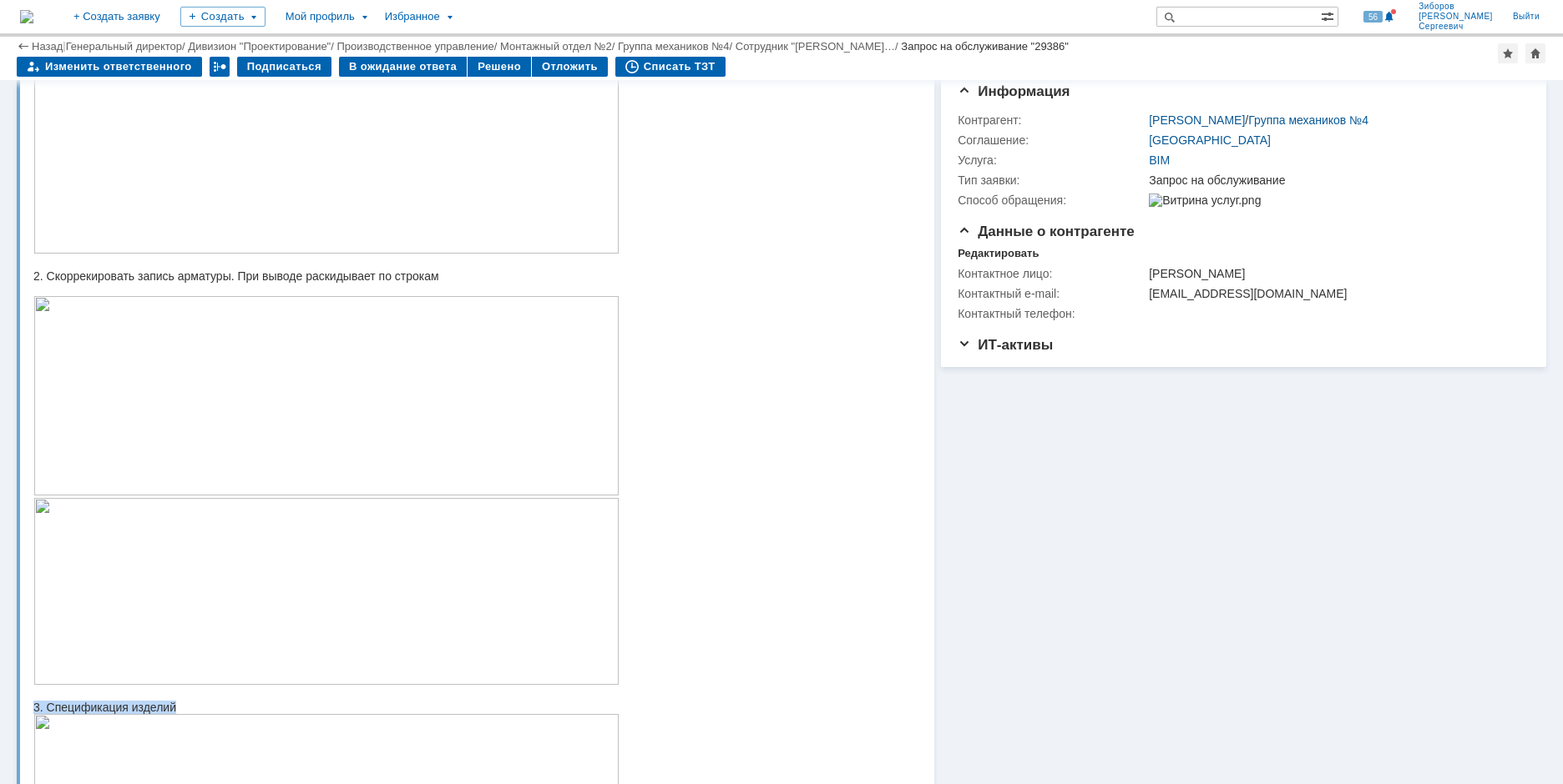
click at [356, 573] on img at bounding box center [326, 592] width 586 height 187
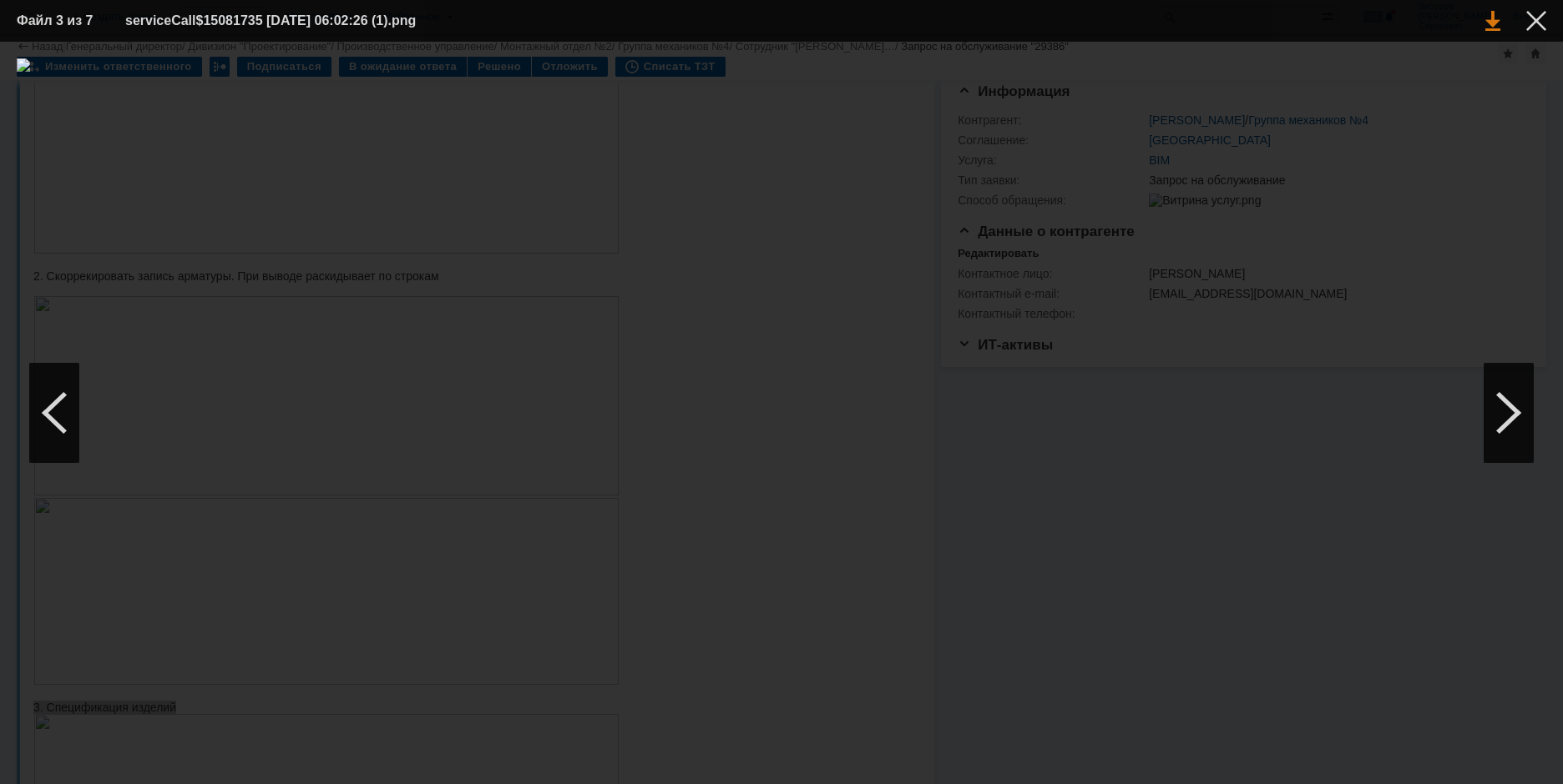
click at [1491, 26] on link at bounding box center [1493, 20] width 15 height 20
click at [1529, 14] on div at bounding box center [1536, 20] width 20 height 20
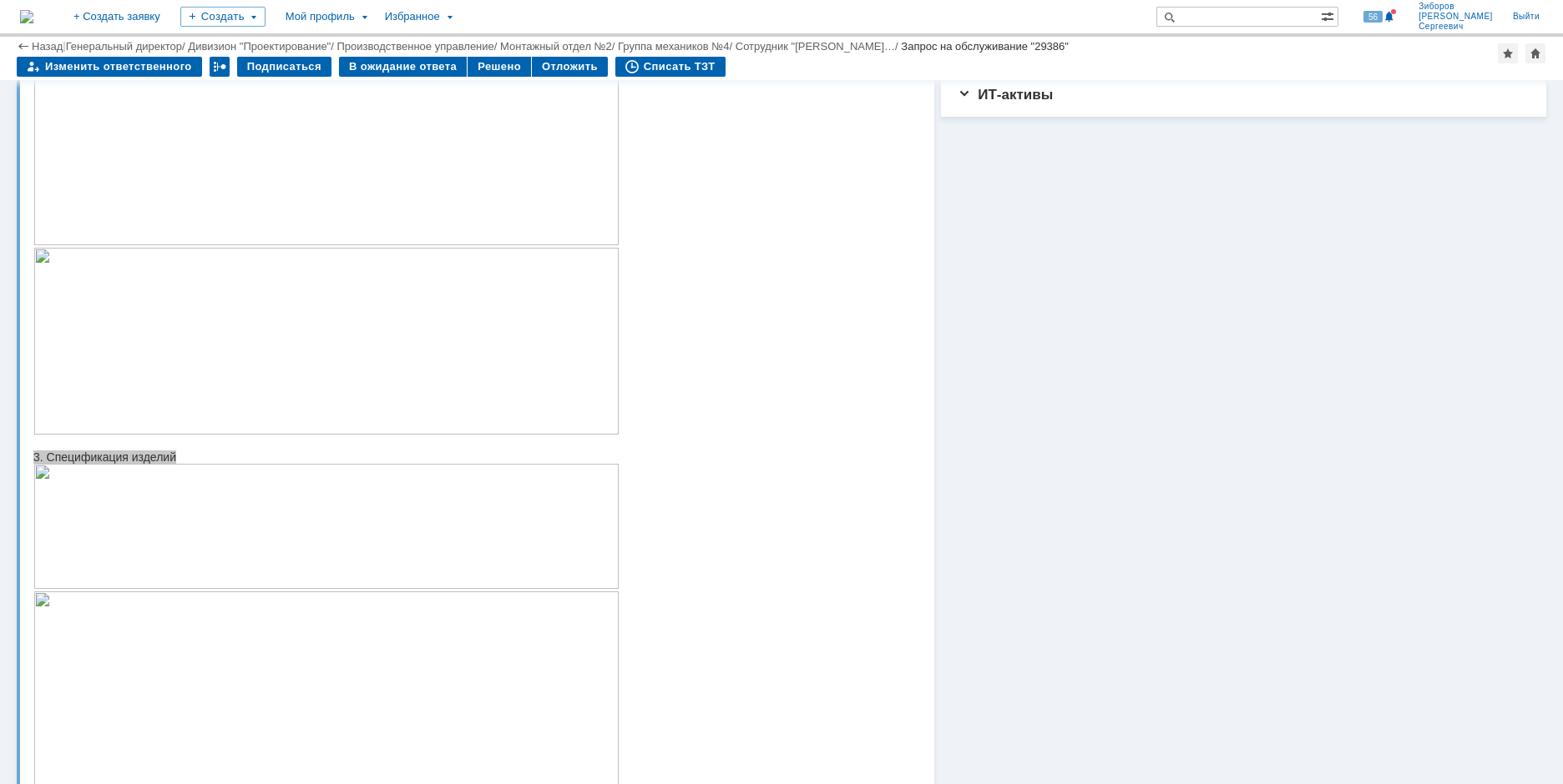
scroll to position [584, 0]
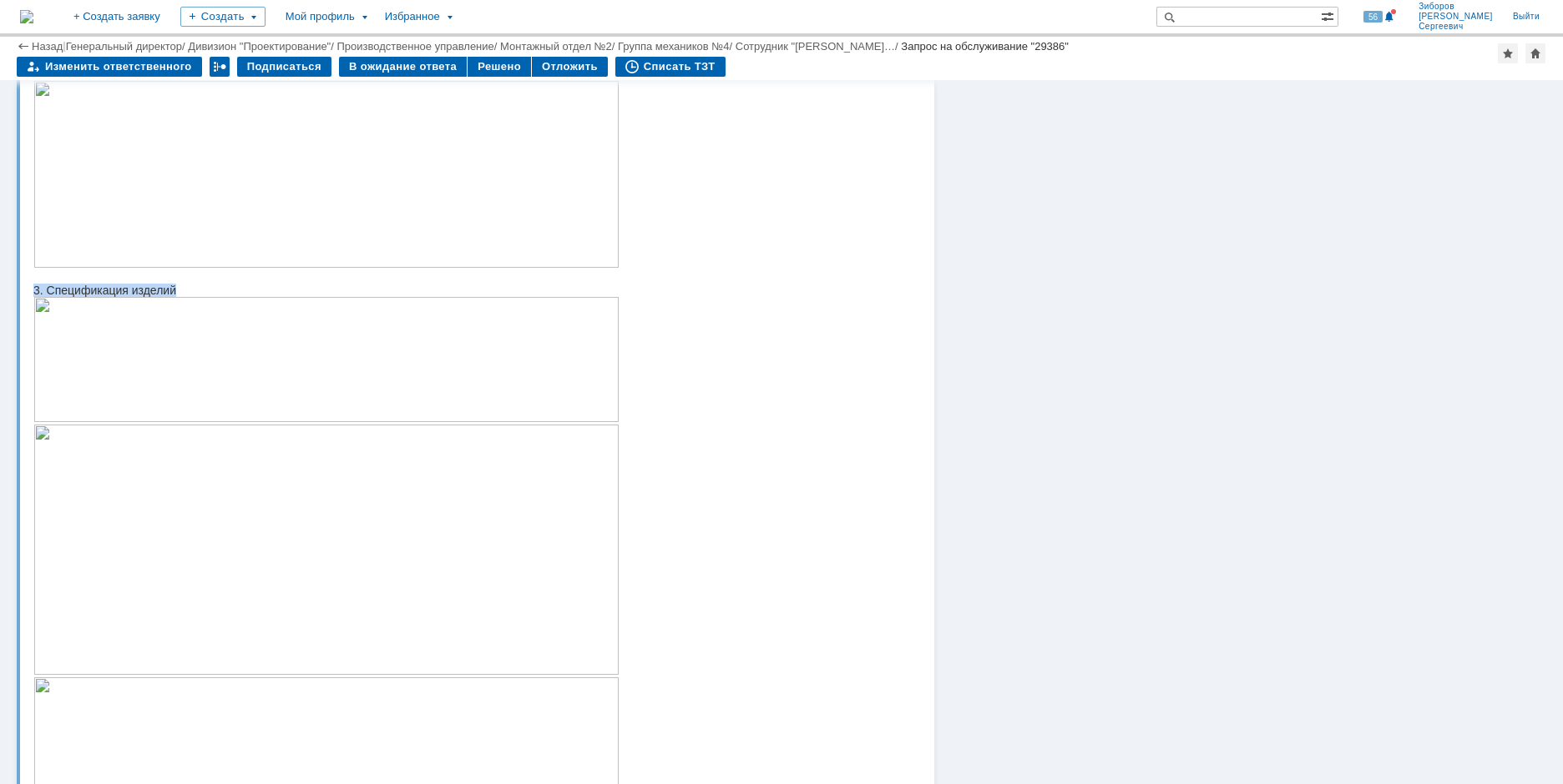
click at [294, 351] on img at bounding box center [326, 360] width 586 height 125
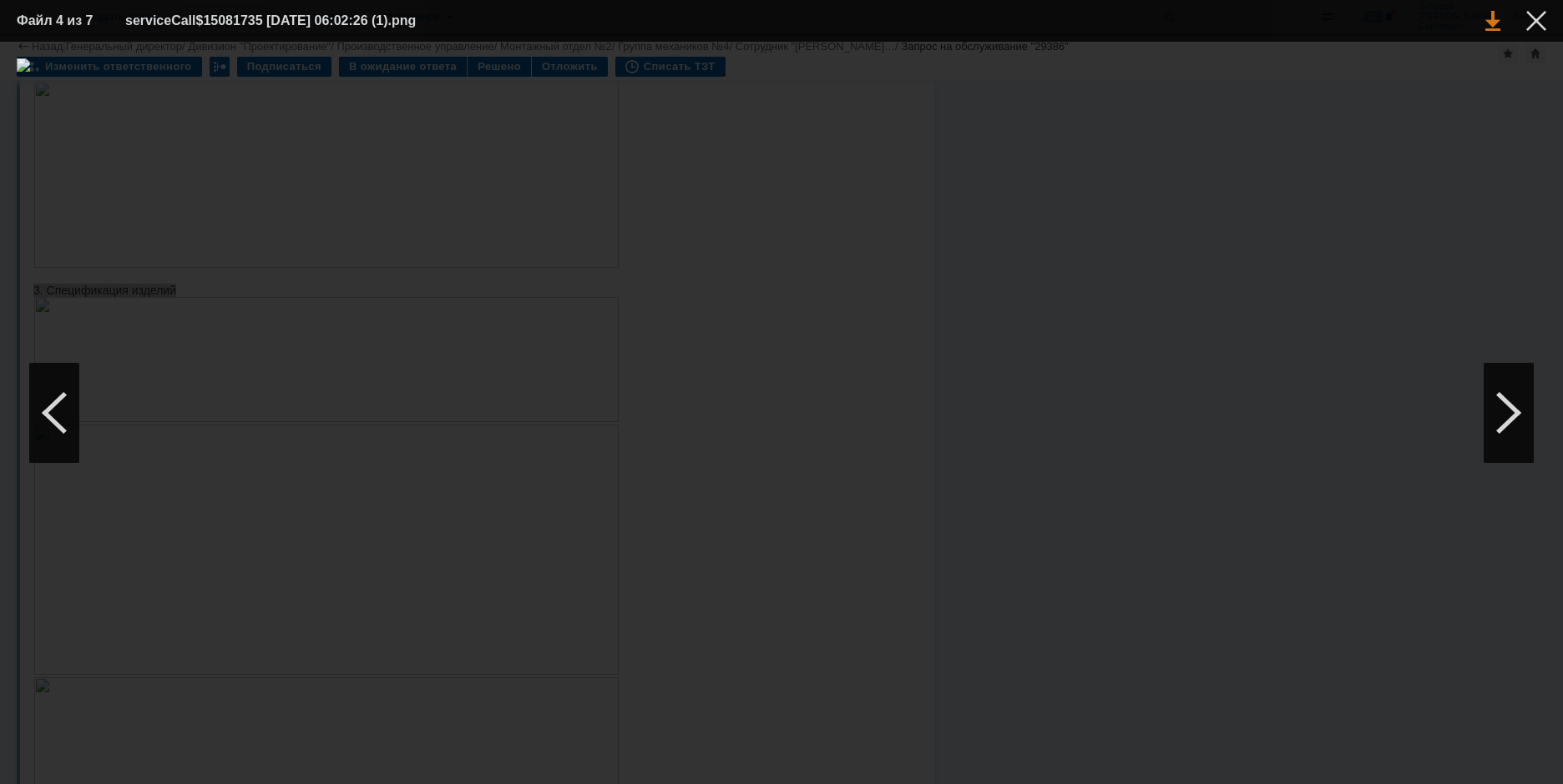
click at [1490, 21] on link at bounding box center [1493, 20] width 15 height 20
click at [1537, 21] on div at bounding box center [1536, 20] width 20 height 20
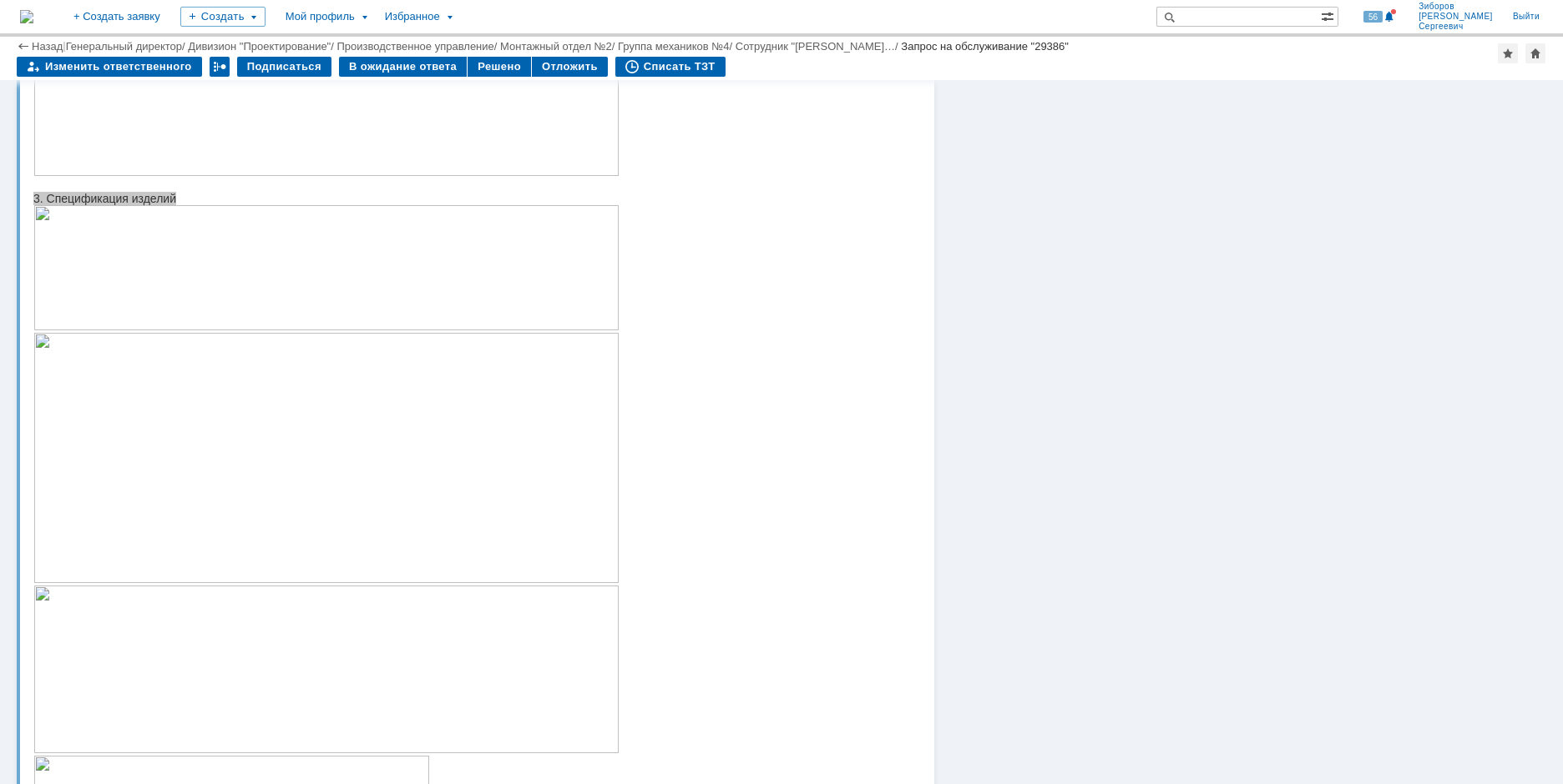
scroll to position [751, 0]
click at [335, 388] on img at bounding box center [326, 383] width 586 height 251
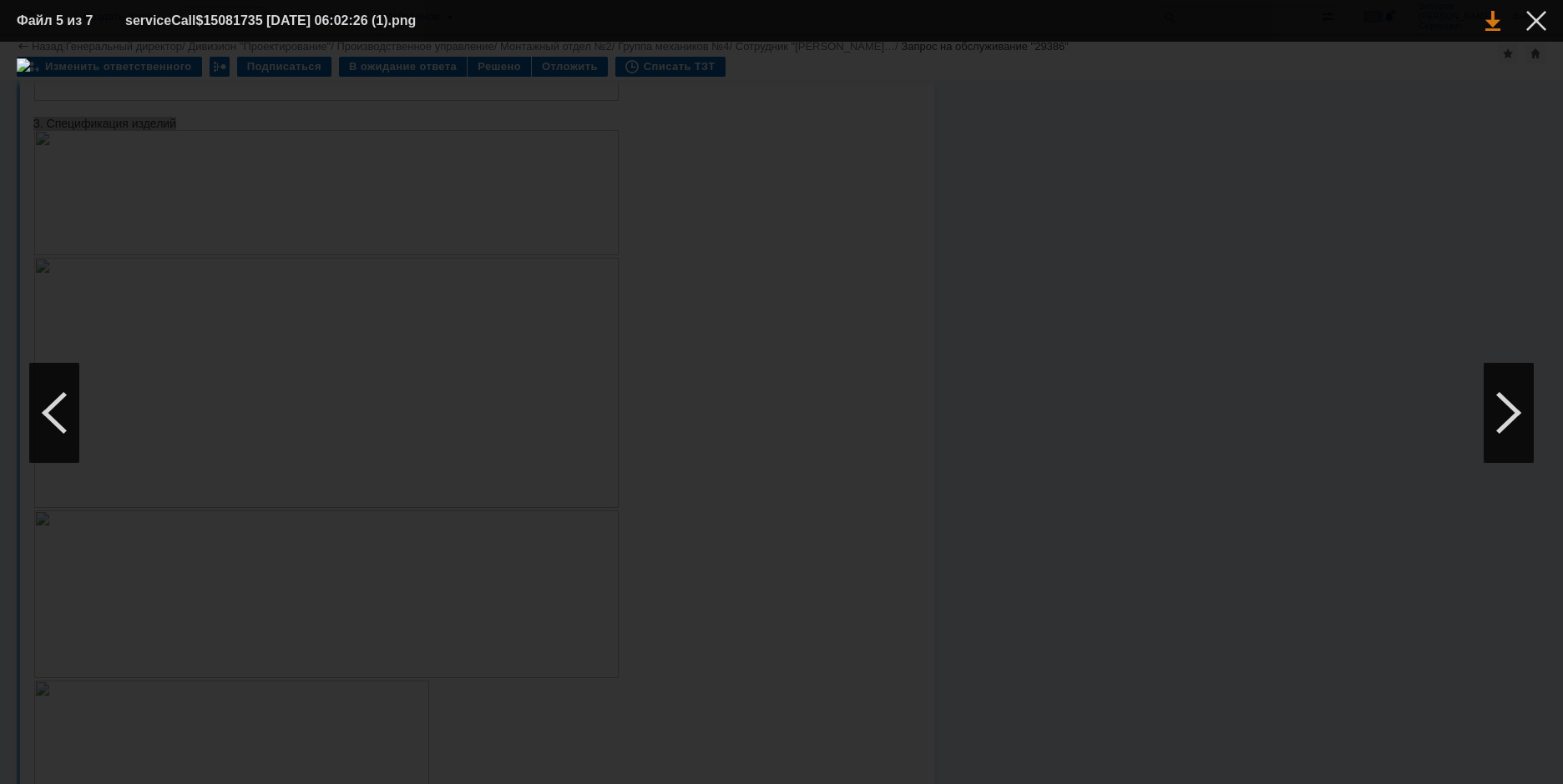
click at [1488, 30] on link at bounding box center [1493, 20] width 15 height 20
click at [1540, 27] on div at bounding box center [1536, 20] width 20 height 20
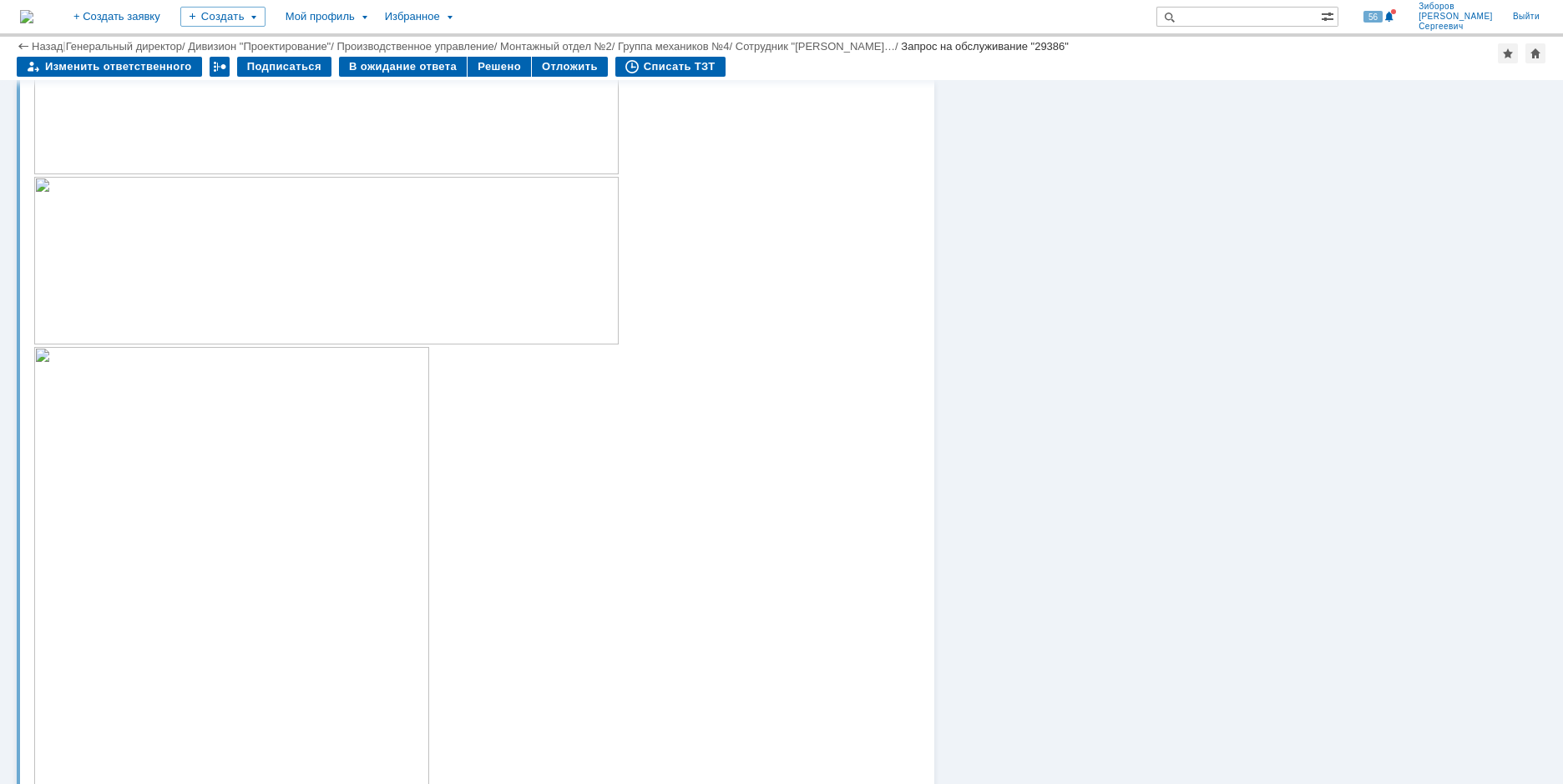
scroll to position [1168, 0]
click at [449, 234] on img at bounding box center [326, 177] width 586 height 168
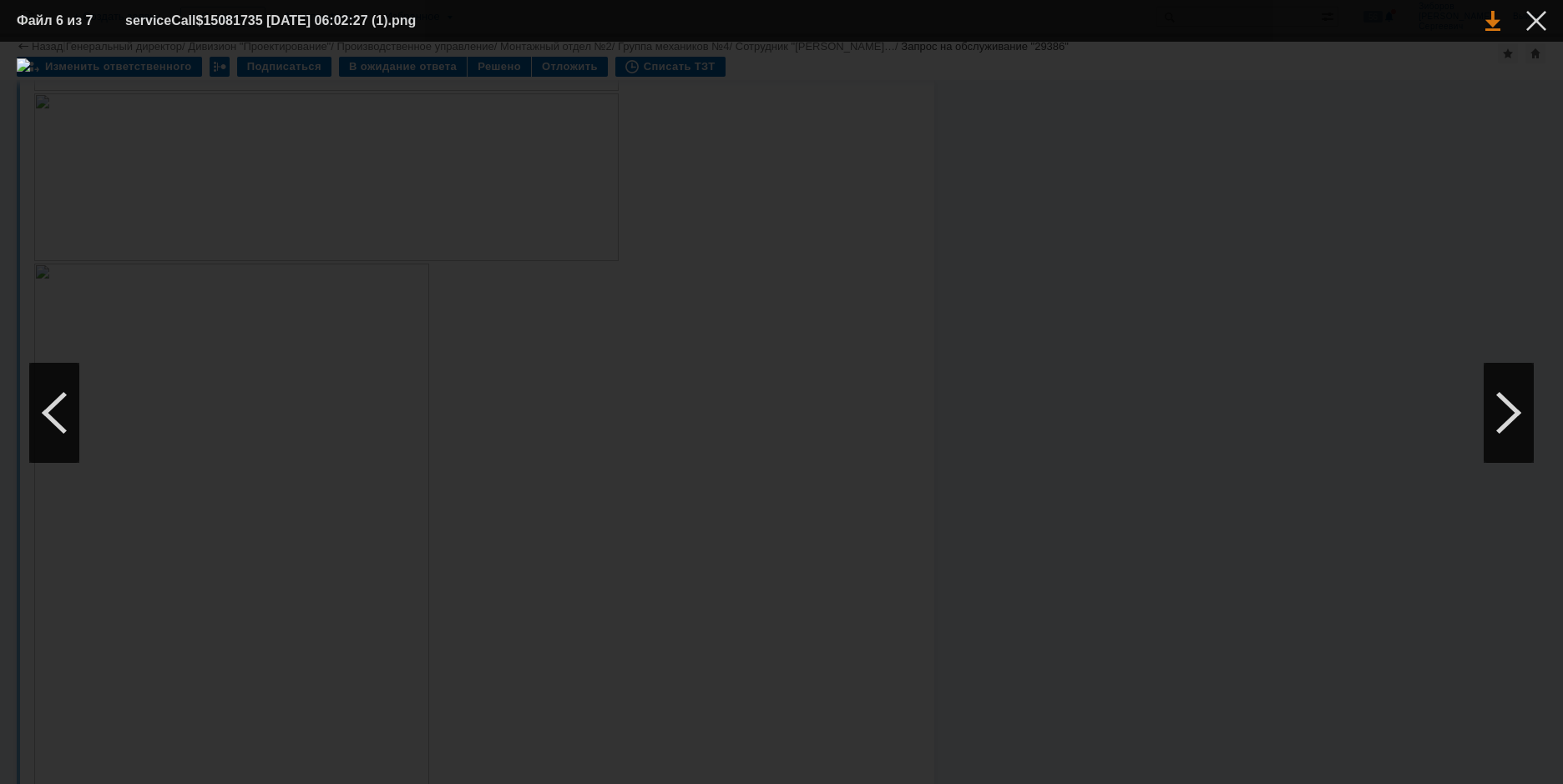
click at [1495, 24] on link at bounding box center [1493, 20] width 15 height 20
click at [1537, 10] on td at bounding box center [1523, 21] width 46 height 25
click at [1542, 26] on div at bounding box center [1536, 20] width 20 height 20
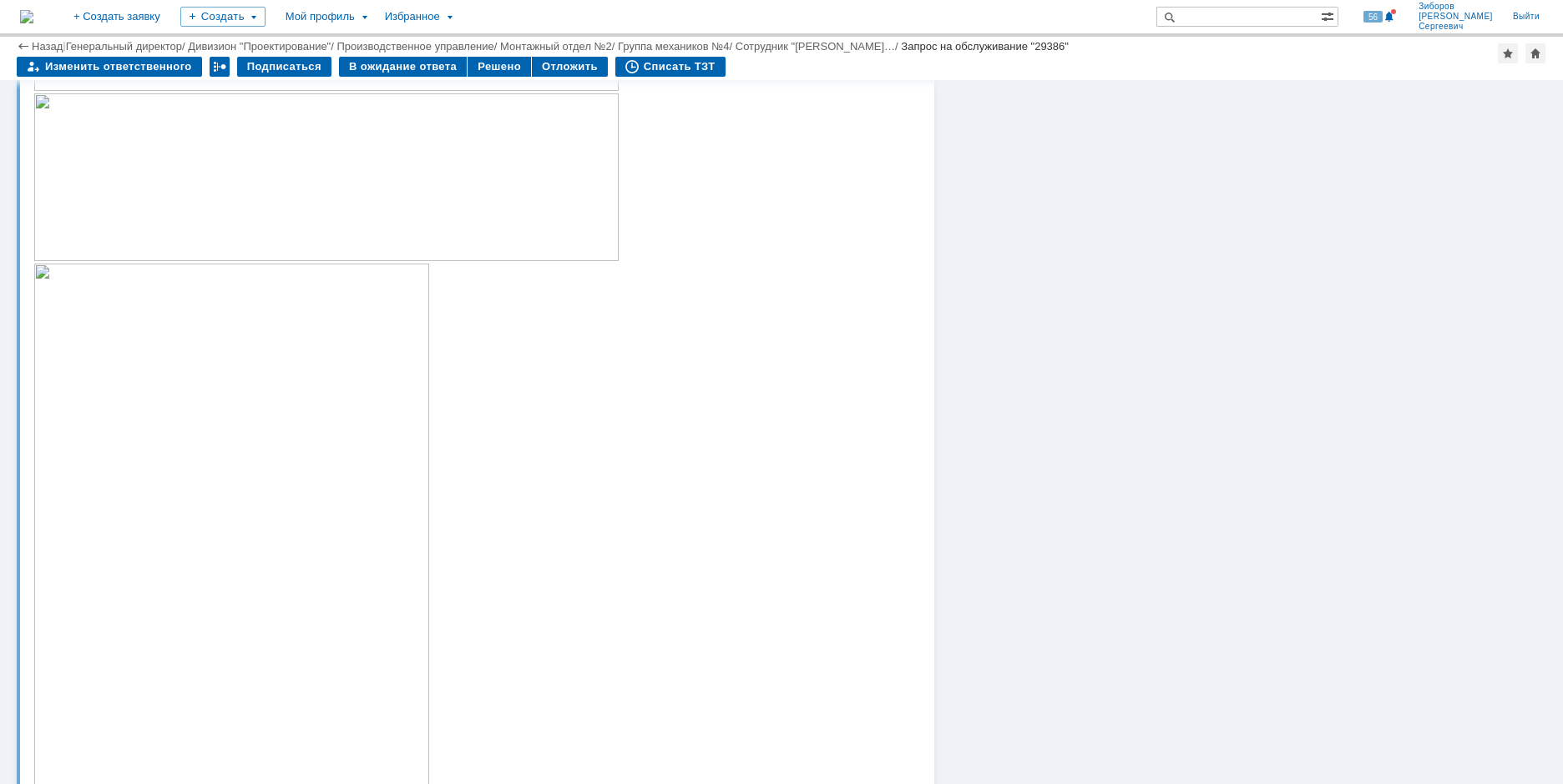
scroll to position [1335, 0]
click at [291, 446] on img at bounding box center [232, 389] width 397 height 584
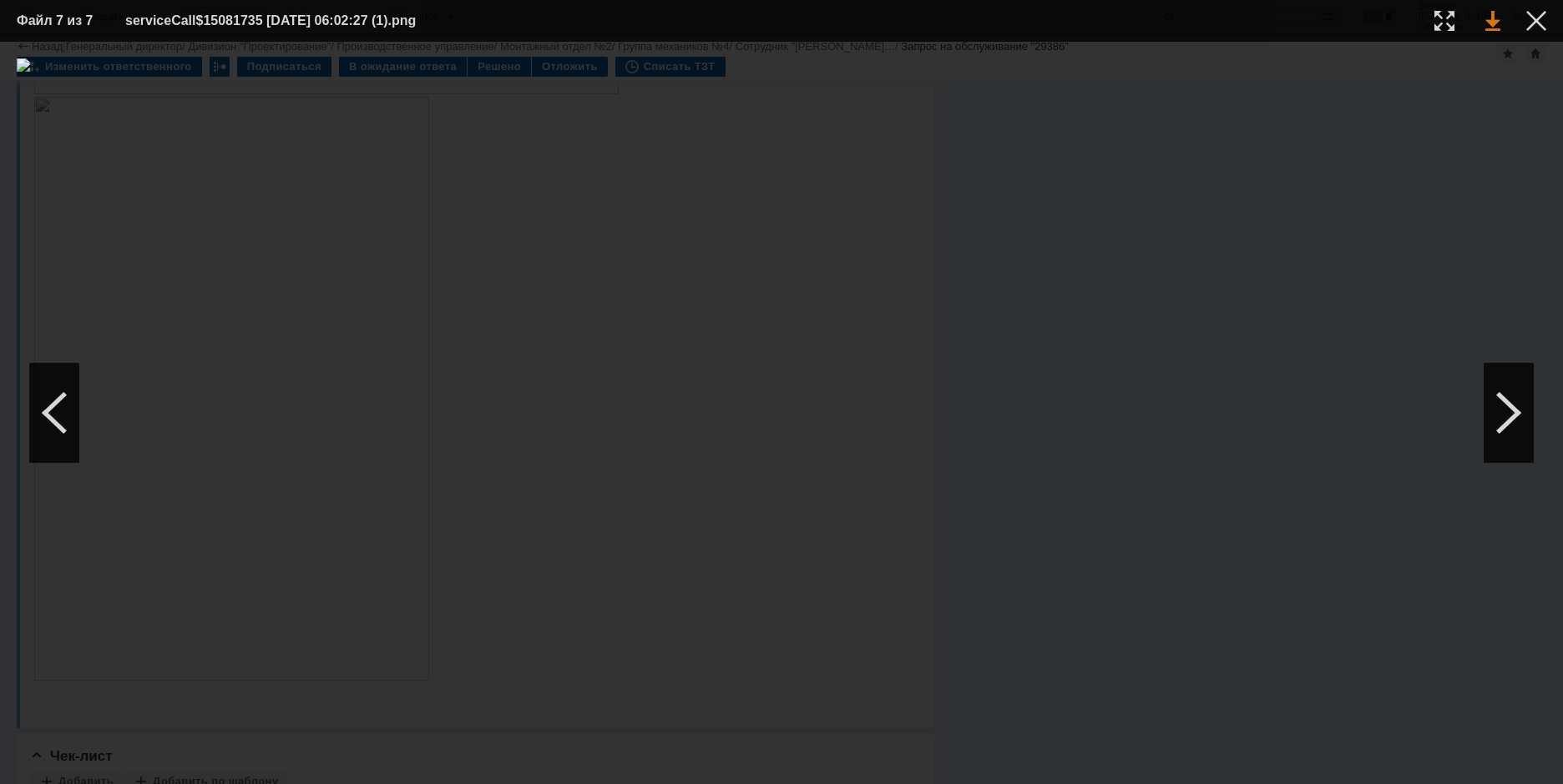
click at [1494, 26] on link at bounding box center [1493, 20] width 15 height 20
click at [1536, 18] on div at bounding box center [1536, 20] width 20 height 20
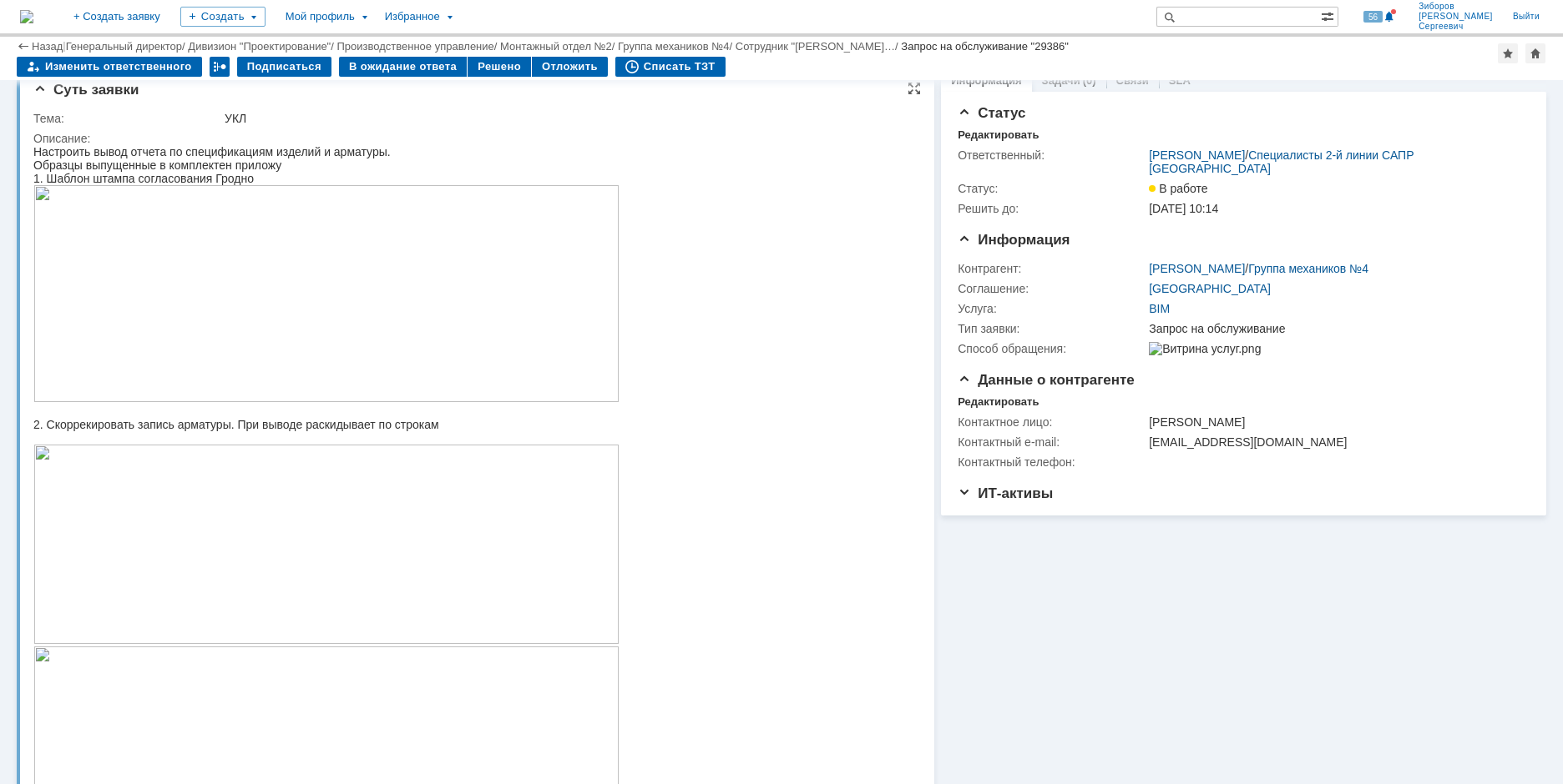
scroll to position [0, 0]
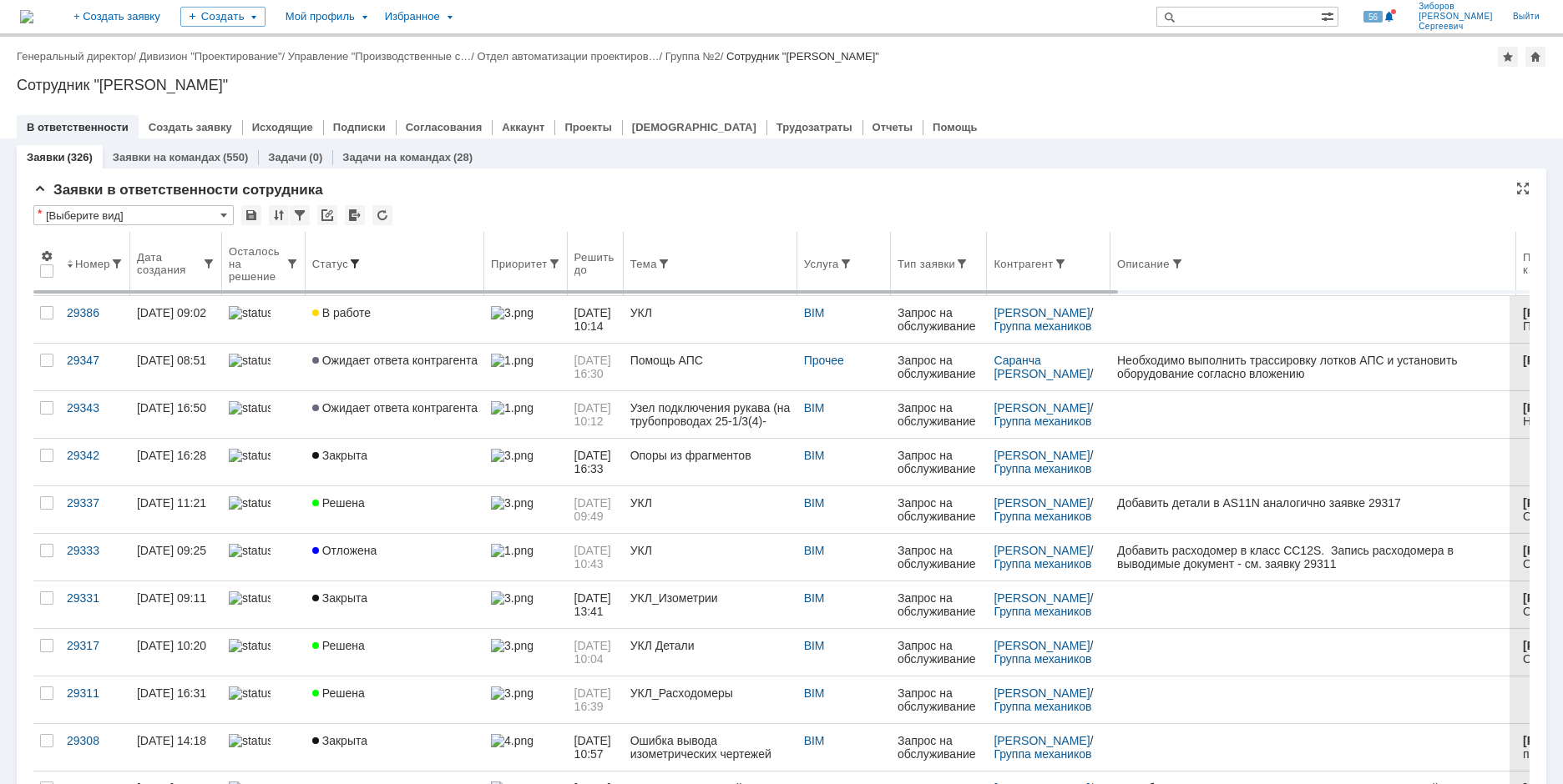
click at [355, 262] on span at bounding box center [355, 264] width 14 height 14
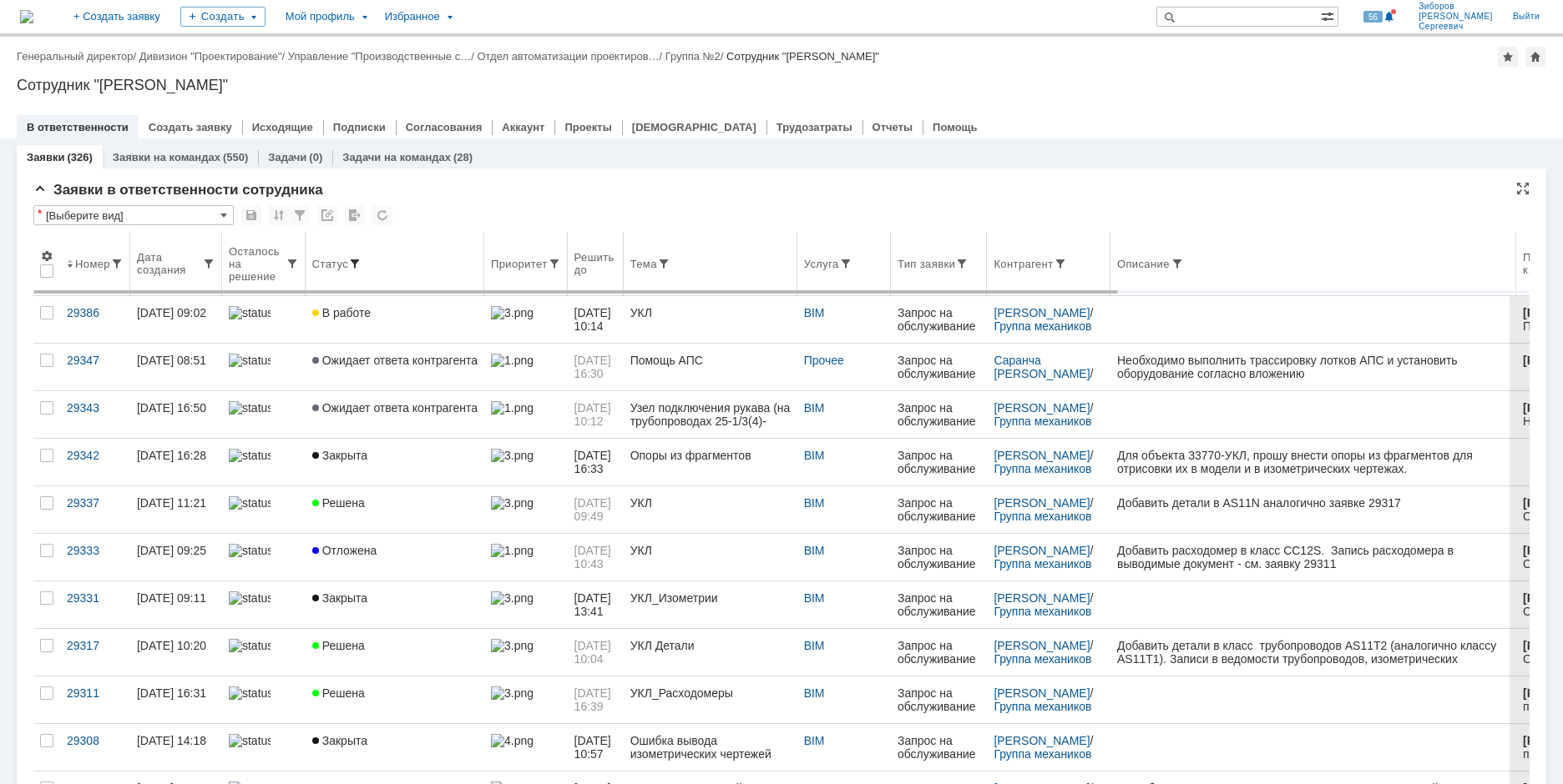
click at [352, 263] on span at bounding box center [355, 264] width 14 height 14
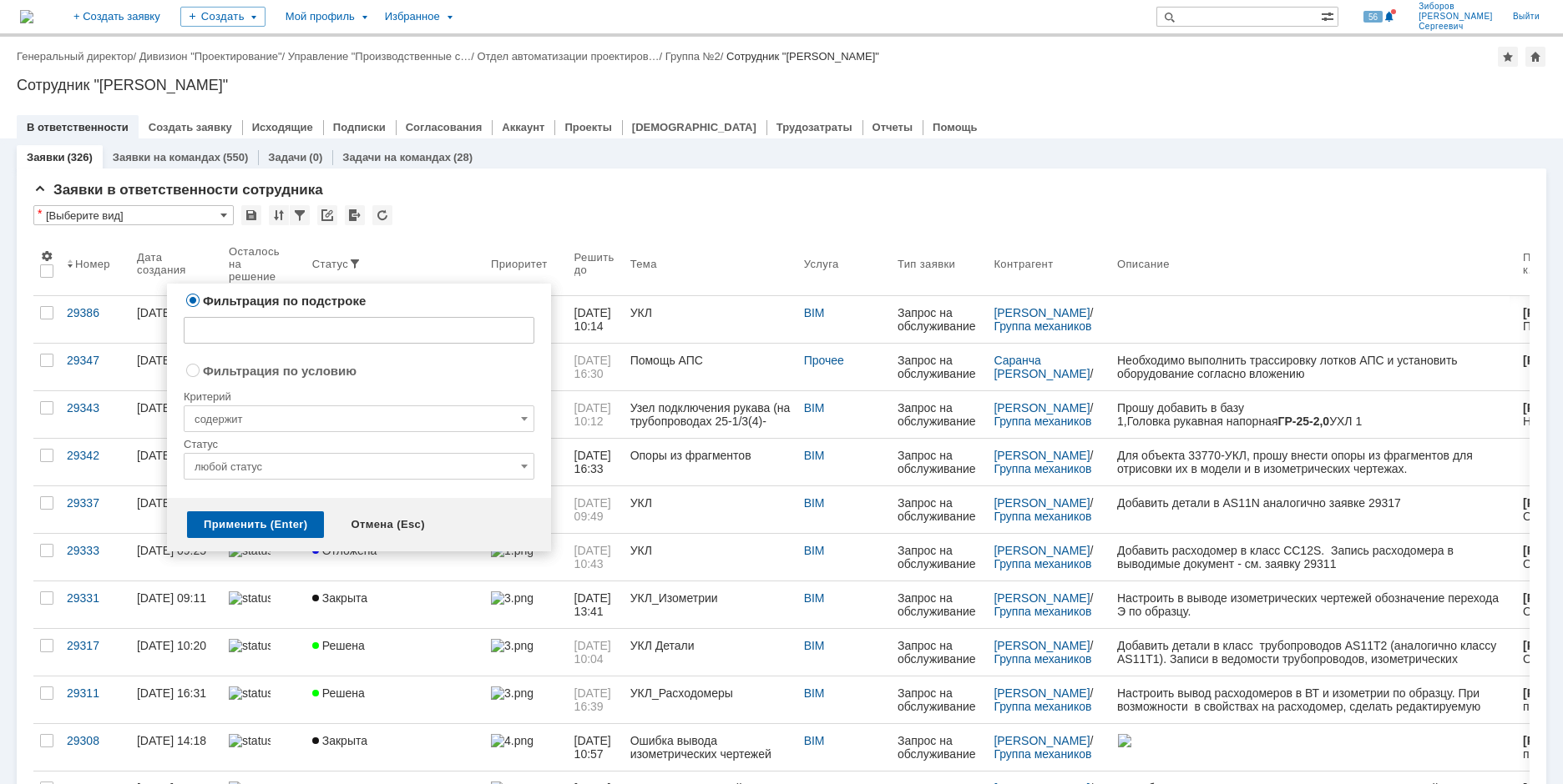
click at [416, 466] on input "любой статус" at bounding box center [358, 467] width 350 height 27
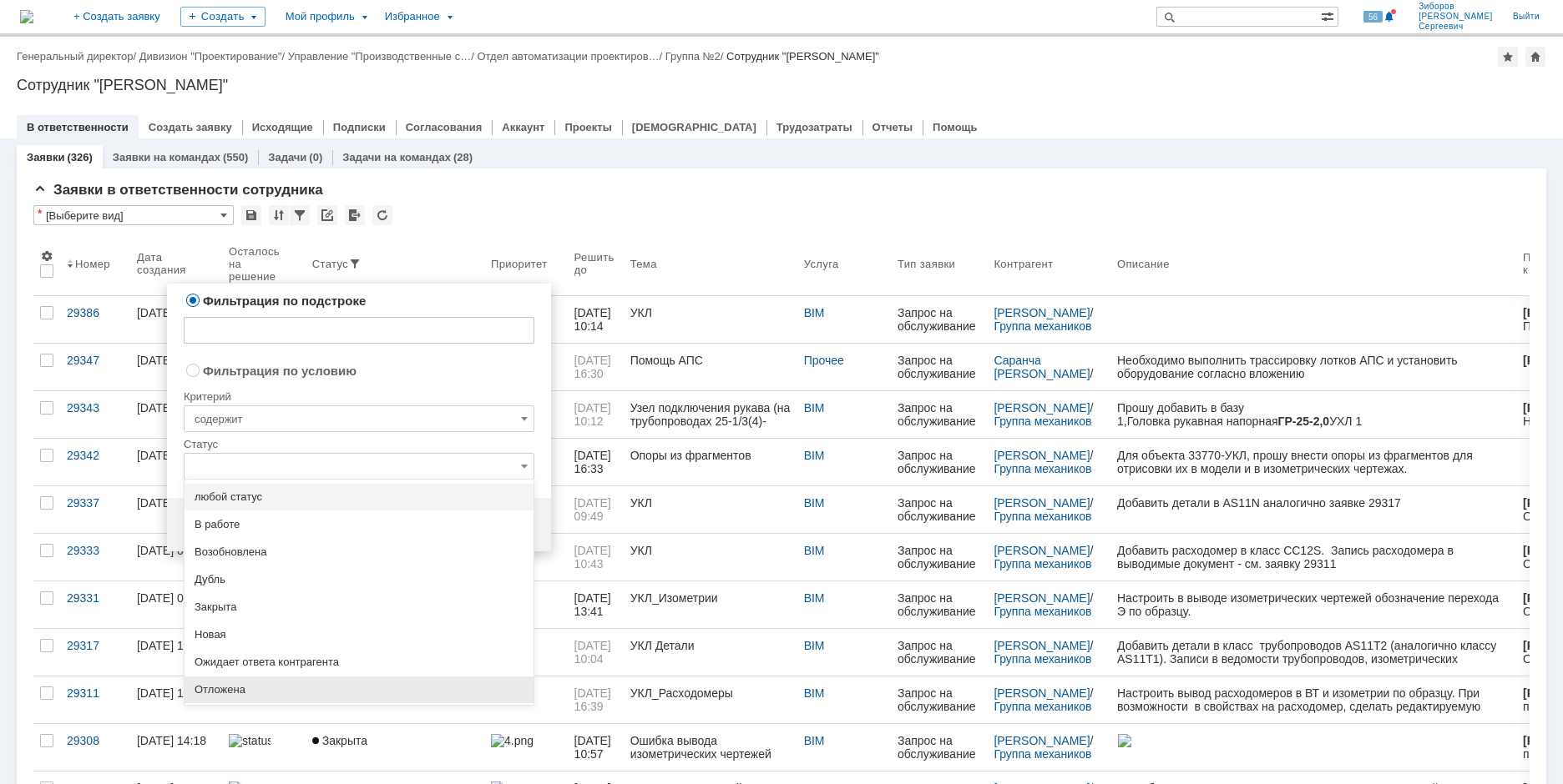
click at [251, 689] on span "Отложена" at bounding box center [359, 690] width 329 height 14
radio input "false"
radio input "true"
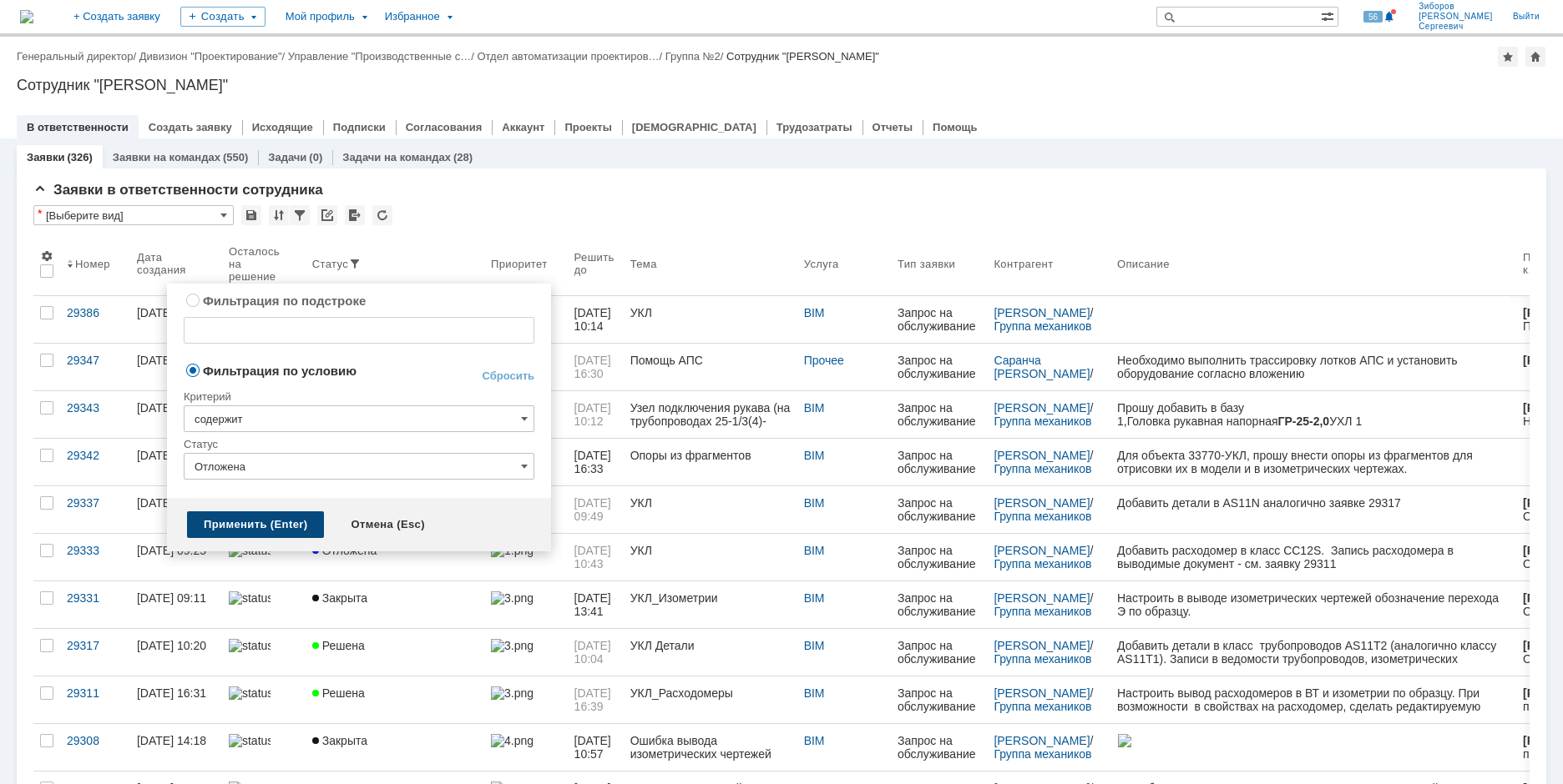
type input "Отложена"
click at [266, 533] on div "Применить (Enter)" at bounding box center [256, 525] width 137 height 27
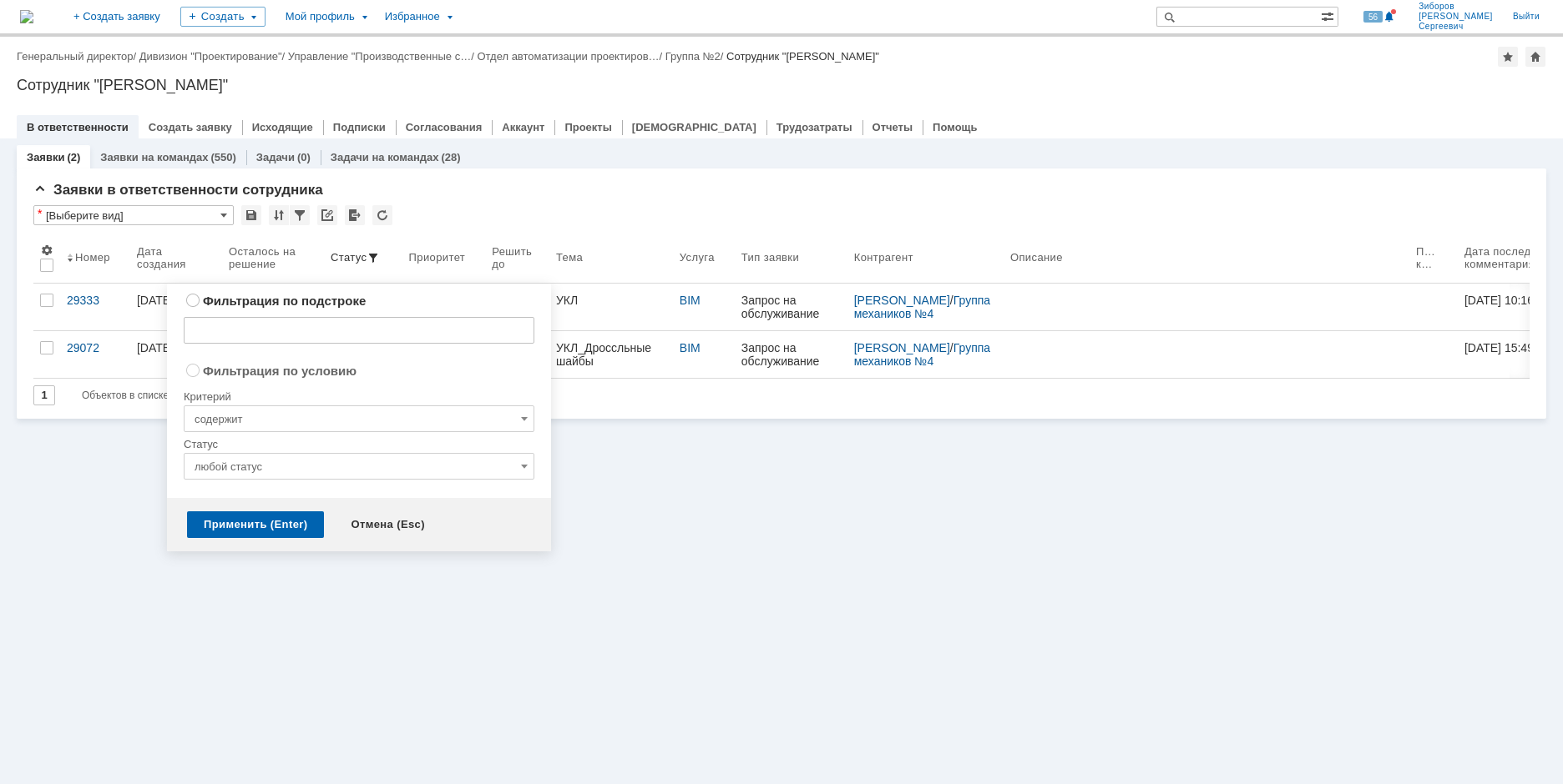
click at [813, 568] on div "Заявки (2) Заявки на командах (550) Задачи (0) Задачи на командах (28) Заявки в…" at bounding box center [782, 462] width 1563 height 646
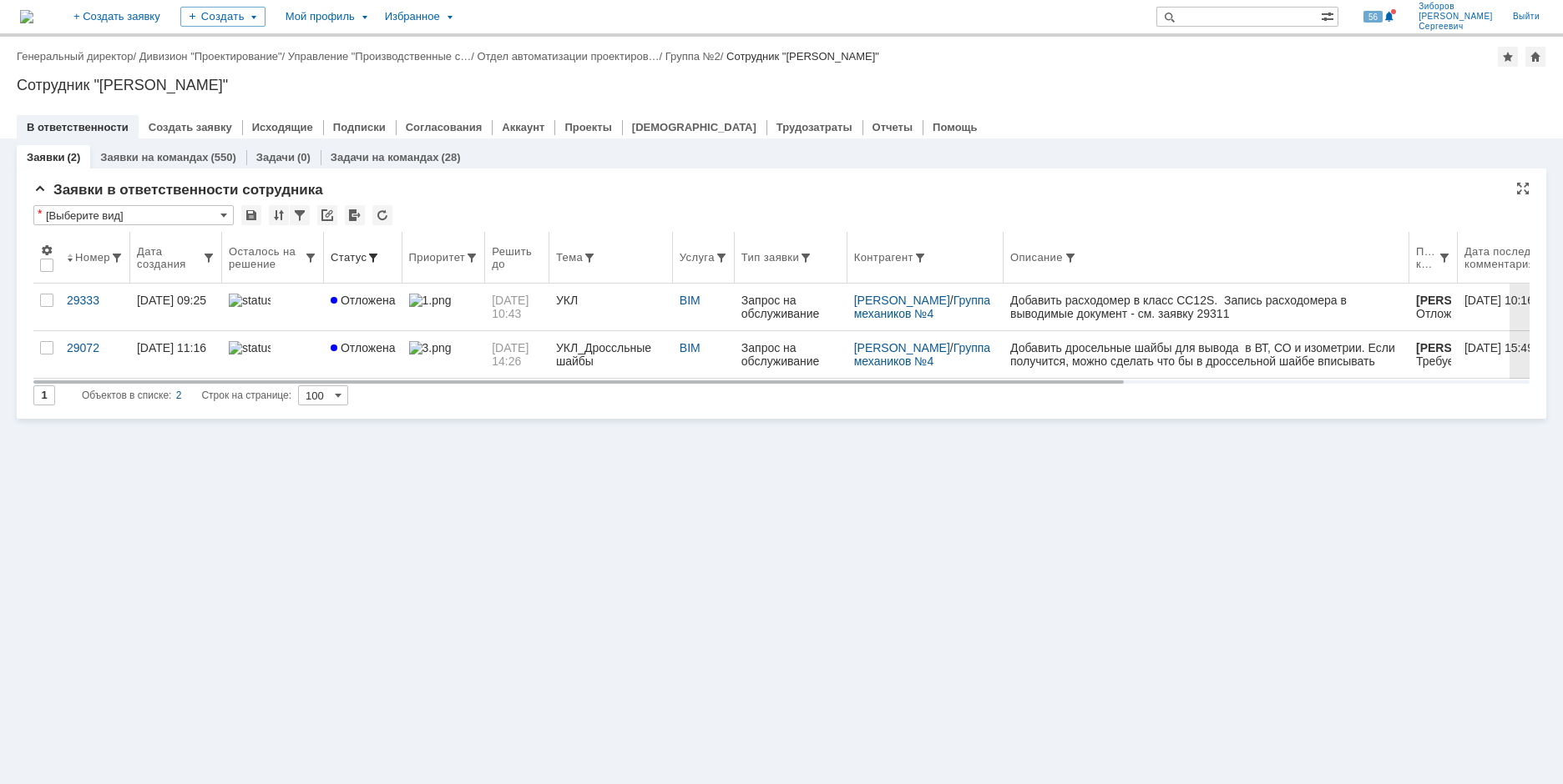
click at [369, 255] on span at bounding box center [373, 257] width 14 height 14
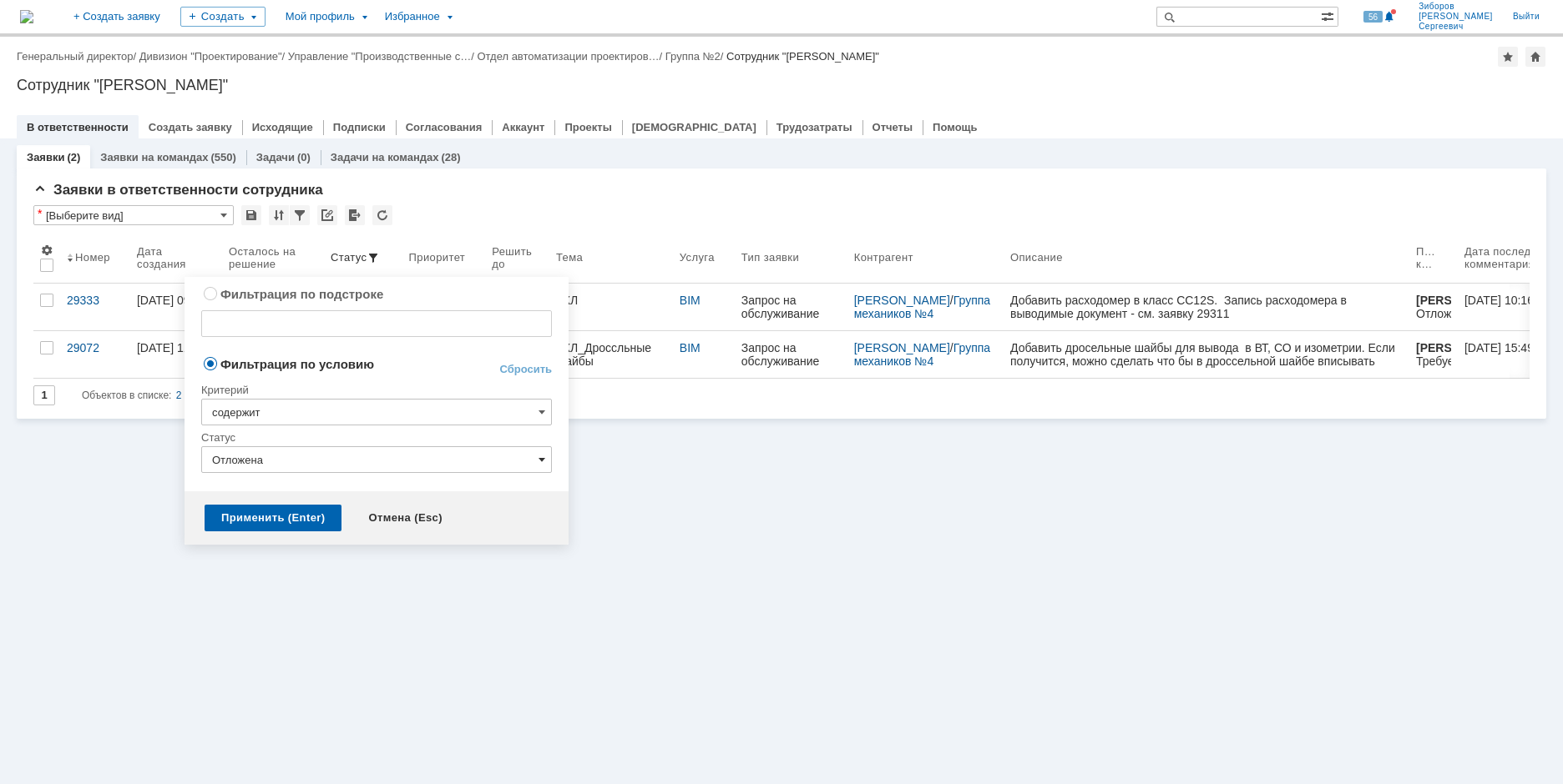
click at [543, 464] on span at bounding box center [541, 460] width 7 height 14
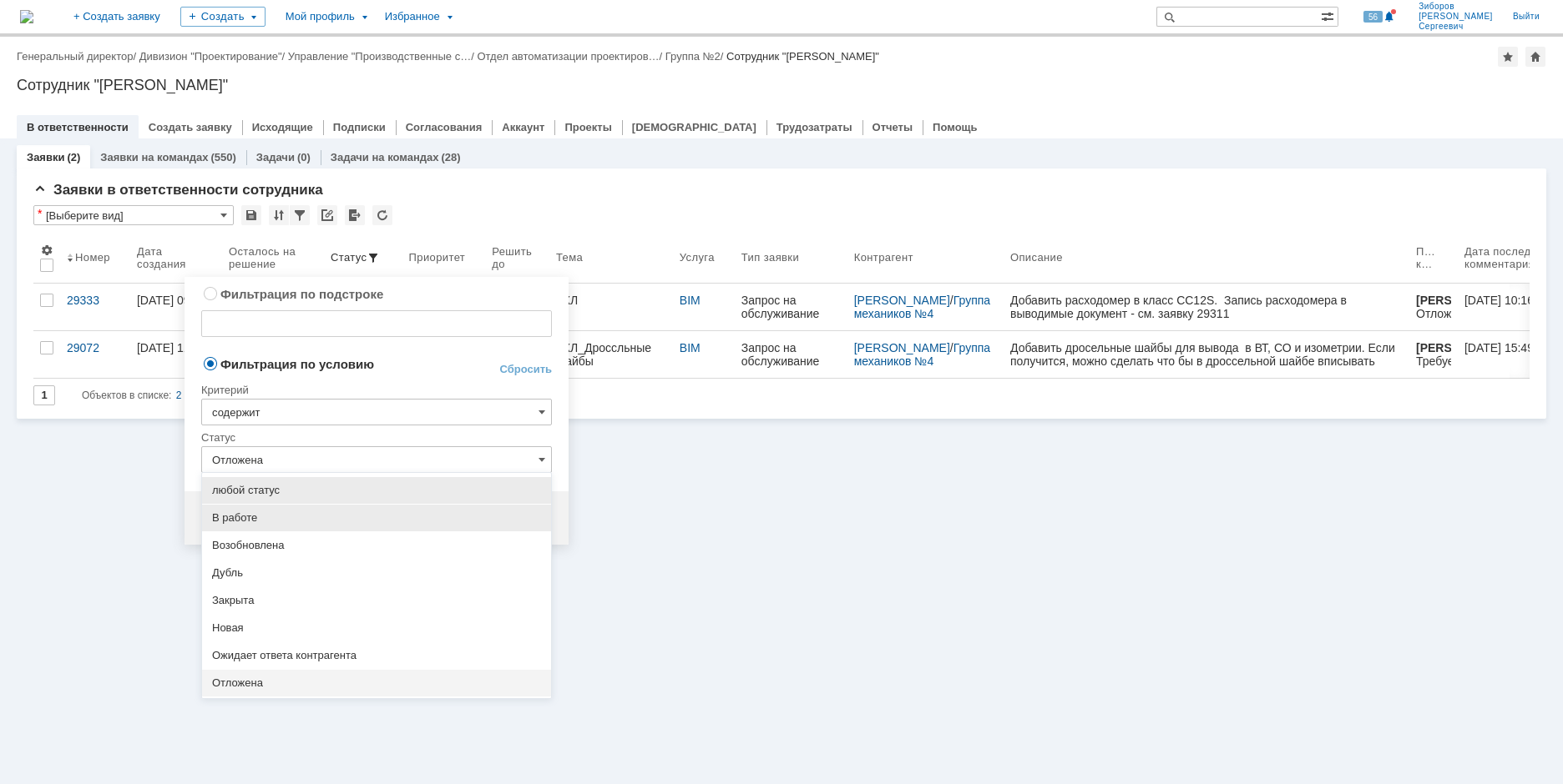
click at [285, 524] on span "В работе" at bounding box center [376, 518] width 329 height 14
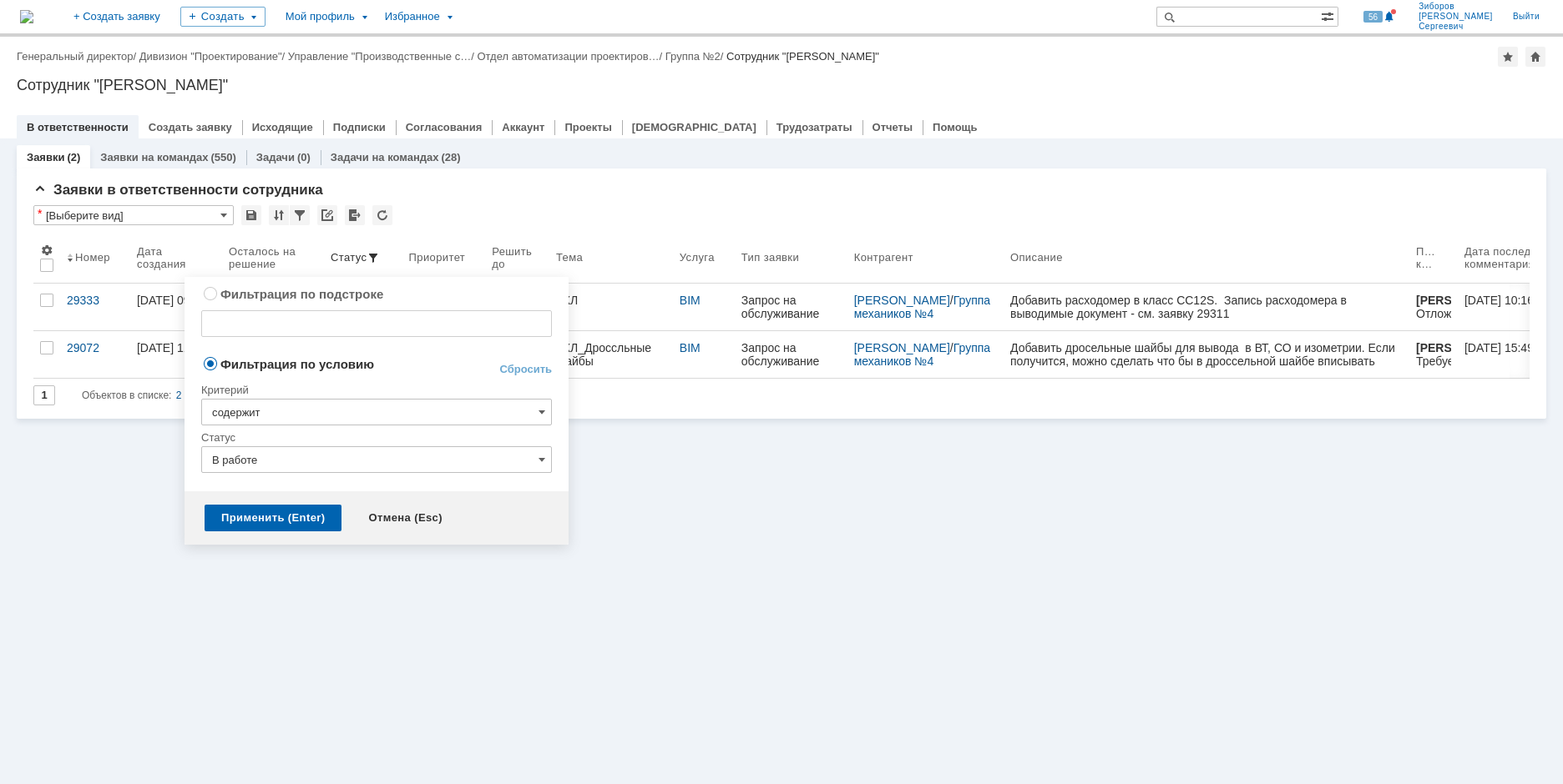
type input "В работе"
click at [299, 504] on div "Применить (Enter) Отмена (Esc)" at bounding box center [376, 518] width 384 height 53
click at [294, 517] on div "Применить (Enter)" at bounding box center [273, 518] width 137 height 27
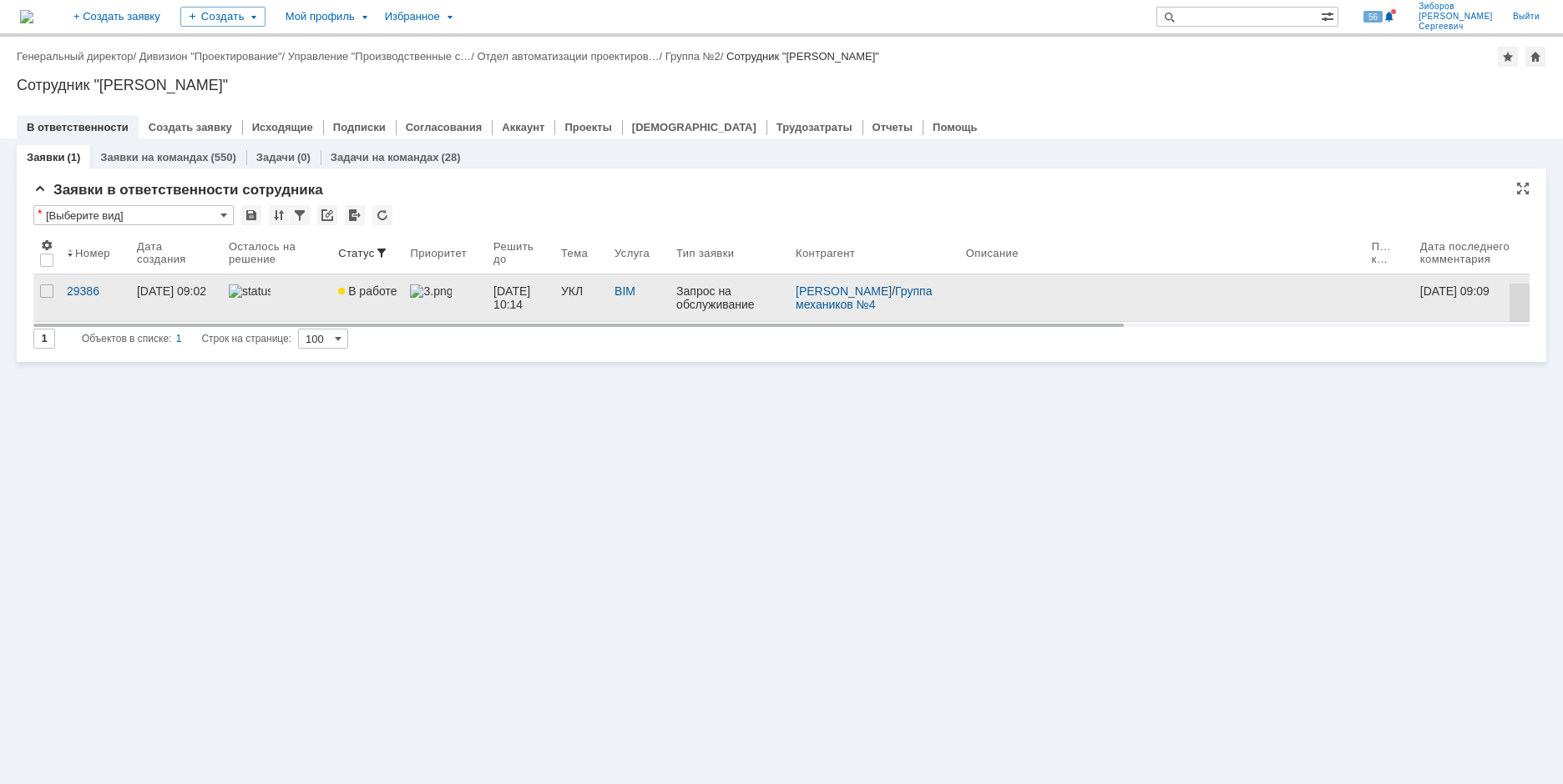
click at [410, 298] on span at bounding box center [430, 291] width 41 height 14
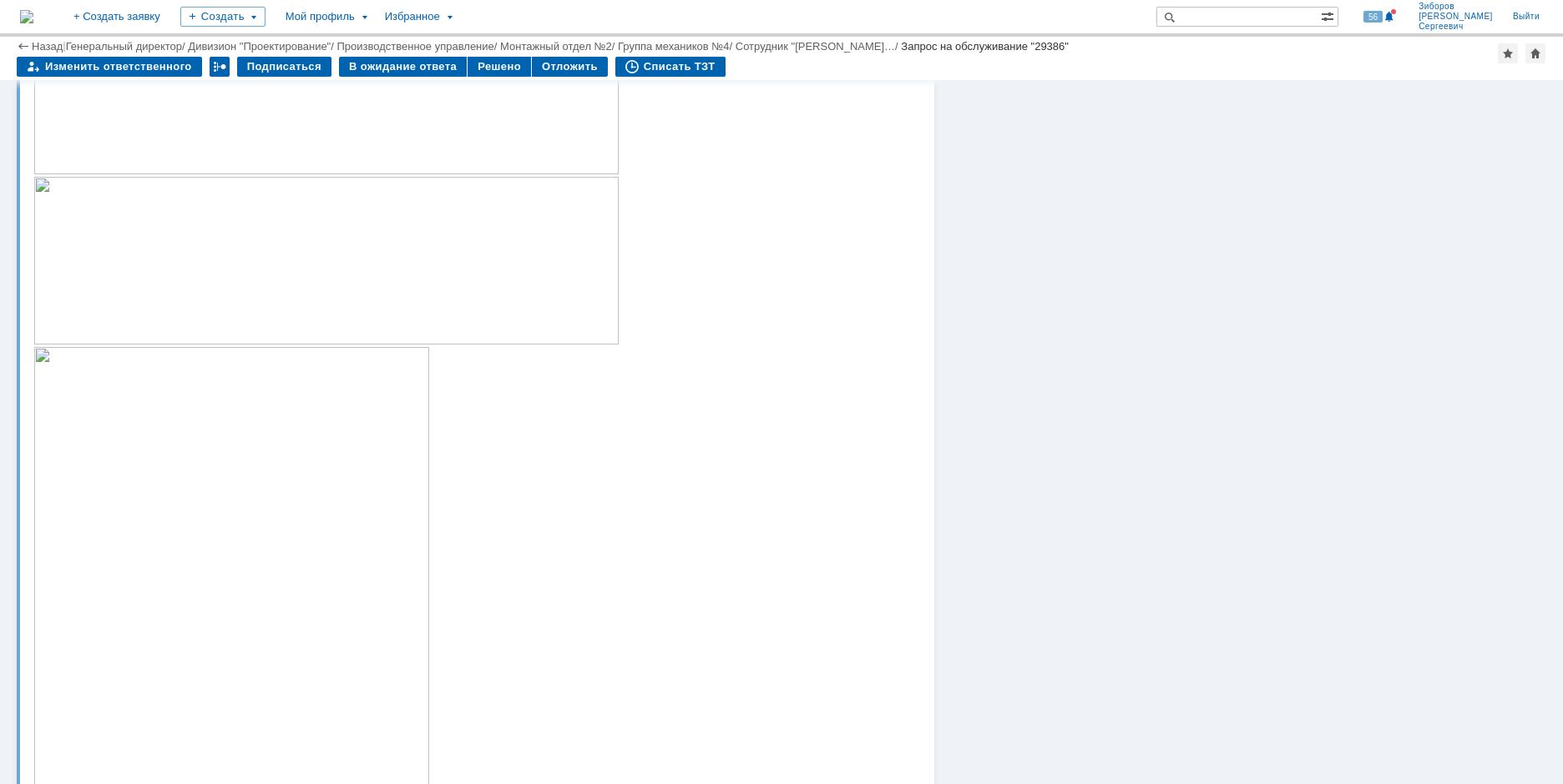
scroll to position [1168, 0]
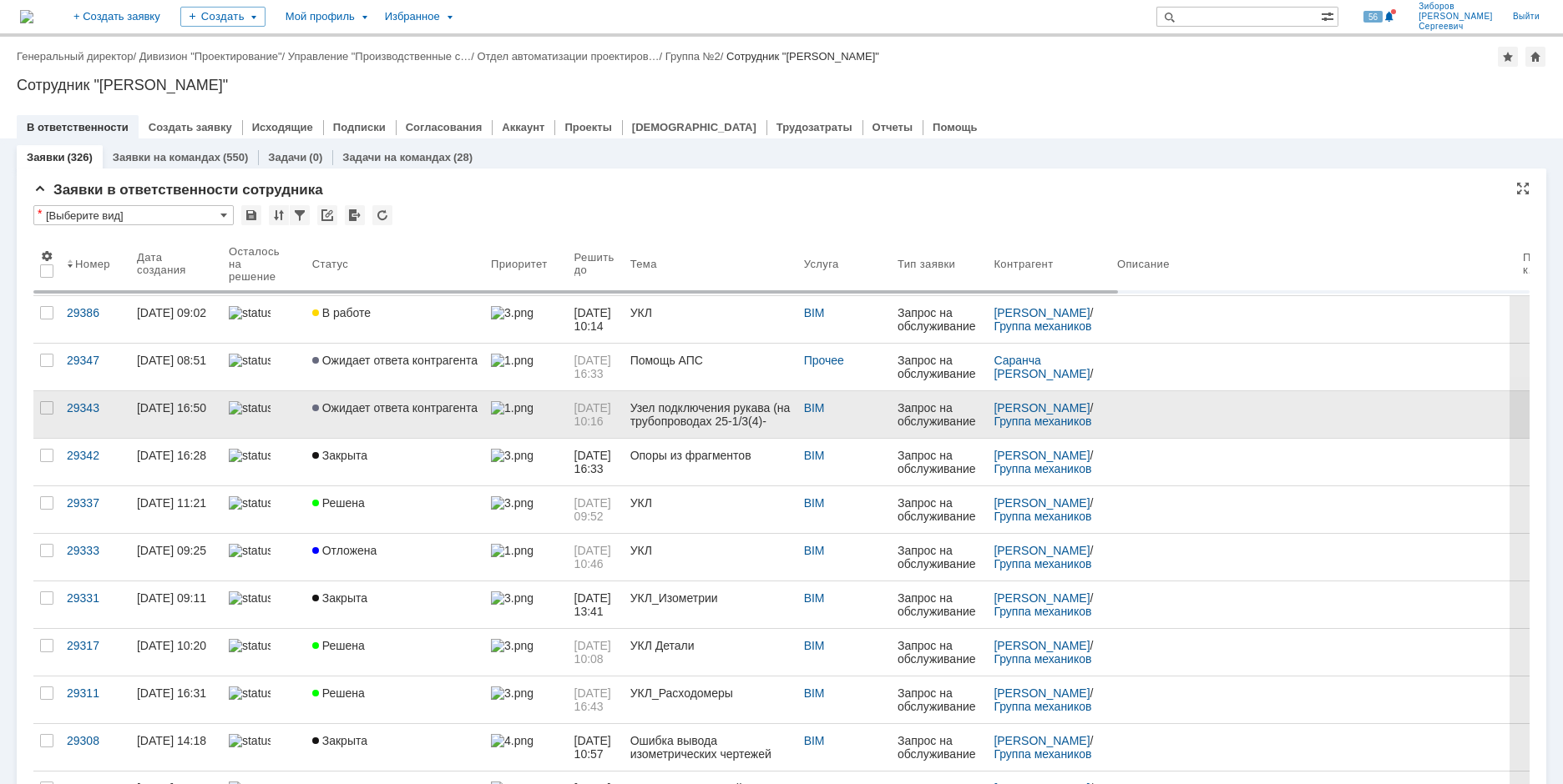
click at [413, 402] on span "Ожидает ответа контрагента" at bounding box center [395, 408] width 165 height 14
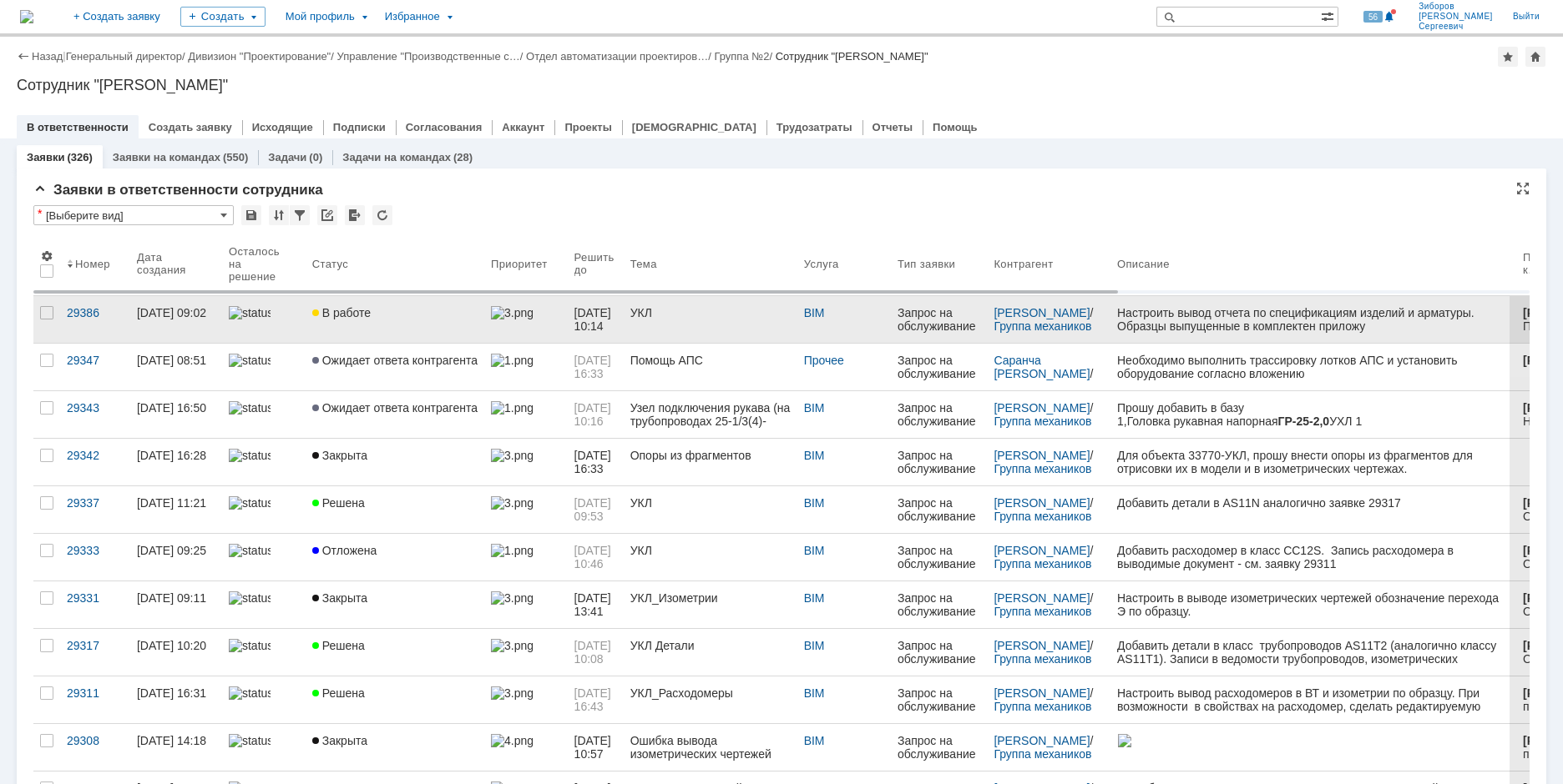
click at [703, 332] on link "УКЛ" at bounding box center [710, 319] width 174 height 46
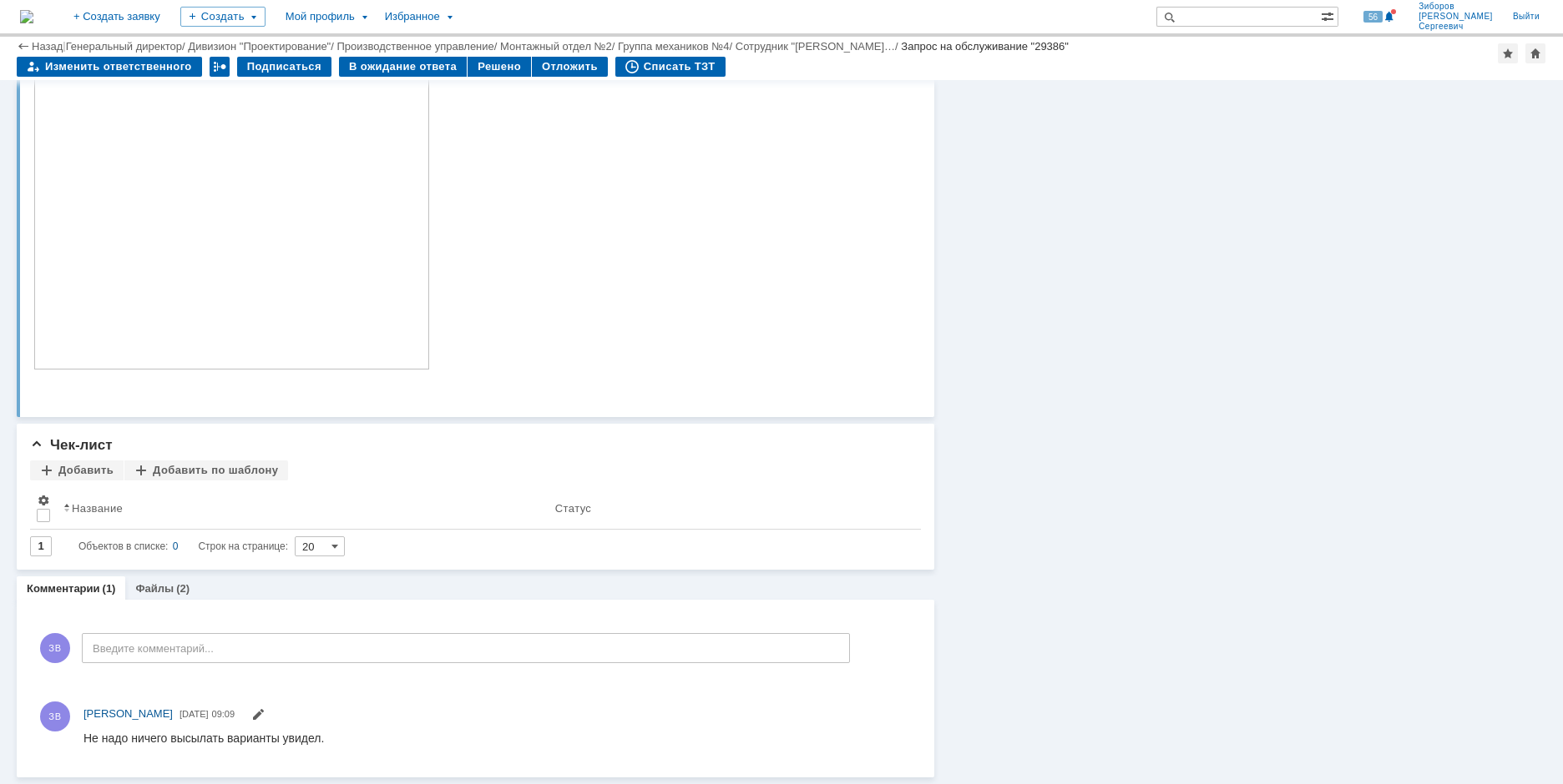
scroll to position [1647, 0]
click at [165, 587] on link "Файлы" at bounding box center [154, 588] width 39 height 13
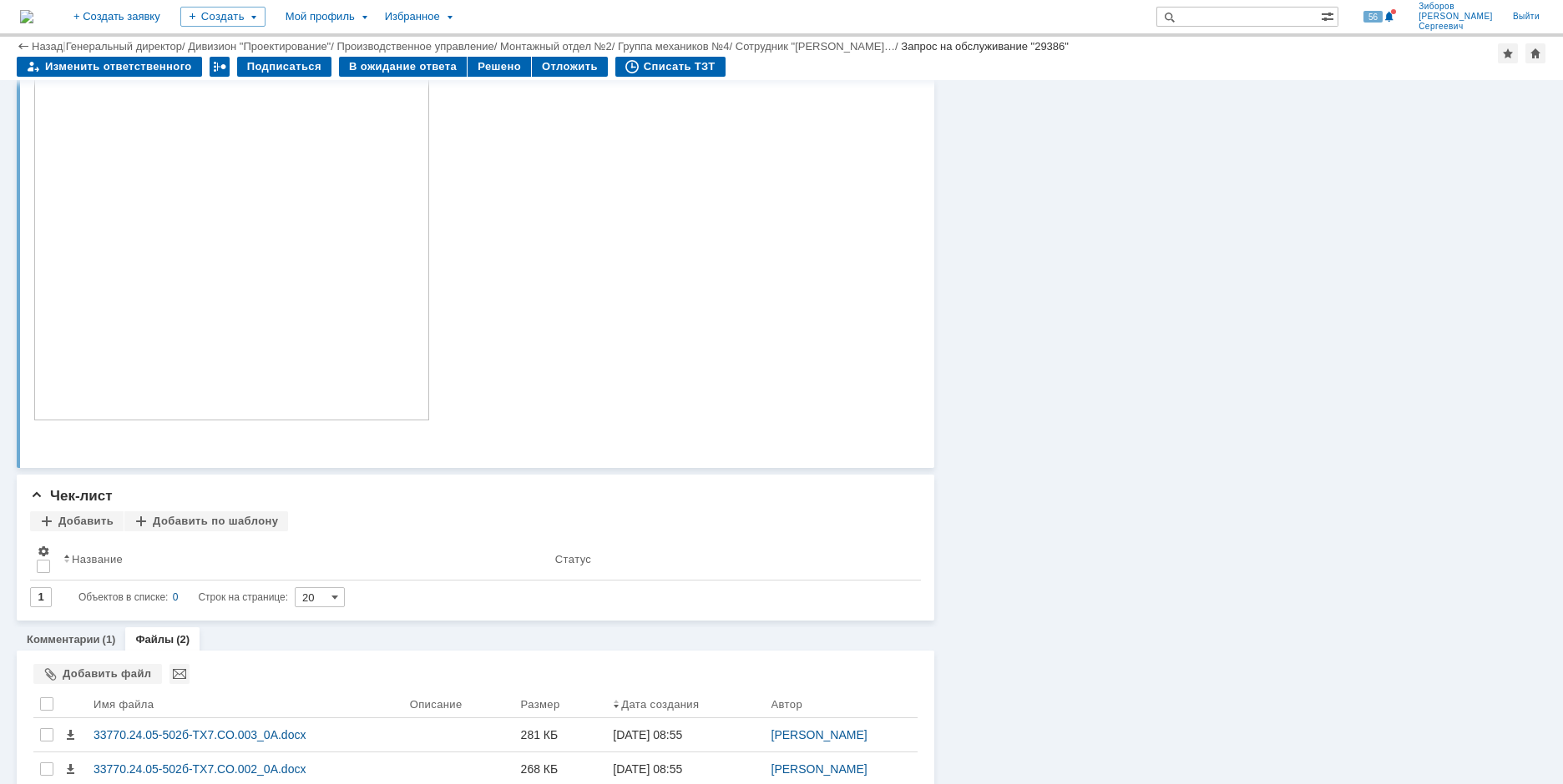
scroll to position [1645, 0]
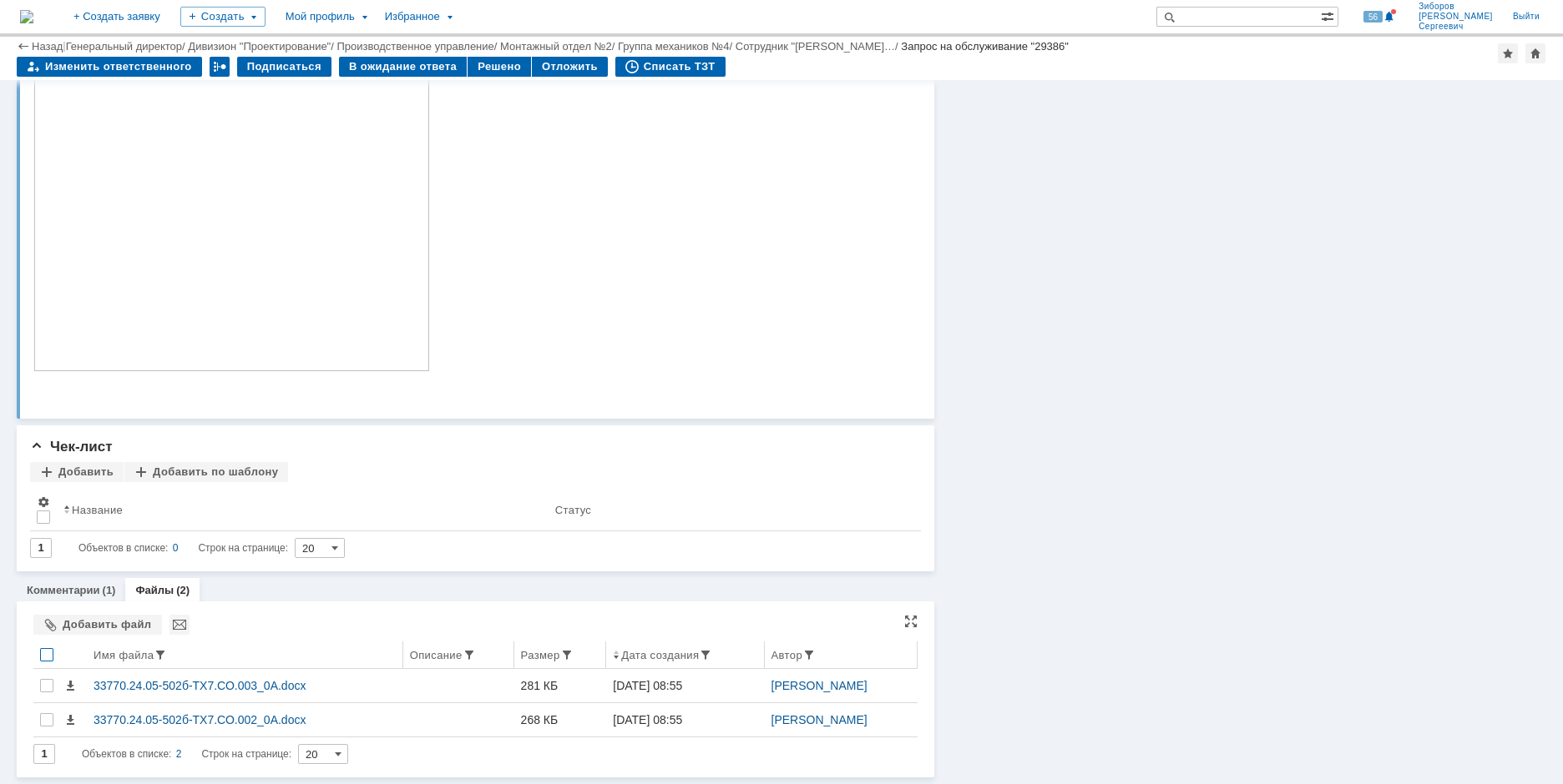
click at [46, 654] on div at bounding box center [47, 655] width 14 height 14
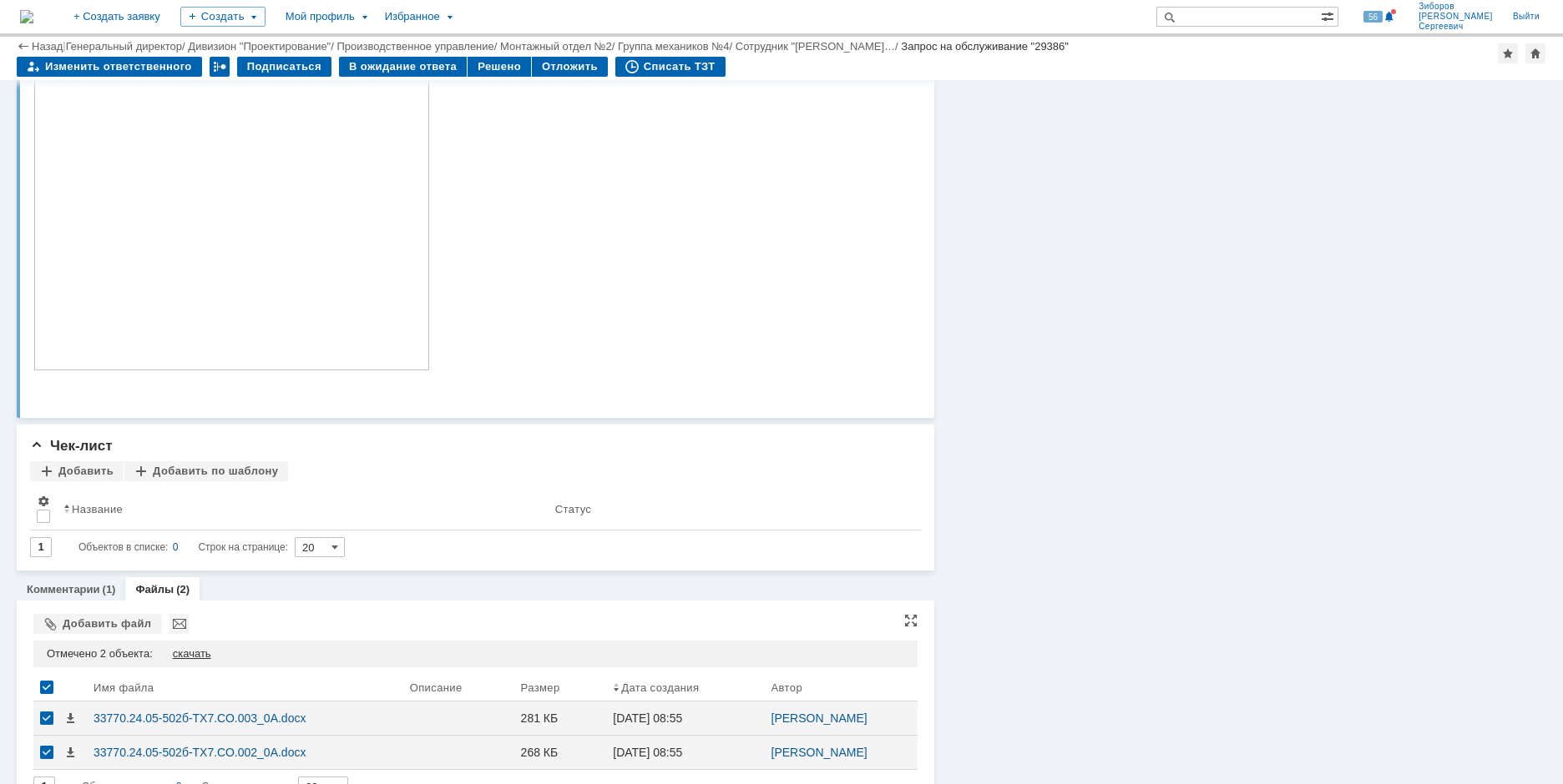
click at [206, 654] on div "скачать" at bounding box center [192, 654] width 39 height 14
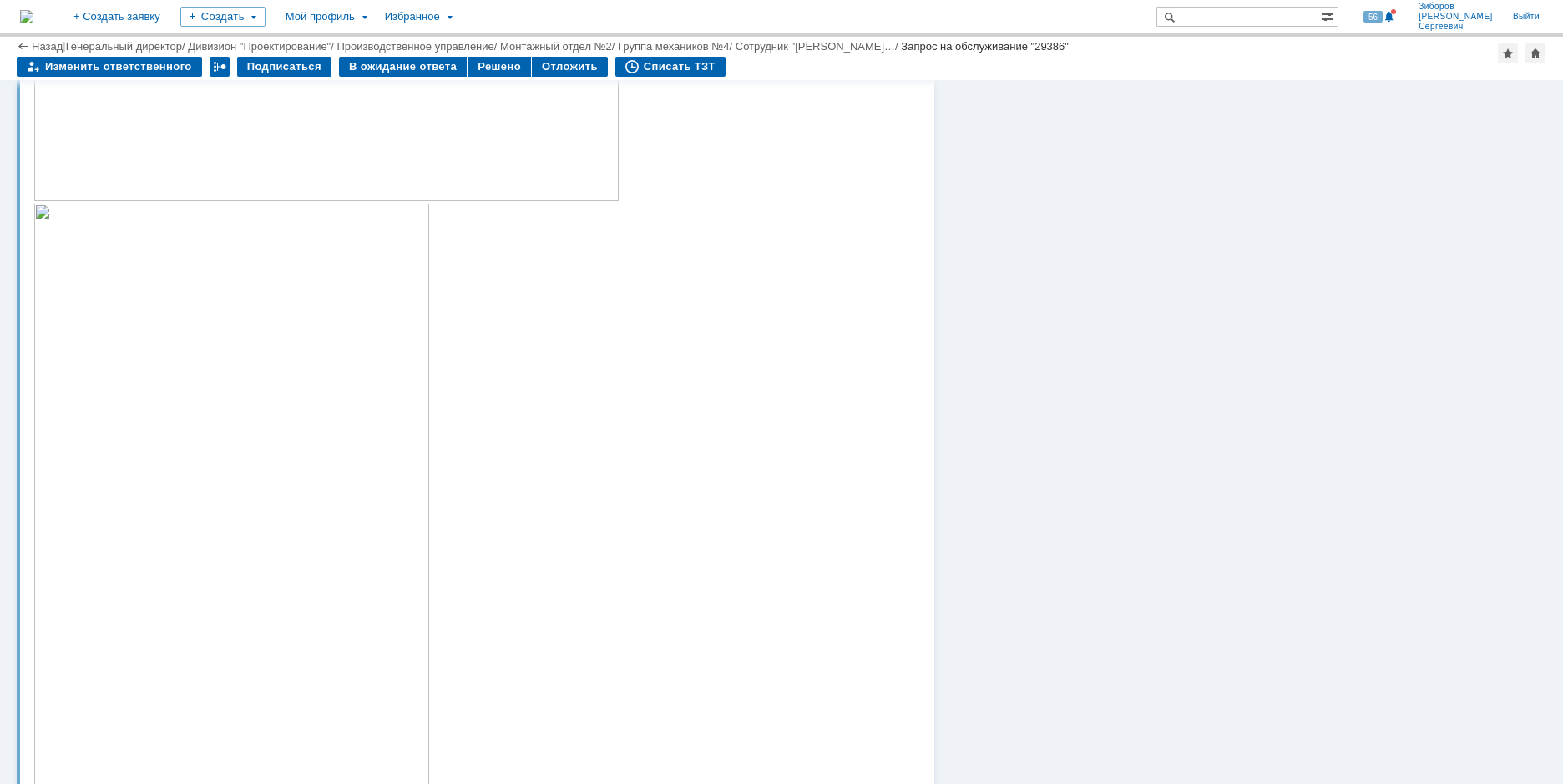
scroll to position [811, 0]
click at [416, 70] on div "В ожидание ответа" at bounding box center [402, 67] width 127 height 20
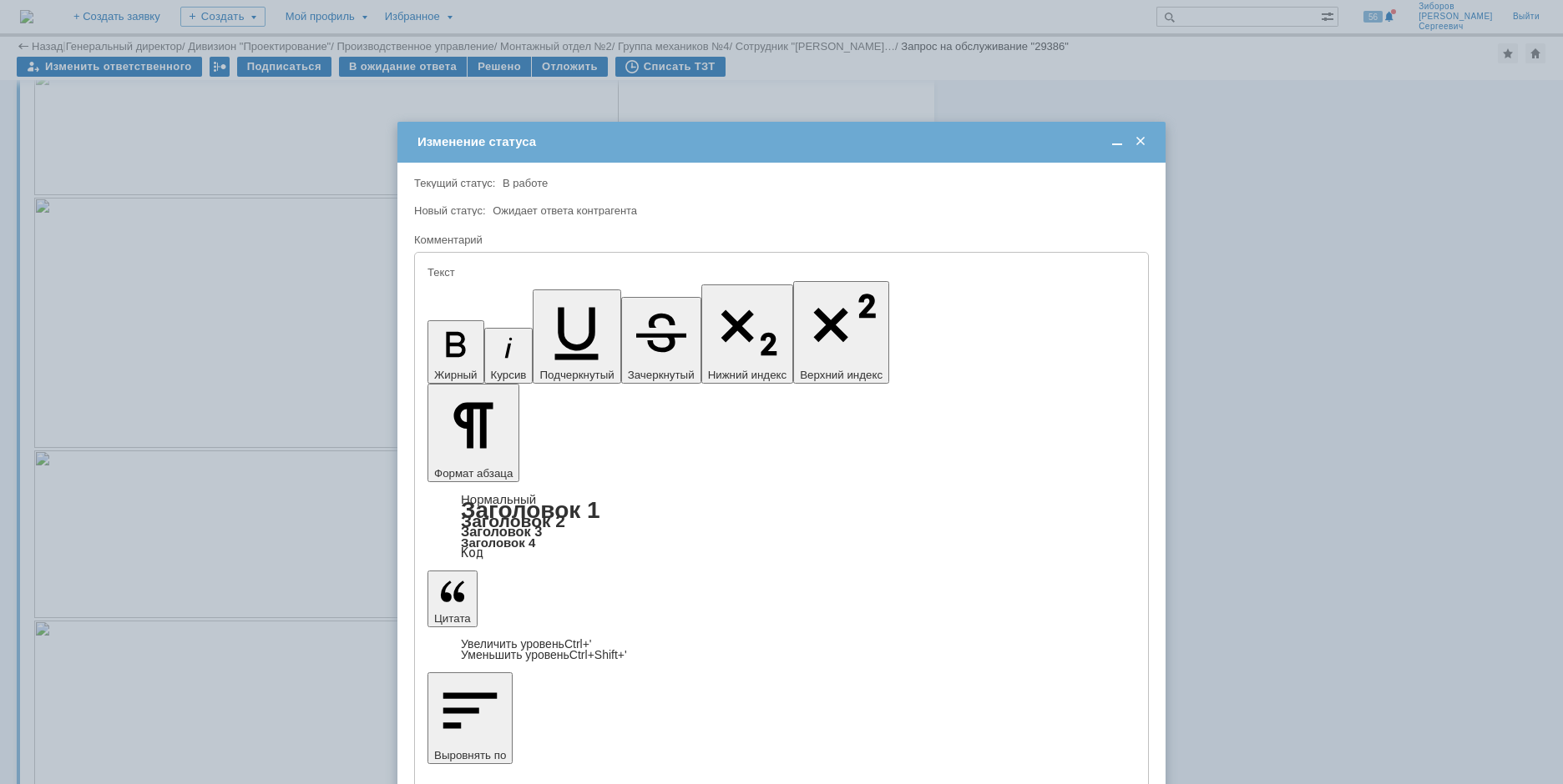
scroll to position [0, 0]
click at [1143, 139] on span at bounding box center [1139, 142] width 16 height 15
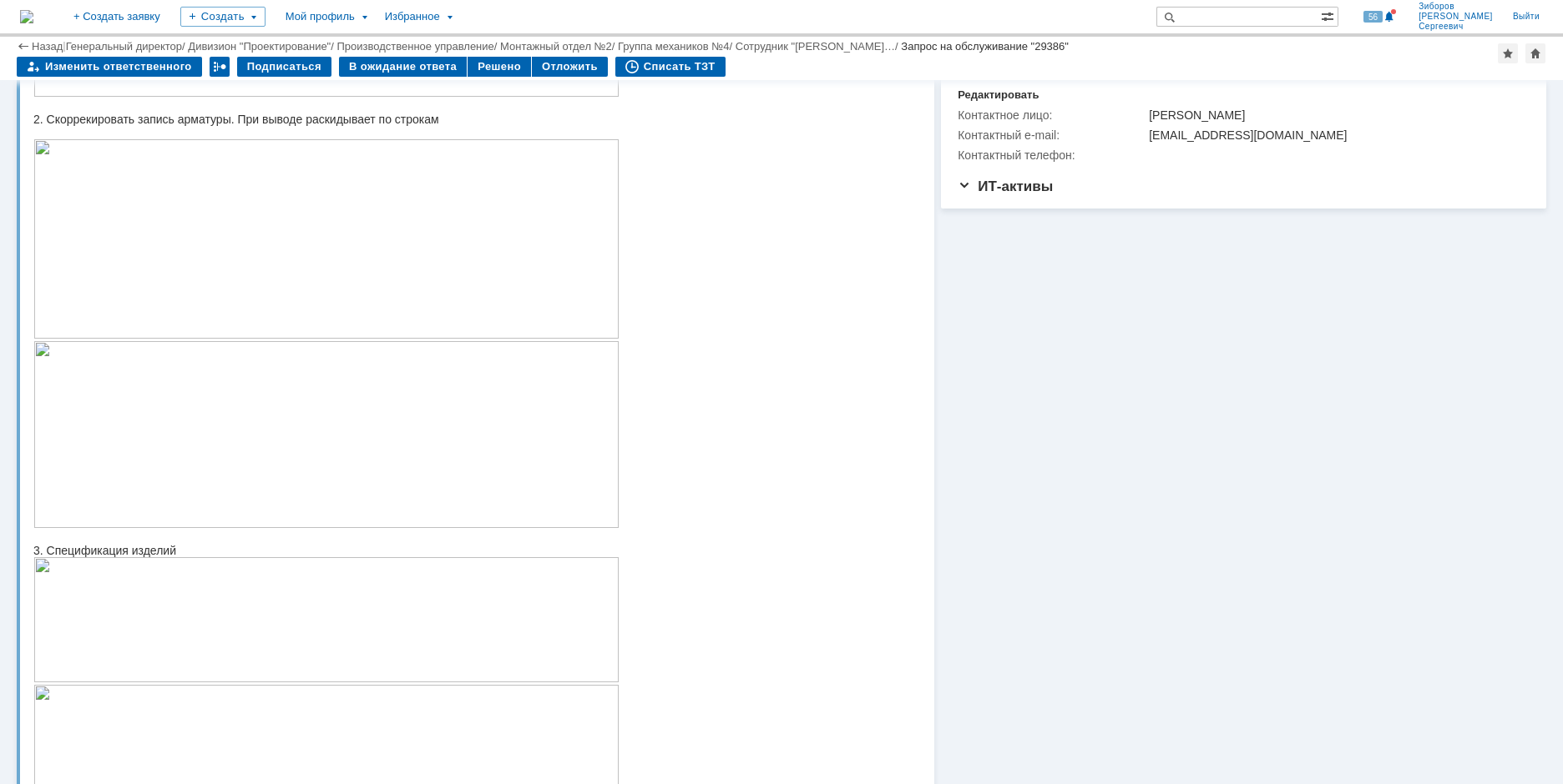
scroll to position [144, 0]
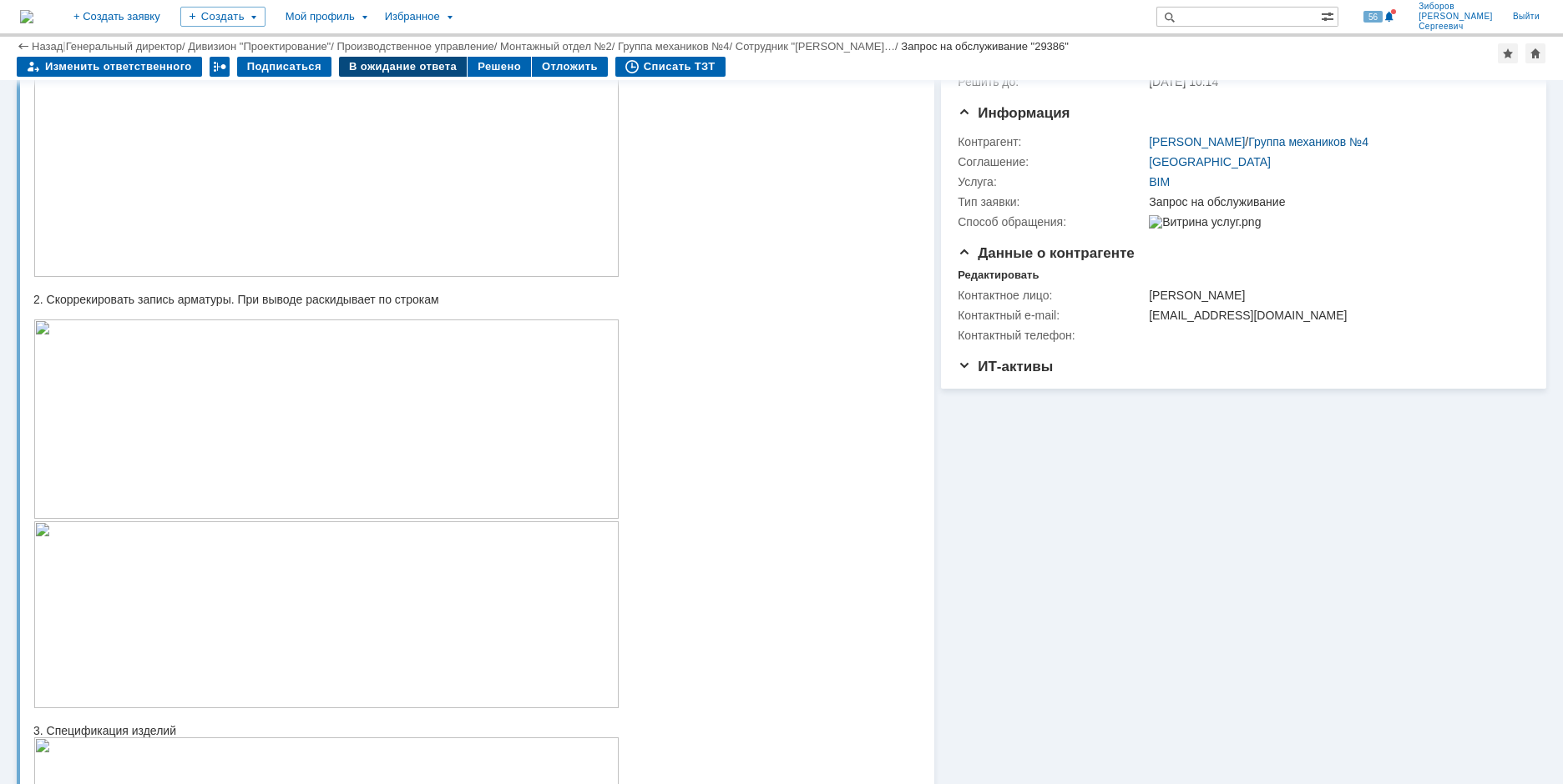
click at [392, 66] on div "В ожидание ответа" at bounding box center [402, 67] width 127 height 20
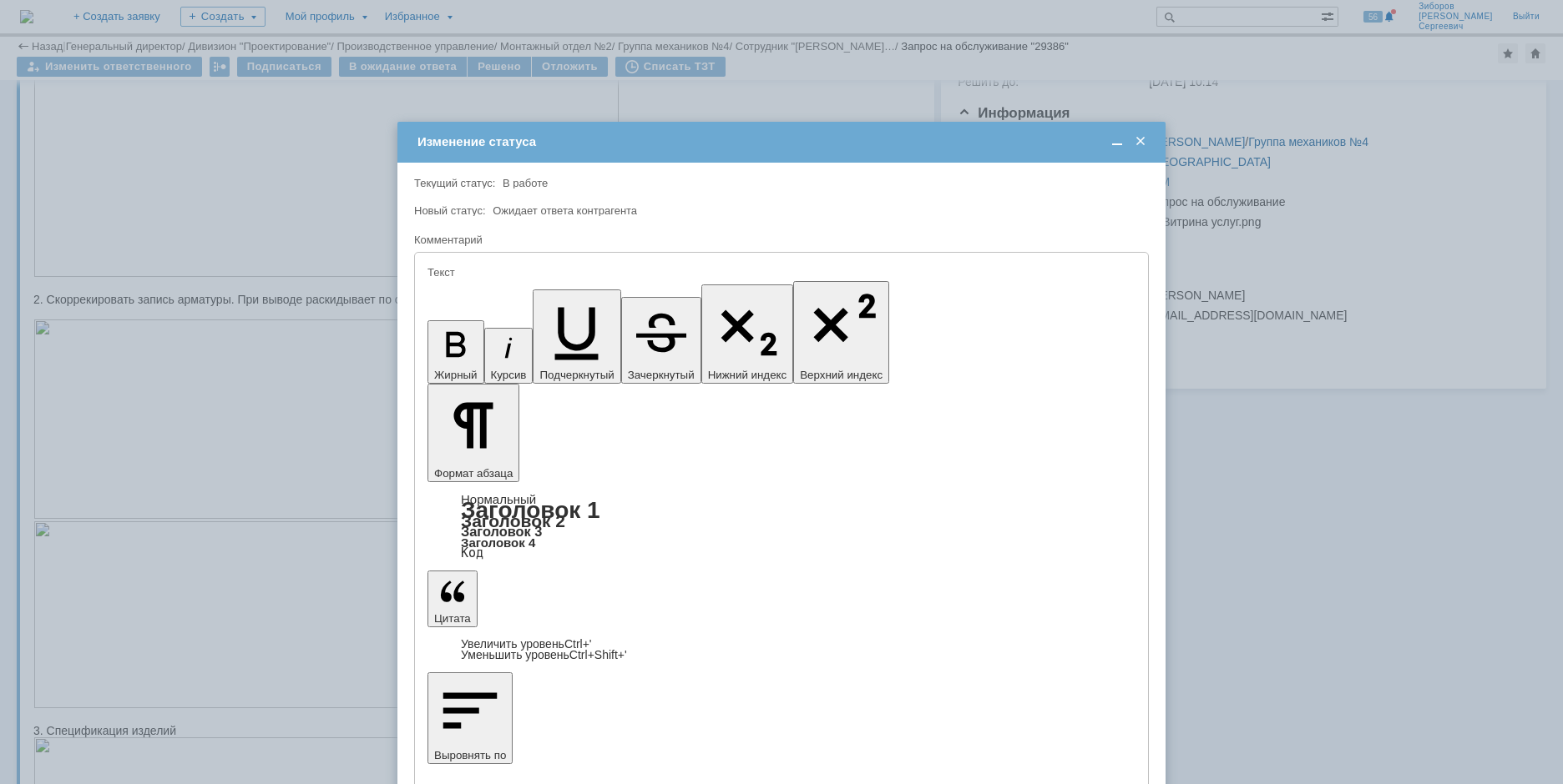
scroll to position [0, 0]
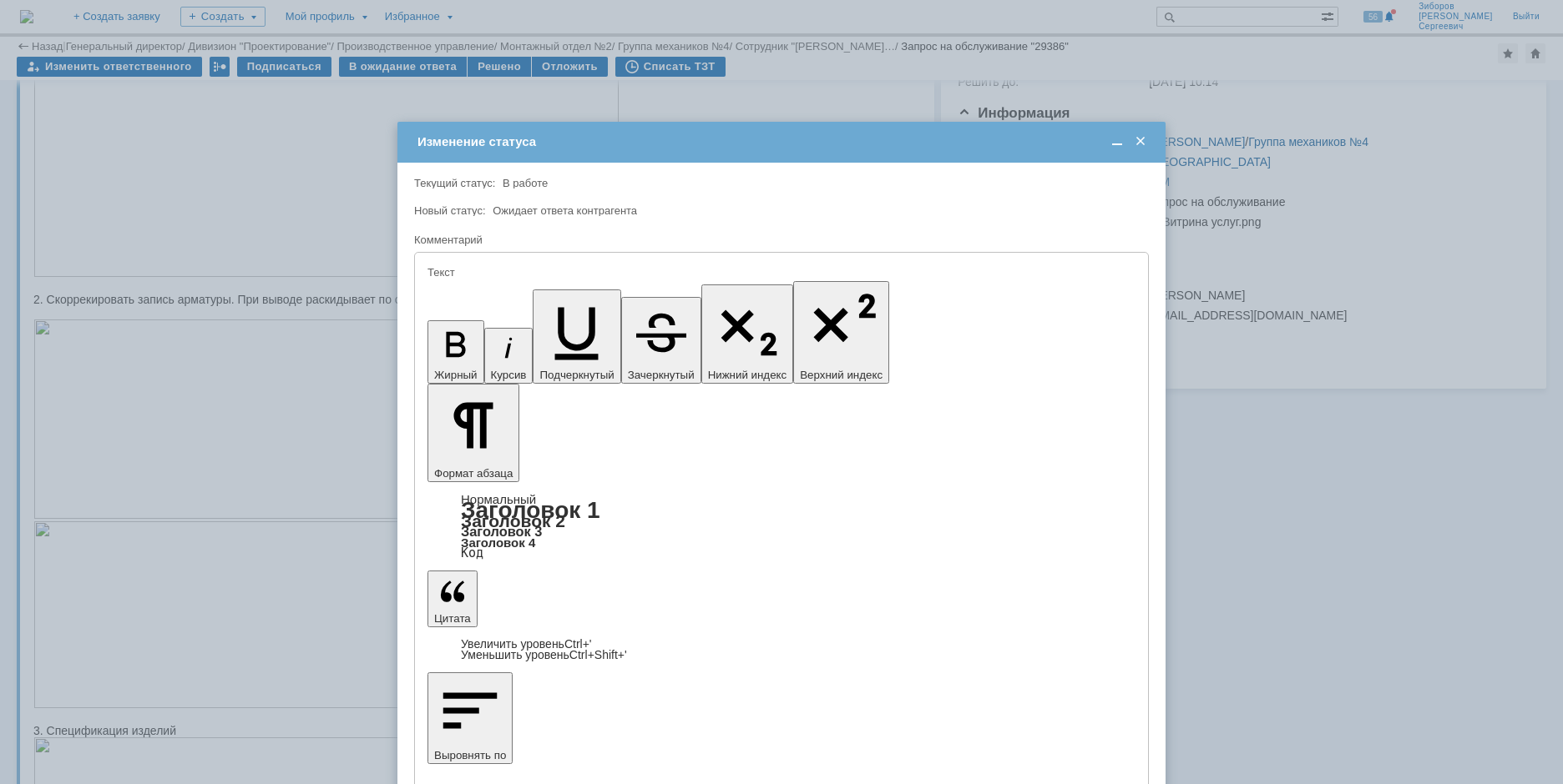
drag, startPoint x: 1088, startPoint y: 4728, endPoint x: 360, endPoint y: 4631, distance: 734.4
copy body "Боковой штамп и лист согласования изменений поправил замена файла "\\runofsv000…"
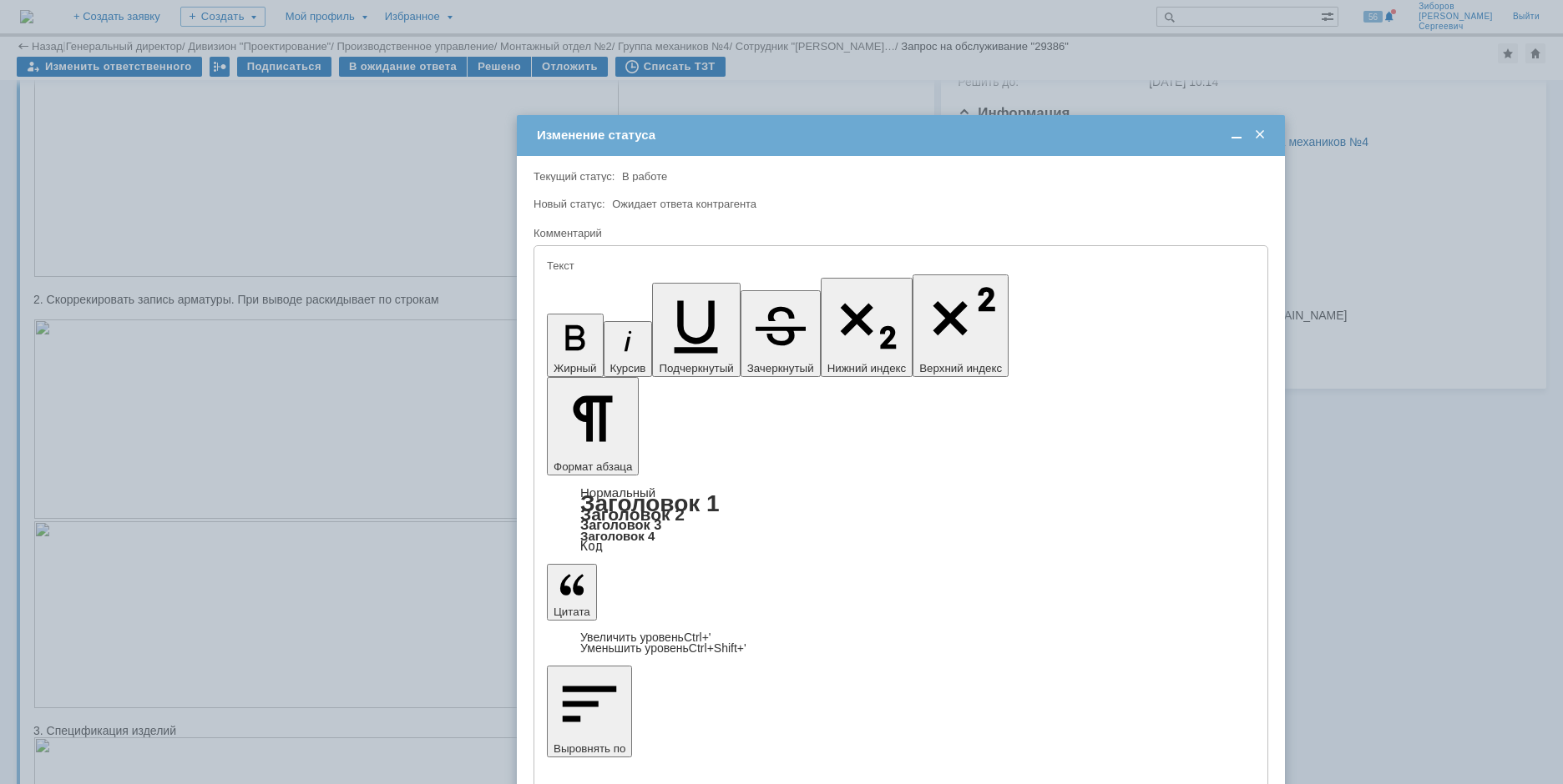
drag, startPoint x: 697, startPoint y: 139, endPoint x: 816, endPoint y: 132, distance: 119.2
click at [816, 132] on div "Изменение статуса" at bounding box center [902, 135] width 731 height 15
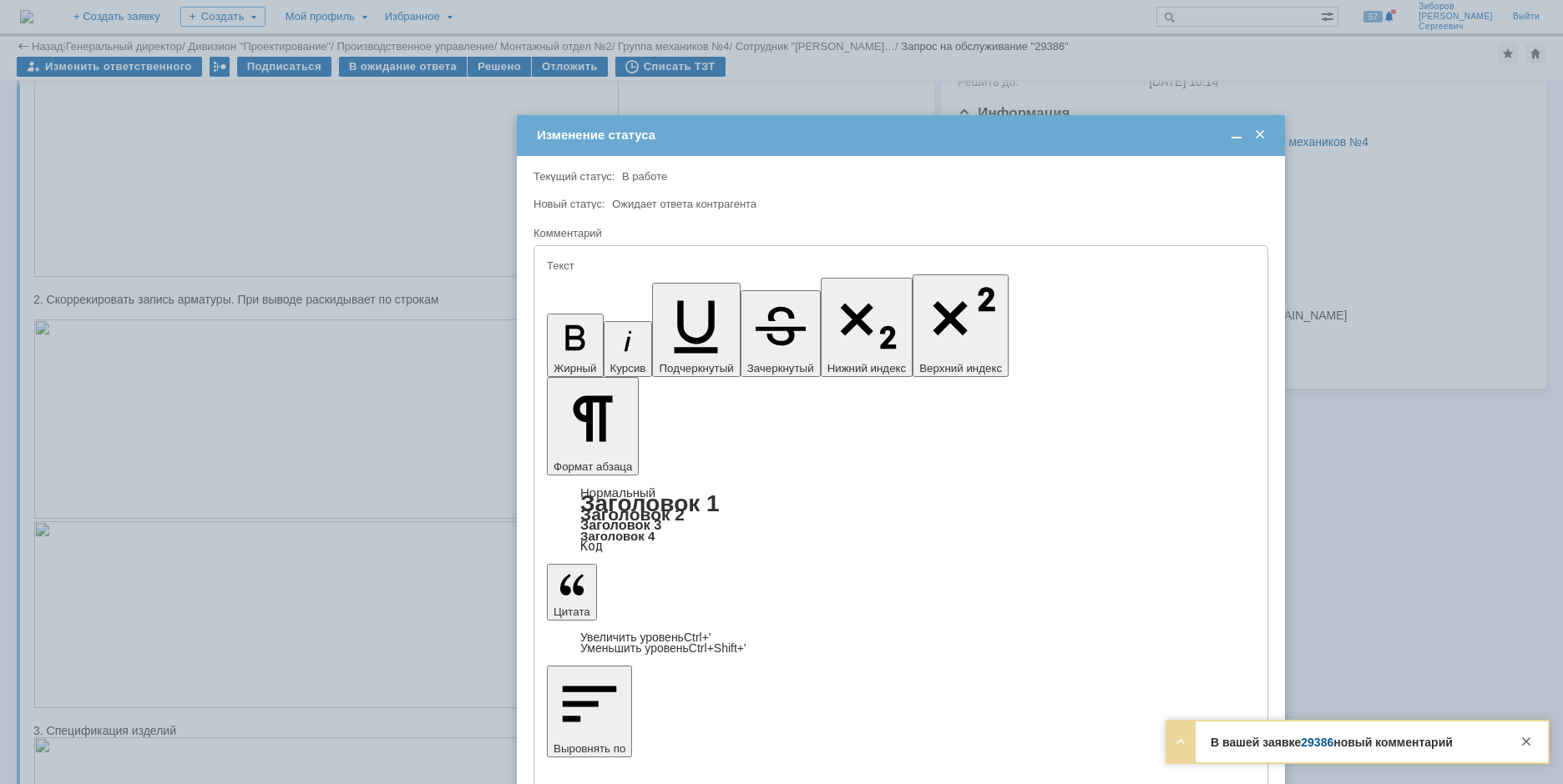
drag, startPoint x: 1109, startPoint y: 4669, endPoint x: 1044, endPoint y: 4691, distance: 68.6
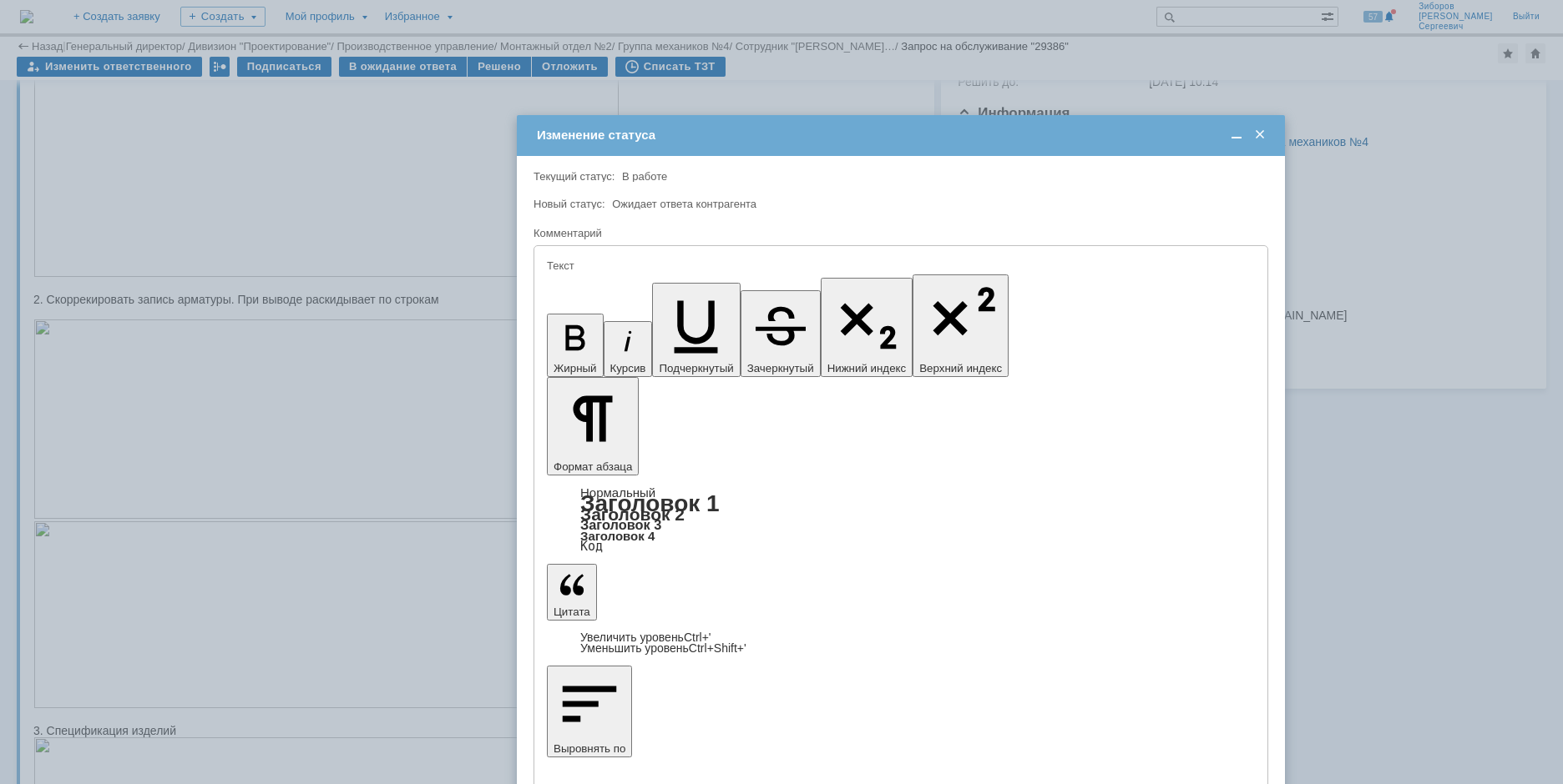
drag, startPoint x: 1206, startPoint y: 4699, endPoint x: 1882, endPoint y: 5049, distance: 761.2
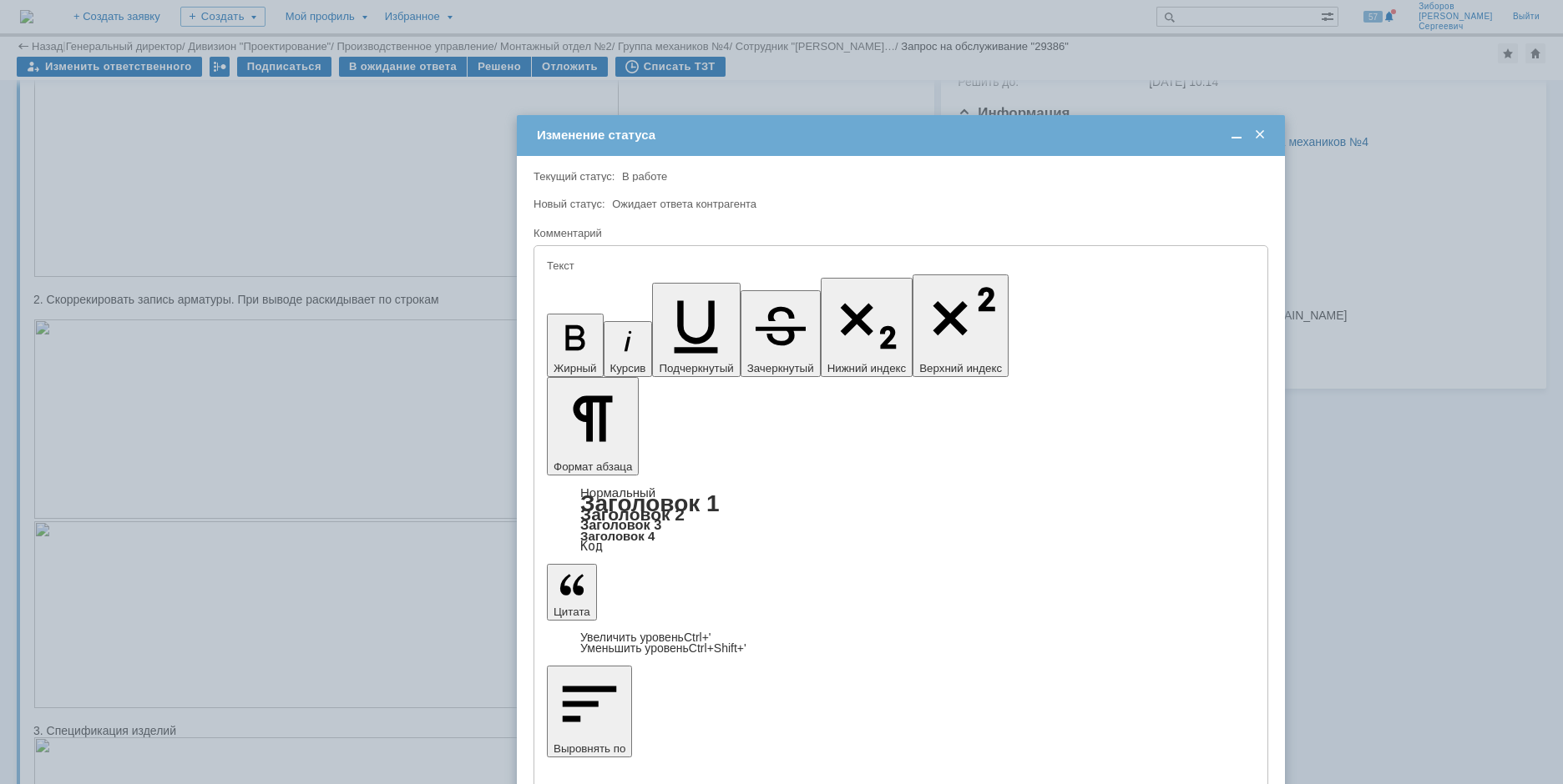
drag, startPoint x: 740, startPoint y: 4718, endPoint x: 591, endPoint y: 4716, distance: 149.0
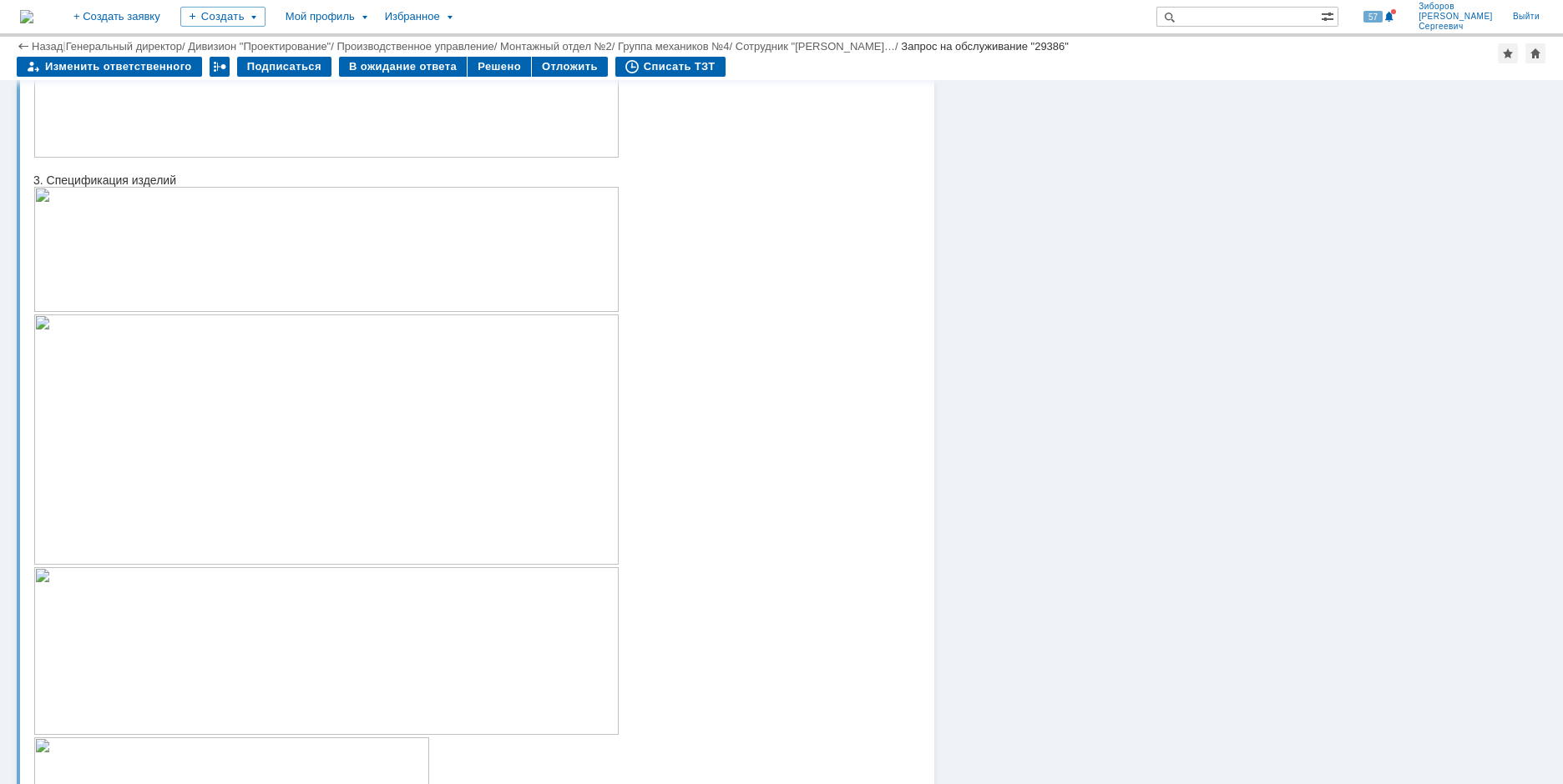
scroll to position [834, 0]
click at [166, 487] on img at bounding box center [326, 511] width 586 height 168
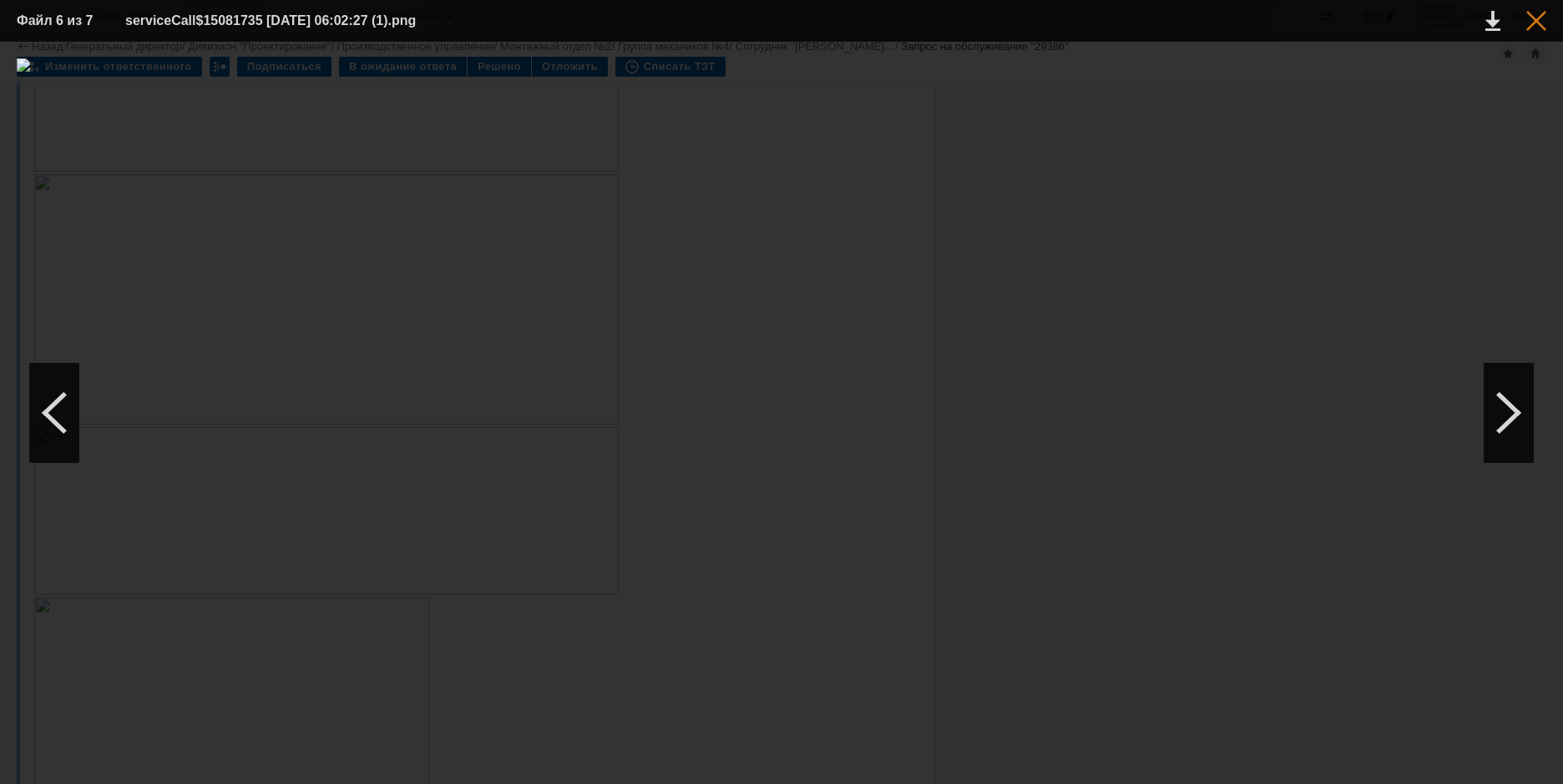
click at [1535, 26] on div at bounding box center [1536, 20] width 20 height 20
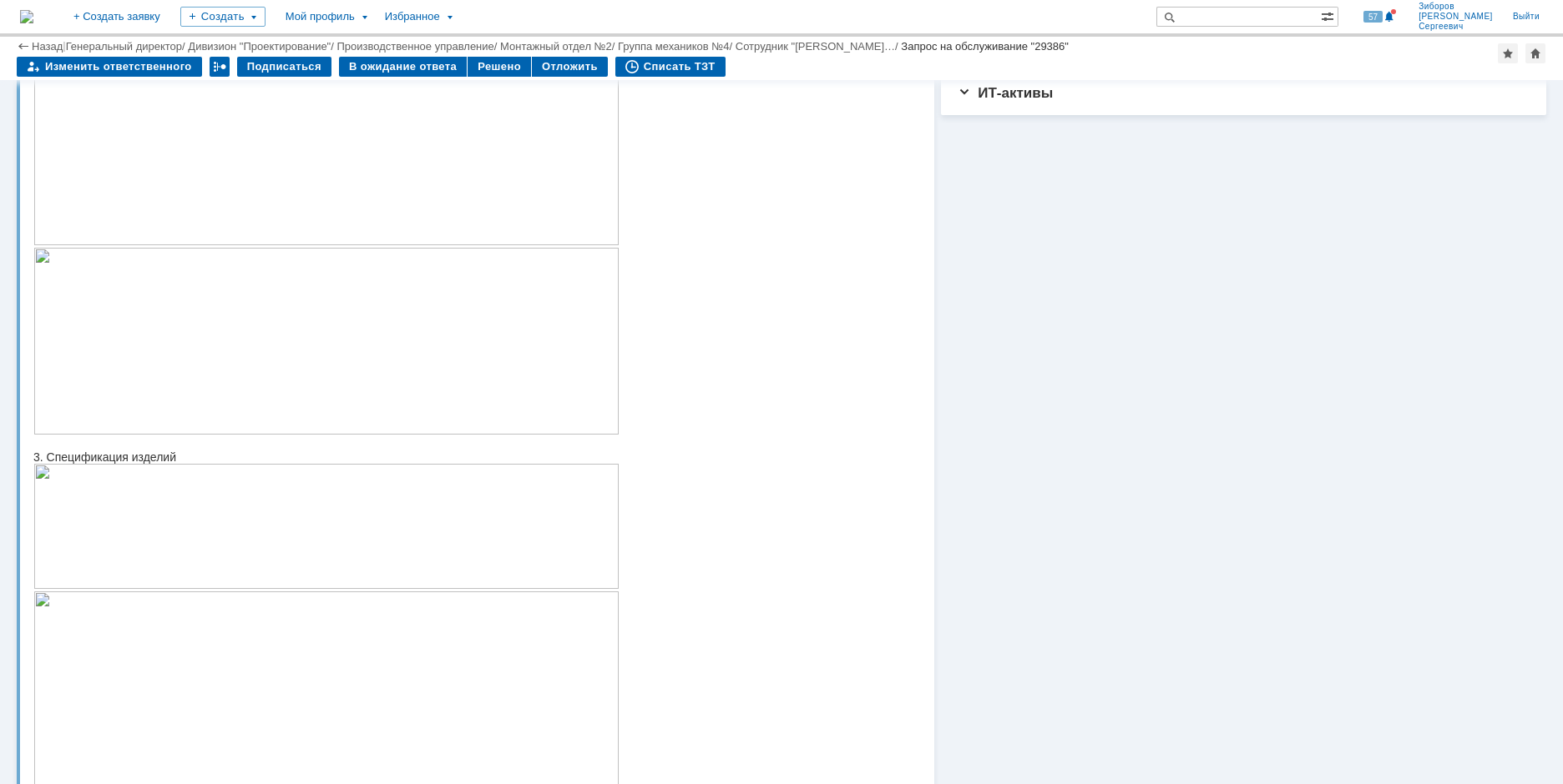
scroll to position [251, 0]
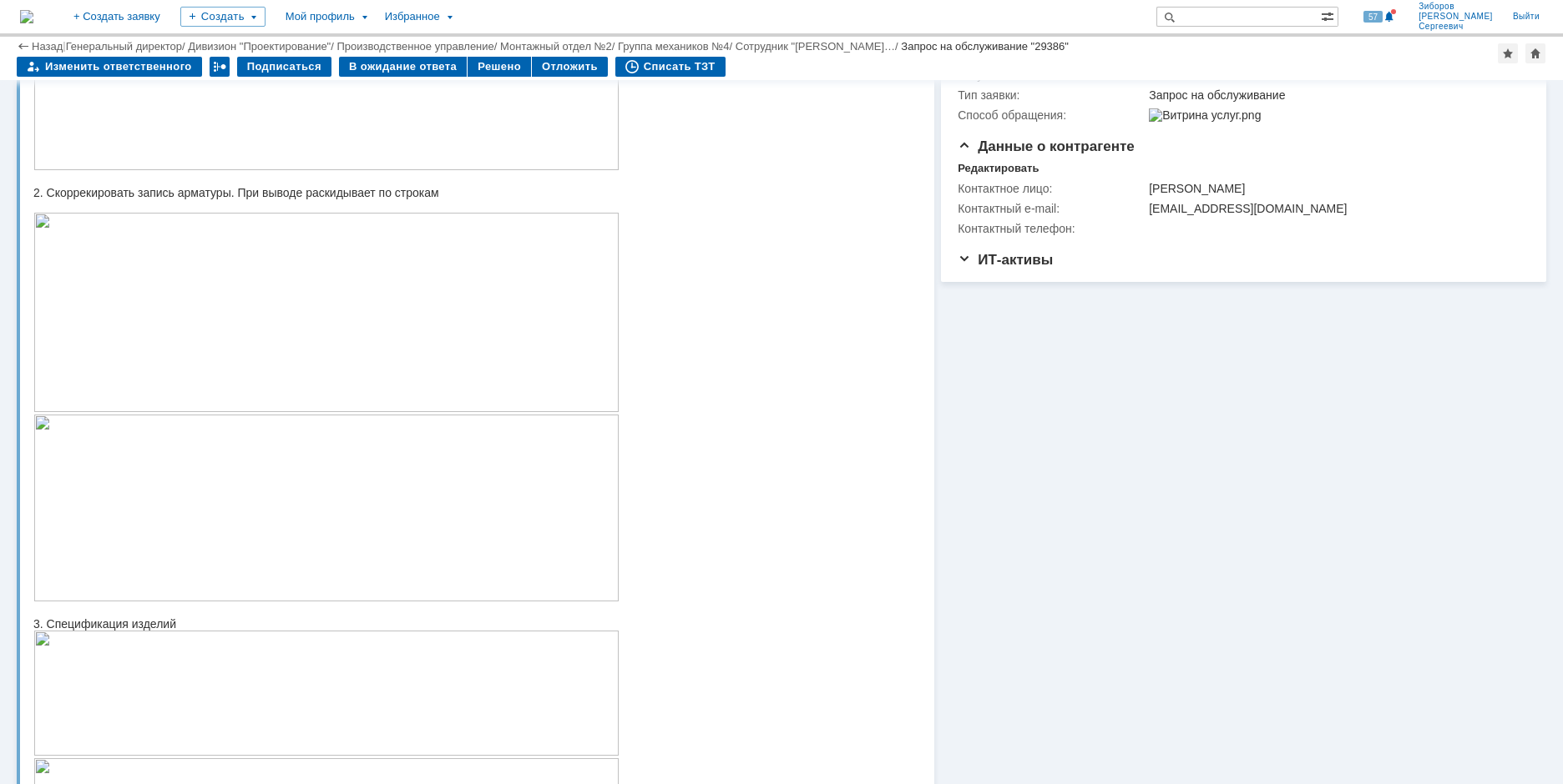
click at [433, 333] on img at bounding box center [326, 312] width 586 height 200
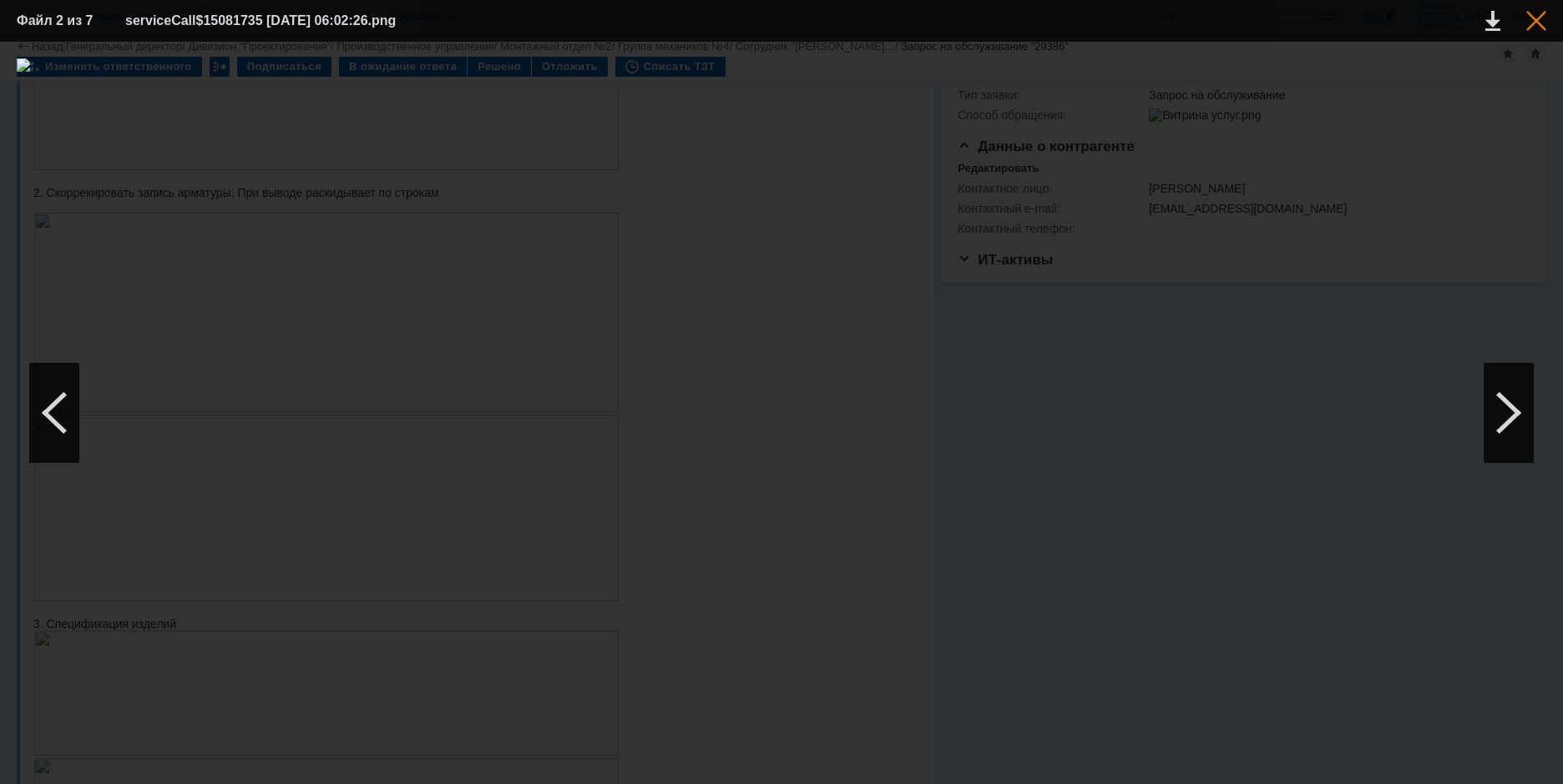
click at [1536, 16] on div at bounding box center [1536, 20] width 20 height 20
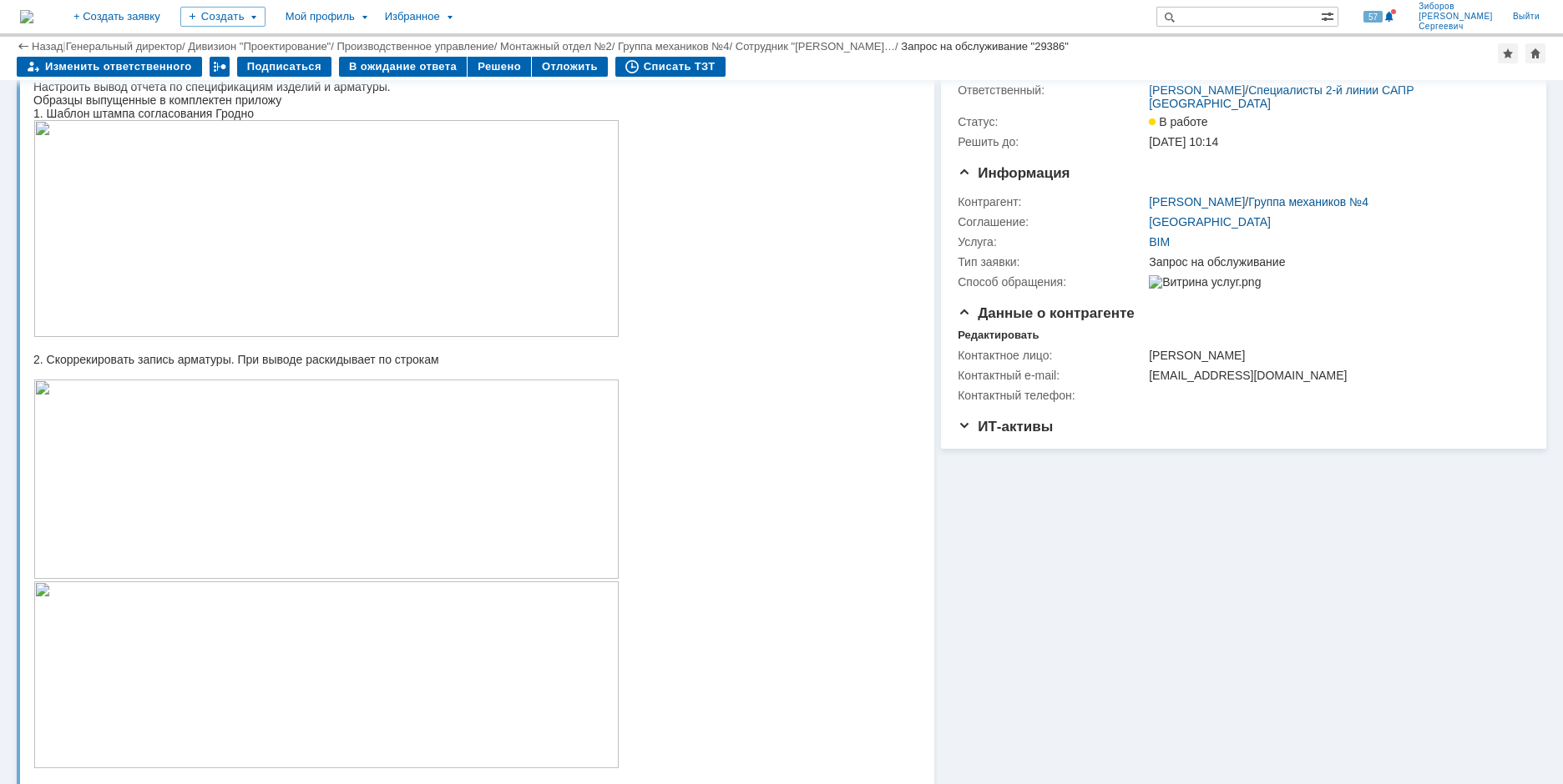
scroll to position [0, 0]
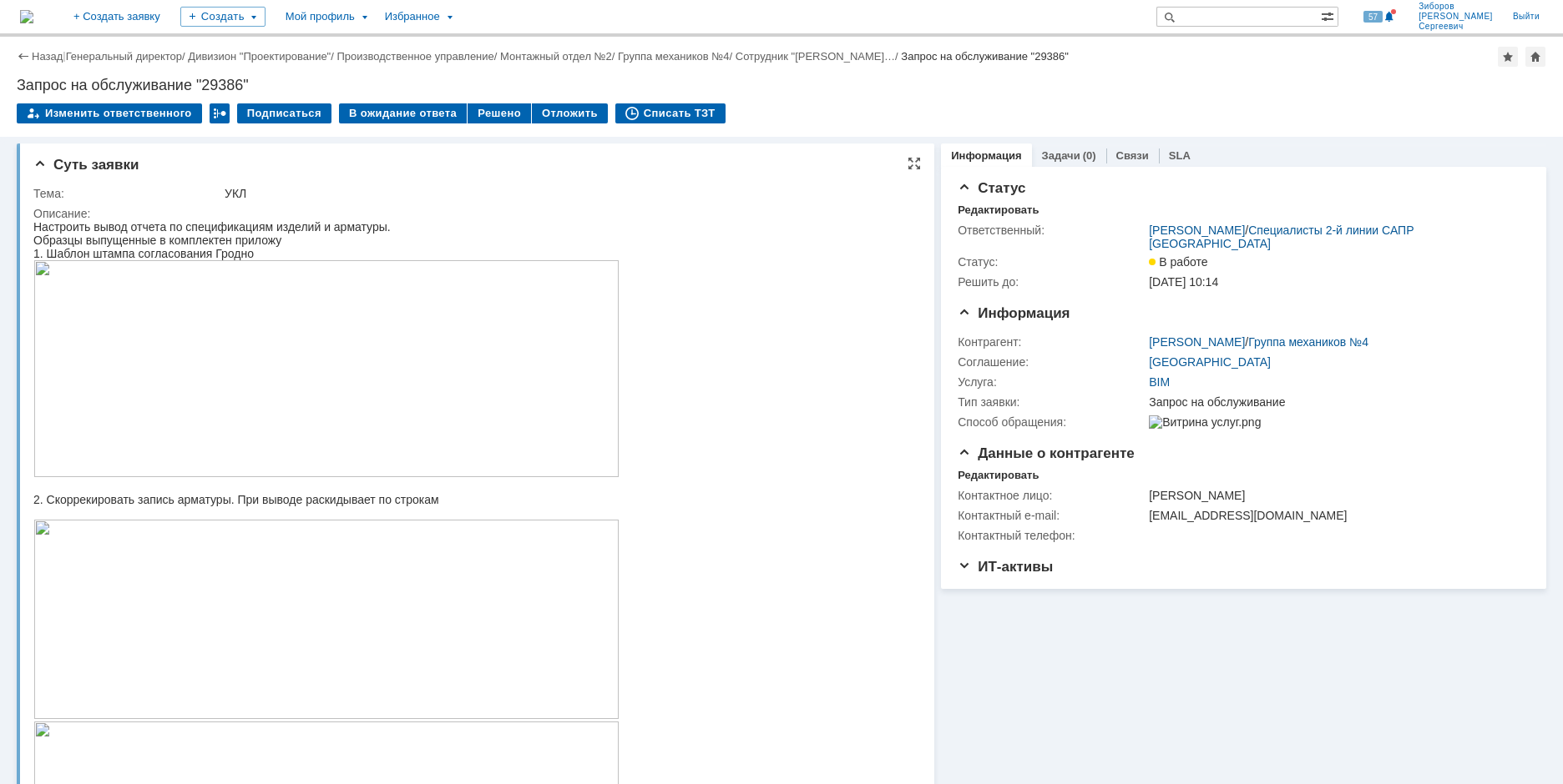
drag, startPoint x: 244, startPoint y: 511, endPoint x: 454, endPoint y: 517, distance: 210.1
click at [454, 506] on div "2. Скоррекировать запись арматуры. При выводе раскидывает по строкам" at bounding box center [326, 500] width 586 height 14
copy div "При выводе раскидывает по строкам"
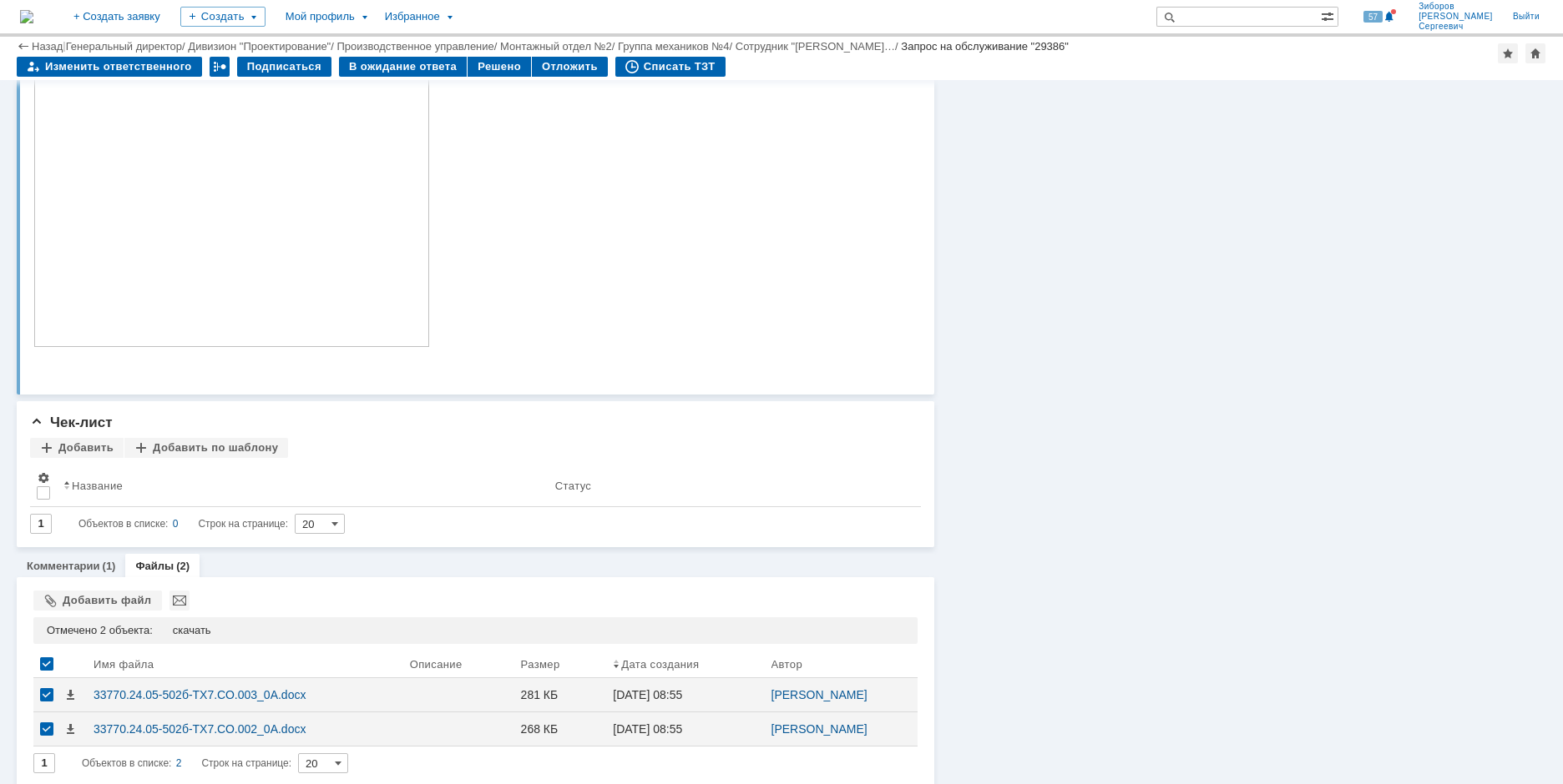
scroll to position [1679, 0]
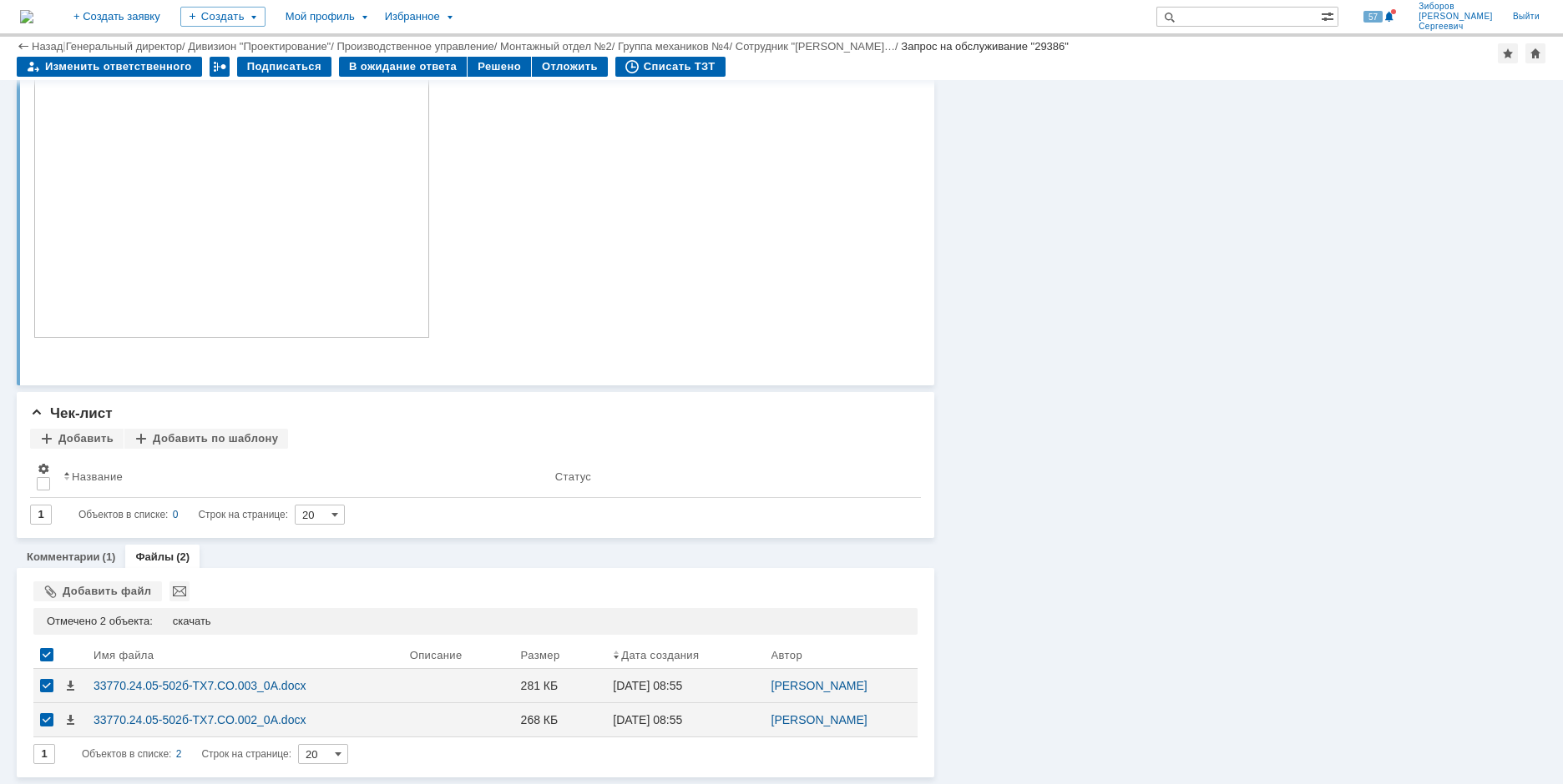
click at [84, 567] on div "Комментарии (1)" at bounding box center [70, 556] width 108 height 24
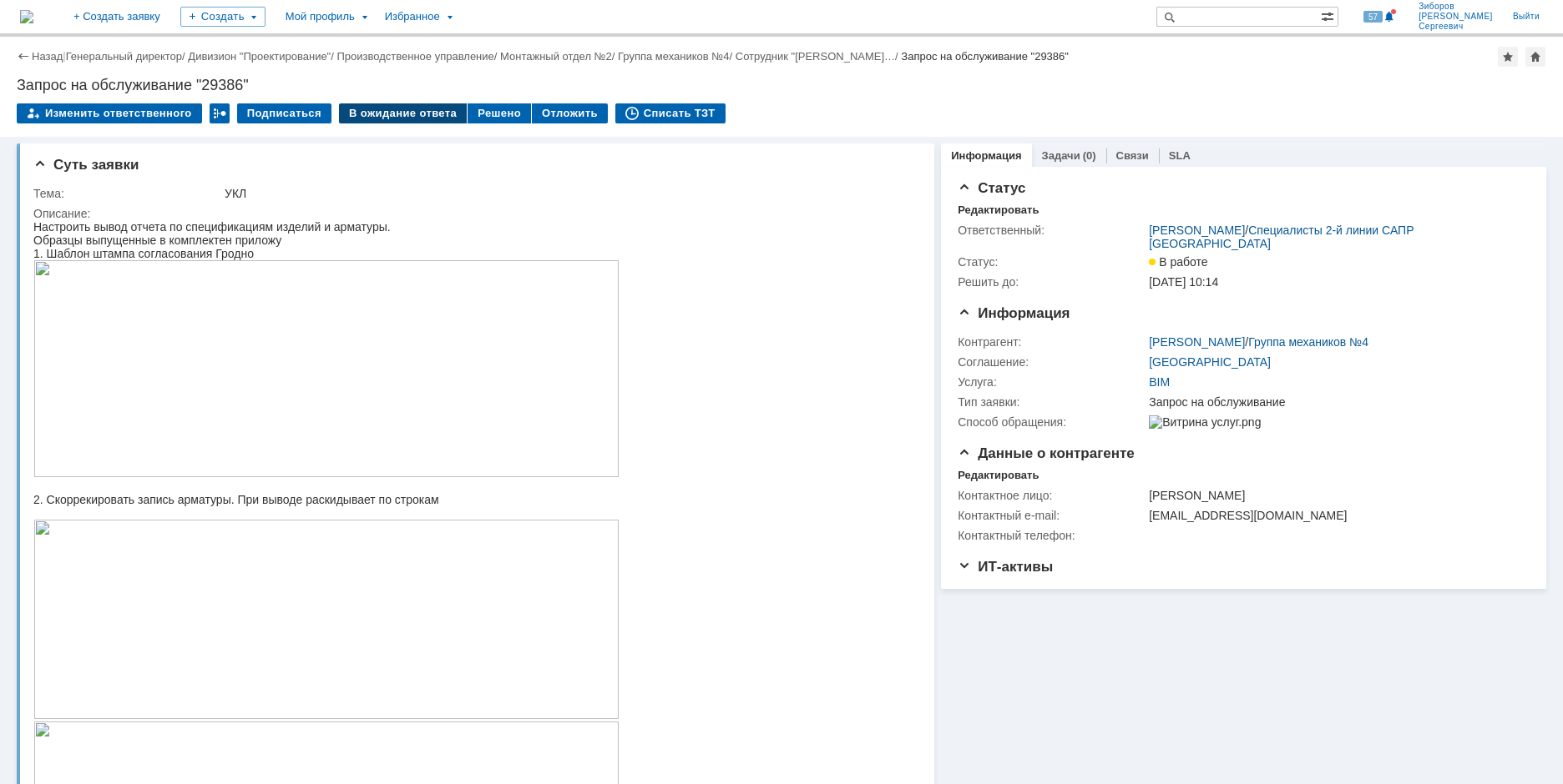
click at [373, 108] on div "В ожидание ответа" at bounding box center [402, 113] width 127 height 20
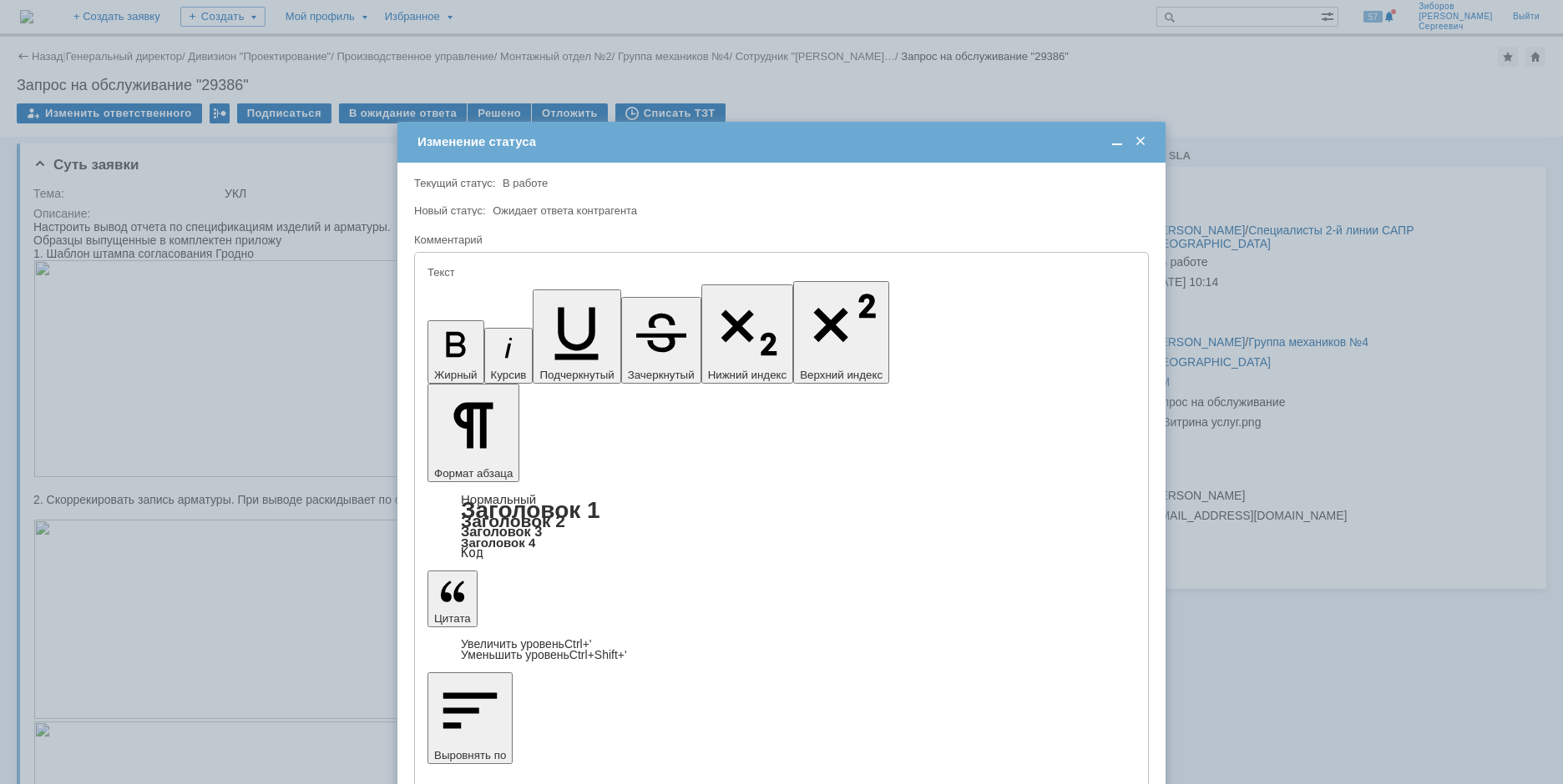
drag, startPoint x: 449, startPoint y: 4642, endPoint x: 798, endPoint y: 4641, distance: 349.0
copy div "Просьба прислать образец спецификации с дефектом "Раск"
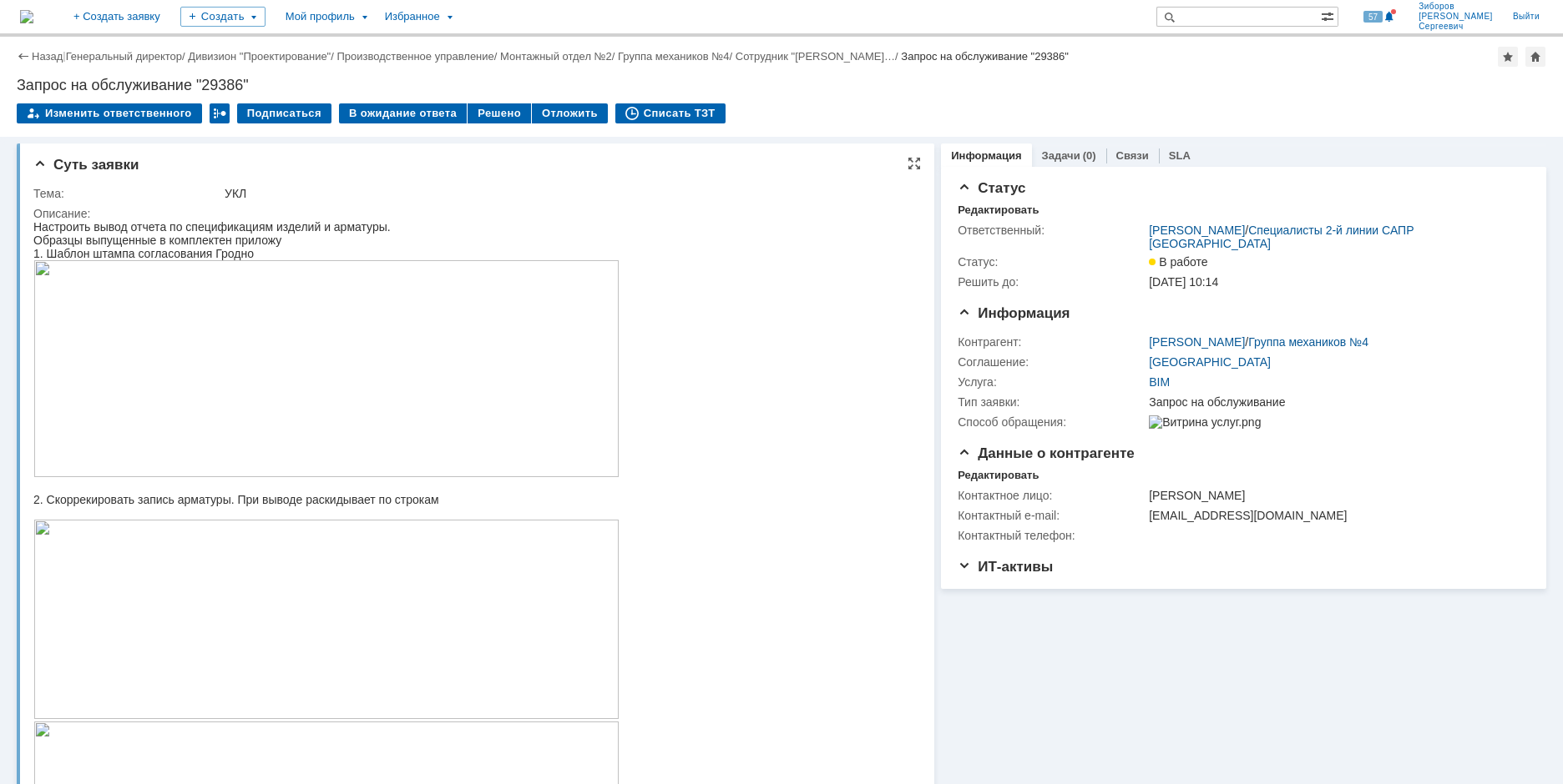
click at [251, 506] on div "2. Скоррекировать запись арматуры. При выводе раскидывает по строкам" at bounding box center [326, 500] width 586 height 14
drag, startPoint x: 244, startPoint y: 513, endPoint x: 459, endPoint y: 510, distance: 215.0
click at [459, 506] on div "2. Скоррекировать запись арматуры. При выводе раскидывает по строкам" at bounding box center [326, 500] width 586 height 14
copy div "При выводе раскидывает по строкам"
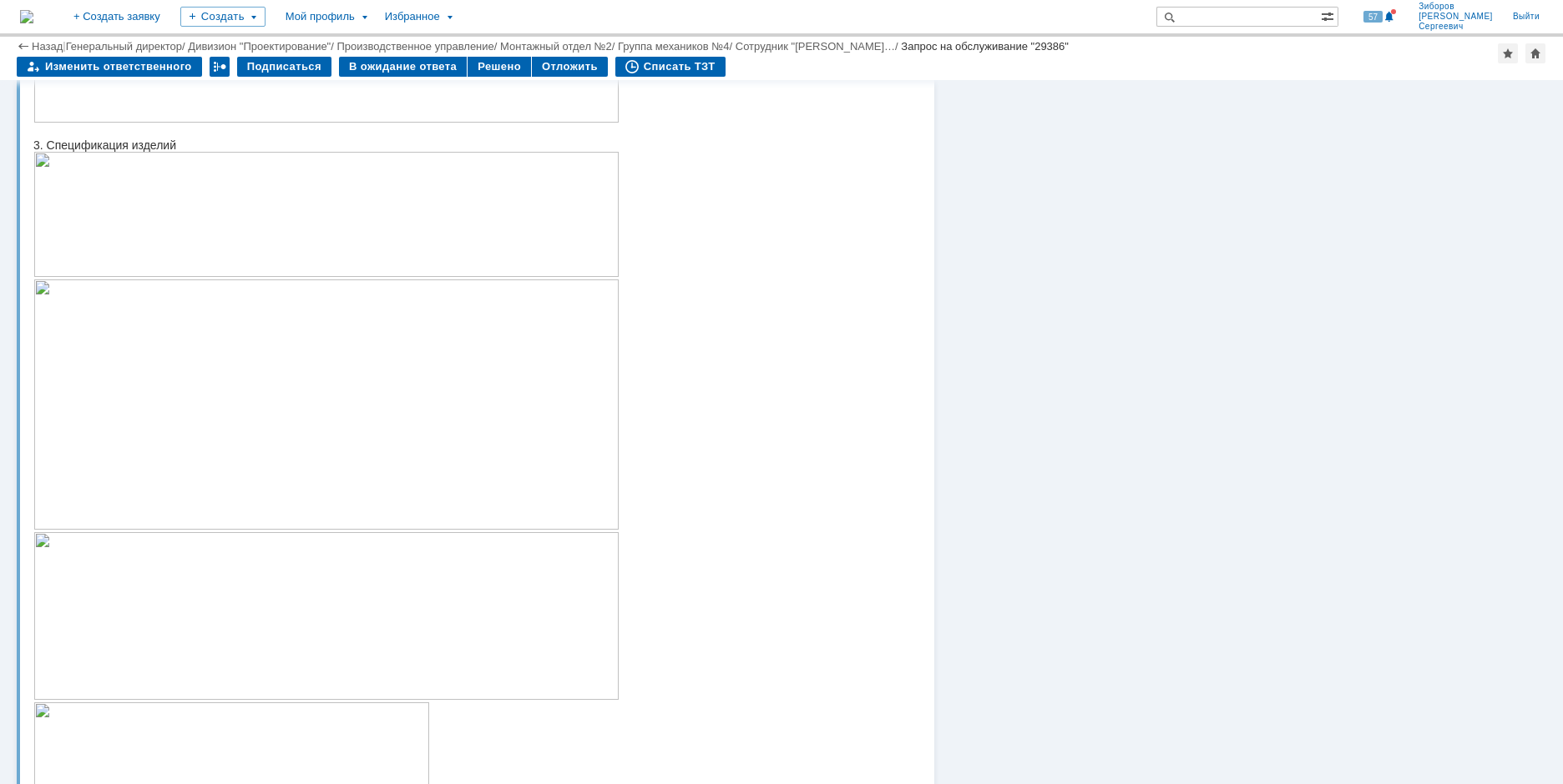
scroll to position [312, 0]
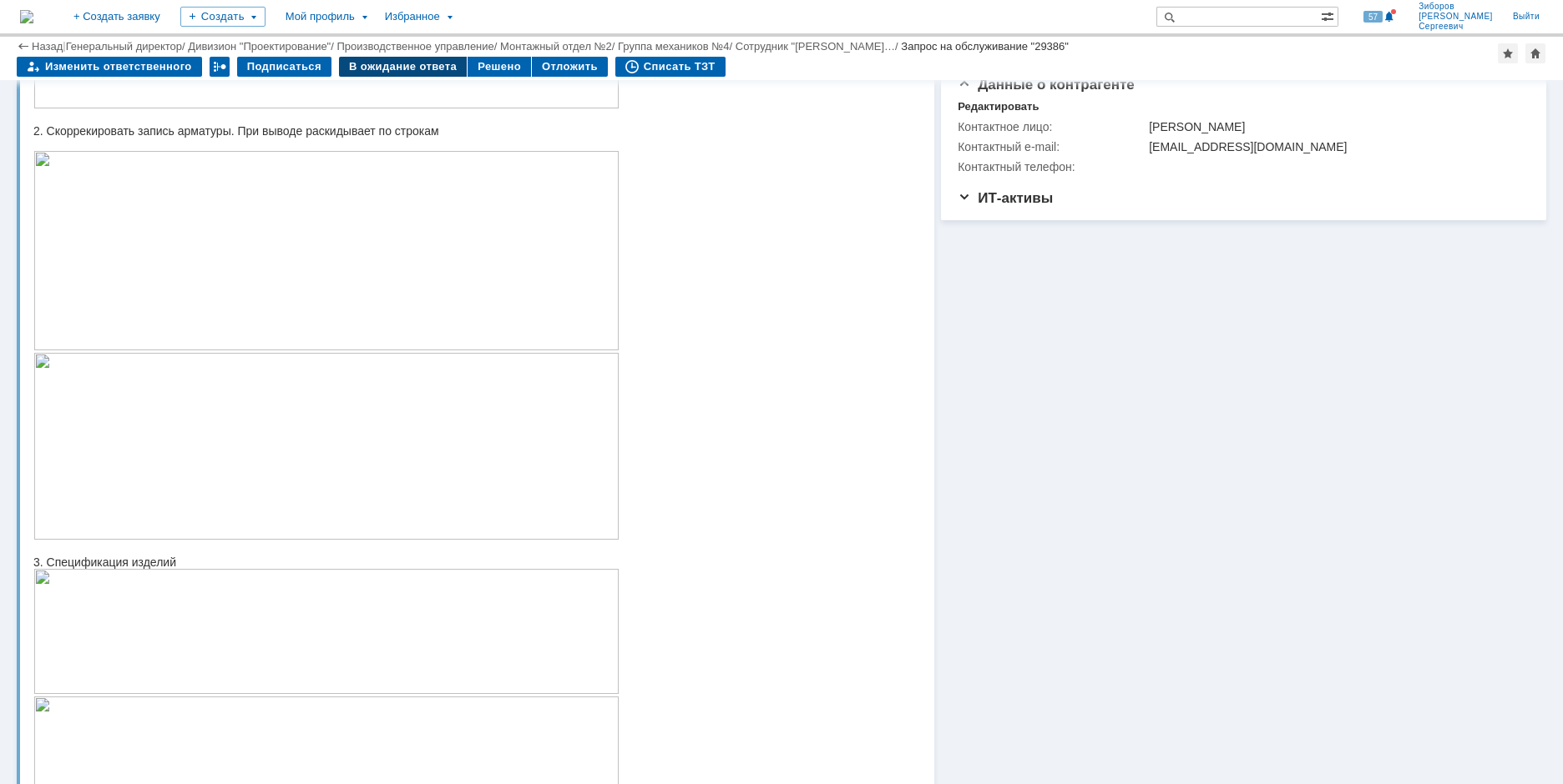
click at [393, 71] on div "В ожидание ответа" at bounding box center [402, 67] width 127 height 20
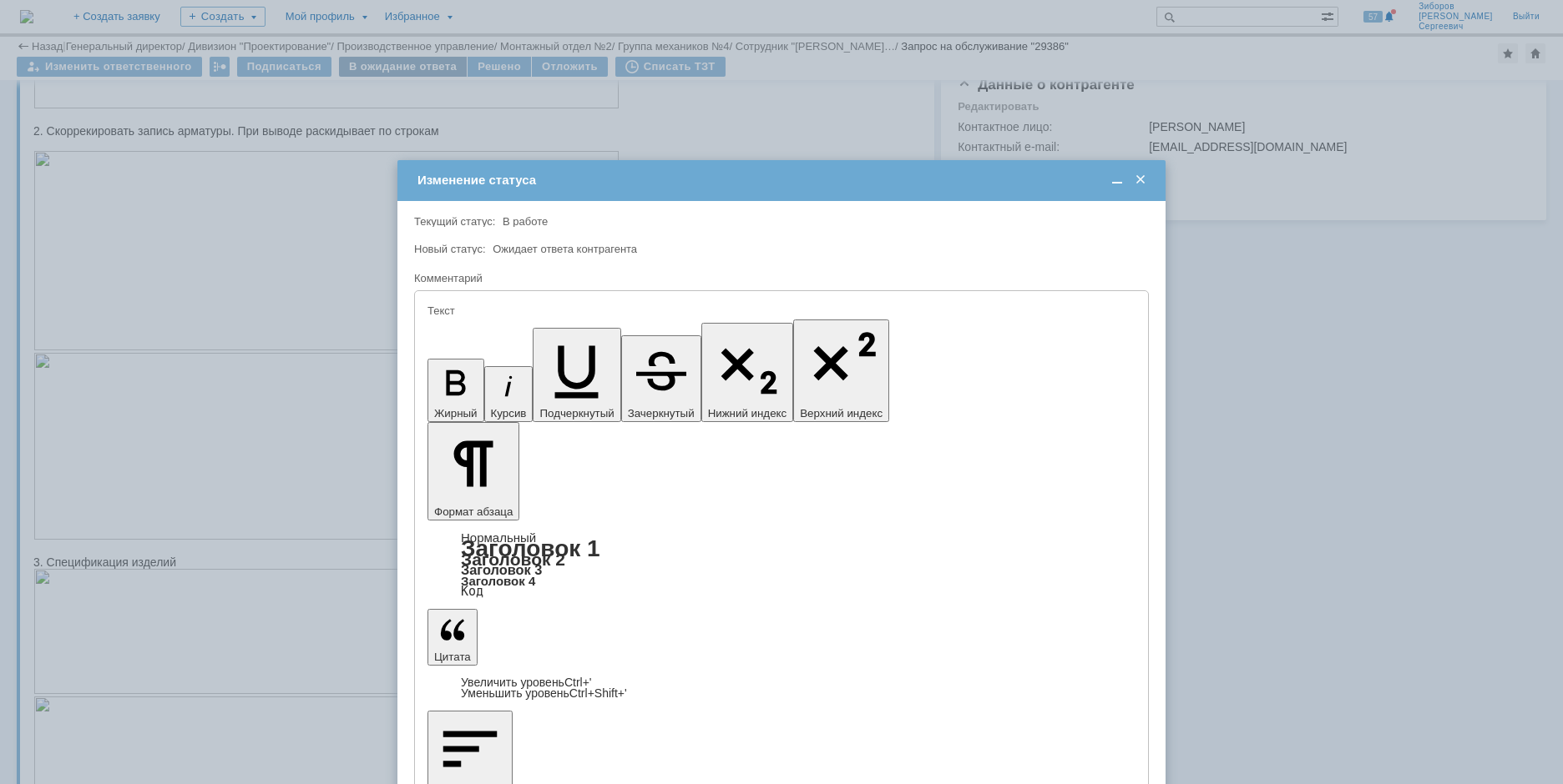
scroll to position [0, 0]
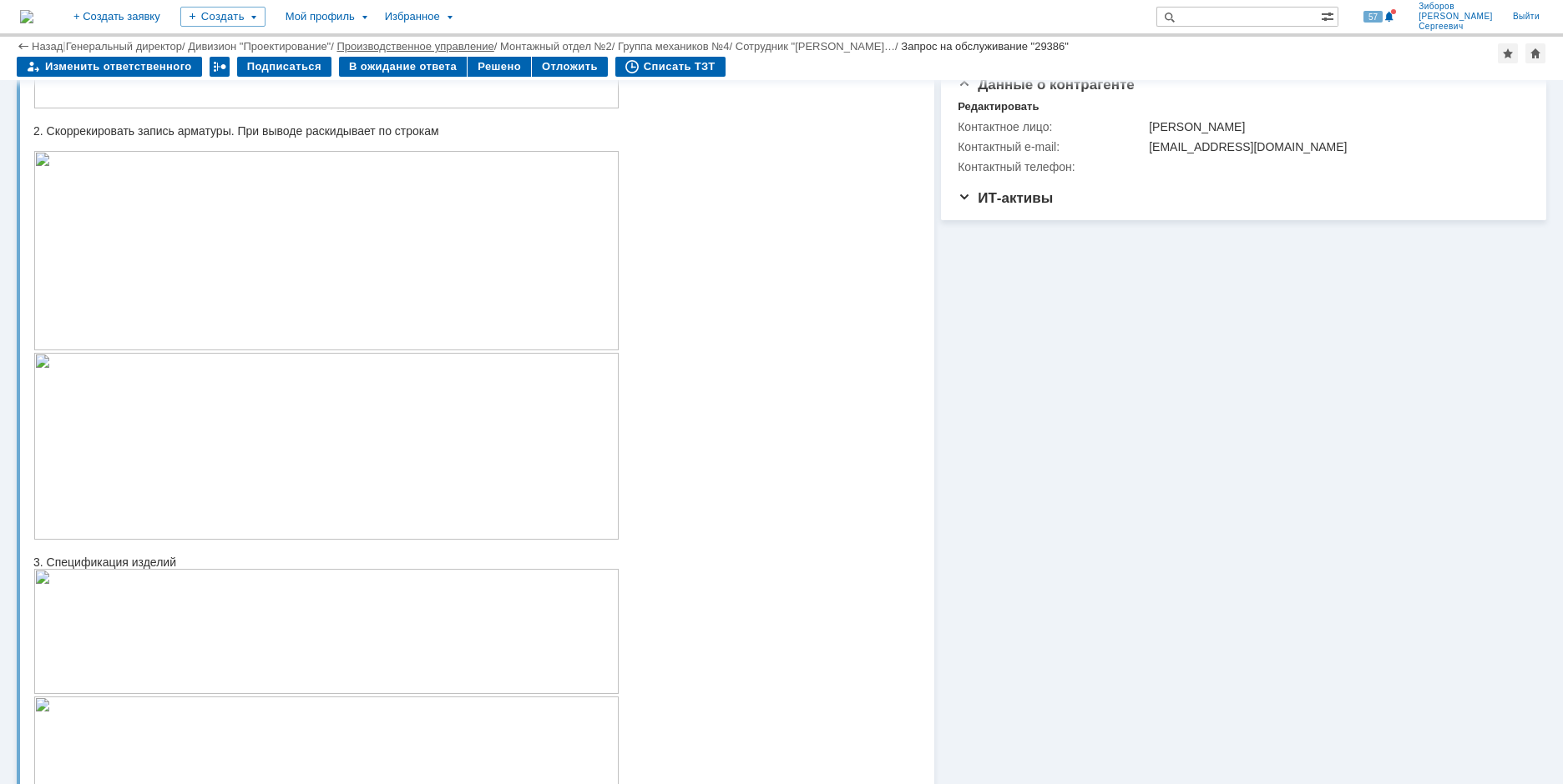
click at [383, 52] on link "Производственное управление" at bounding box center [416, 46] width 157 height 13
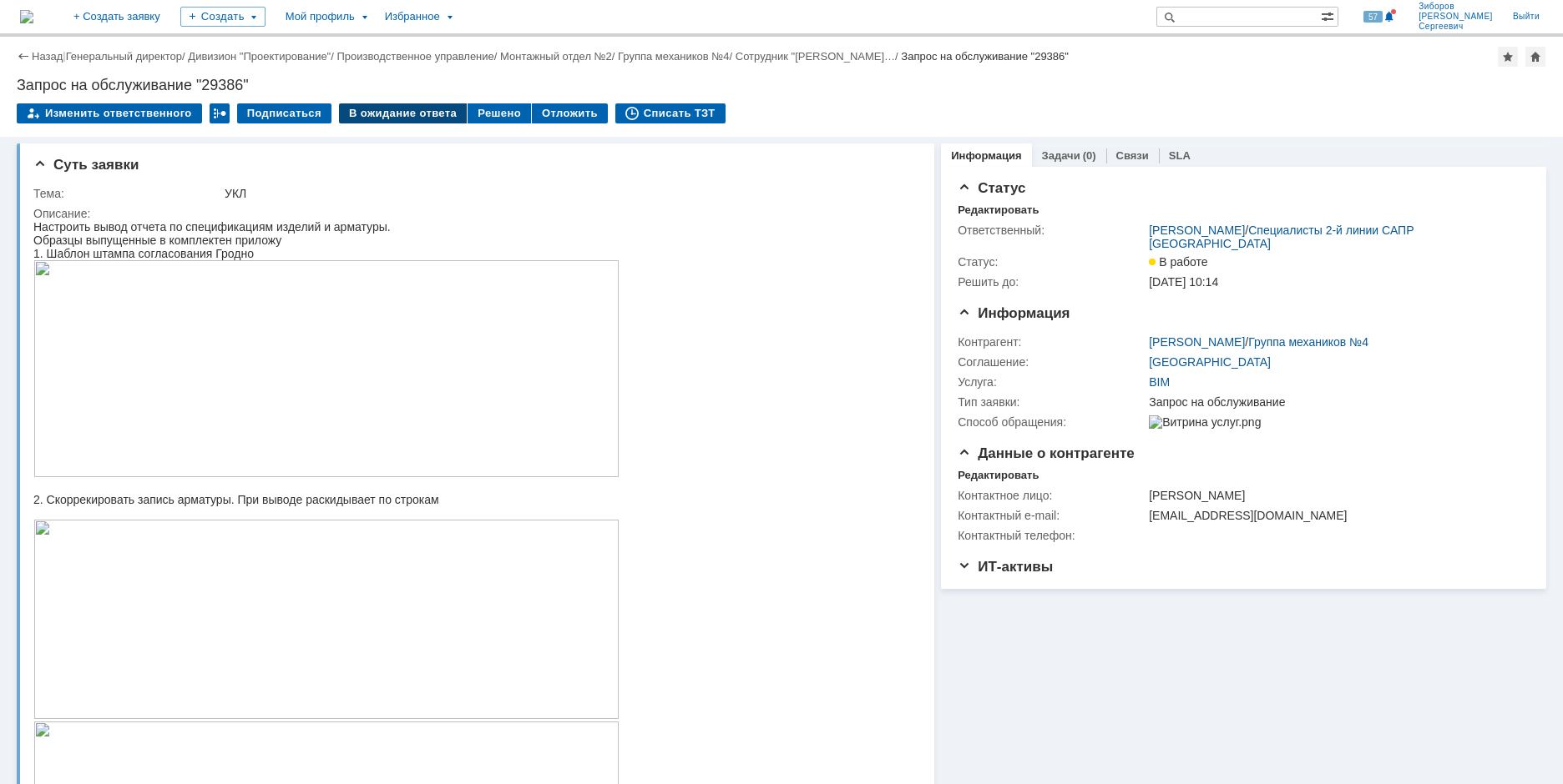
click at [382, 111] on div "В ожидание ответа" at bounding box center [402, 113] width 127 height 20
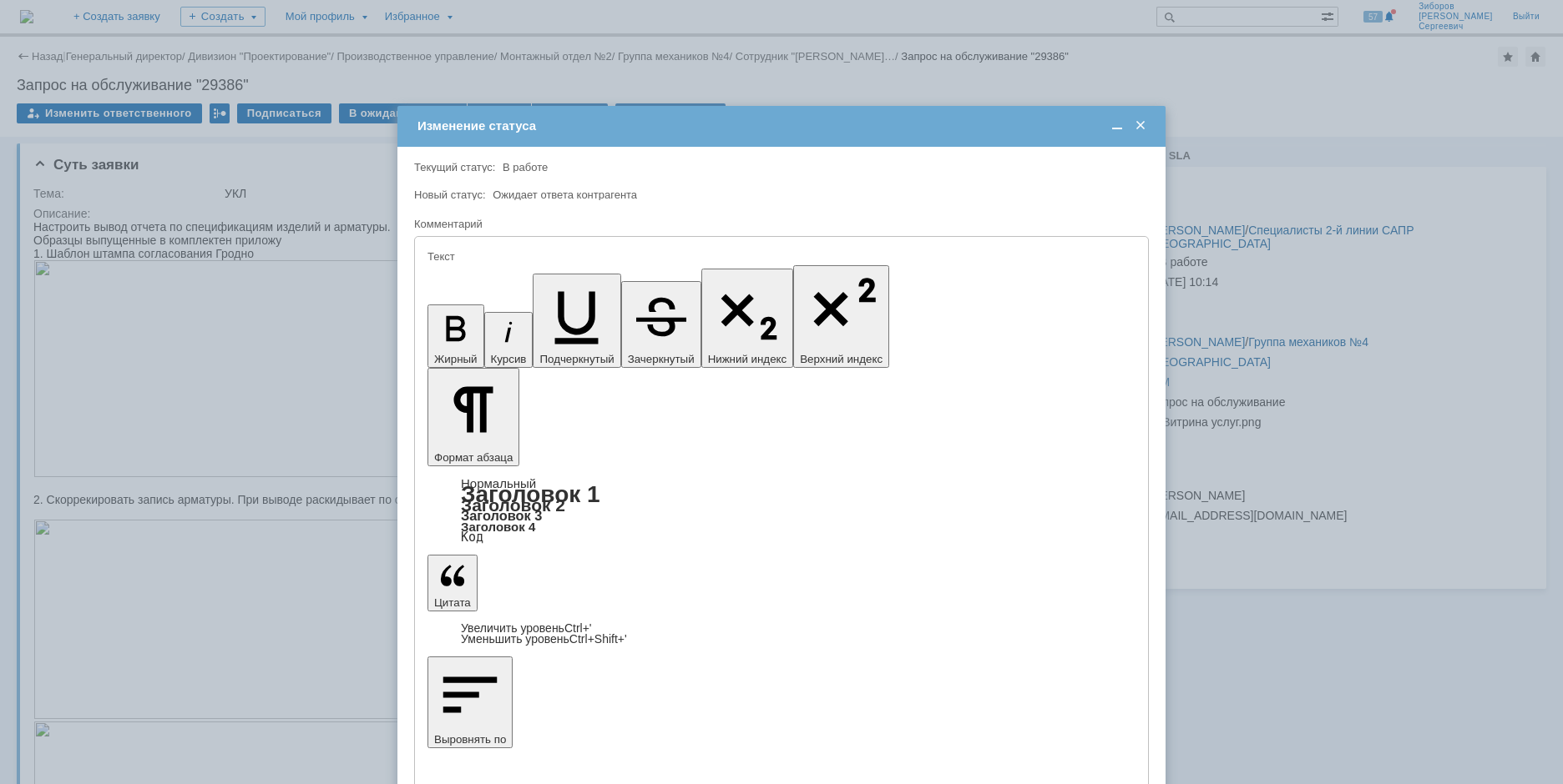
drag, startPoint x: 1030, startPoint y: 4718, endPoint x: 450, endPoint y: 4722, distance: 580.0
drag, startPoint x: 877, startPoint y: 4747, endPoint x: 357, endPoint y: 4588, distance: 543.8
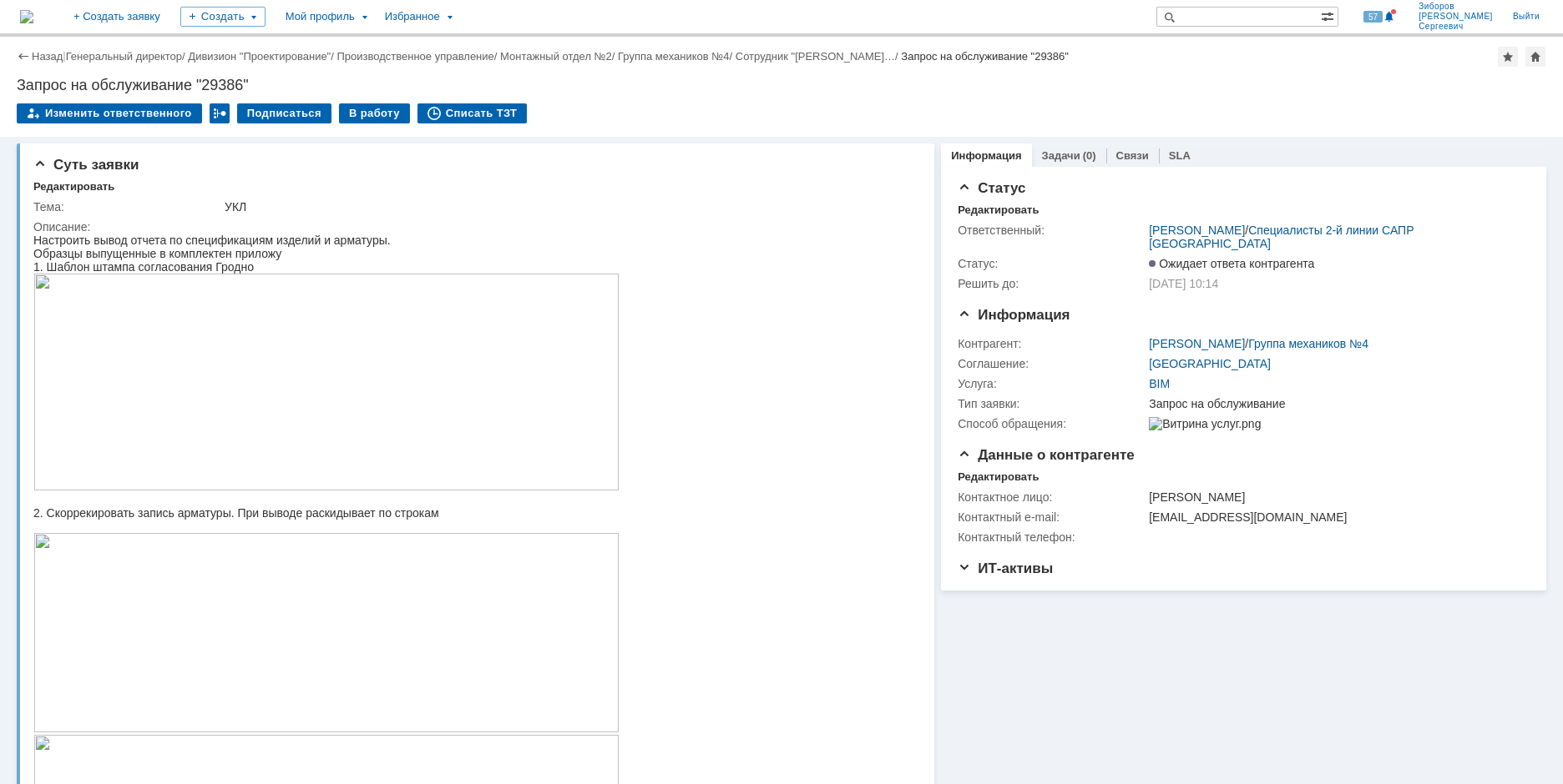
click at [34, 22] on img at bounding box center [27, 16] width 14 height 14
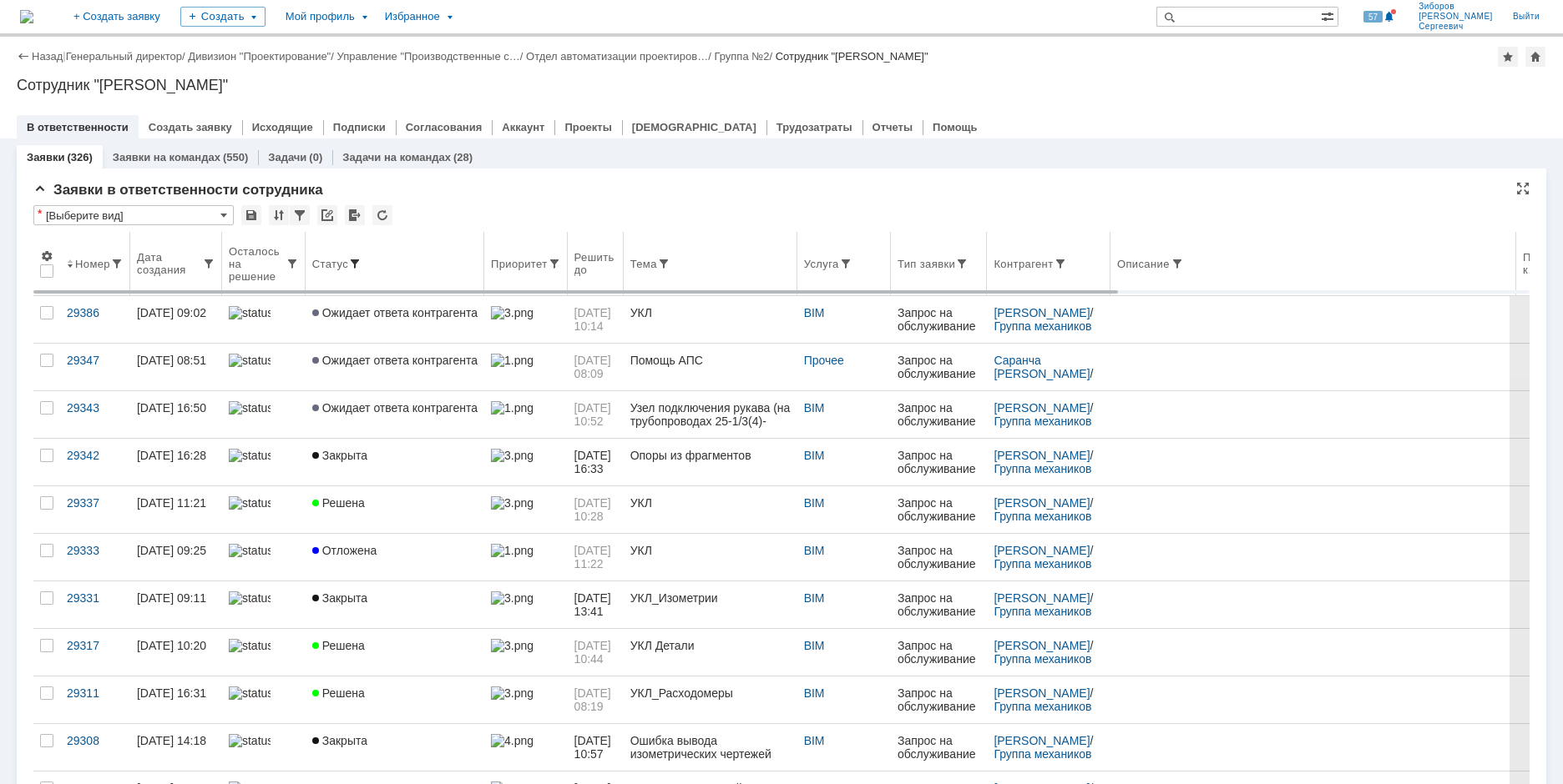
click at [354, 259] on span at bounding box center [355, 264] width 14 height 14
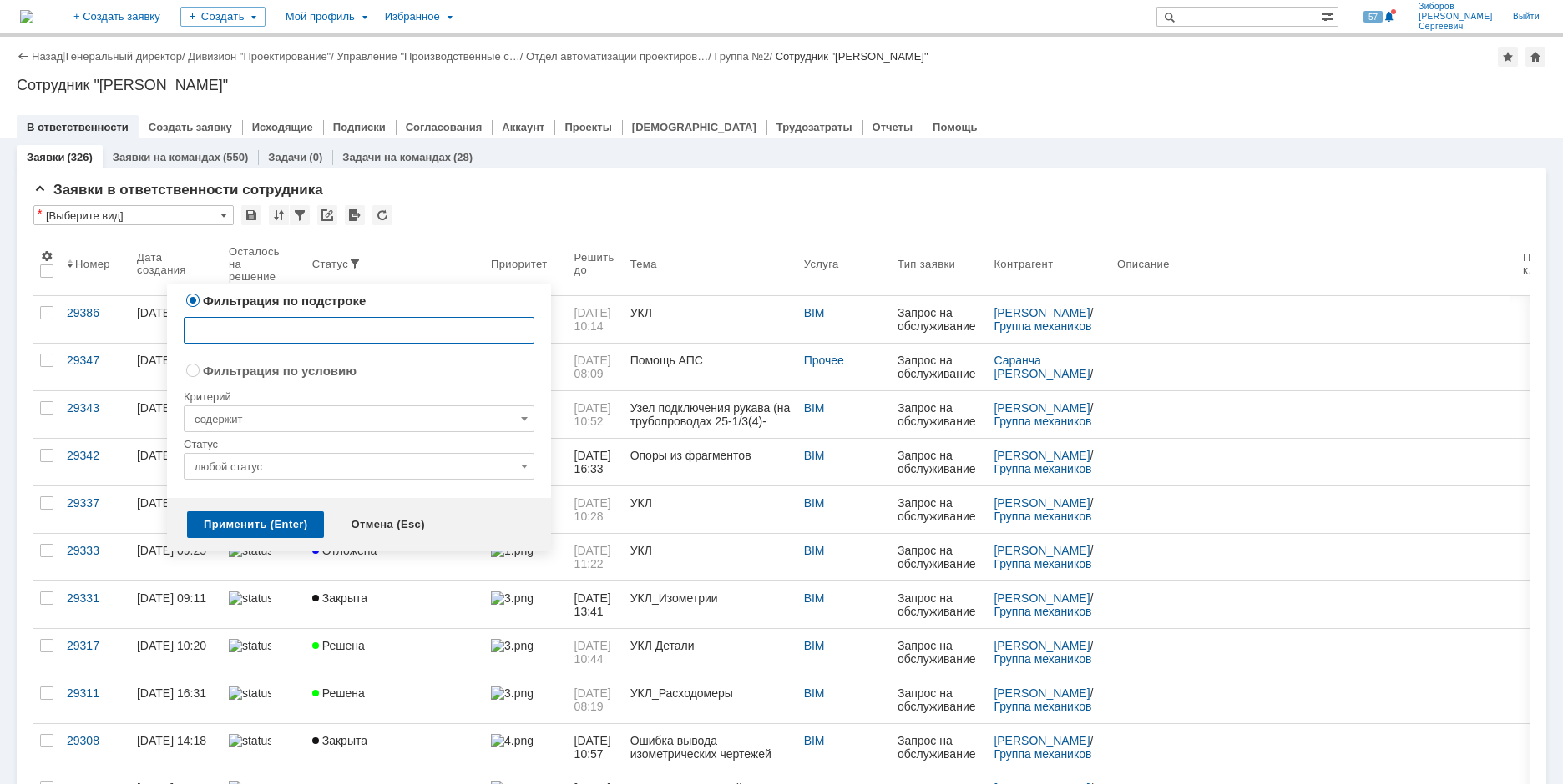
click at [502, 462] on input "любой статус" at bounding box center [358, 467] width 350 height 27
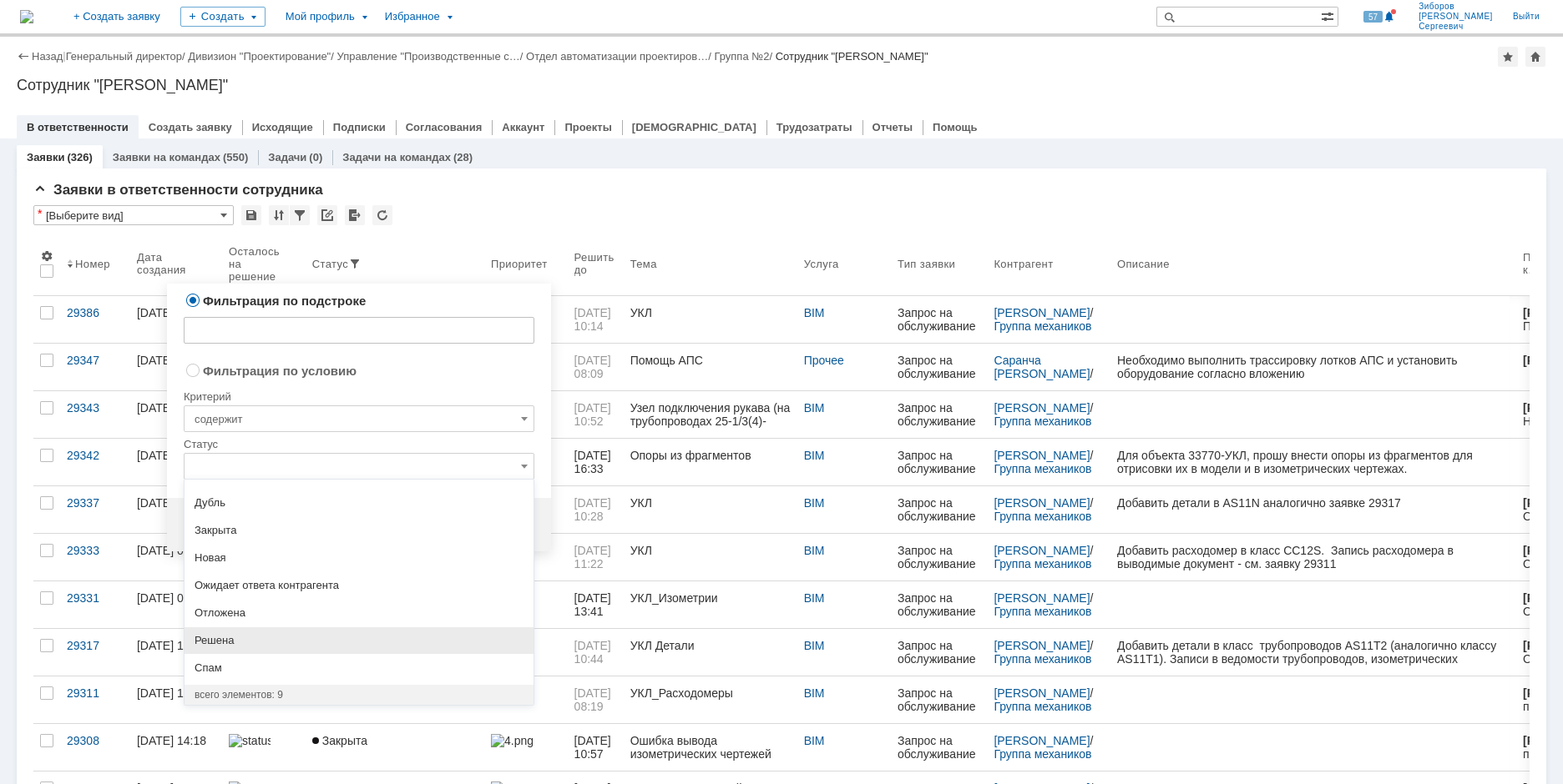
click at [256, 647] on div "Решена" at bounding box center [359, 641] width 349 height 27
radio input "false"
radio input "true"
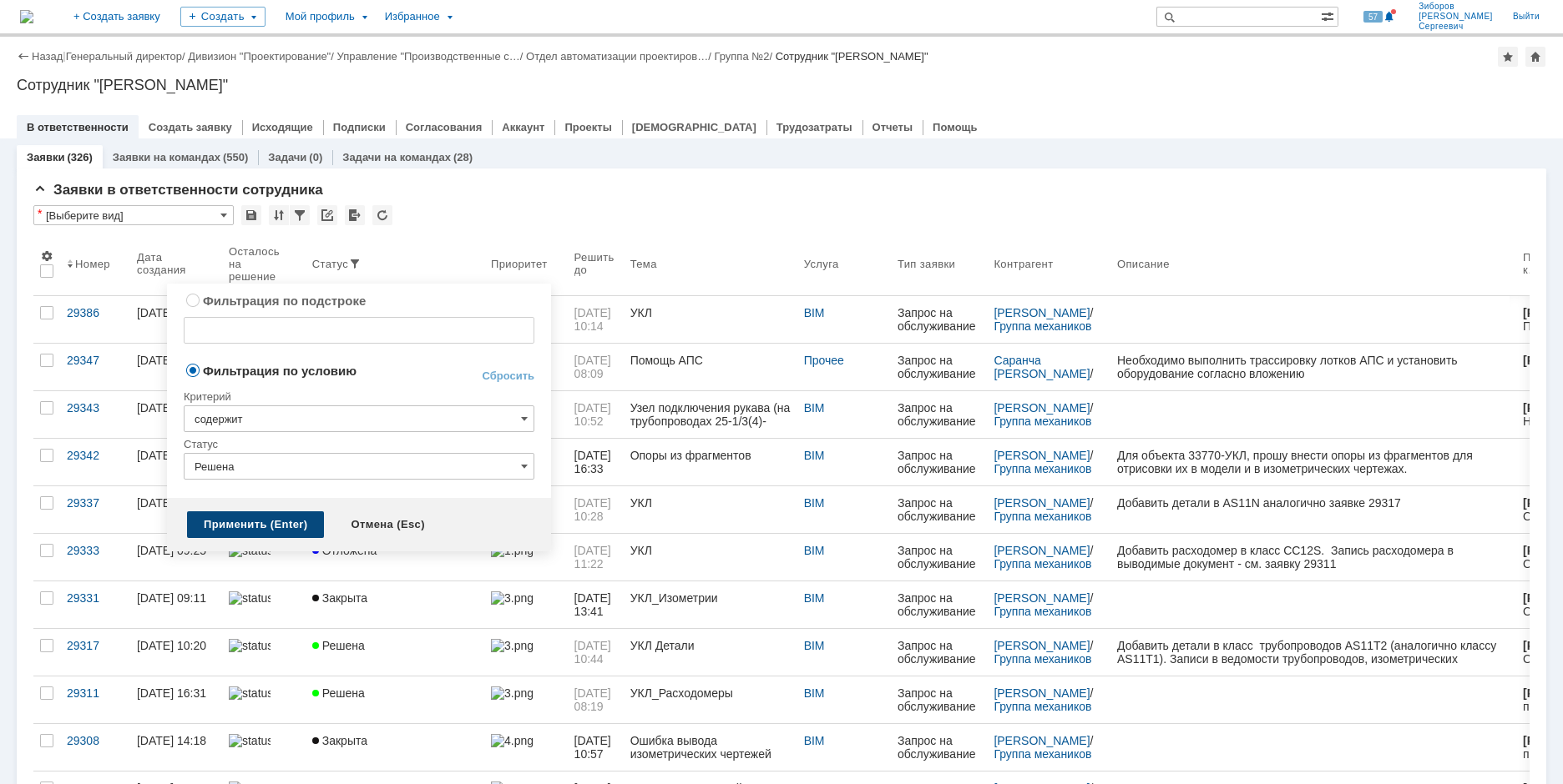
type input "Решена"
click at [273, 525] on div "Применить (Enter)" at bounding box center [256, 525] width 137 height 27
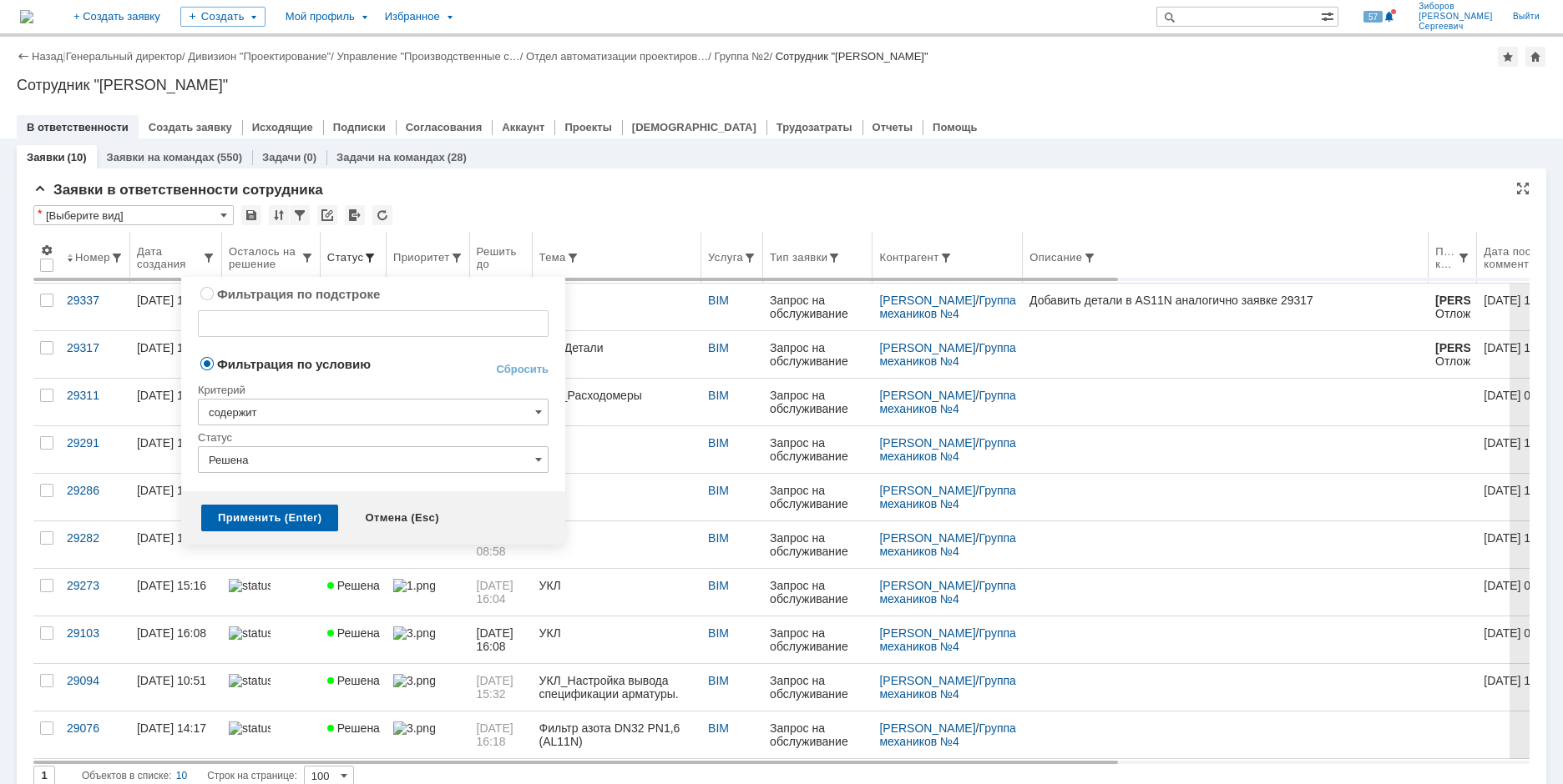
click at [369, 257] on span at bounding box center [370, 257] width 14 height 14
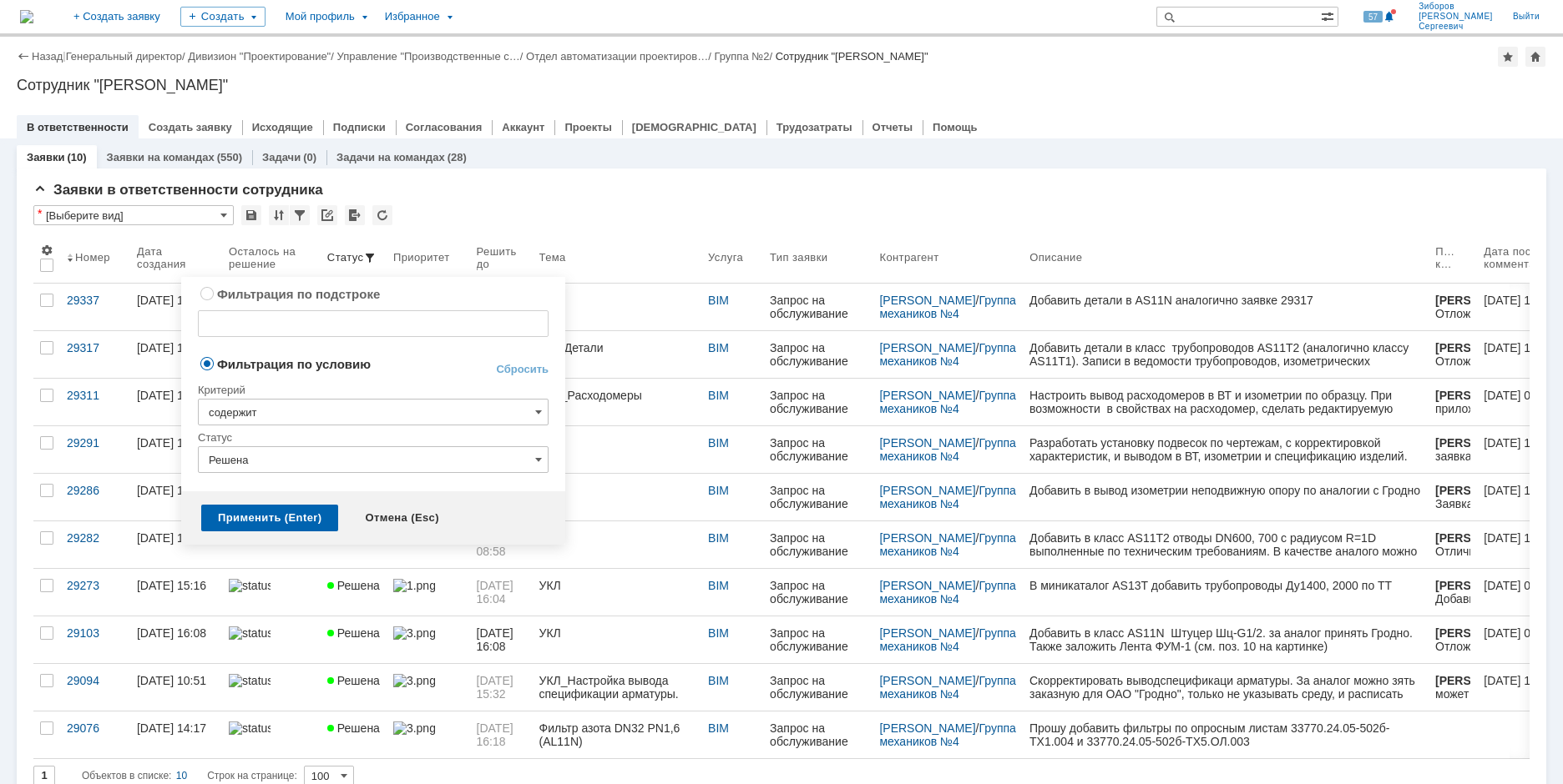
click at [543, 457] on input "Решена" at bounding box center [372, 460] width 350 height 27
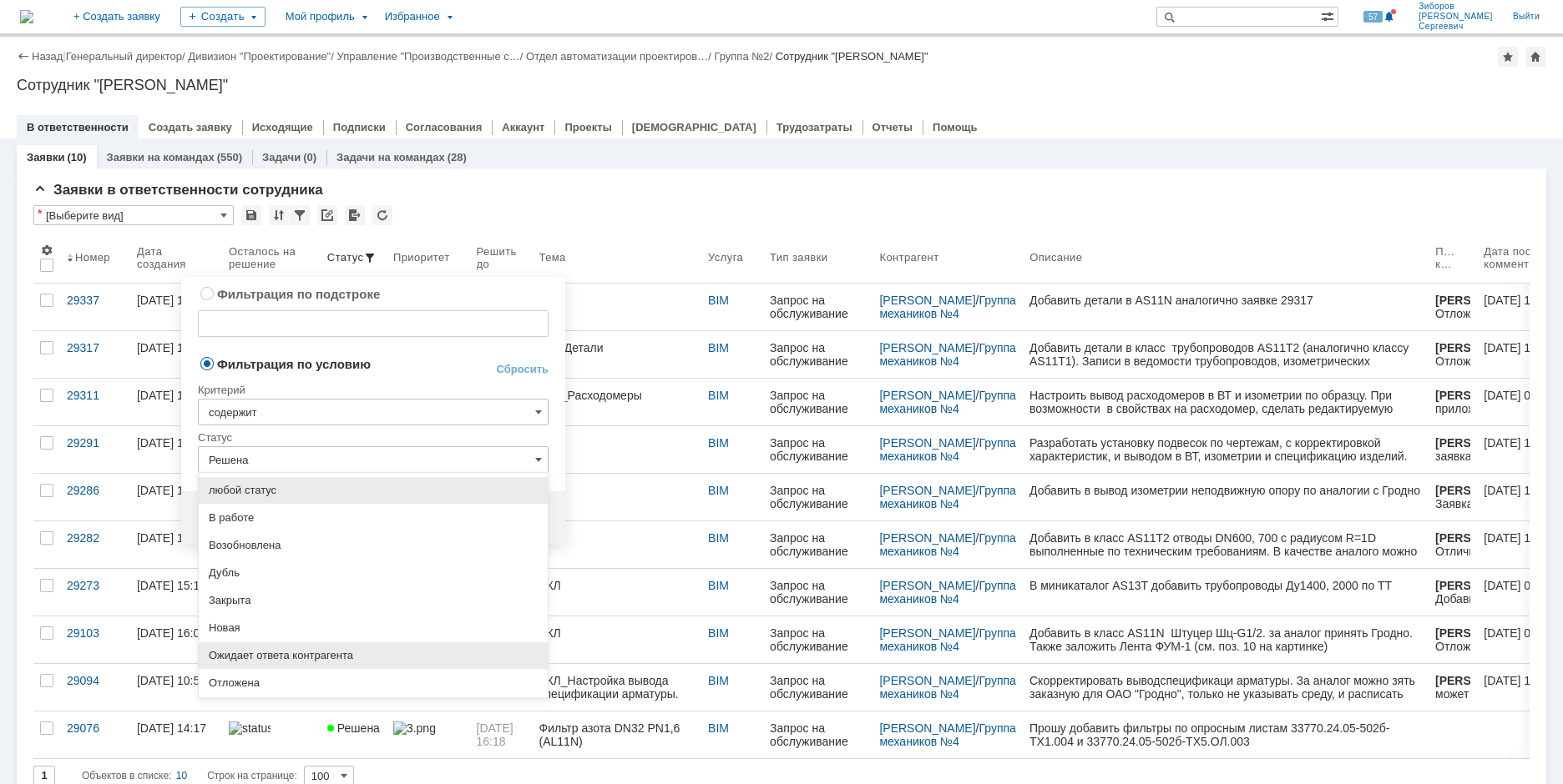
click at [283, 653] on span "Ожидает ответа контрагента" at bounding box center [372, 656] width 329 height 14
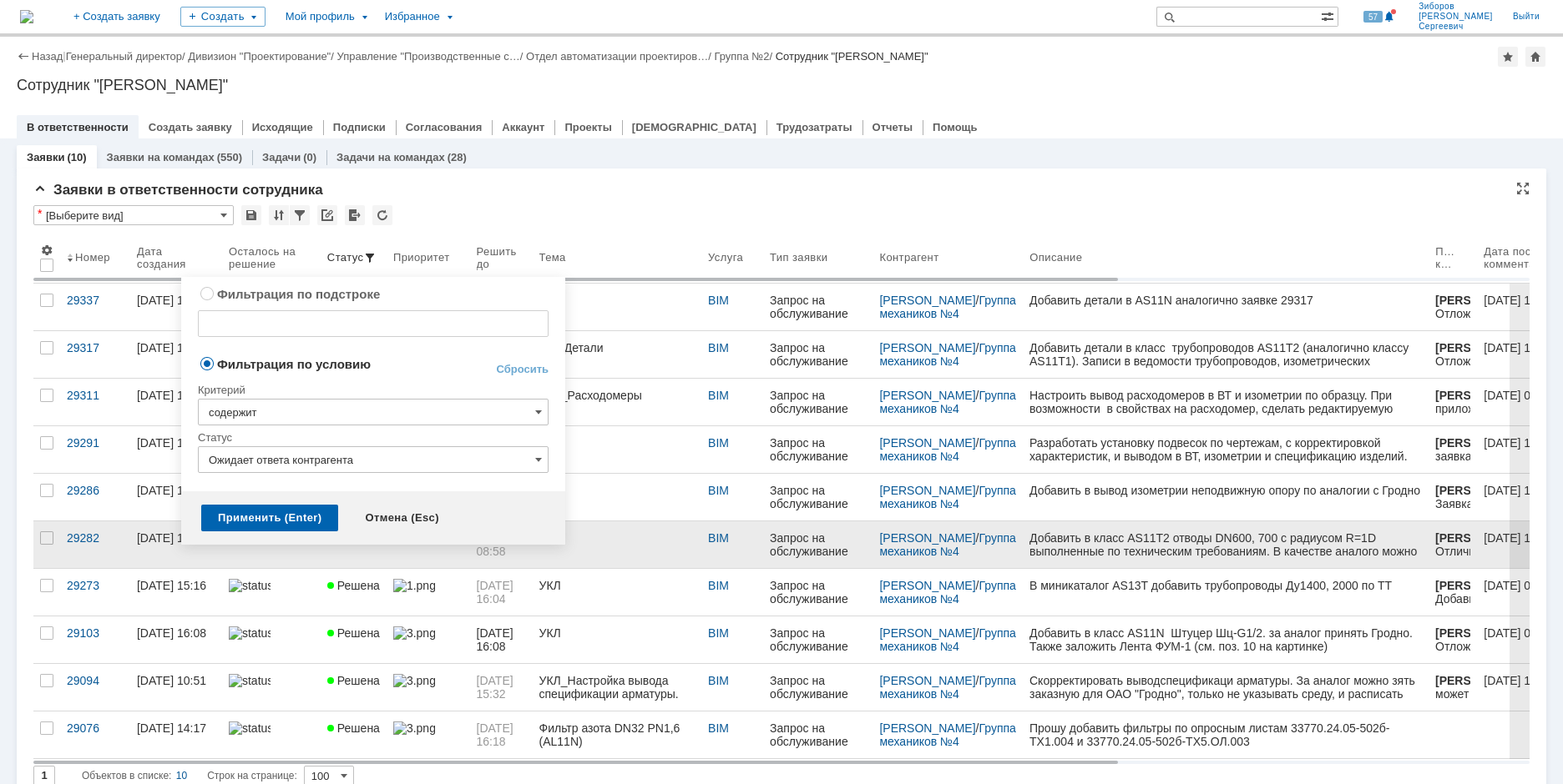
type input "Ожидает ответа контрагента"
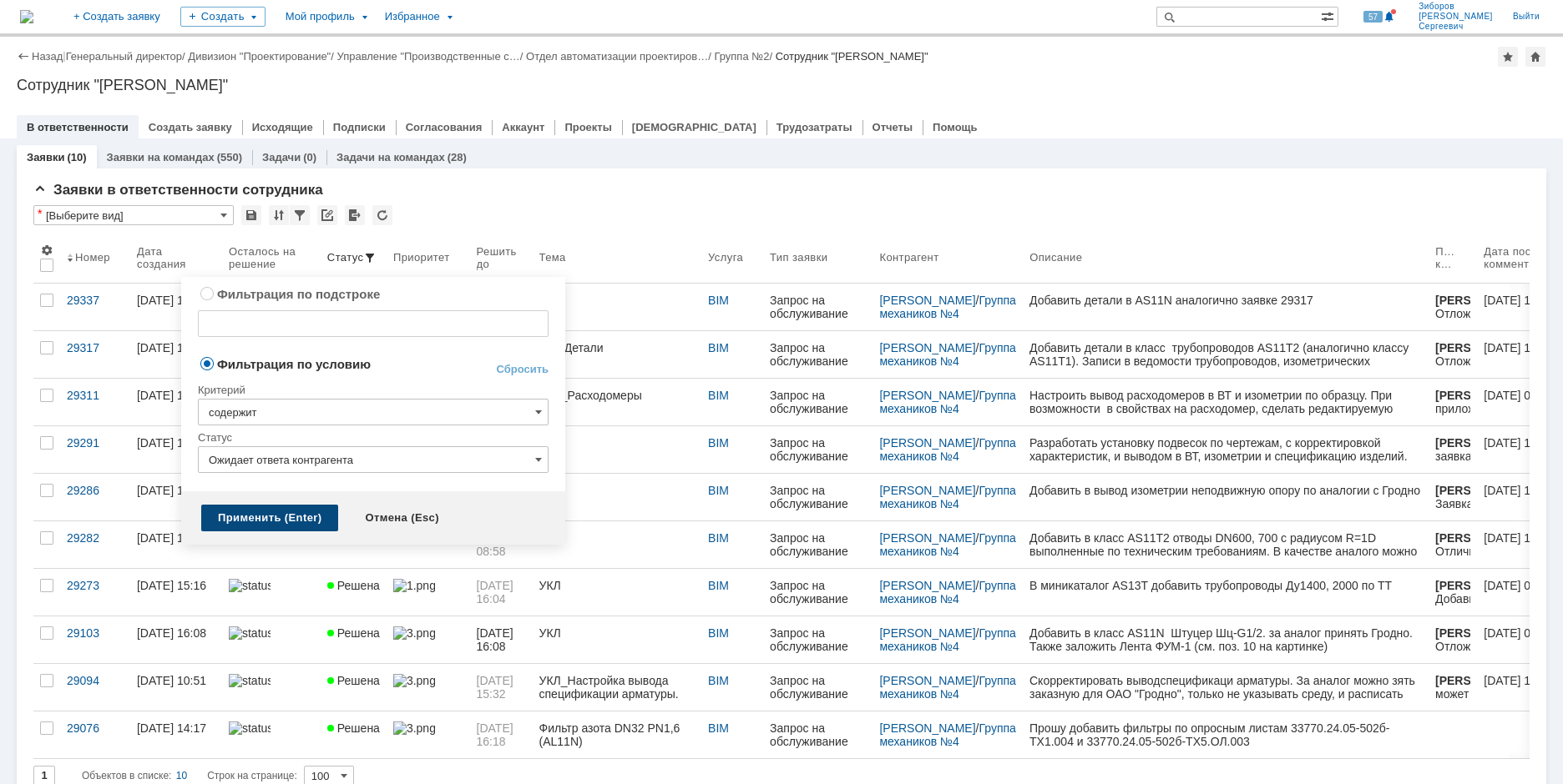
click at [261, 520] on div "Применить (Enter)" at bounding box center [270, 518] width 137 height 27
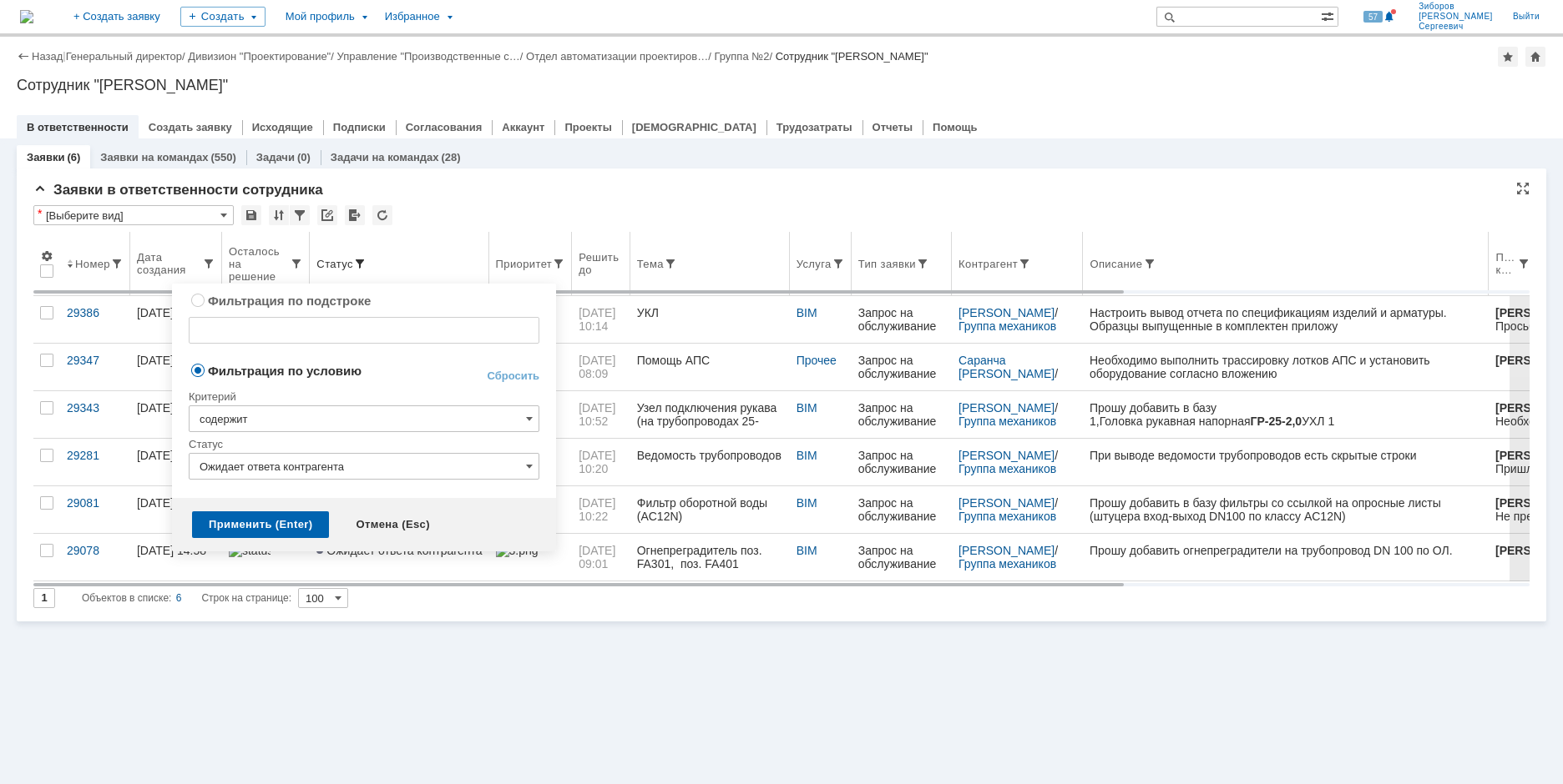
click at [362, 261] on span at bounding box center [360, 264] width 14 height 14
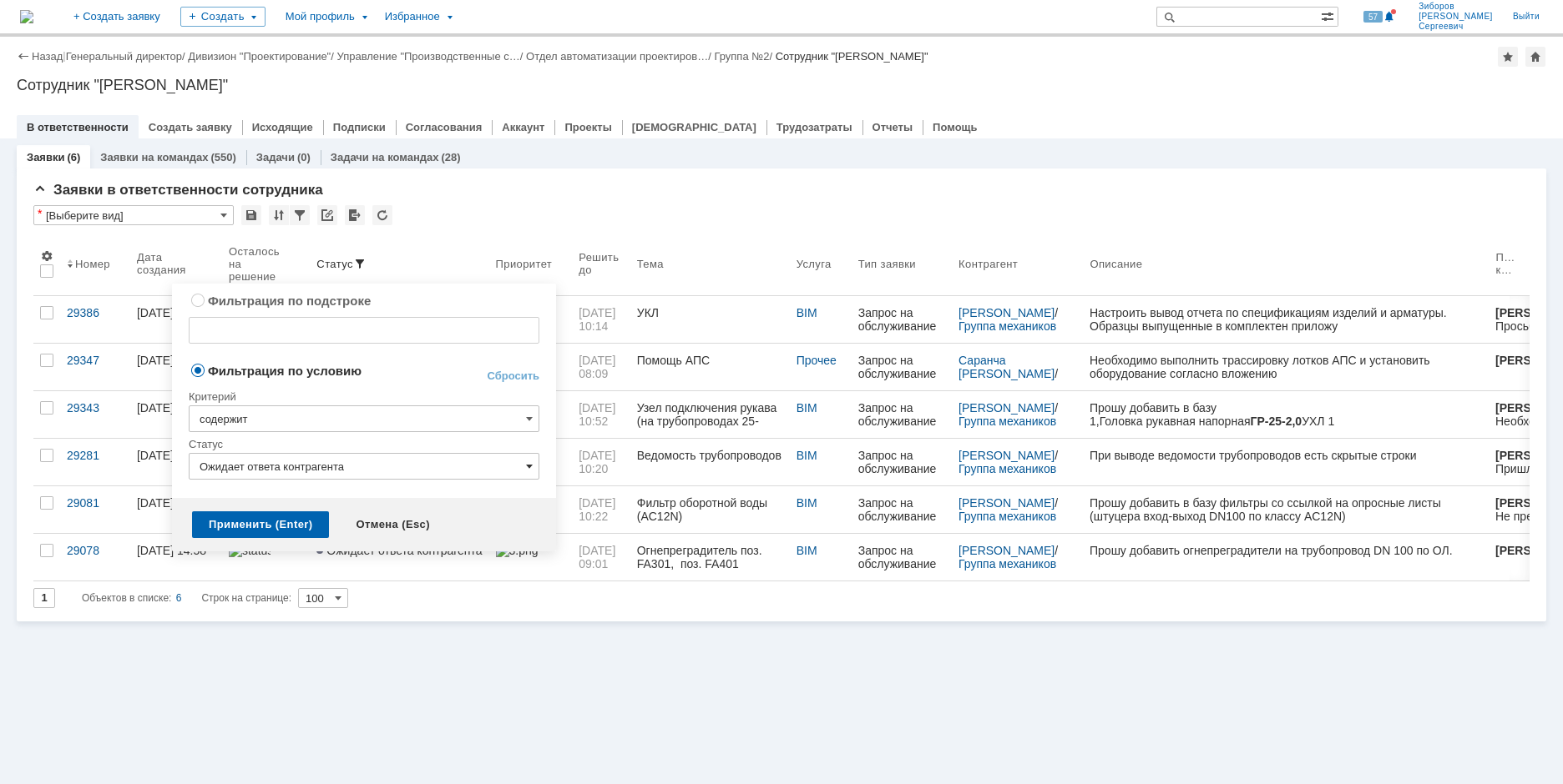
click at [530, 465] on span at bounding box center [529, 467] width 7 height 14
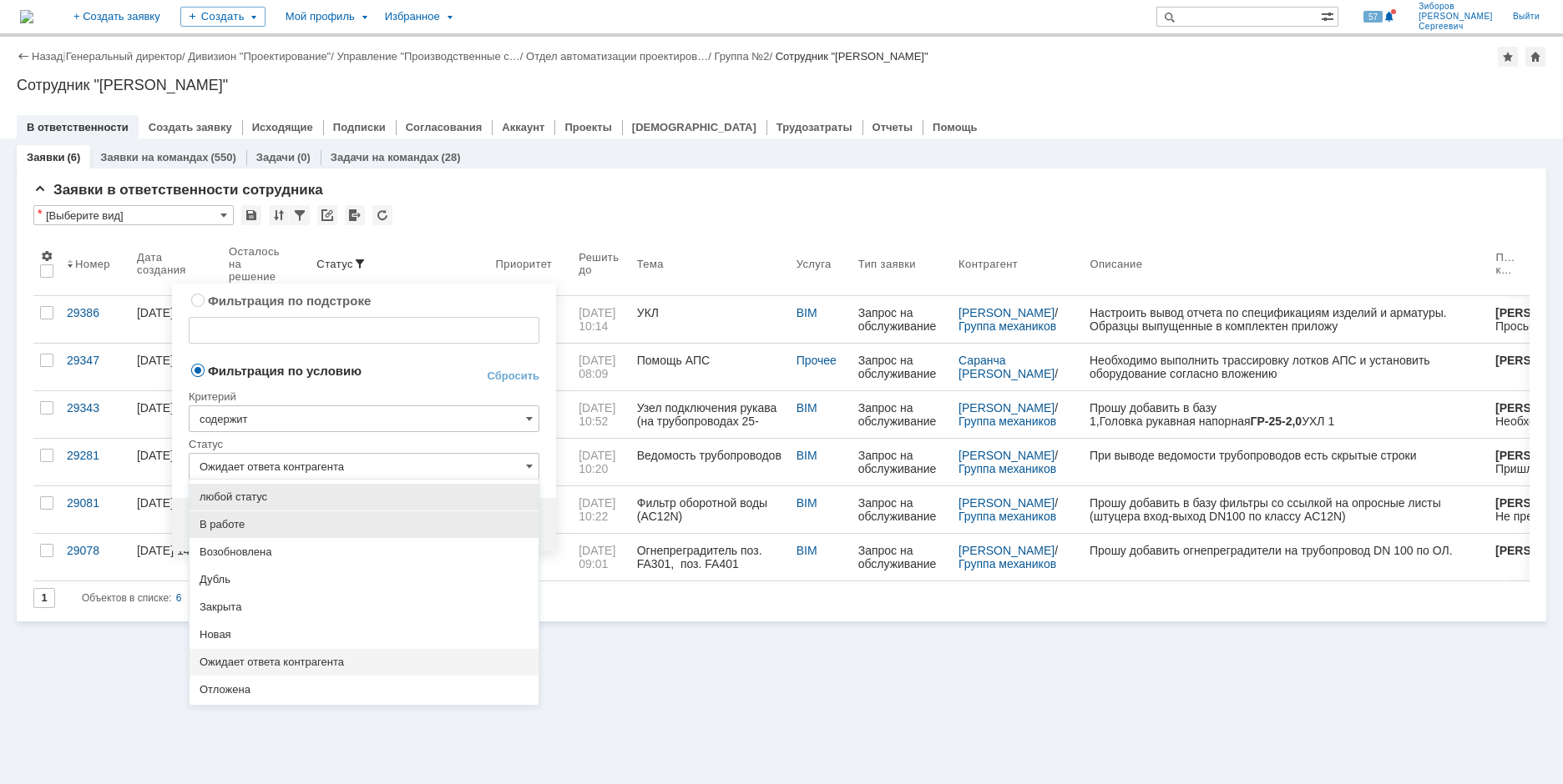
click at [218, 526] on span "В работе" at bounding box center [364, 525] width 329 height 14
type input "В работе"
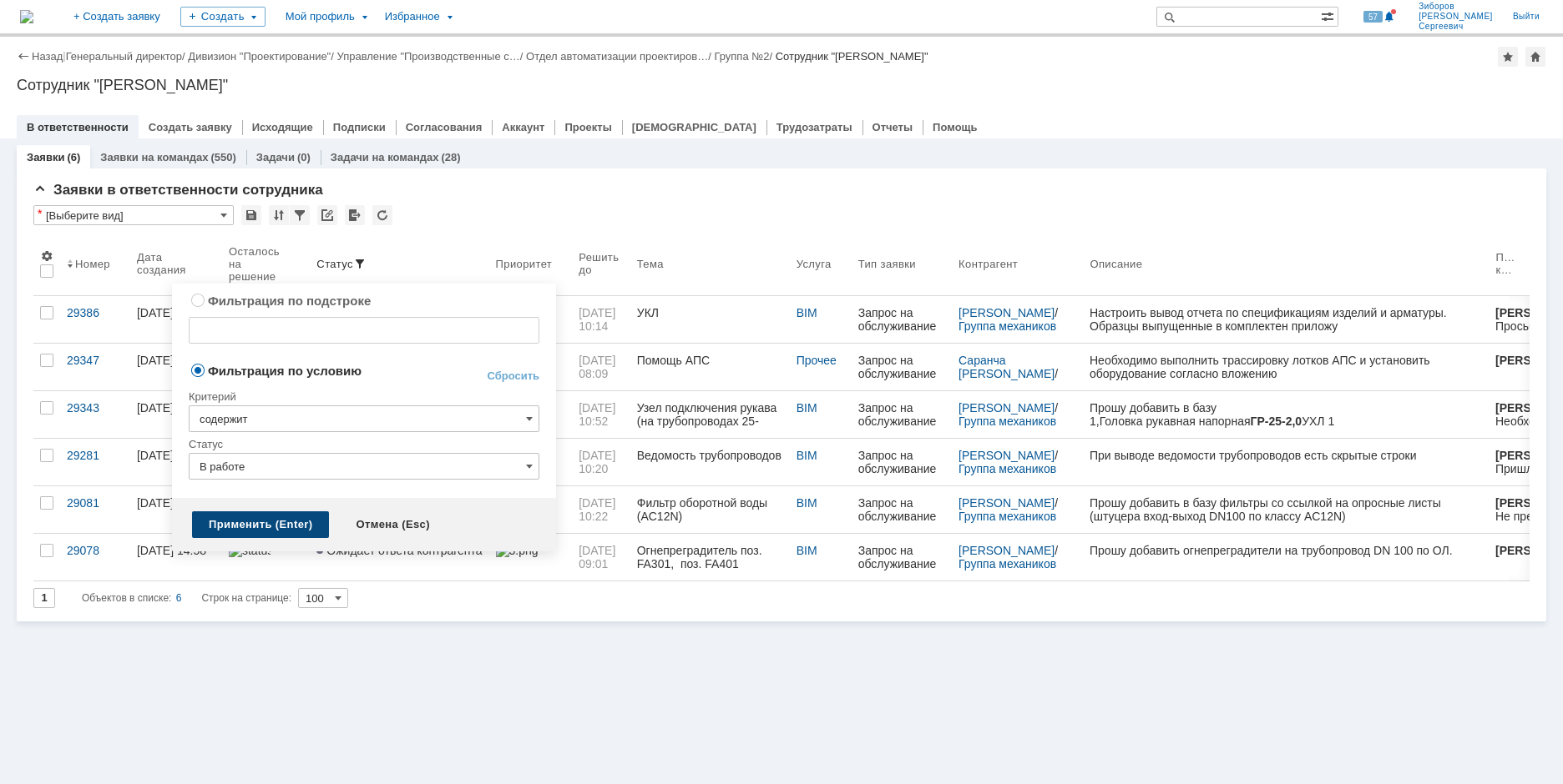
click at [227, 517] on div "Применить (Enter)" at bounding box center [260, 525] width 137 height 27
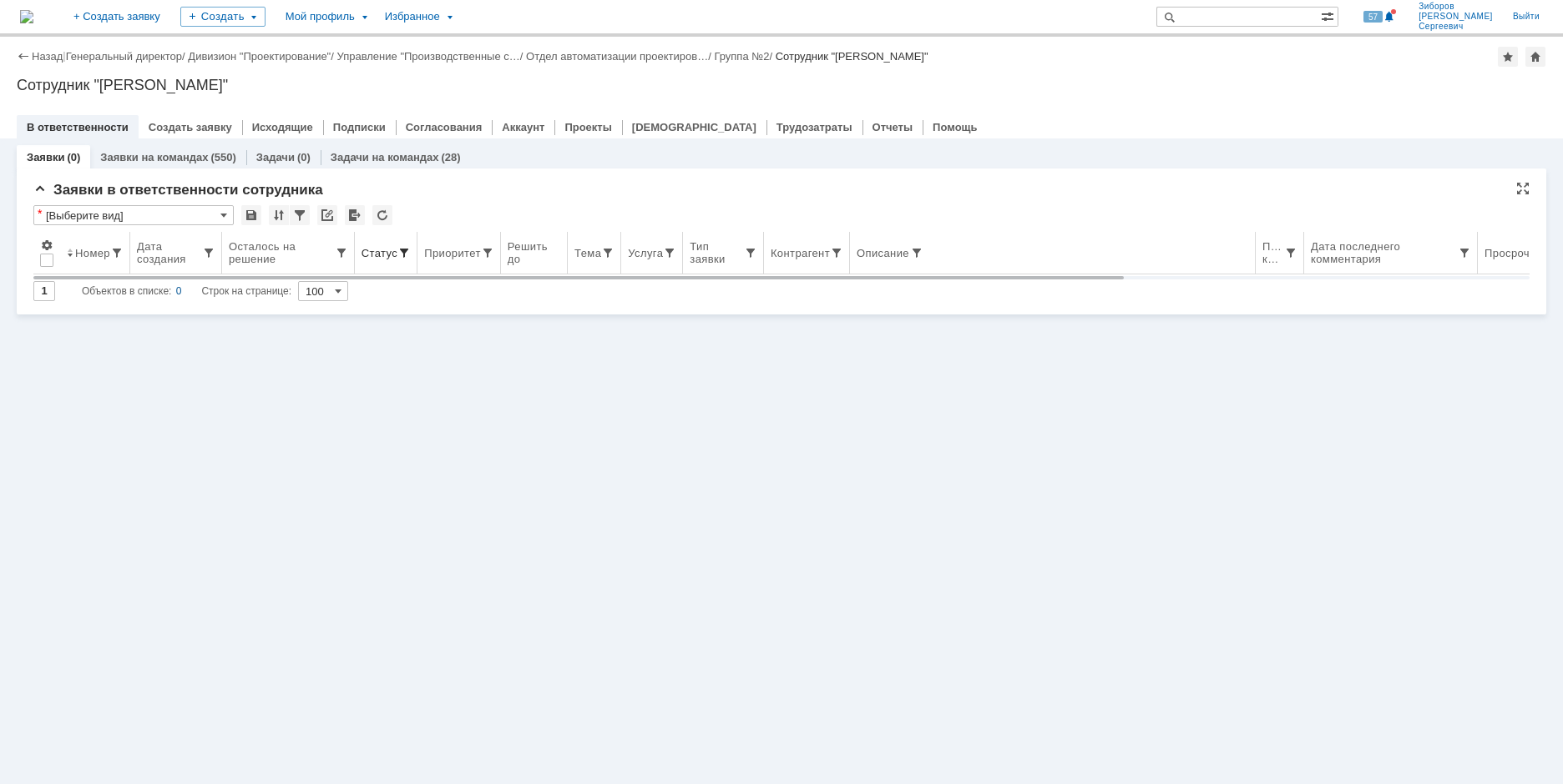
click at [400, 251] on span at bounding box center [404, 253] width 14 height 14
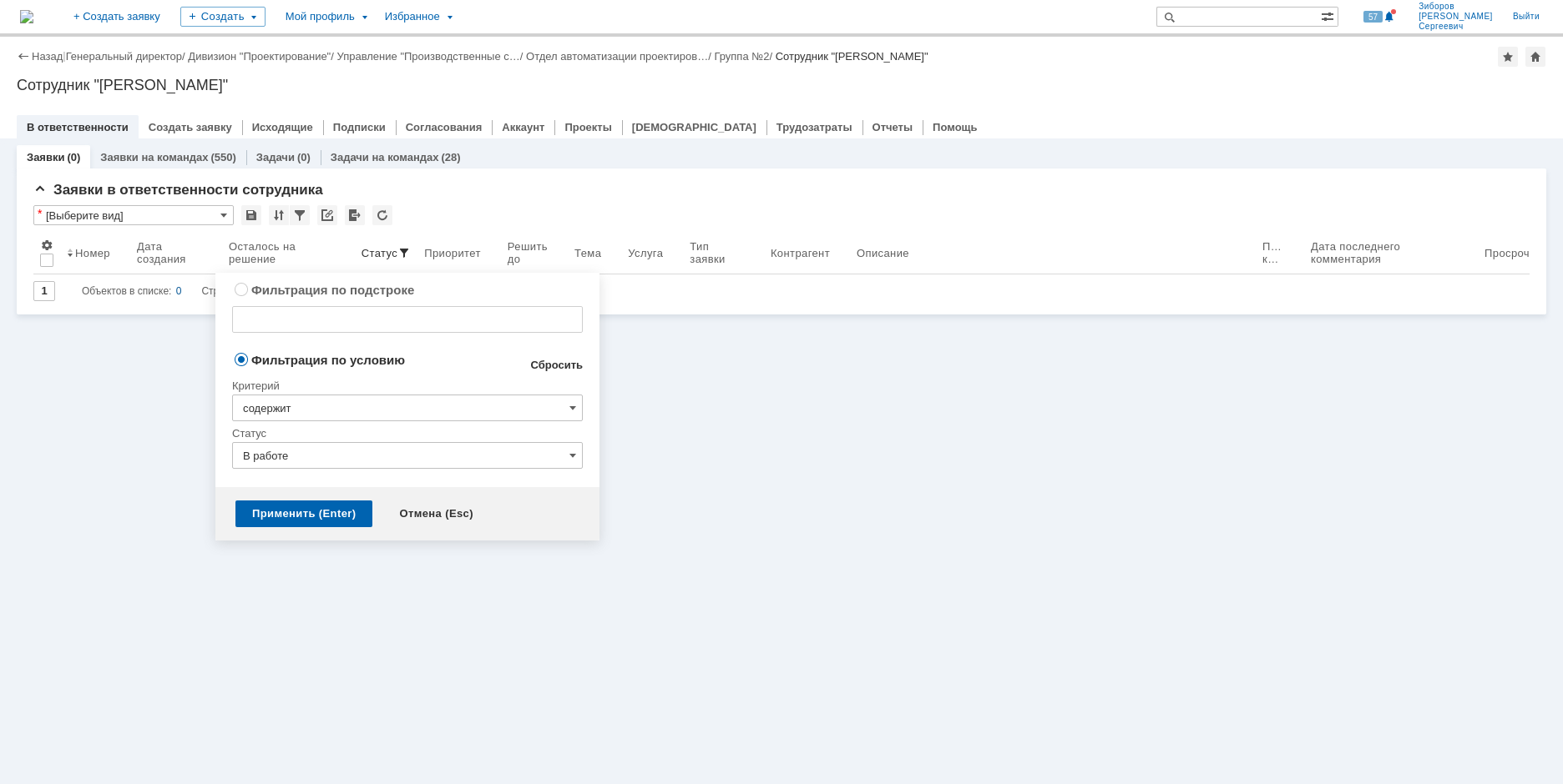
click at [561, 367] on link "Сбросить" at bounding box center [556, 365] width 53 height 14
type input "содержит"
click at [319, 511] on div "Применить (Enter)" at bounding box center [304, 514] width 137 height 27
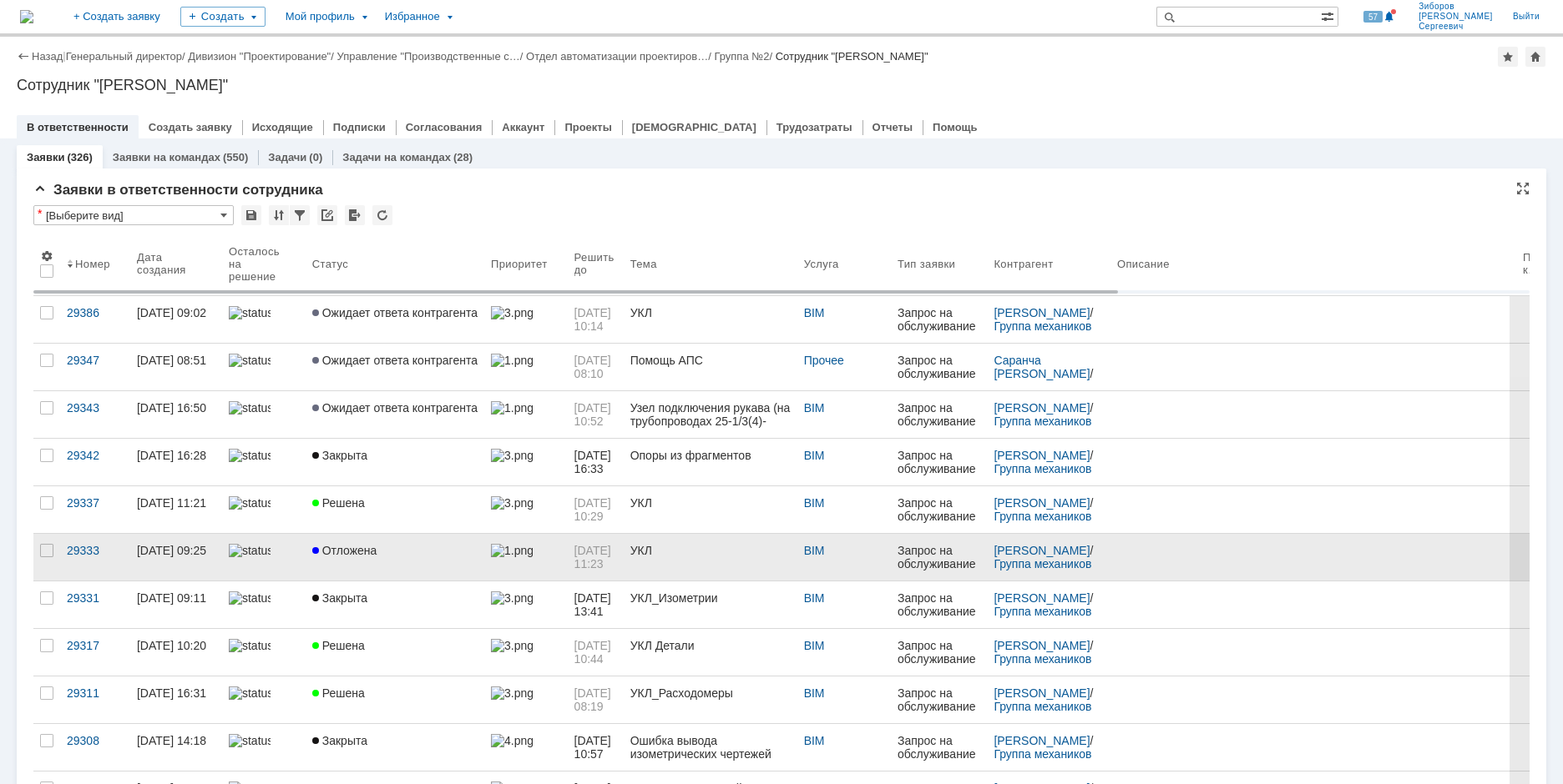
click at [357, 554] on span "Отложена" at bounding box center [344, 551] width 65 height 14
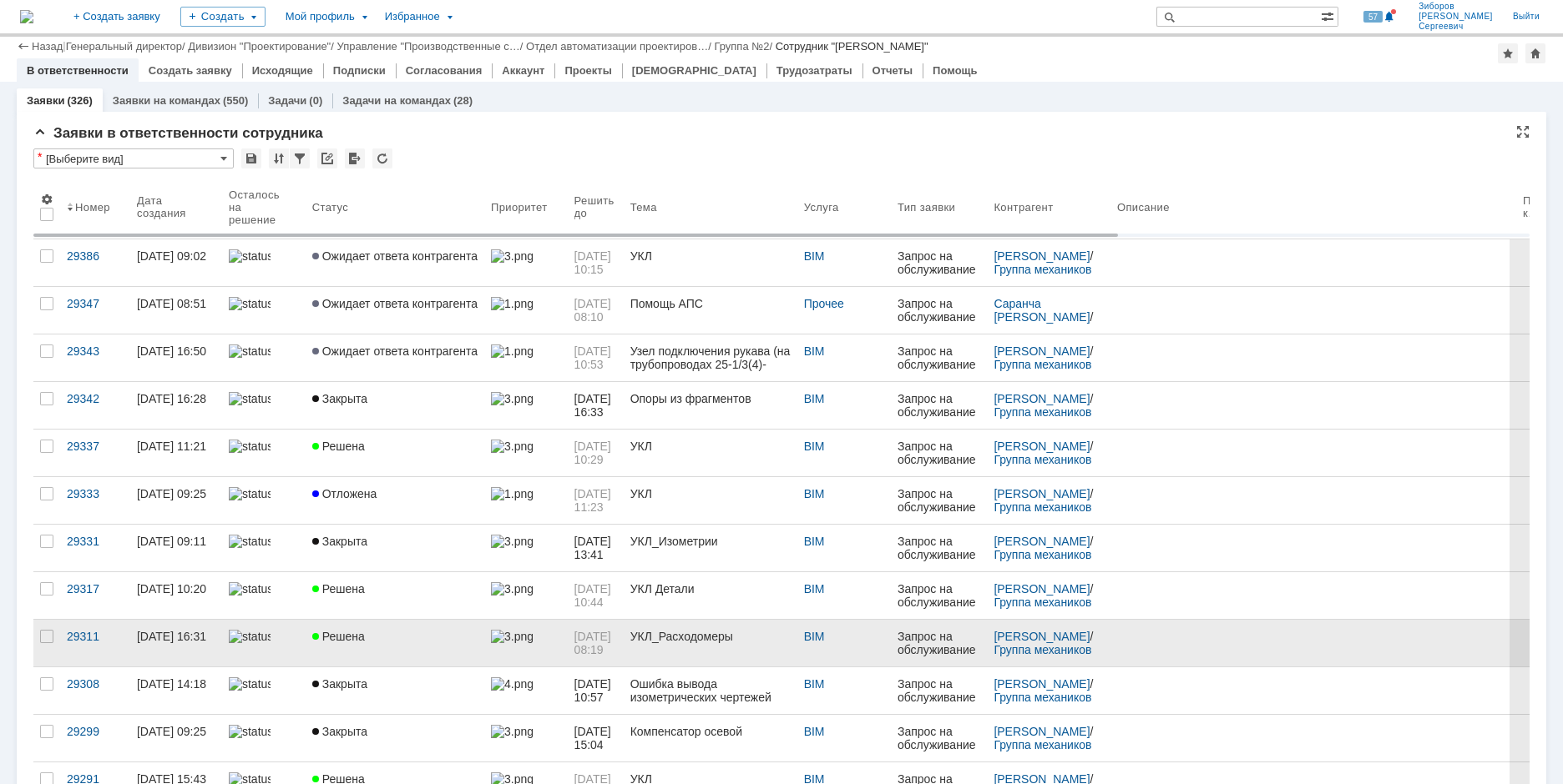
click at [389, 620] on link "Решена" at bounding box center [395, 643] width 178 height 46
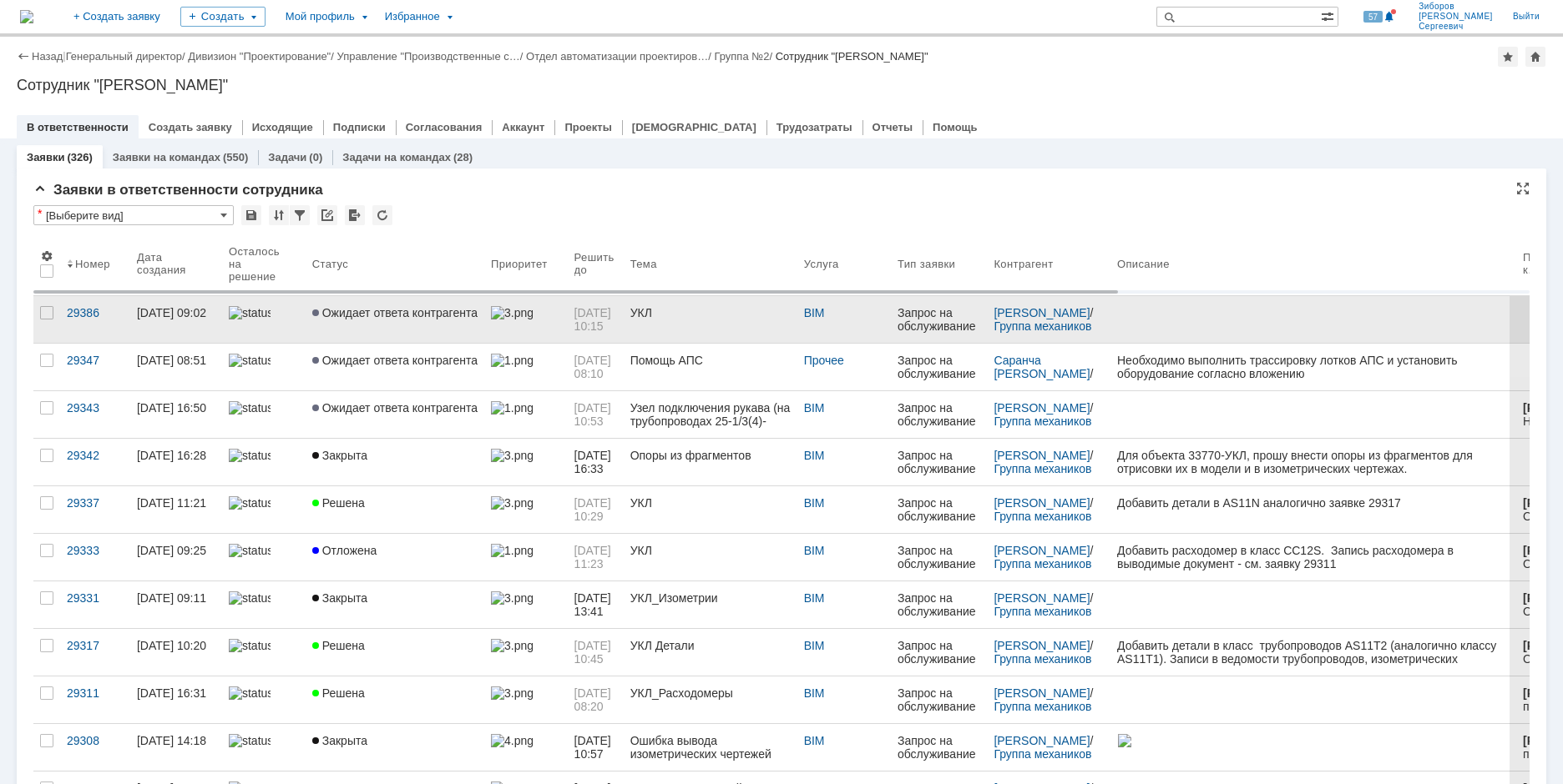
click at [410, 319] on link "Ожидает ответа контрагента" at bounding box center [395, 319] width 178 height 46
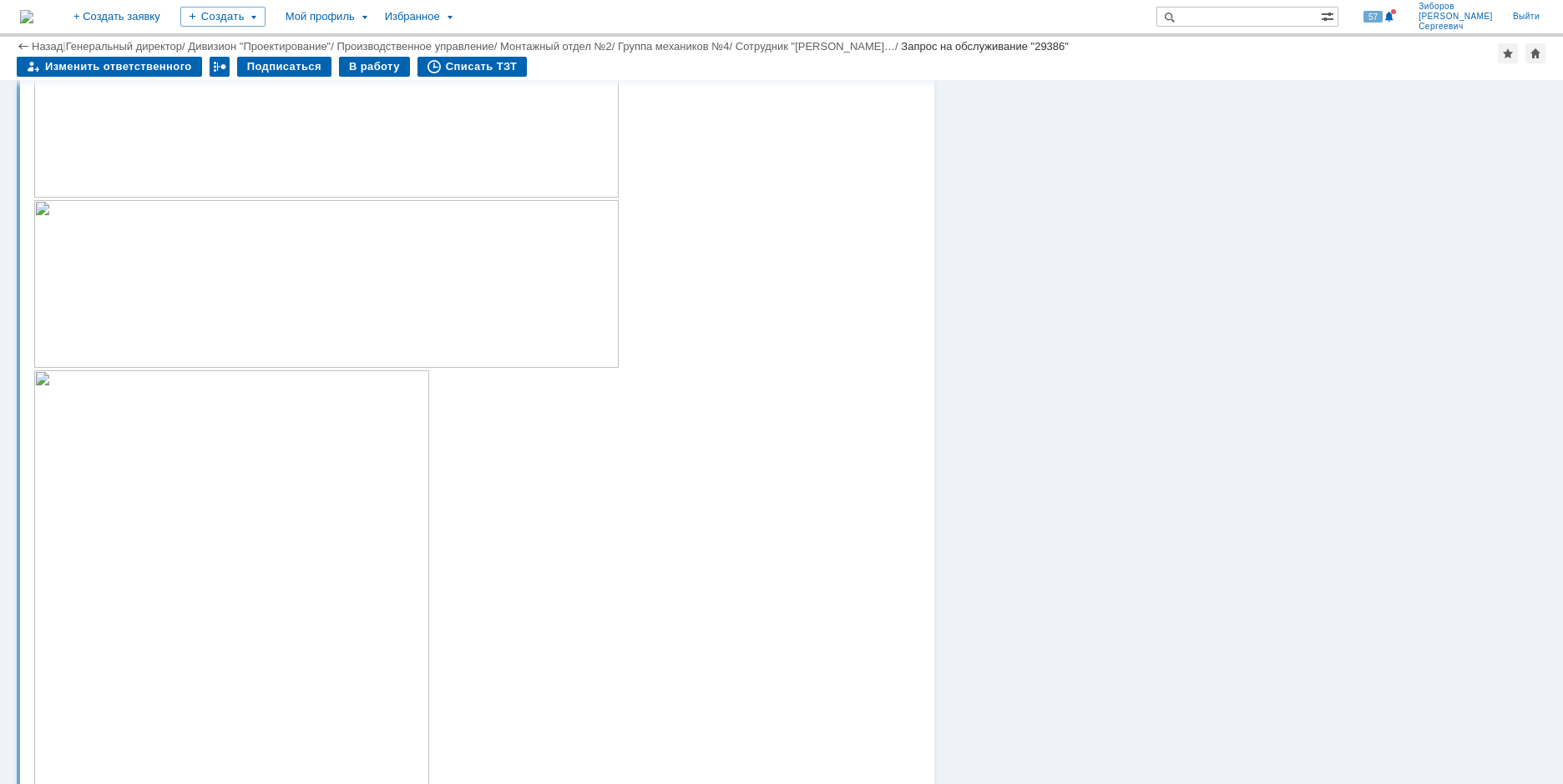
click at [34, 12] on img at bounding box center [27, 16] width 14 height 14
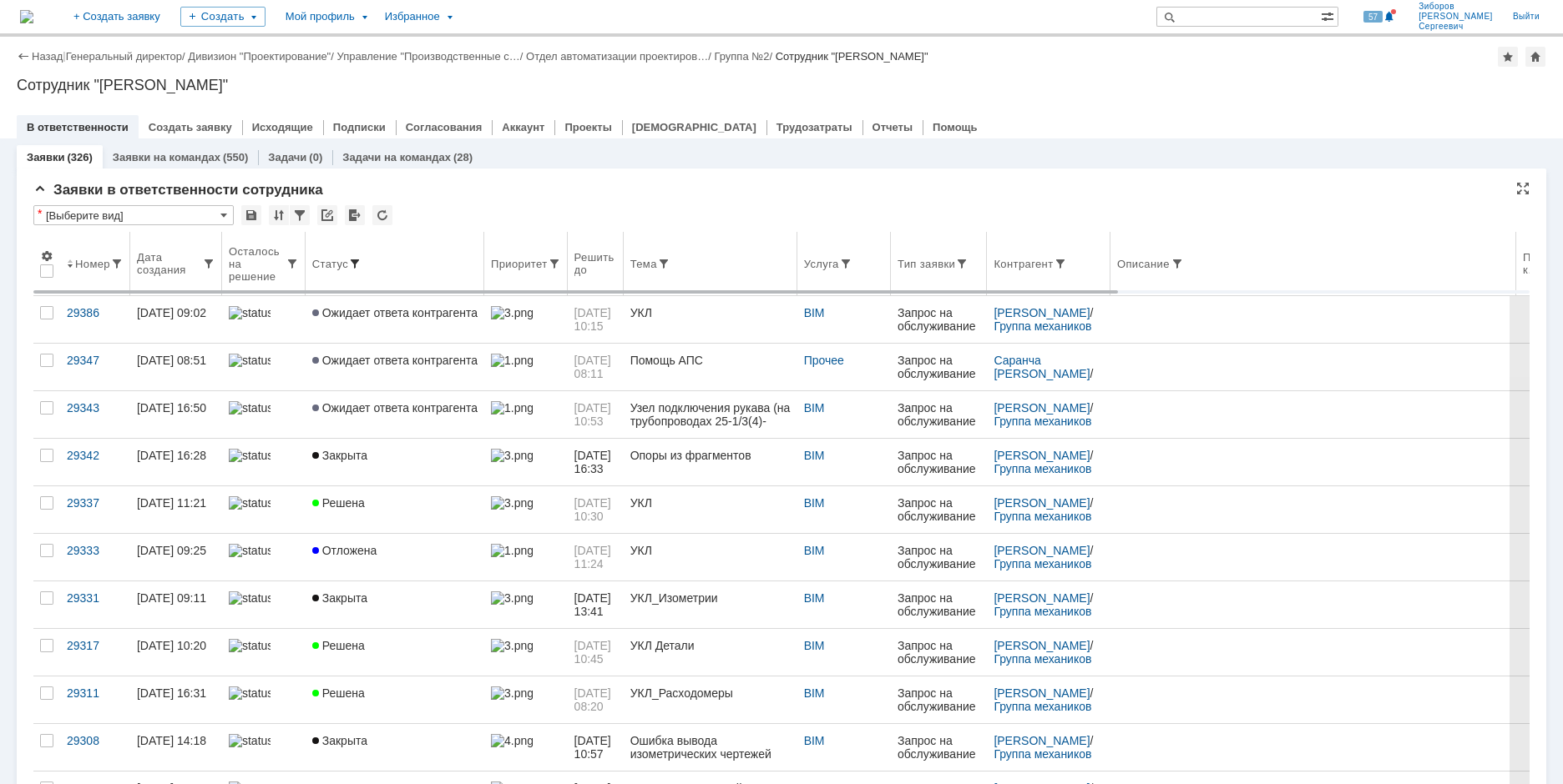
click at [351, 261] on span at bounding box center [355, 264] width 14 height 14
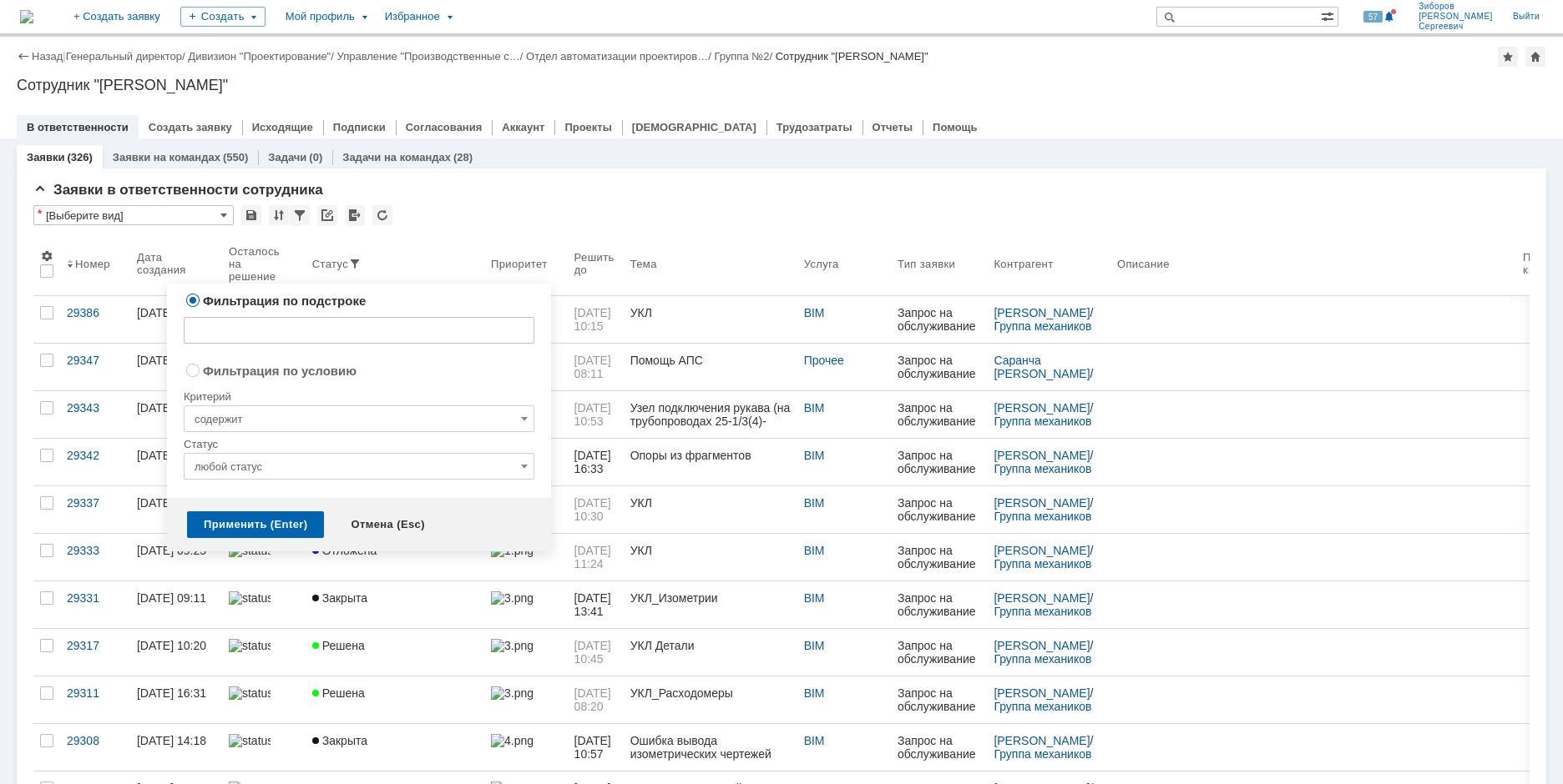
click at [524, 465] on span at bounding box center [524, 467] width 7 height 14
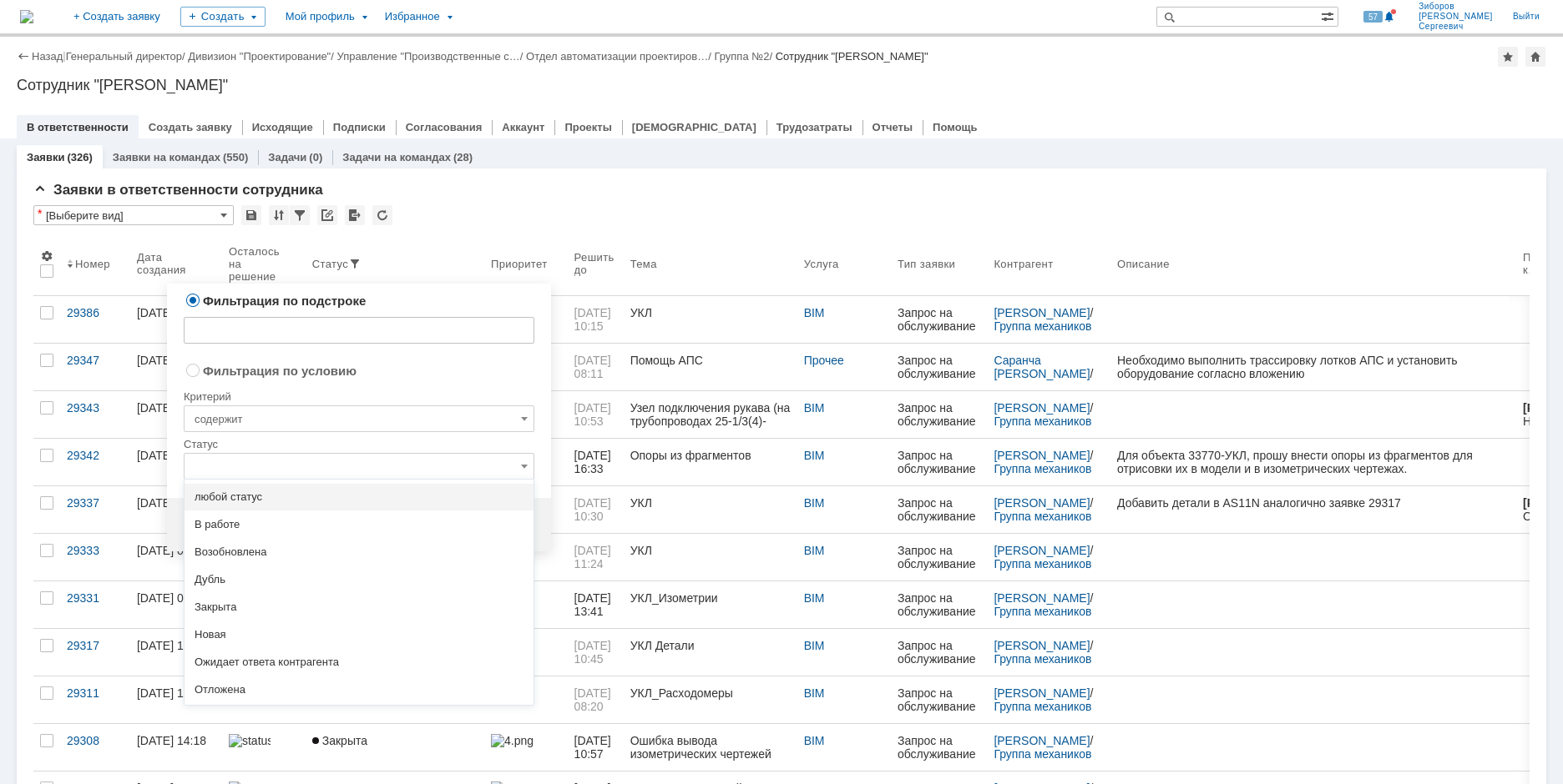
click at [226, 532] on div "В работе" at bounding box center [359, 525] width 349 height 27
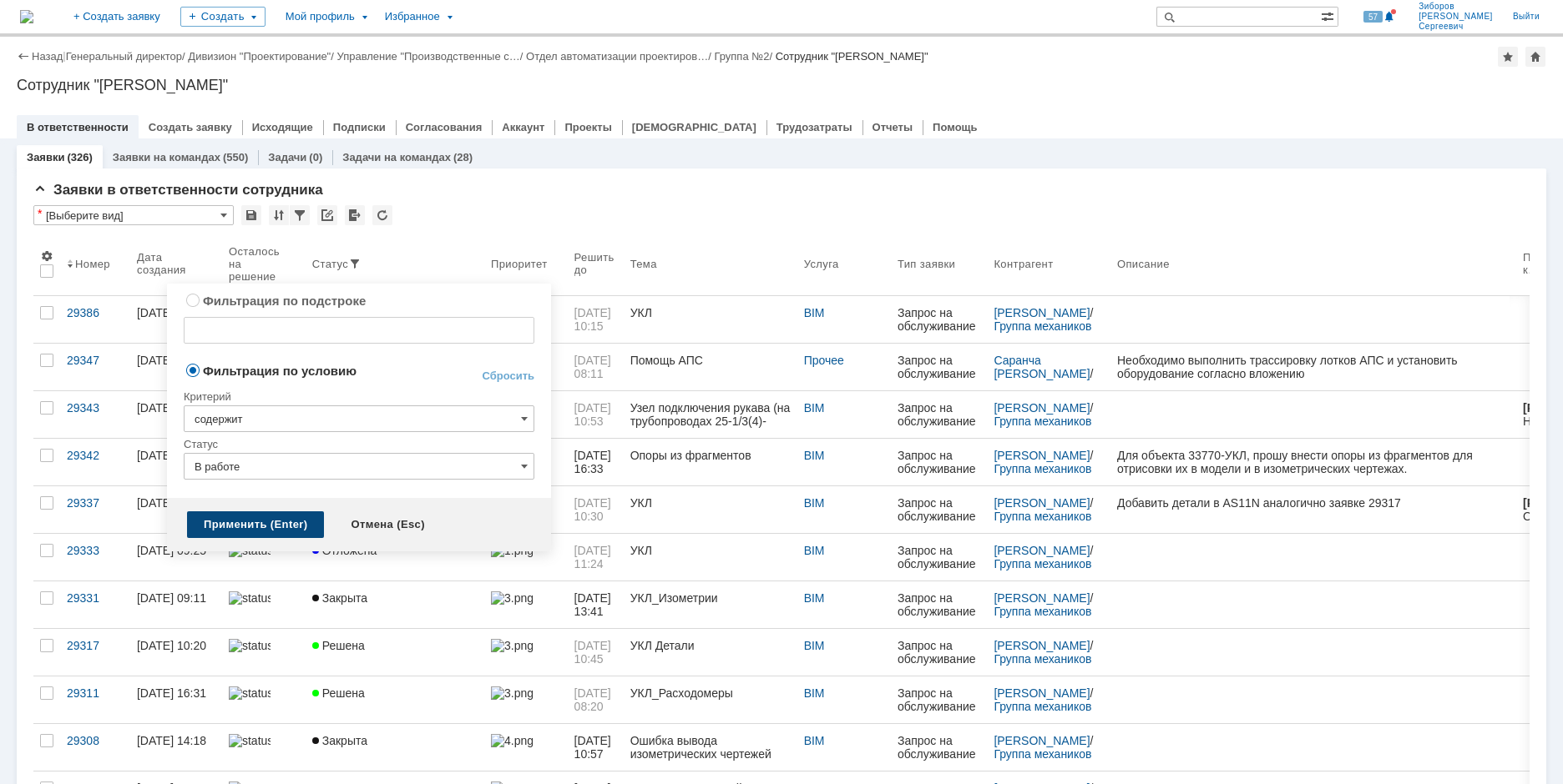
click at [251, 514] on div "Применить (Enter)" at bounding box center [256, 525] width 137 height 27
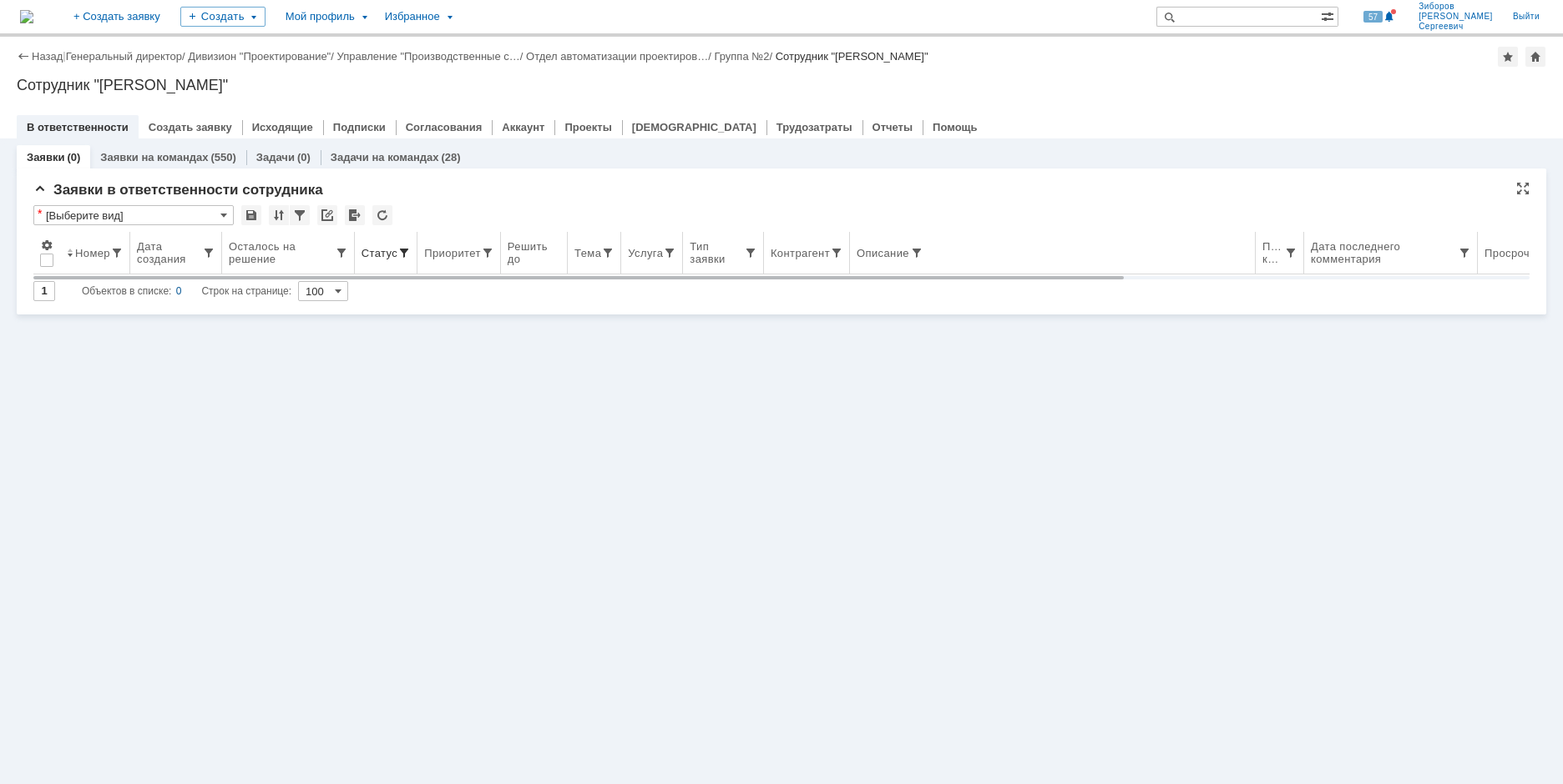
click at [398, 252] on span at bounding box center [404, 253] width 14 height 14
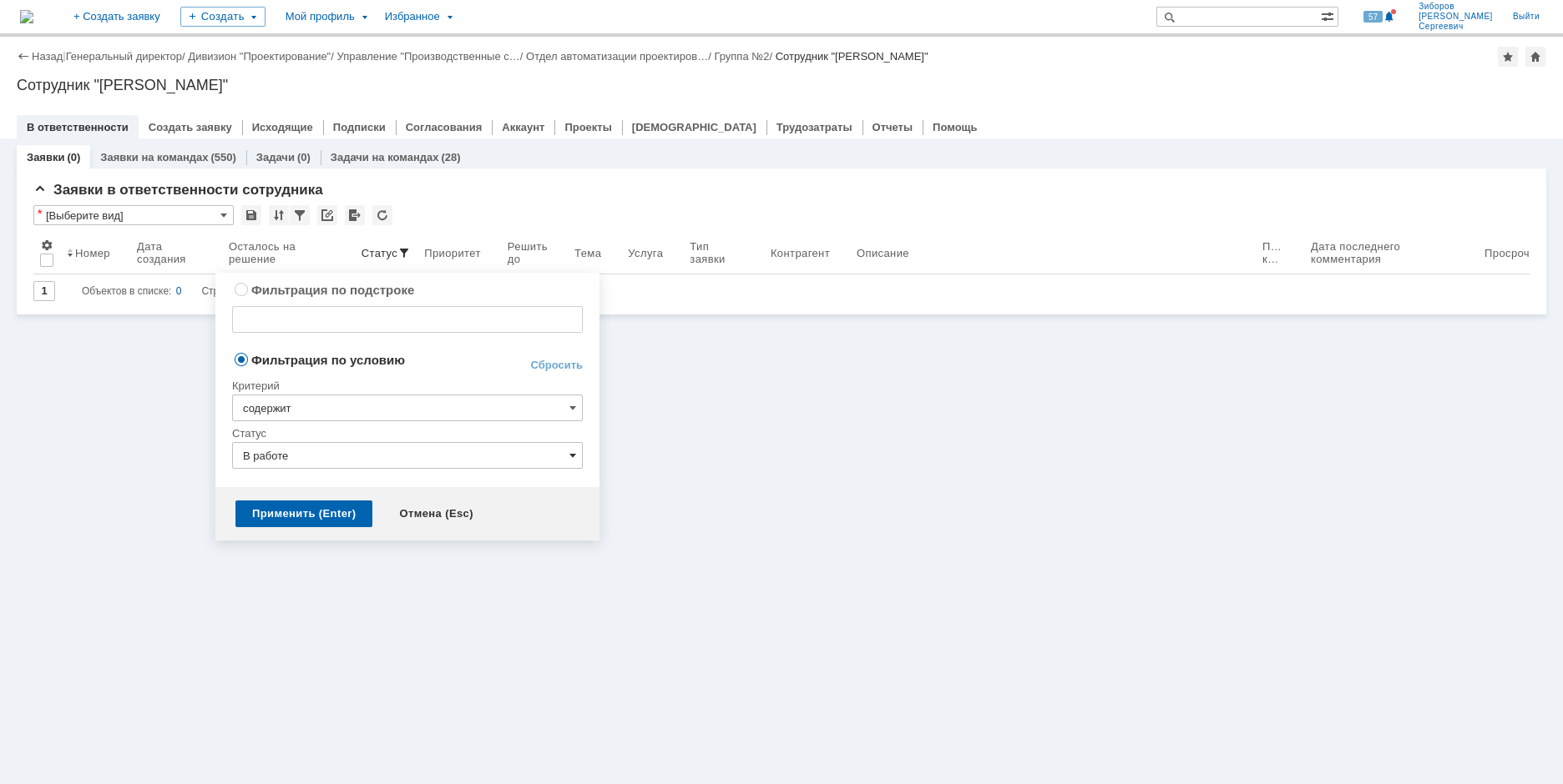
click at [570, 460] on span at bounding box center [572, 456] width 7 height 14
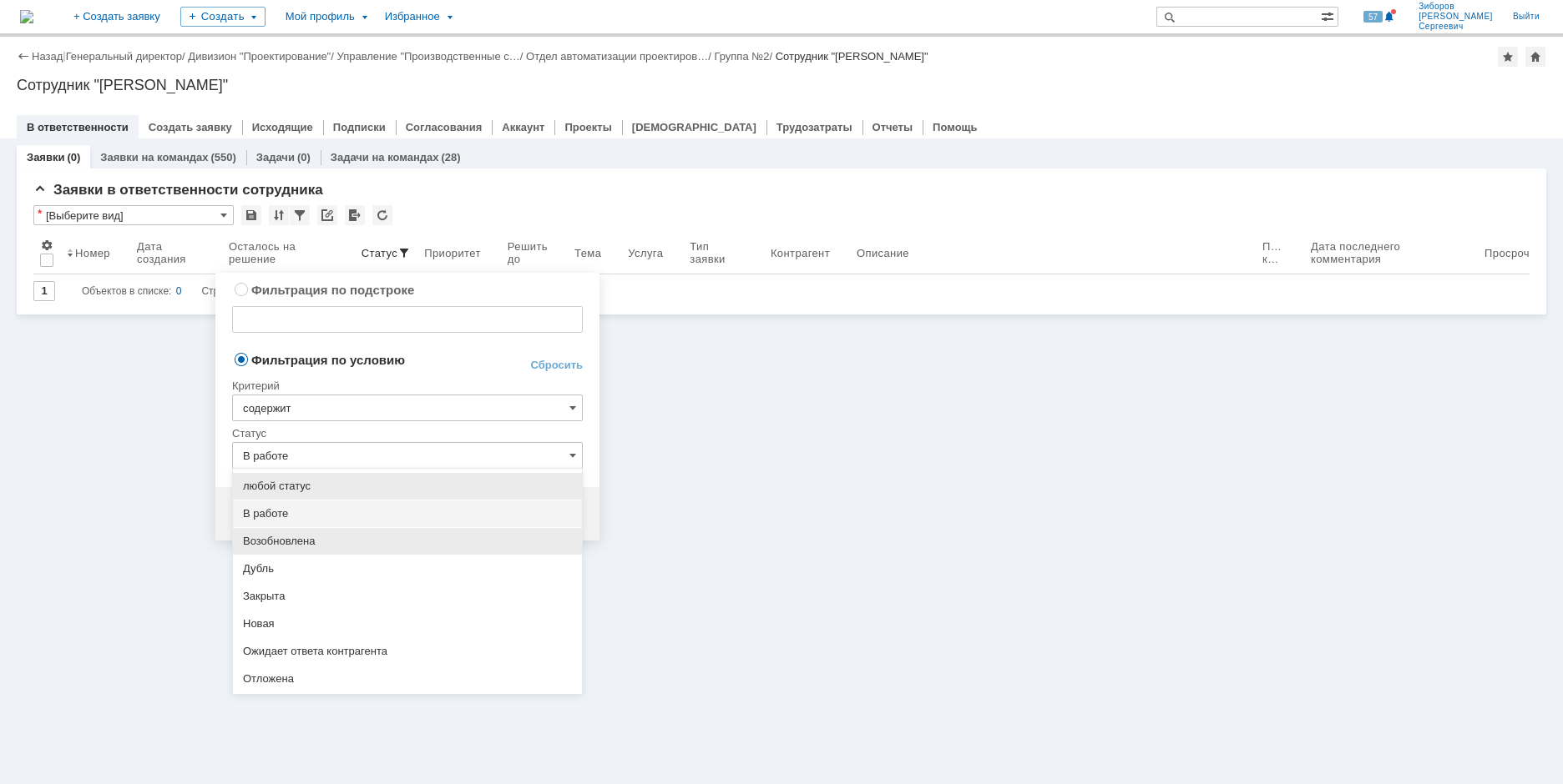
click at [297, 542] on span "Возобновлена" at bounding box center [407, 542] width 329 height 14
type input "Возобновлена"
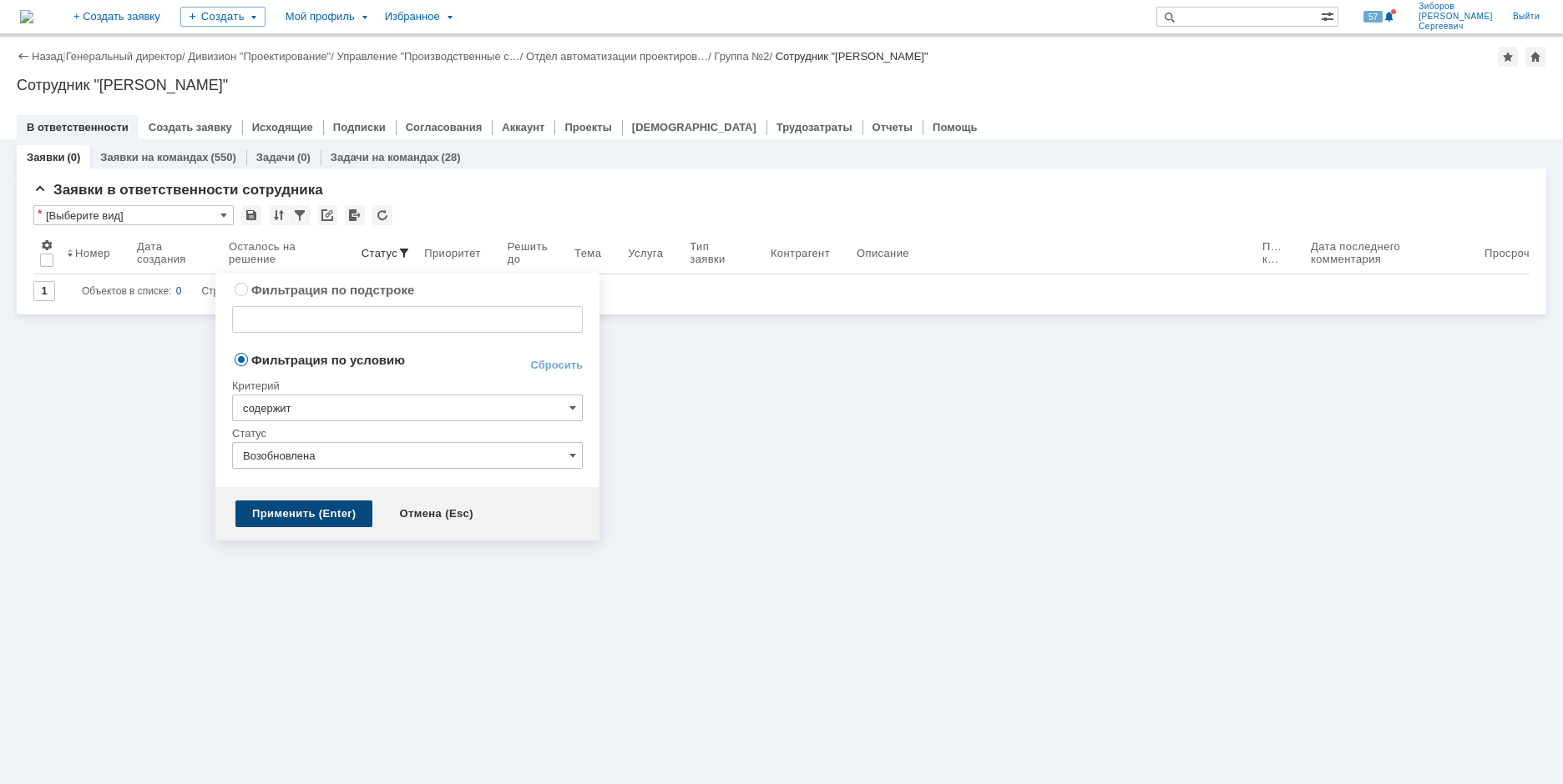
click at [300, 511] on div "Применить (Enter)" at bounding box center [304, 514] width 137 height 27
click at [399, 247] on span at bounding box center [404, 253] width 14 height 14
click at [575, 460] on span at bounding box center [572, 456] width 7 height 14
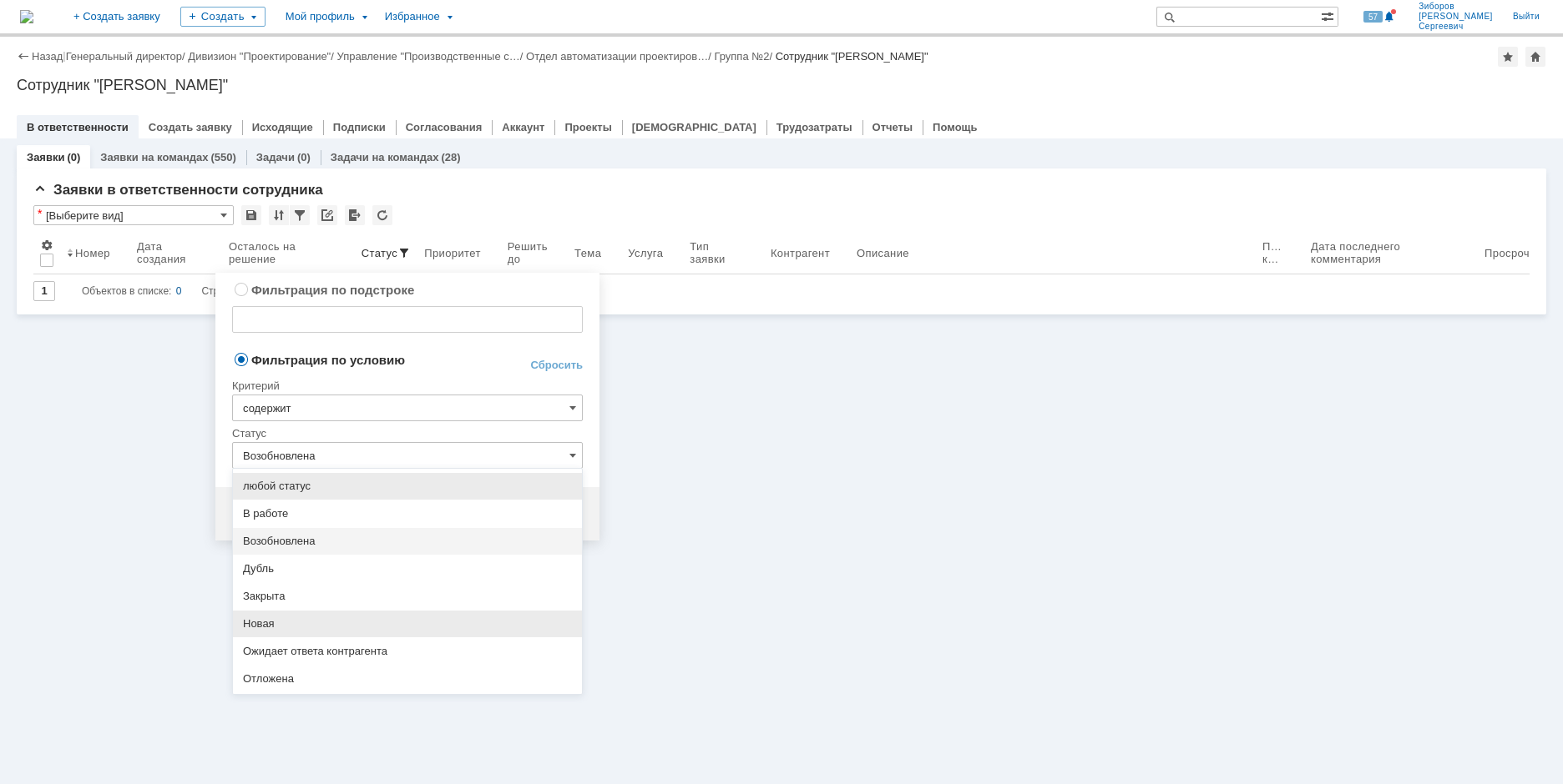
click at [268, 629] on span "Новая" at bounding box center [407, 624] width 329 height 14
type input "Новая"
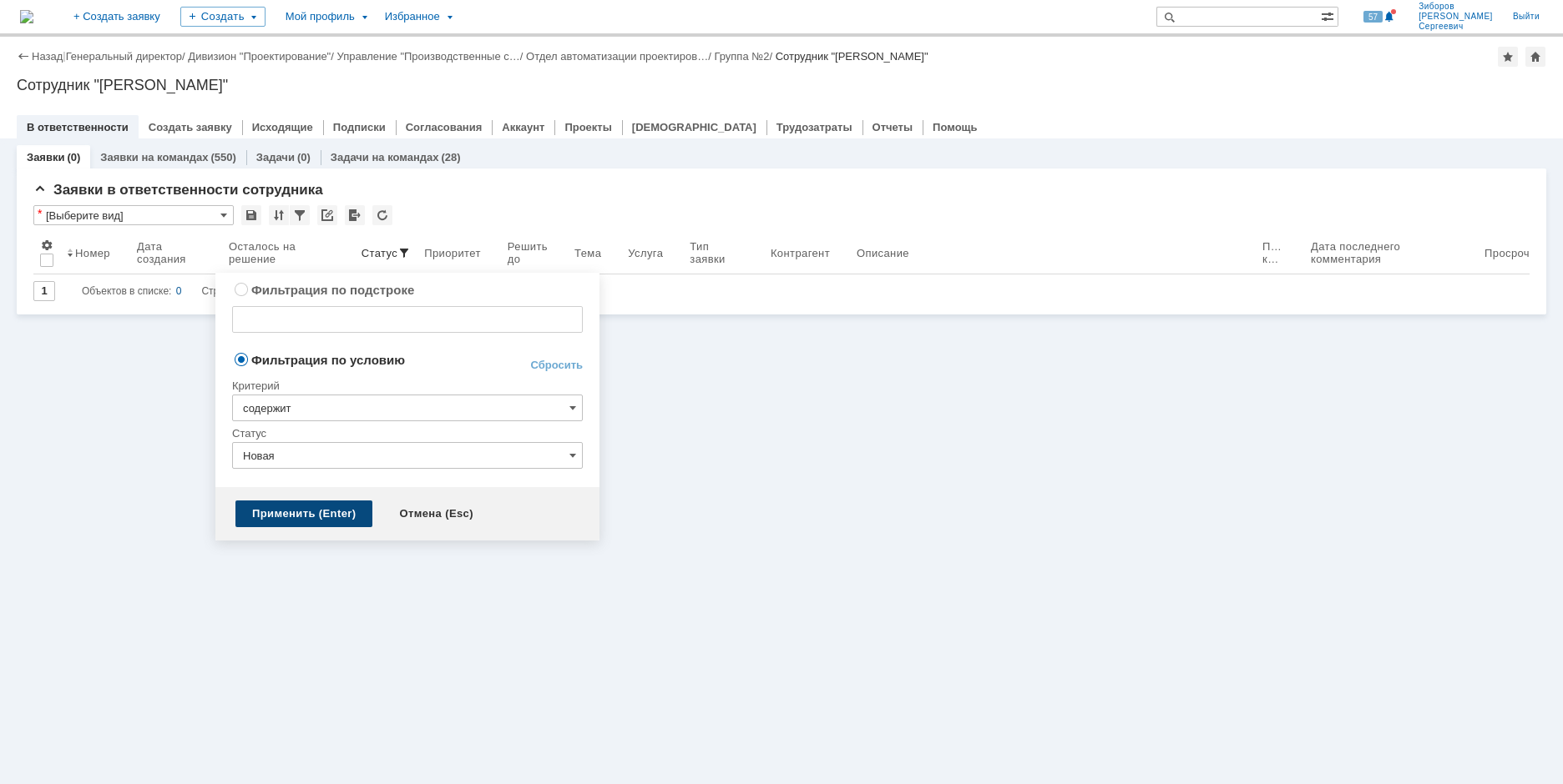
click at [307, 524] on div "Применить (Enter)" at bounding box center [304, 514] width 137 height 27
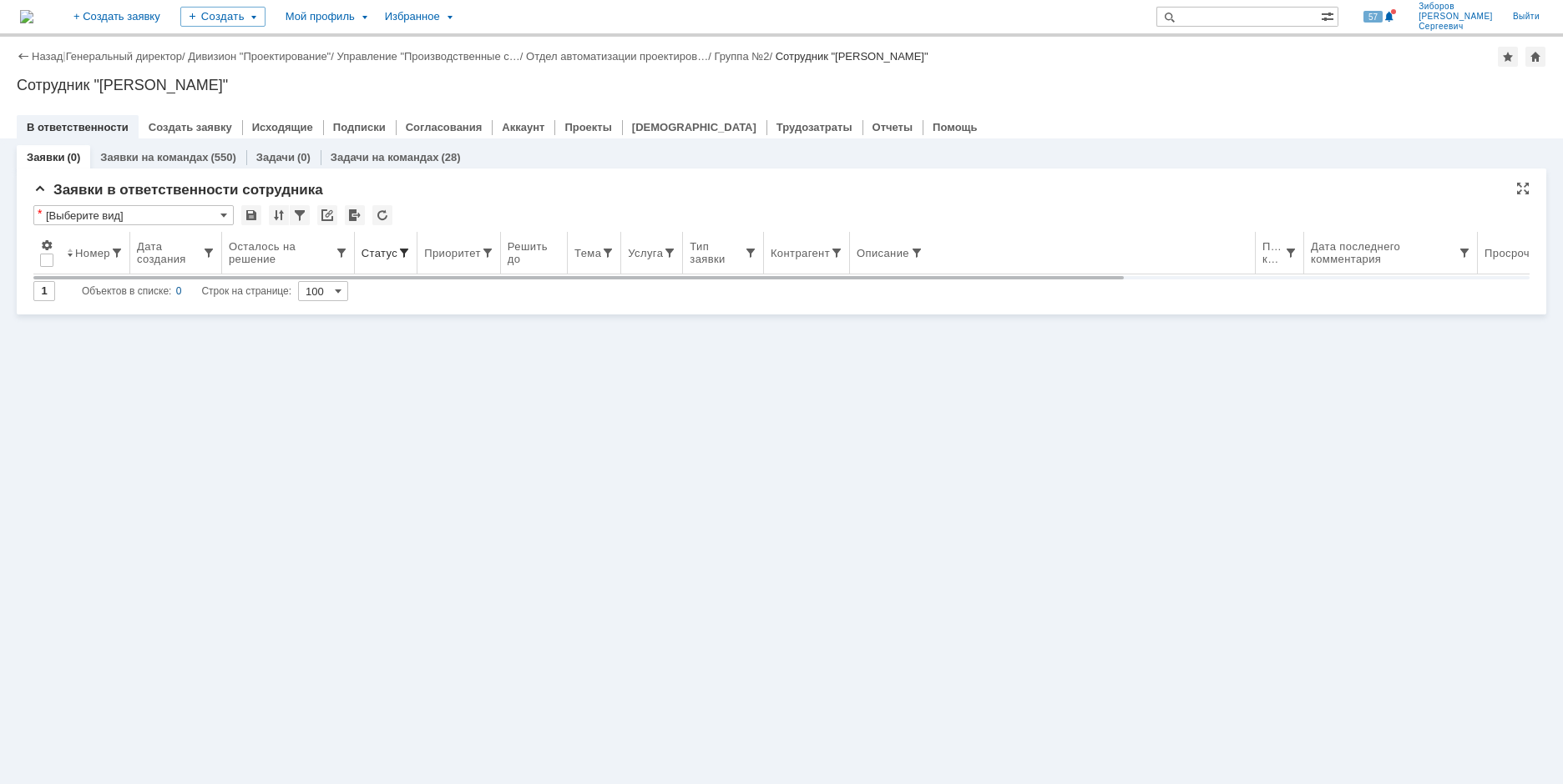
click at [405, 246] on span at bounding box center [404, 253] width 14 height 14
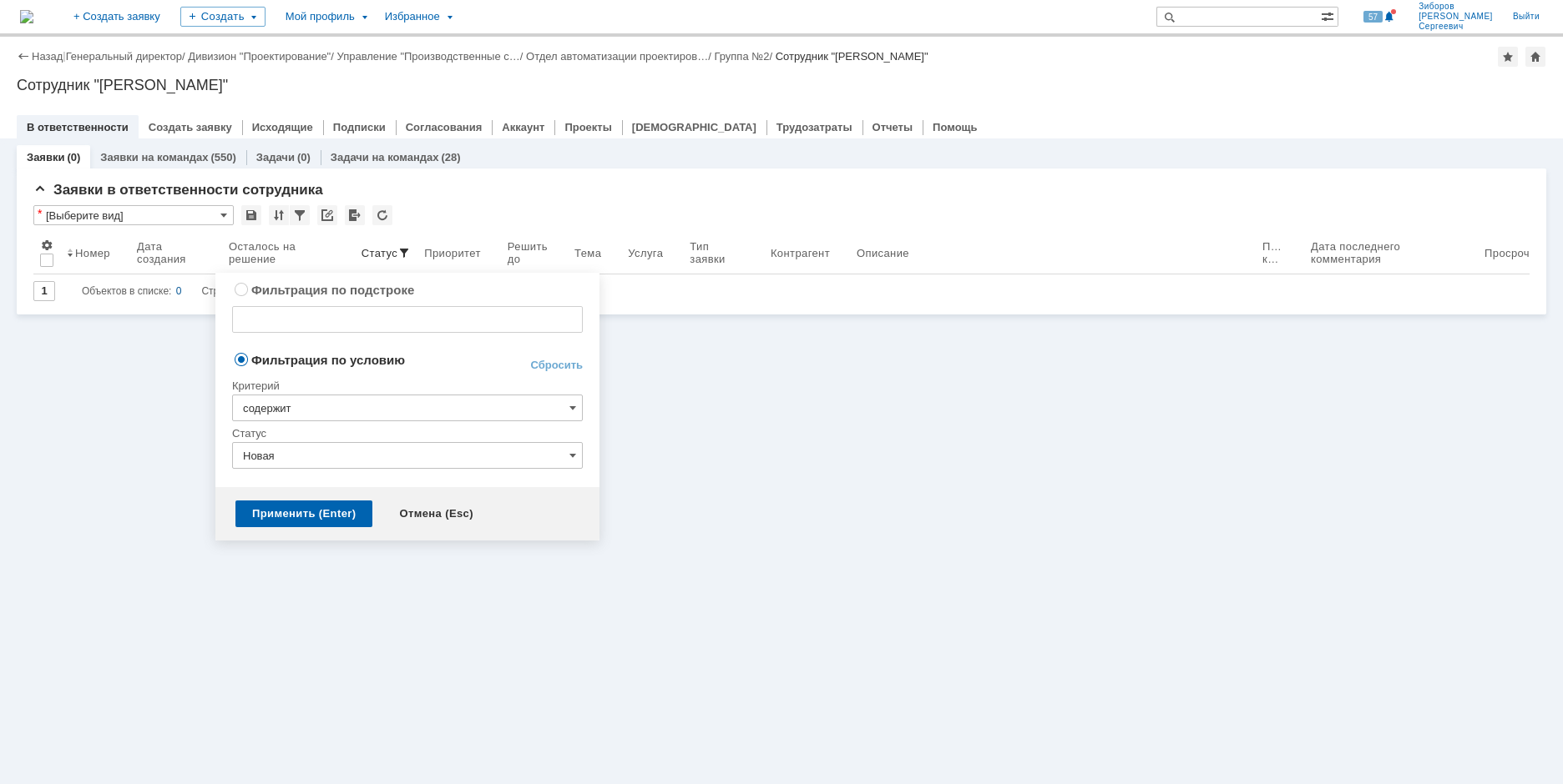
click at [579, 461] on input "Новая" at bounding box center [407, 456] width 350 height 27
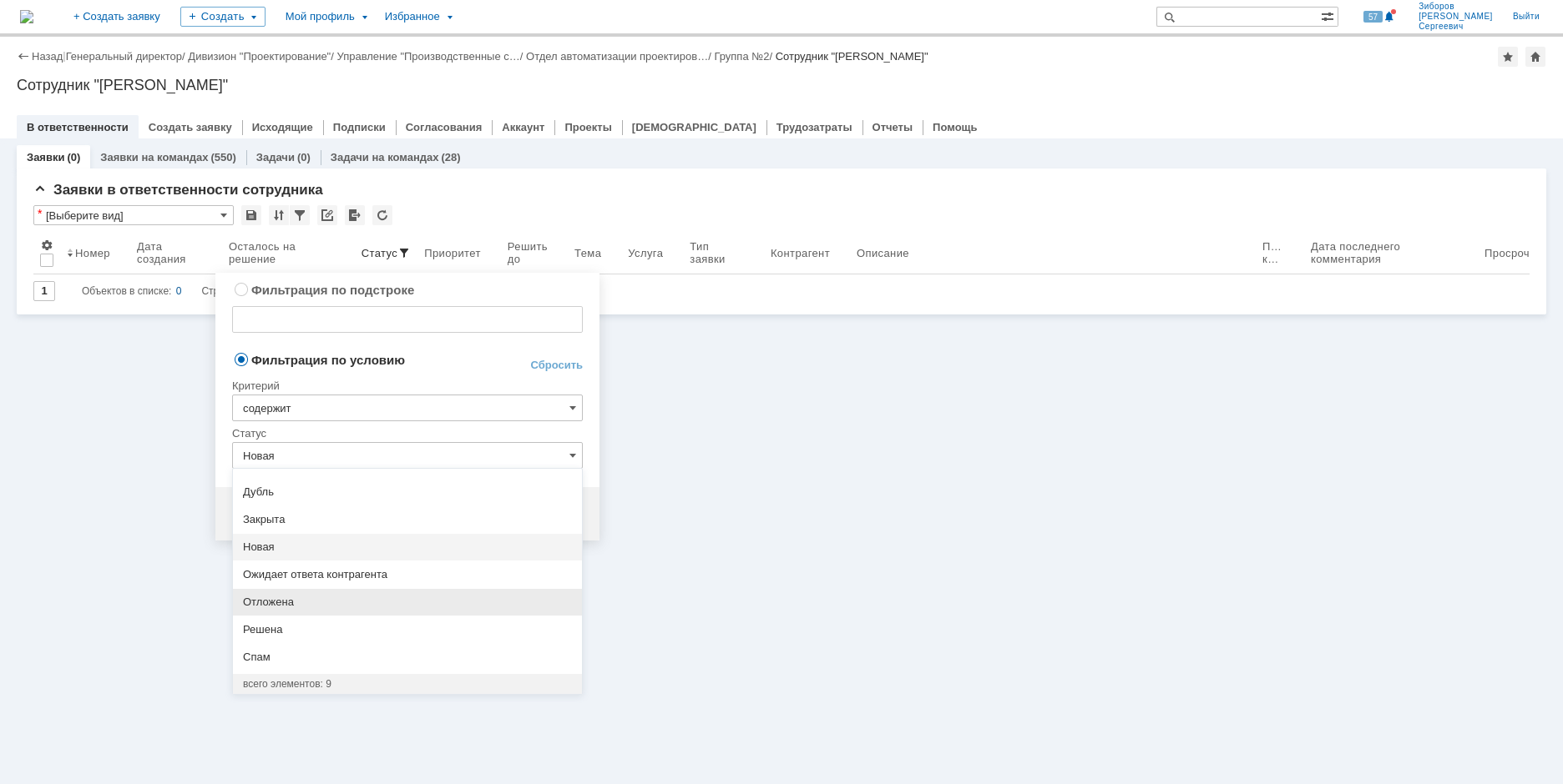
click at [318, 604] on span "Отложена" at bounding box center [407, 603] width 329 height 14
type input "Отложена"
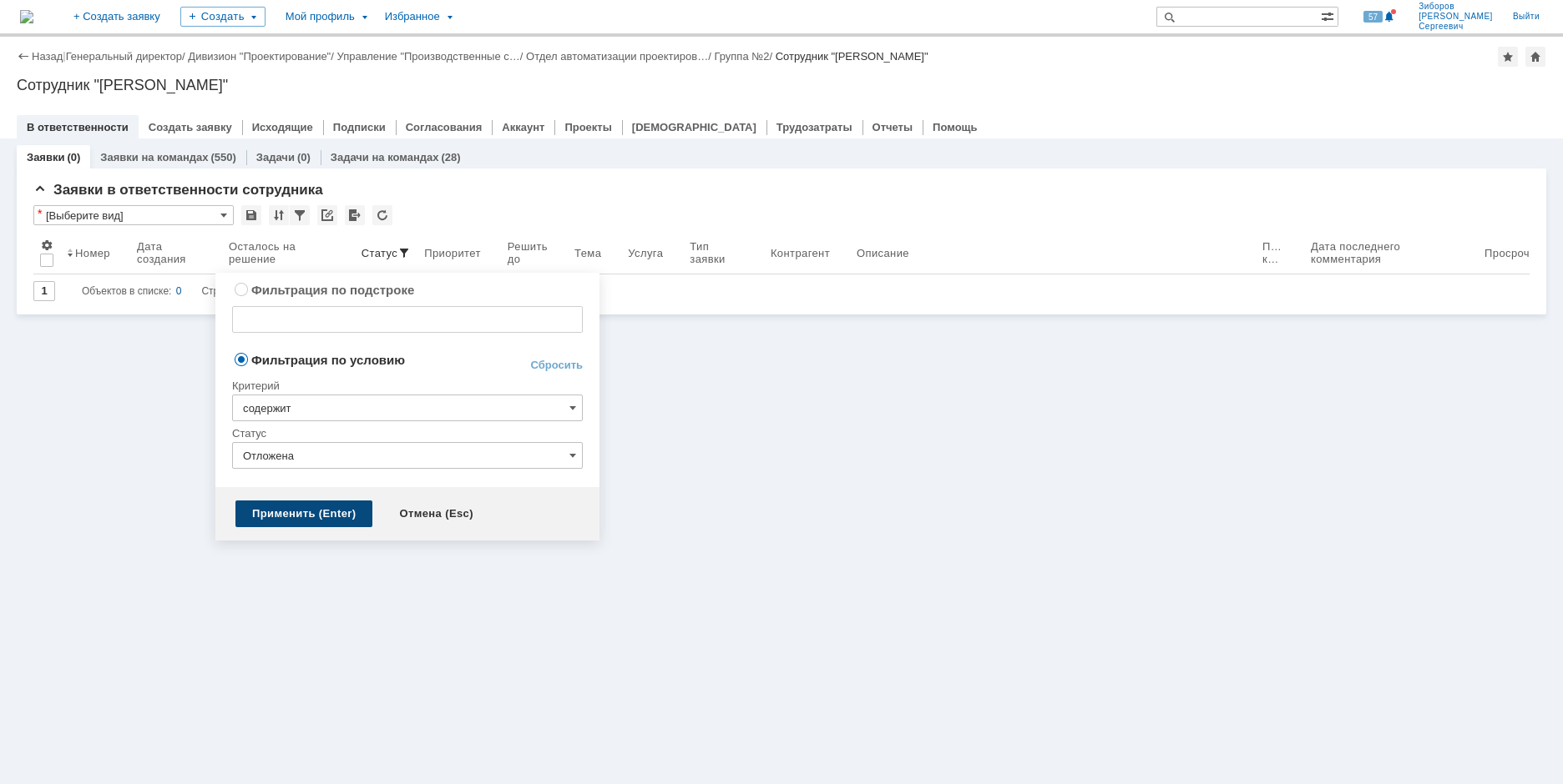
click at [301, 512] on div "Применить (Enter)" at bounding box center [304, 514] width 137 height 27
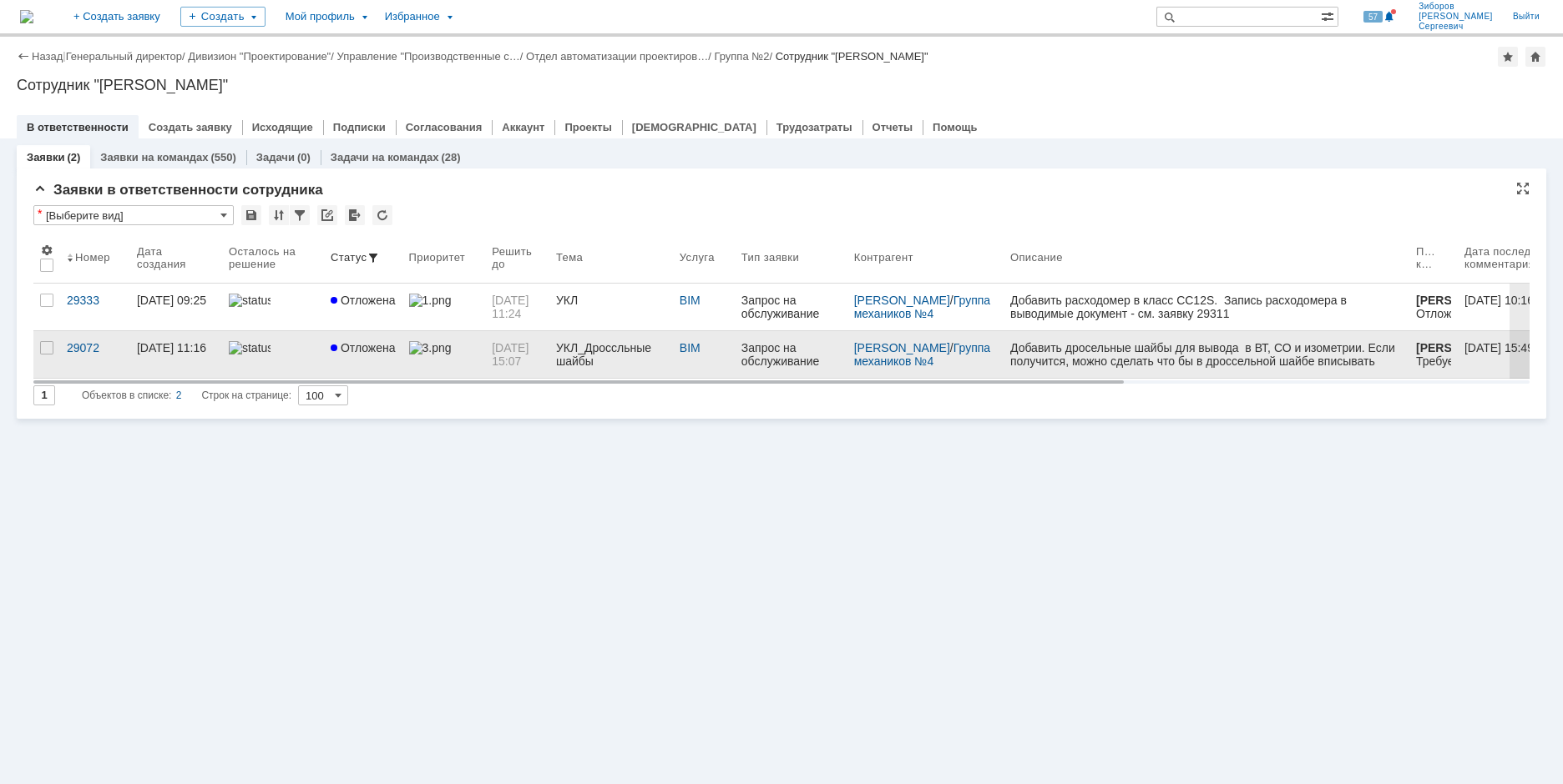
click at [276, 348] on div at bounding box center [273, 348] width 89 height 14
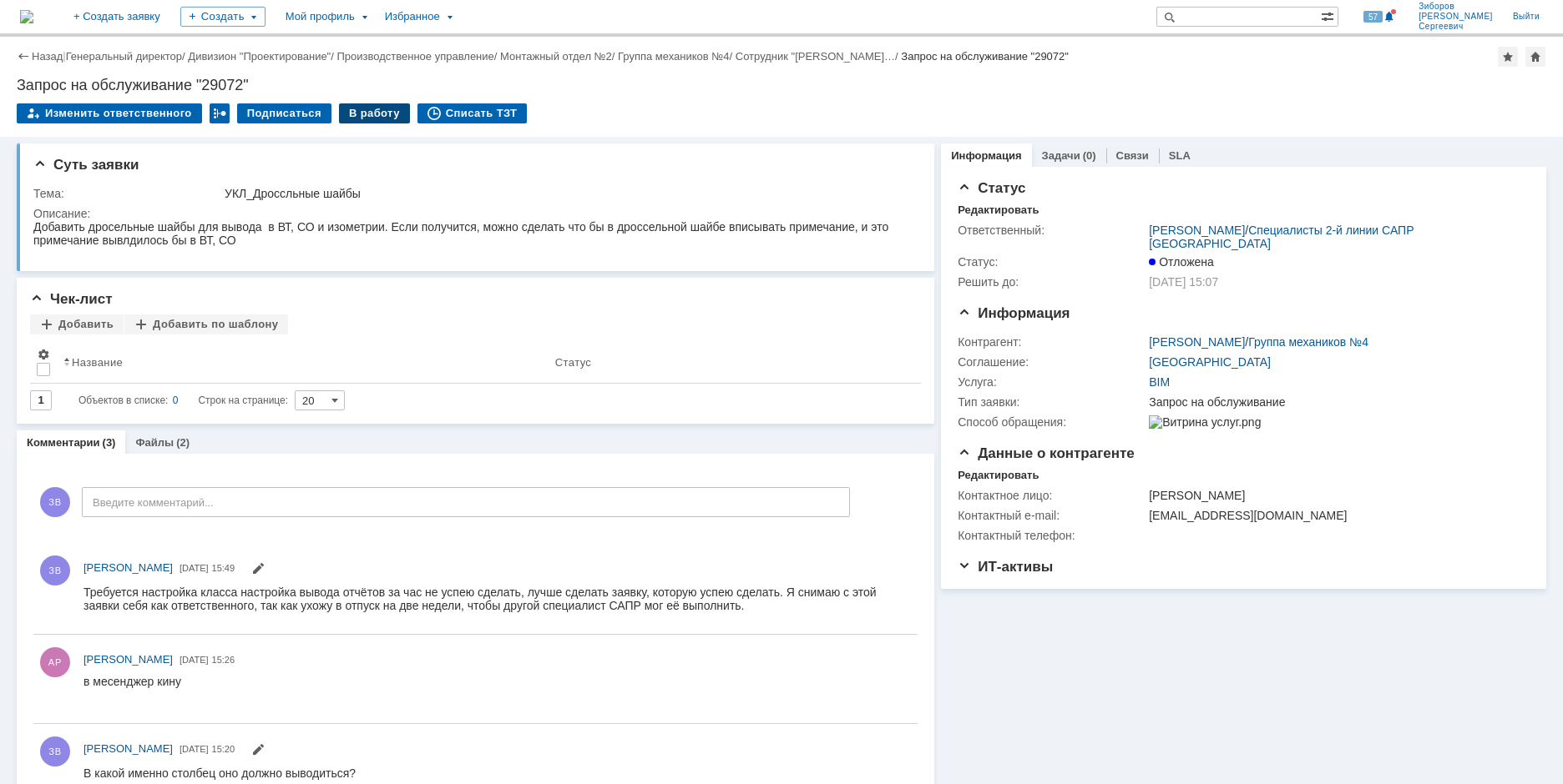
click at [356, 109] on div "В работу" at bounding box center [374, 113] width 71 height 20
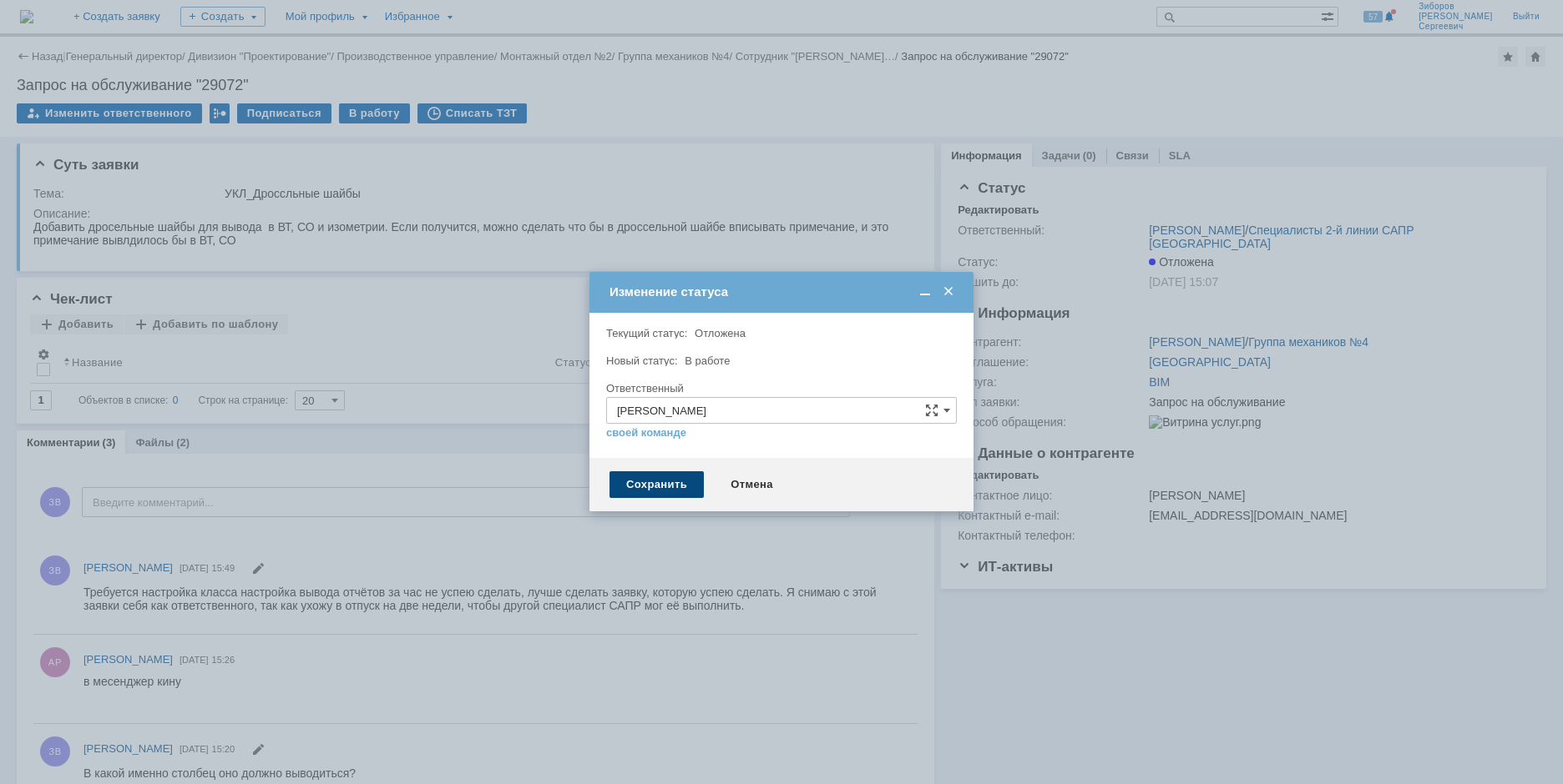
click at [681, 493] on div "Сохранить" at bounding box center [657, 485] width 95 height 27
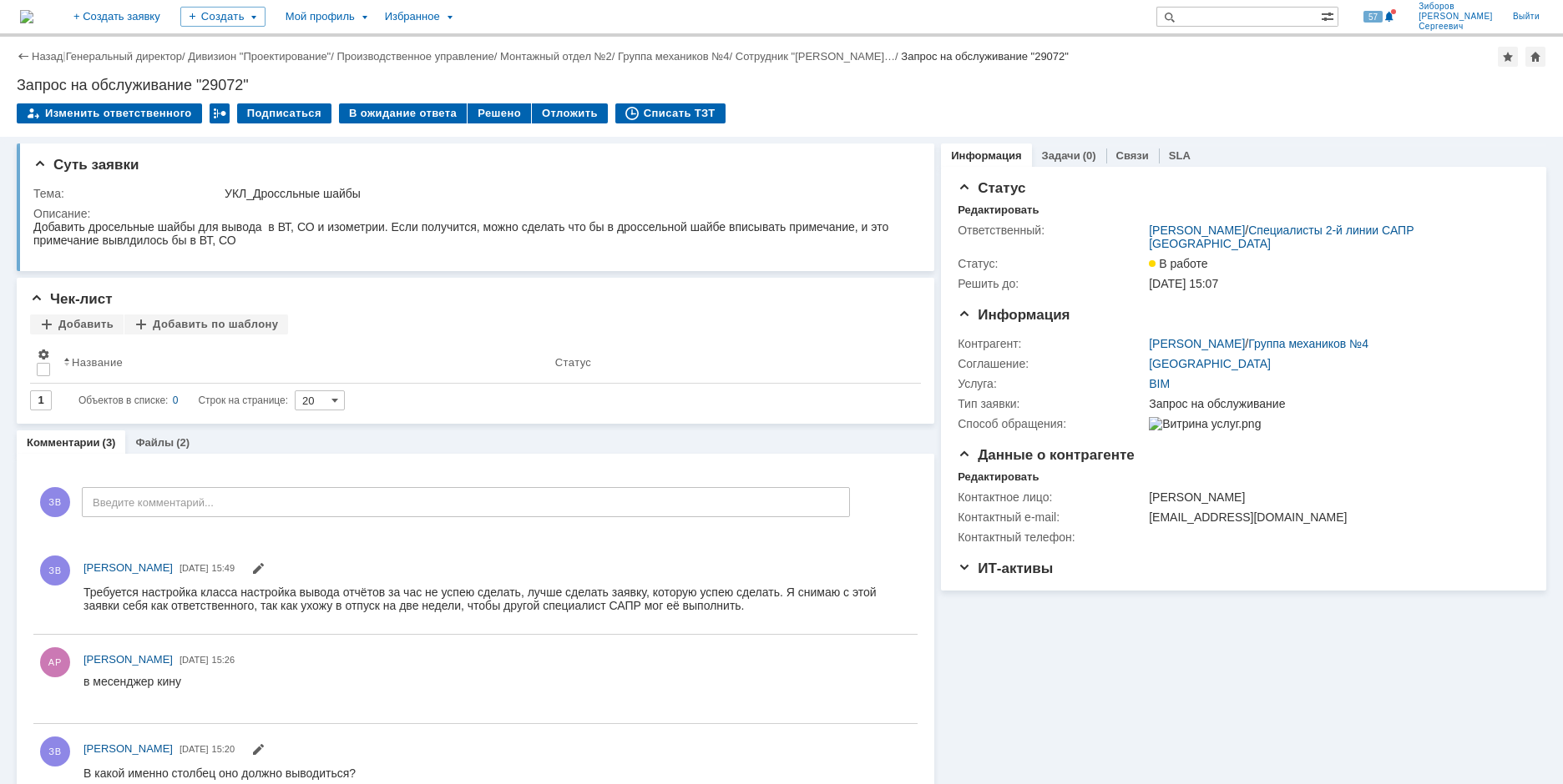
click at [34, 13] on img at bounding box center [27, 16] width 14 height 14
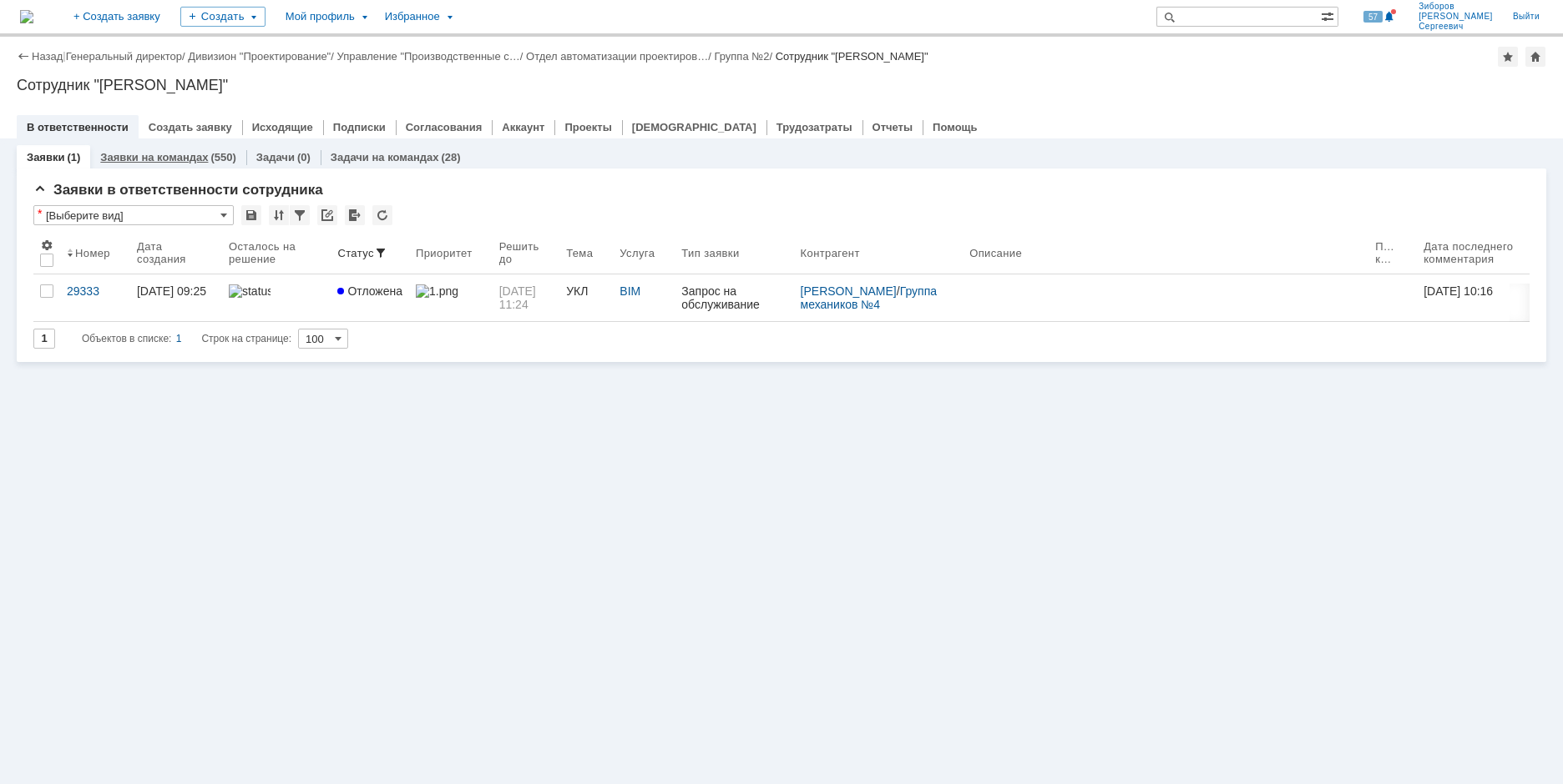
click at [178, 158] on link "Заявки на командах" at bounding box center [154, 157] width 108 height 13
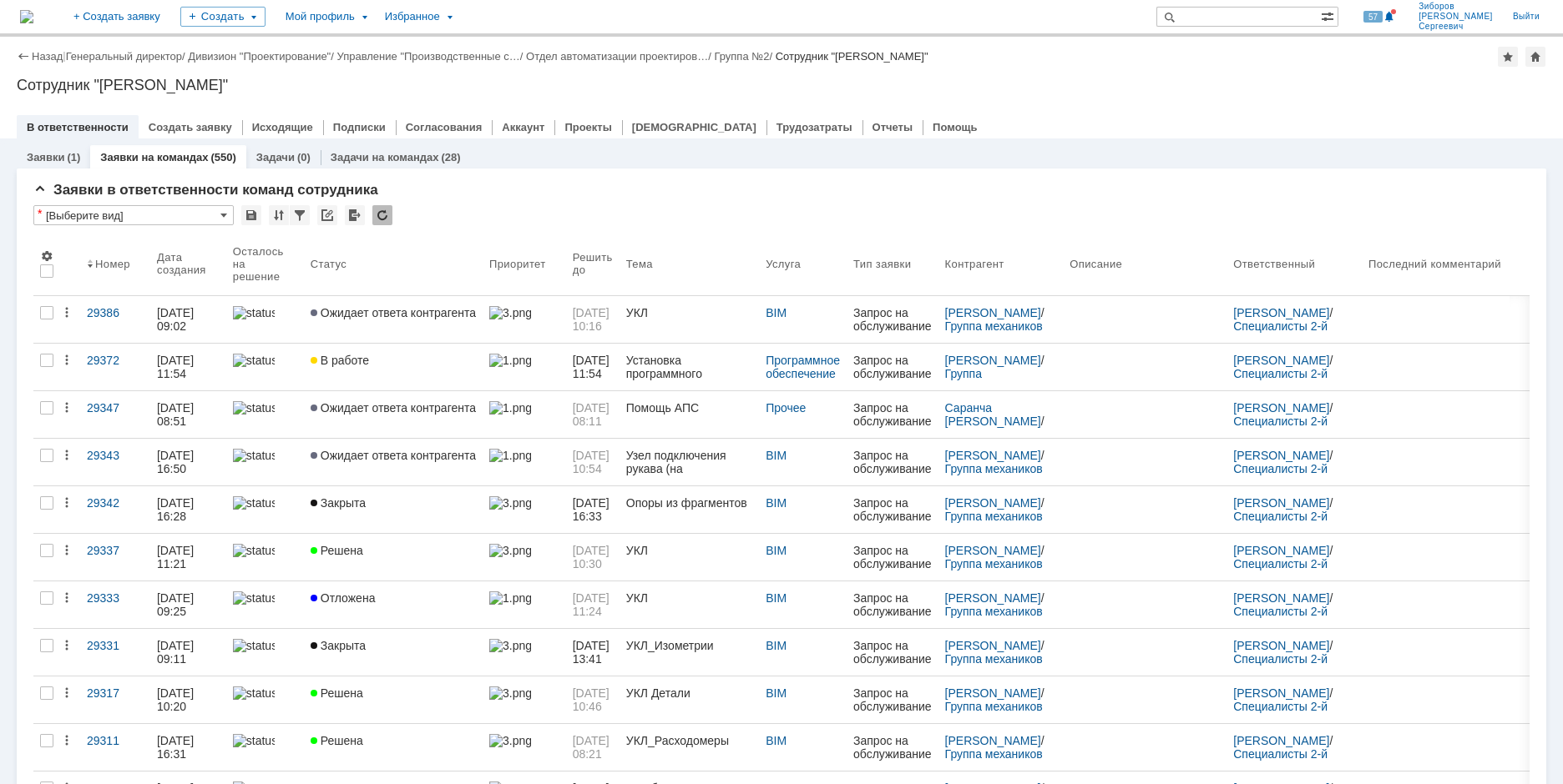
click at [60, 157] on link "Заявки" at bounding box center [45, 157] width 38 height 13
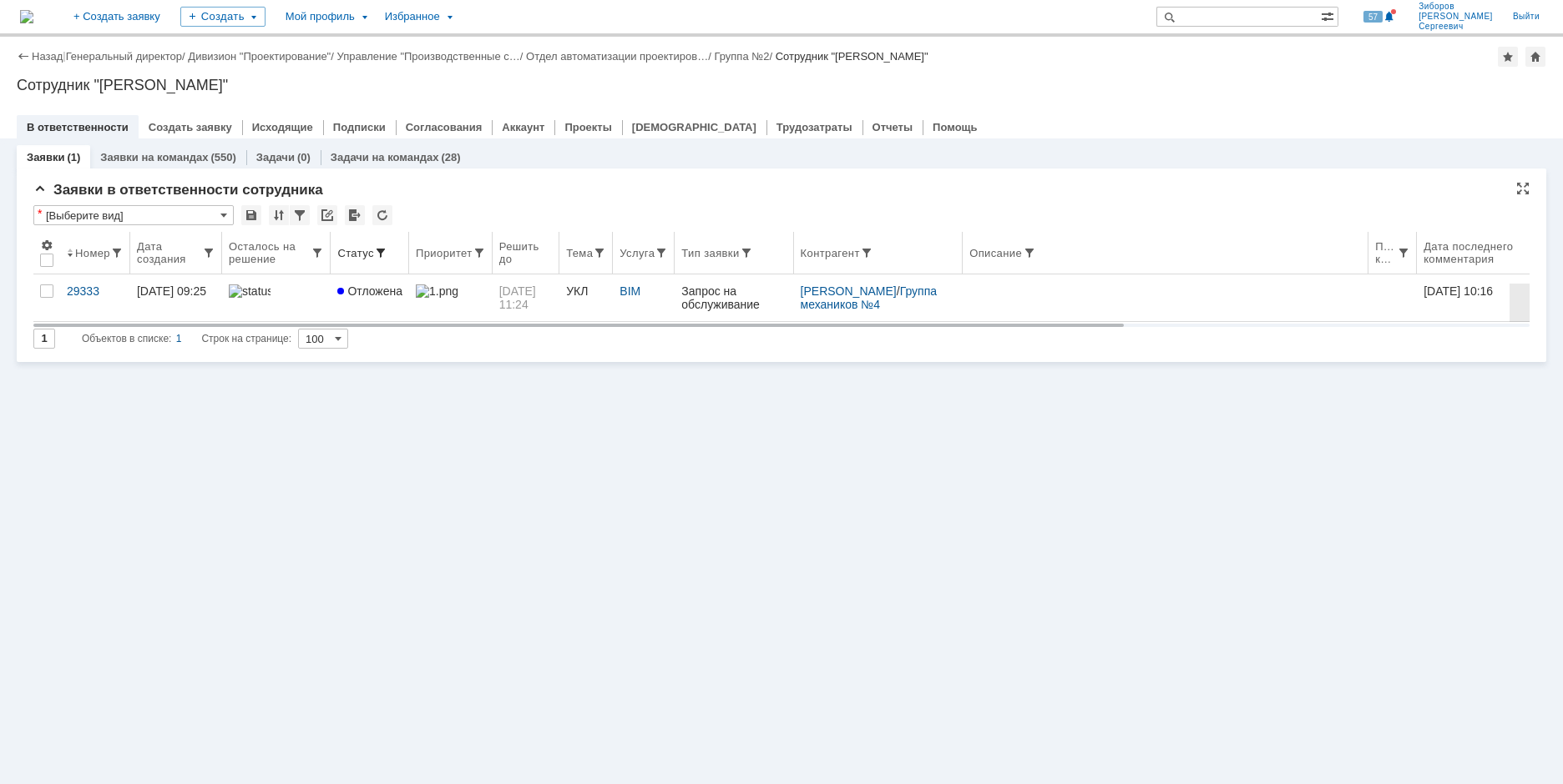
click at [378, 255] on span at bounding box center [381, 253] width 14 height 14
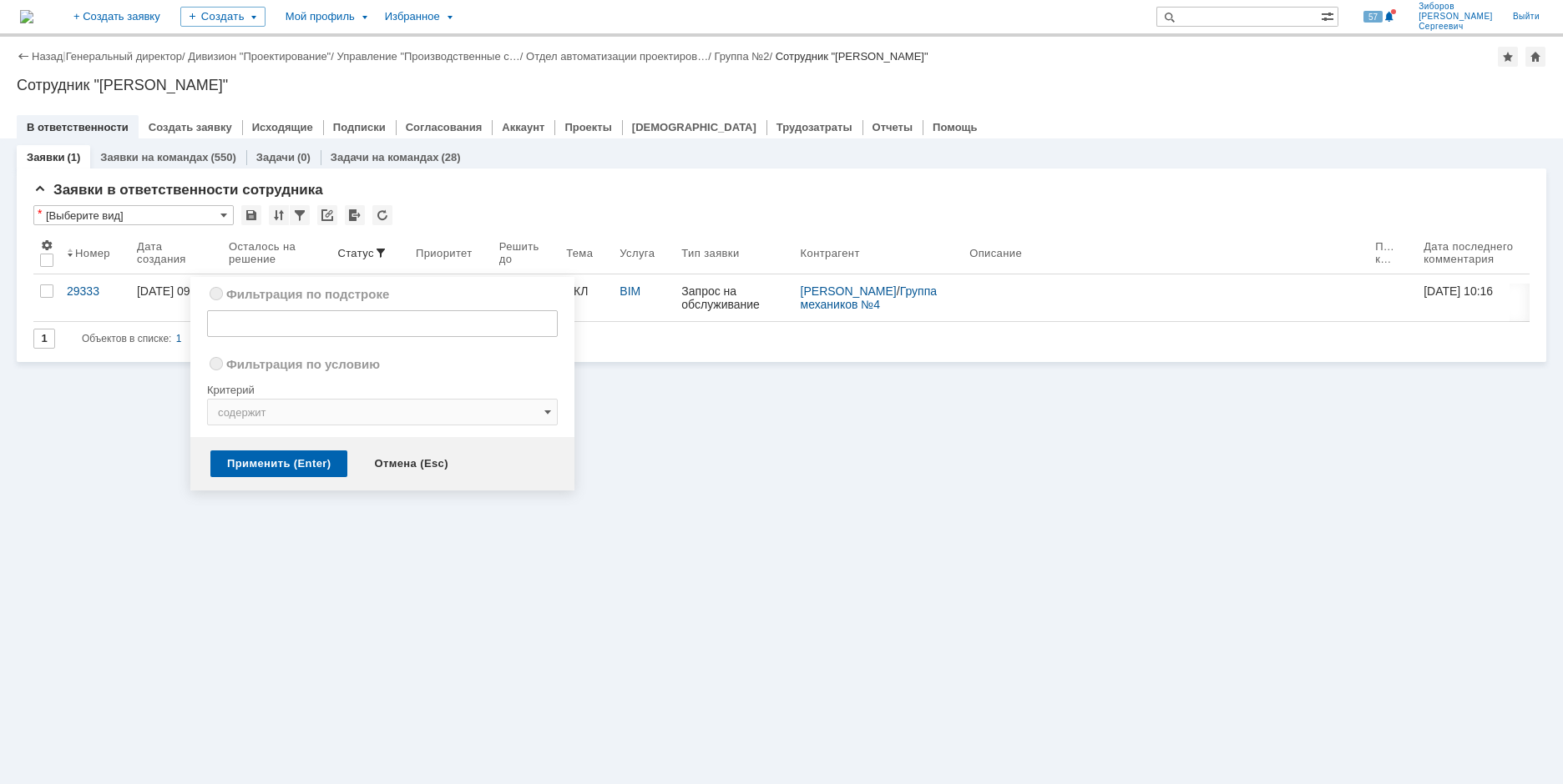
radio input "true"
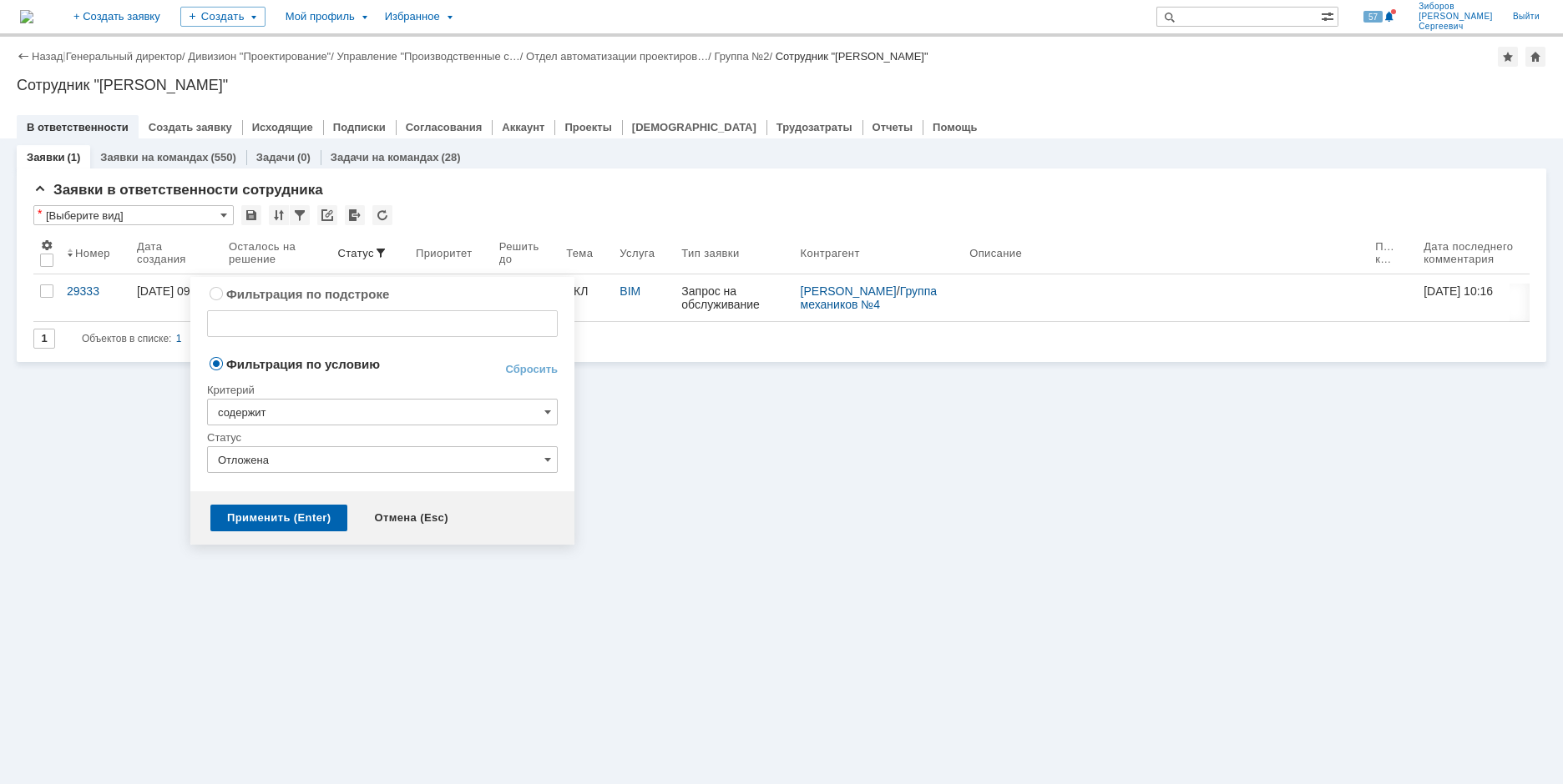
click at [387, 453] on input "Отложена" at bounding box center [382, 460] width 350 height 27
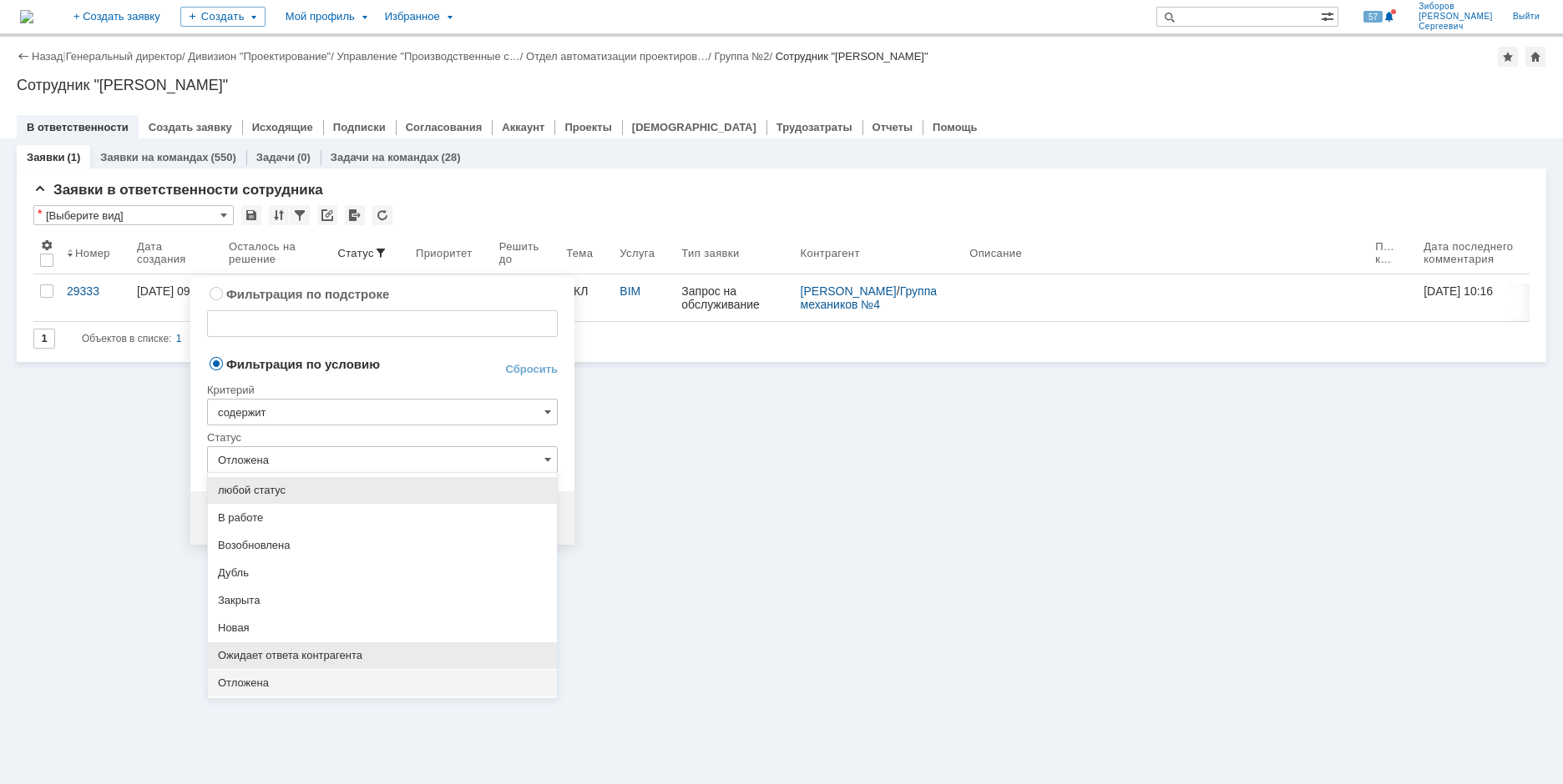
click at [324, 653] on span "Ожидает ответа контрагента" at bounding box center [382, 656] width 329 height 14
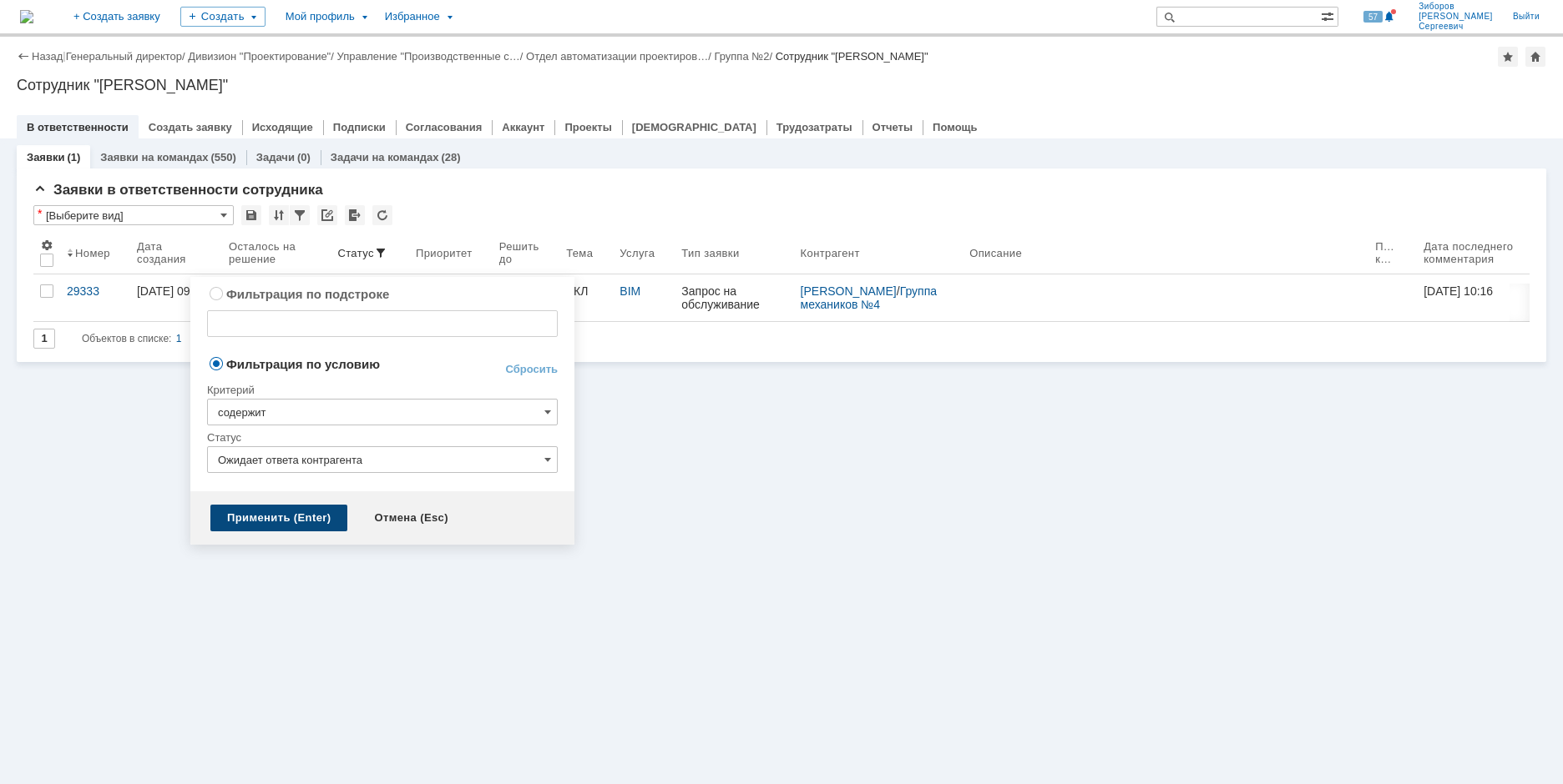
type input "Ожидает ответа контрагента"
click at [293, 513] on div "Применить (Enter)" at bounding box center [279, 518] width 137 height 27
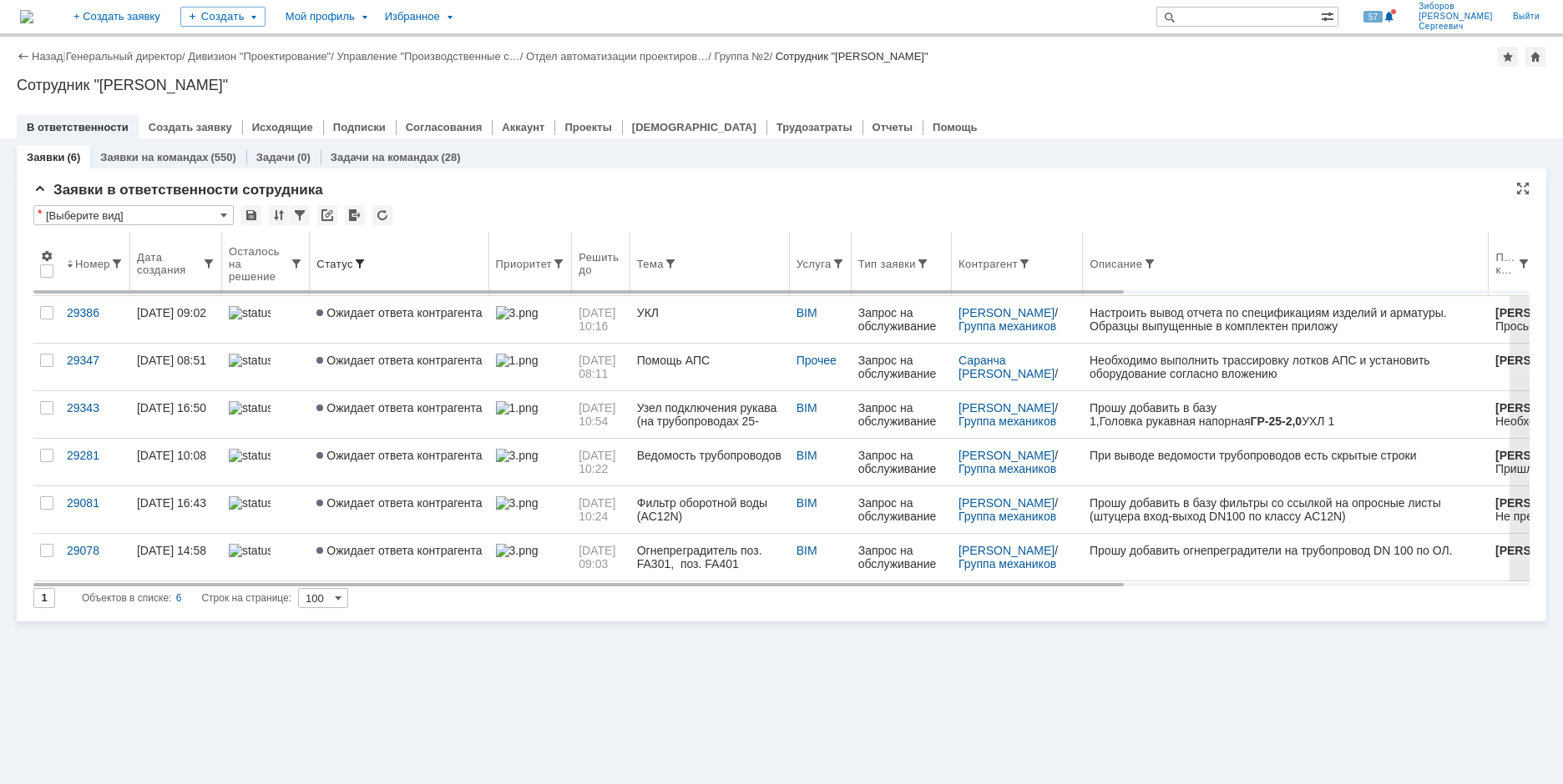
click at [356, 264] on span at bounding box center [360, 264] width 14 height 14
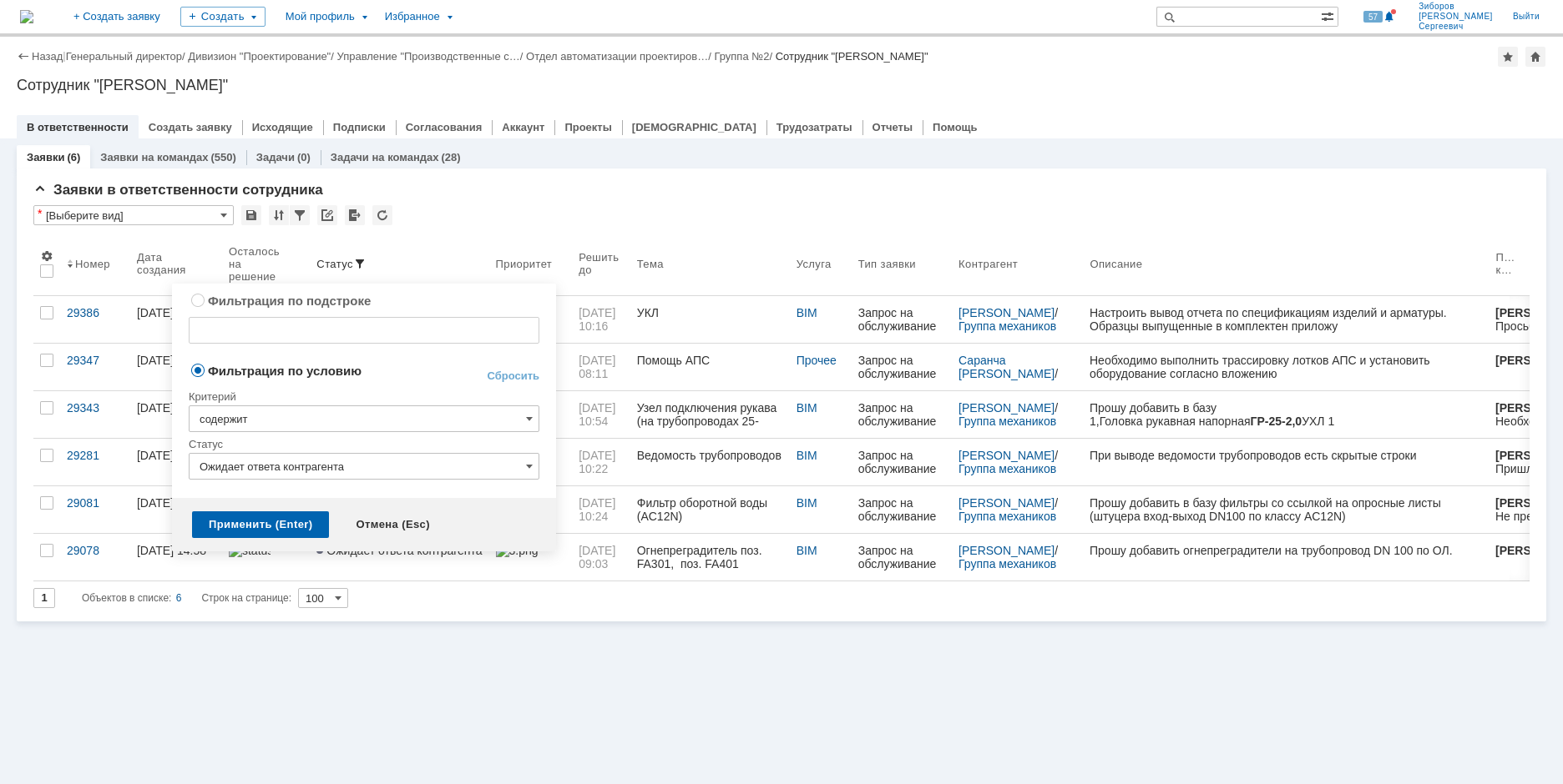
click at [520, 371] on link "Сбросить" at bounding box center [512, 376] width 53 height 14
type input "содержит"
click at [259, 527] on div "Применить (Enter)" at bounding box center [260, 525] width 137 height 27
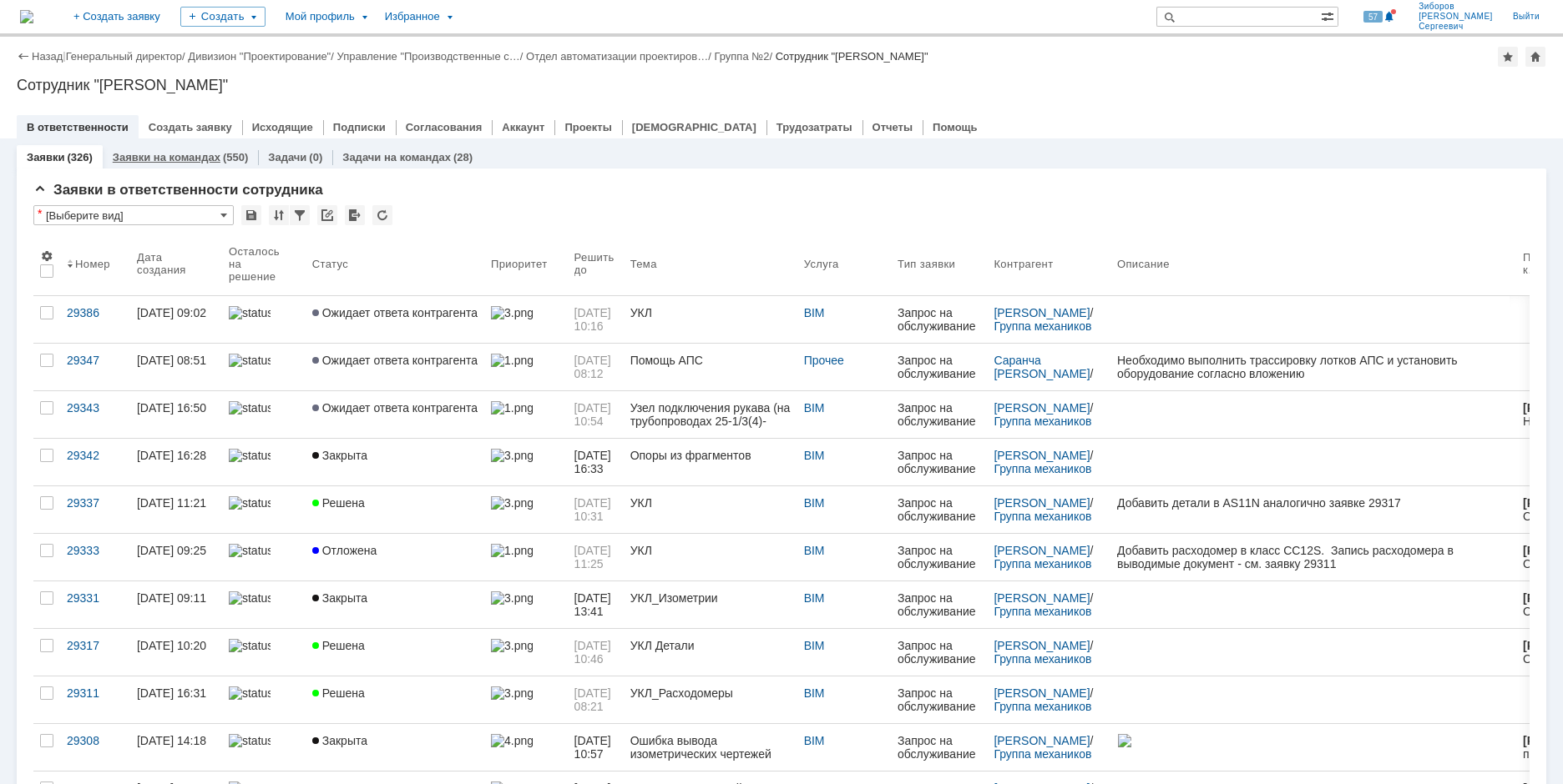
click at [191, 159] on link "Заявки на командах" at bounding box center [167, 157] width 108 height 13
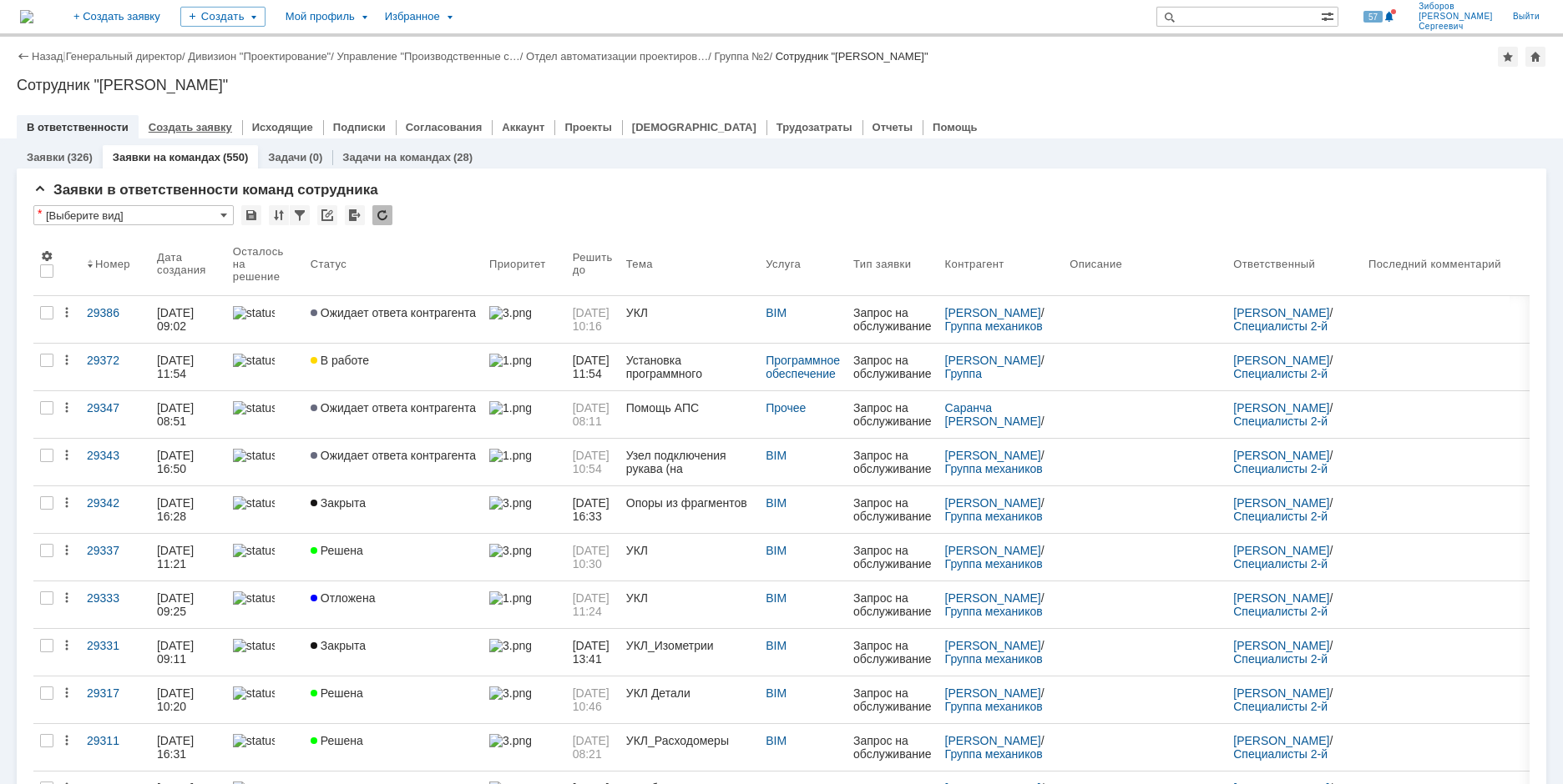
click at [164, 127] on link "Создать заявку" at bounding box center [190, 126] width 84 height 13
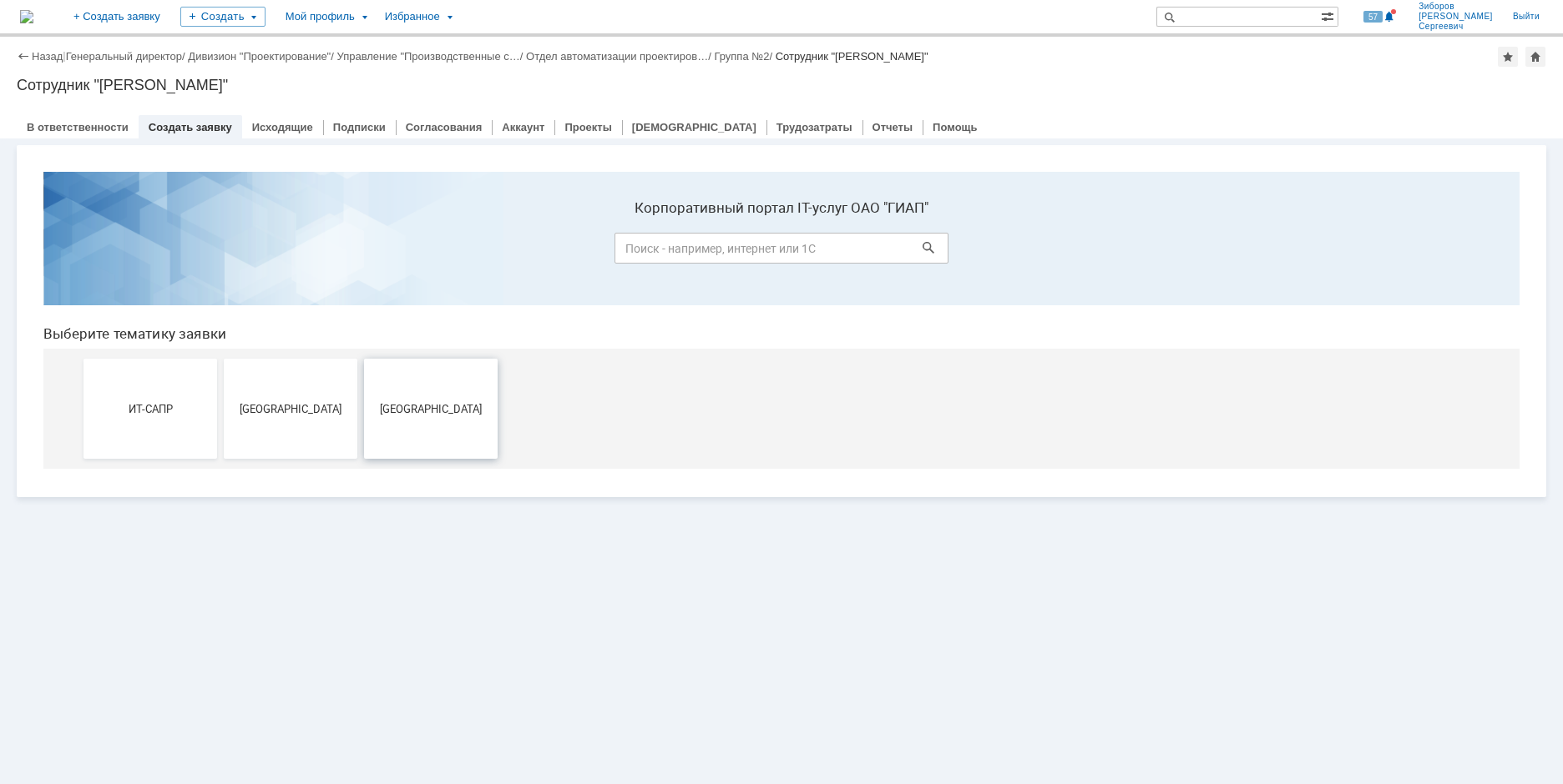
click at [444, 408] on span "[GEOGRAPHIC_DATA]" at bounding box center [430, 408] width 123 height 13
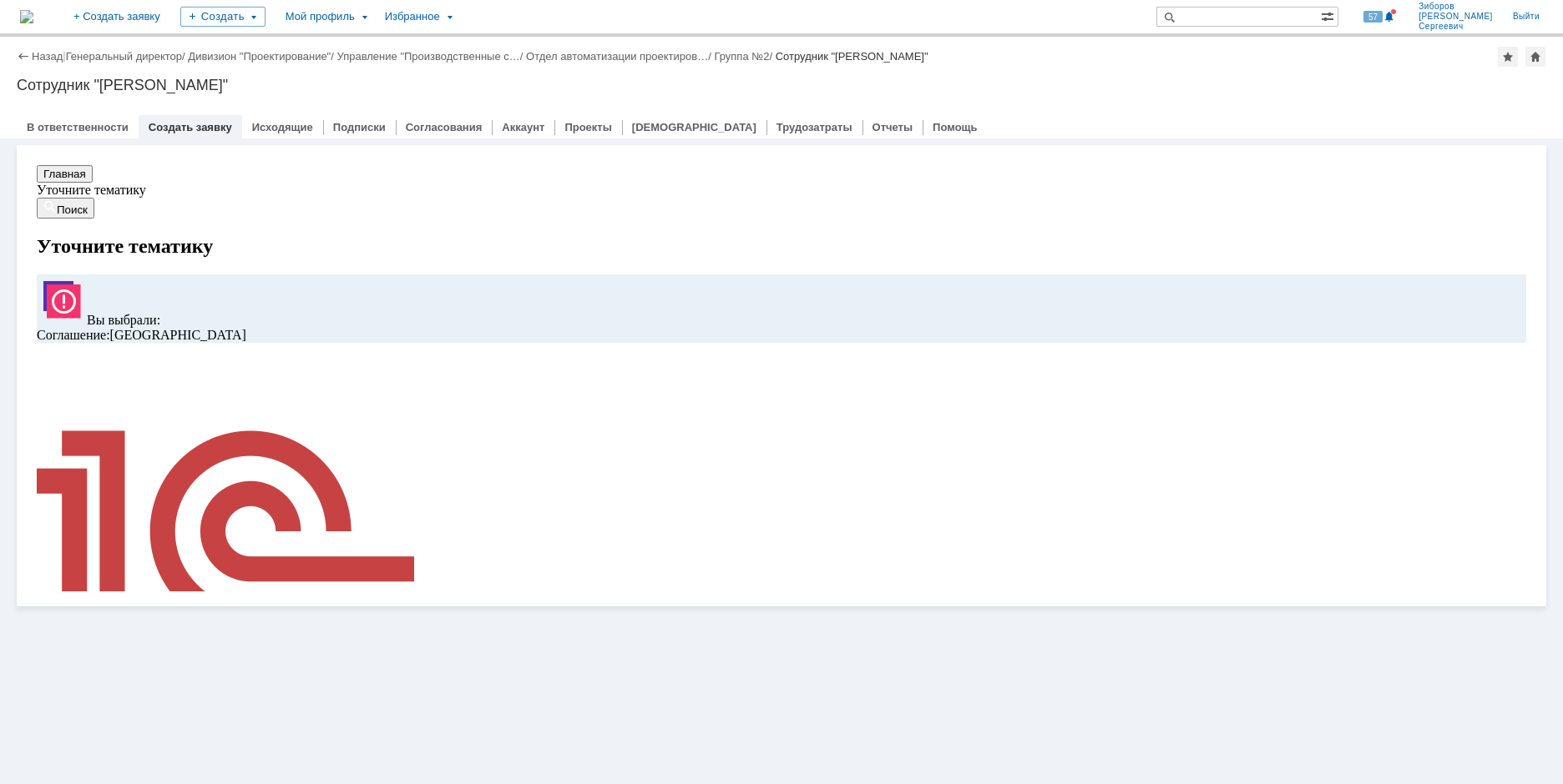
click at [77, 146] on div "Витрина услуг" at bounding box center [781, 376] width 1529 height 461
click at [82, 133] on link "В ответственности" at bounding box center [78, 126] width 102 height 13
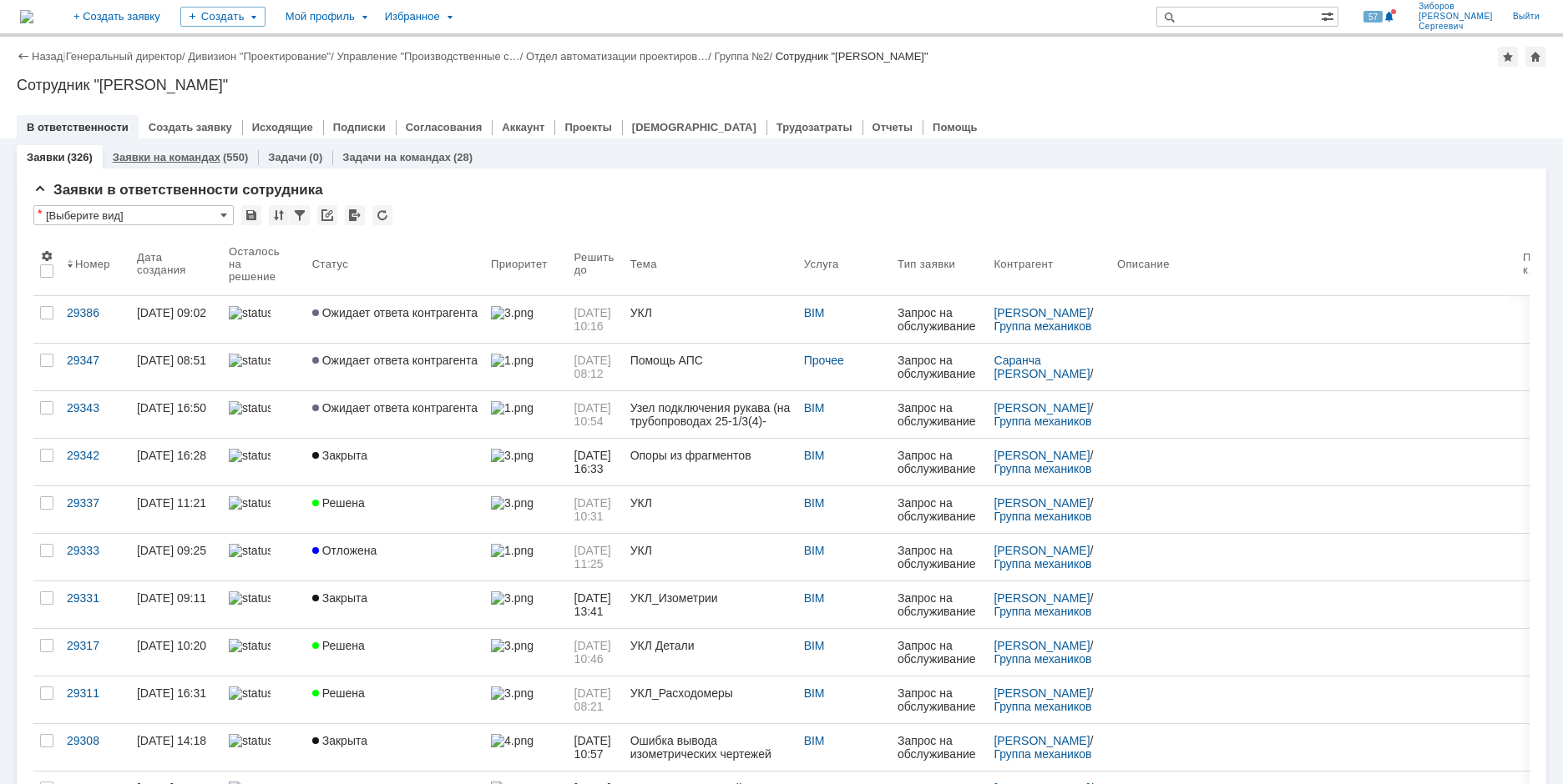
click at [175, 159] on link "Заявки на командах" at bounding box center [167, 157] width 108 height 13
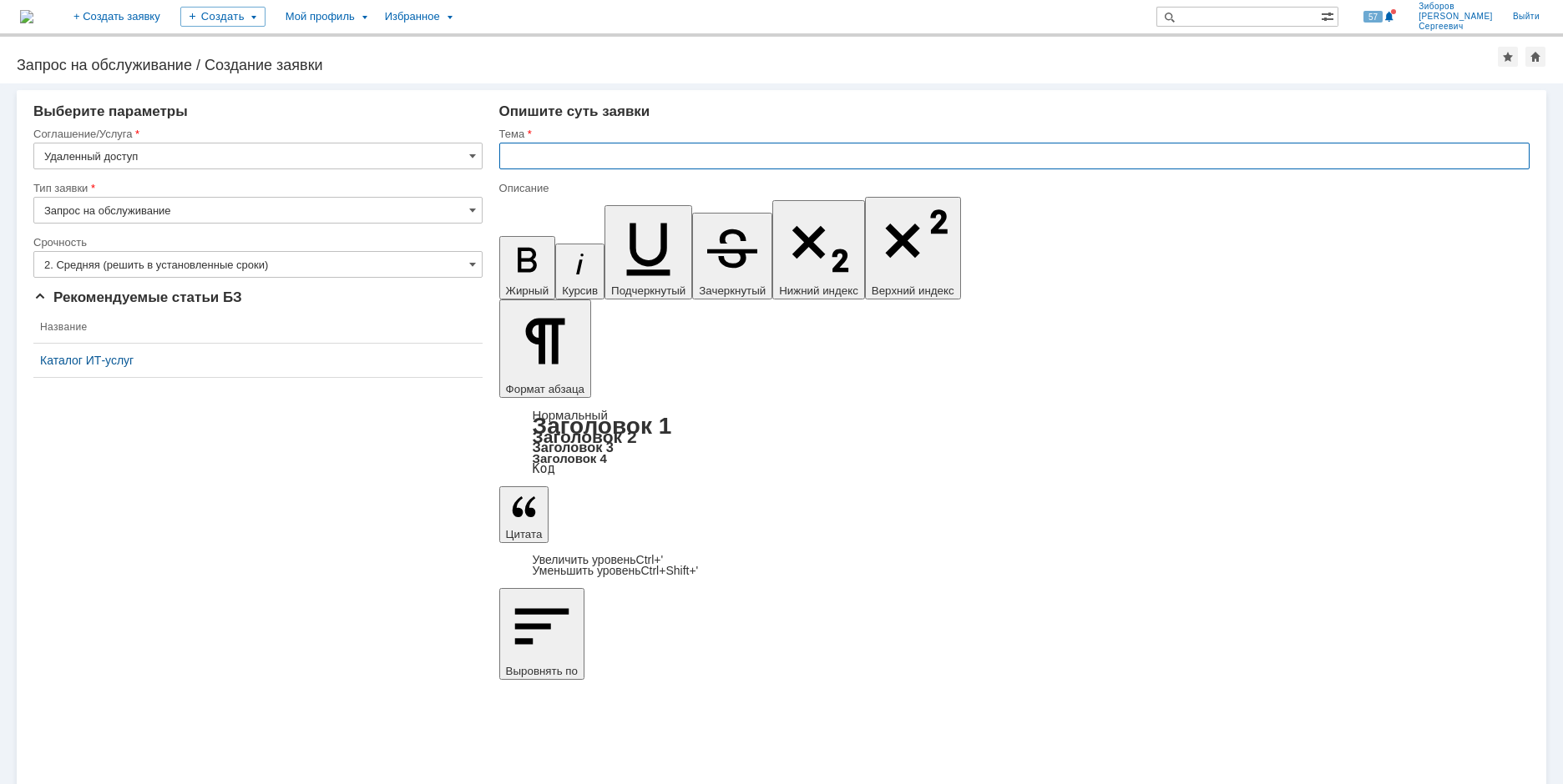
click at [531, 153] on input "text" at bounding box center [1014, 156] width 1030 height 27
type input "Удалённый доступ"
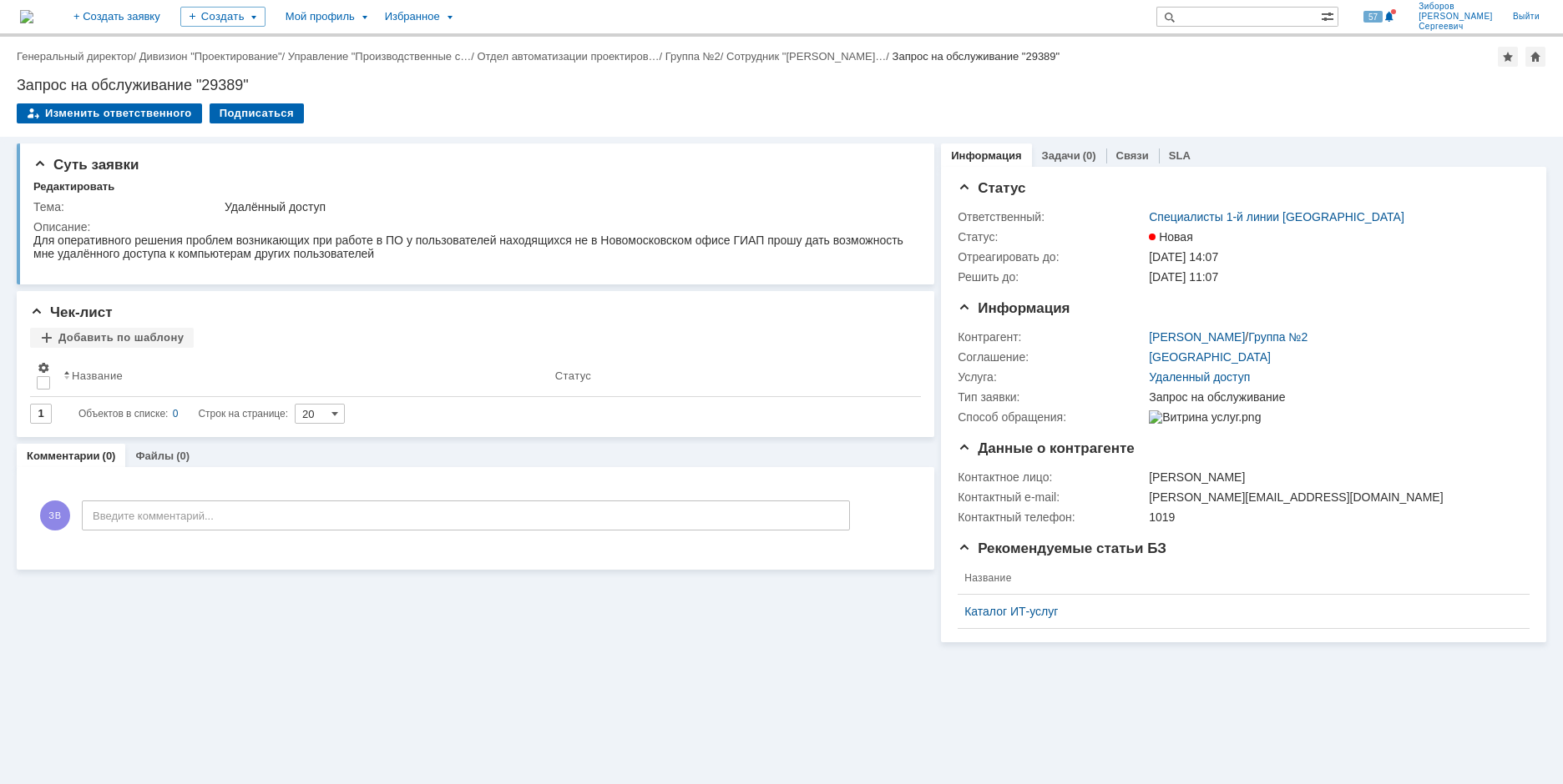
click at [34, 19] on img at bounding box center [27, 16] width 14 height 14
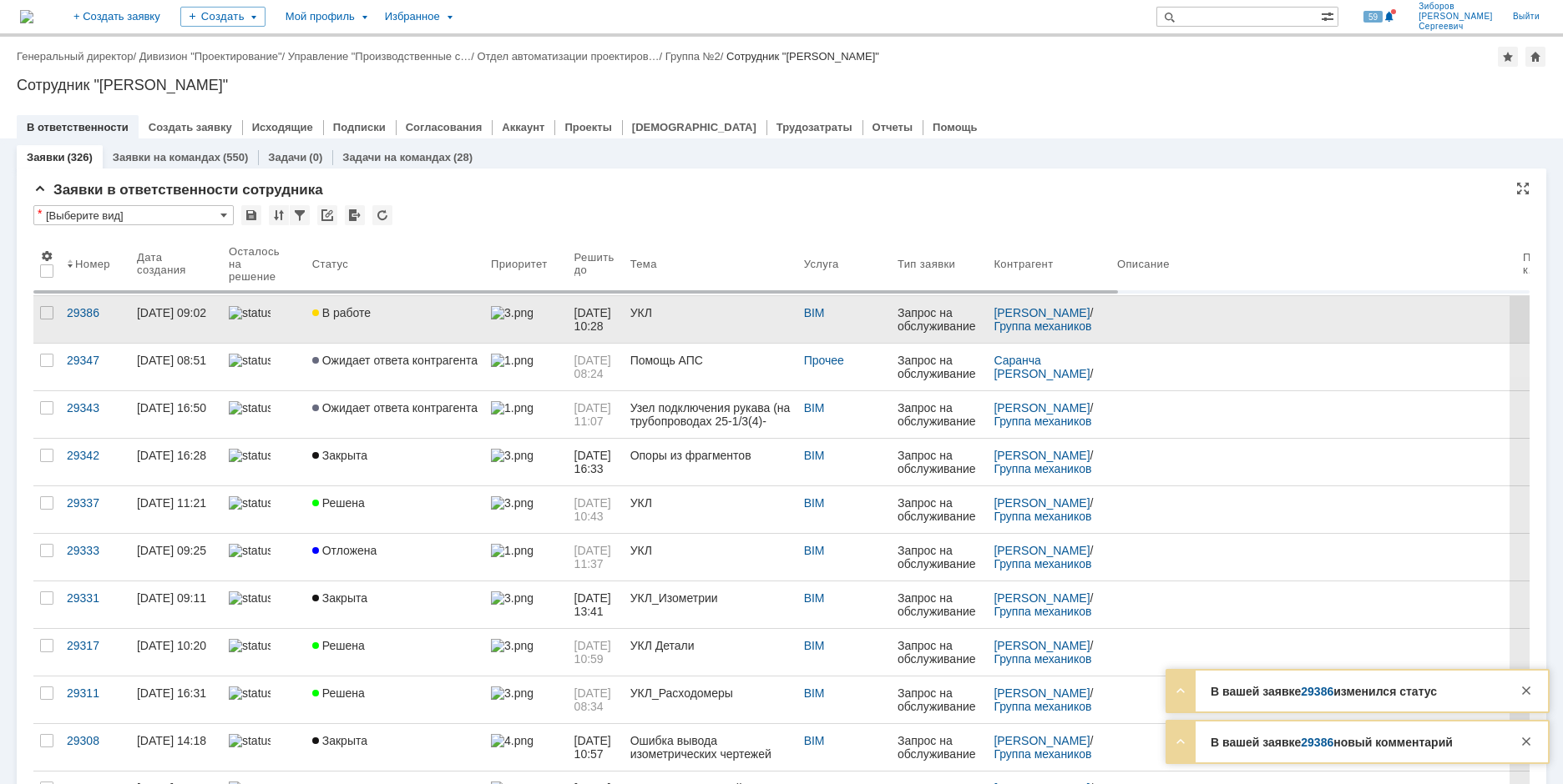
click at [375, 318] on div "В работе" at bounding box center [395, 313] width 165 height 14
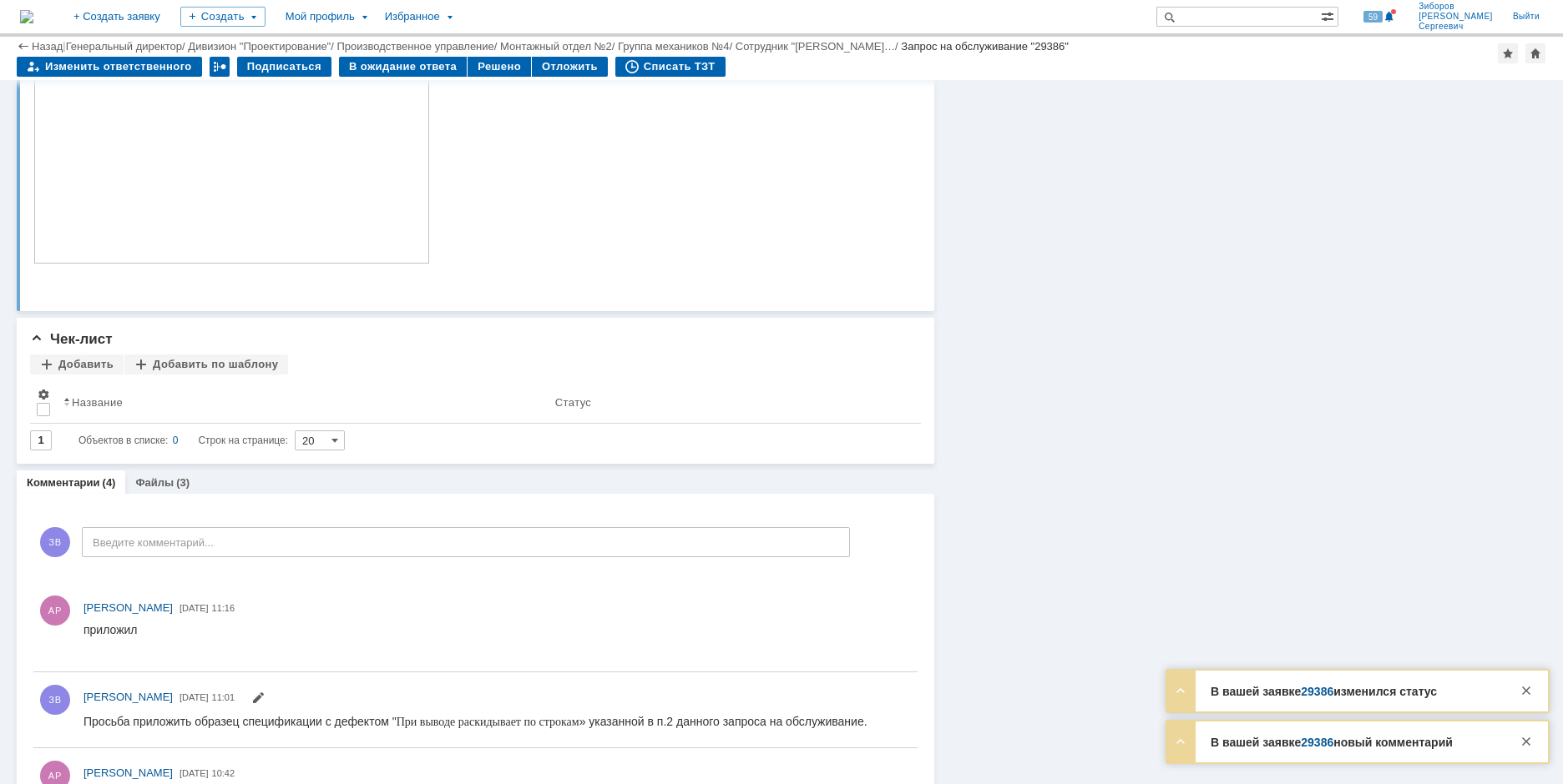
scroll to position [1902, 0]
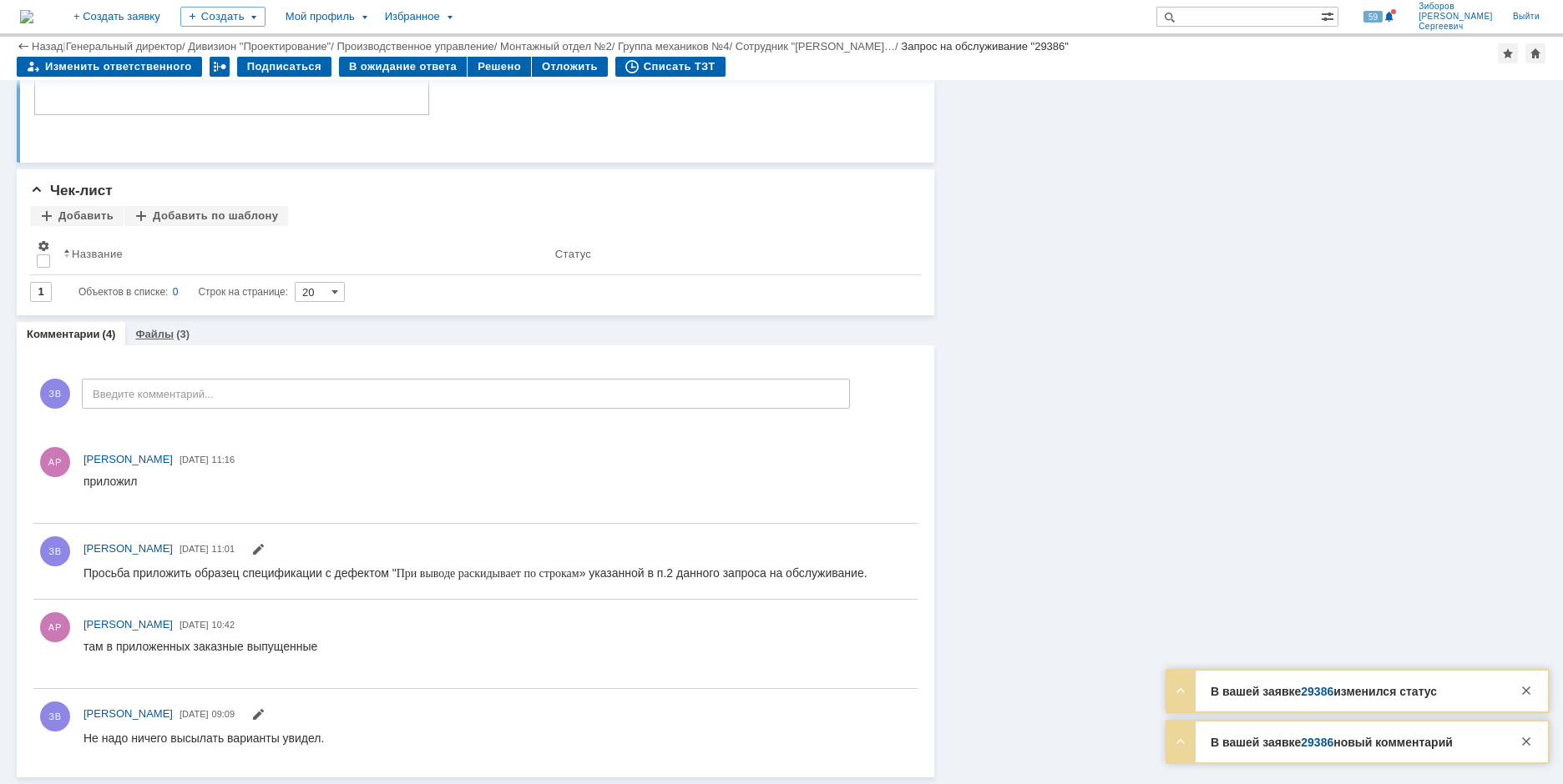
click at [142, 336] on link "Файлы" at bounding box center [154, 334] width 39 height 13
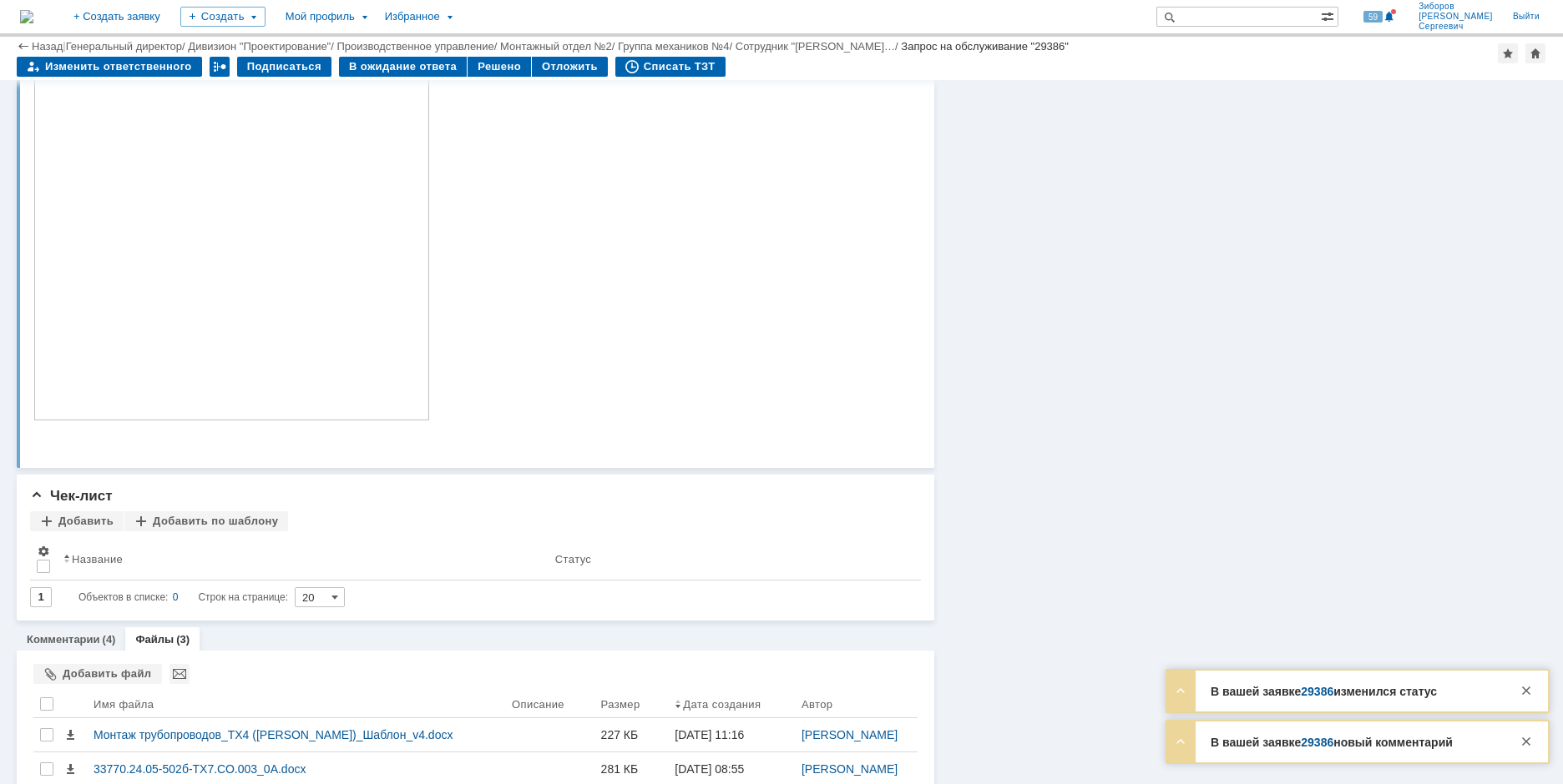
scroll to position [1680, 0]
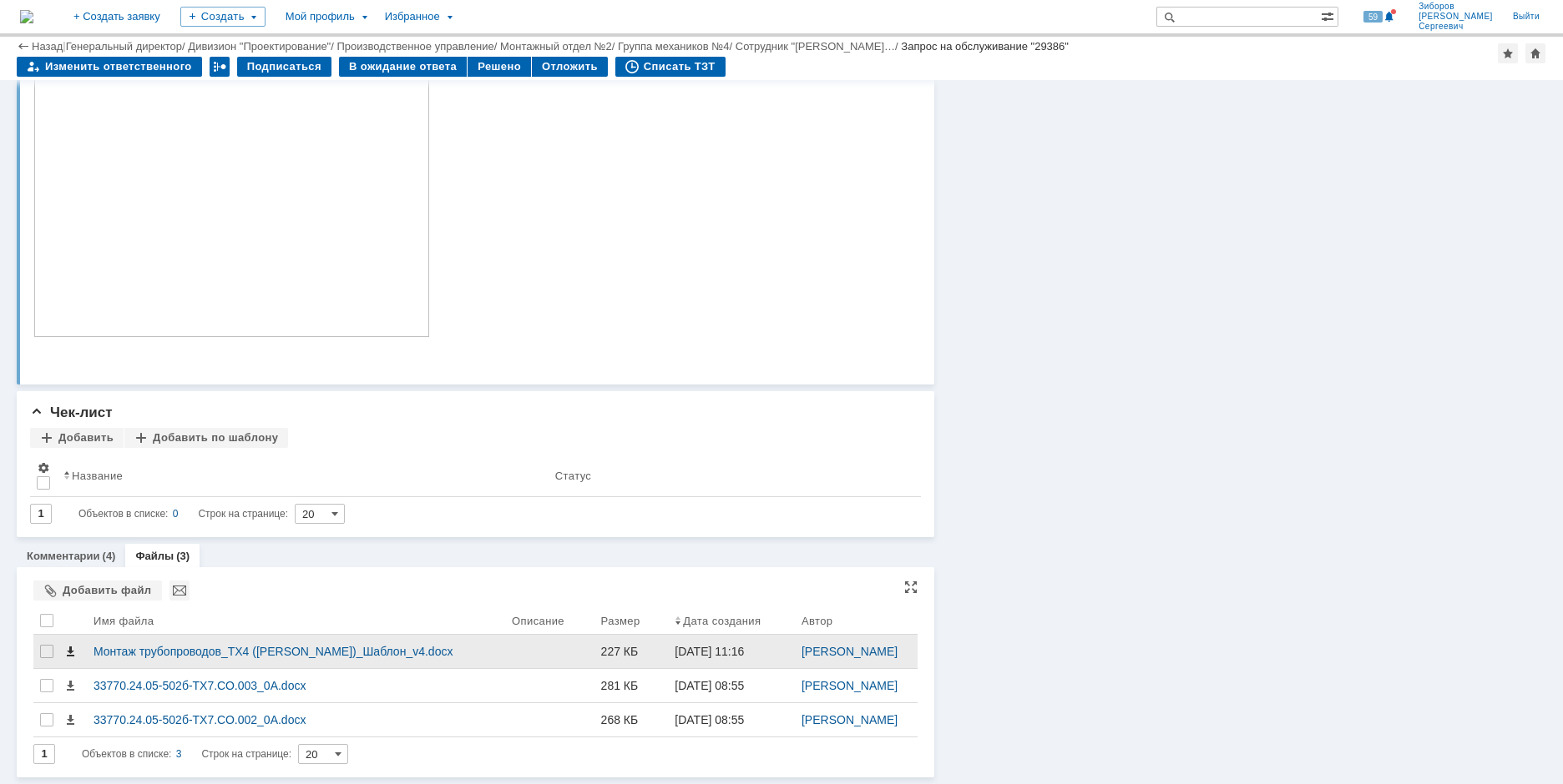
click at [69, 652] on span at bounding box center [70, 652] width 14 height 14
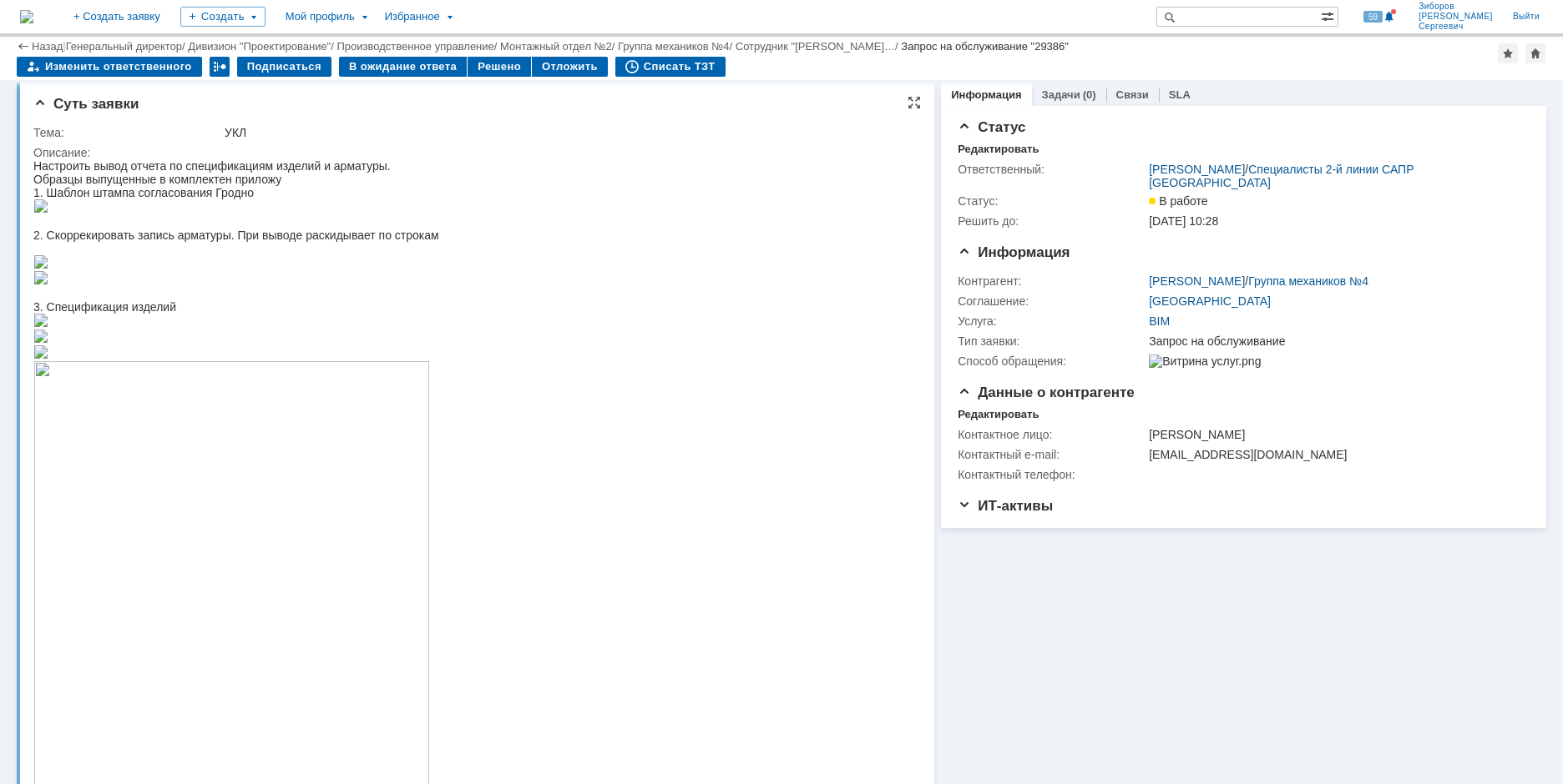
scroll to position [0, 0]
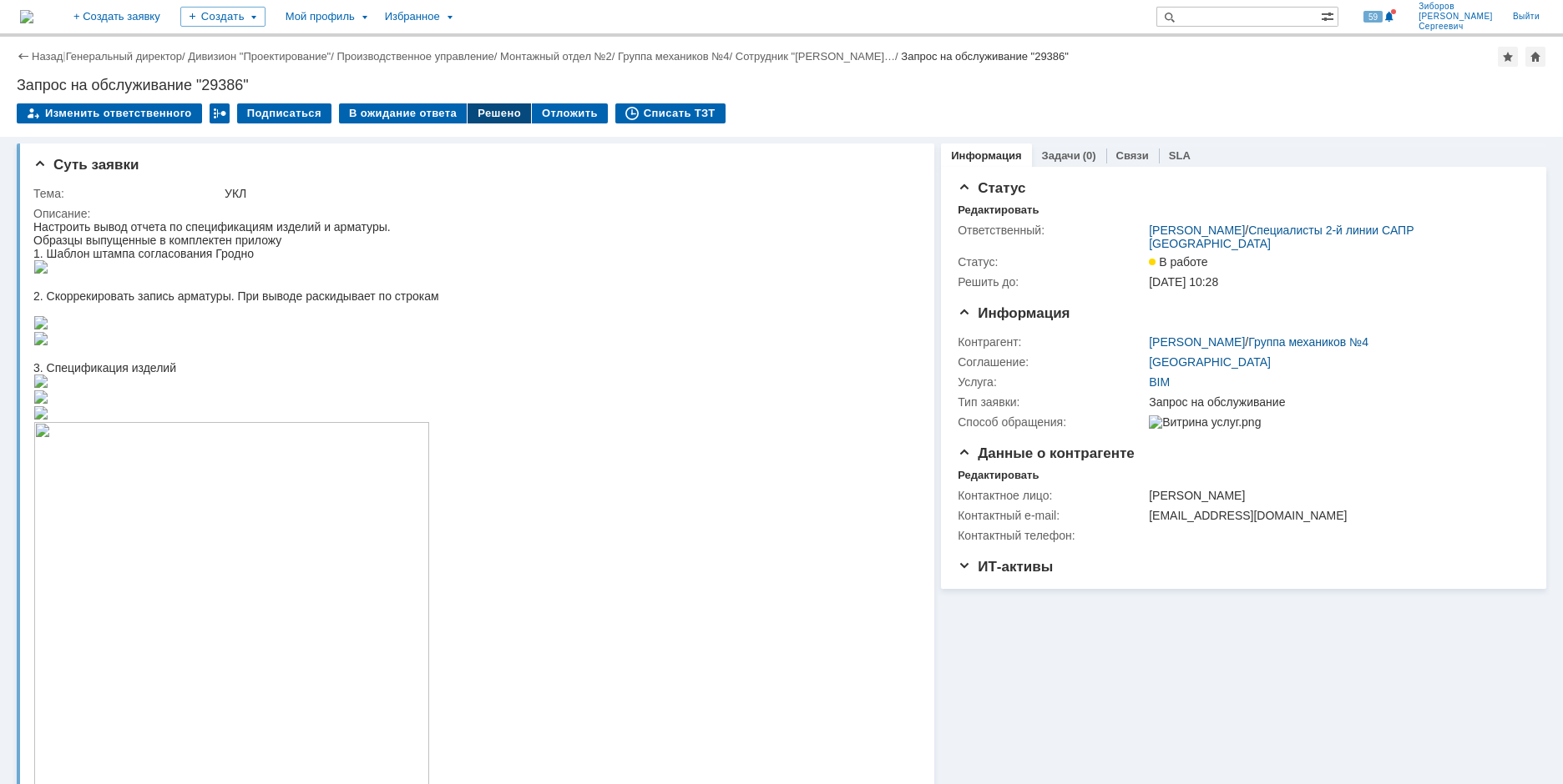
click at [495, 110] on div "Решено" at bounding box center [500, 113] width 64 height 20
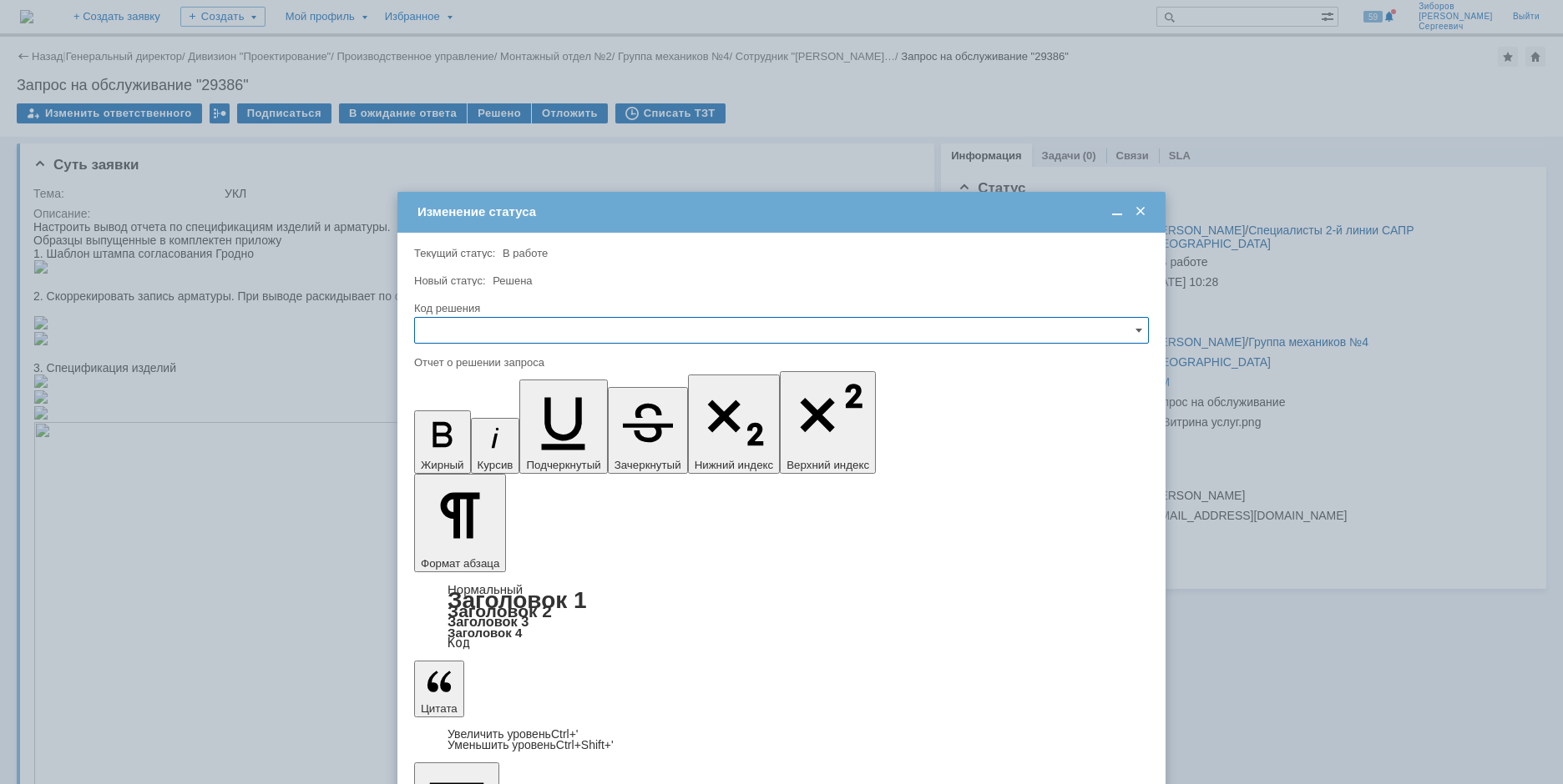
click at [485, 324] on input "text" at bounding box center [781, 331] width 734 height 27
click at [468, 446] on span "Решено" at bounding box center [781, 444] width 713 height 14
type input "Решено"
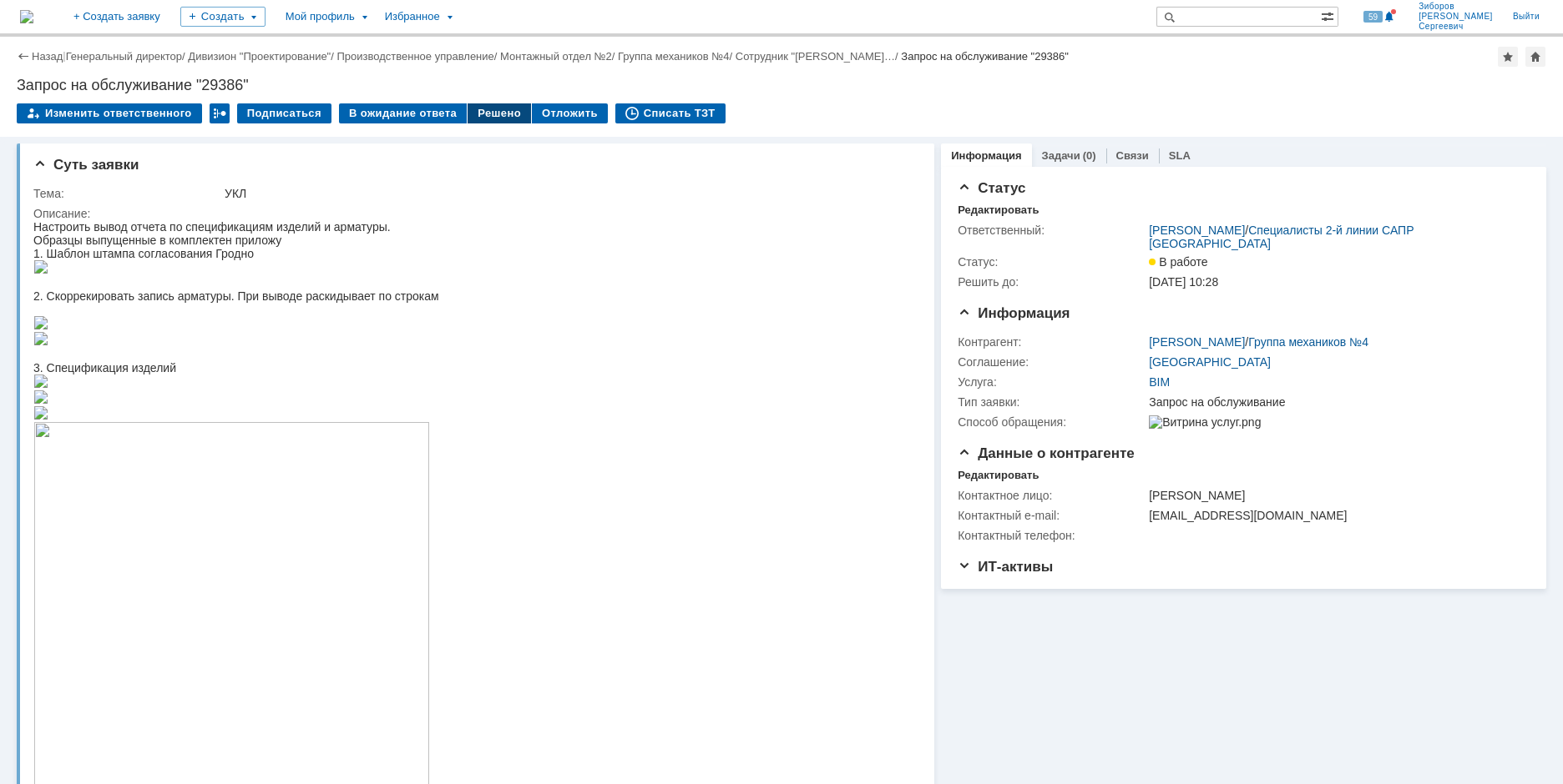
click at [490, 97] on div "Назад | Генеральный директор / Дивизион "Проектирование" / Производственное упр…" at bounding box center [782, 87] width 1563 height 100
click at [490, 108] on div "Решено" at bounding box center [500, 113] width 64 height 20
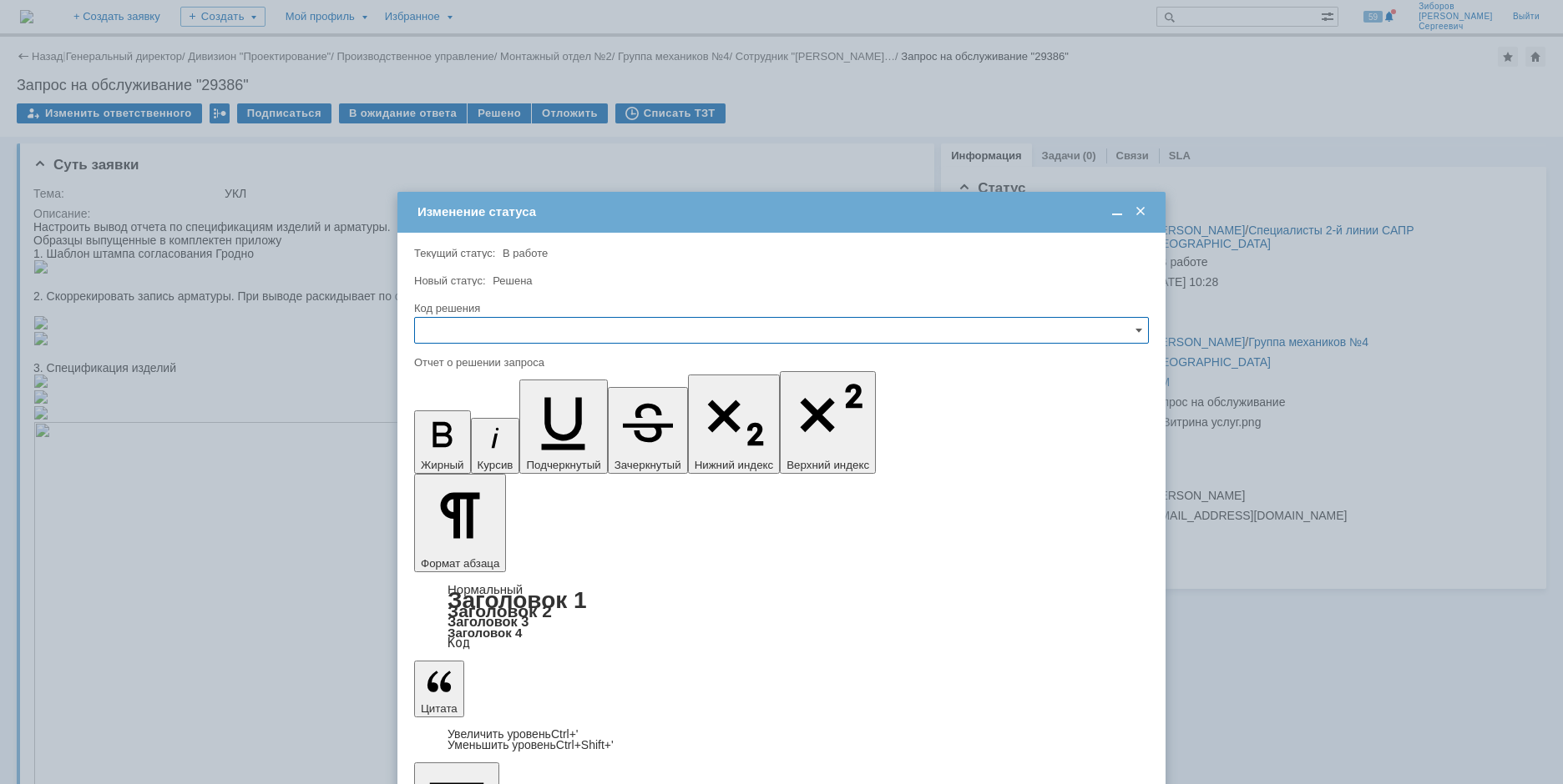
click at [452, 338] on input "text" at bounding box center [781, 331] width 734 height 27
click at [452, 435] on div "Решено" at bounding box center [782, 444] width 733 height 27
type input "Решено"
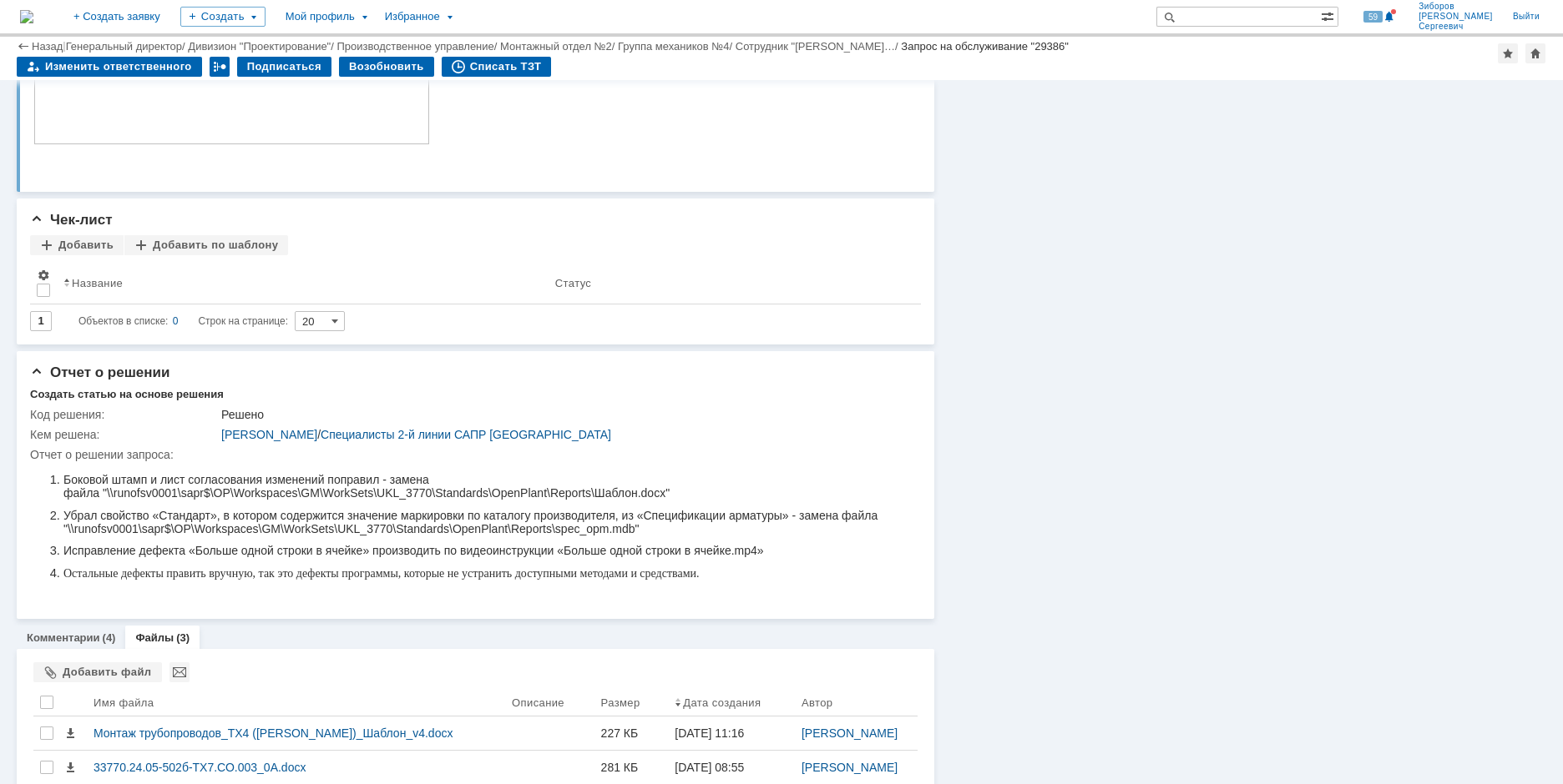
scroll to position [1955, 0]
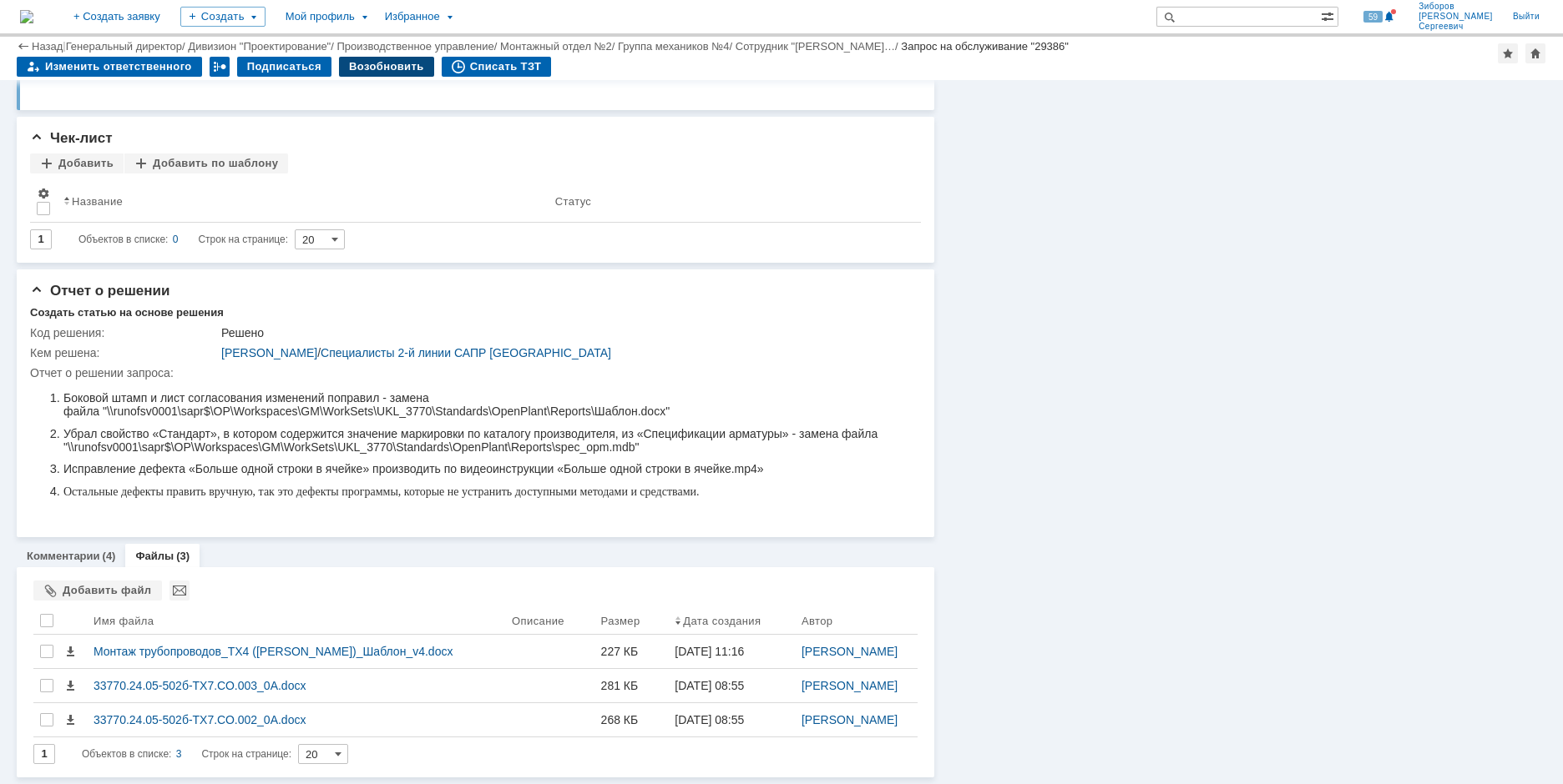
click at [379, 61] on div "Возобновить" at bounding box center [386, 67] width 96 height 20
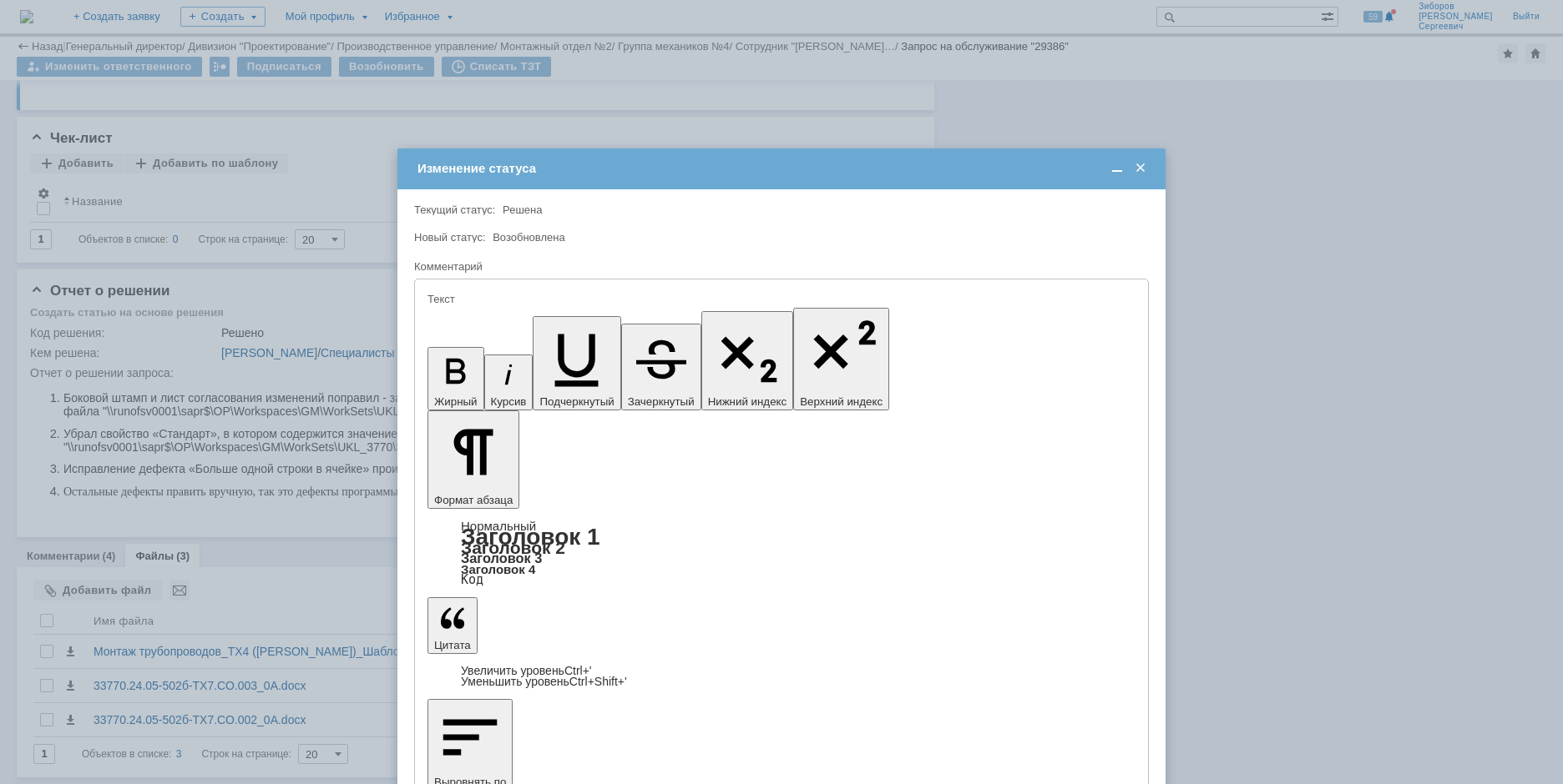
scroll to position [0, 0]
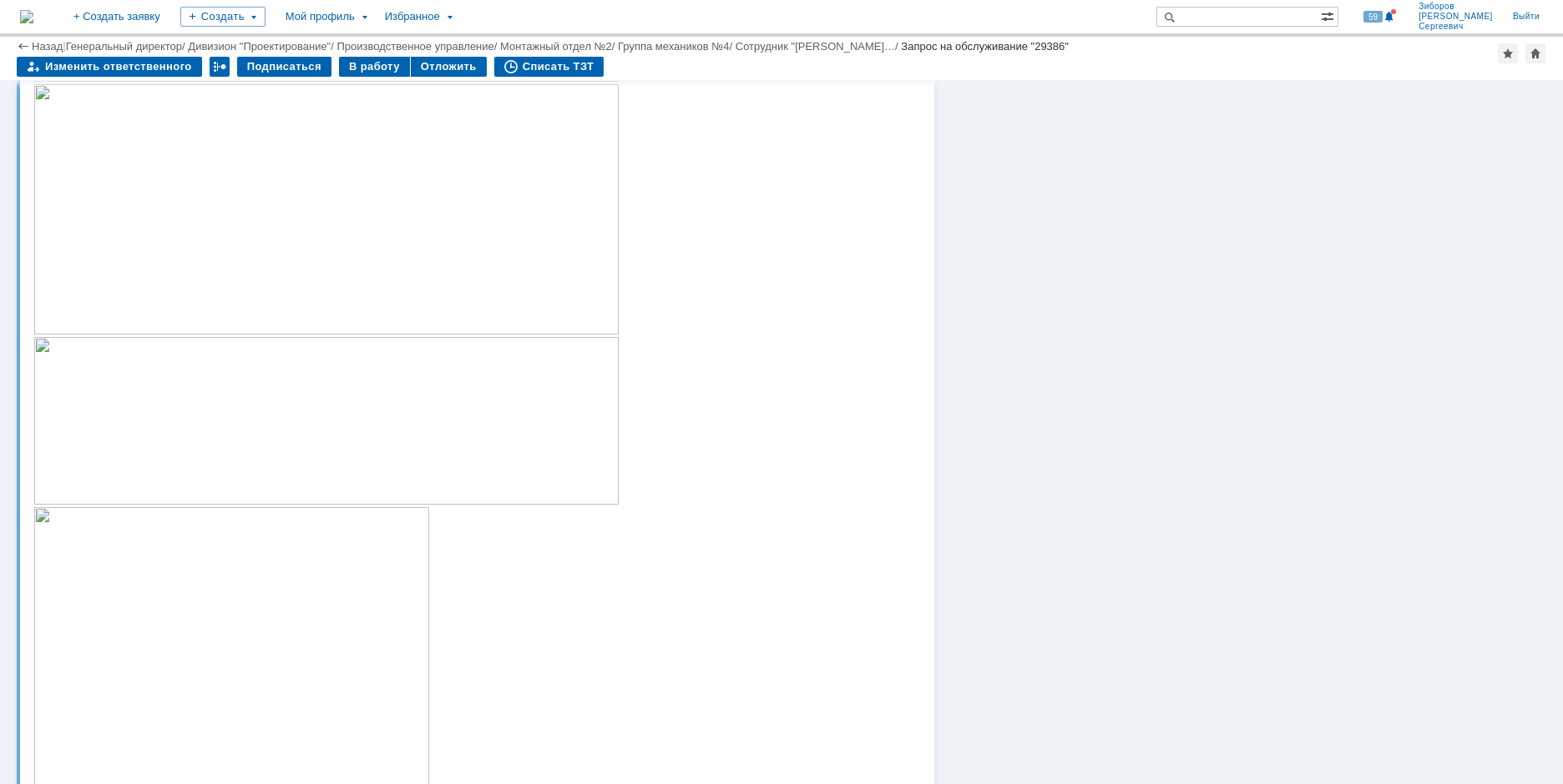
scroll to position [1340, 0]
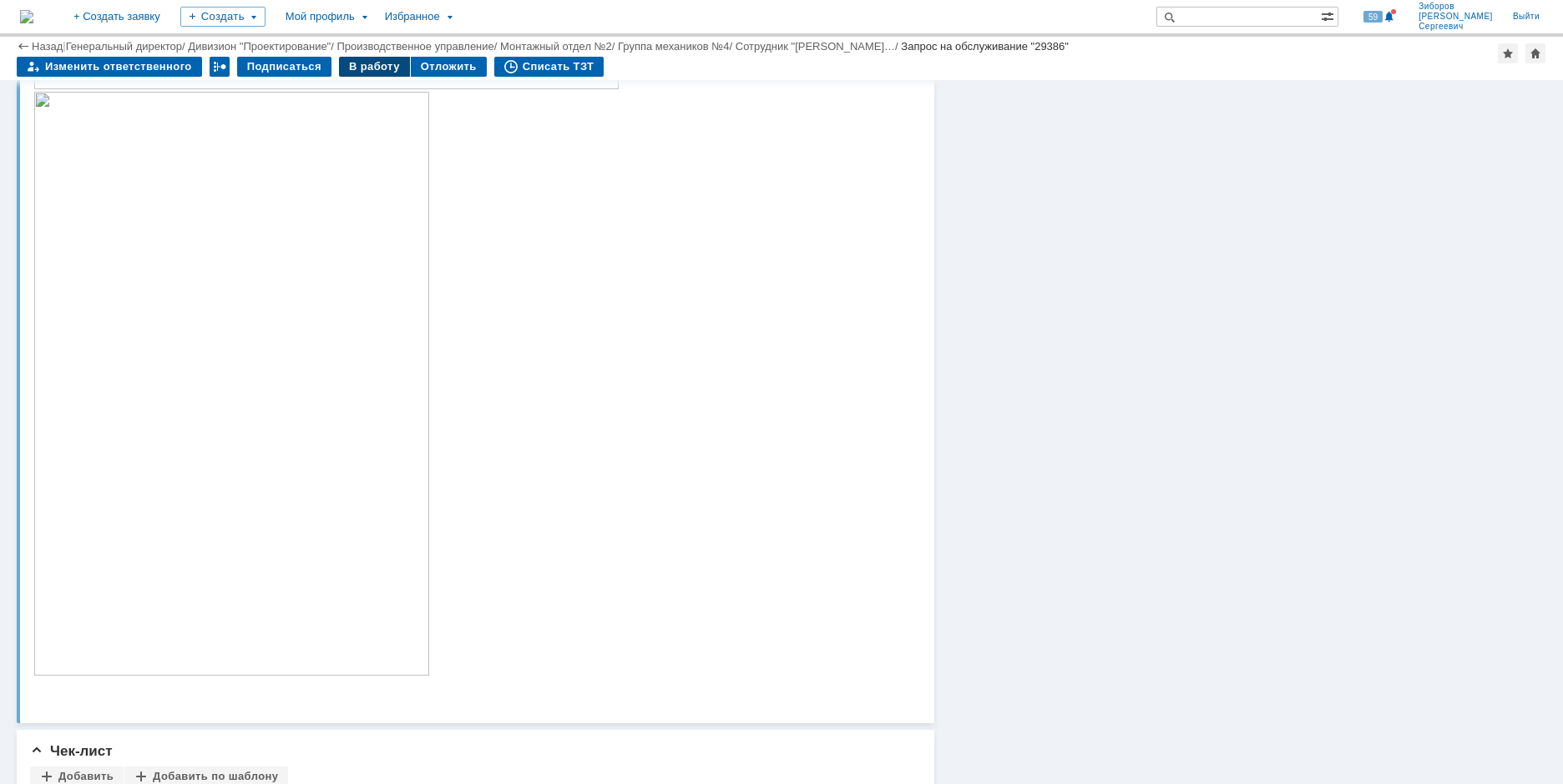
click at [367, 65] on div "В работу" at bounding box center [374, 67] width 71 height 20
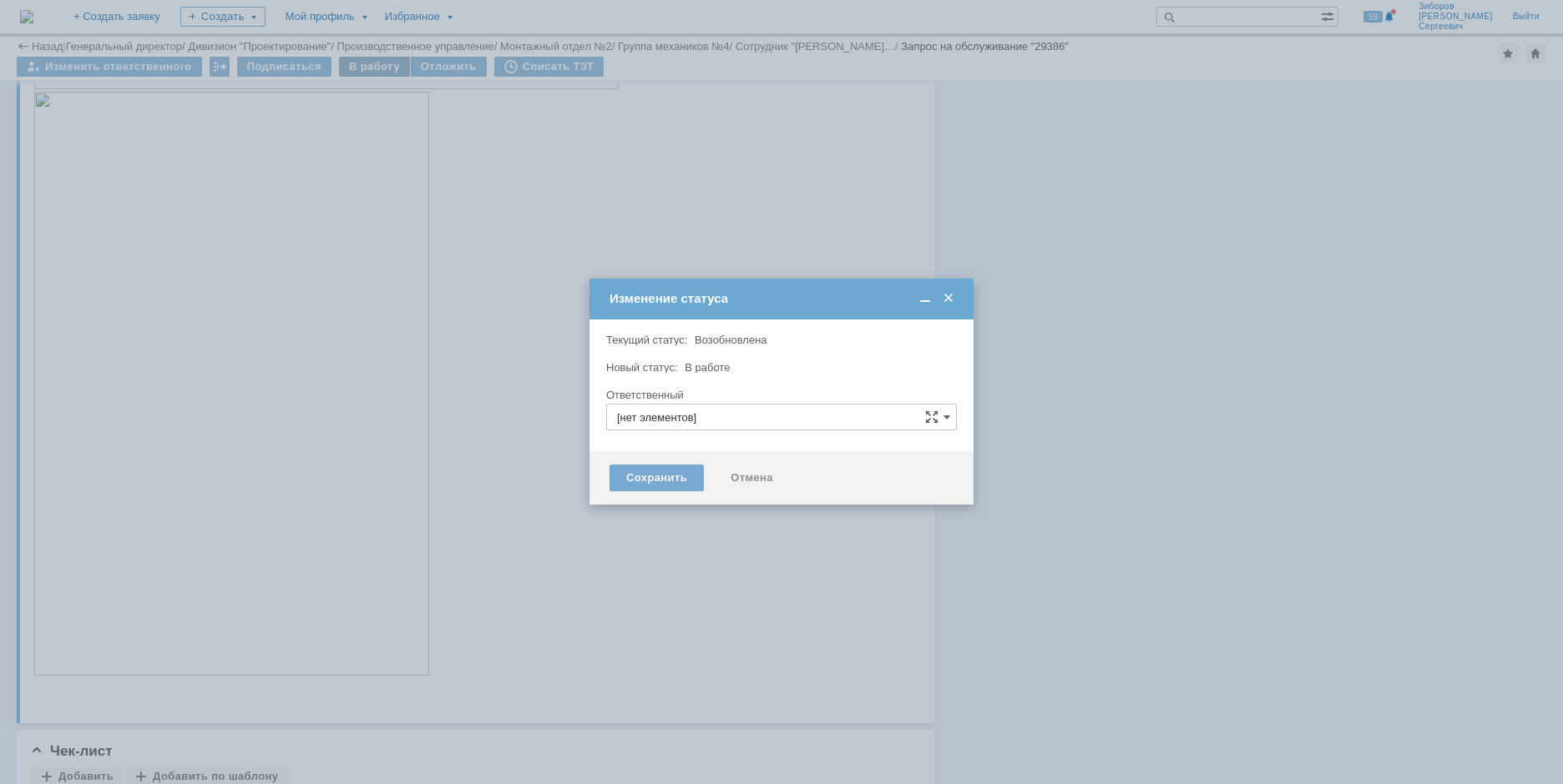
type input "[PERSON_NAME]"
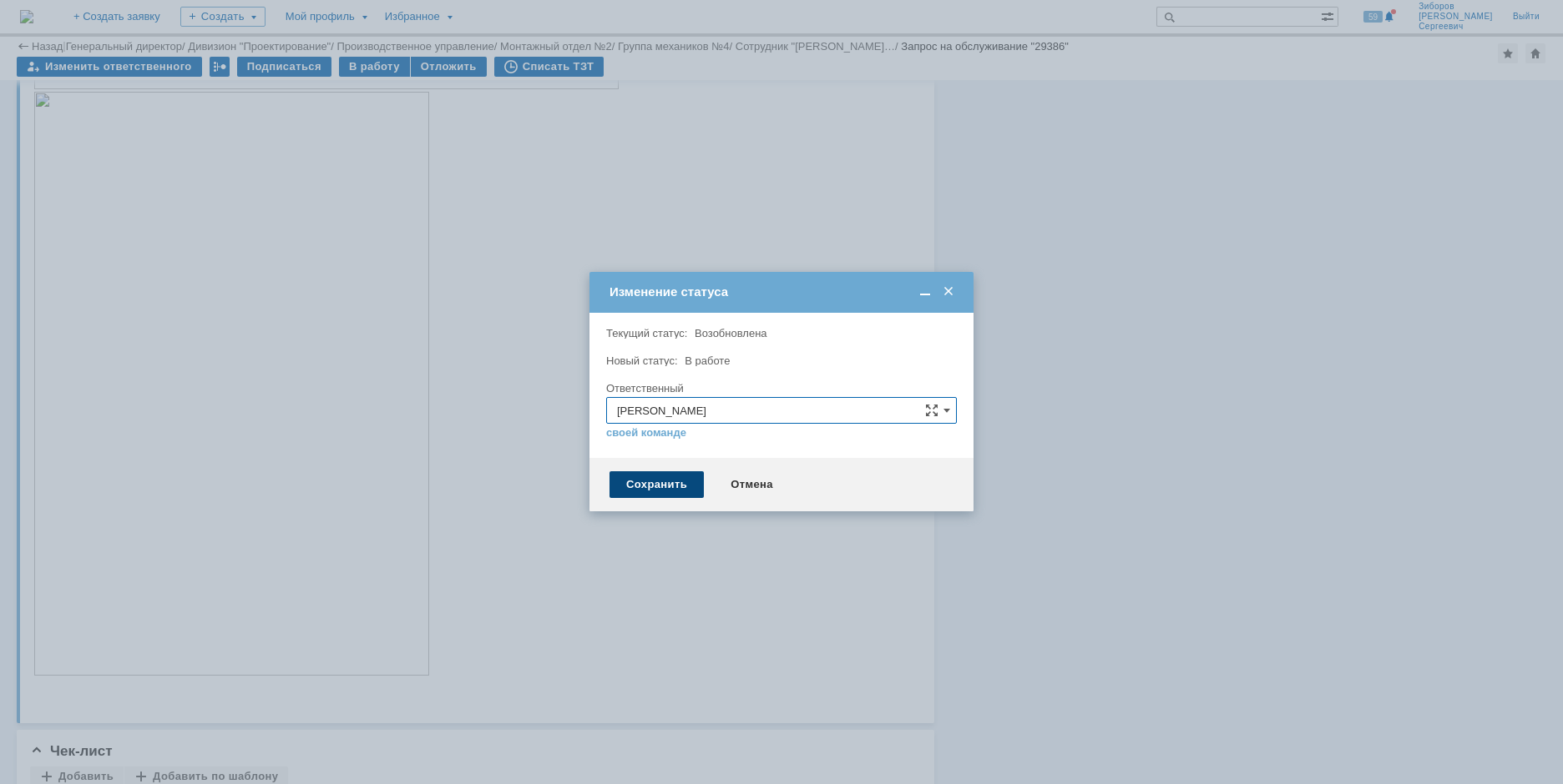
click at [660, 480] on div "Сохранить" at bounding box center [657, 485] width 95 height 27
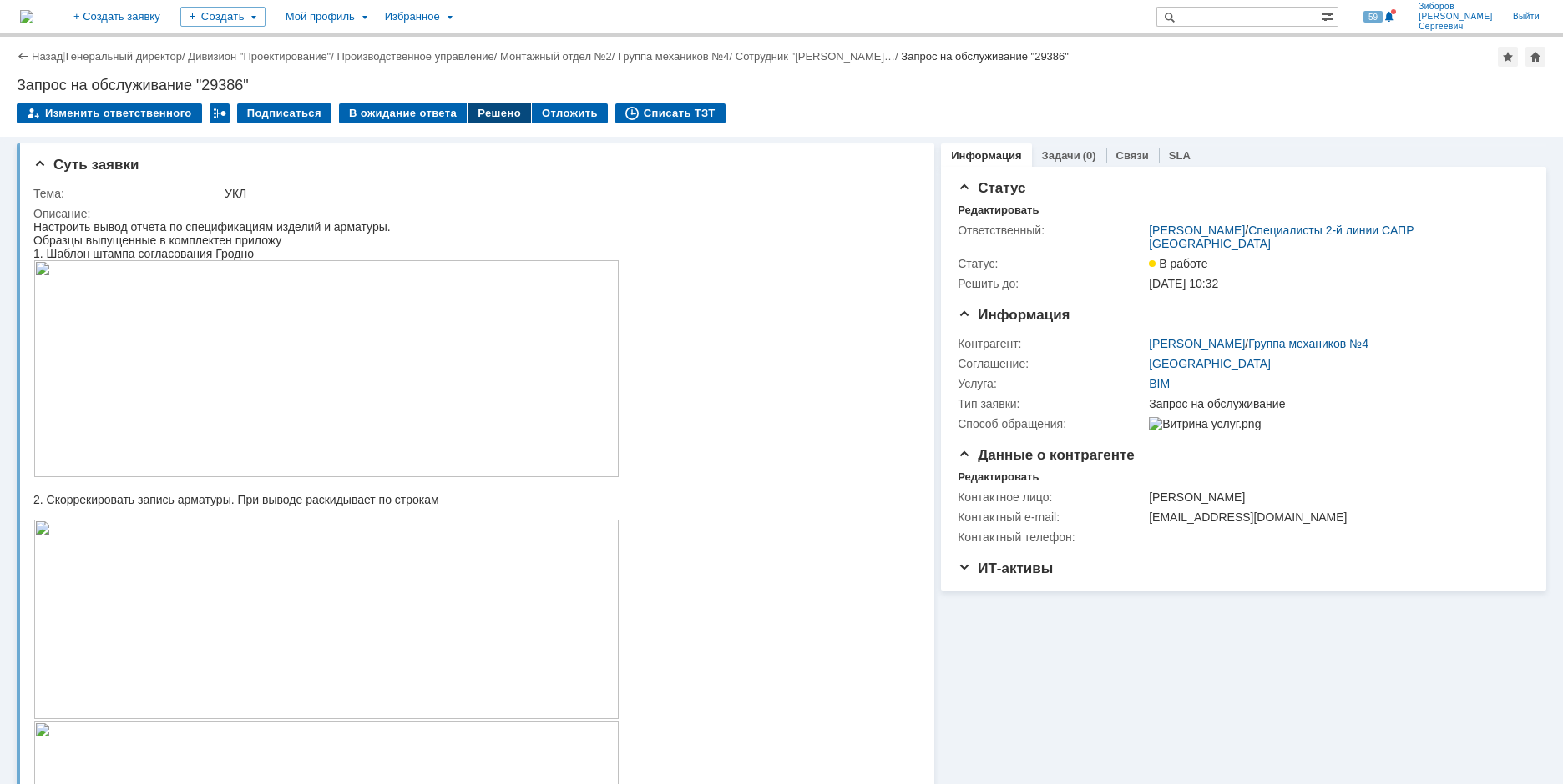
scroll to position [0, 0]
click at [481, 102] on div "Назад | Генеральный директор / Дивизион "Проектирование" / Производственное упр…" at bounding box center [782, 87] width 1563 height 100
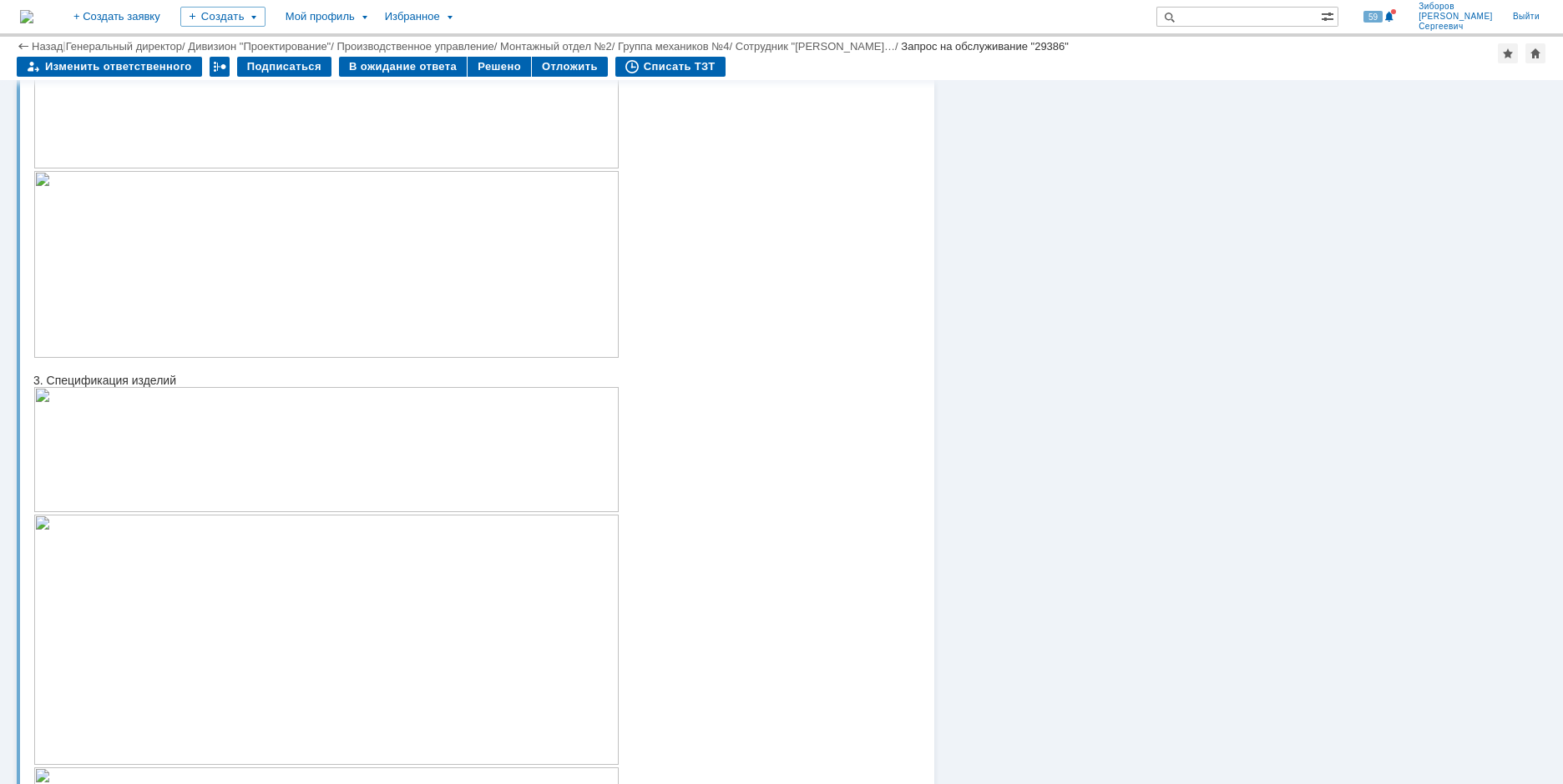
scroll to position [584, 0]
click at [472, 68] on div "Решено" at bounding box center [500, 67] width 64 height 20
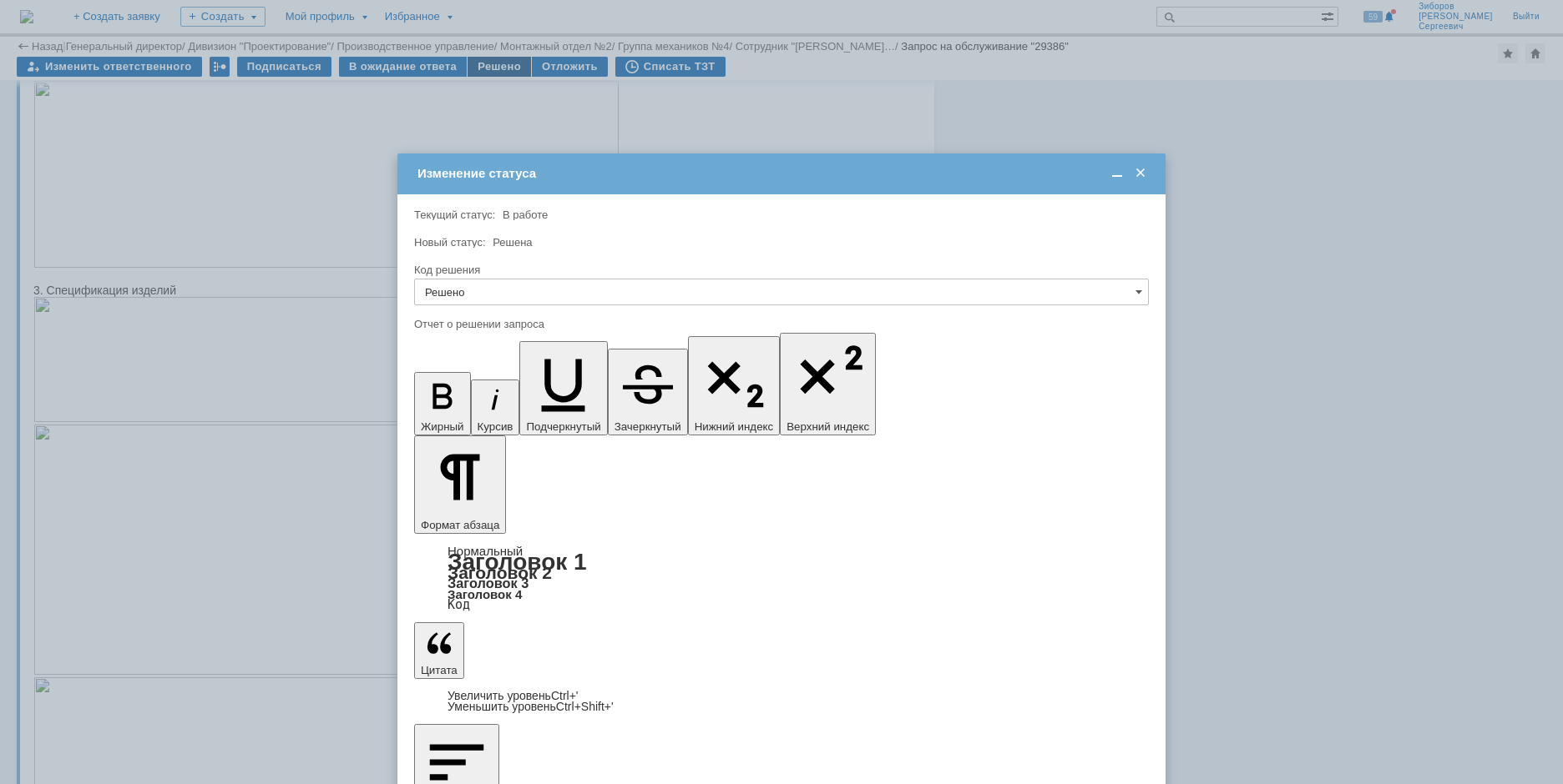
scroll to position [0, 0]
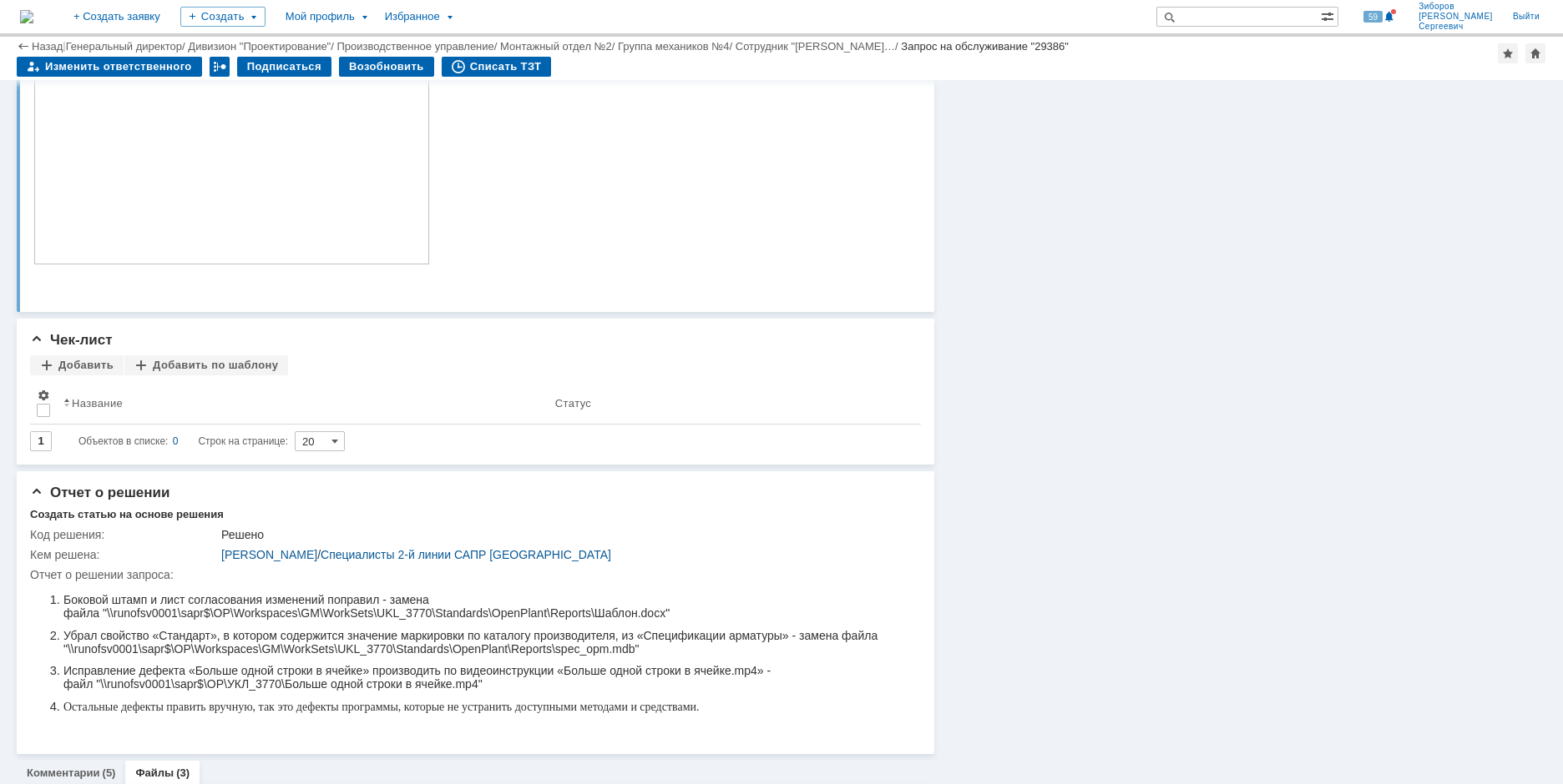
scroll to position [1836, 0]
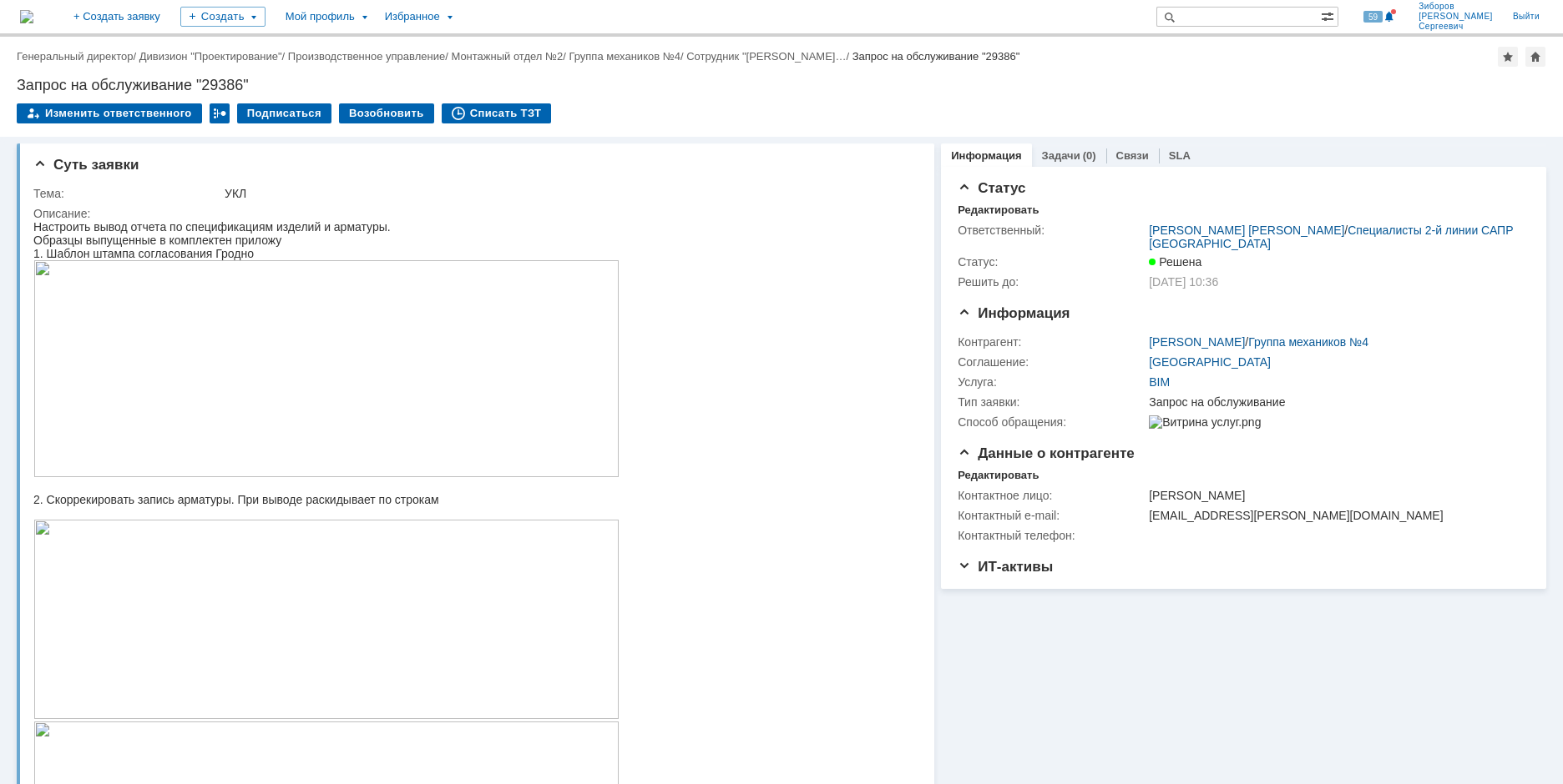
click at [34, 15] on img at bounding box center [27, 16] width 14 height 14
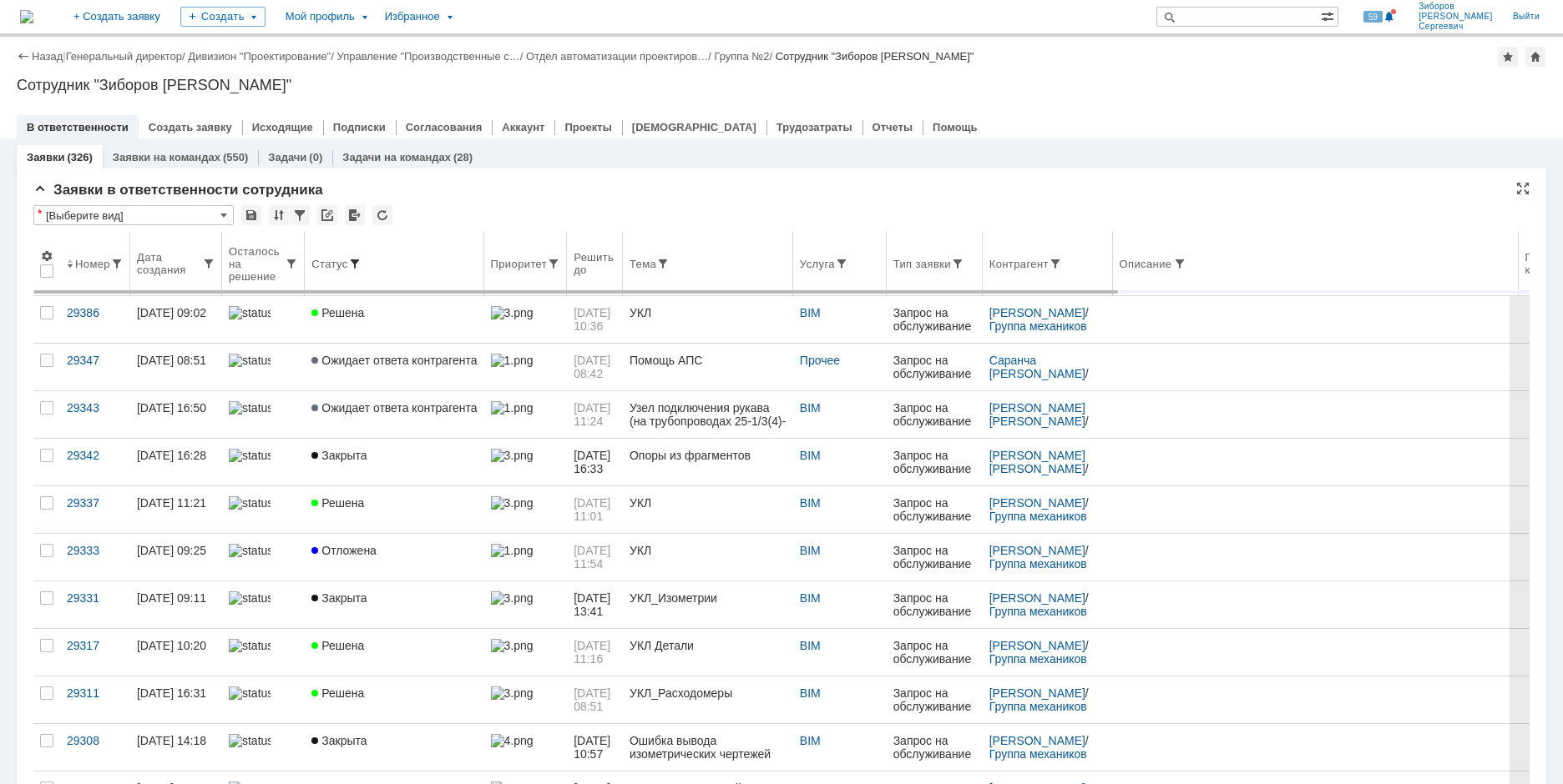
click at [352, 259] on span at bounding box center [355, 264] width 14 height 14
click at [353, 266] on span at bounding box center [355, 264] width 14 height 14
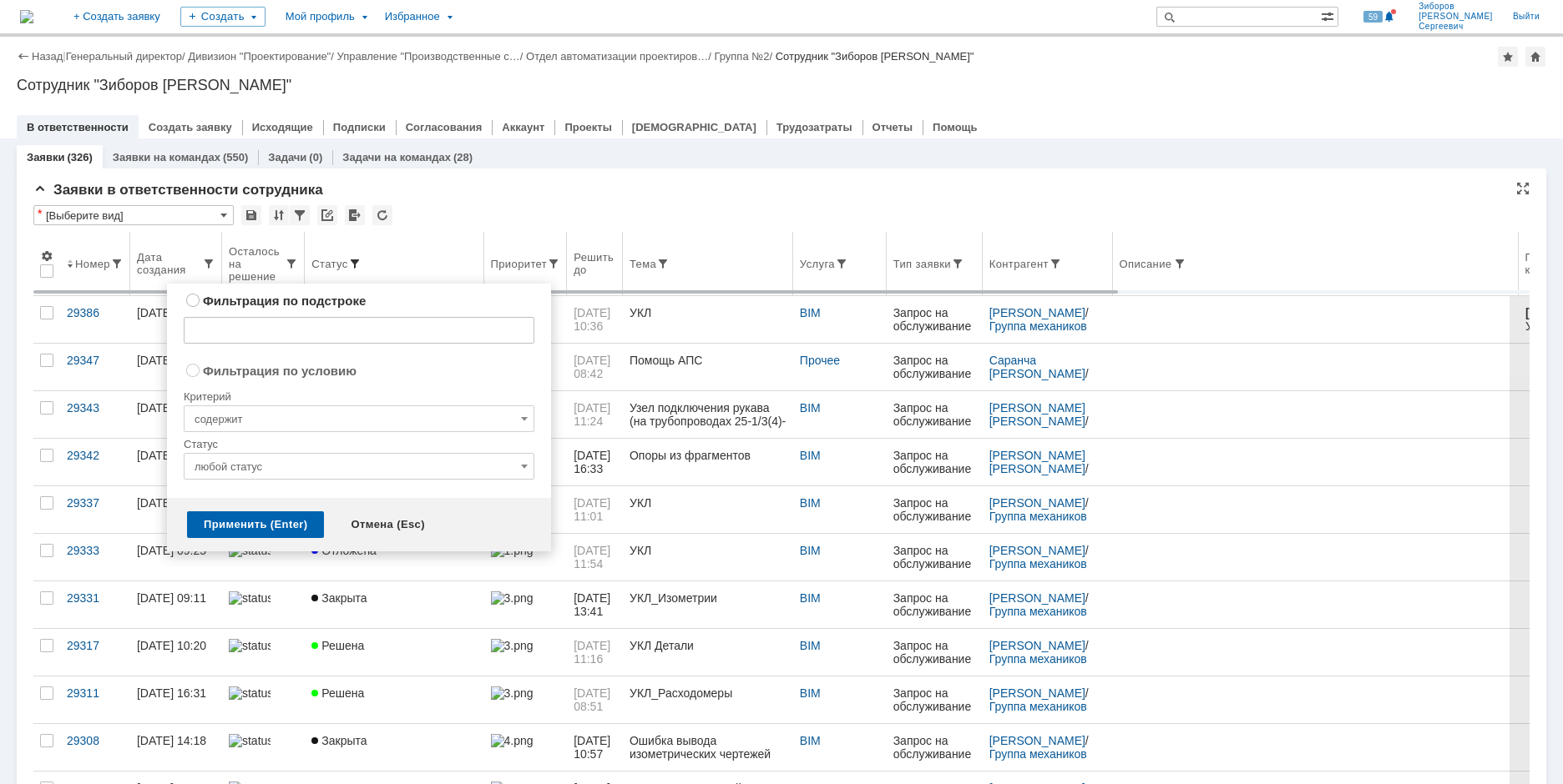
click at [353, 263] on span at bounding box center [355, 264] width 14 height 14
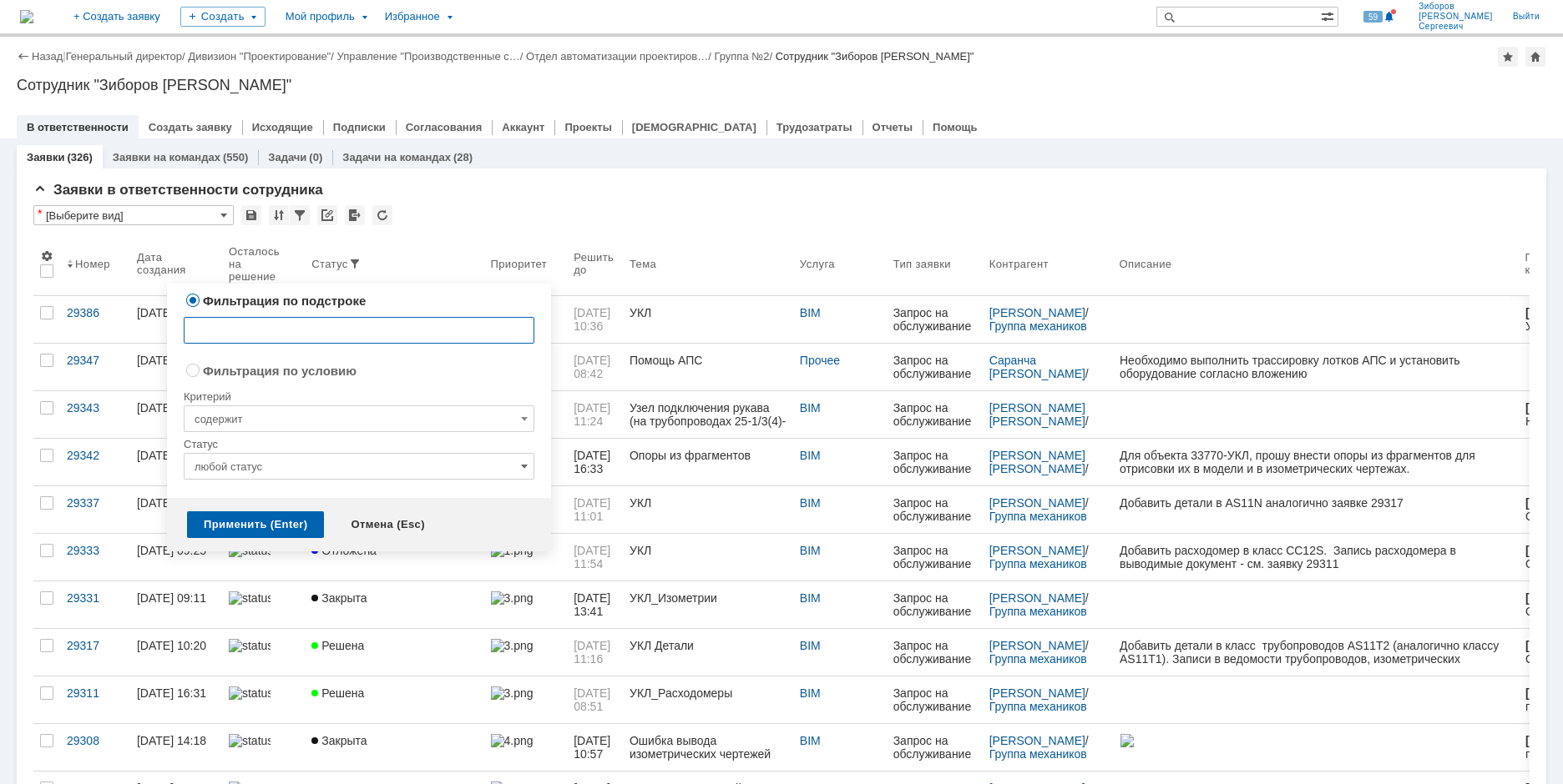
click at [521, 460] on span at bounding box center [524, 467] width 7 height 14
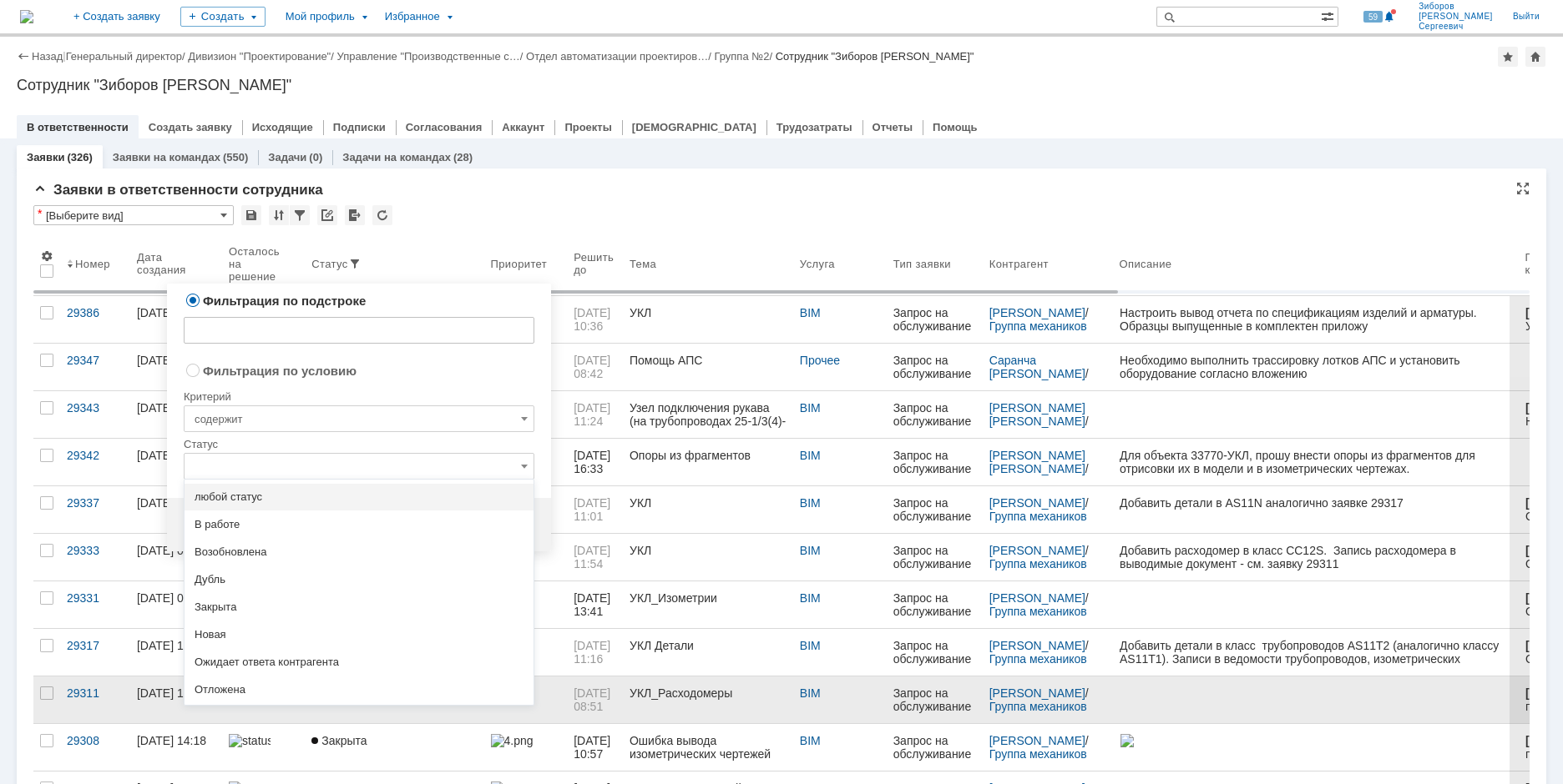
click at [230, 688] on span "Отложена" at bounding box center [359, 690] width 329 height 14
radio input "false"
radio input "true"
type input "Отложена"
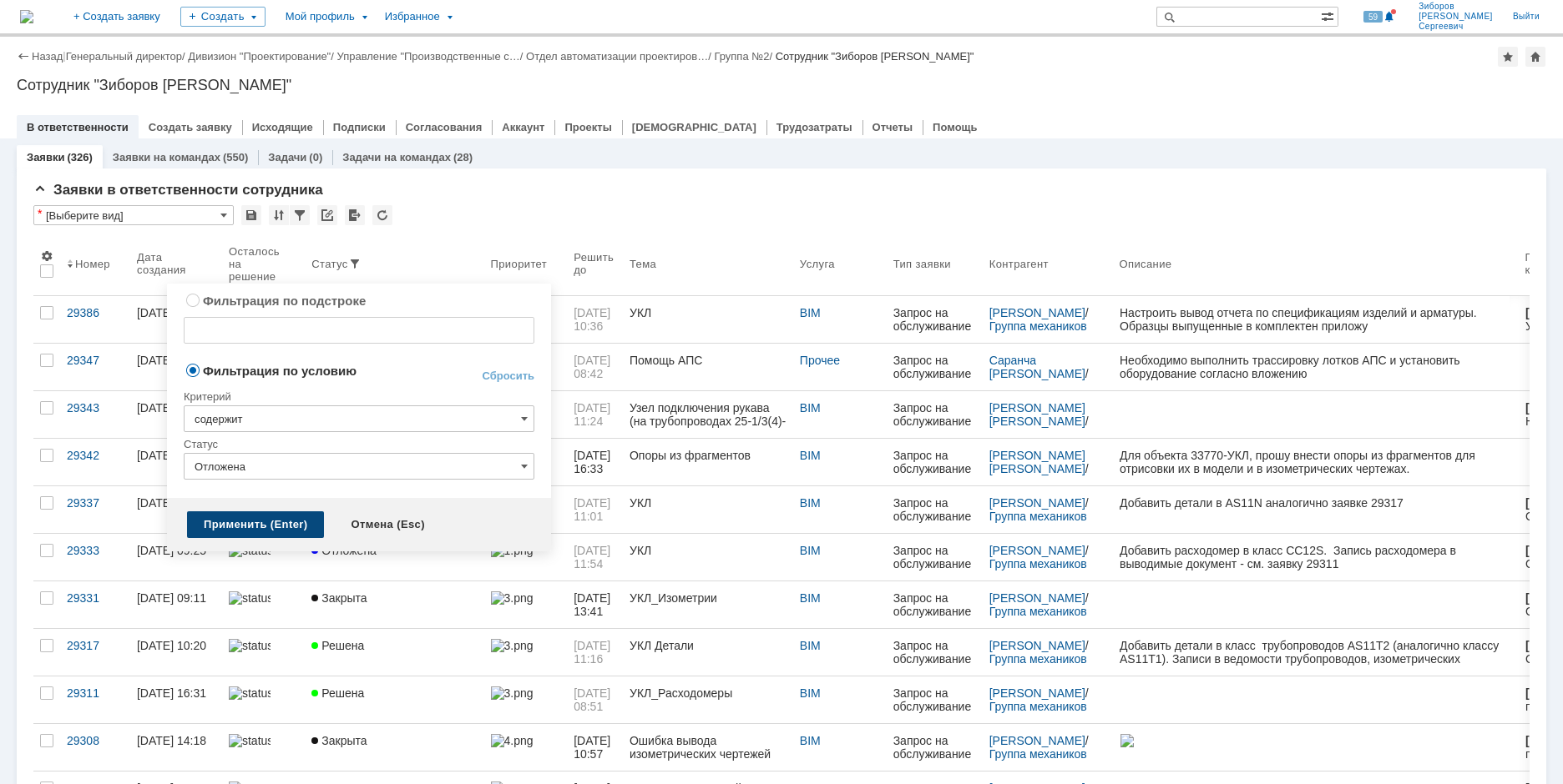
click at [264, 519] on div "Применить (Enter)" at bounding box center [256, 525] width 137 height 27
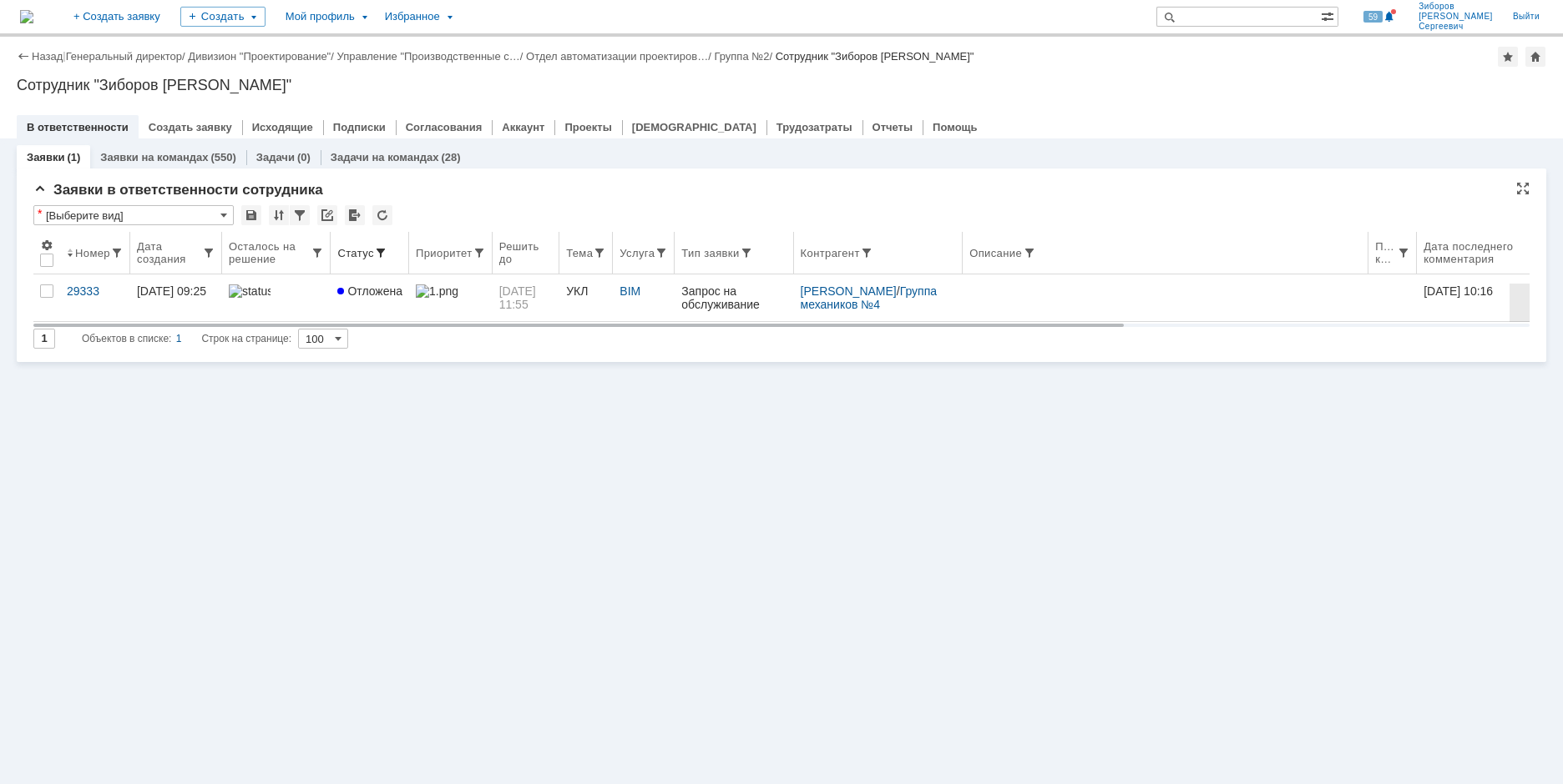
click at [377, 254] on span at bounding box center [381, 253] width 14 height 14
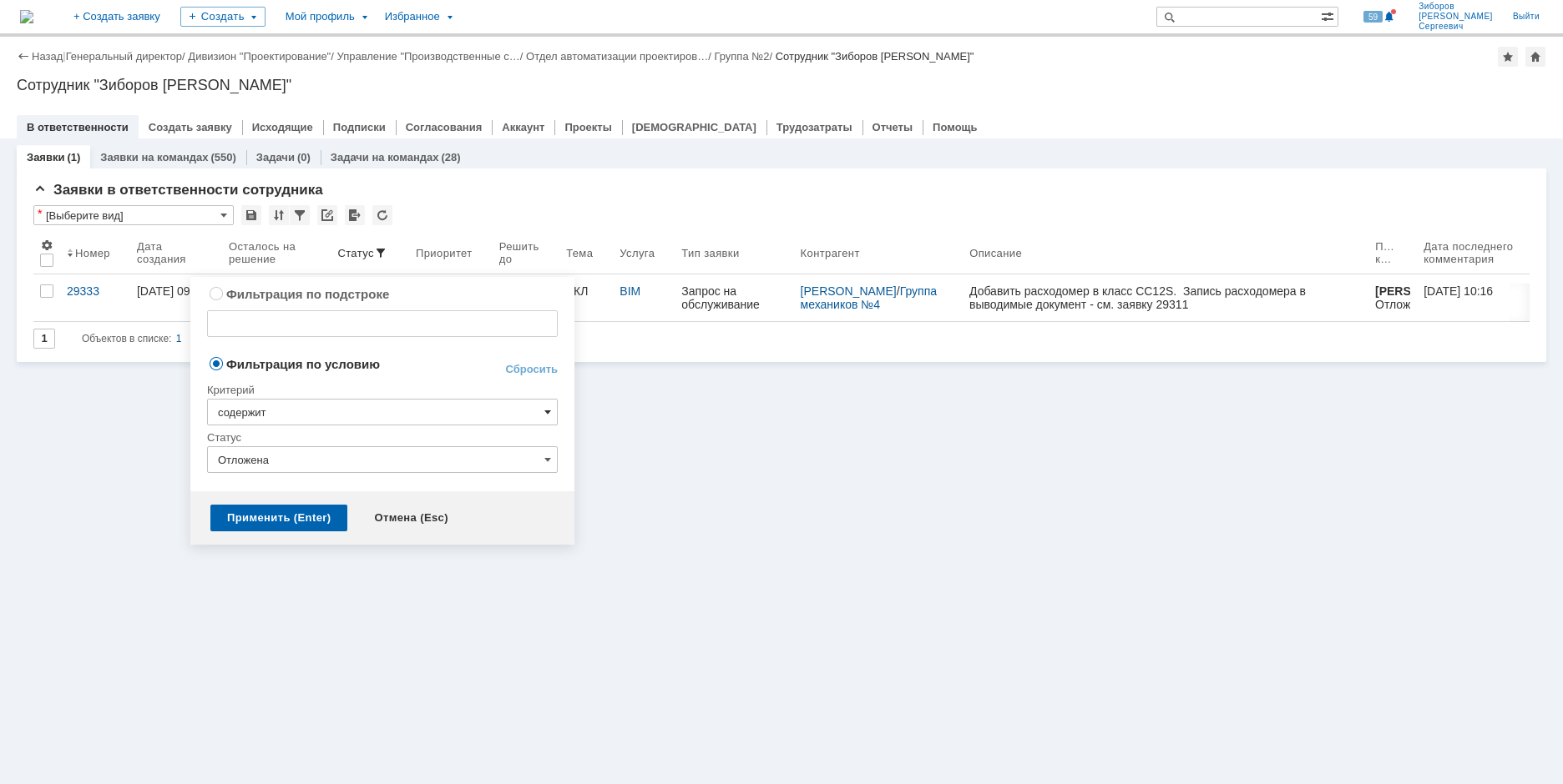
click at [546, 414] on span at bounding box center [547, 413] width 7 height 14
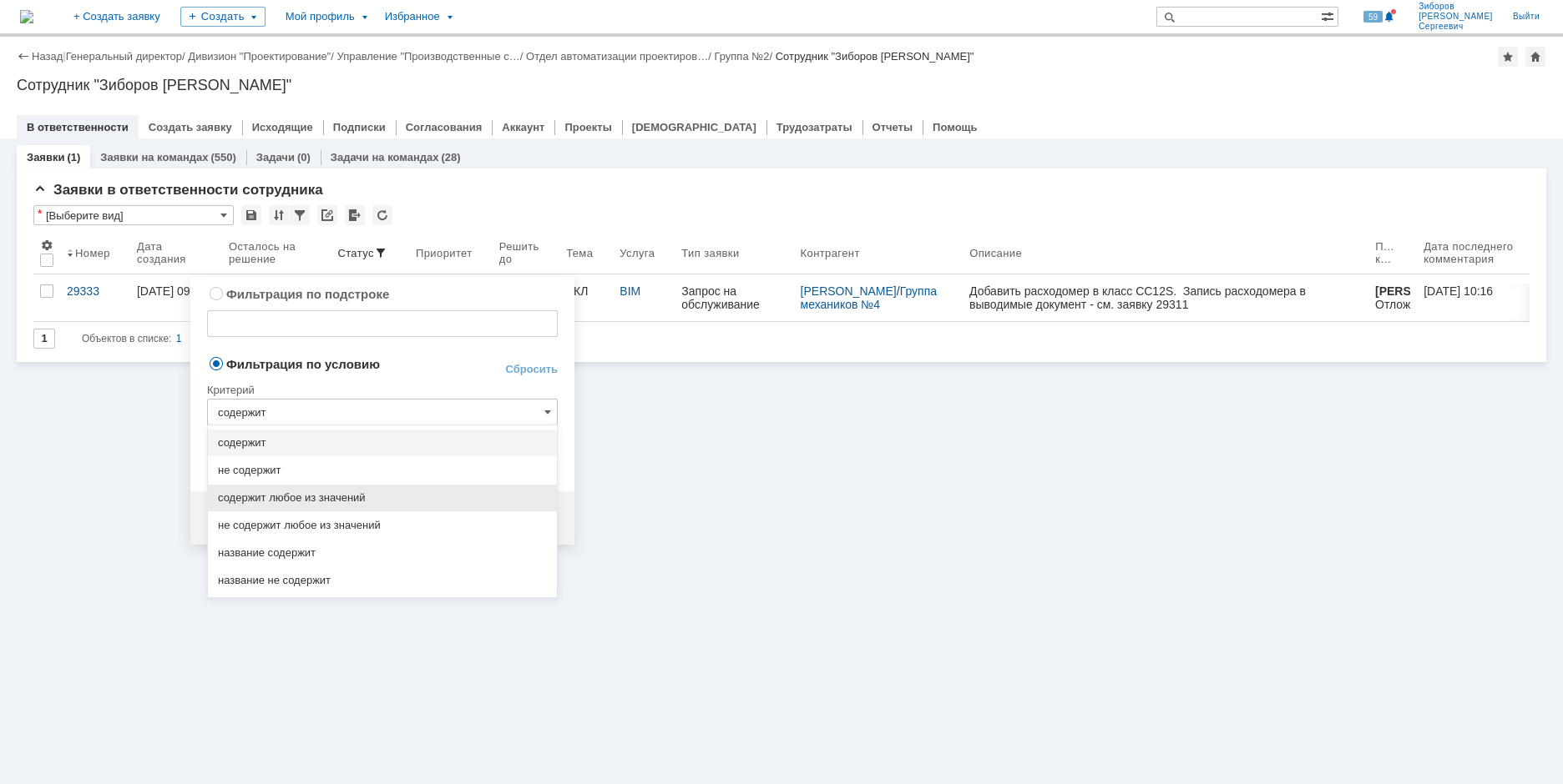
click at [323, 497] on span "содержит любое из значений" at bounding box center [382, 499] width 329 height 14
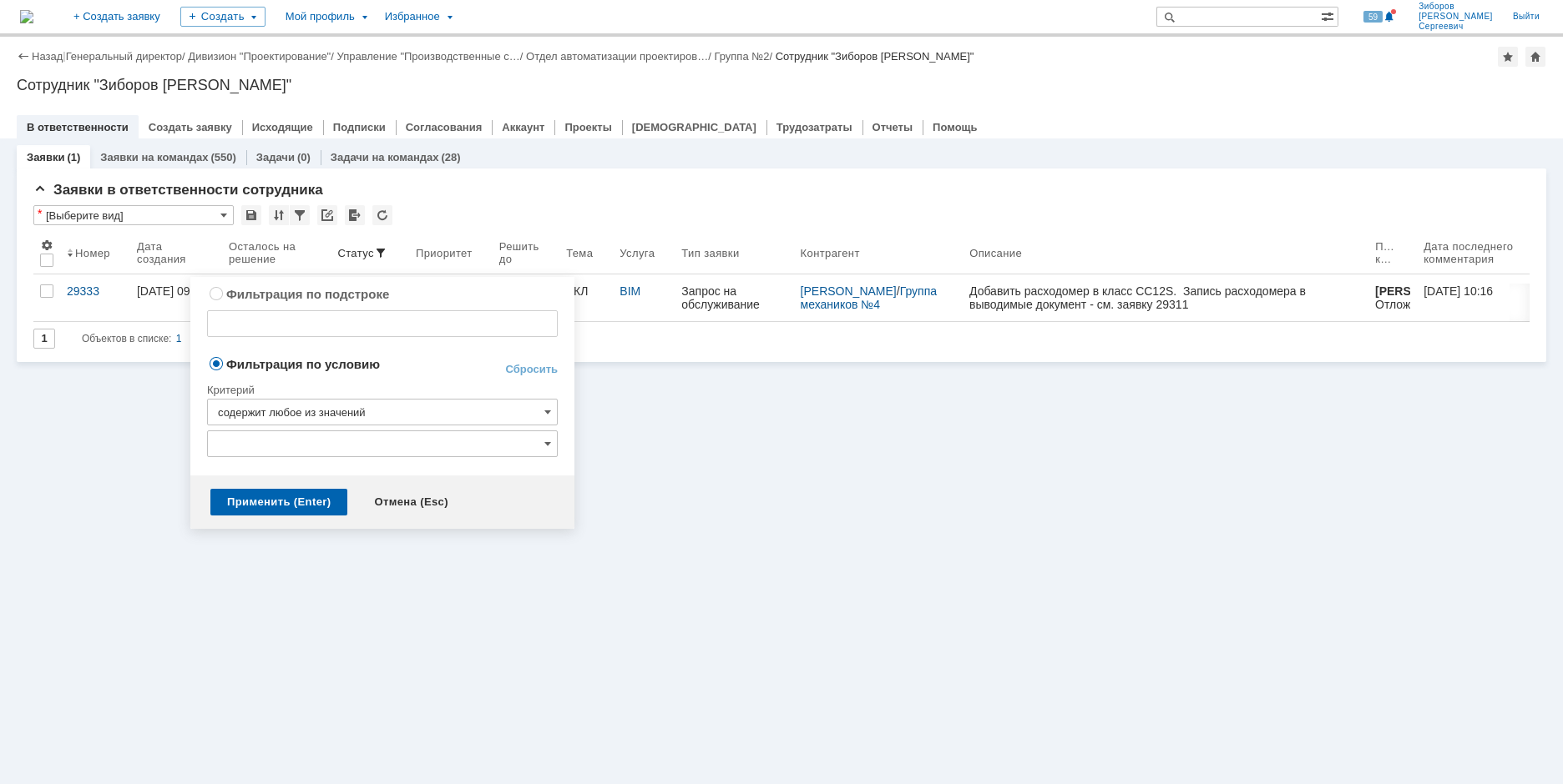
type input "содержит любое из значений"
click at [543, 449] on input "text" at bounding box center [382, 444] width 350 height 27
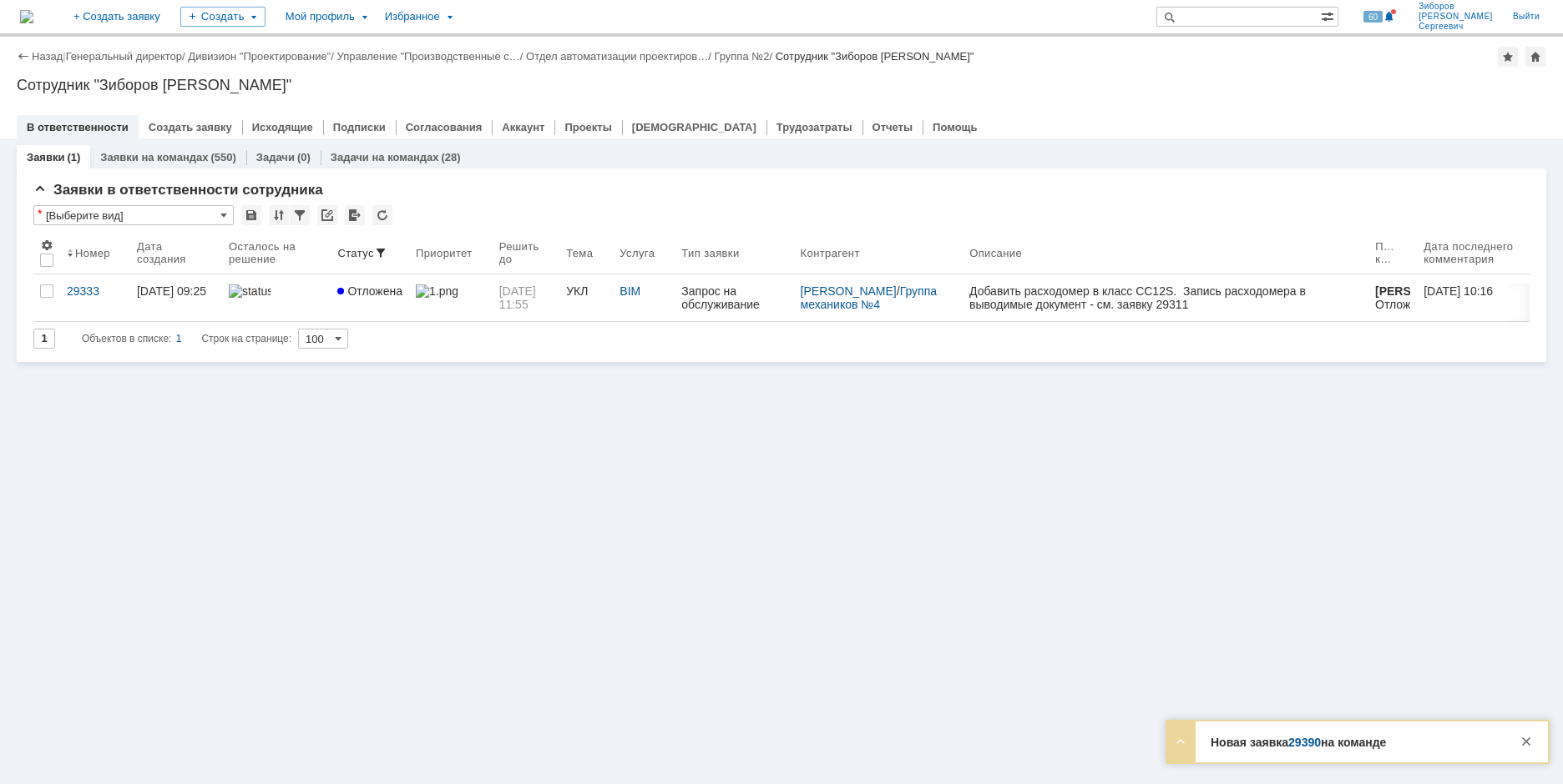
click at [1141, 590] on div "Заявки (1) Заявки на командах (550) Задачи (0) Задачи на командах (28) Заявки в…" at bounding box center [782, 462] width 1563 height 646
click at [1308, 740] on link "29390" at bounding box center [1304, 743] width 33 height 14
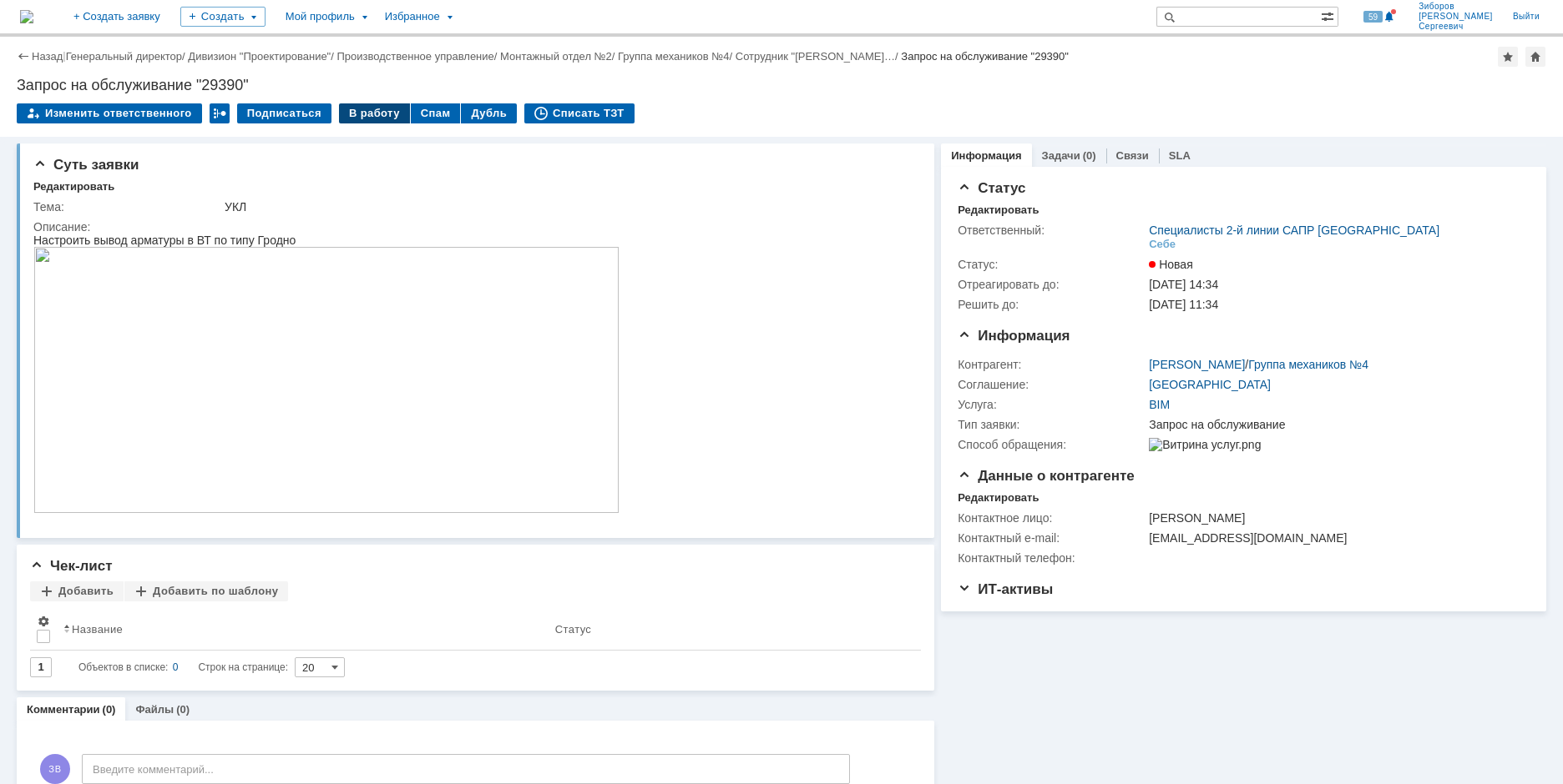
click at [357, 111] on div "В работу" at bounding box center [374, 113] width 71 height 20
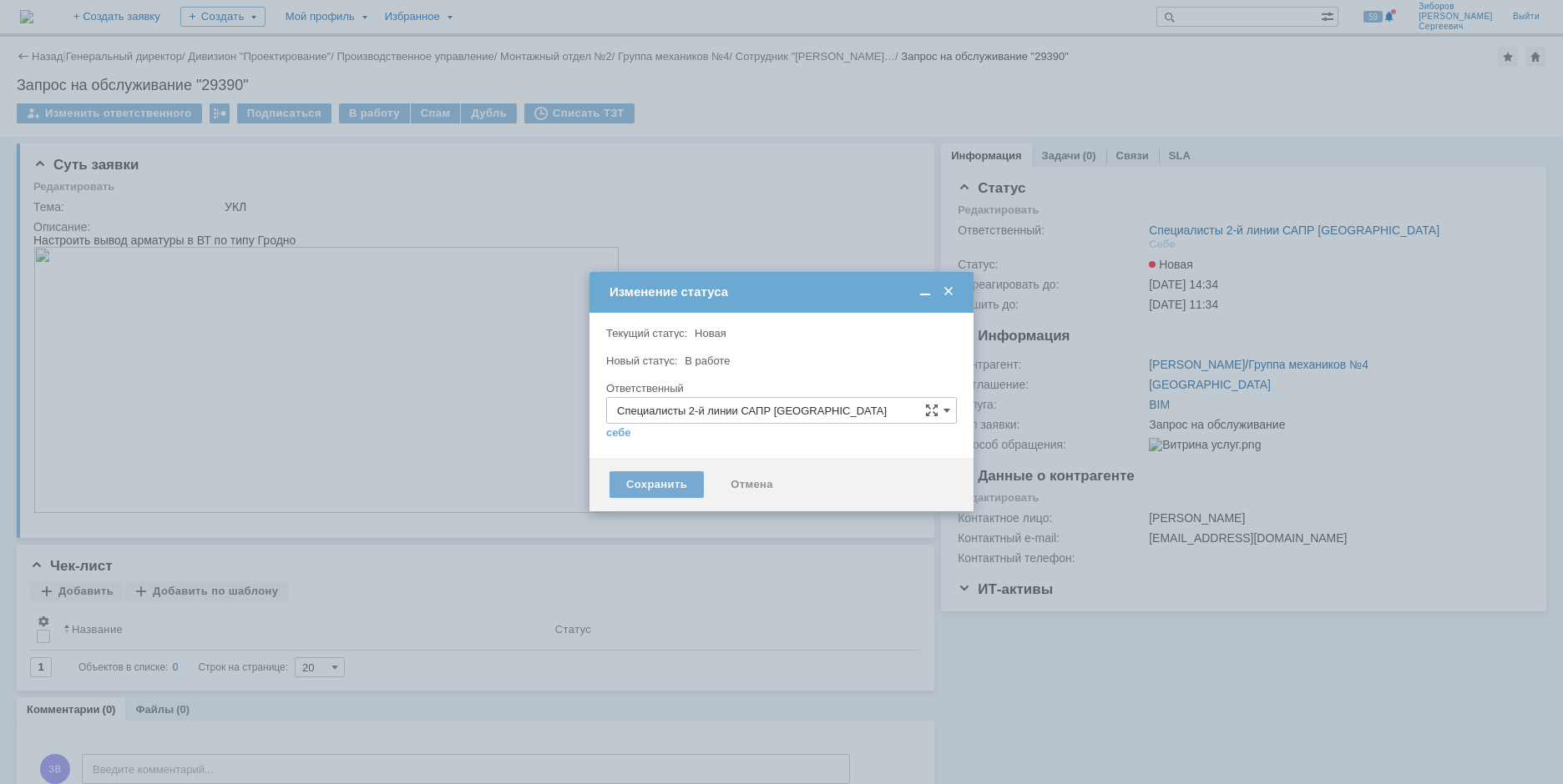
type input "[PERSON_NAME]"
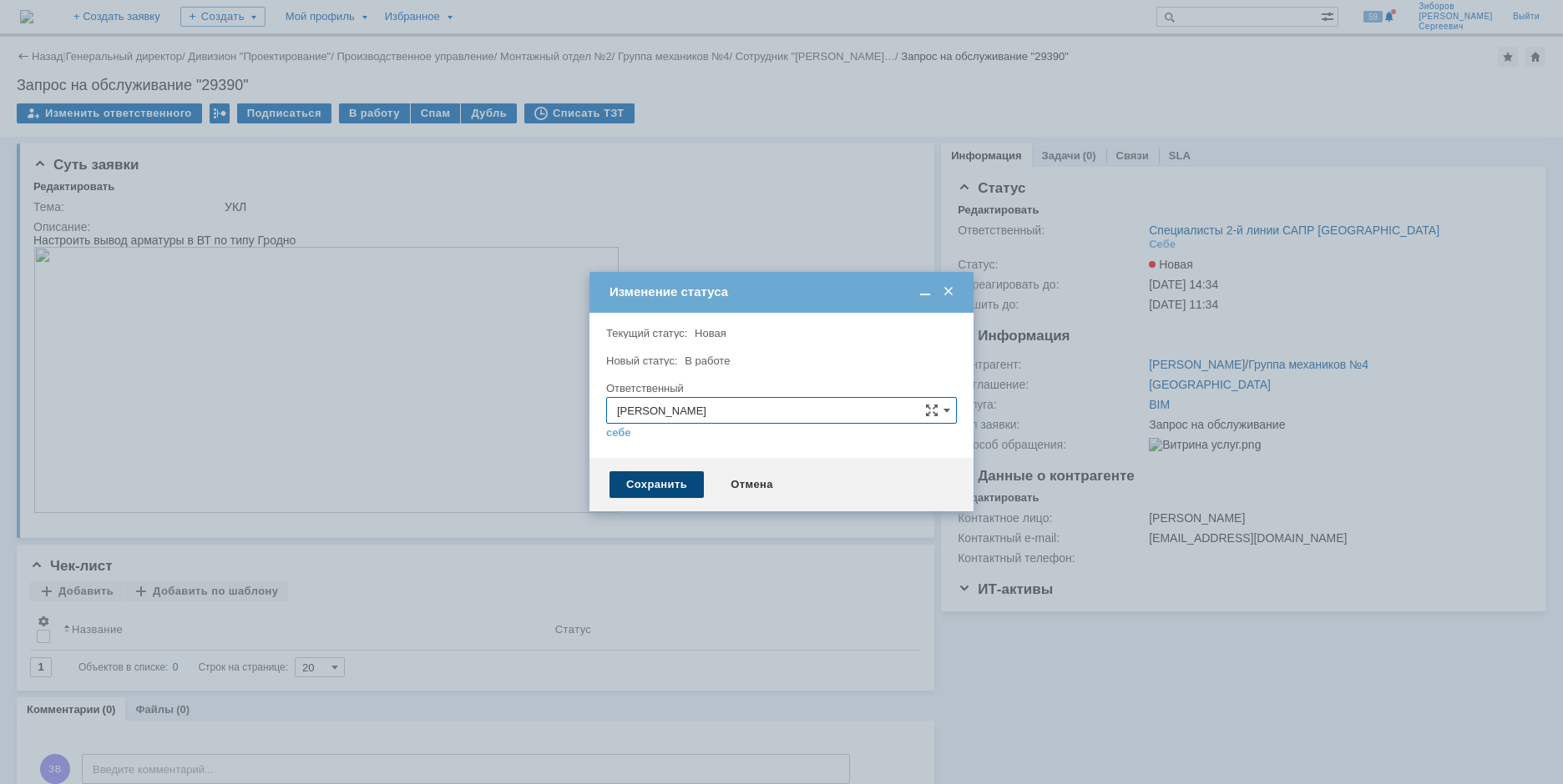
click at [669, 477] on div "Сохранить" at bounding box center [657, 485] width 95 height 27
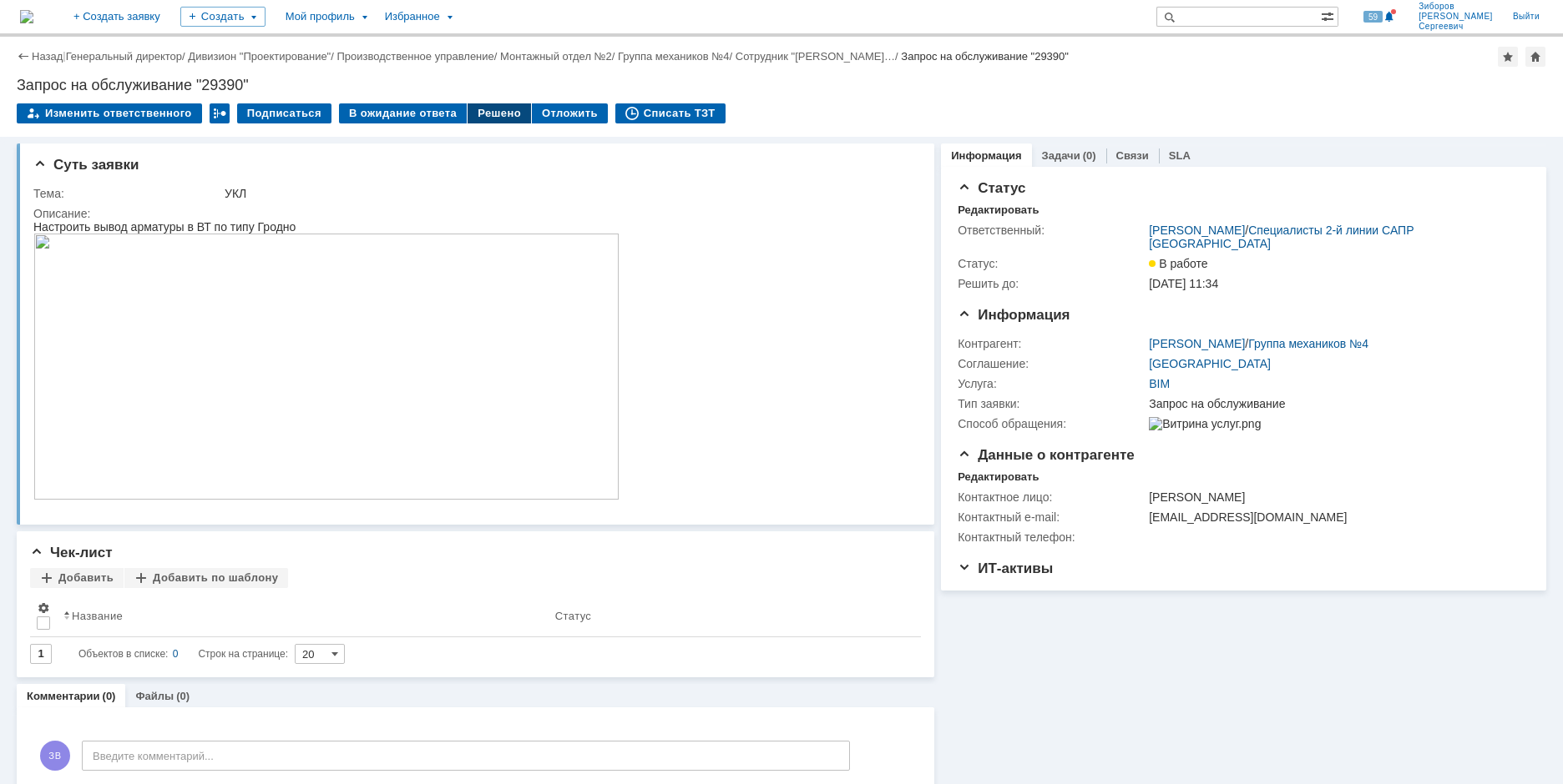
click at [486, 109] on div "Решено" at bounding box center [500, 113] width 64 height 20
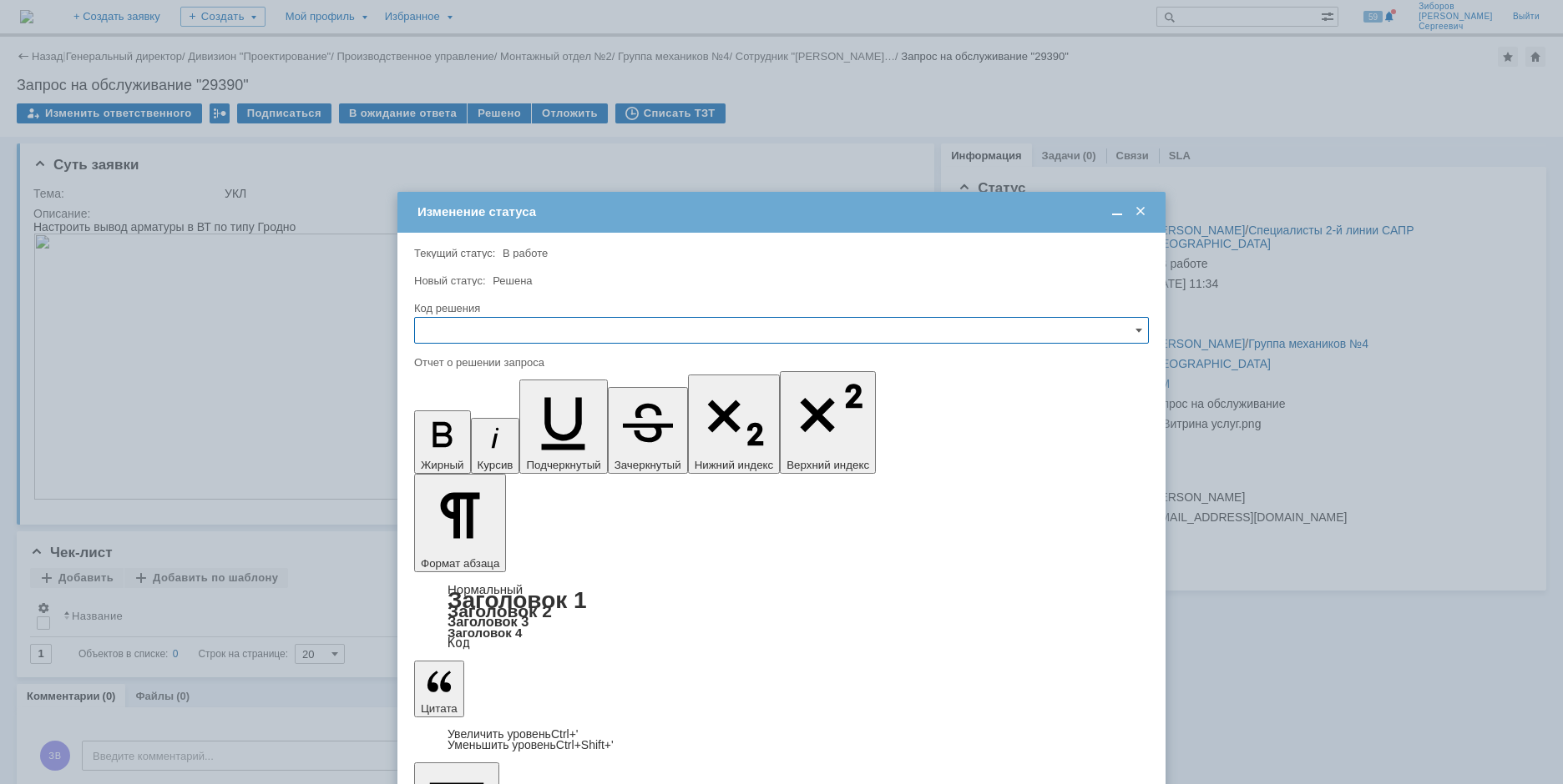
click at [456, 326] on input "text" at bounding box center [781, 331] width 734 height 27
click at [475, 416] on span "Отклонено" at bounding box center [781, 417] width 713 height 14
type input "Отклонено"
drag, startPoint x: 474, startPoint y: 4840, endPoint x: 375, endPoint y: 4840, distance: 99.0
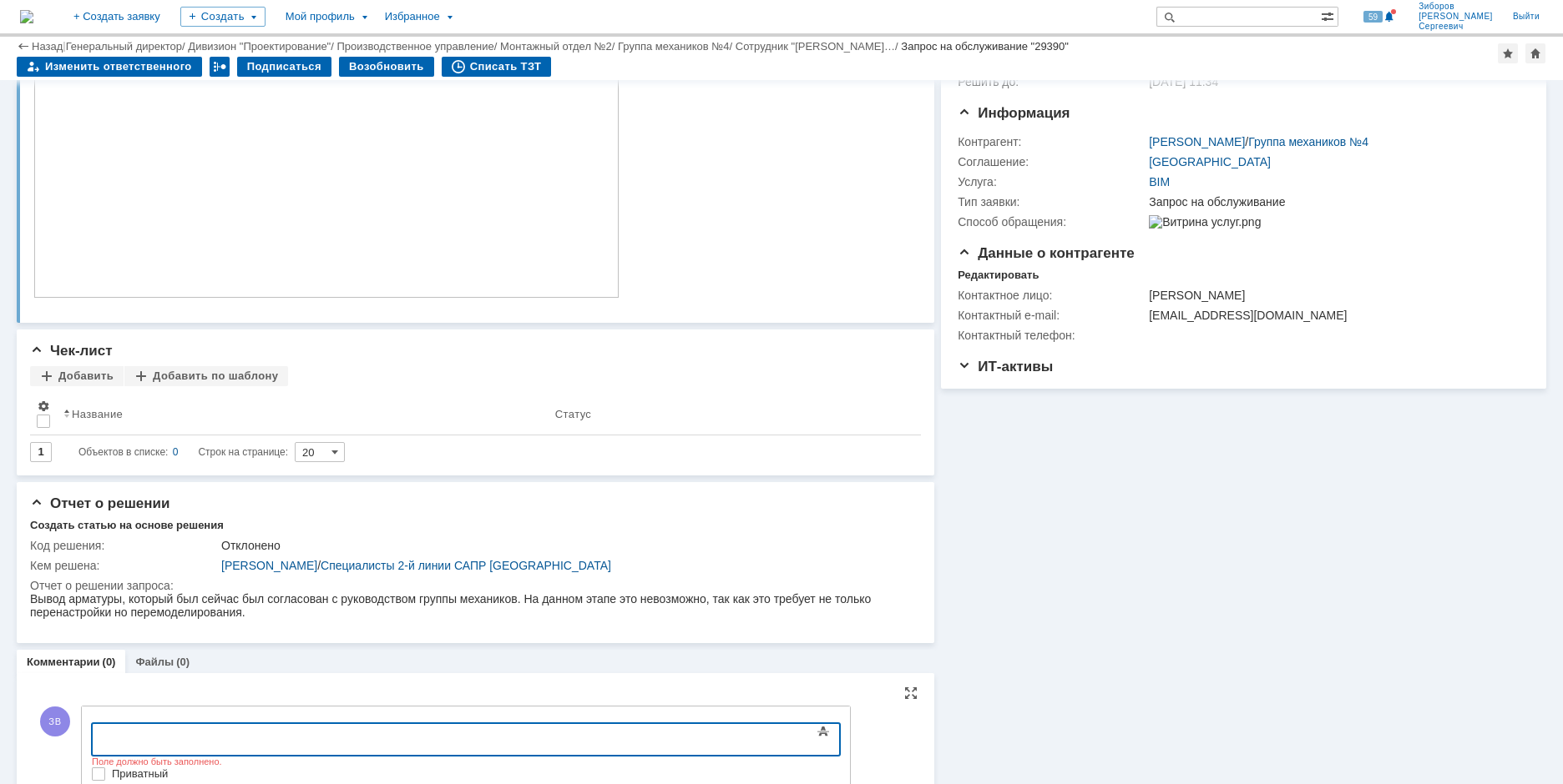
scroll to position [232, 0]
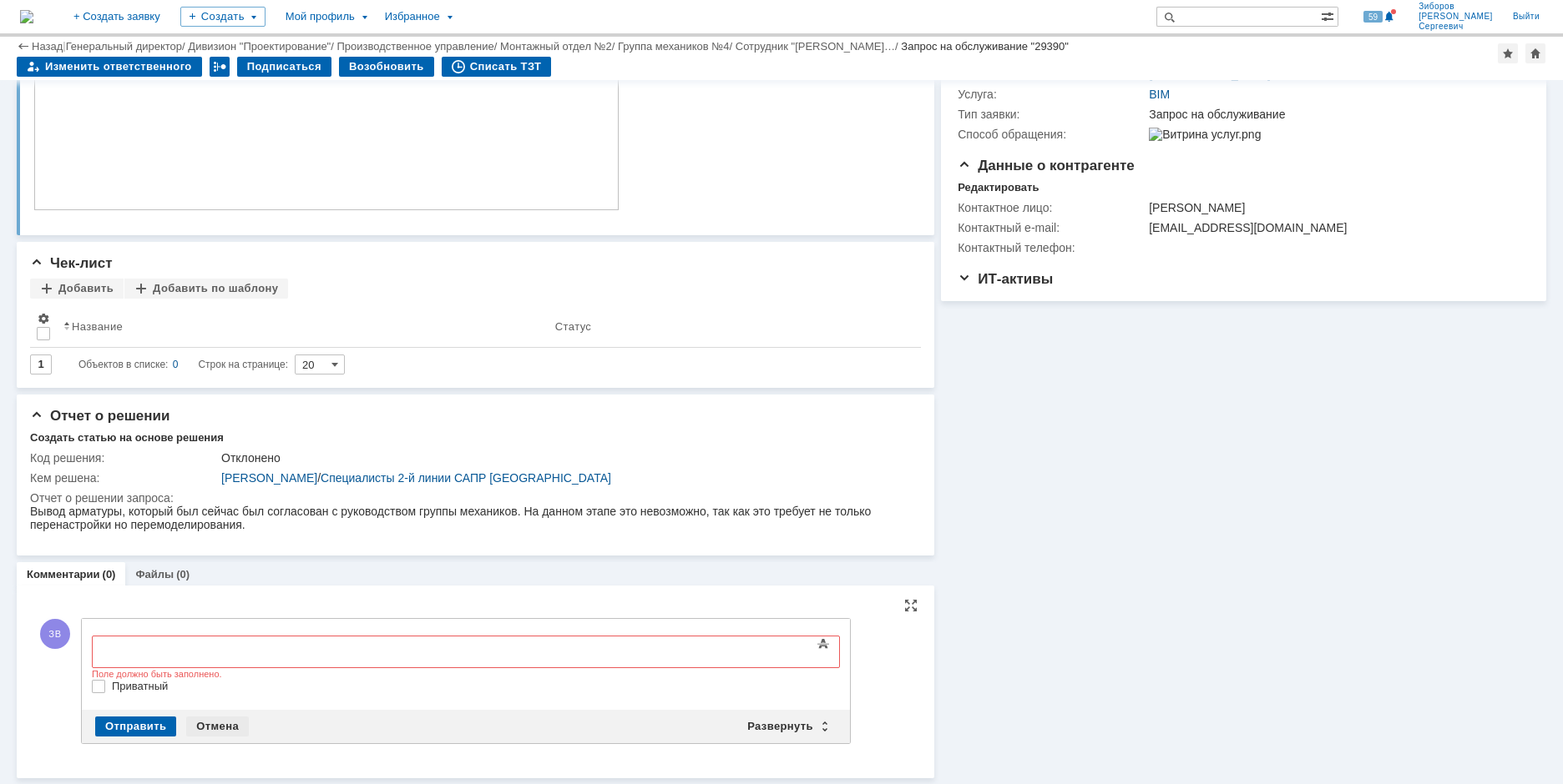
click at [207, 720] on div "Отмена" at bounding box center [217, 726] width 63 height 20
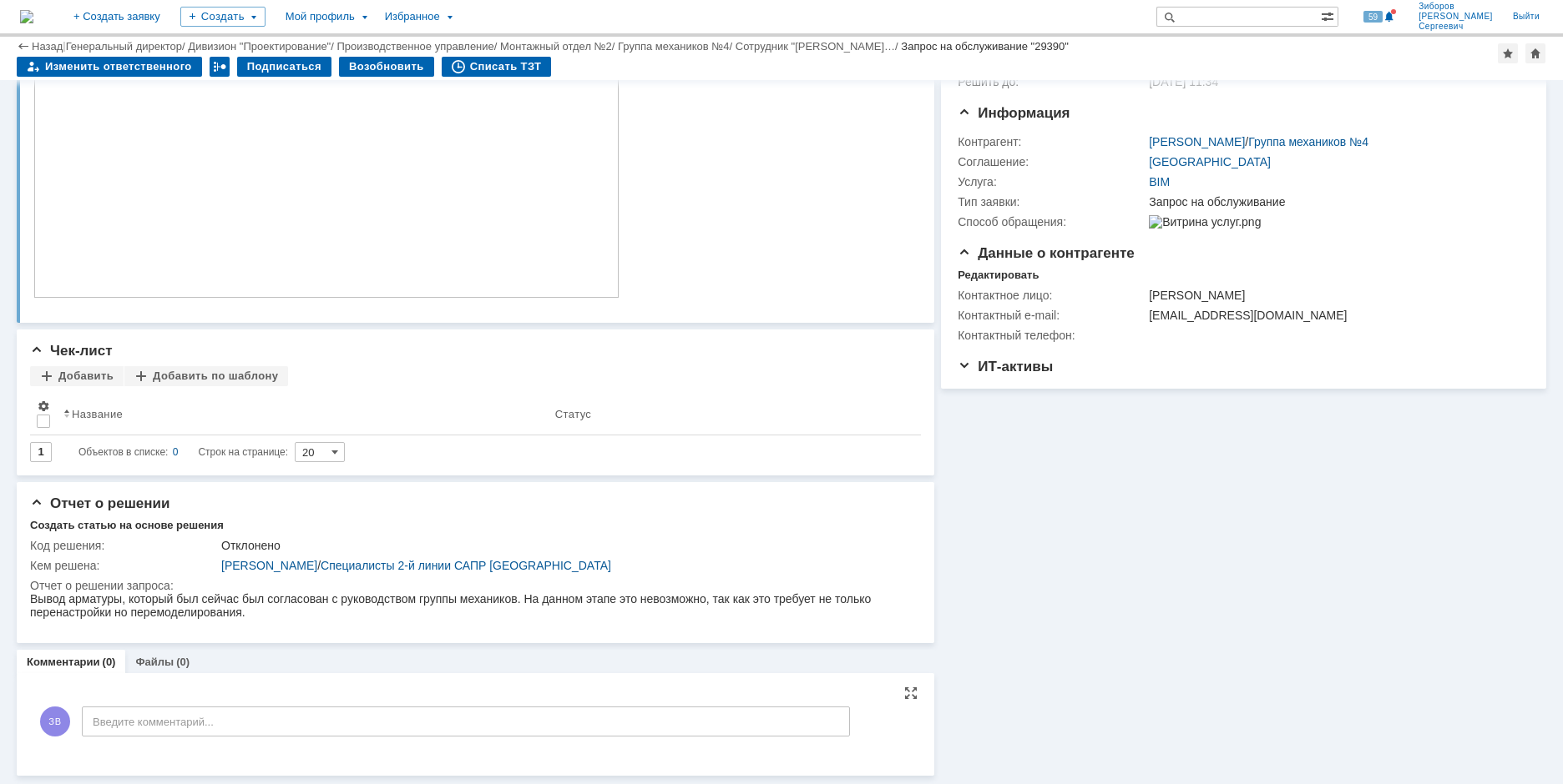
click at [34, 10] on img at bounding box center [27, 16] width 14 height 14
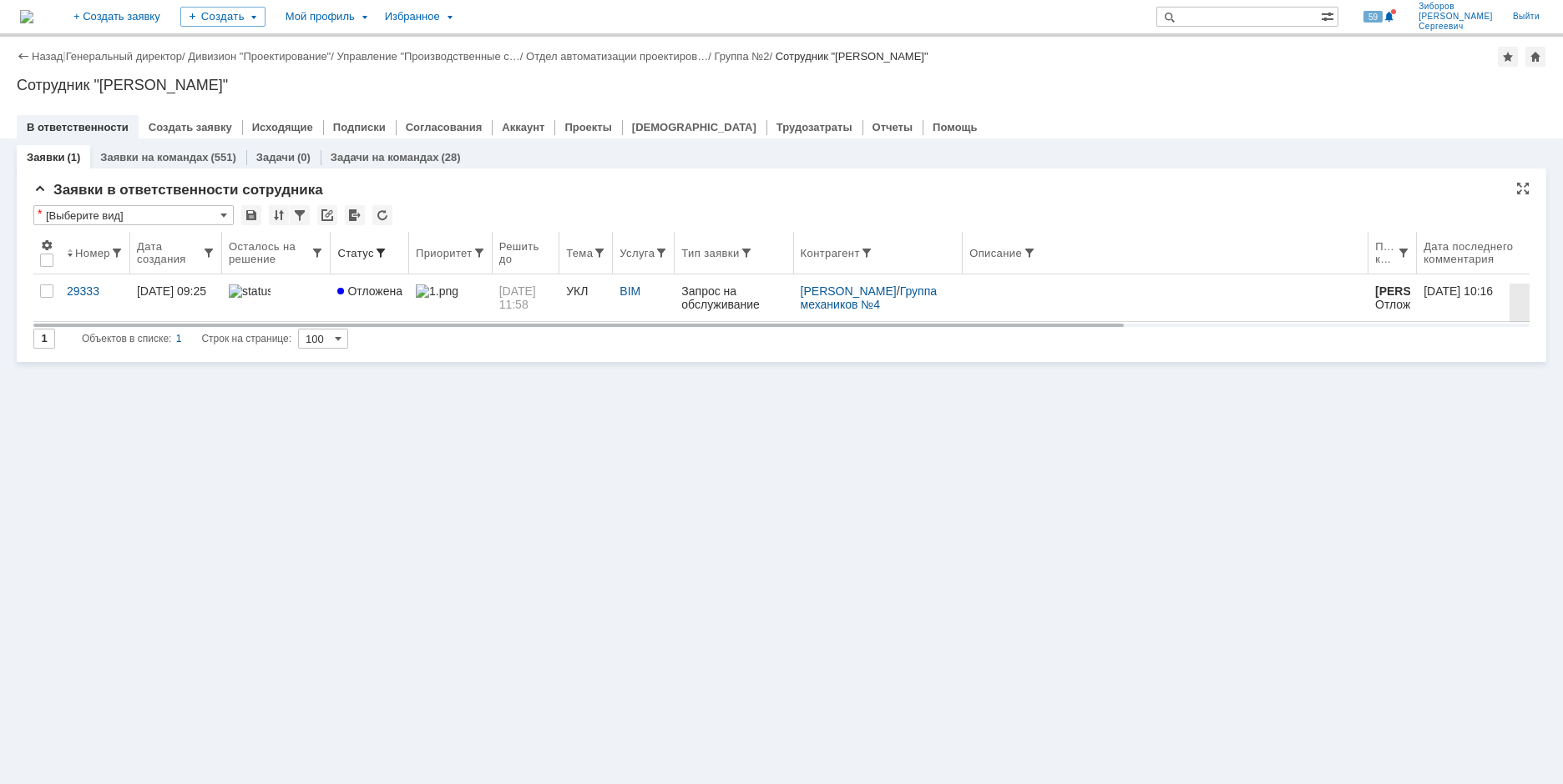
click at [380, 257] on span at bounding box center [381, 253] width 14 height 14
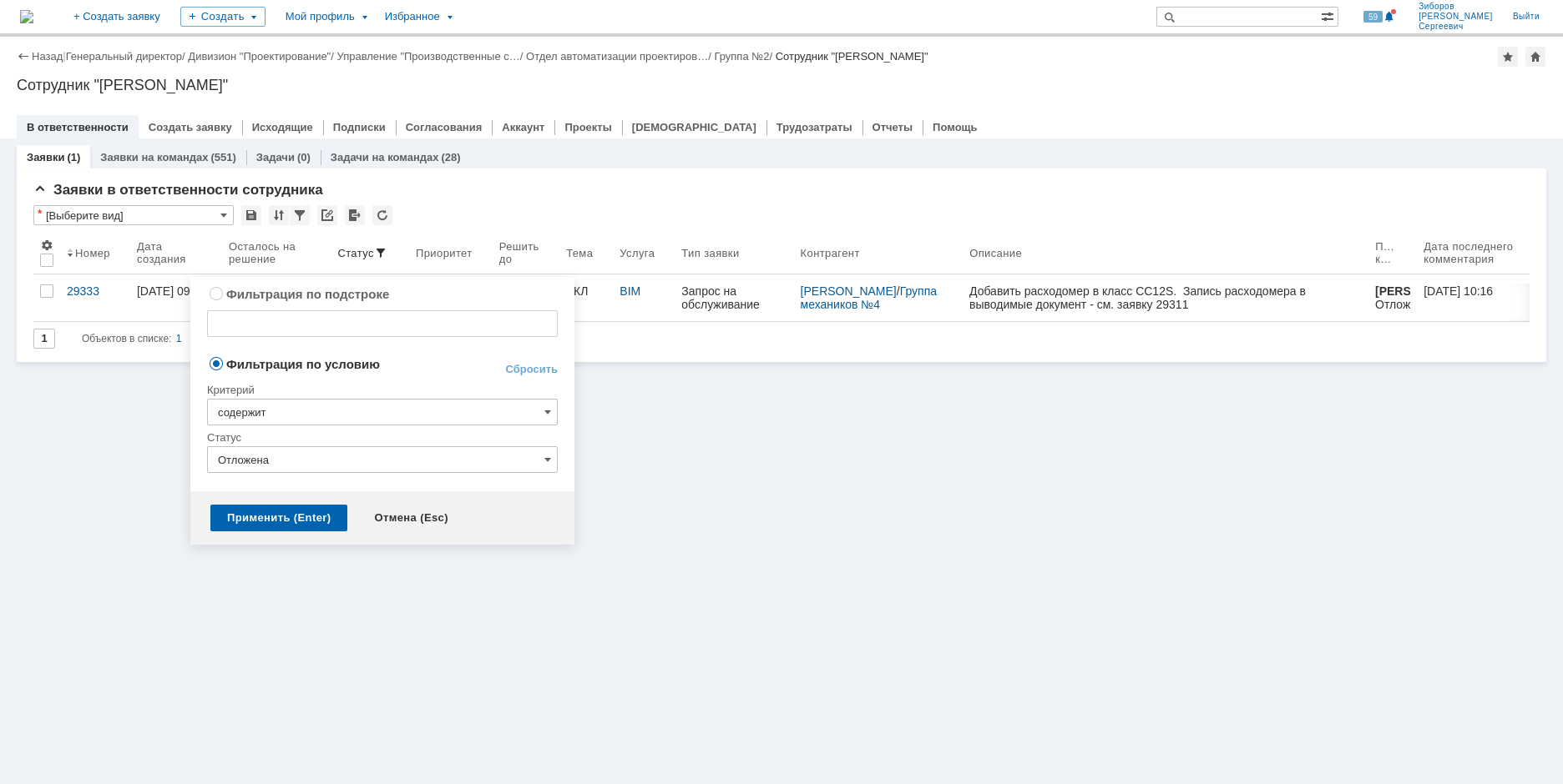
click at [524, 407] on input "содержит" at bounding box center [382, 413] width 350 height 27
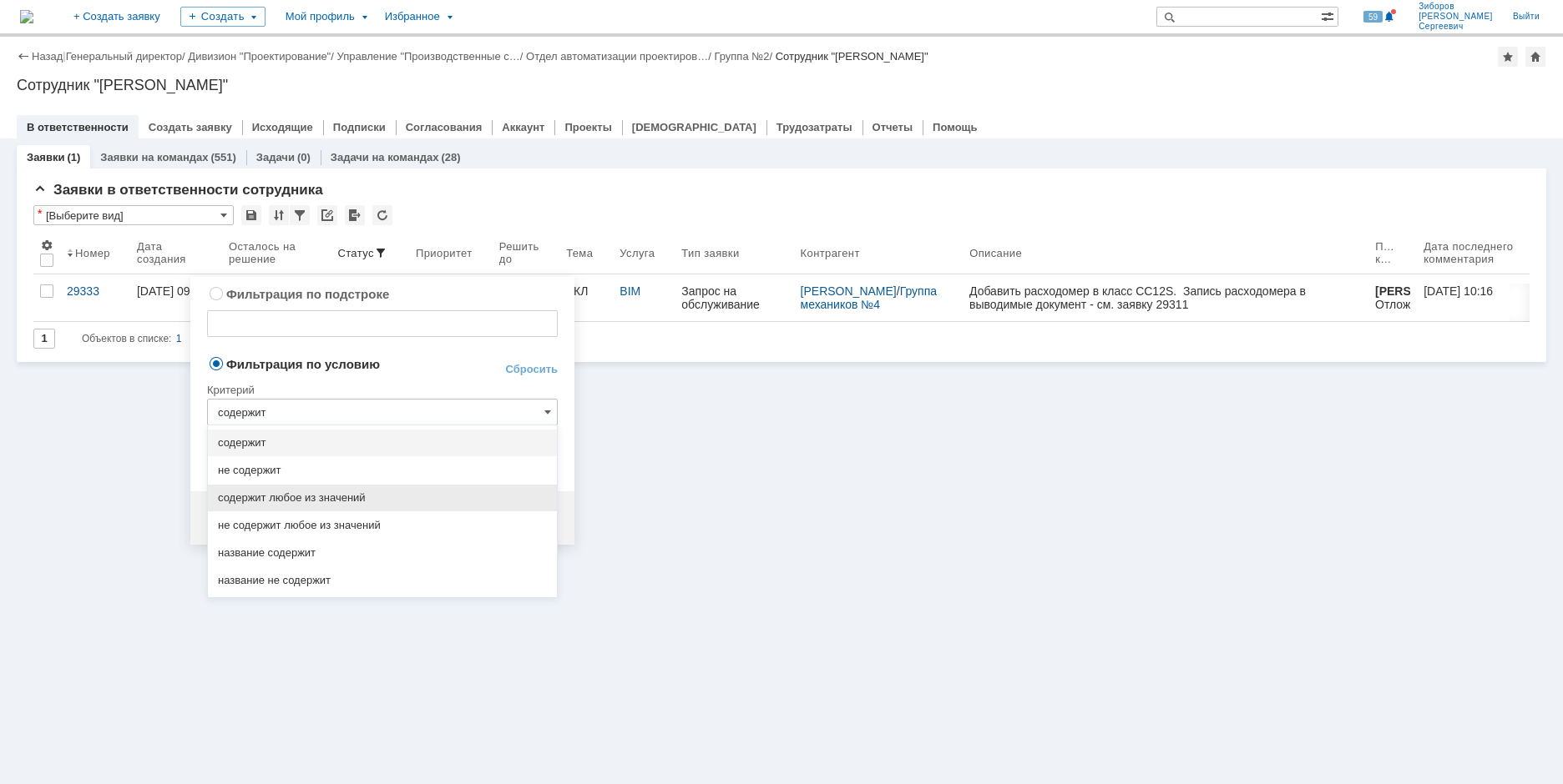
click at [296, 500] on span "содержит любое из значений" at bounding box center [382, 499] width 329 height 14
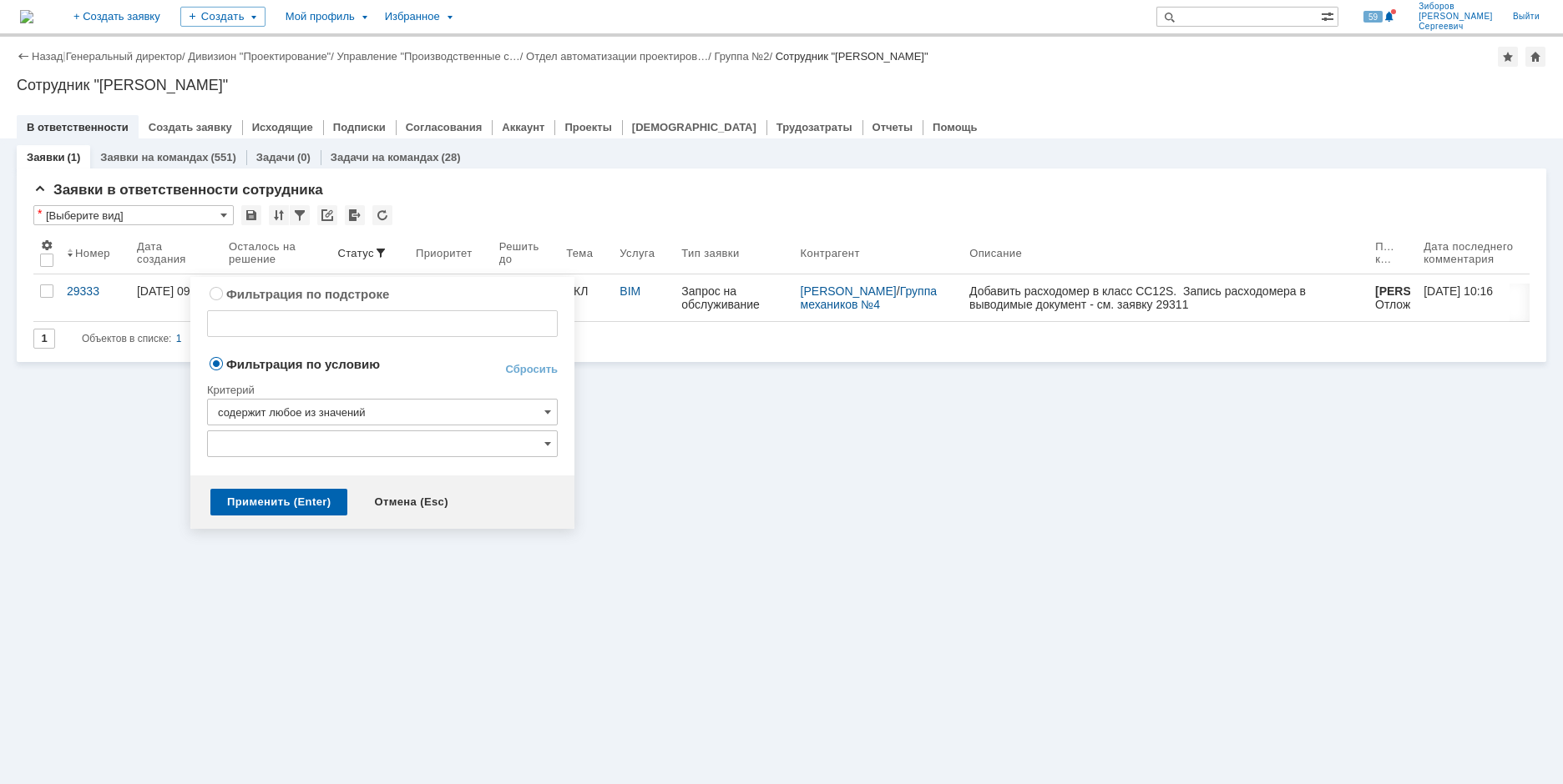
type input "содержит любое из значений"
click at [516, 446] on input "text" at bounding box center [382, 444] width 350 height 27
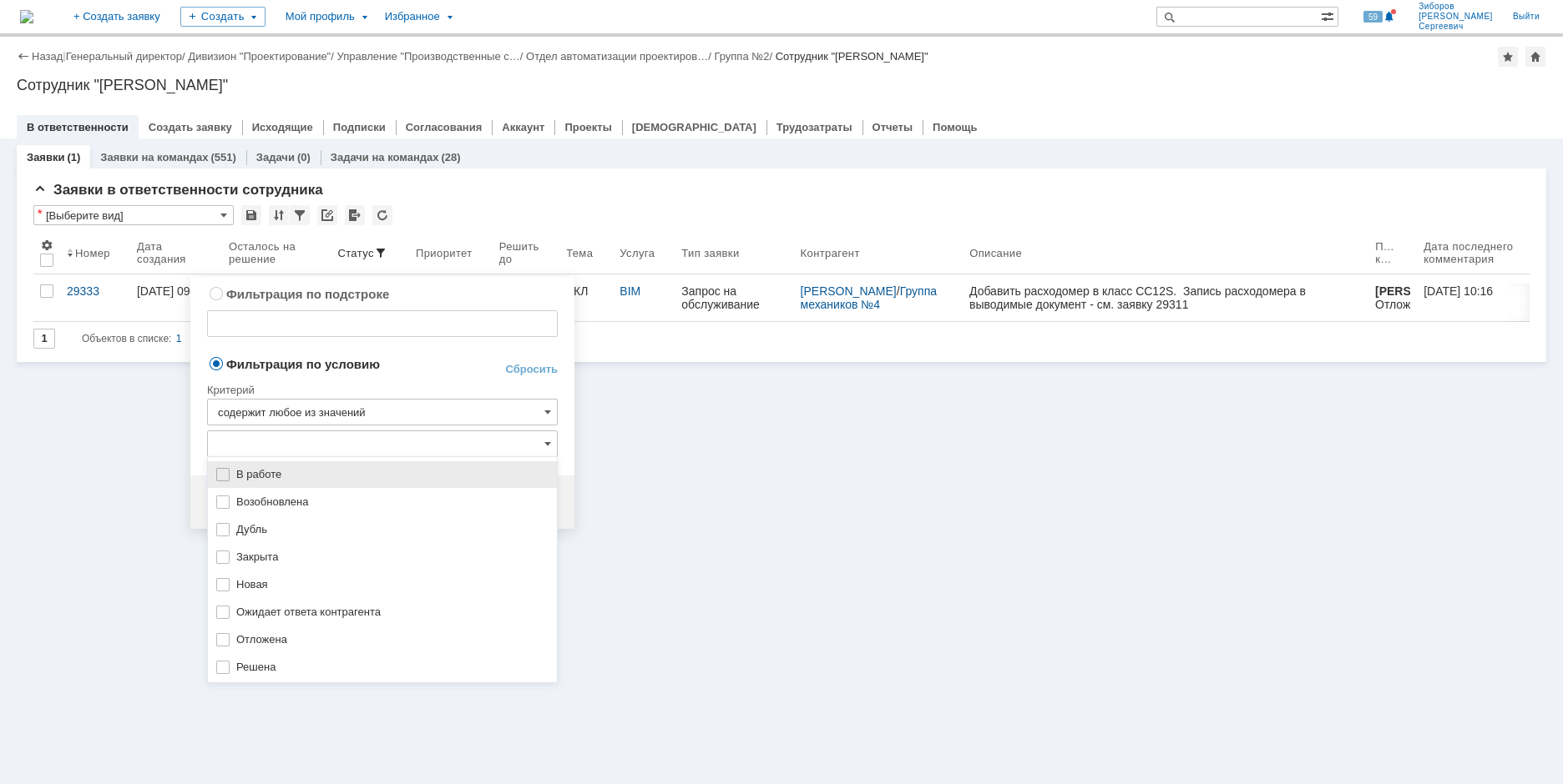
click at [230, 477] on div "В работе" at bounding box center [382, 474] width 349 height 27
click at [223, 504] on img at bounding box center [223, 502] width 14 height 14
click at [227, 585] on img at bounding box center [223, 585] width 14 height 14
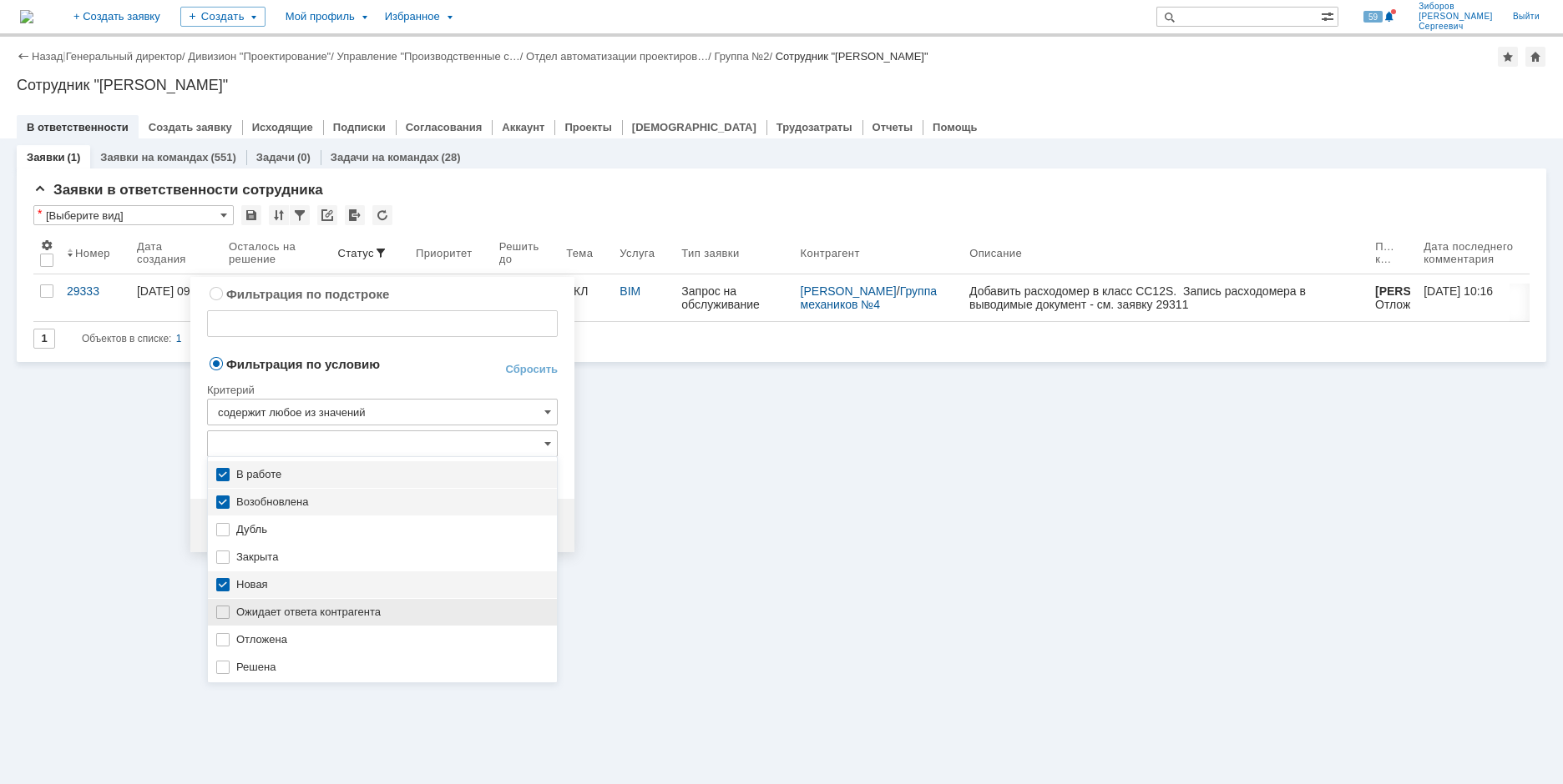
click at [227, 613] on img at bounding box center [223, 612] width 14 height 14
click at [226, 637] on img at bounding box center [223, 640] width 14 height 14
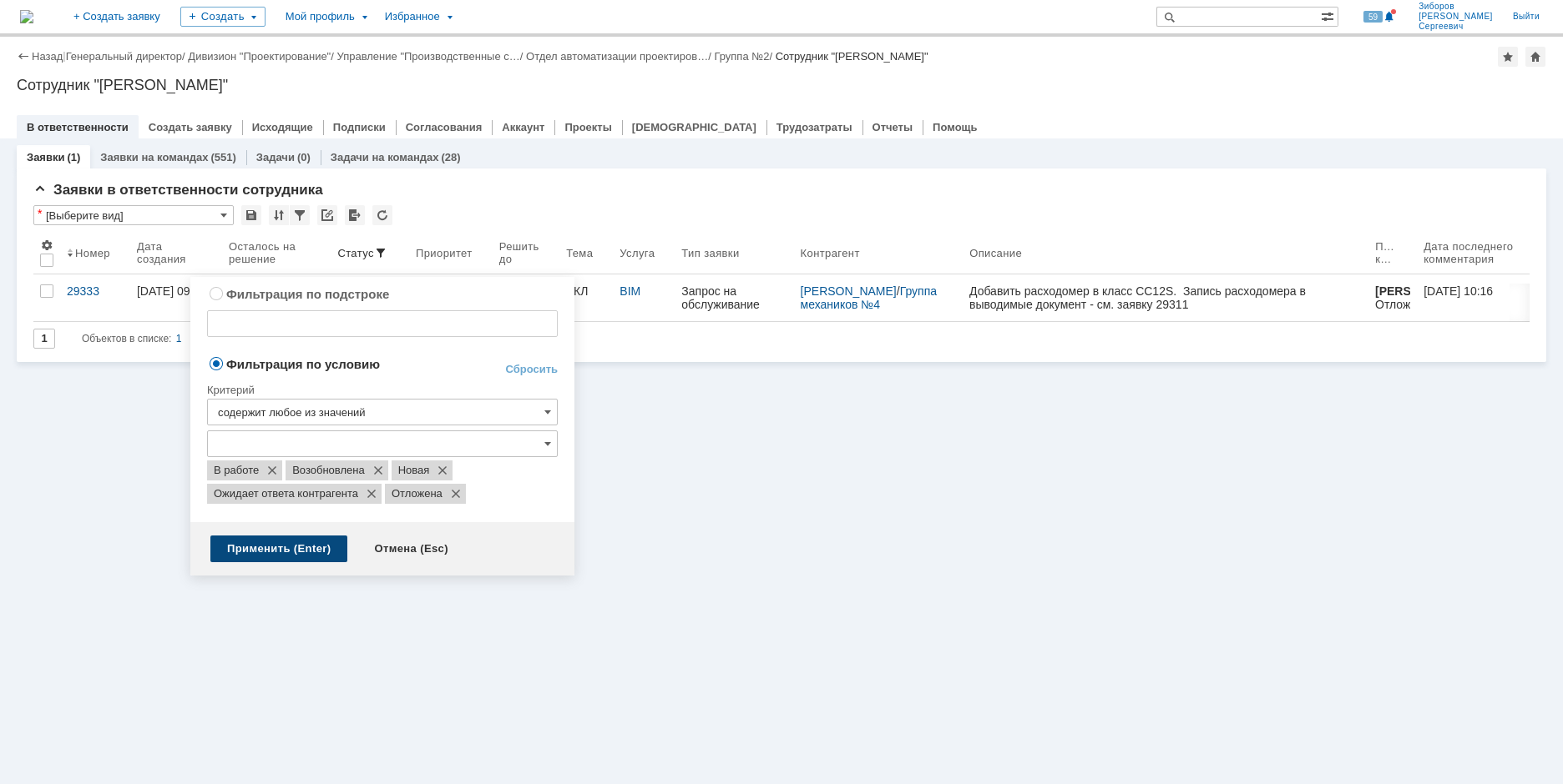
click at [289, 554] on div "Применить (Enter)" at bounding box center [279, 549] width 137 height 27
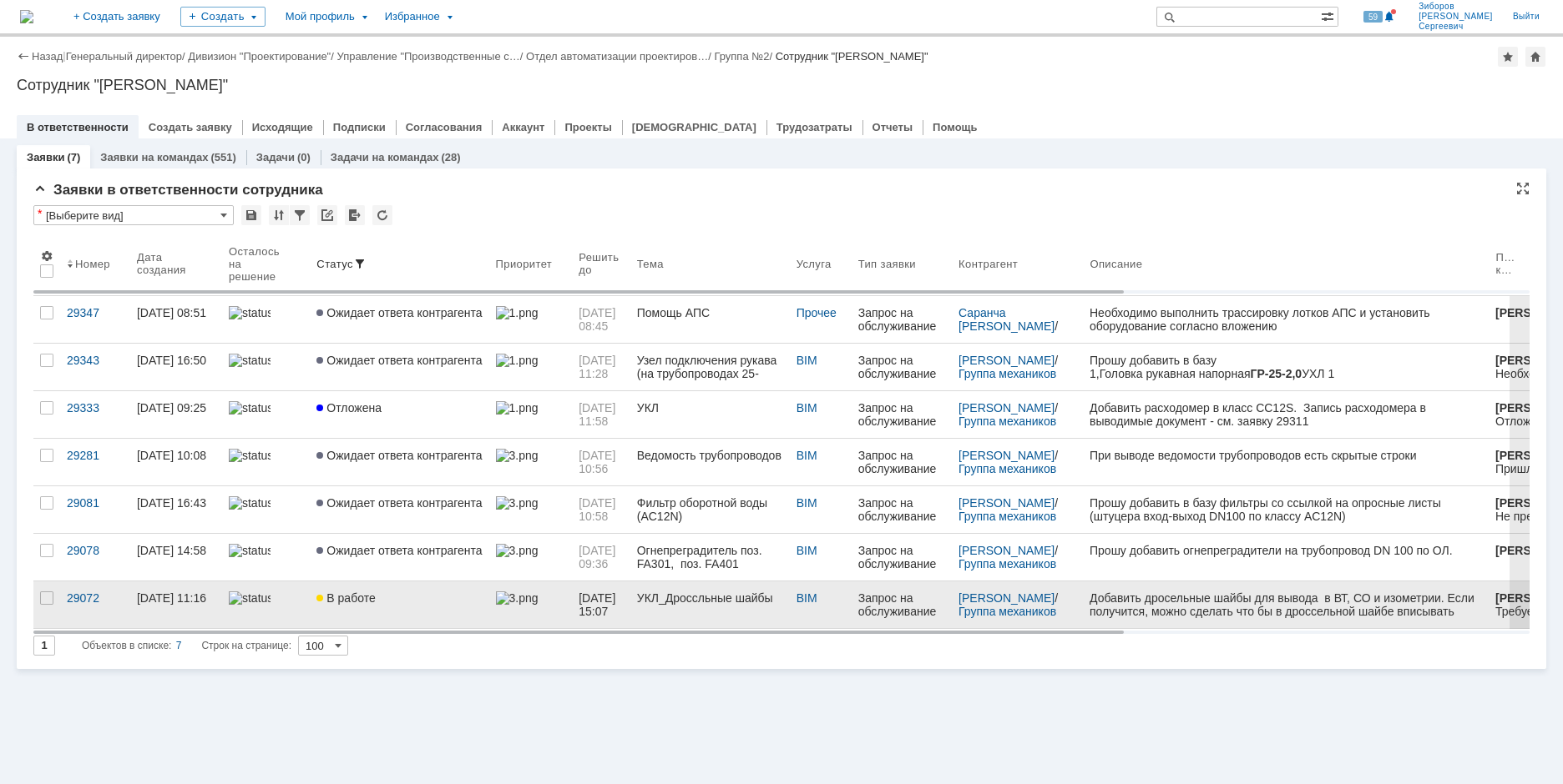
click at [343, 603] on span "В работе" at bounding box center [345, 598] width 59 height 14
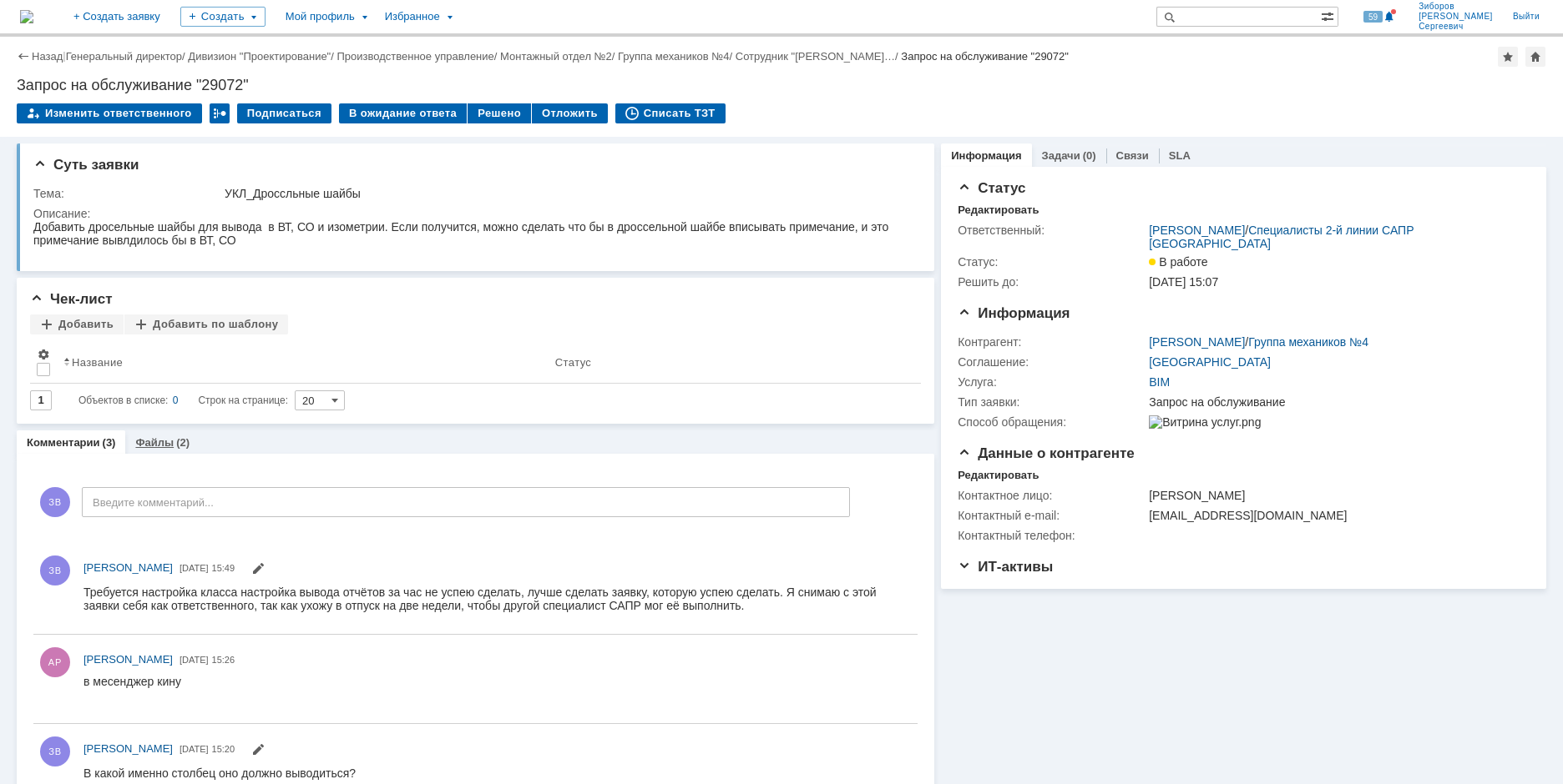
click at [164, 438] on link "Файлы" at bounding box center [154, 443] width 39 height 13
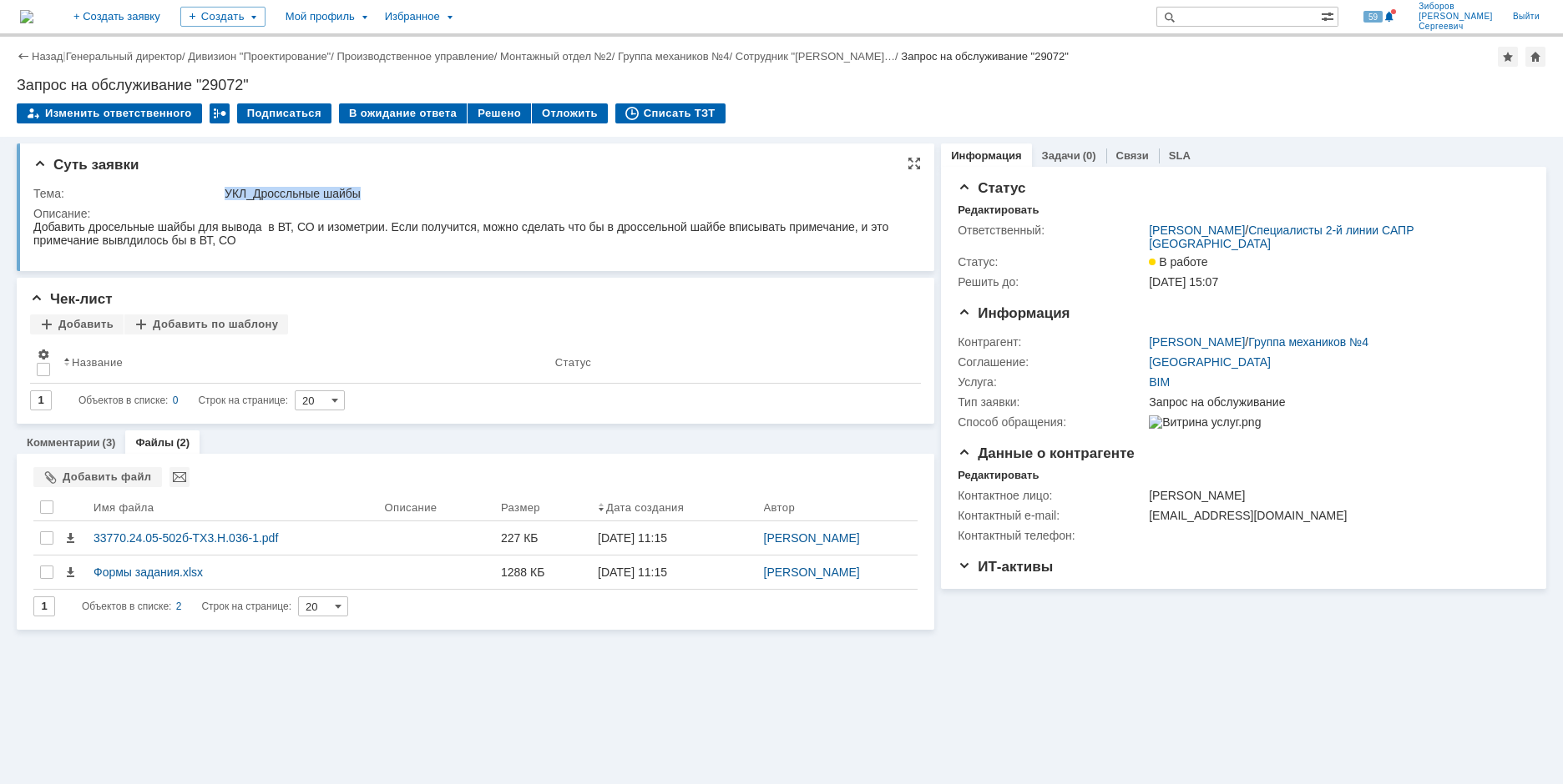
drag, startPoint x: 228, startPoint y: 193, endPoint x: 370, endPoint y: 195, distance: 142.0
click at [370, 195] on div "УКЛ_Дроссльные шайбы" at bounding box center [567, 194] width 685 height 14
copy div "УКЛ_Дроссльные шайбы"
click at [127, 190] on div "Тема:" at bounding box center [127, 194] width 188 height 14
drag, startPoint x: 17, startPoint y: 84, endPoint x: 261, endPoint y: 77, distance: 244.1
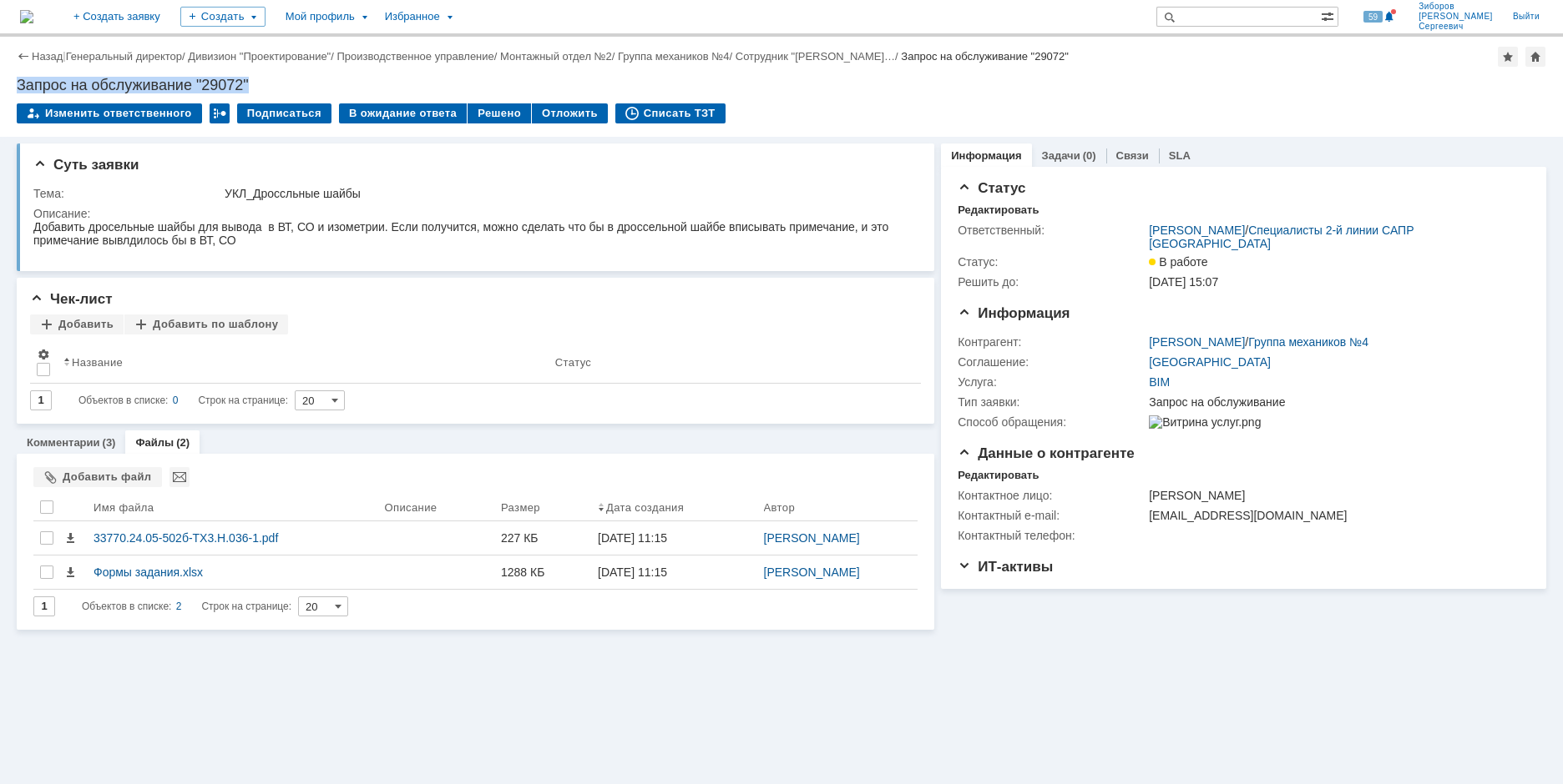
click at [261, 77] on div "Запрос на обслуживание "29072"" at bounding box center [781, 85] width 1529 height 16
copy div "Запрос на обслуживание "29072""
click at [40, 199] on div "Тема:" at bounding box center [127, 194] width 188 height 14
drag, startPoint x: 35, startPoint y: 194, endPoint x: 421, endPoint y: 197, distance: 386.0
click at [421, 197] on tr "Тема: УКЛ_Дроссльные шайбы" at bounding box center [473, 193] width 879 height 20
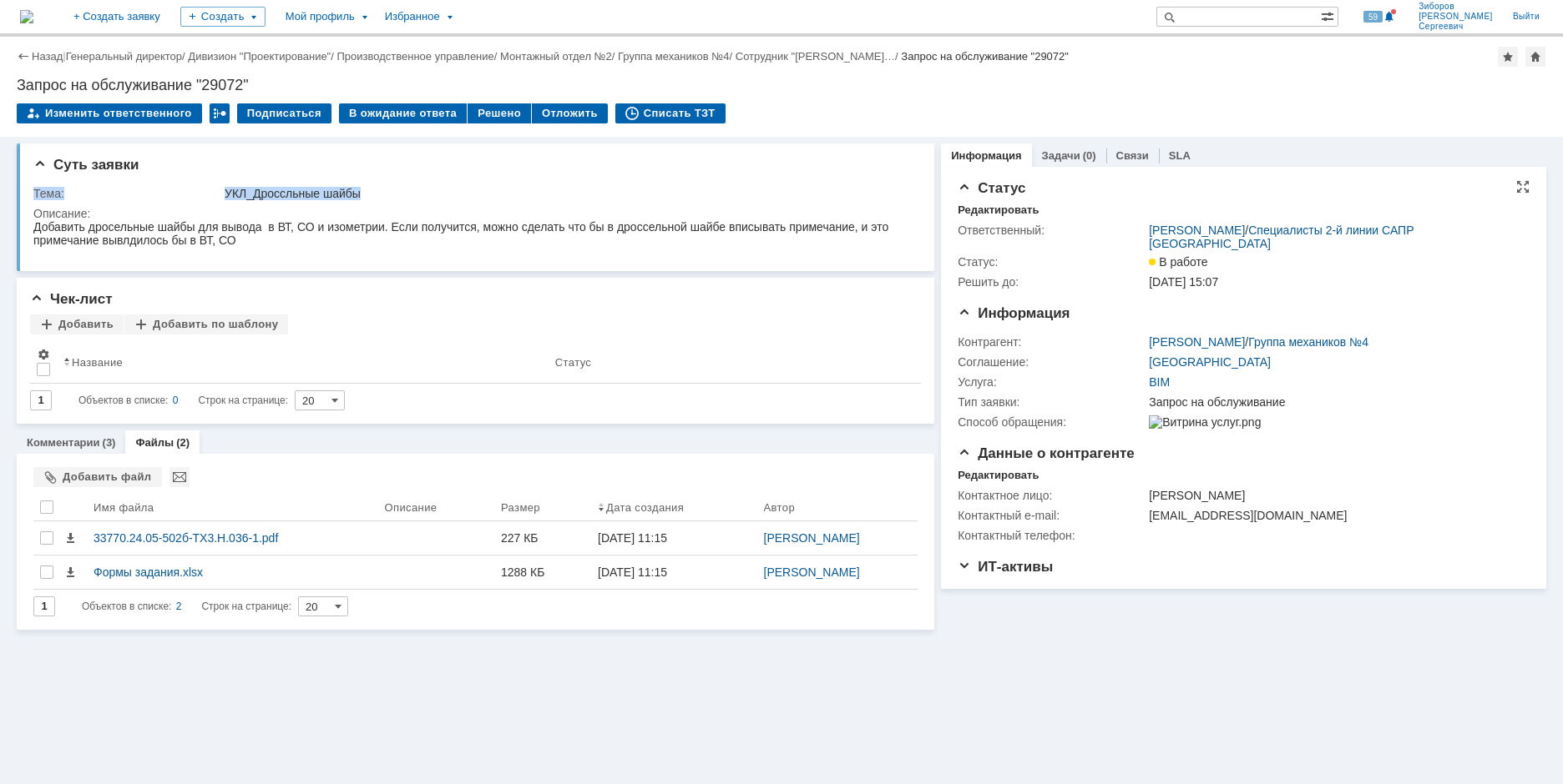
copy tr "Тема: УКЛ_Дроссльные шайбы"
click at [92, 220] on div "Добавить дросельные шайбы для вывода в ВТ, СО и изометрии. Если получится, можн…" at bounding box center [473, 233] width 878 height 27
click at [41, 207] on div "Описание:" at bounding box center [473, 214] width 879 height 14
drag, startPoint x: 36, startPoint y: 210, endPoint x: 106, endPoint y: 209, distance: 70.0
click at [106, 209] on div "Описание:" at bounding box center [473, 214] width 879 height 14
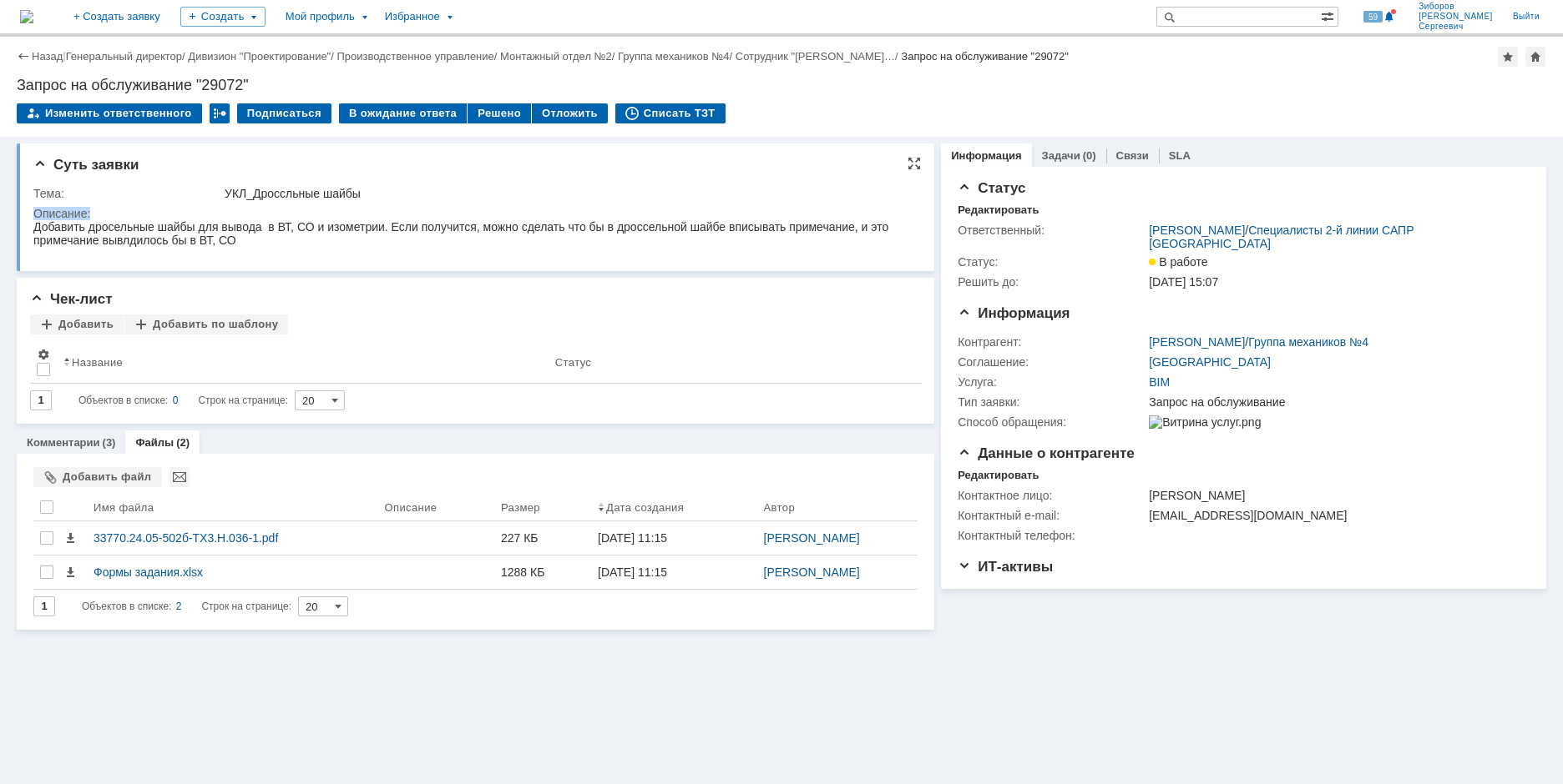
copy div "Описание:"
click at [41, 234] on div "Добавить дросельные шайбы для вывода в ВТ, СО и изометрии. Если получится, можн…" at bounding box center [473, 233] width 878 height 27
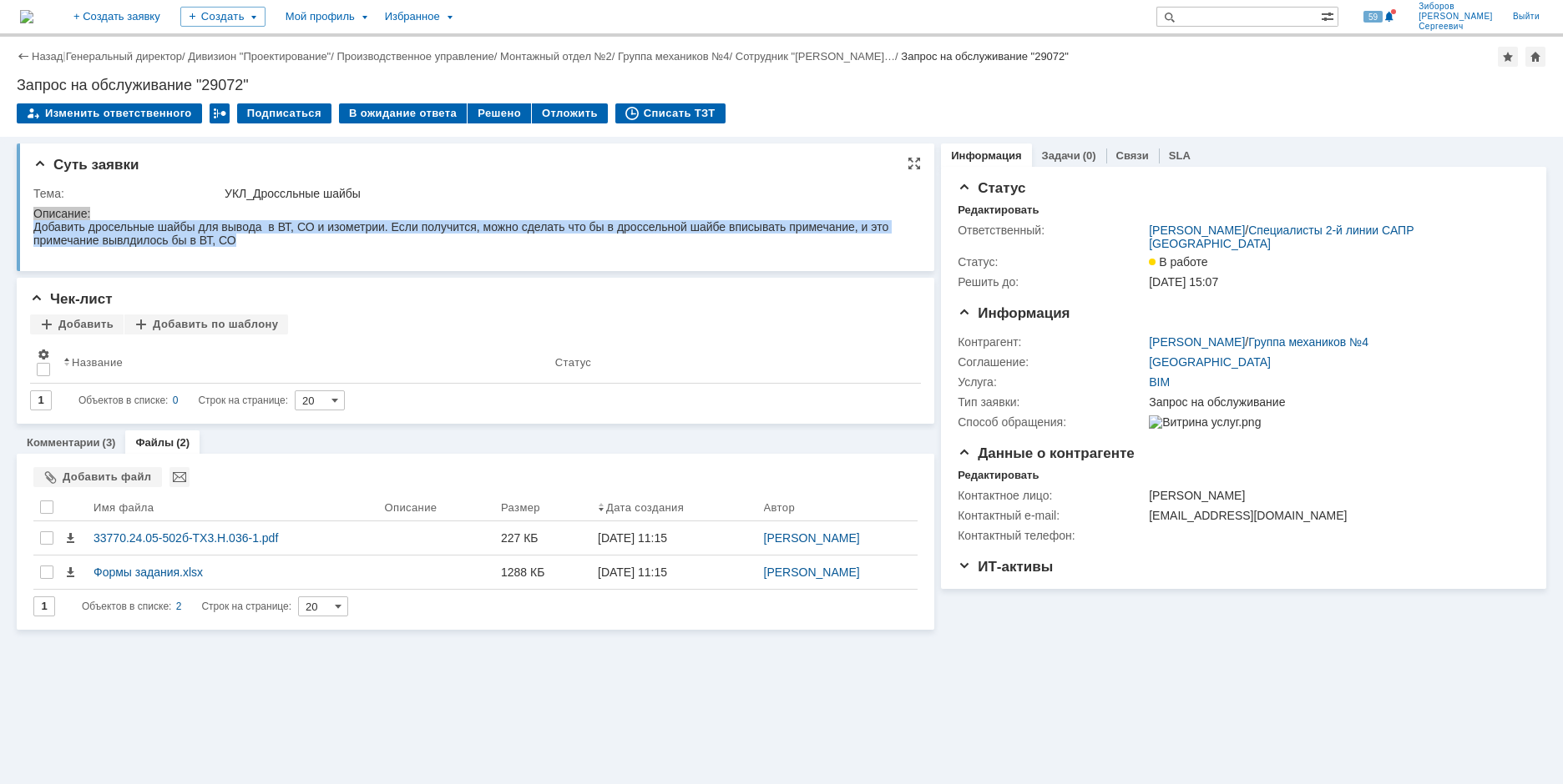
drag, startPoint x: 35, startPoint y: 230, endPoint x: 315, endPoint y: 262, distance: 281.8
click at [315, 247] on html "Добавить дросельные шайбы для вывода в ВТ, СО и изометрии. Если получится, можн…" at bounding box center [473, 233] width 878 height 27
copy div "Добавить дросельные шайбы для вывода в ВТ, СО и изометрии. Если получится, можн…"
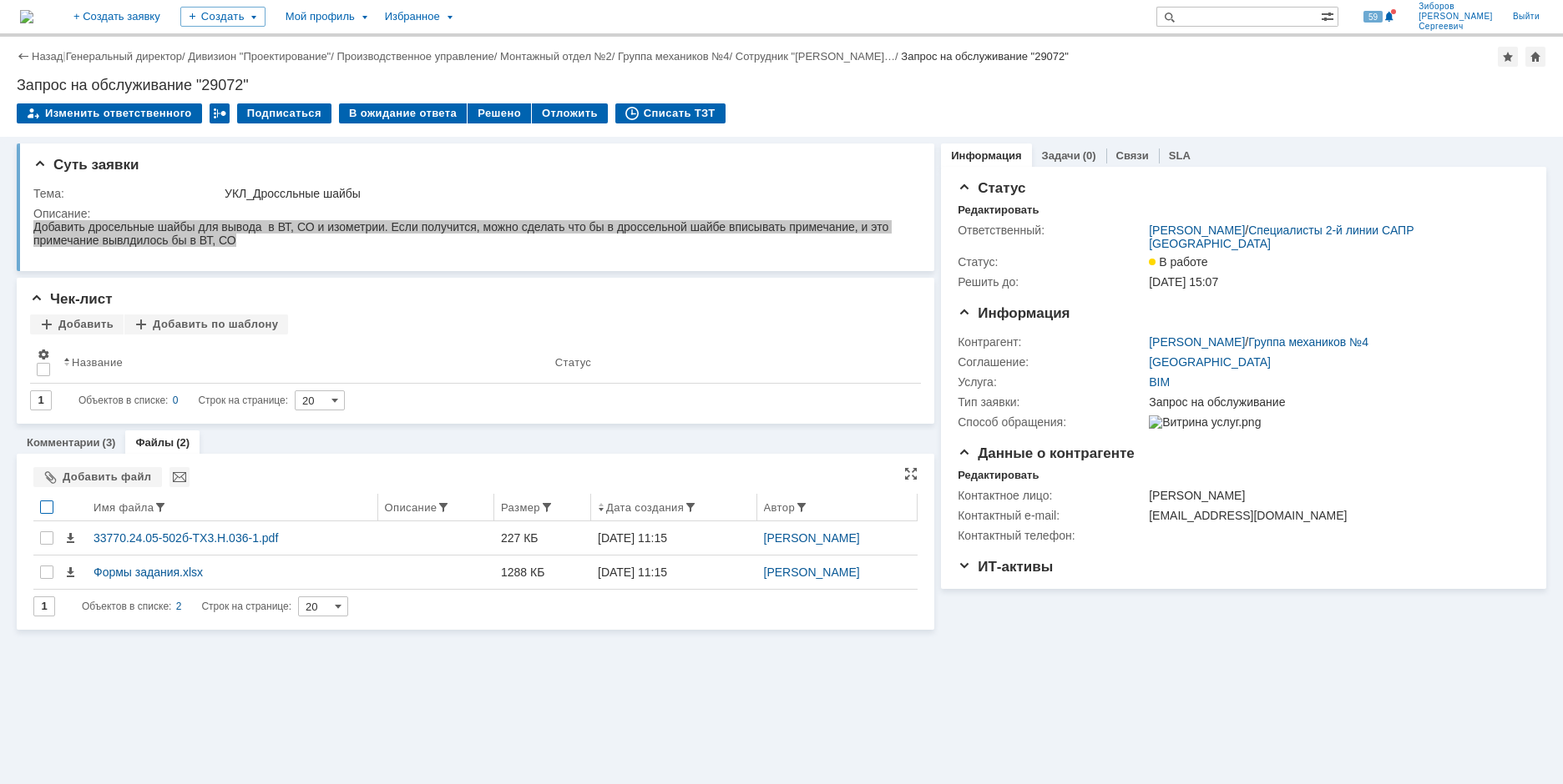
click at [43, 511] on div at bounding box center [47, 507] width 14 height 14
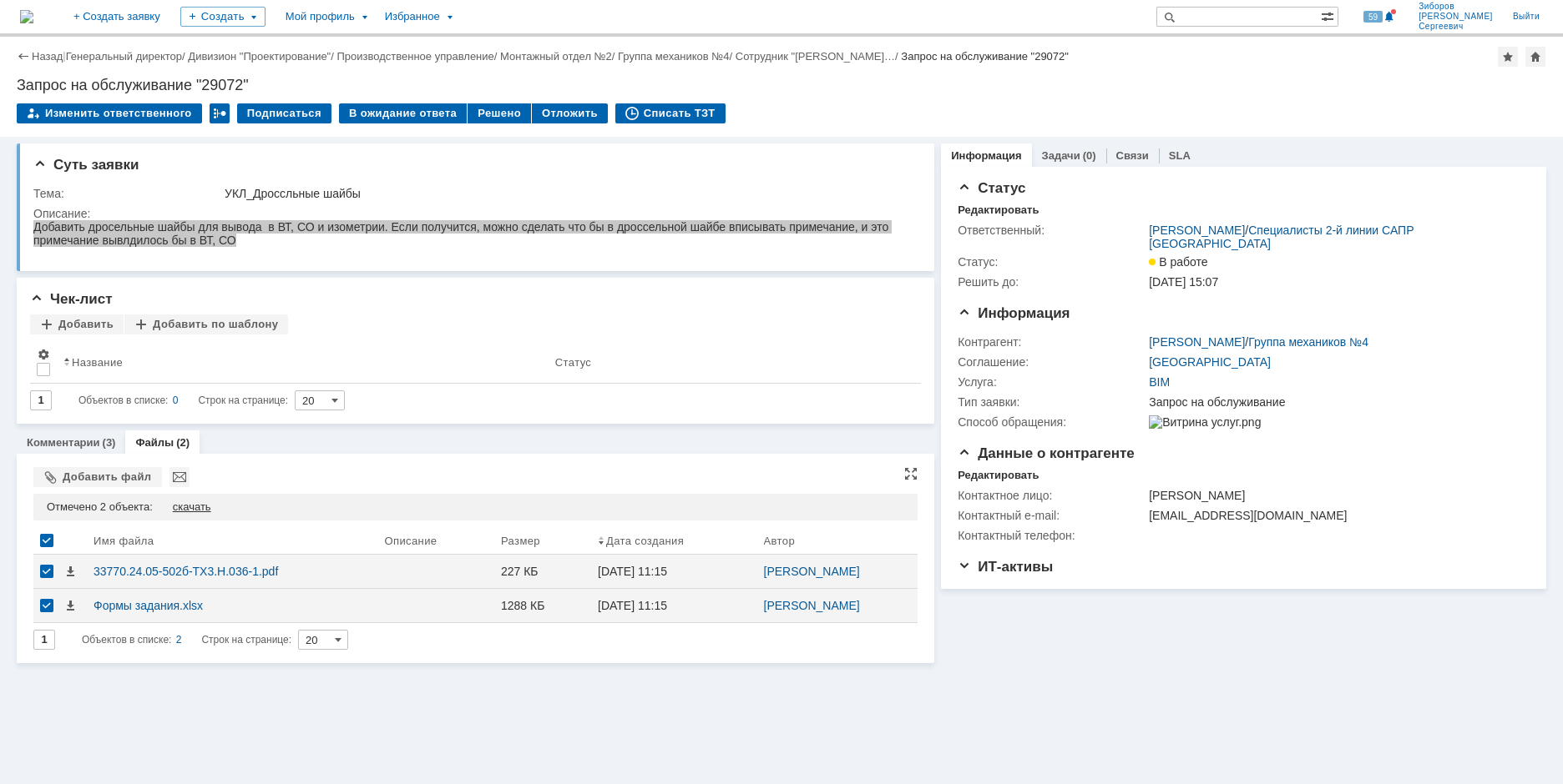
click at [199, 508] on div "скачать" at bounding box center [192, 507] width 39 height 14
click at [1396, 743] on link "29072" at bounding box center [1401, 743] width 33 height 14
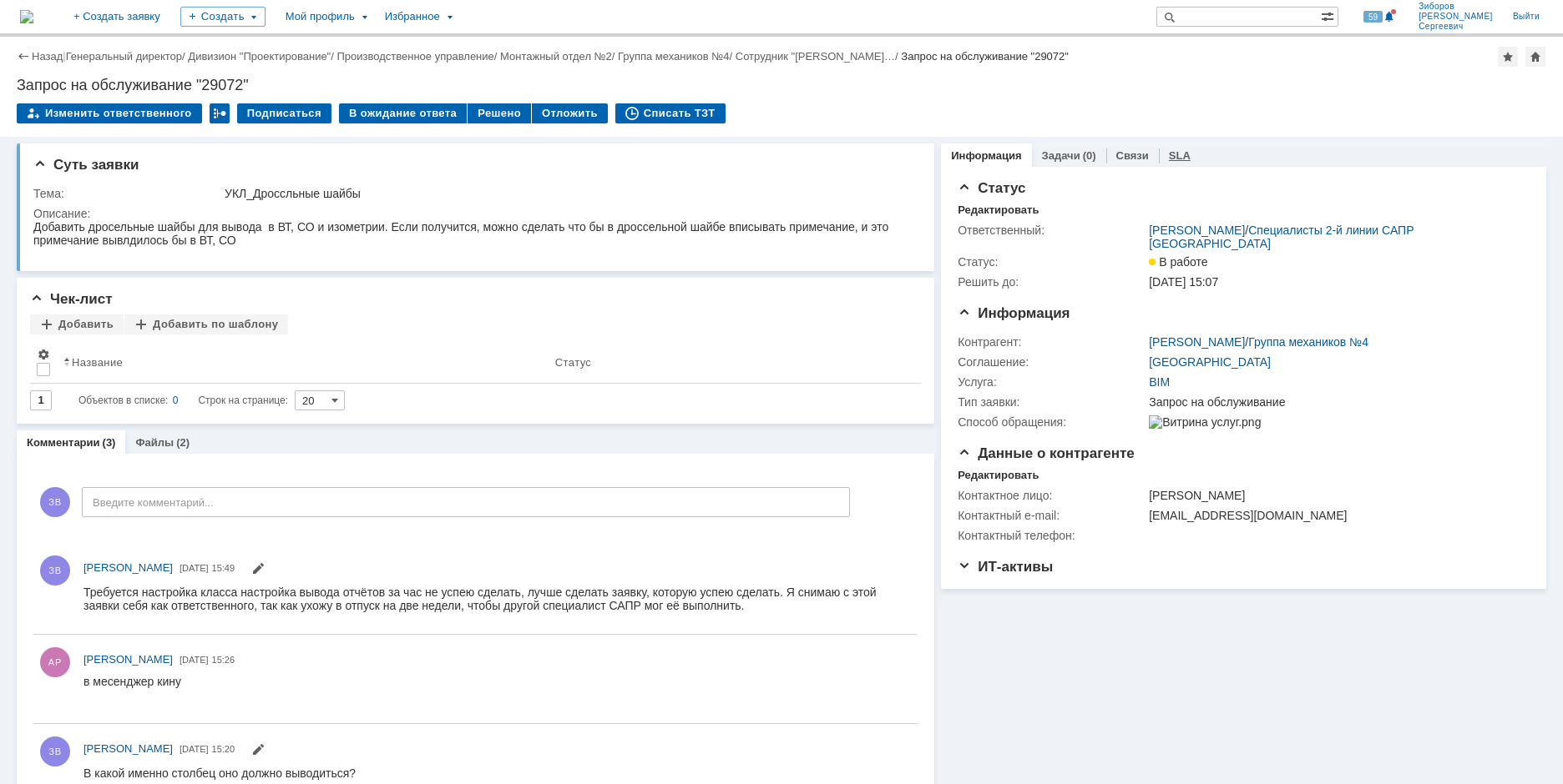
click at [1168, 151] on link "SLA" at bounding box center [1179, 155] width 21 height 13
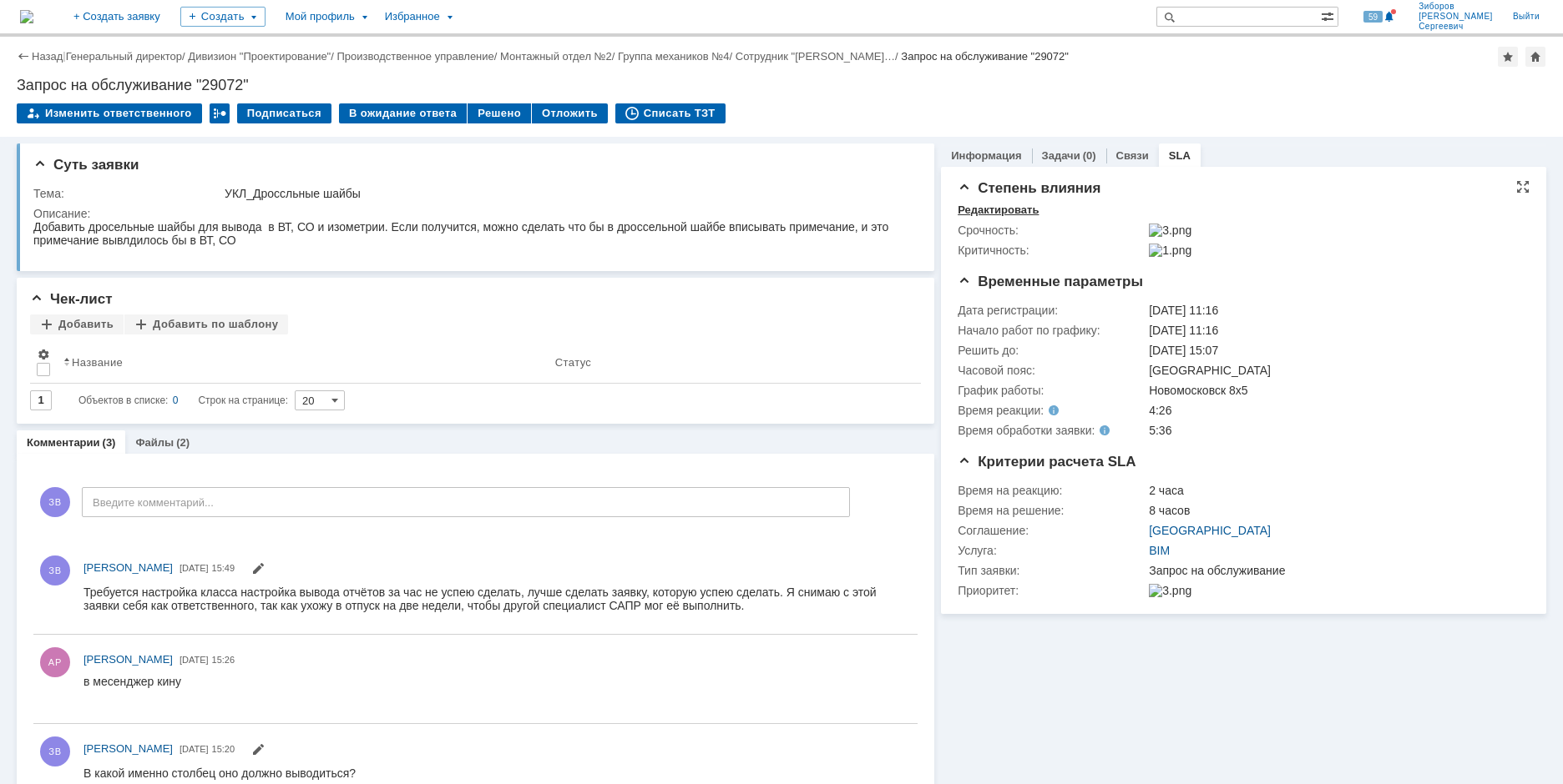
click at [1004, 213] on div "Редактировать" at bounding box center [998, 210] width 81 height 14
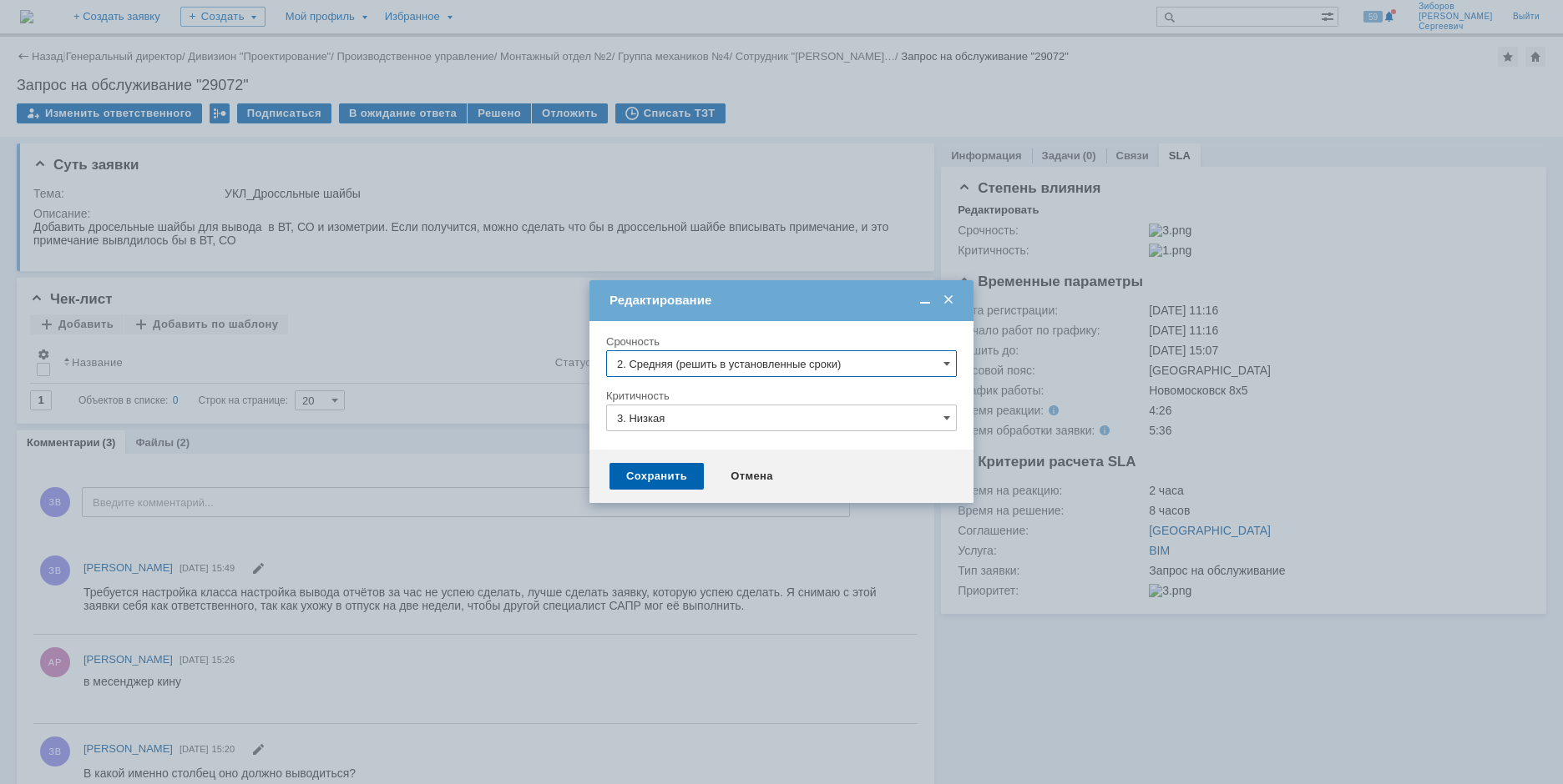
click at [941, 359] on input "2. Средняя (решить в установленные сроки)" at bounding box center [781, 364] width 350 height 27
click at [681, 397] on span "[не указано]" at bounding box center [781, 394] width 329 height 14
type input "[не указано]"
drag, startPoint x: 654, startPoint y: 434, endPoint x: 650, endPoint y: 423, distance: 11.7
click at [652, 430] on div "Критичность 3. Низкая" at bounding box center [781, 416] width 350 height 54
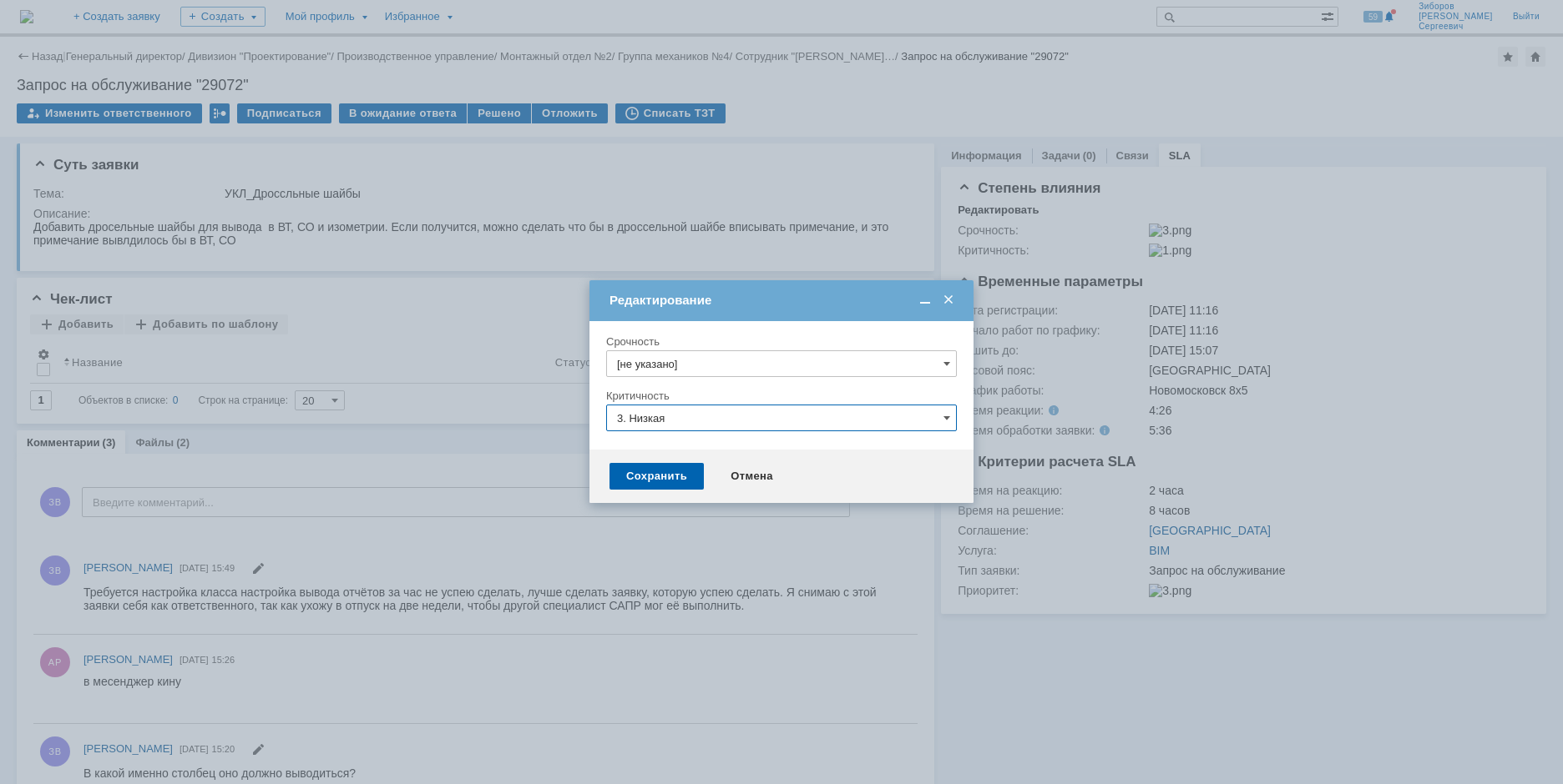
click at [651, 422] on input "3. Низкая" at bounding box center [781, 419] width 350 height 27
click at [666, 448] on span "[не указано]" at bounding box center [781, 449] width 329 height 14
type input "[не указано]"
click at [654, 484] on div "Сохранить" at bounding box center [657, 476] width 95 height 27
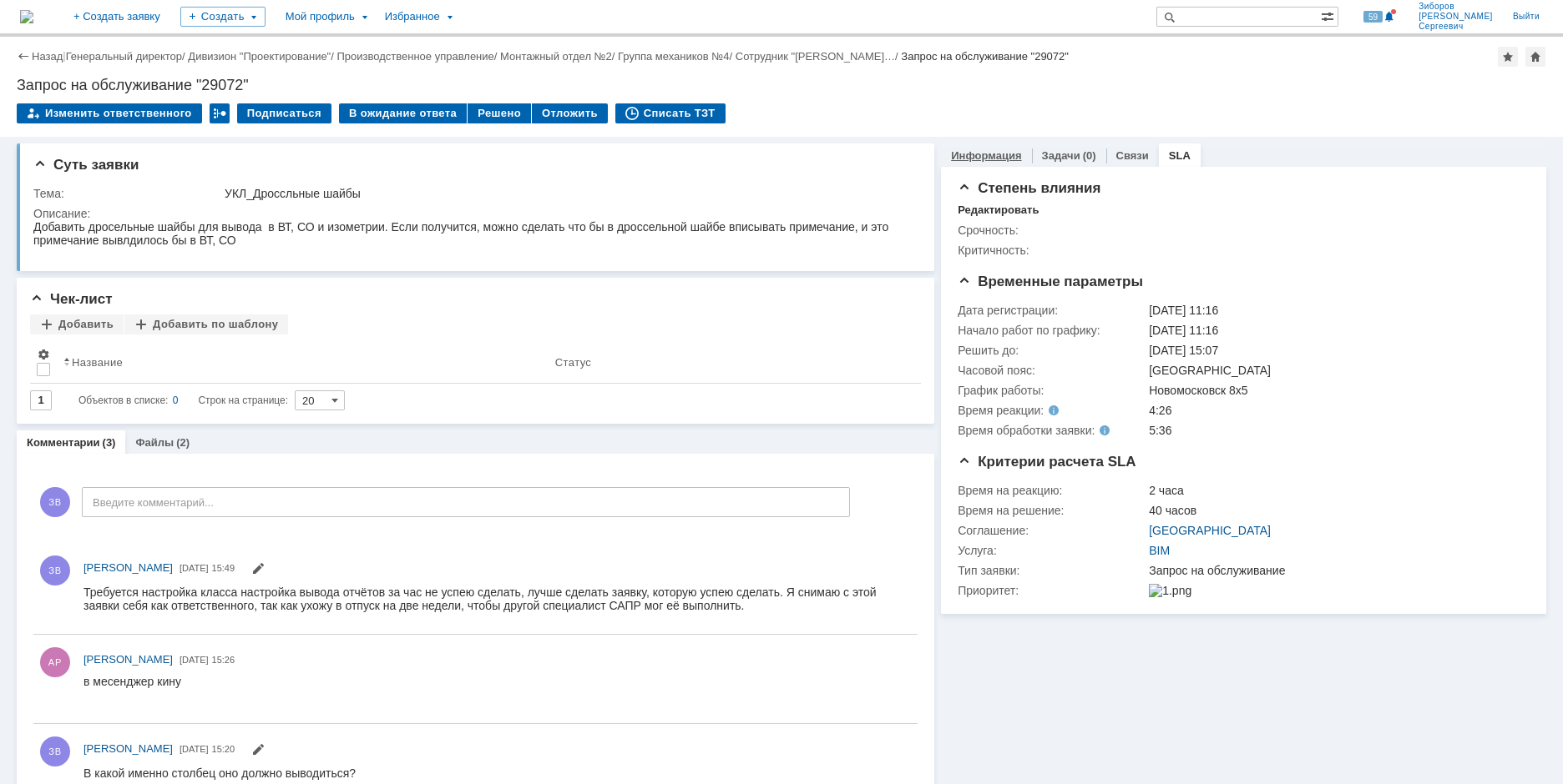
click at [970, 149] on link "Информация" at bounding box center [986, 155] width 70 height 13
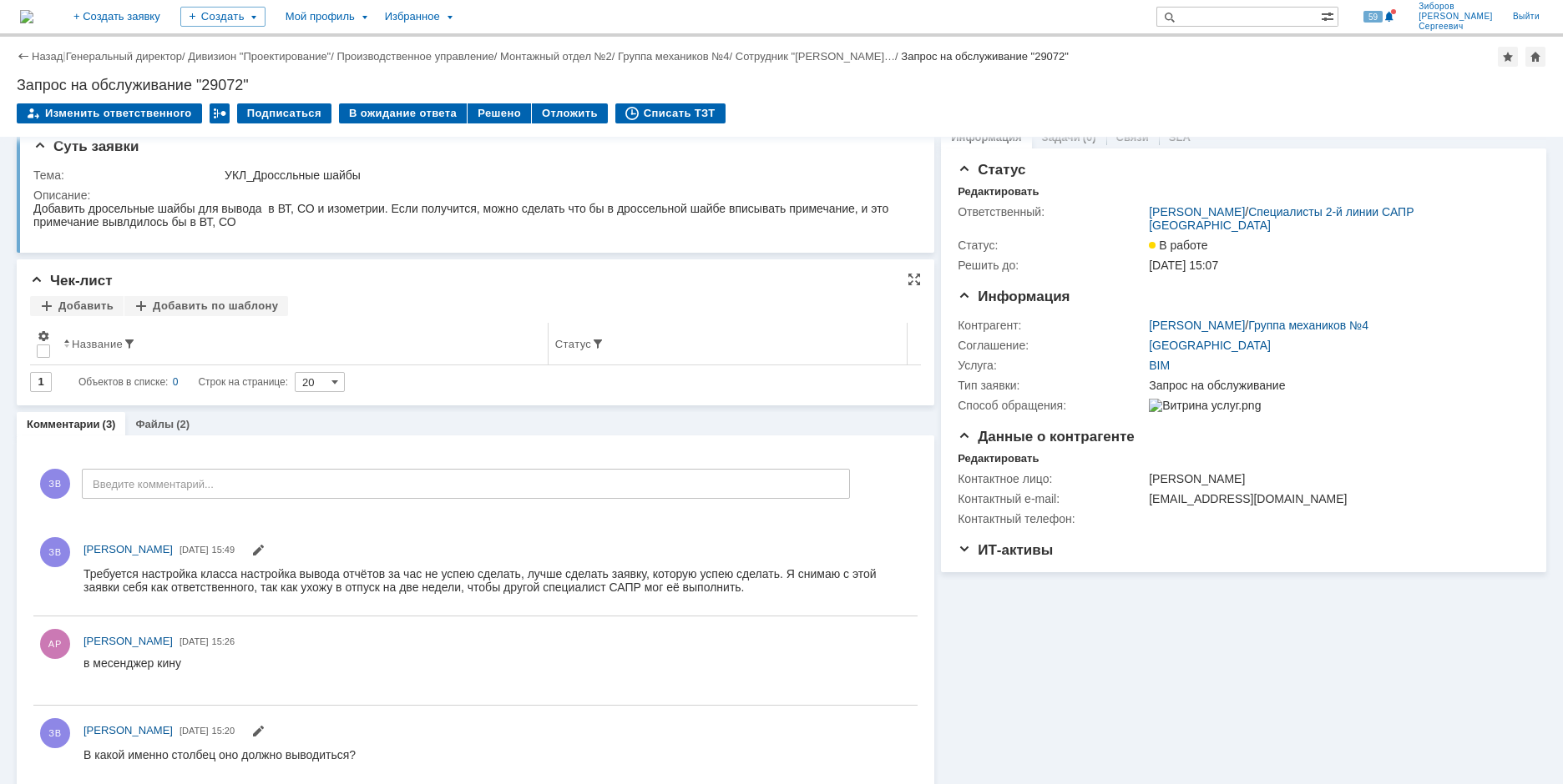
scroll to position [36, 0]
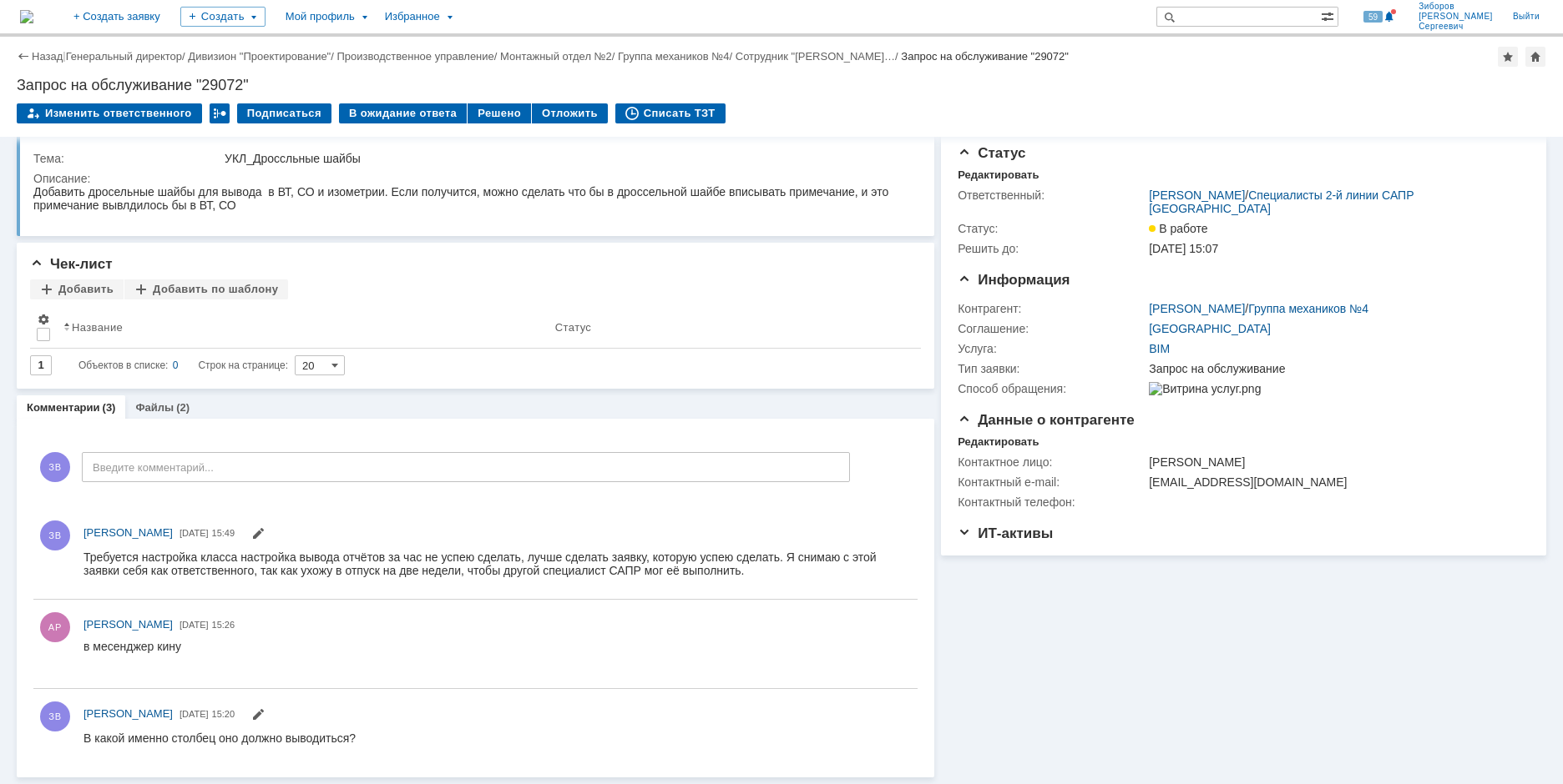
click at [34, 20] on img at bounding box center [27, 16] width 14 height 14
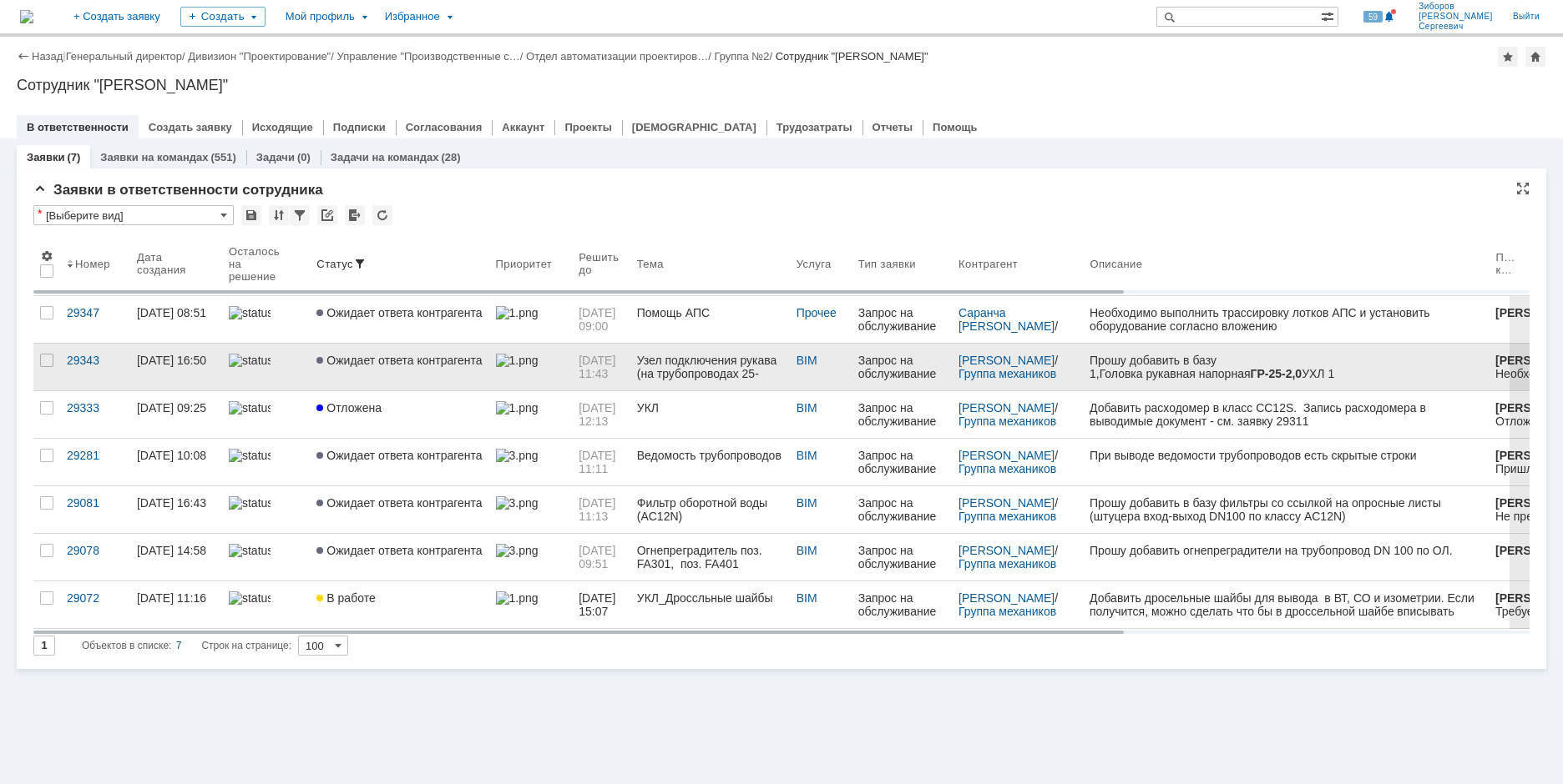
click at [410, 368] on link "Ожидает ответа контрагента" at bounding box center [398, 366] width 178 height 46
